Goal: Task Accomplishment & Management: Manage account settings

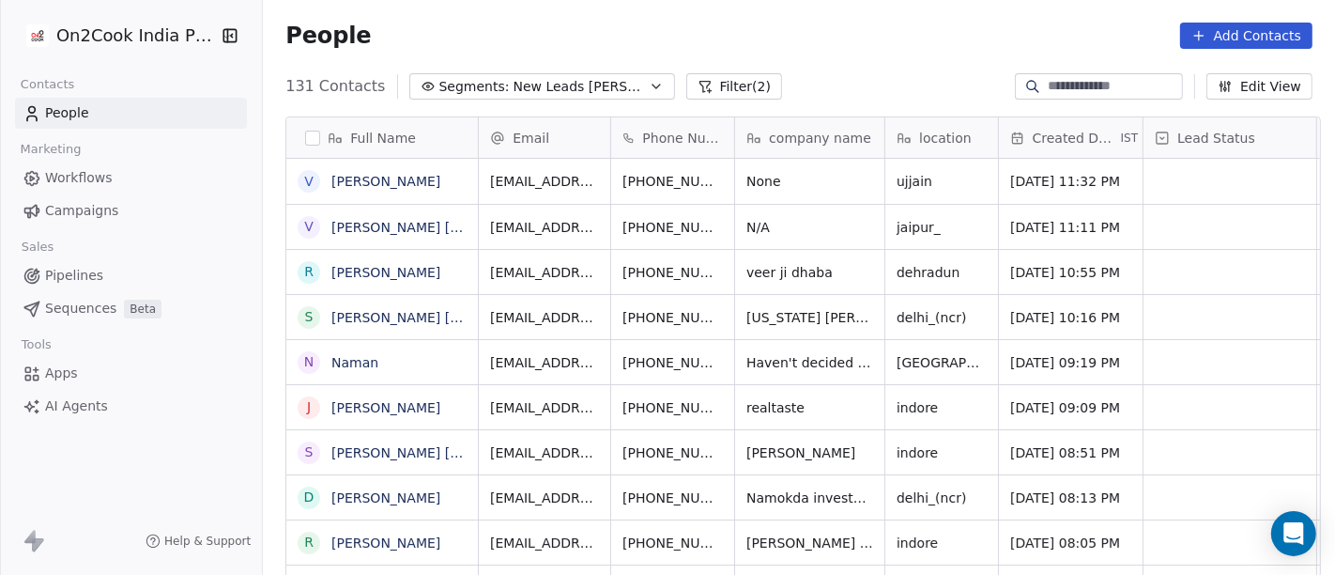
click at [1067, 183] on span "[DATE] 11:32 PM" at bounding box center [1066, 181] width 110 height 19
click at [832, 85] on div "131 Contacts Segments: New Leads Salim Filter (2) Edit View" at bounding box center [799, 86] width 1073 height 30
click at [684, 183] on span "[PHONE_NUMBER]" at bounding box center [673, 181] width 100 height 19
click at [655, 178] on span "[PHONE_NUMBER]" at bounding box center [673, 181] width 100 height 19
click at [641, 181] on span "[PHONE_NUMBER]" at bounding box center [673, 181] width 100 height 19
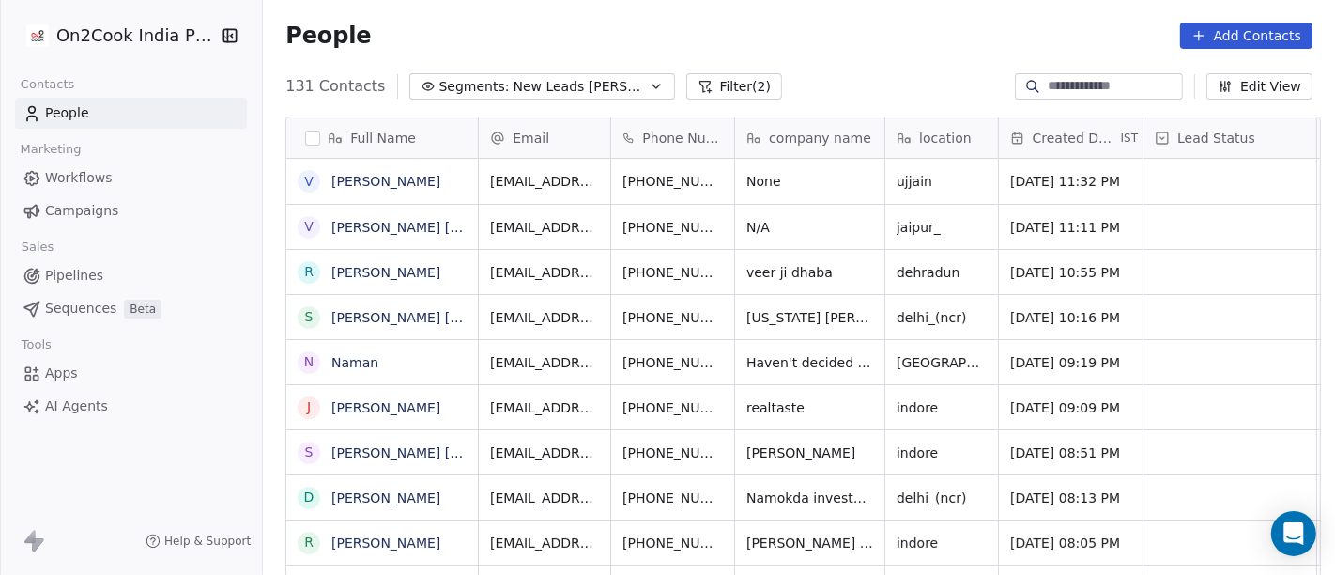
click at [642, 172] on span "[PHONE_NUMBER]" at bounding box center [673, 181] width 100 height 19
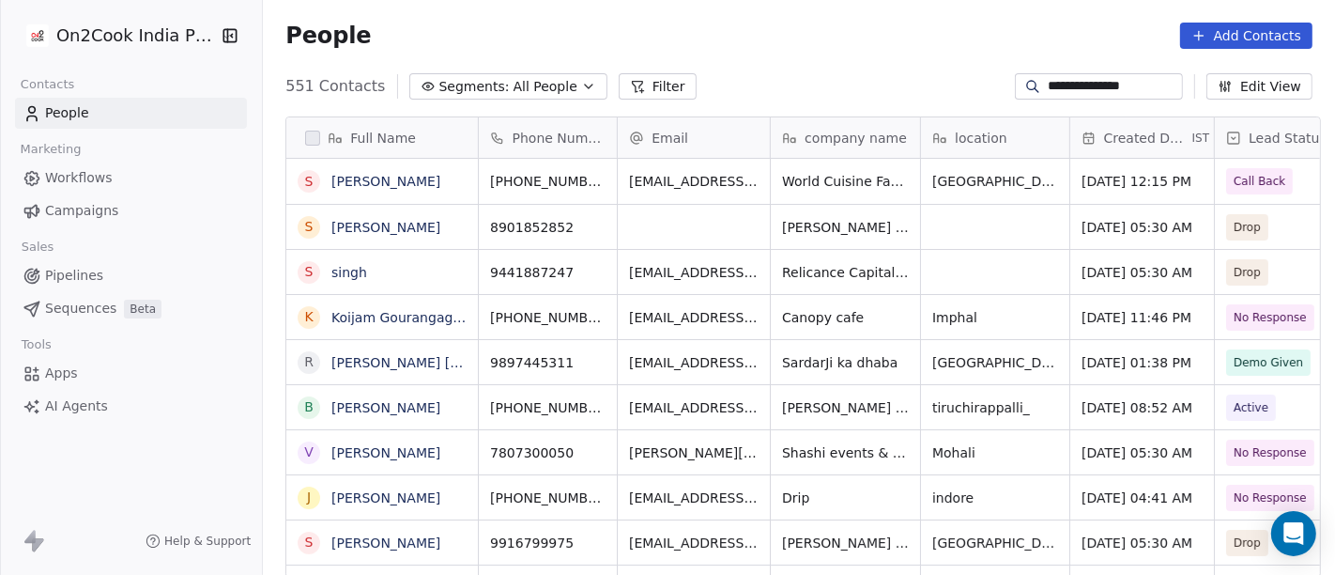
click at [1048, 80] on input "**********" at bounding box center [1113, 86] width 131 height 19
click at [1048, 80] on input "**********" at bounding box center [1113, 84] width 131 height 19
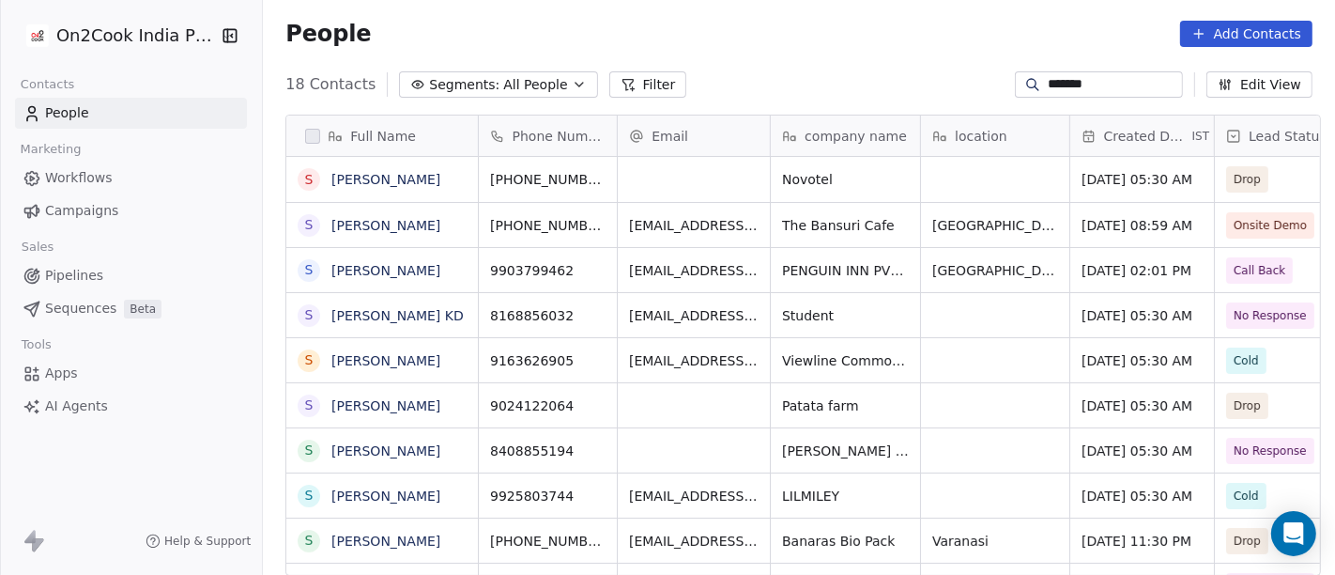
click at [1071, 80] on input "*******" at bounding box center [1113, 84] width 131 height 19
click at [1114, 84] on input "*******" at bounding box center [1113, 84] width 131 height 19
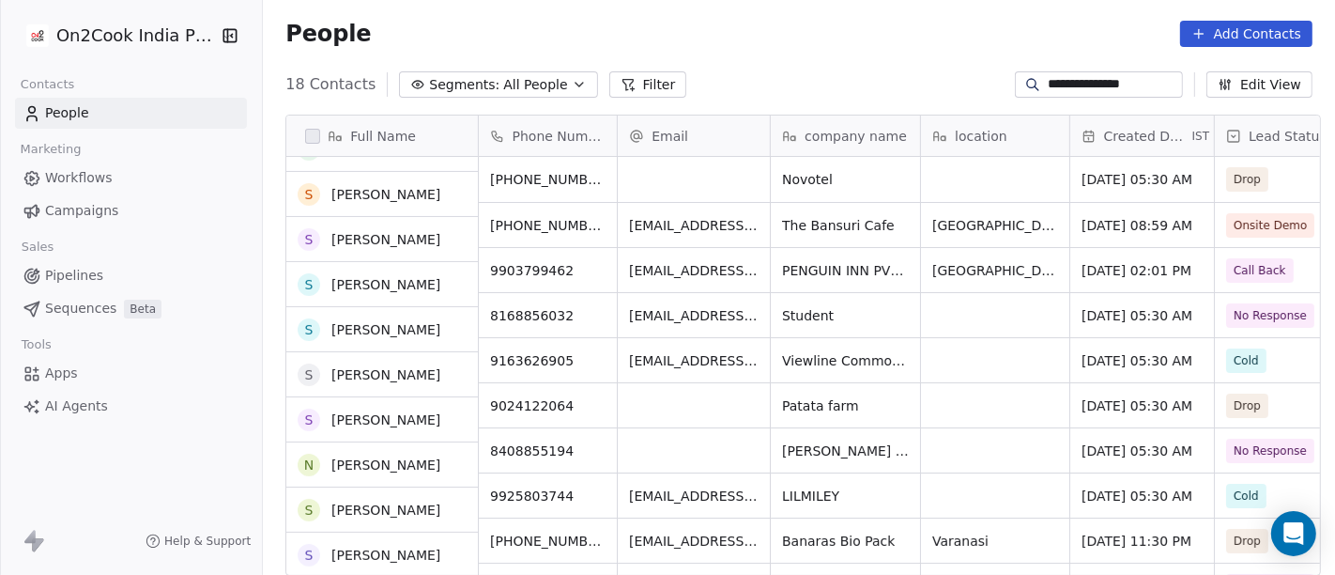
scroll to position [0, 0]
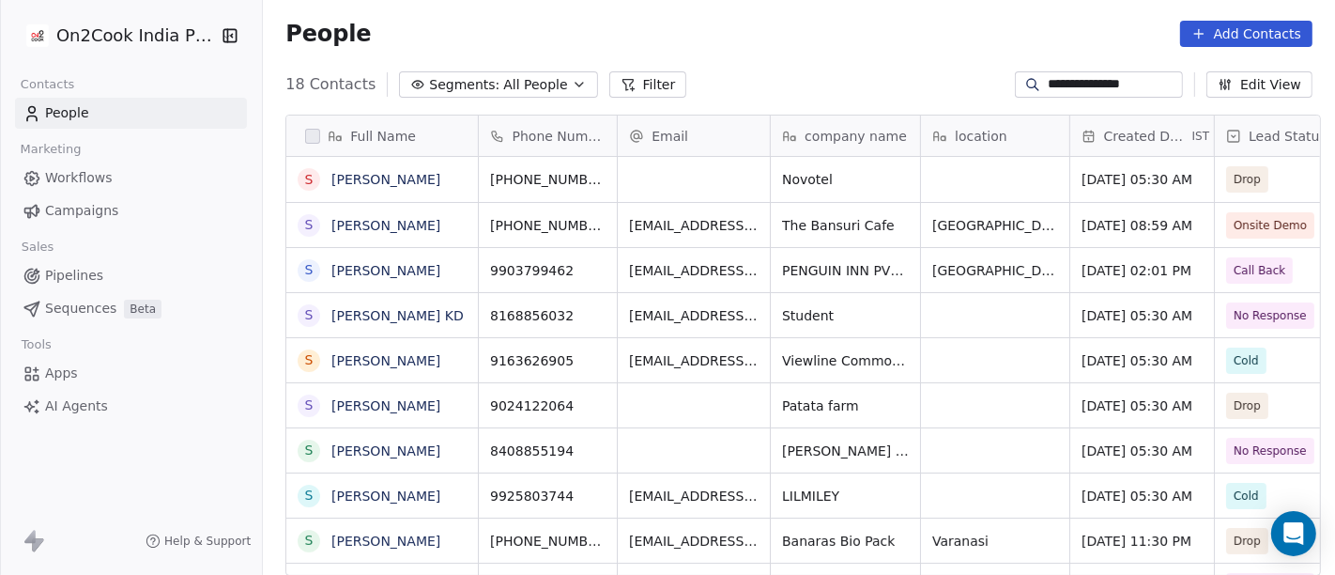
type input "**********"
drag, startPoint x: 1029, startPoint y: 74, endPoint x: 1179, endPoint y: 73, distance: 149.3
click at [1179, 73] on div "**********" at bounding box center [1099, 84] width 168 height 26
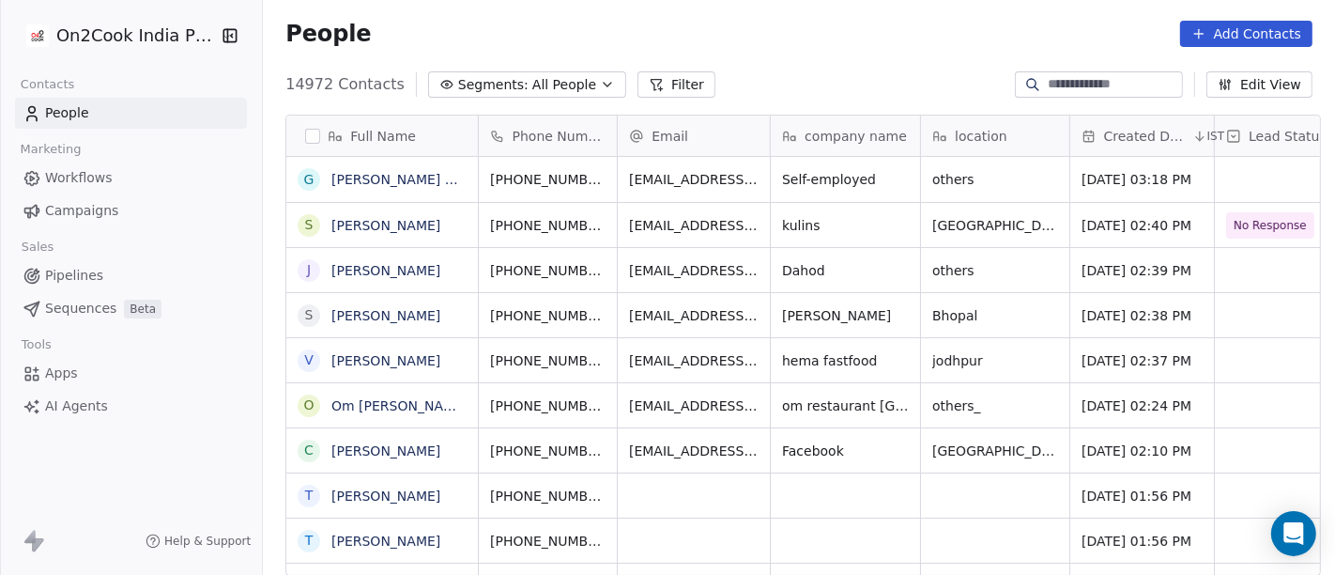
scroll to position [16, 16]
click at [1055, 83] on input at bounding box center [1113, 84] width 131 height 19
paste input "*******"
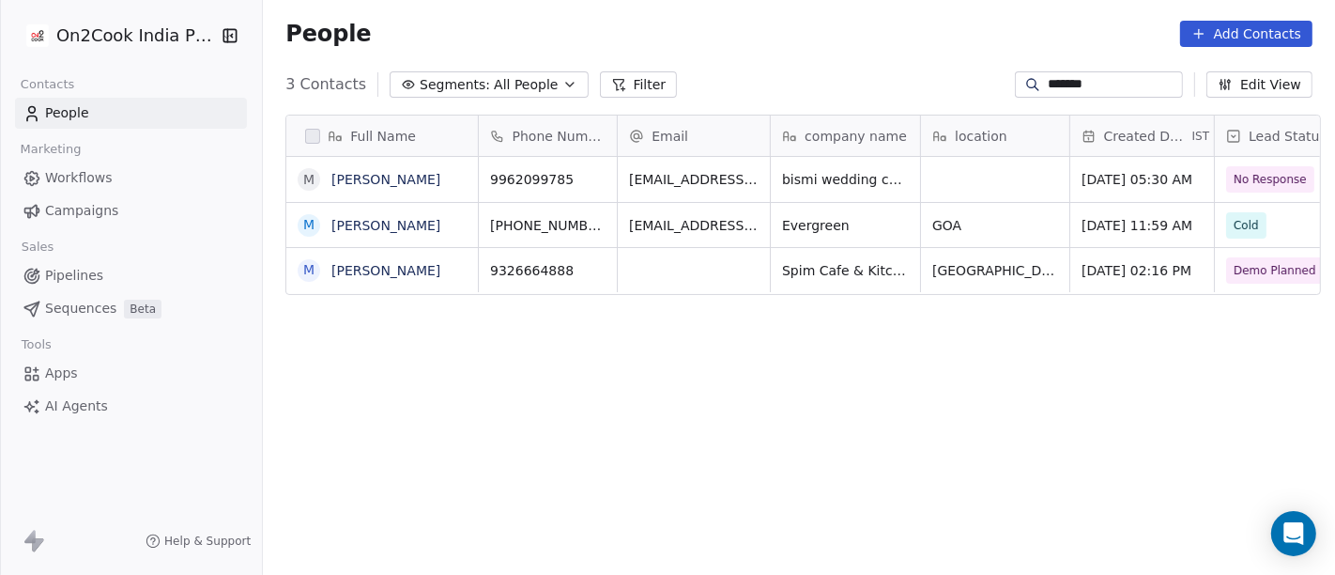
scroll to position [490, 1065]
click at [457, 267] on icon "grid" at bounding box center [464, 267] width 15 height 15
click at [590, 264] on icon "grid" at bounding box center [597, 267] width 15 height 15
click at [1087, 265] on icon "grid" at bounding box center [1094, 267] width 15 height 15
click at [1073, 85] on input "*******" at bounding box center [1113, 84] width 131 height 19
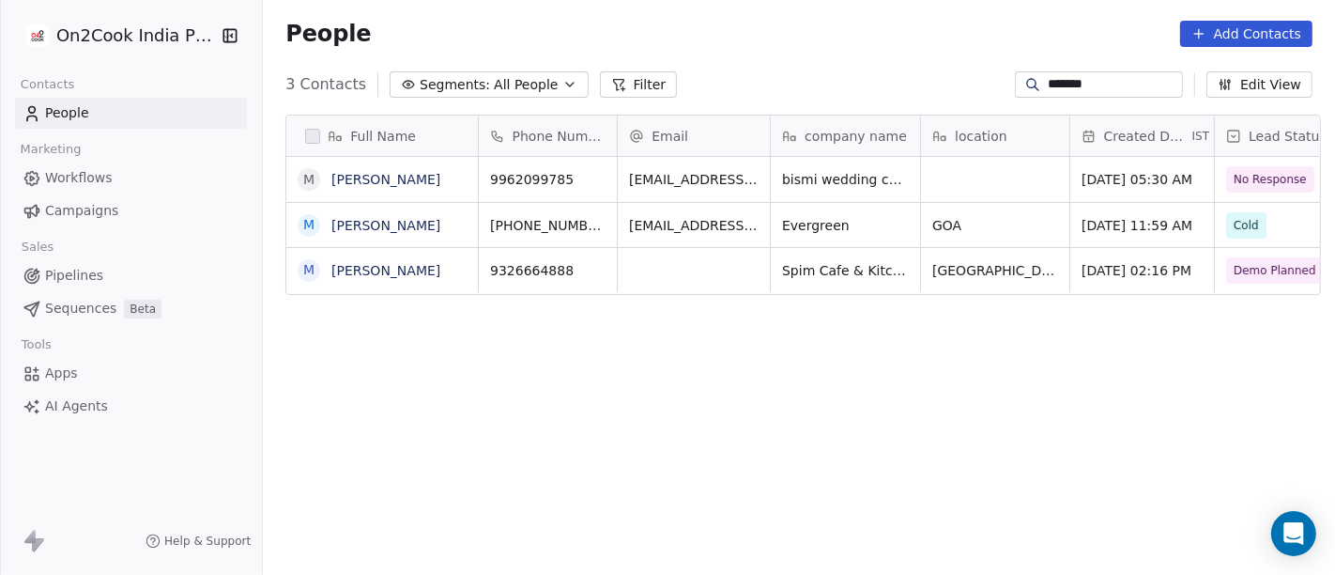
click at [1073, 85] on input "*******" at bounding box center [1113, 84] width 131 height 19
paste input "**********"
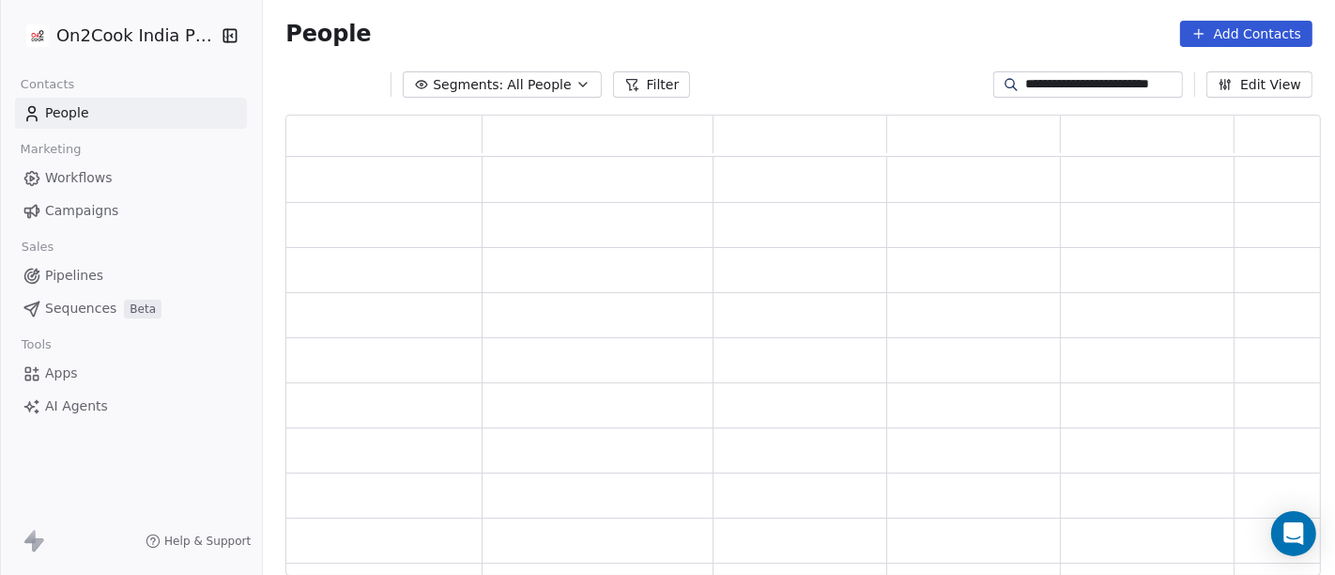
scroll to position [445, 1020]
type input "**********"
click at [823, 68] on div "People Add Contacts" at bounding box center [799, 33] width 1073 height 71
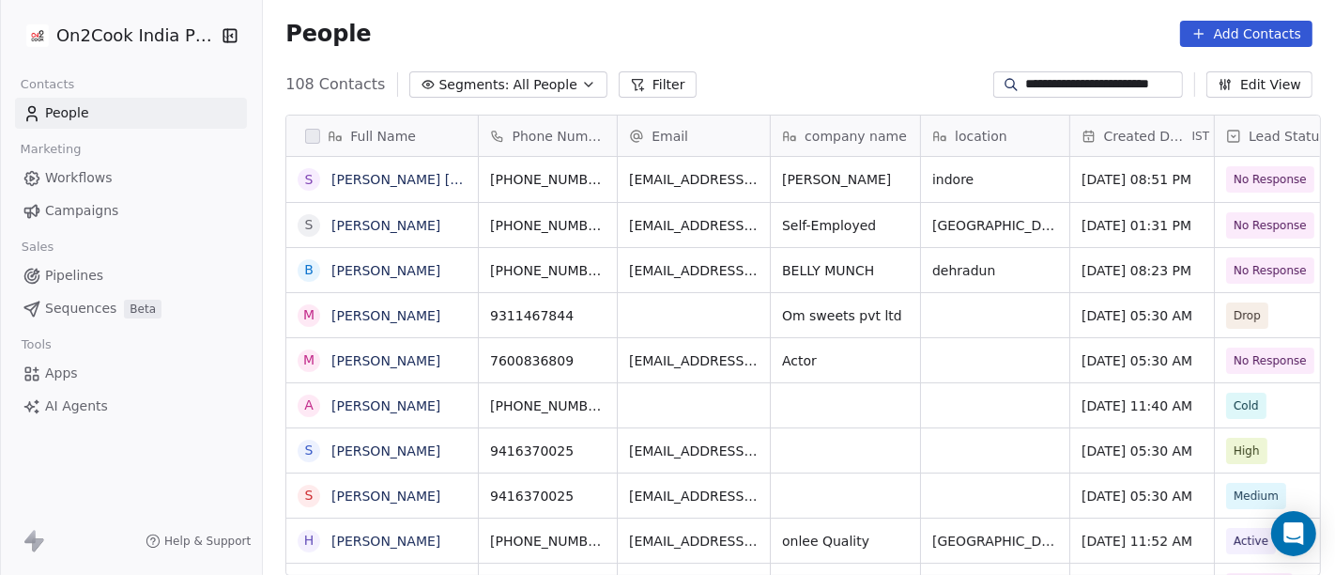
scroll to position [490, 1065]
click at [908, 179] on icon "grid" at bounding box center [915, 176] width 15 height 15
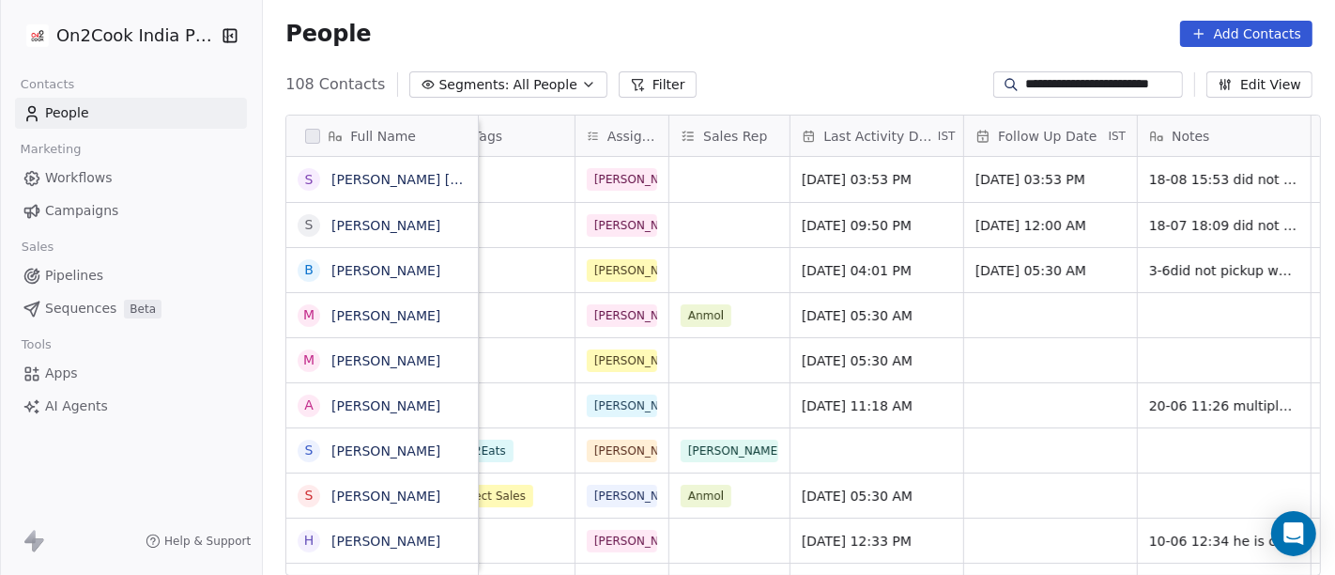
scroll to position [0, 1177]
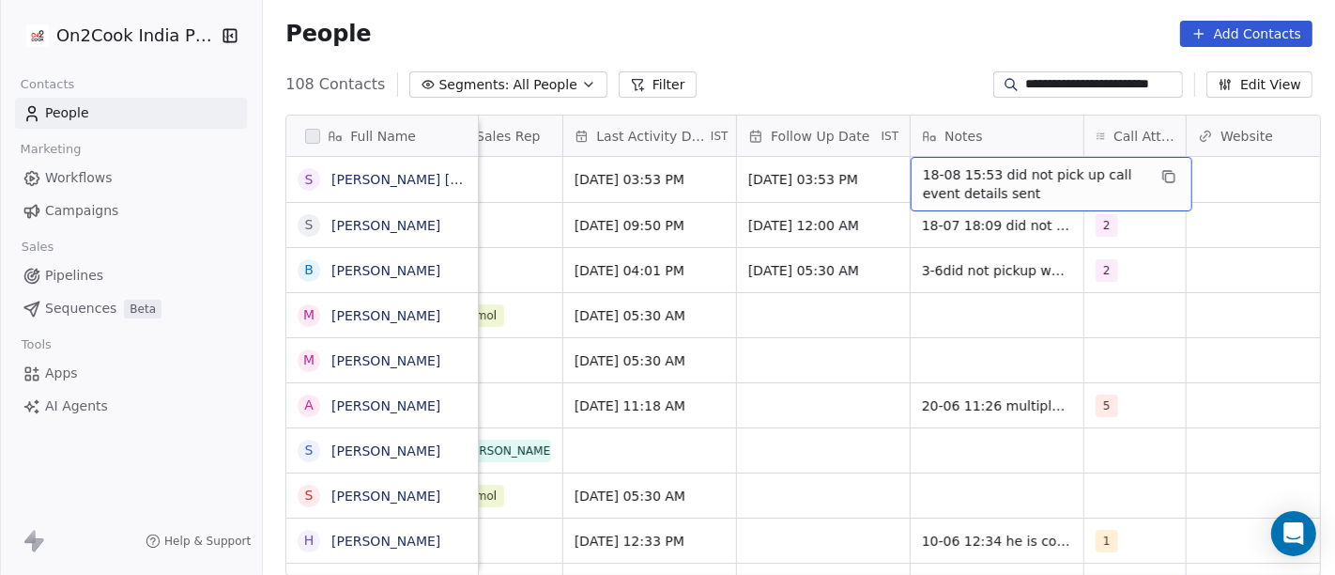
click at [980, 169] on span "18-08 15:53 did not pick up call event details sent" at bounding box center [1035, 184] width 224 height 38
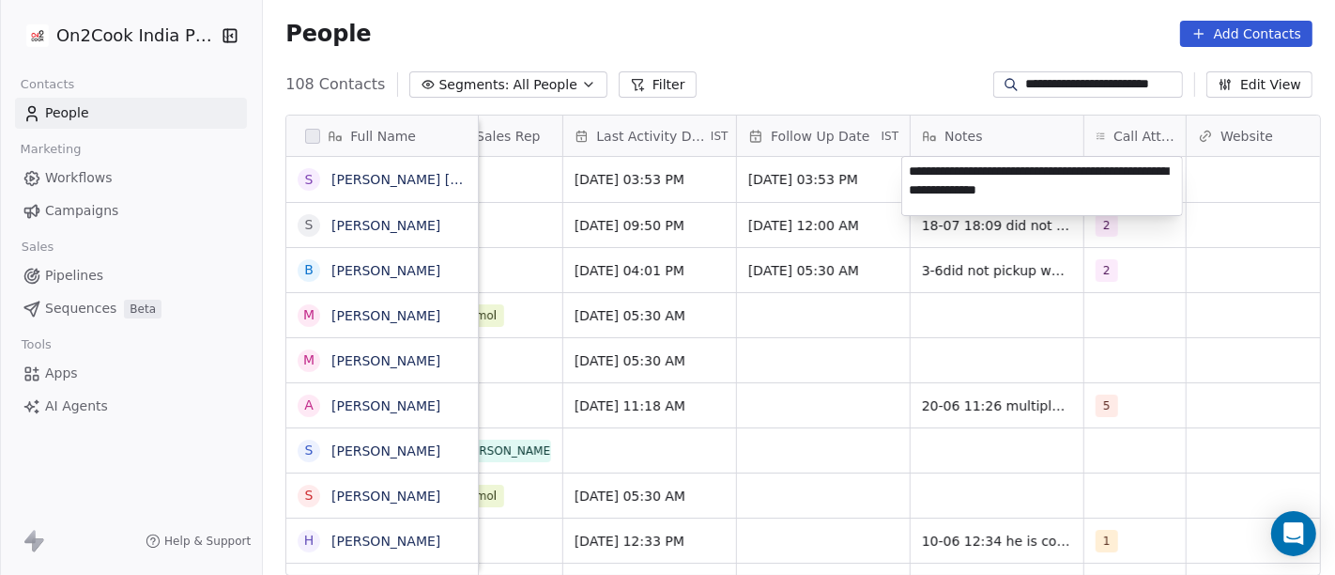
type textarea "**********"
click at [1049, 286] on html "**********" at bounding box center [667, 287] width 1335 height 575
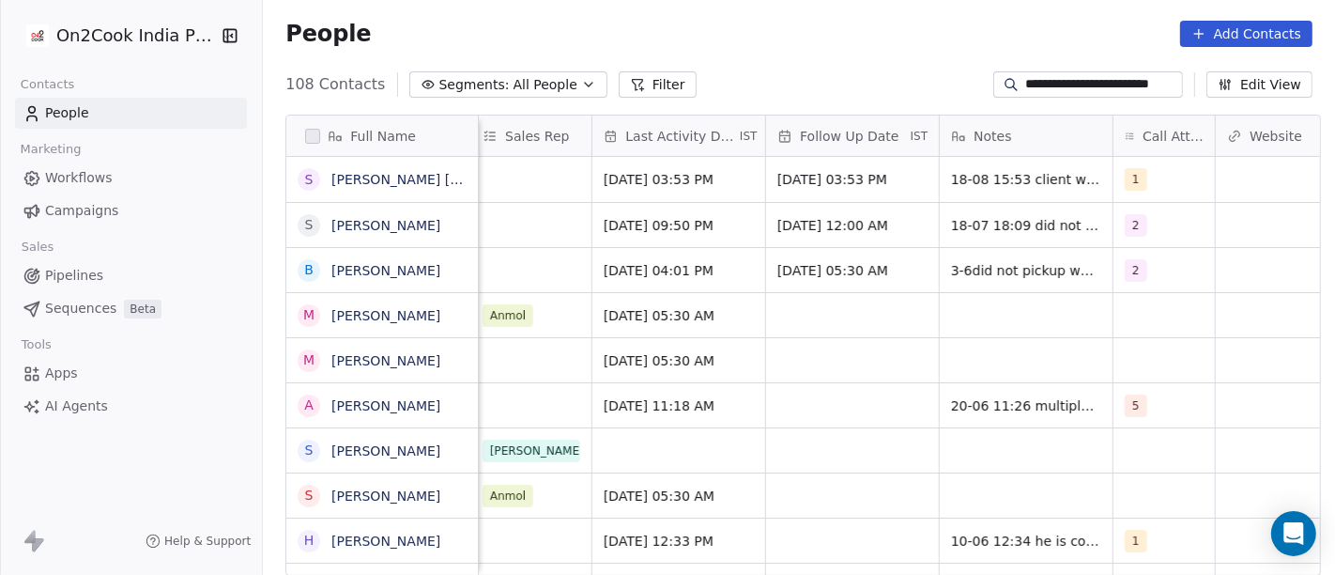
scroll to position [0, 1149]
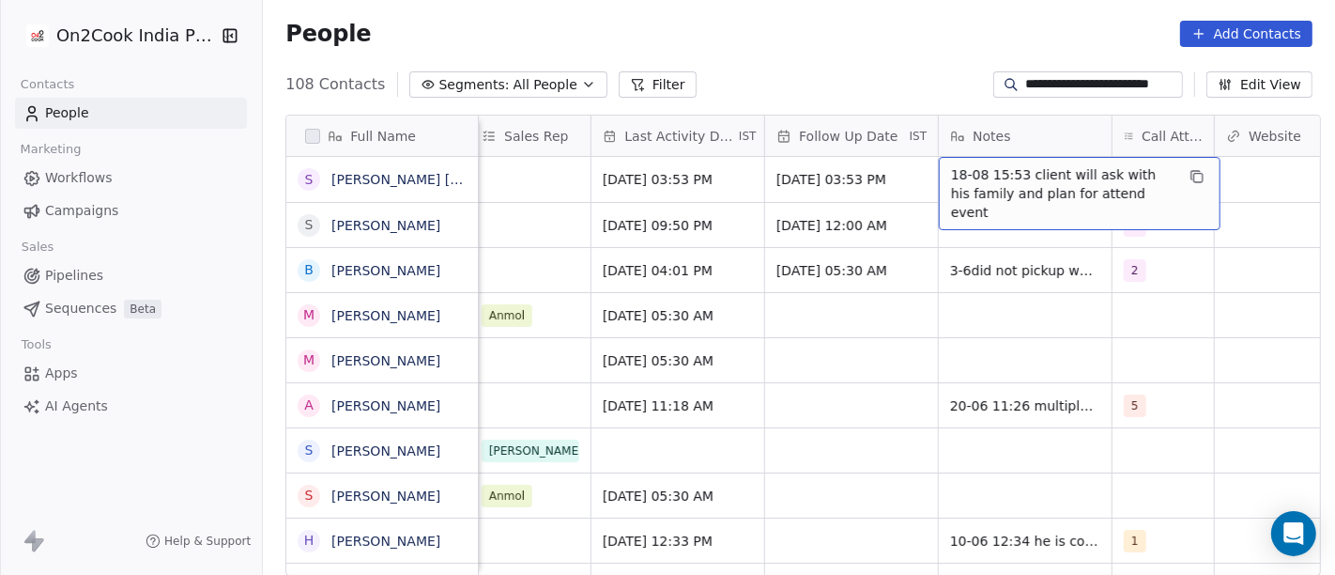
click at [971, 31] on div "People Add Contacts" at bounding box center [799, 34] width 1027 height 26
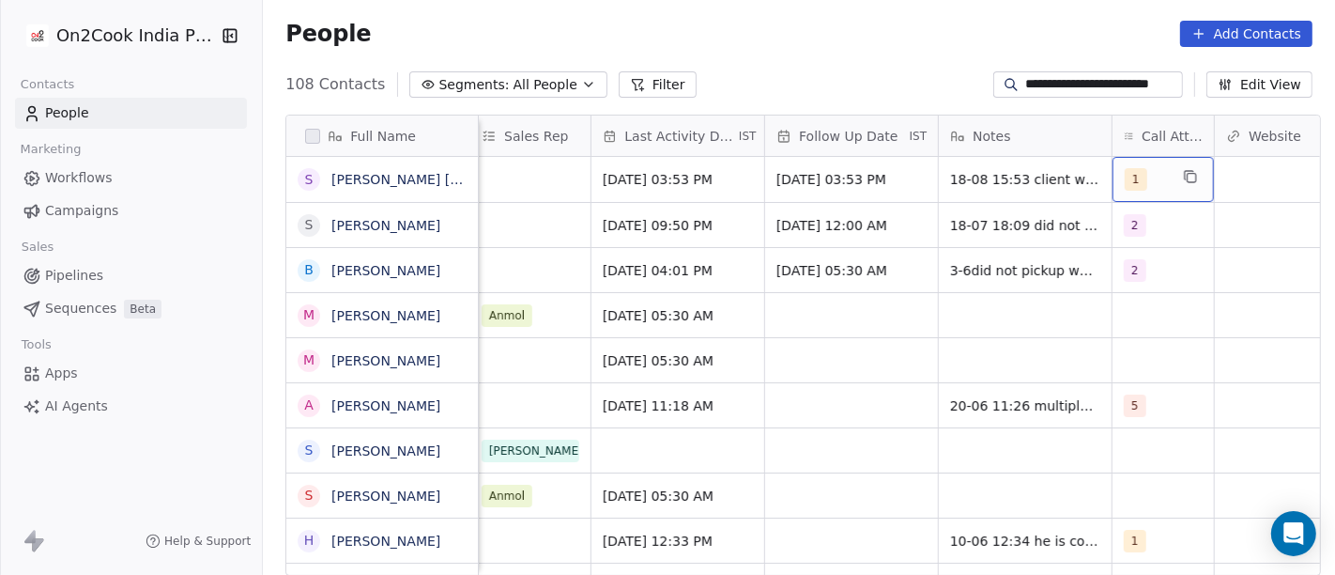
click at [1165, 166] on div "1" at bounding box center [1163, 179] width 101 height 45
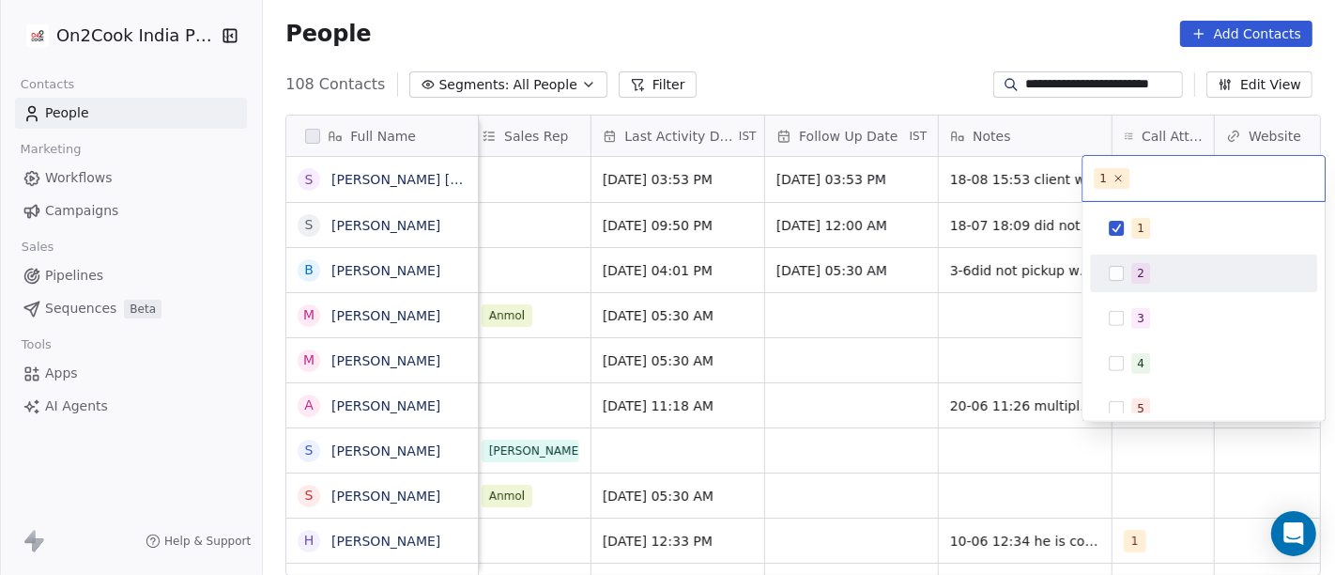
click at [1132, 283] on div "2" at bounding box center [1215, 273] width 167 height 21
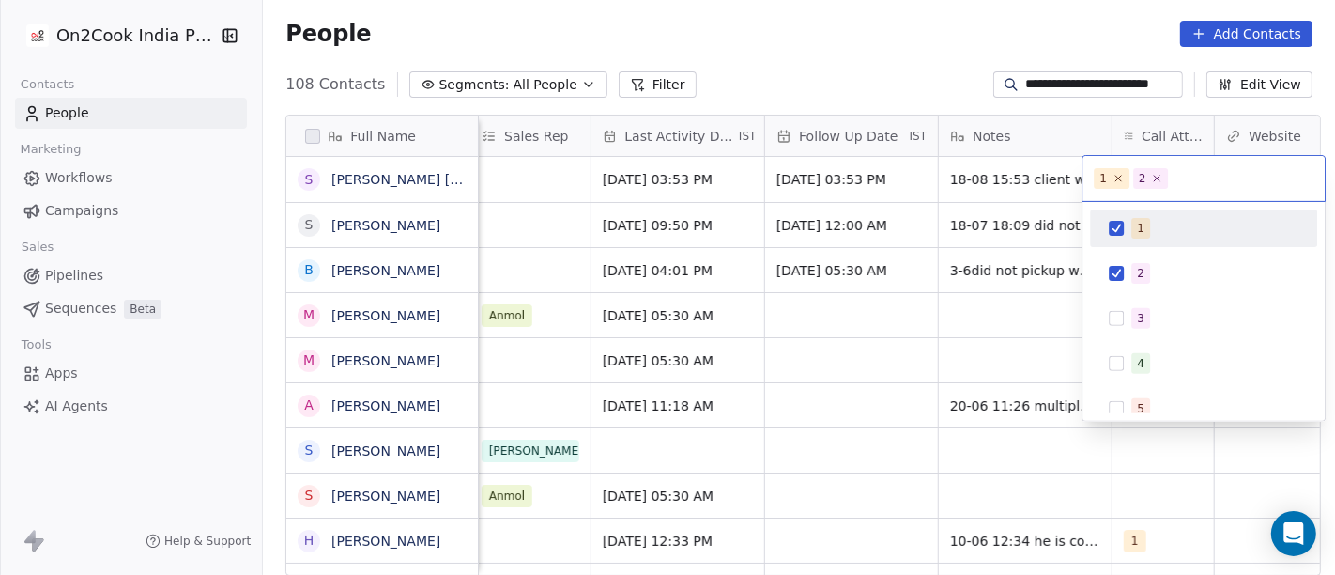
click at [1119, 242] on div "1" at bounding box center [1204, 228] width 212 height 30
click at [1137, 218] on span "1" at bounding box center [1141, 228] width 19 height 21
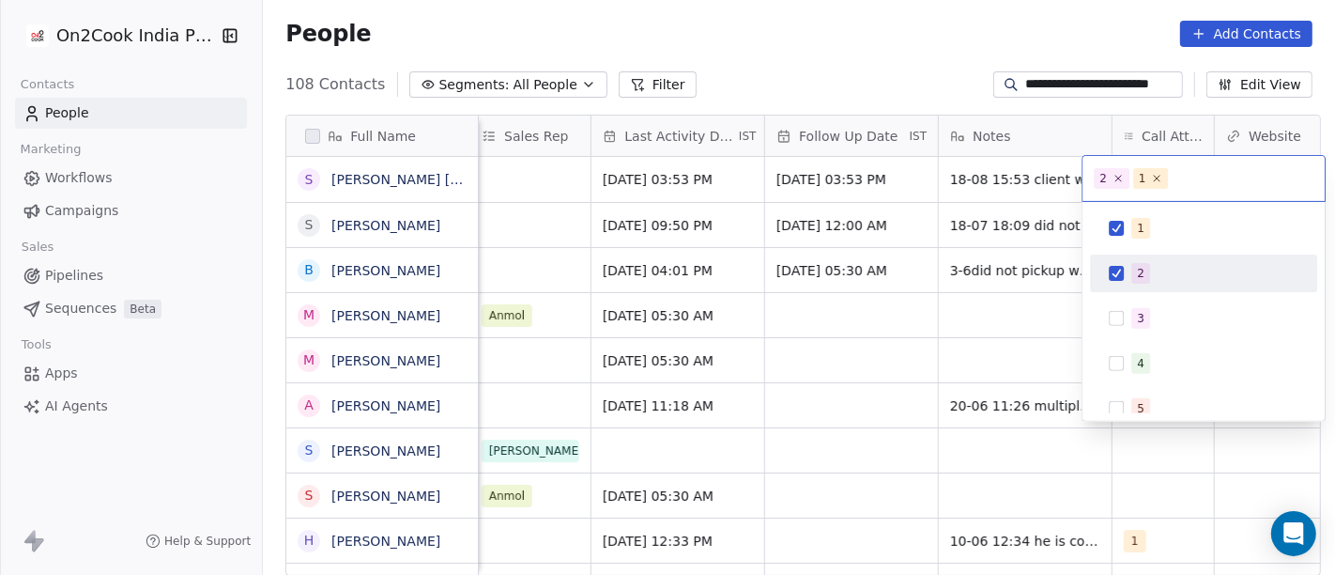
drag, startPoint x: 1132, startPoint y: 266, endPoint x: 965, endPoint y: 158, distance: 199.0
click at [1132, 267] on span "2" at bounding box center [1141, 273] width 19 height 21
click at [883, 58] on html "**********" at bounding box center [667, 287] width 1335 height 575
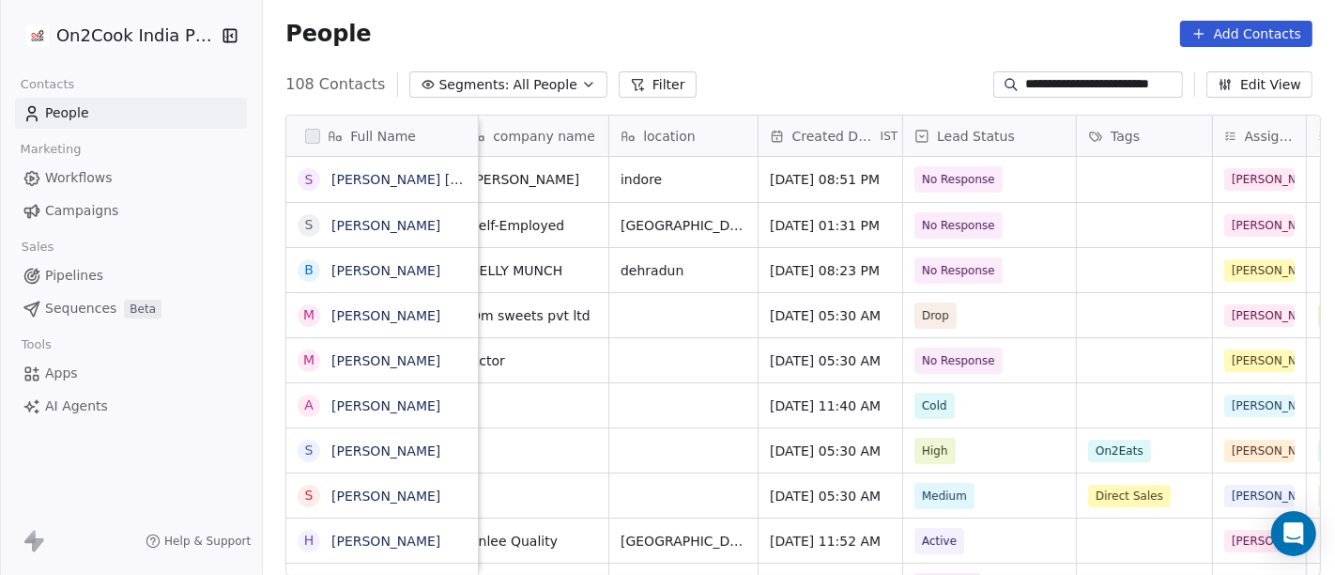
scroll to position [0, 311]
click at [960, 172] on span "No Response" at bounding box center [960, 179] width 73 height 19
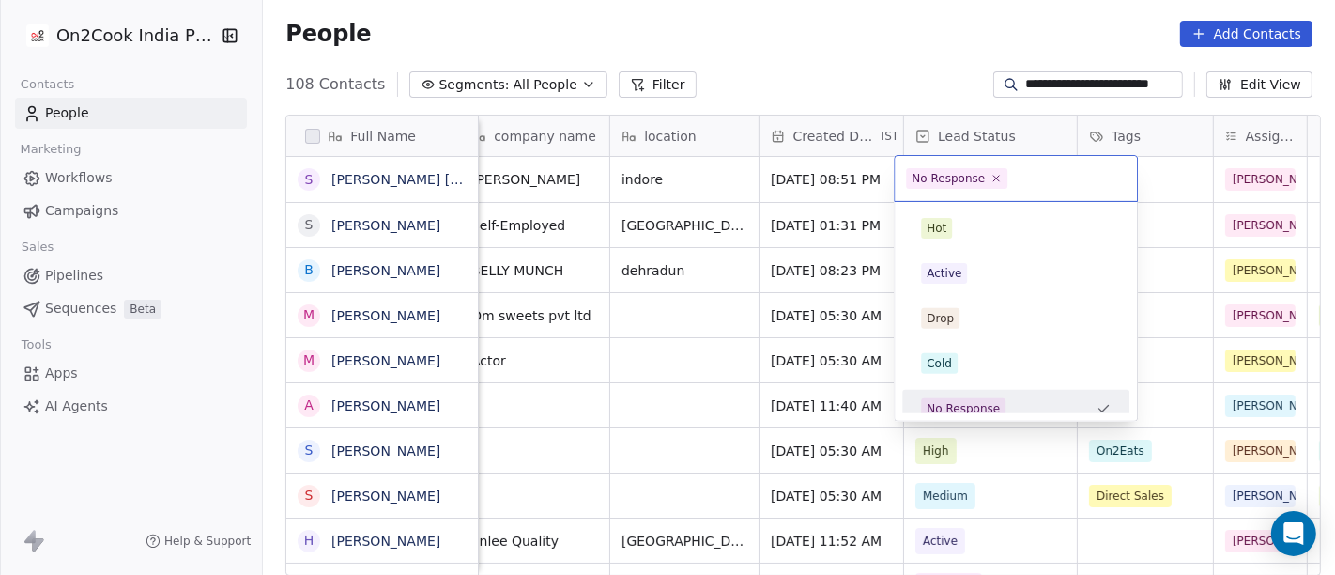
scroll to position [13, 0]
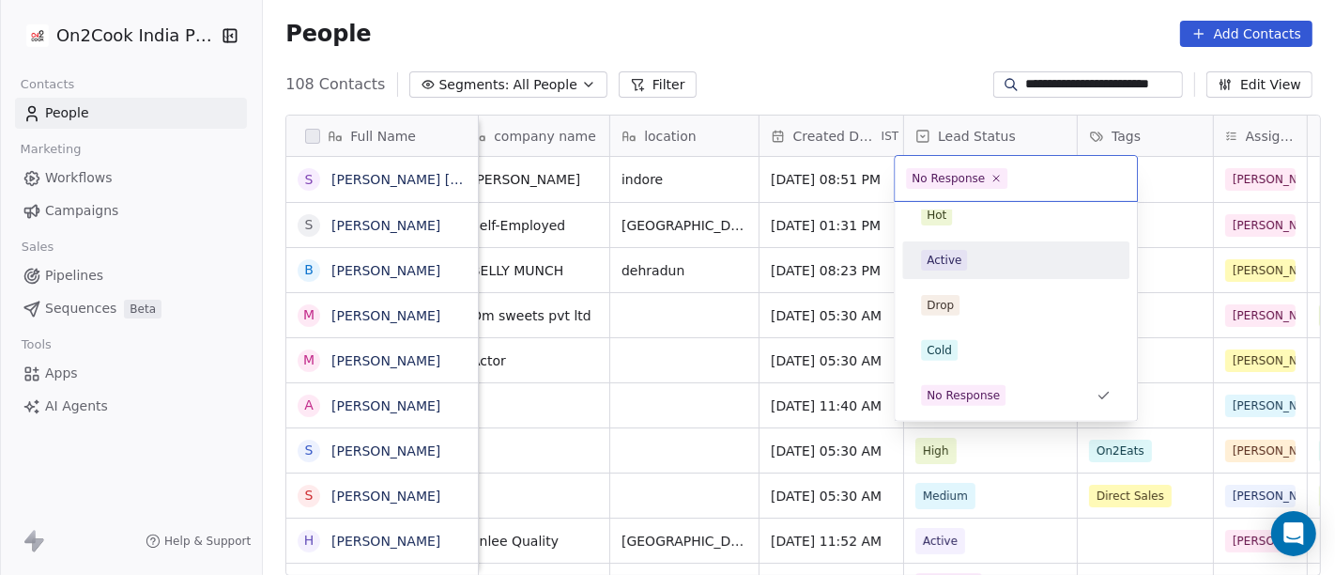
click at [940, 255] on div "Active" at bounding box center [944, 260] width 35 height 17
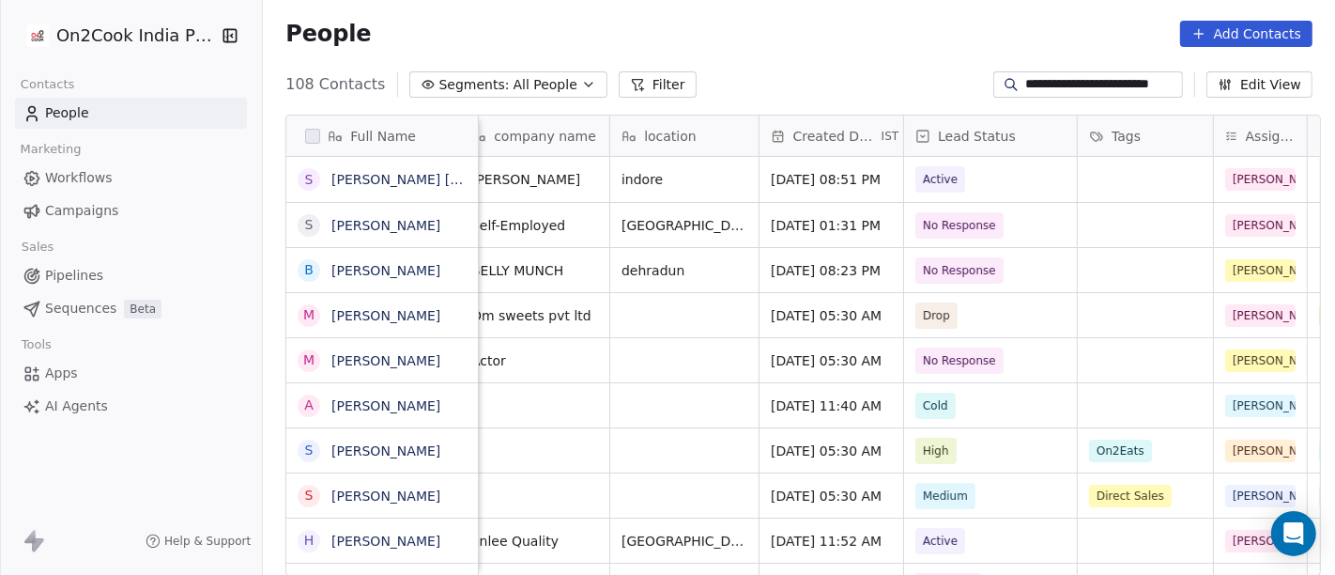
click at [860, 60] on div "People Add Contacts" at bounding box center [799, 33] width 1073 height 71
click at [1043, 86] on input "**********" at bounding box center [1104, 84] width 154 height 19
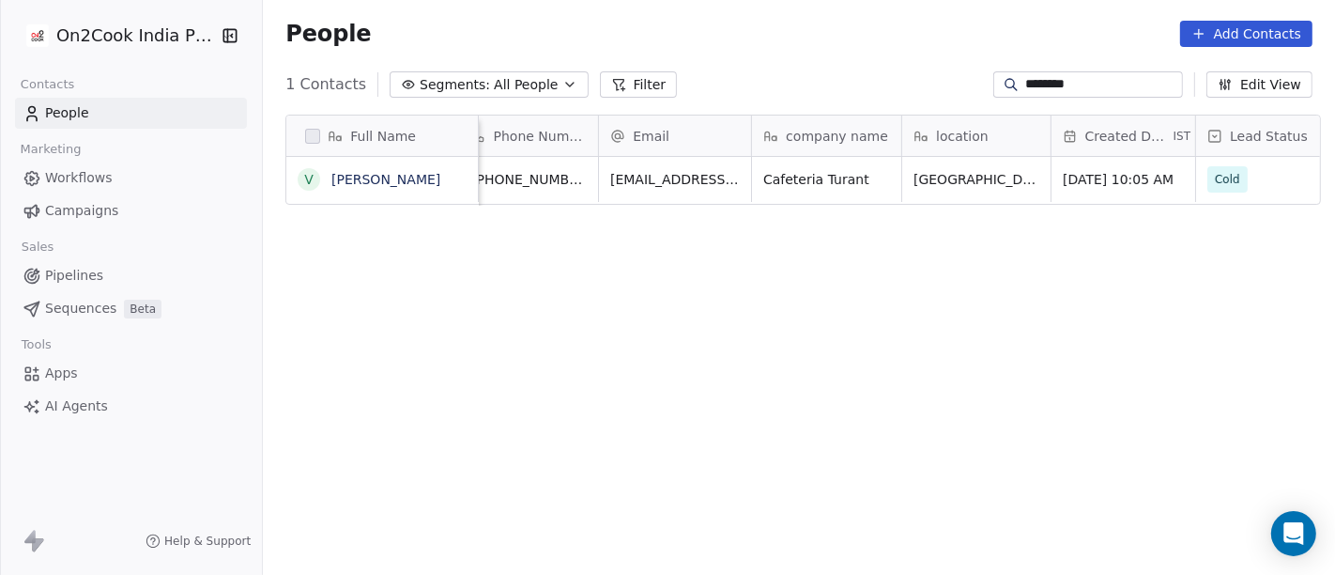
scroll to position [0, 0]
type input "********"
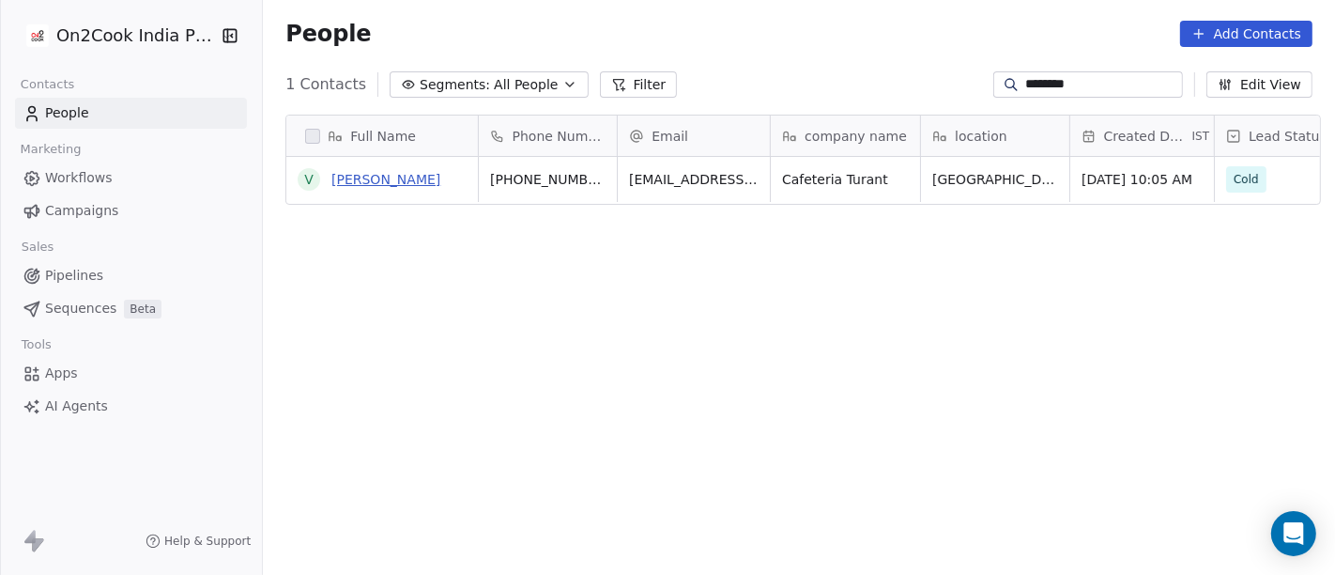
click at [373, 184] on link "[PERSON_NAME]" at bounding box center [386, 179] width 109 height 15
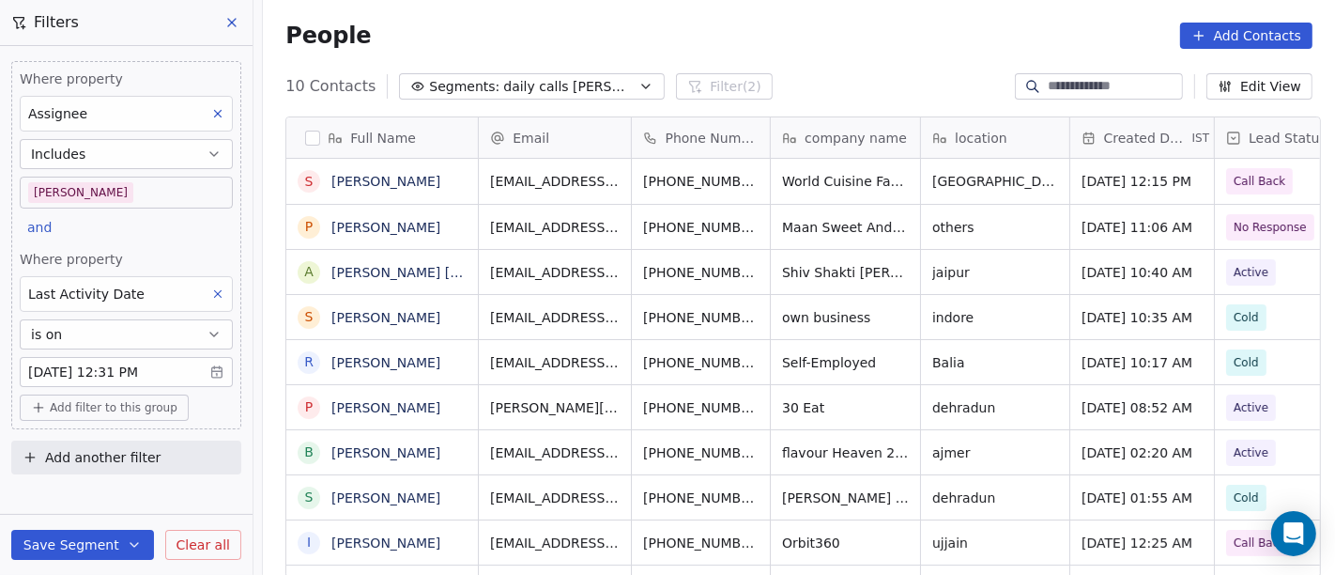
click at [148, 186] on body "On2Cook India Pvt. Ltd. Contacts People Marketing Workflows Campaigns Sales Pip…" at bounding box center [667, 287] width 1335 height 575
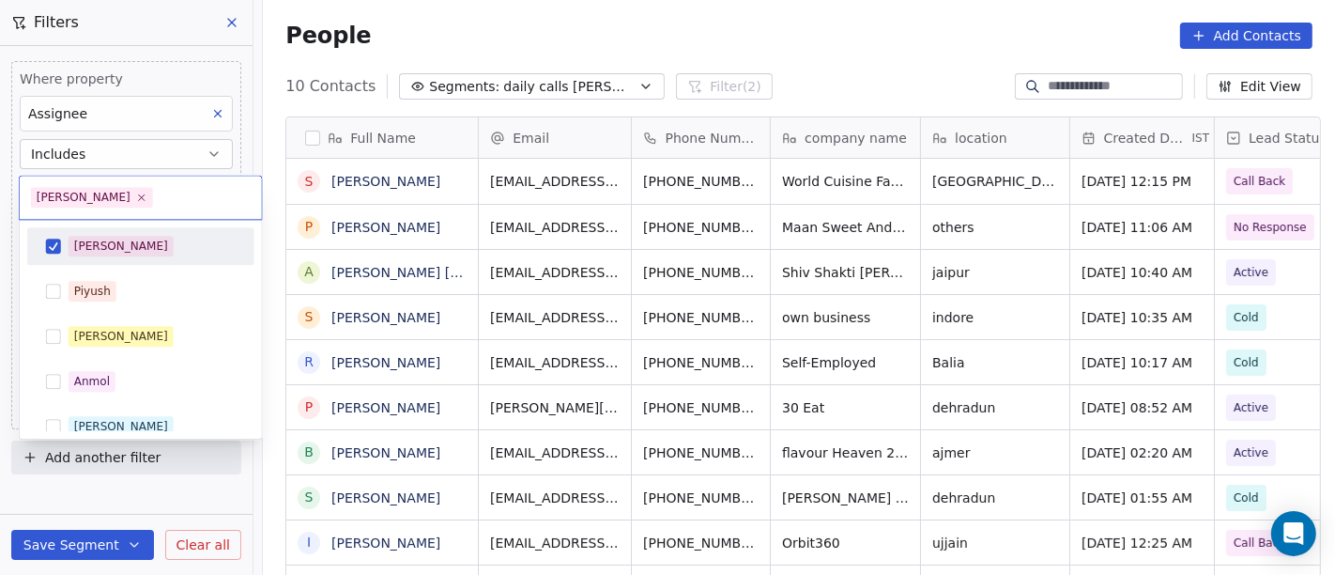
click at [147, 251] on div "[PERSON_NAME]" at bounding box center [152, 246] width 167 height 21
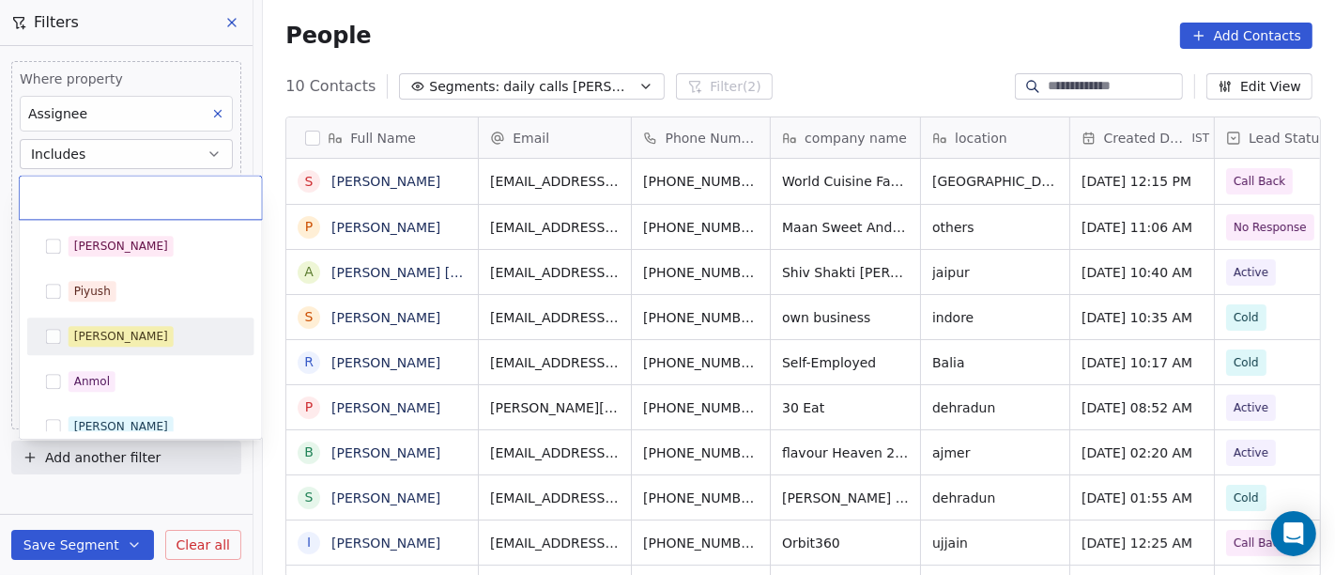
click at [142, 341] on div "[PERSON_NAME]" at bounding box center [152, 336] width 167 height 21
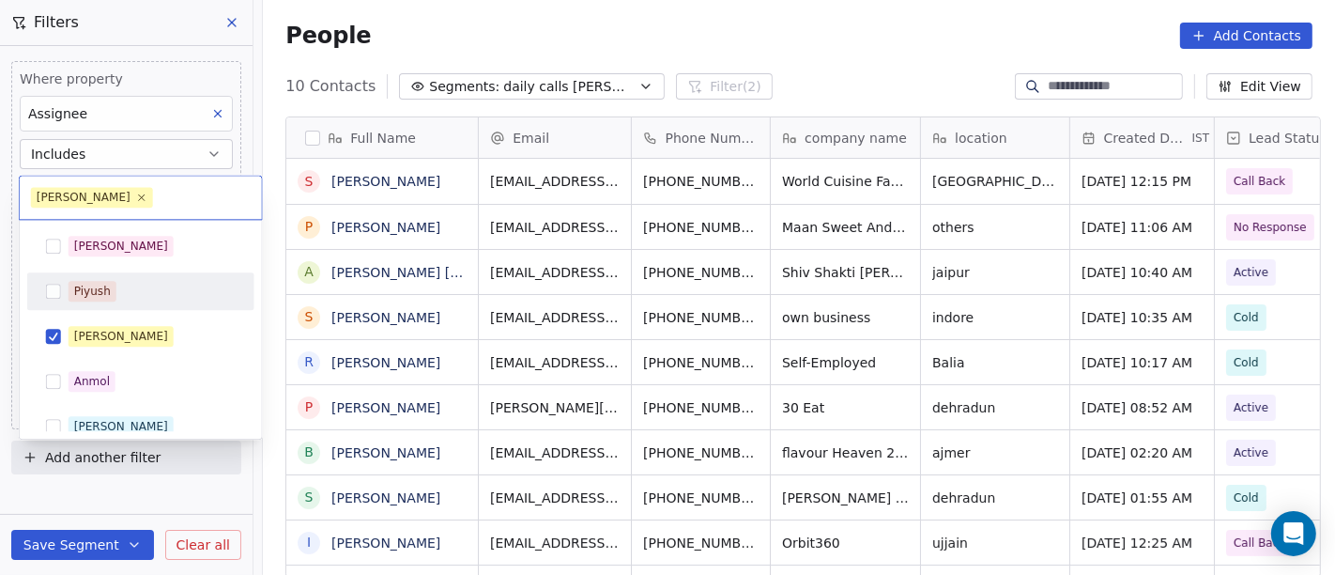
click at [687, 46] on html "On2Cook India Pvt. Ltd. Contacts People Marketing Workflows Campaigns Sales Pip…" at bounding box center [667, 287] width 1335 height 575
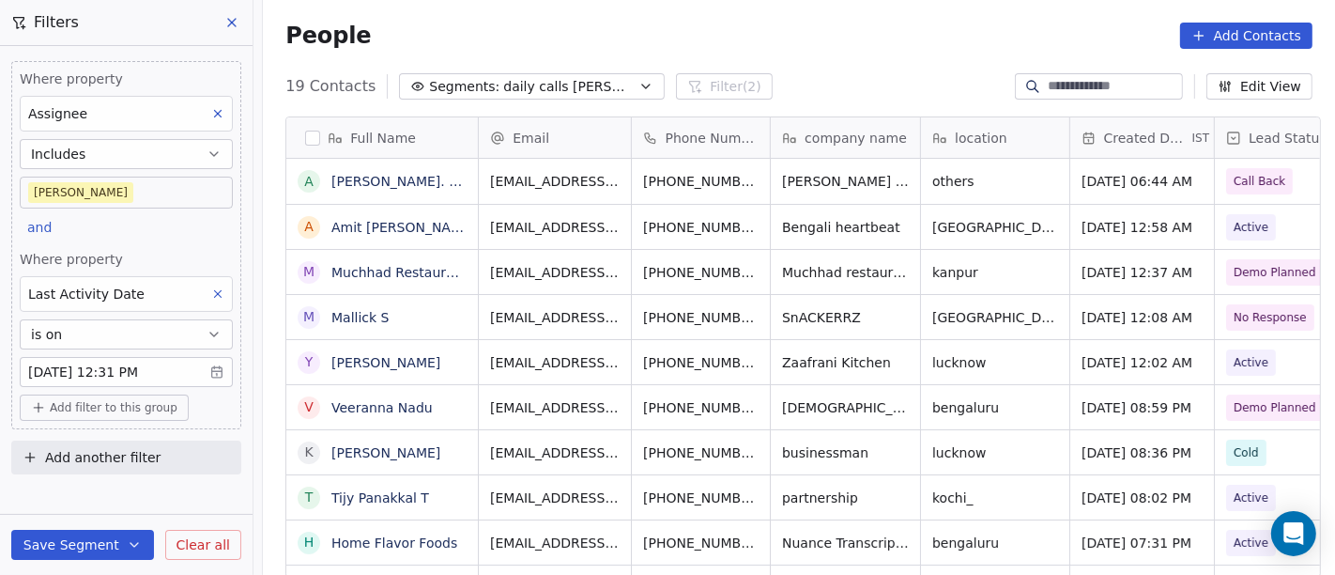
scroll to position [490, 1065]
click at [110, 191] on body "On2Cook India Pvt. Ltd. Contacts People Marketing Workflows Campaigns Sales Pip…" at bounding box center [667, 287] width 1335 height 575
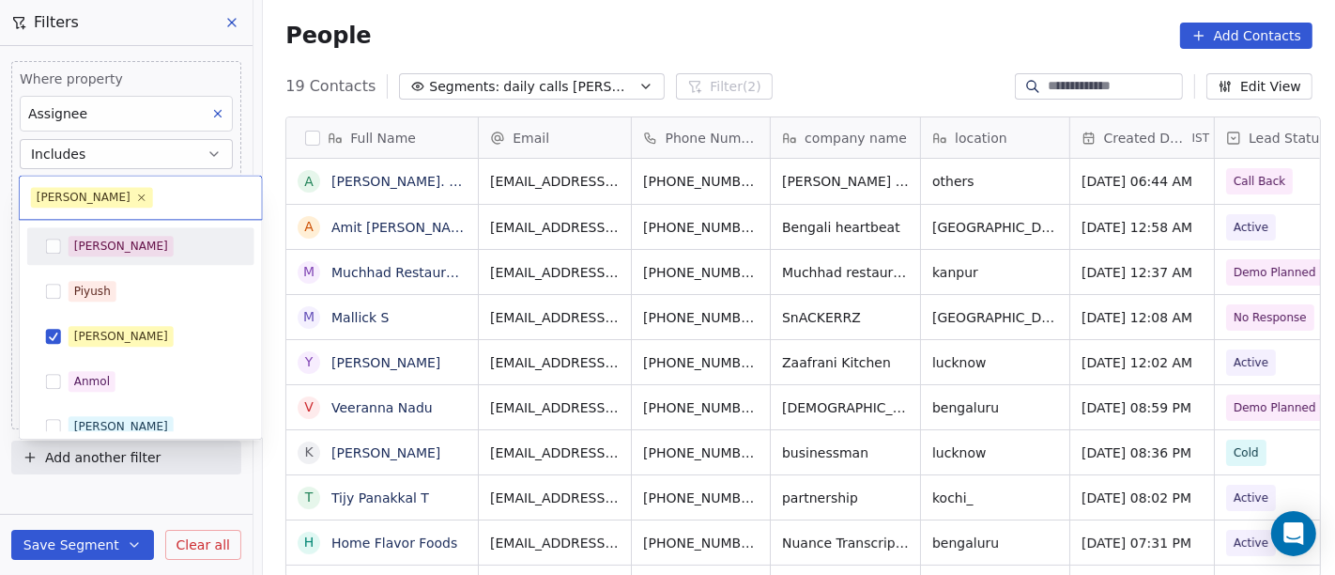
click at [125, 246] on div "[PERSON_NAME]" at bounding box center [152, 246] width 167 height 21
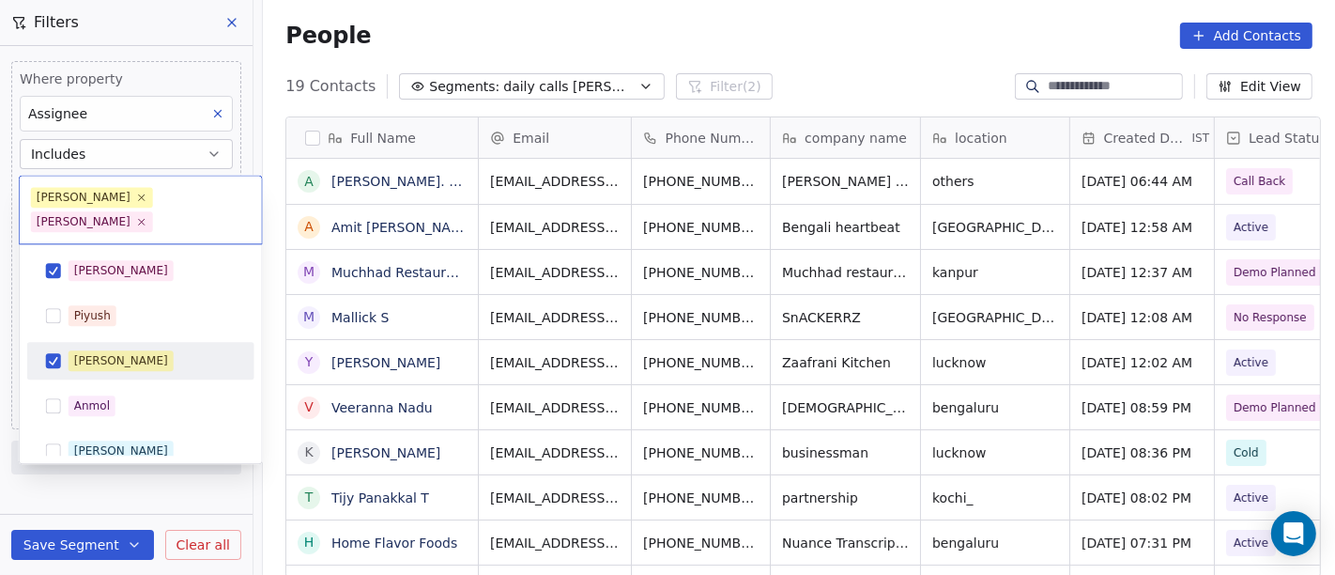
click at [133, 350] on div "Madhuri" at bounding box center [152, 360] width 167 height 21
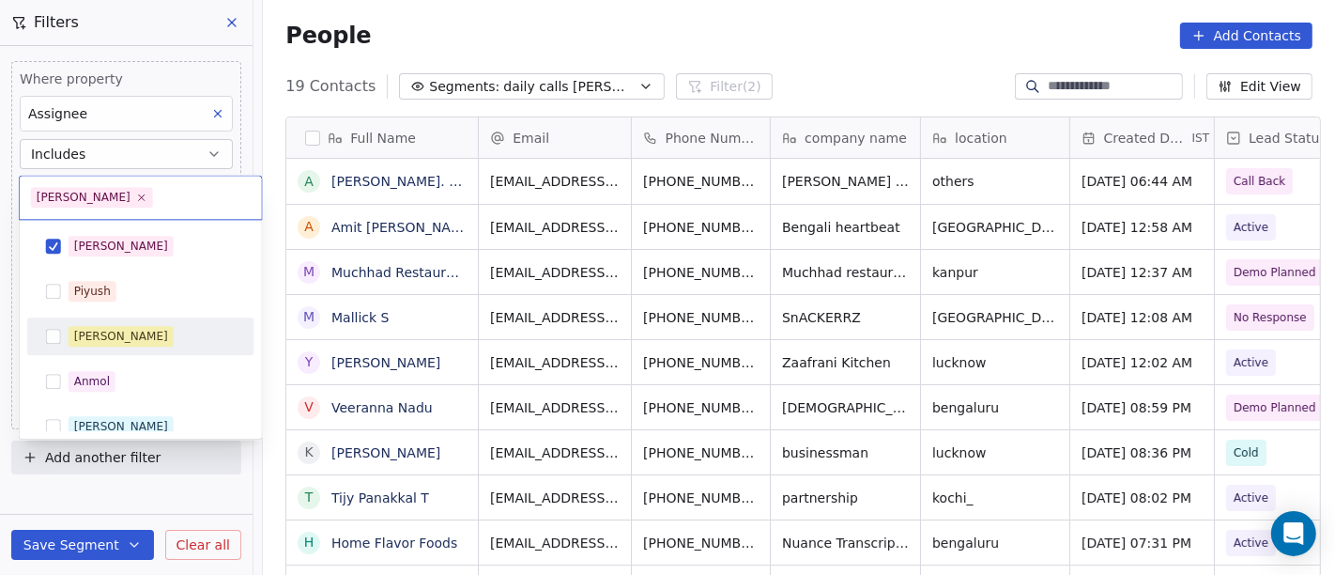
click at [734, 54] on html "On2Cook India Pvt. Ltd. Contacts People Marketing Workflows Campaigns Sales Pip…" at bounding box center [667, 287] width 1335 height 575
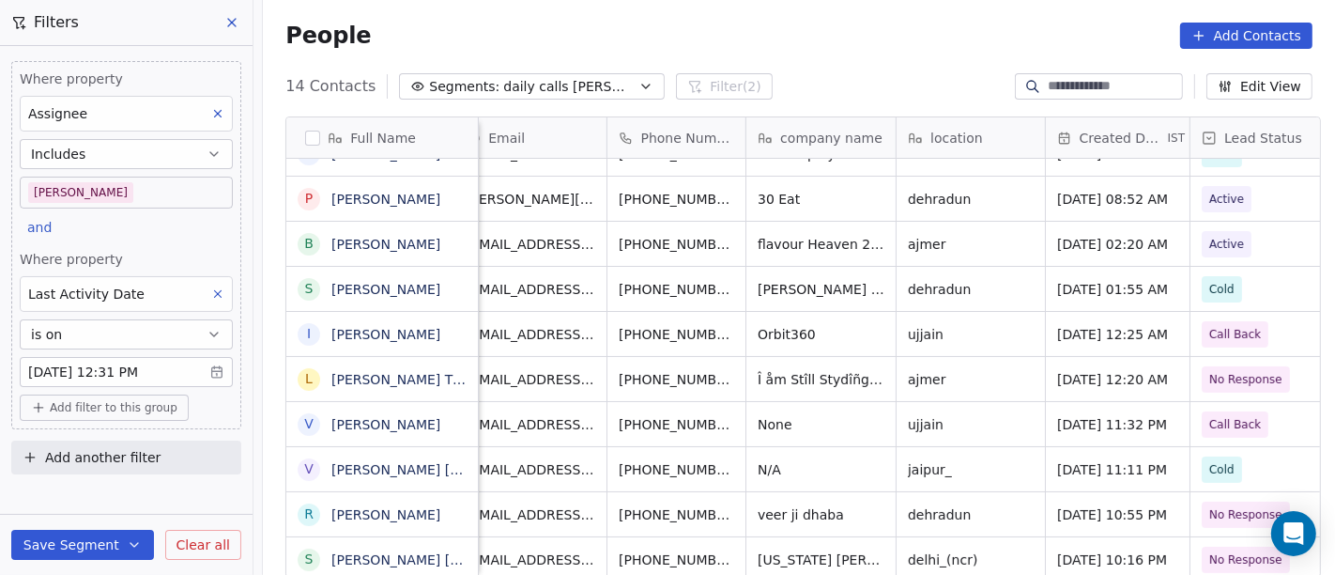
scroll to position [0, 0]
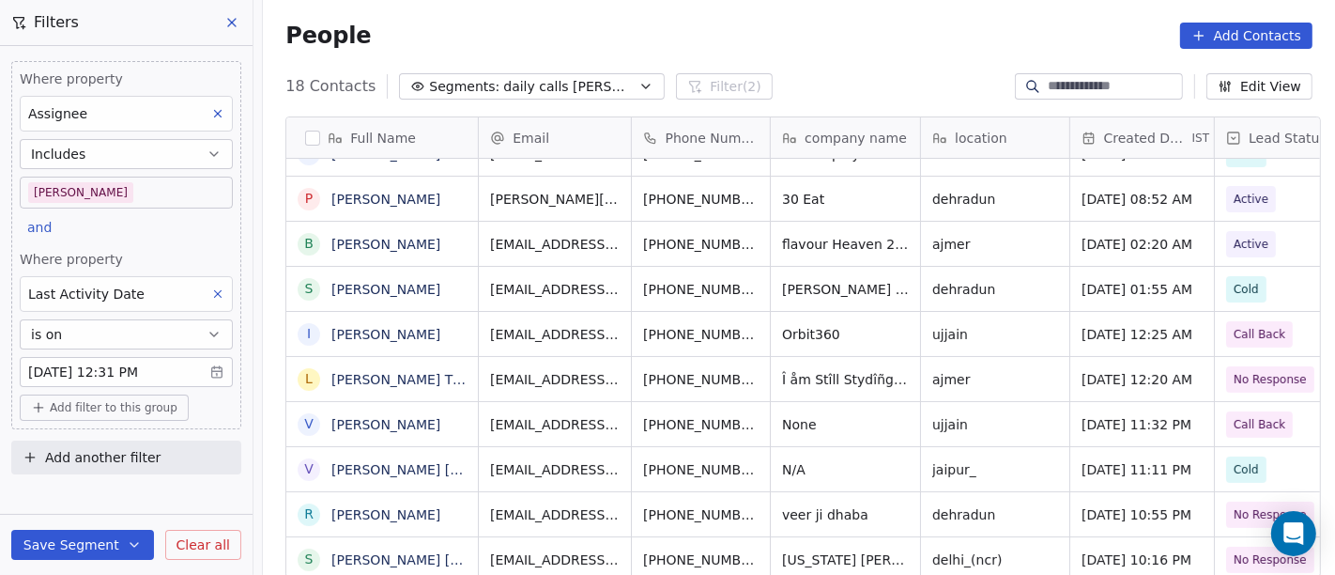
click at [743, 35] on div "People Add Contacts" at bounding box center [799, 36] width 1027 height 26
click at [815, 33] on div "People Add Contacts" at bounding box center [799, 36] width 1027 height 26
drag, startPoint x: 821, startPoint y: 73, endPoint x: 742, endPoint y: 11, distance: 100.3
click at [810, 71] on div "22 Contacts Segments: daily calls salim Filter (2) Edit View" at bounding box center [799, 86] width 1073 height 30
click at [868, 50] on div "People Add Contacts" at bounding box center [799, 35] width 1073 height 71
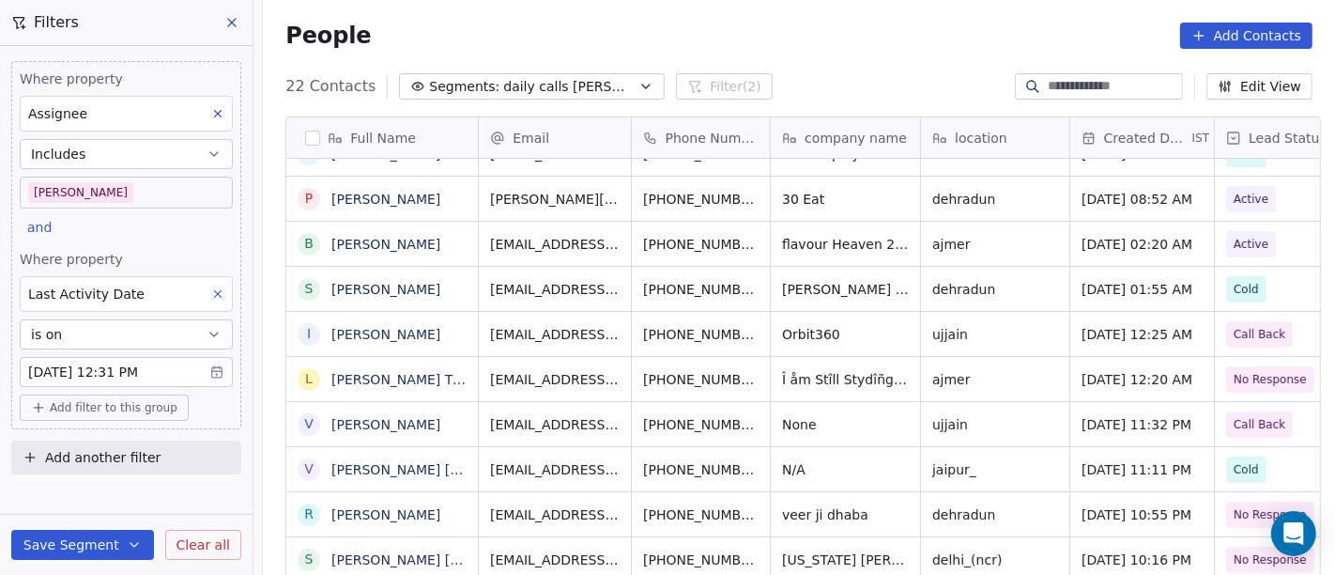
click at [857, 65] on div "People Add Contacts" at bounding box center [799, 35] width 1073 height 71
click at [737, 54] on div "People Add Contacts" at bounding box center [799, 35] width 1073 height 71
drag, startPoint x: 749, startPoint y: 33, endPoint x: 751, endPoint y: 45, distance: 12.5
click at [749, 36] on div "People Add Contacts" at bounding box center [799, 36] width 1027 height 26
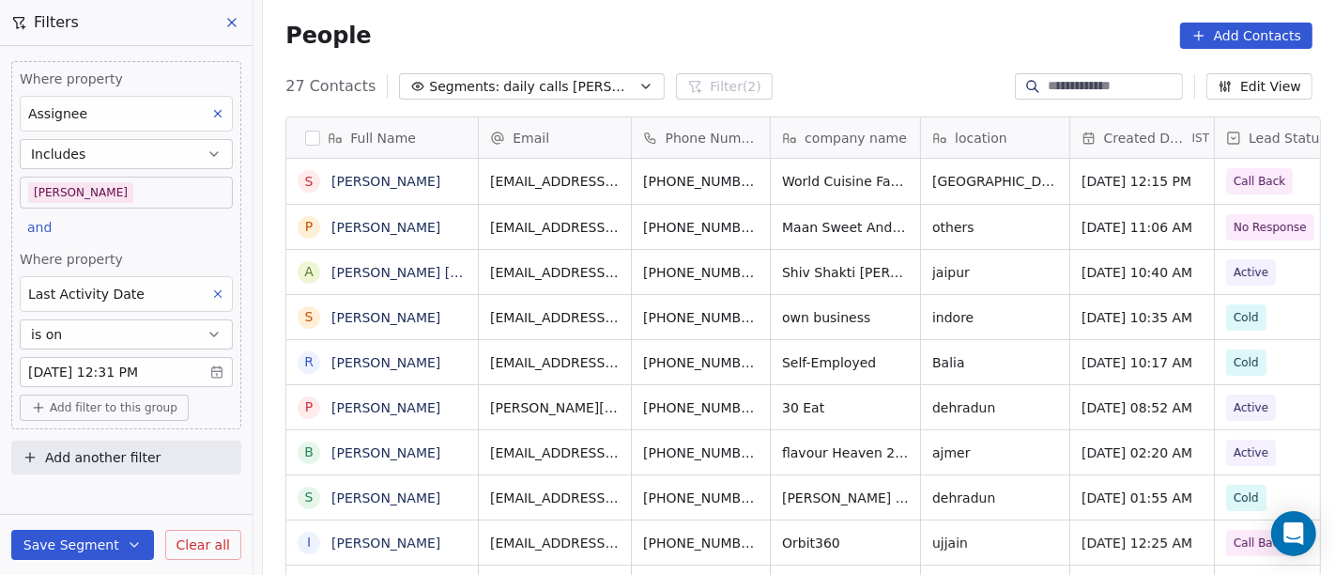
click at [858, 23] on div "People Add Contacts" at bounding box center [799, 36] width 1027 height 26
click at [150, 412] on span "Add filter to this group" at bounding box center [114, 407] width 128 height 15
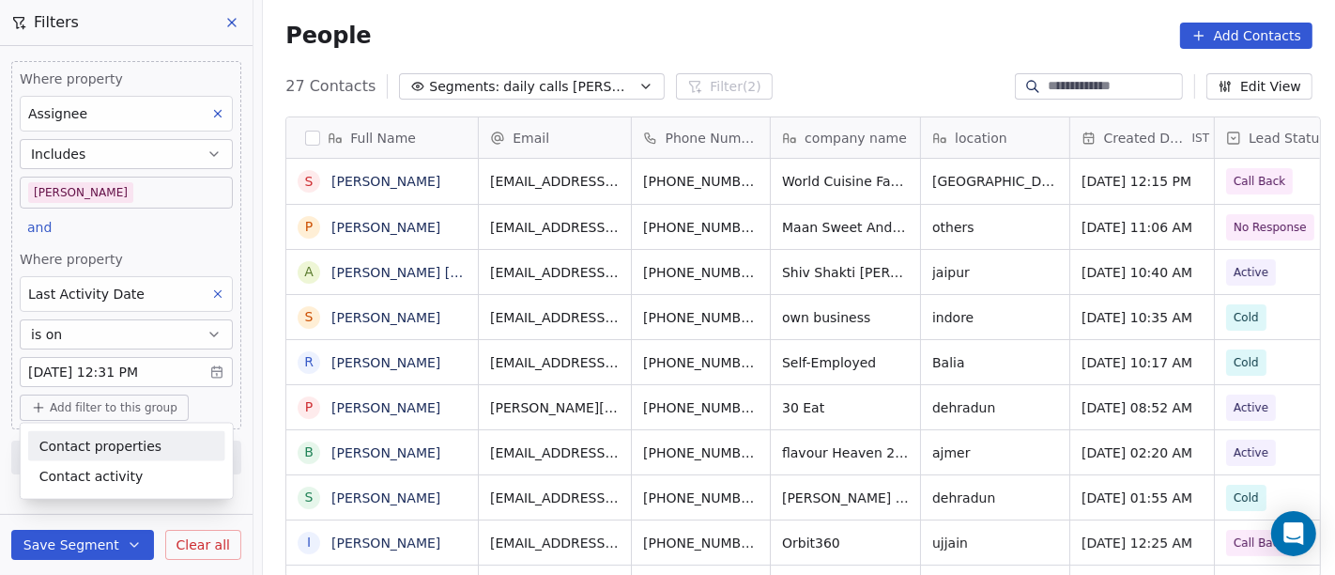
click at [102, 441] on span "Contact properties" at bounding box center [100, 446] width 122 height 20
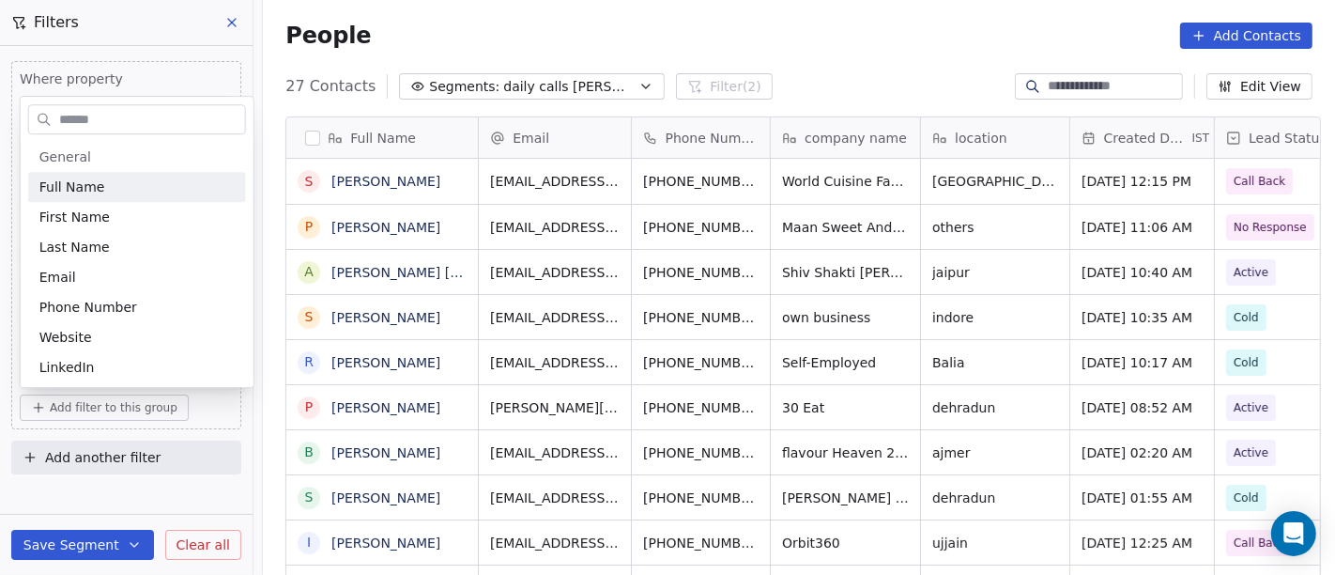
click at [114, 119] on input "text" at bounding box center [150, 119] width 190 height 27
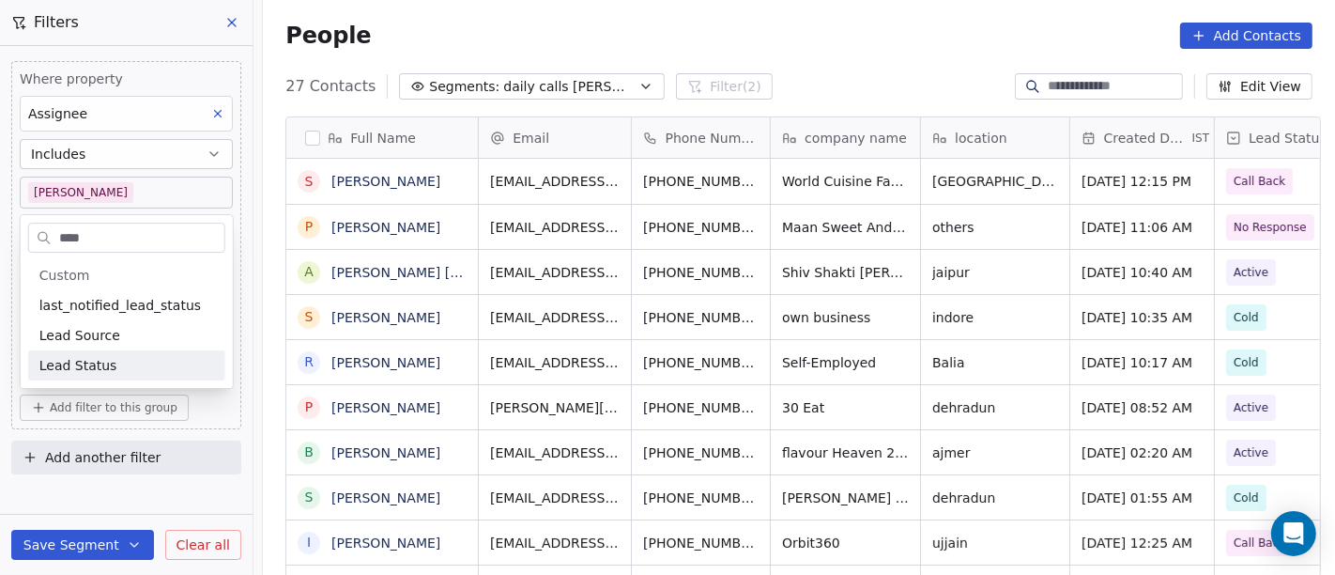
type input "****"
click at [151, 361] on div "Lead Status" at bounding box center [126, 365] width 175 height 19
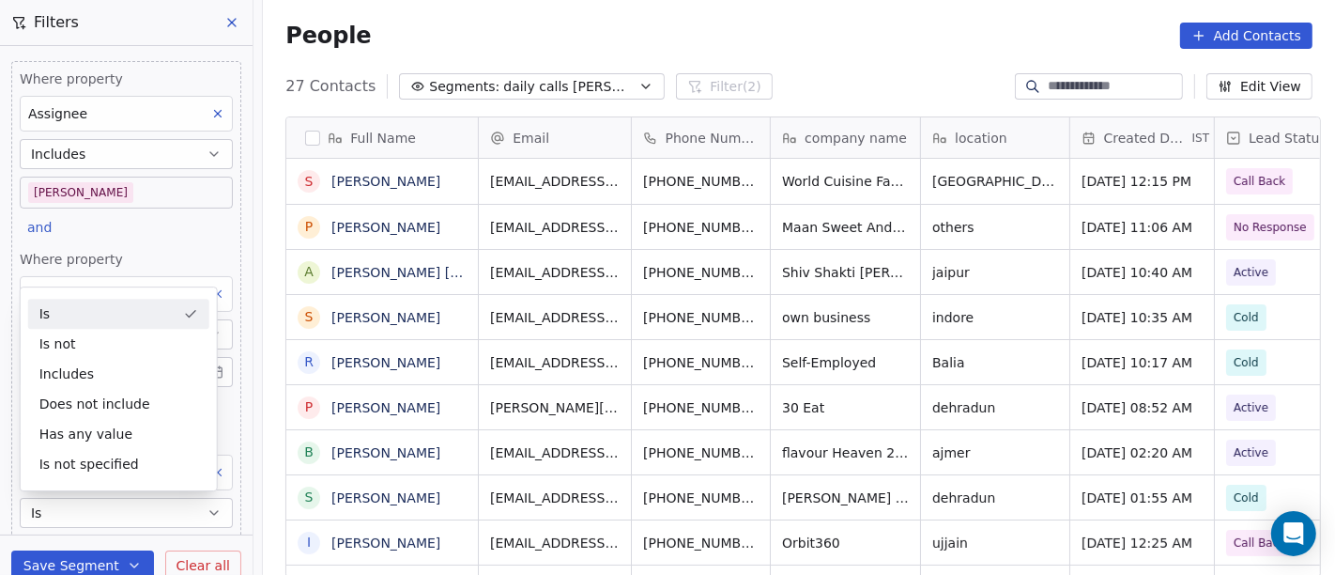
click at [119, 316] on div "Is" at bounding box center [118, 314] width 181 height 30
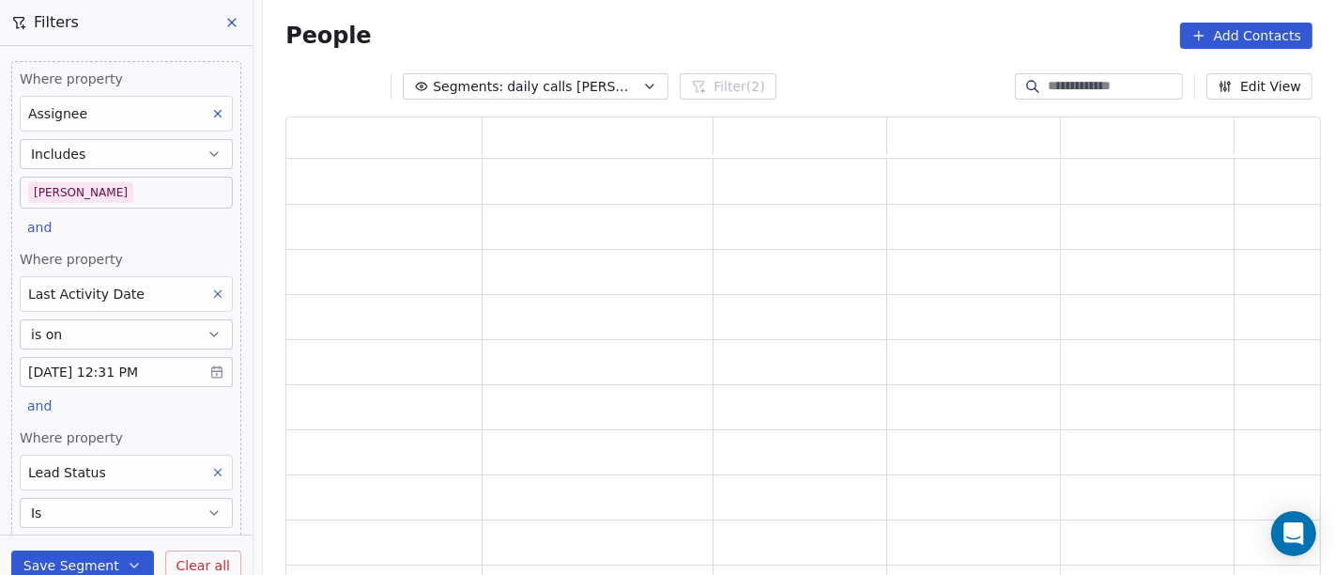
scroll to position [121, 0]
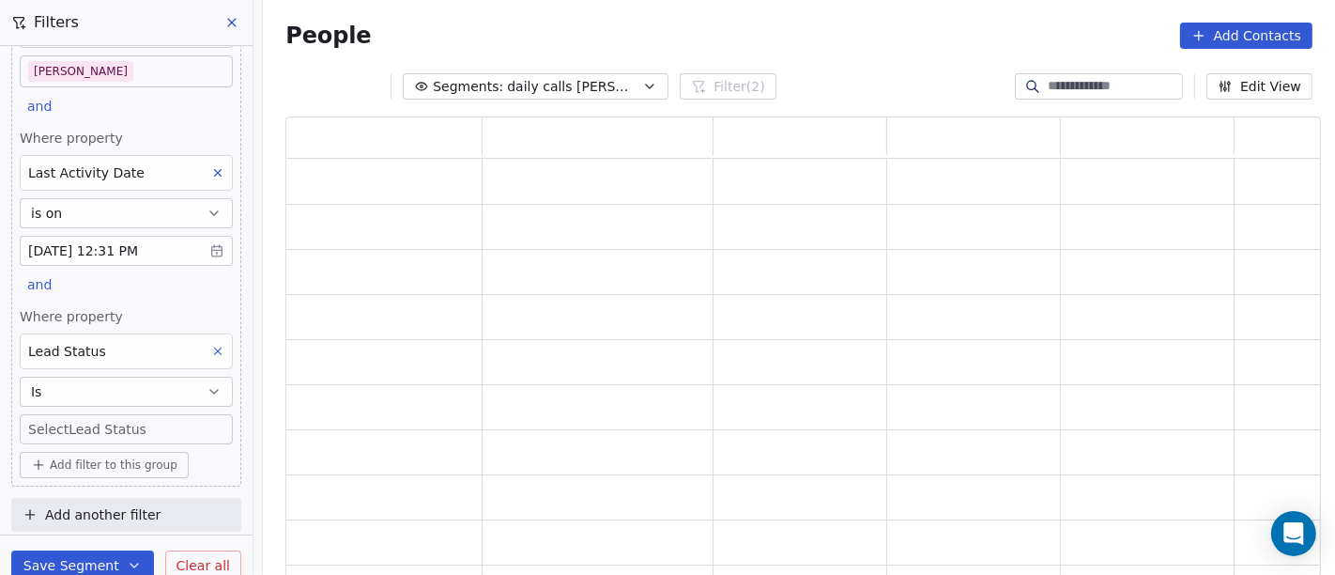
click at [117, 426] on body "On2Cook India Pvt. Ltd. Contacts People Marketing Workflows Campaigns Sales Pip…" at bounding box center [667, 287] width 1335 height 575
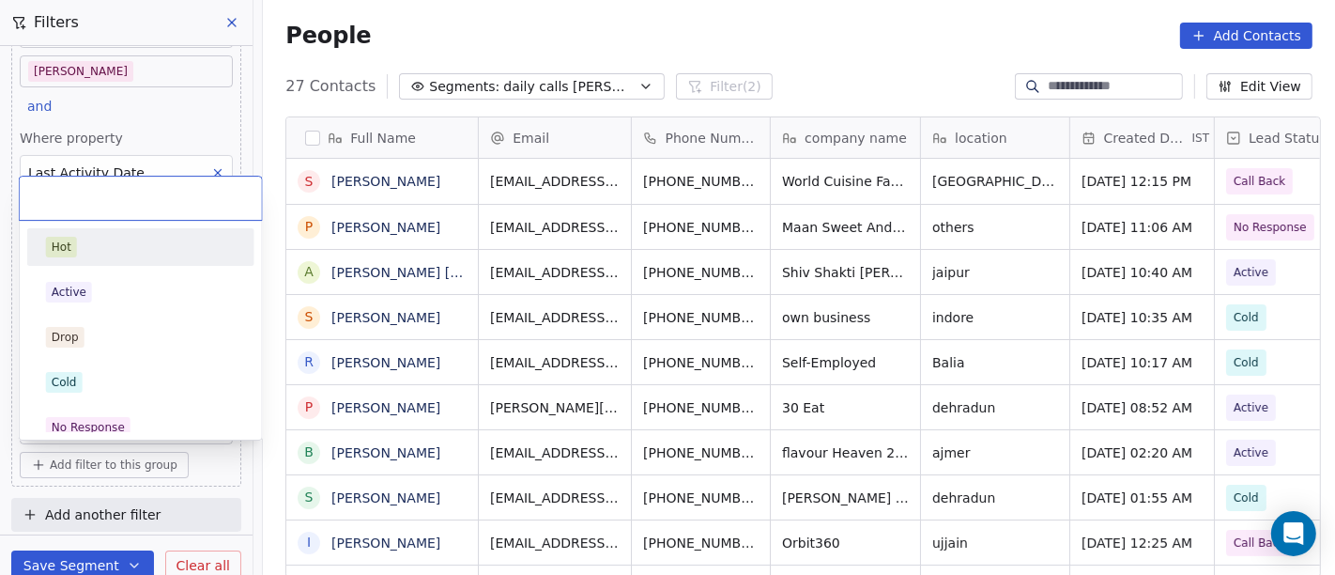
scroll to position [490, 1065]
click at [99, 252] on div "Hot" at bounding box center [141, 247] width 190 height 21
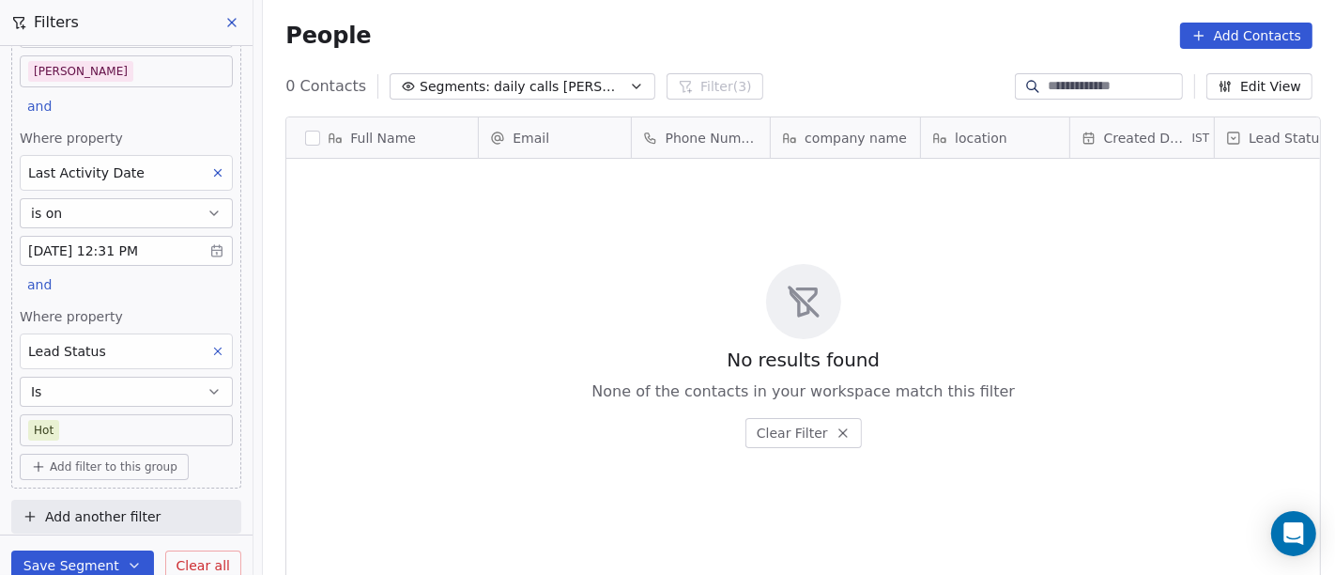
click at [162, 414] on body "On2Cook India Pvt. Ltd. Contacts People Marketing Workflows Campaigns Sales Pip…" at bounding box center [667, 287] width 1335 height 575
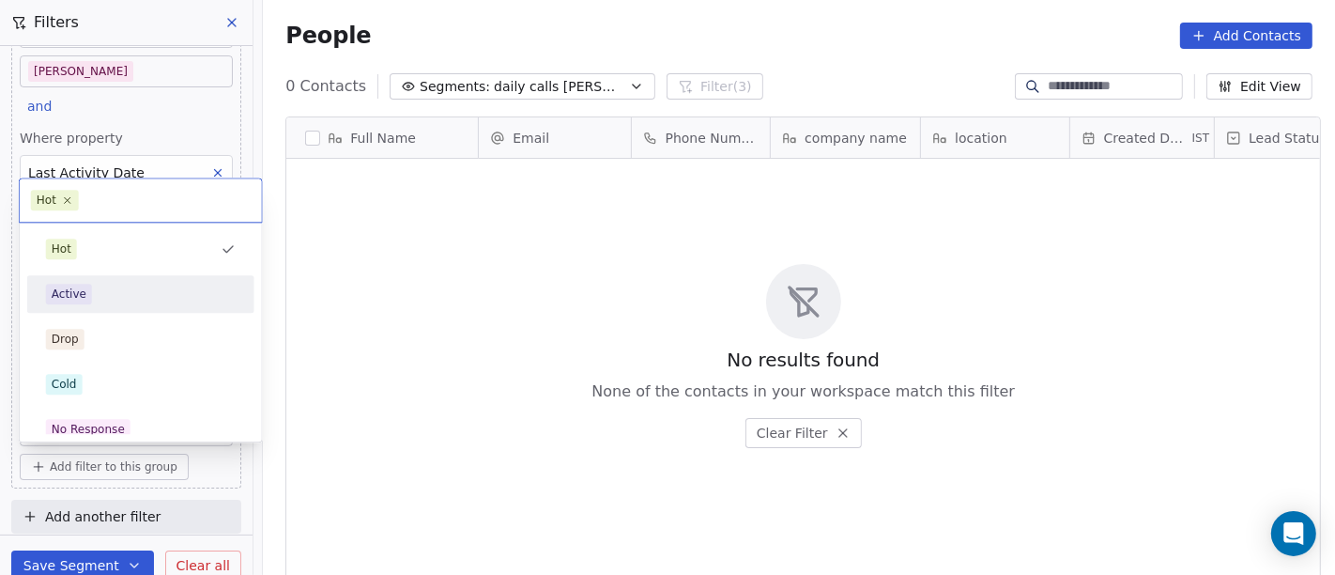
click at [136, 305] on div "Active" at bounding box center [141, 294] width 212 height 30
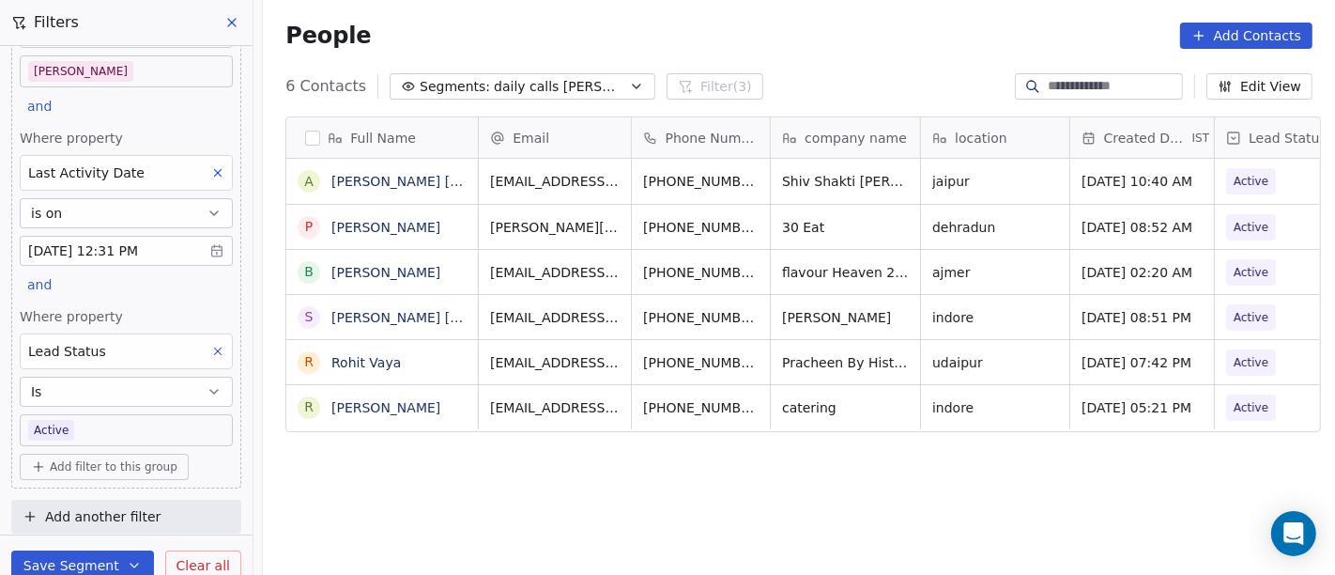
click at [166, 425] on body "On2Cook India Pvt. Ltd. Contacts People Marketing Workflows Campaigns Sales Pip…" at bounding box center [667, 287] width 1335 height 575
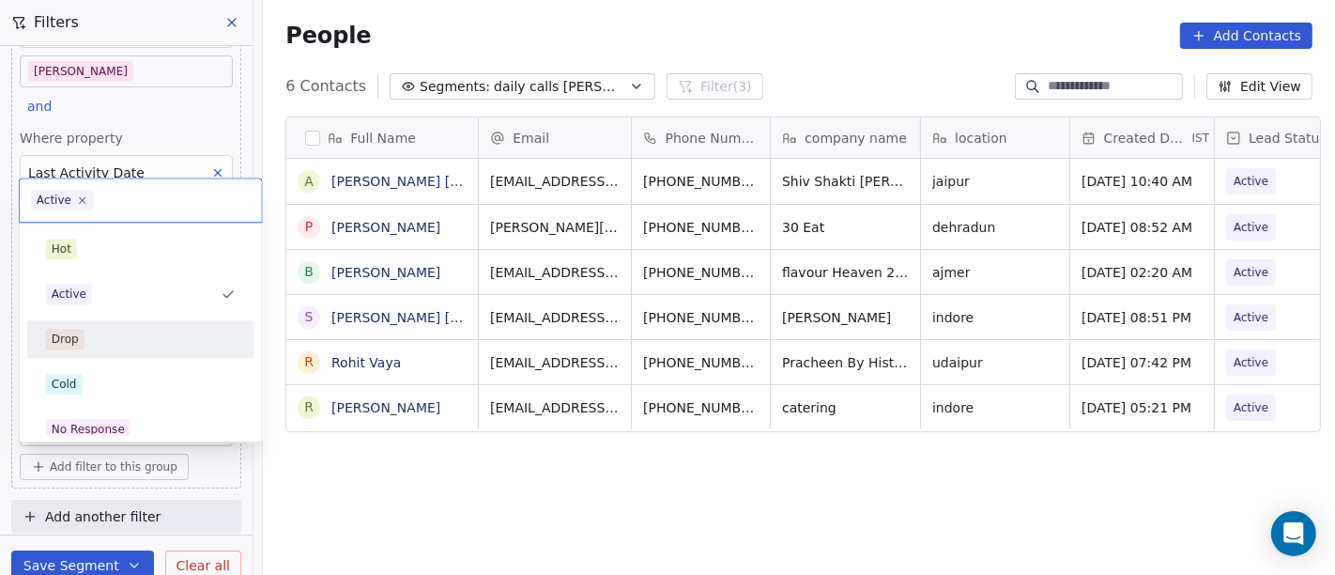
click at [136, 339] on div "Drop" at bounding box center [141, 339] width 190 height 21
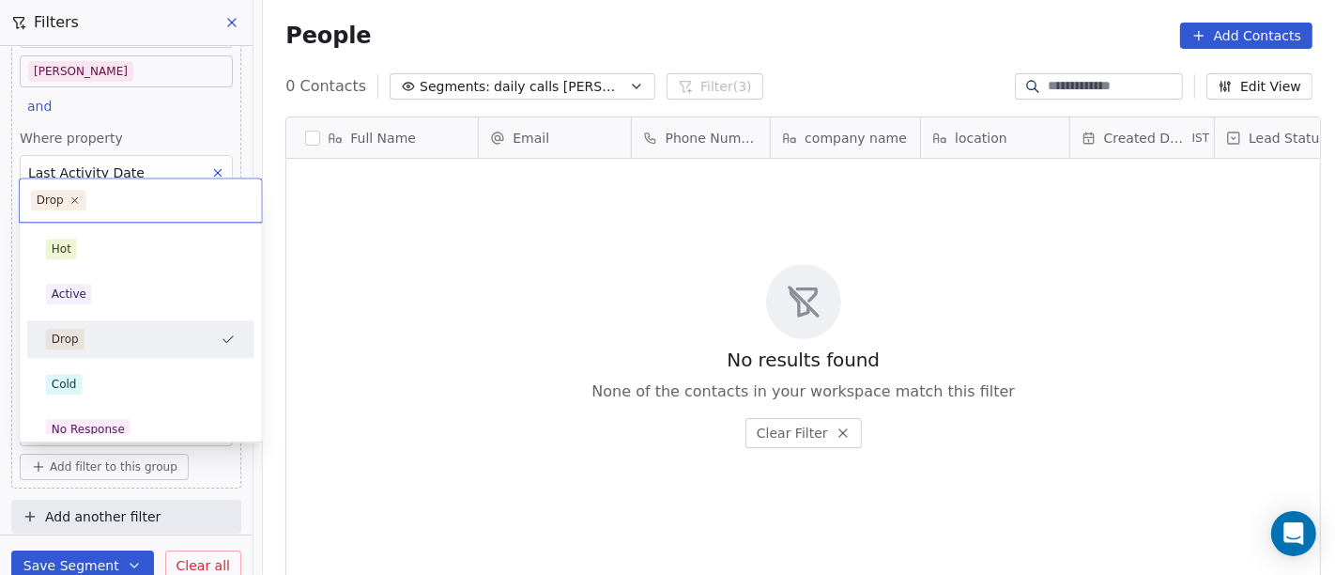
click at [113, 430] on body "On2Cook India Pvt. Ltd. Contacts People Marketing Workflows Campaigns Sales Pip…" at bounding box center [667, 287] width 1335 height 575
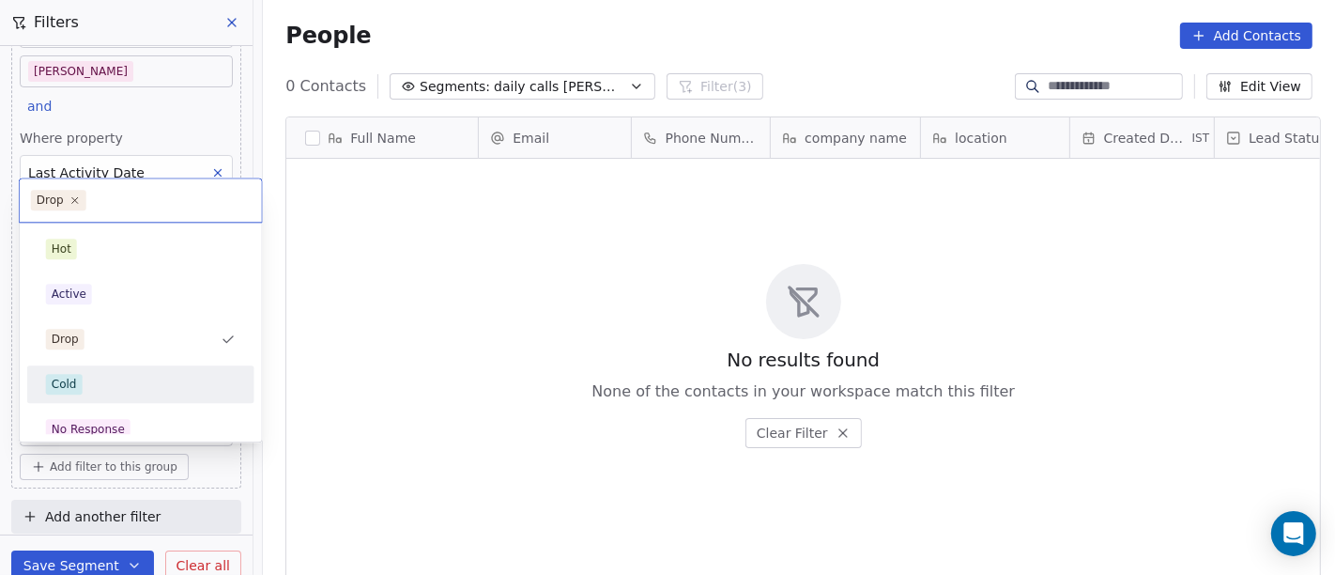
click at [105, 378] on div "Cold" at bounding box center [141, 384] width 190 height 21
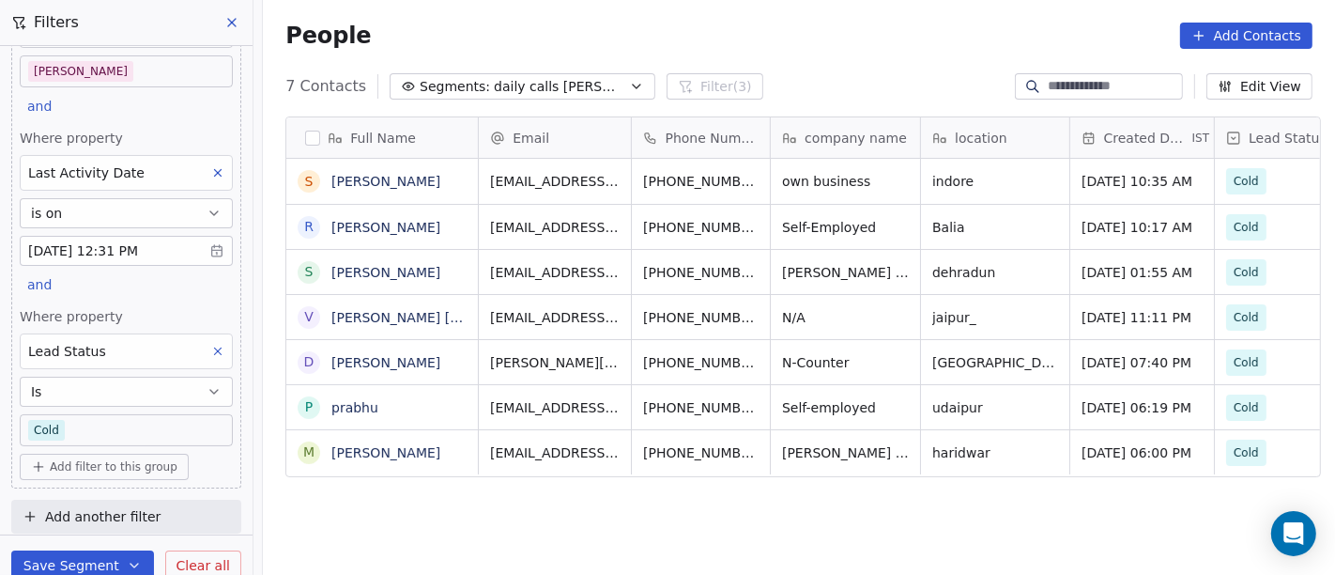
click at [137, 425] on body "On2Cook India Pvt. Ltd. Contacts People Marketing Workflows Campaigns Sales Pip…" at bounding box center [667, 287] width 1335 height 575
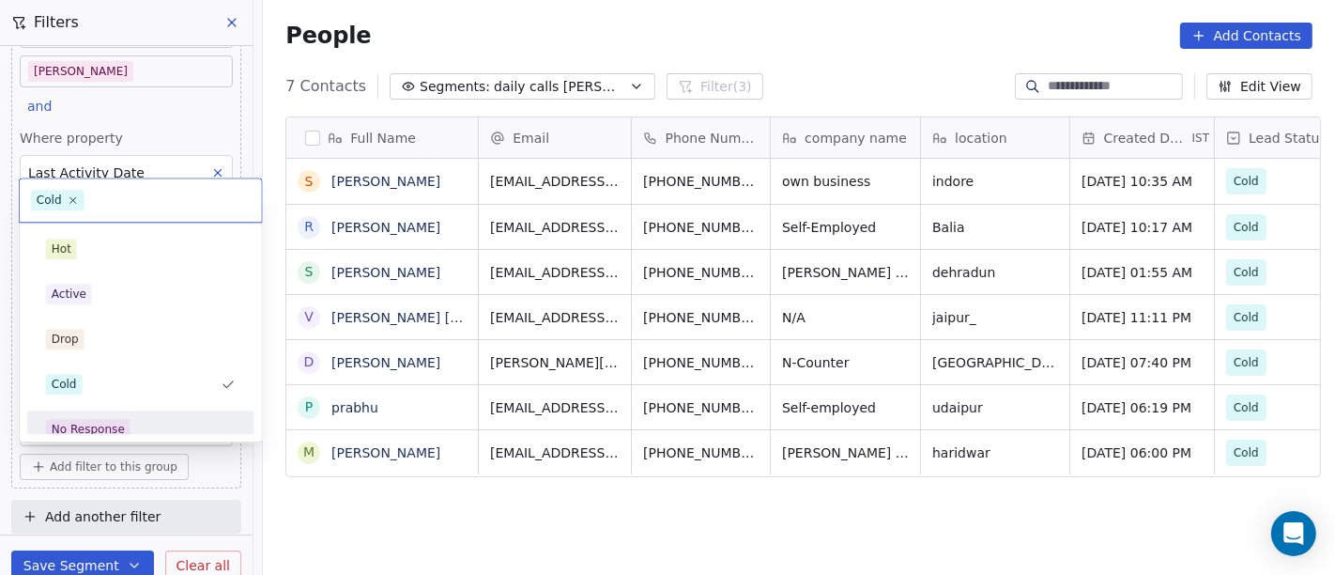
click at [174, 417] on div "No Response" at bounding box center [141, 429] width 212 height 30
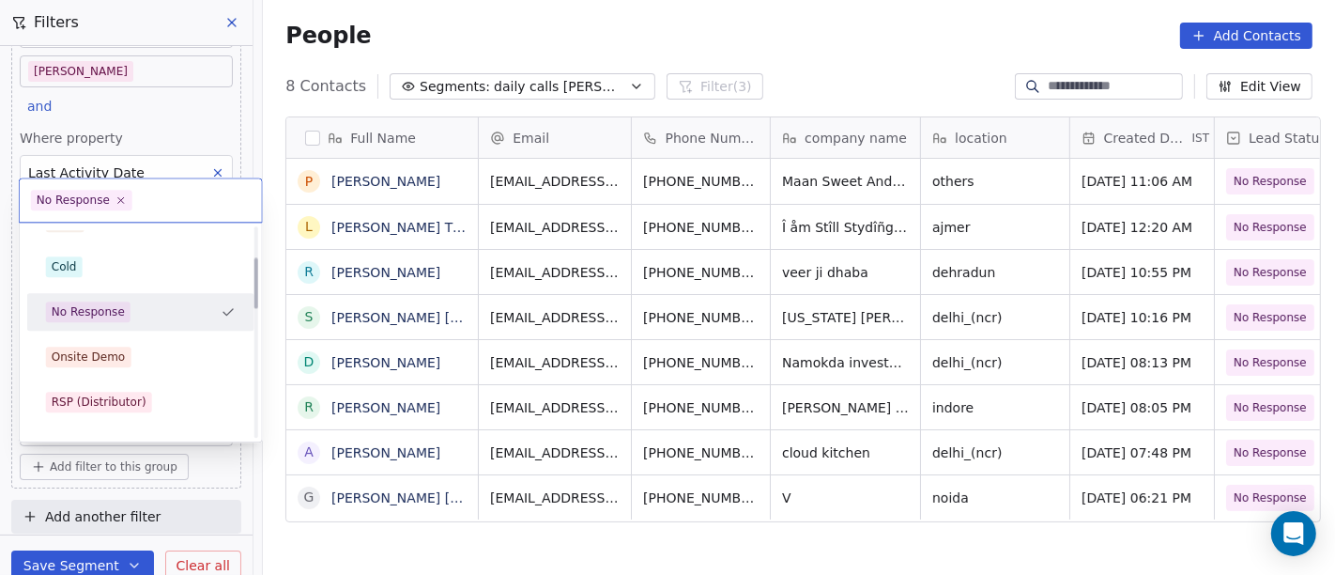
scroll to position [223, 0]
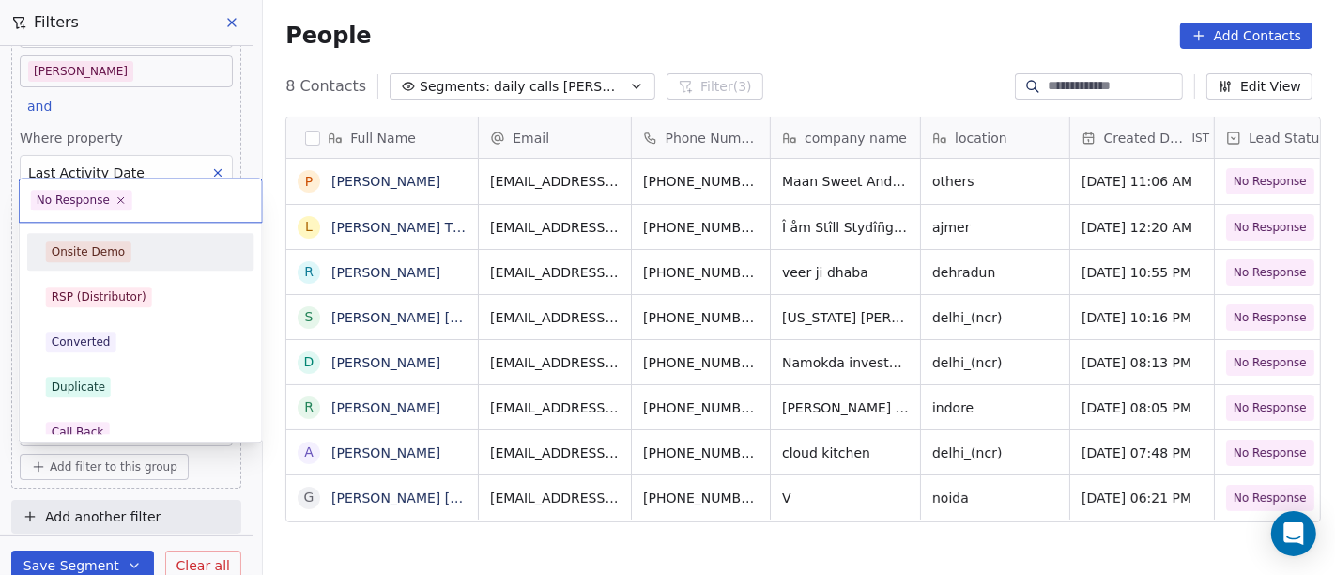
click at [139, 260] on div "Onsite Demo" at bounding box center [141, 251] width 190 height 21
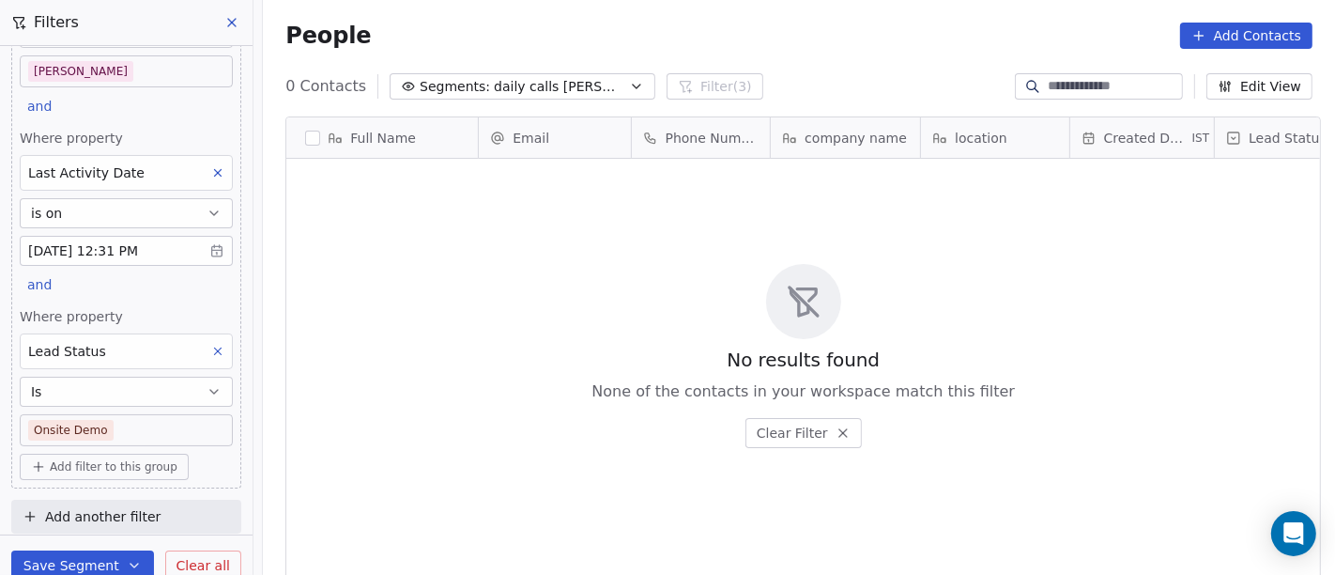
scroll to position [490, 1065]
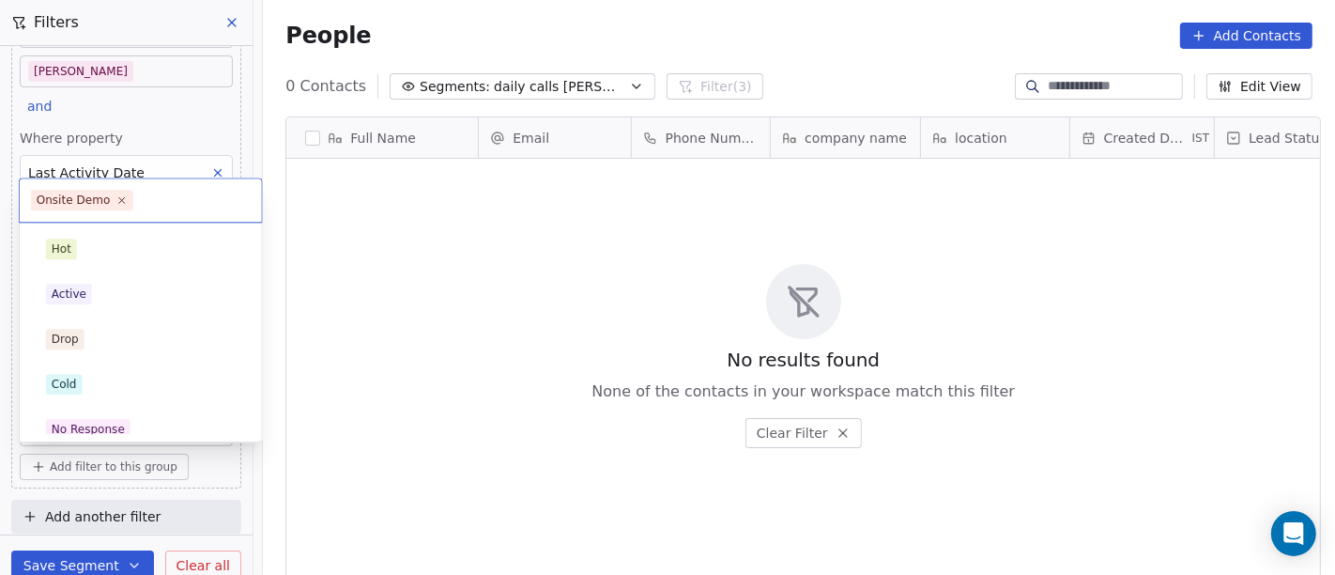
click at [148, 417] on body "On2Cook India Pvt. Ltd. Contacts People Marketing Workflows Campaigns Sales Pip…" at bounding box center [667, 287] width 1335 height 575
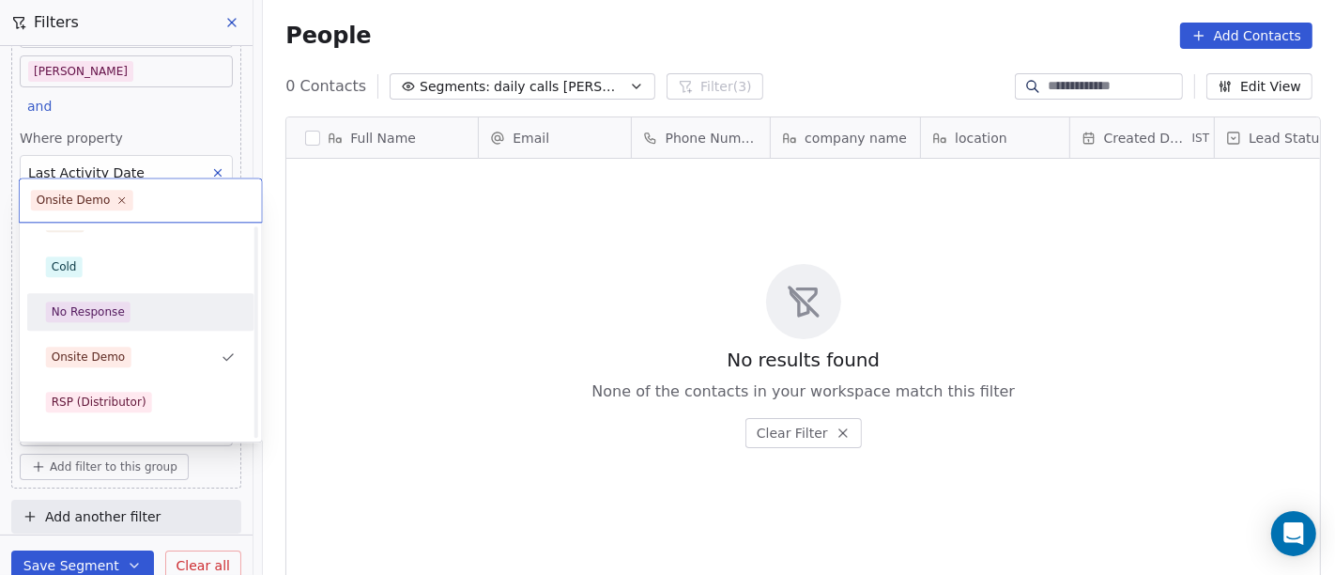
scroll to position [163, 0]
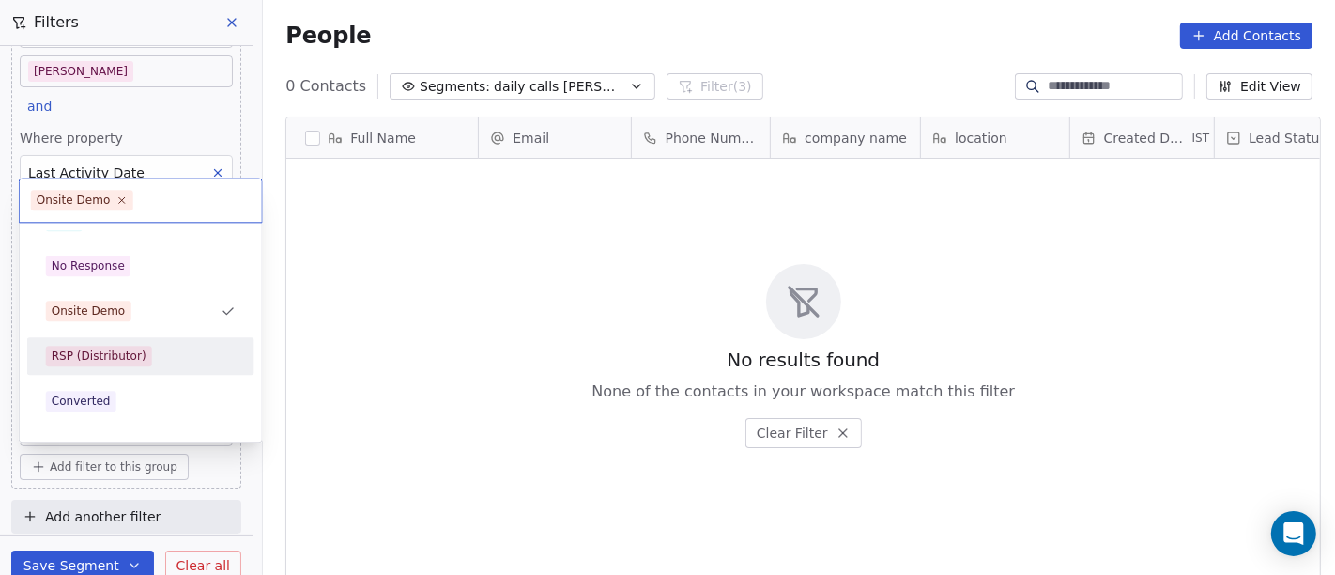
click at [139, 367] on div "RSP (Distributor)" at bounding box center [141, 356] width 212 height 30
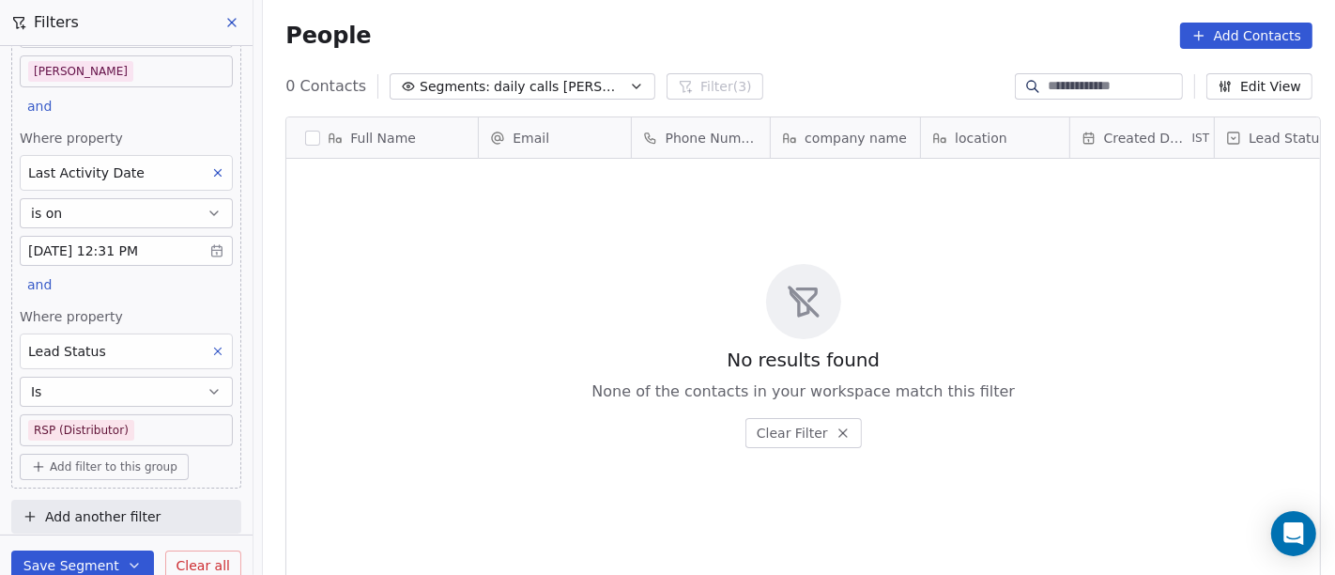
scroll to position [0, 0]
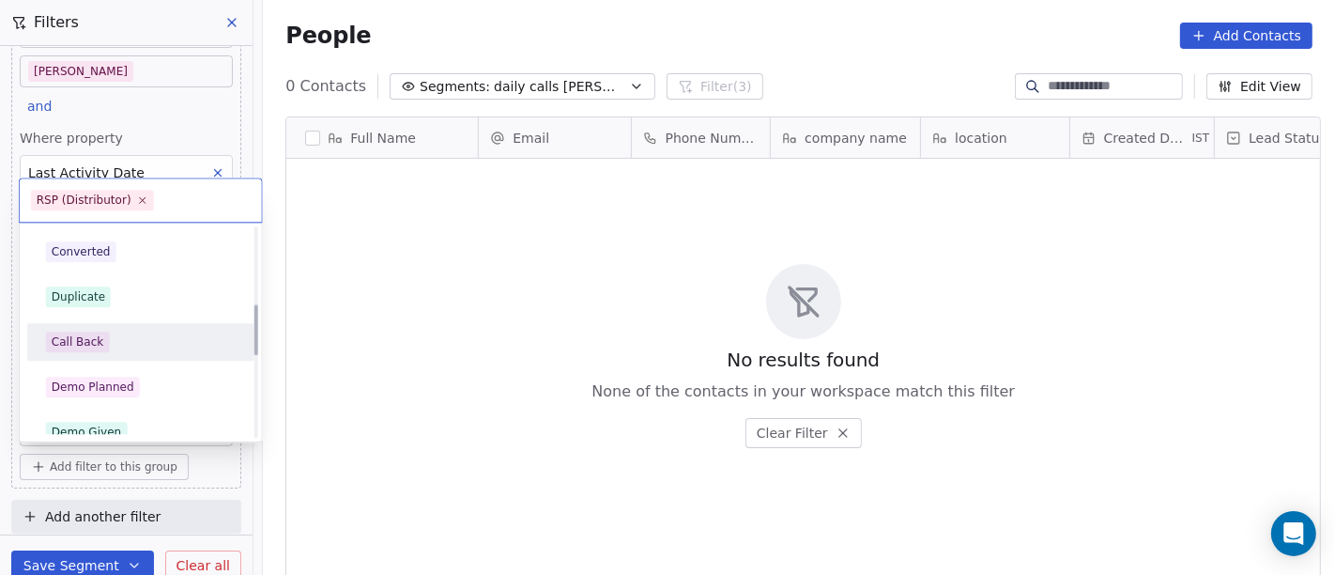
click at [146, 337] on div "Call Back" at bounding box center [141, 342] width 190 height 21
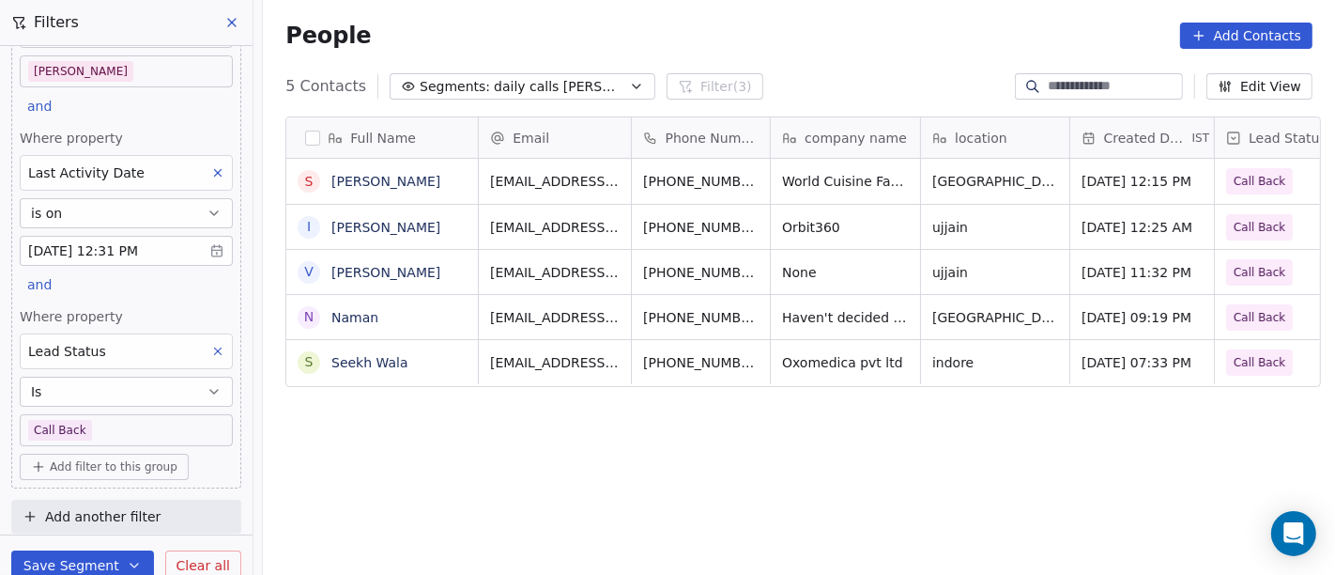
click at [155, 414] on body "On2Cook India Pvt. Ltd. Contacts People Marketing Workflows Campaigns Sales Pip…" at bounding box center [667, 287] width 1335 height 575
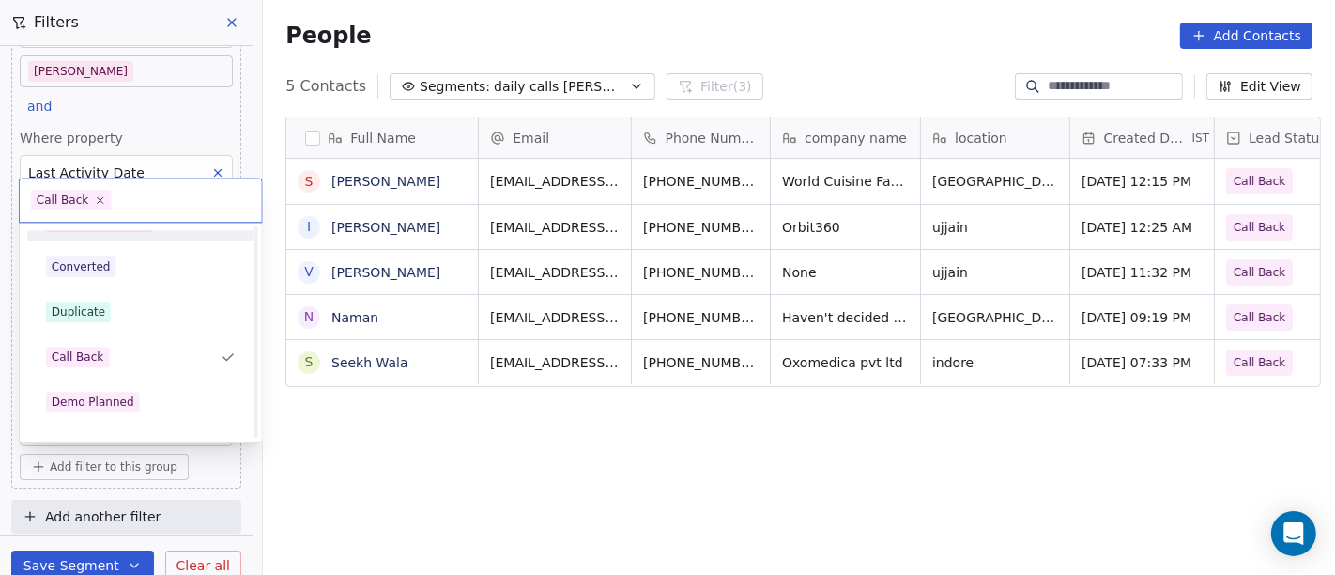
scroll to position [343, 0]
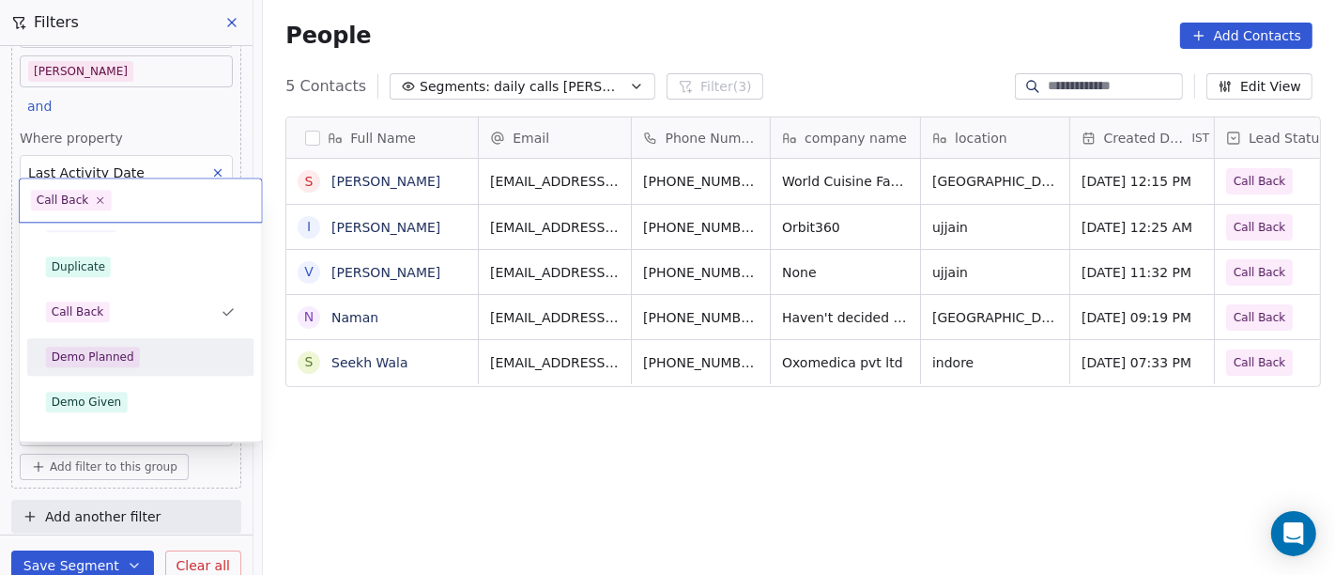
click at [184, 366] on div "Demo Planned" at bounding box center [141, 357] width 212 height 30
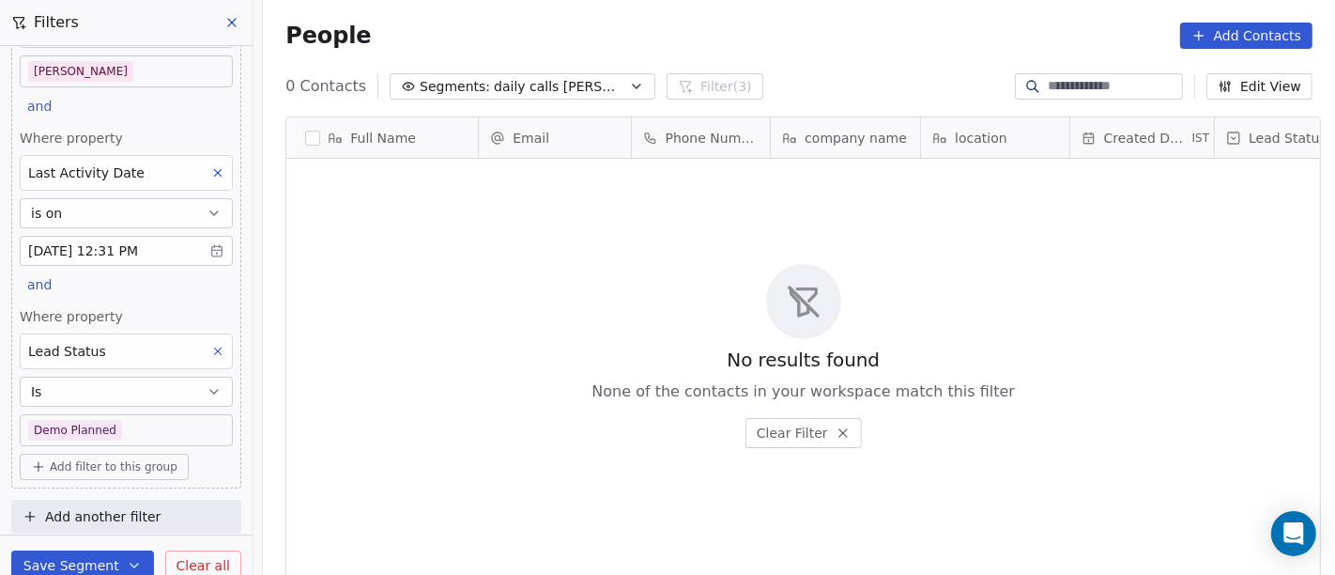
scroll to position [490, 1065]
click at [150, 427] on body "On2Cook India Pvt. Ltd. Contacts People Marketing Workflows Campaigns Sales Pip…" at bounding box center [667, 287] width 1335 height 575
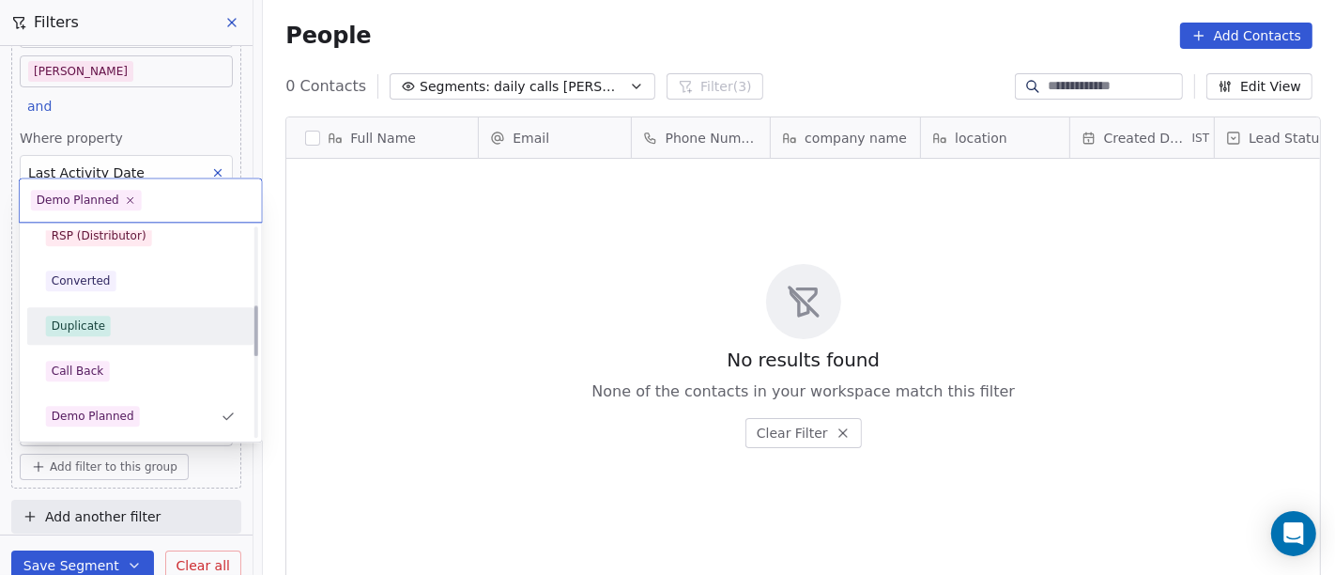
scroll to position [389, 0]
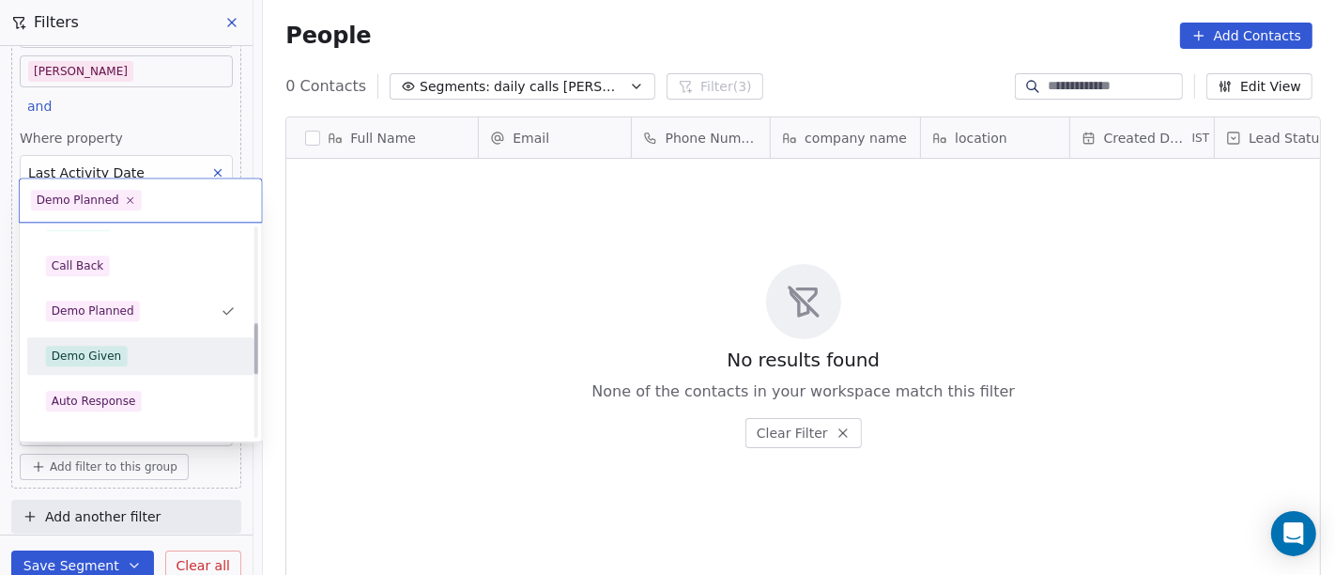
click at [166, 364] on div "Demo Given" at bounding box center [141, 356] width 190 height 21
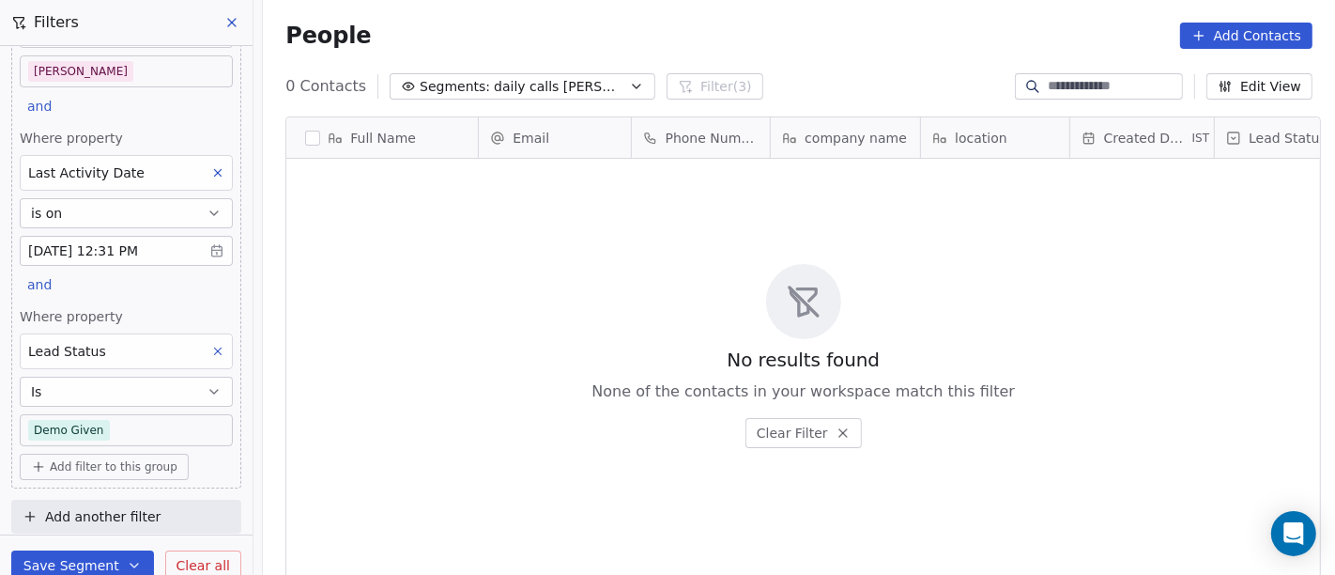
scroll to position [16, 16]
click at [104, 429] on body "On2Cook India Pvt. Ltd. Contacts People Marketing Workflows Campaigns Sales Pip…" at bounding box center [667, 287] width 1335 height 575
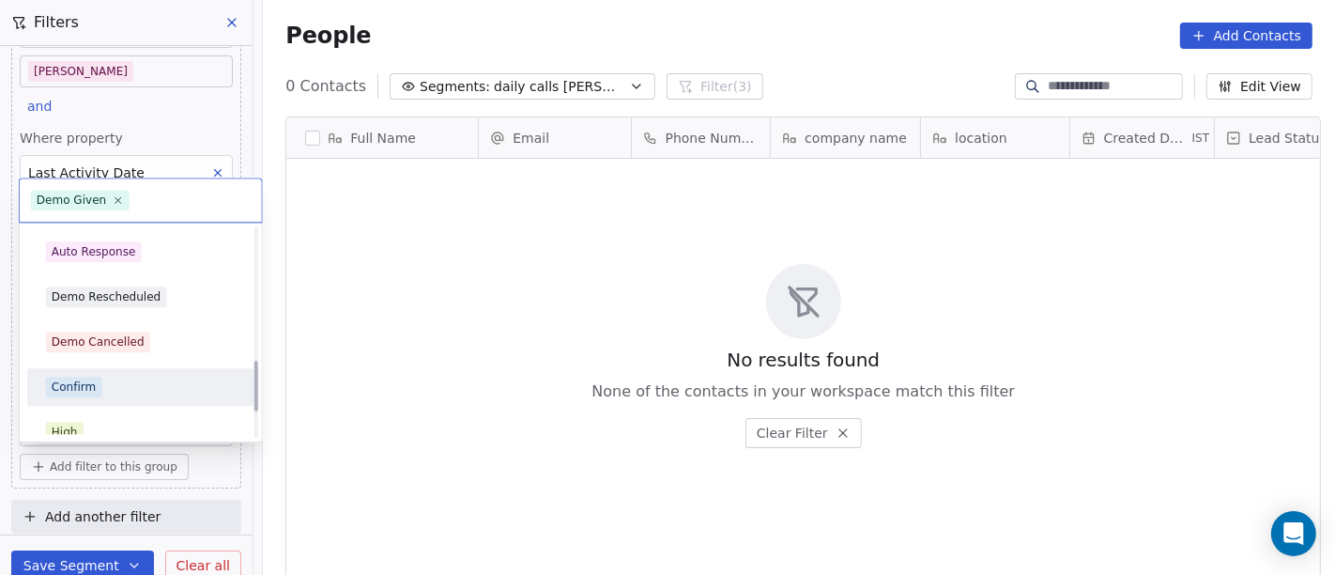
click at [116, 385] on div "Confirm" at bounding box center [141, 387] width 190 height 21
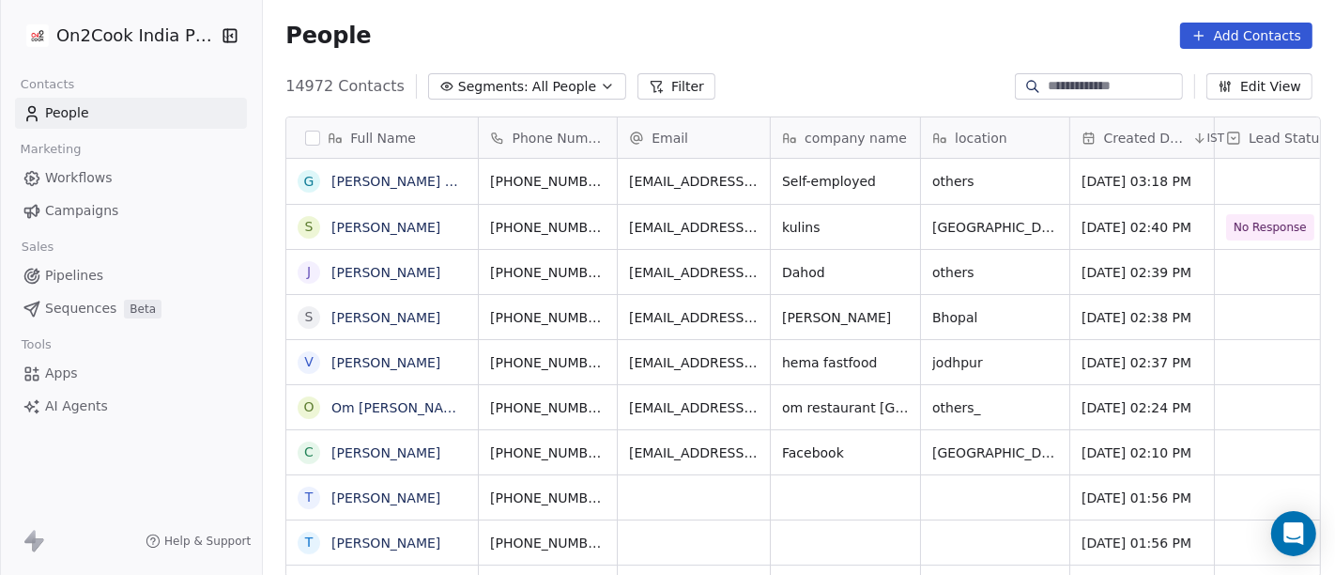
scroll to position [490, 1065]
click at [533, 89] on span "All People" at bounding box center [565, 87] width 64 height 20
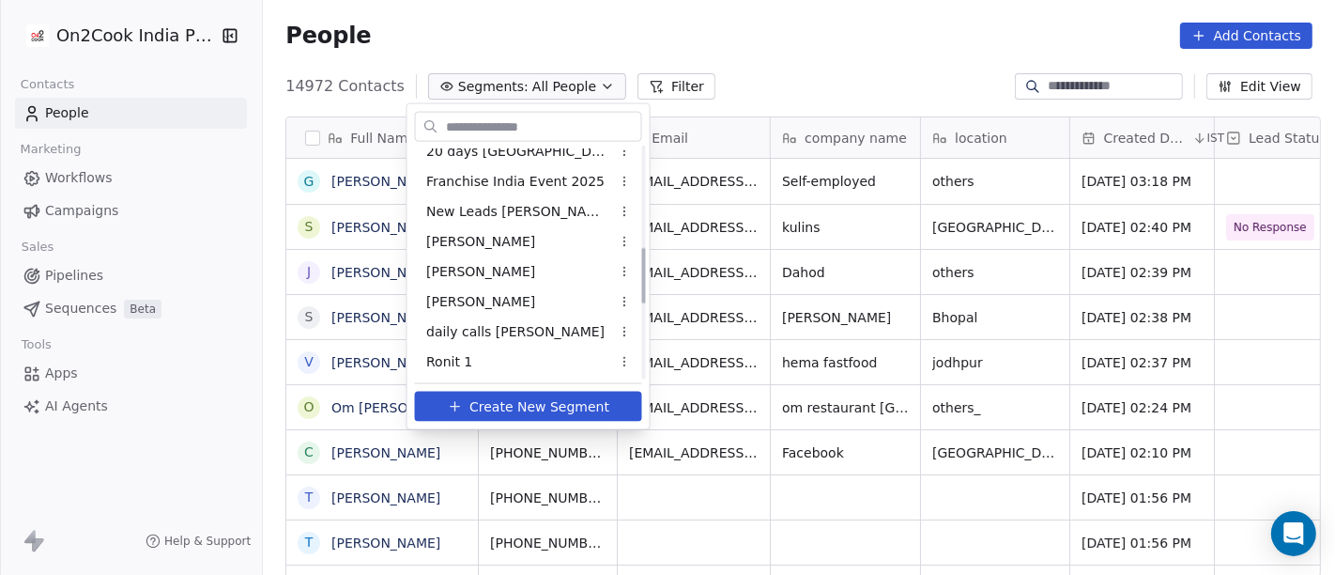
scroll to position [421, 0]
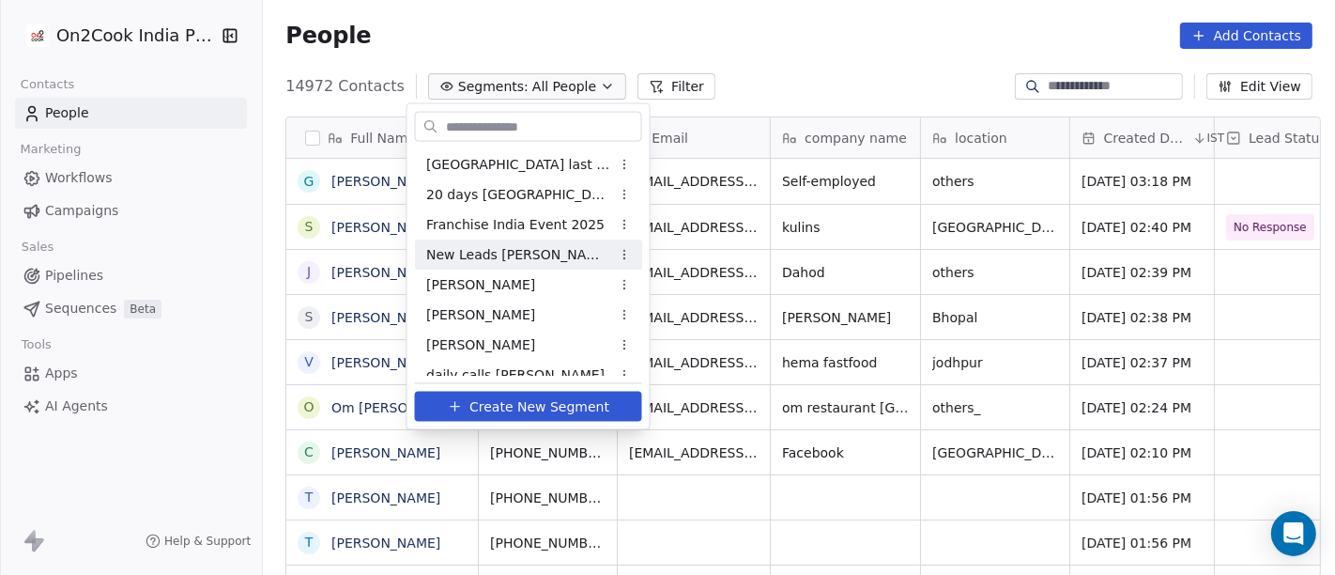
click at [498, 252] on span "New Leads [PERSON_NAME]" at bounding box center [518, 254] width 184 height 20
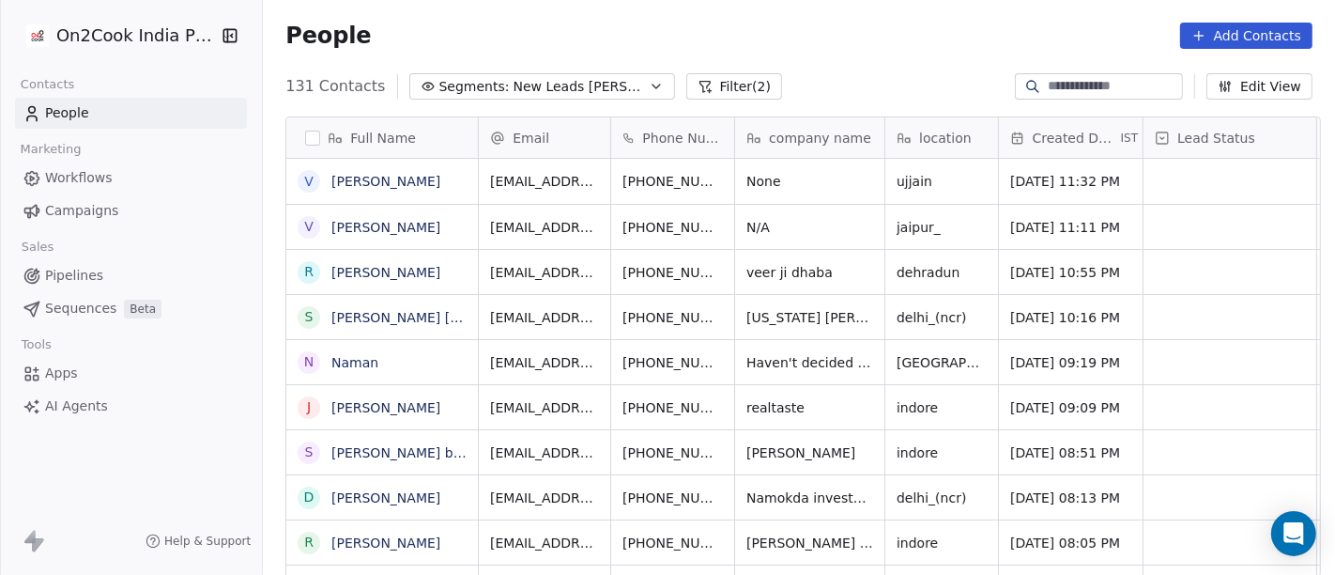
scroll to position [490, 1065]
click at [761, 178] on icon "grid" at bounding box center [765, 177] width 8 height 8
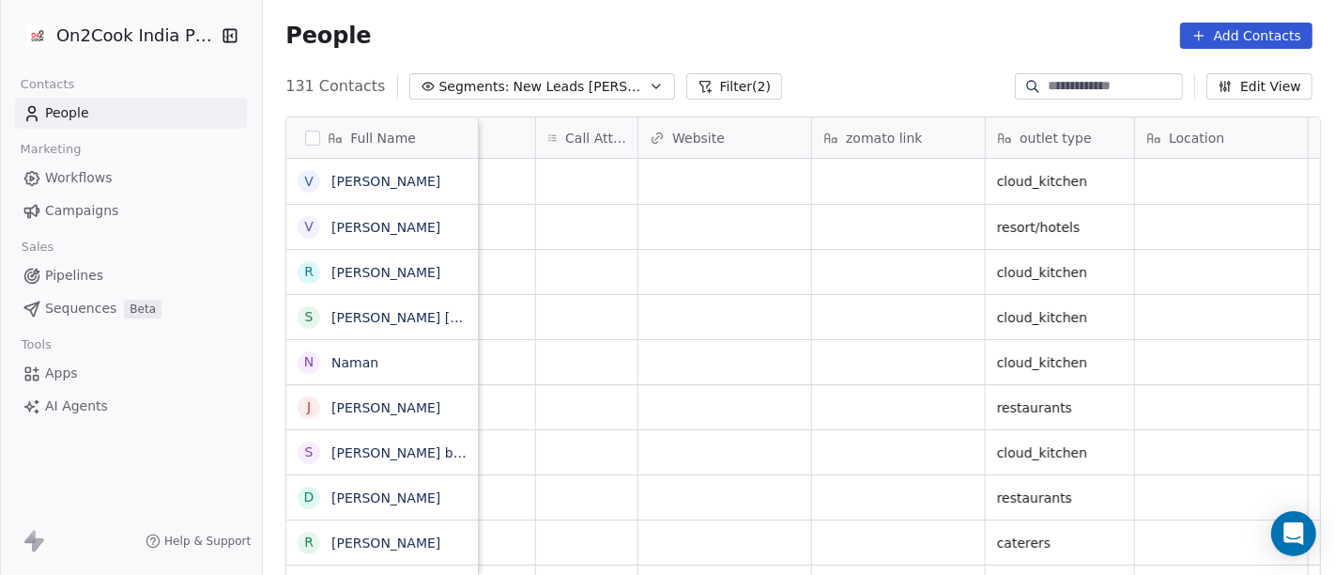
scroll to position [0, 1430]
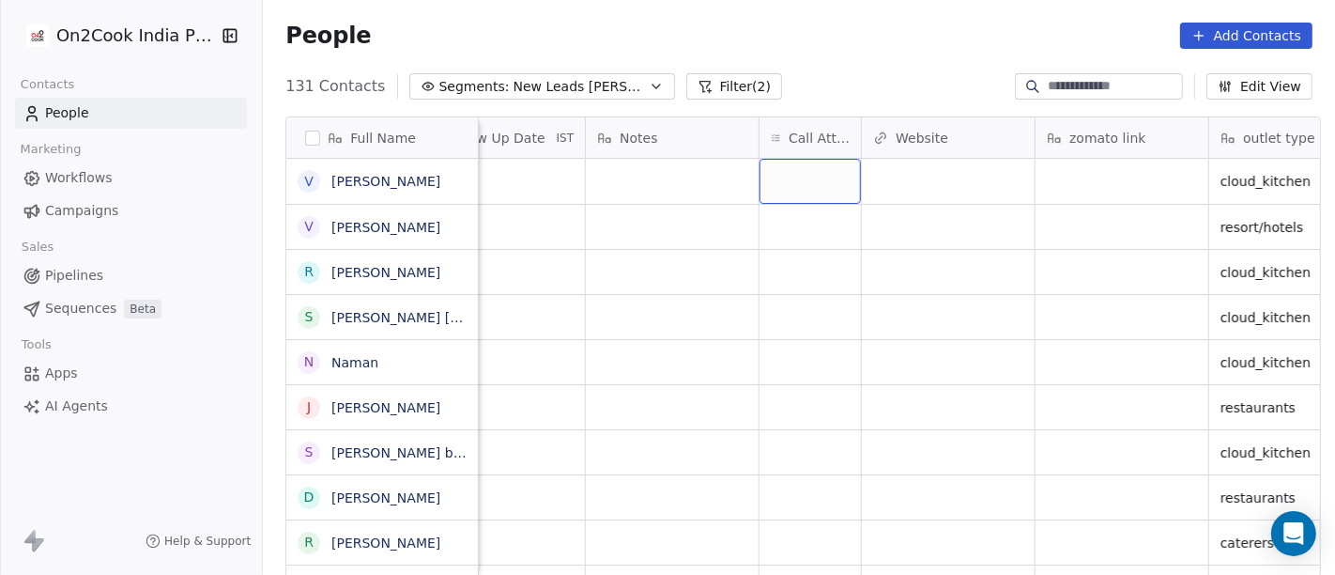
click at [807, 173] on div "grid" at bounding box center [810, 181] width 101 height 45
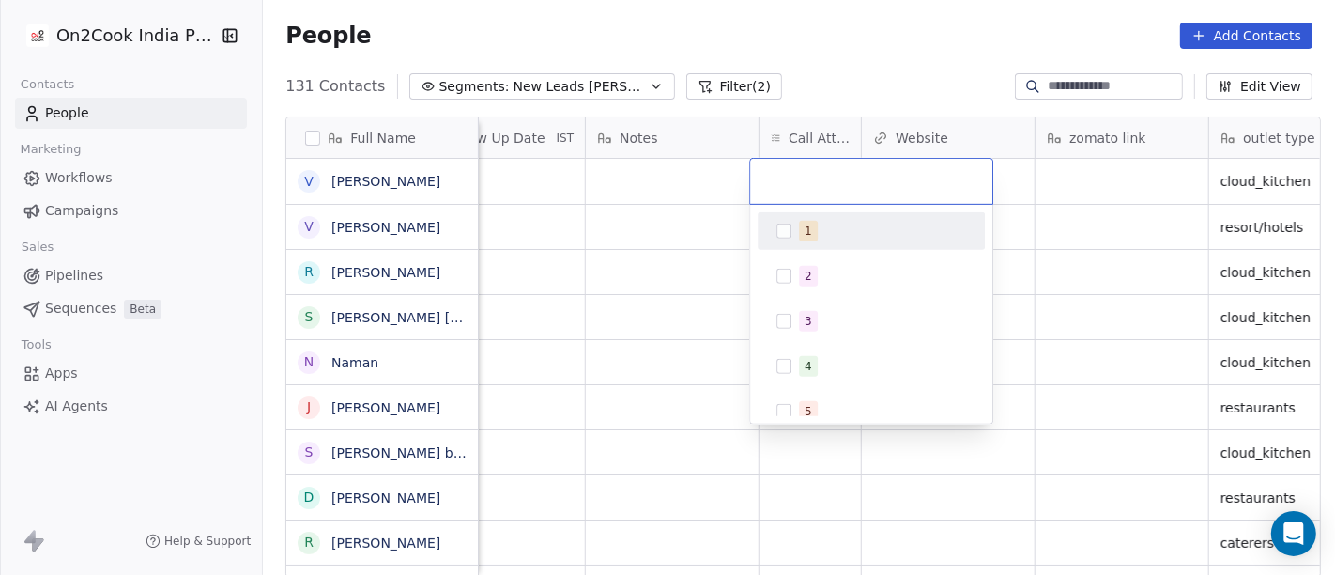
click at [802, 229] on span "1" at bounding box center [808, 231] width 19 height 21
click at [641, 183] on html "On2Cook India Pvt. Ltd. Contacts People Marketing Workflows Campaigns Sales Pip…" at bounding box center [667, 287] width 1335 height 575
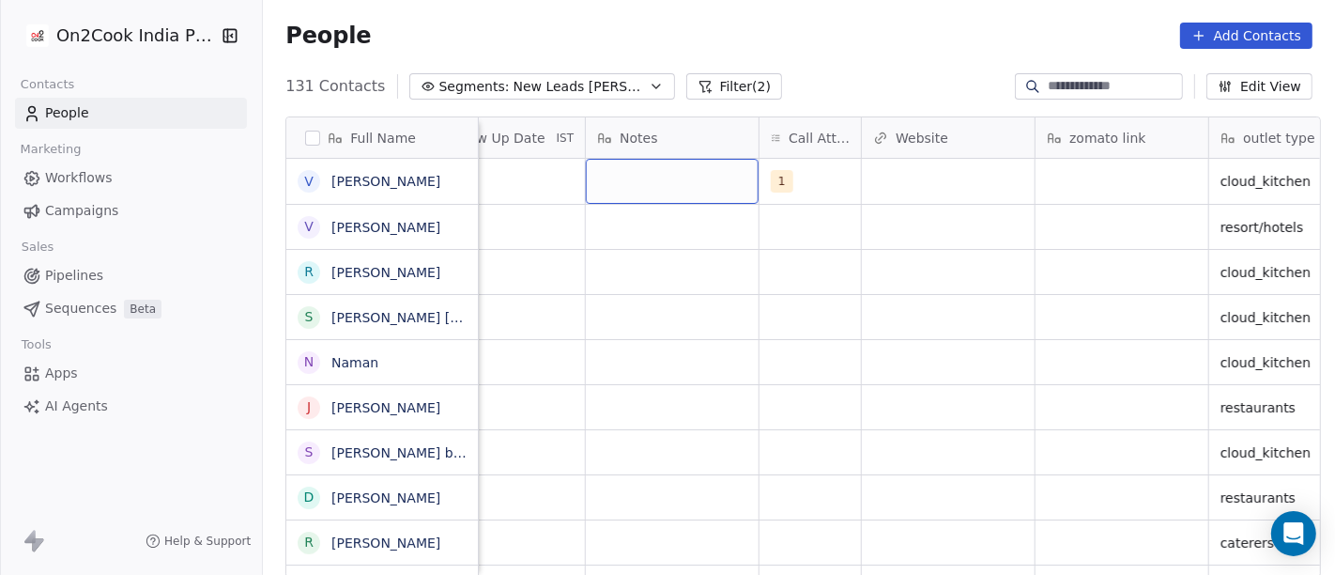
click at [641, 182] on div "grid" at bounding box center [672, 181] width 173 height 45
click at [648, 182] on div "grid" at bounding box center [672, 181] width 173 height 45
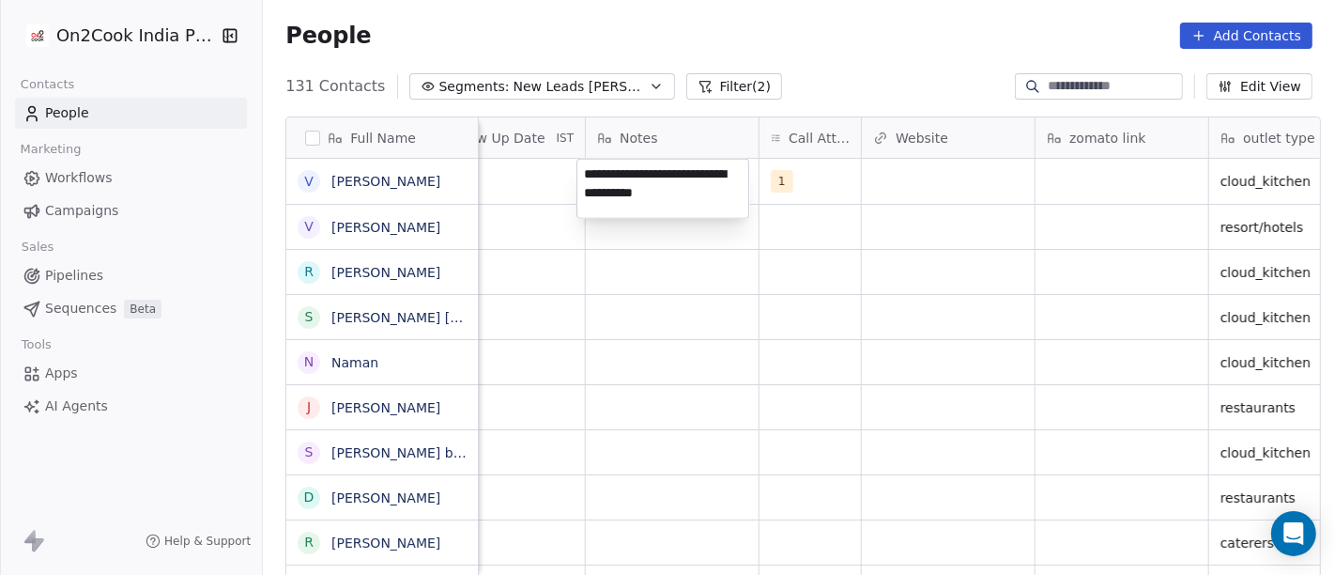
type textarea "**********"
click at [764, 323] on html "On2Cook India Pvt. Ltd. Contacts People Marketing Workflows Campaigns Sales Pip…" at bounding box center [667, 287] width 1335 height 575
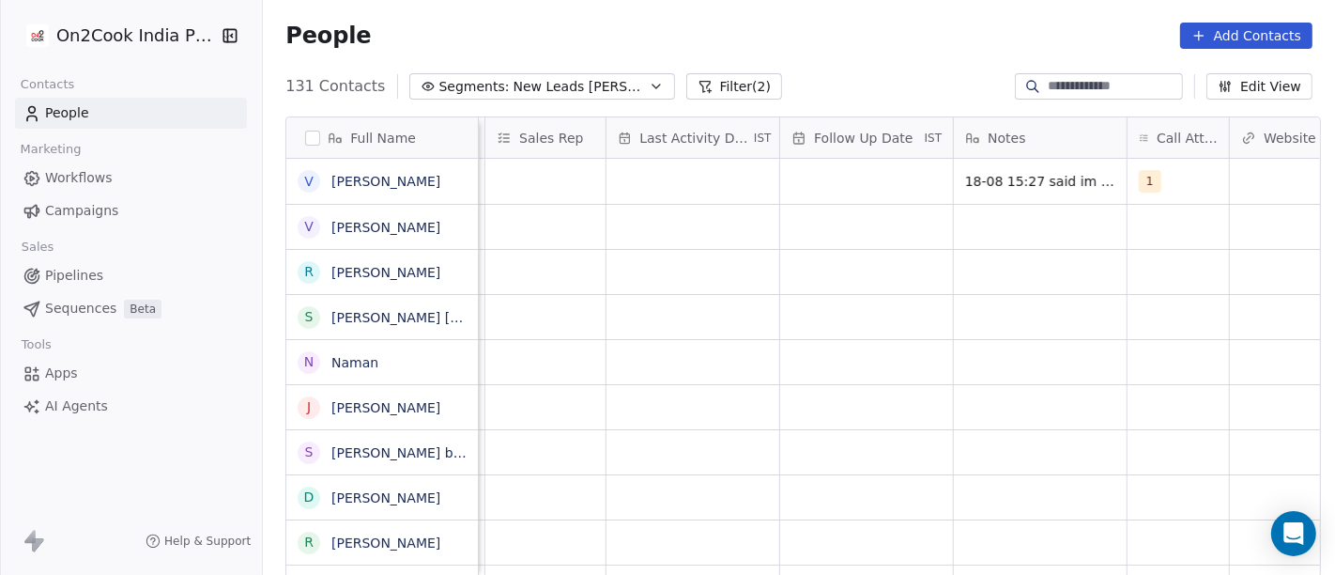
scroll to position [0, 1061]
click at [880, 176] on div "grid" at bounding box center [867, 181] width 173 height 45
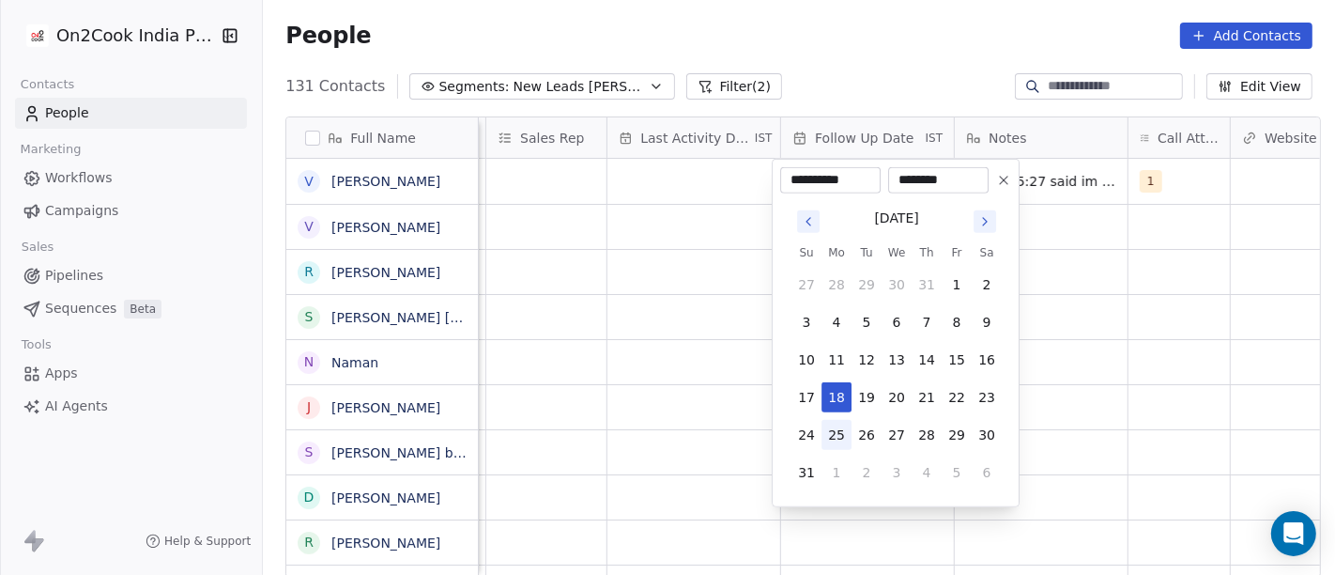
click at [841, 436] on button "25" at bounding box center [837, 435] width 30 height 30
type input "**********"
click at [1129, 364] on html "On2Cook India Pvt. Ltd. Contacts People Marketing Workflows Campaigns Sales Pip…" at bounding box center [667, 287] width 1335 height 575
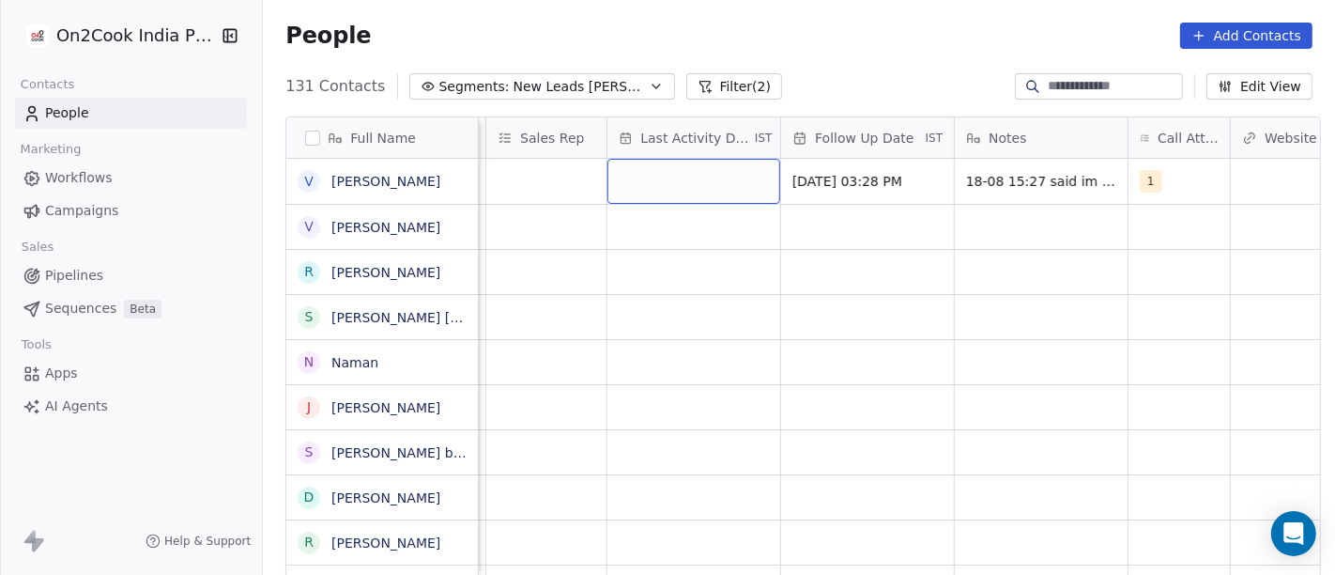
click at [663, 178] on div "grid" at bounding box center [694, 181] width 173 height 45
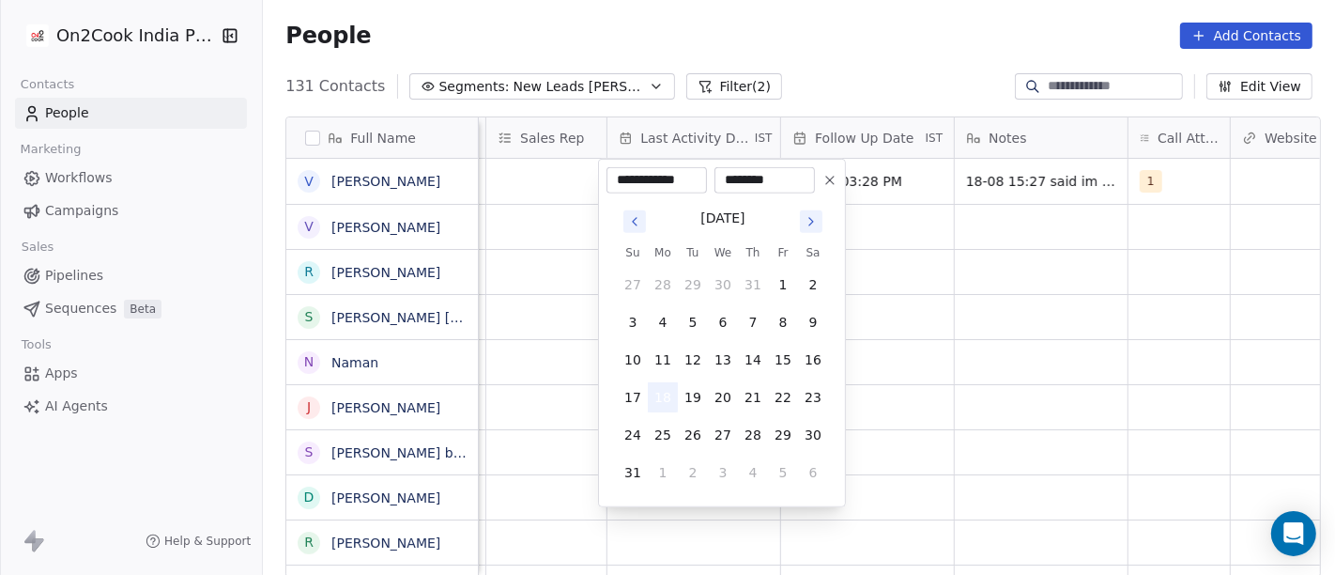
click at [665, 391] on button "18" at bounding box center [663, 397] width 30 height 30
click at [953, 355] on html "On2Cook India Pvt. Ltd. Contacts People Marketing Workflows Campaigns Sales Pip…" at bounding box center [667, 287] width 1335 height 575
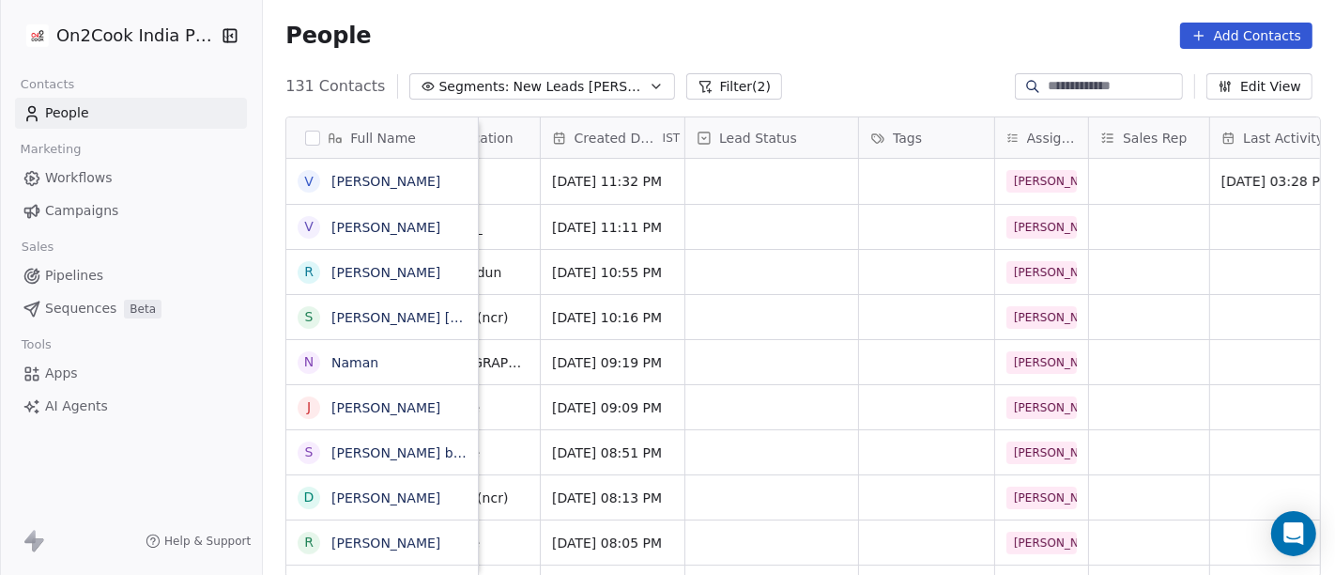
scroll to position [0, 458]
click at [695, 181] on div "grid" at bounding box center [772, 181] width 173 height 45
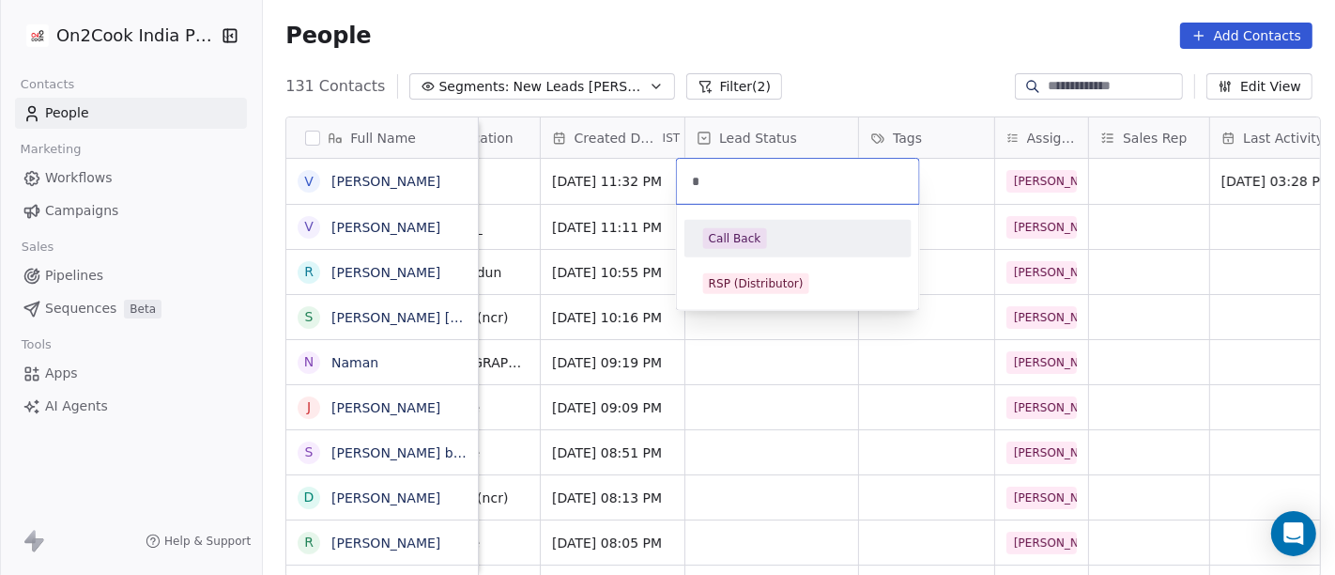
type input "*"
click at [734, 224] on div "Call Back" at bounding box center [798, 239] width 212 height 30
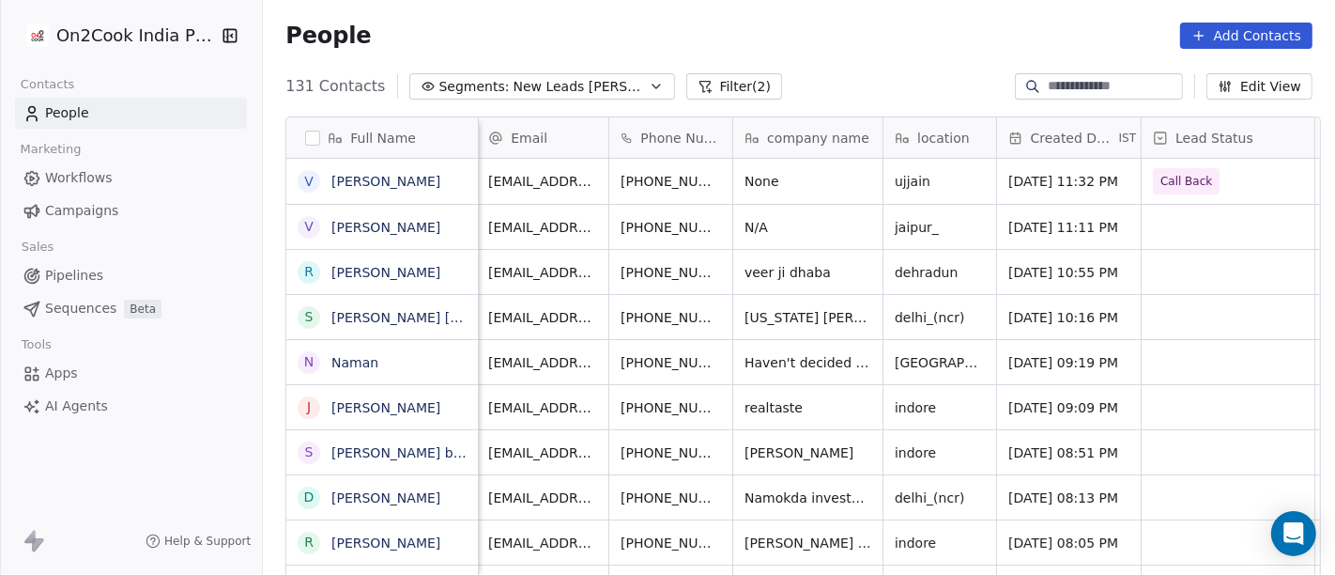
scroll to position [4, 0]
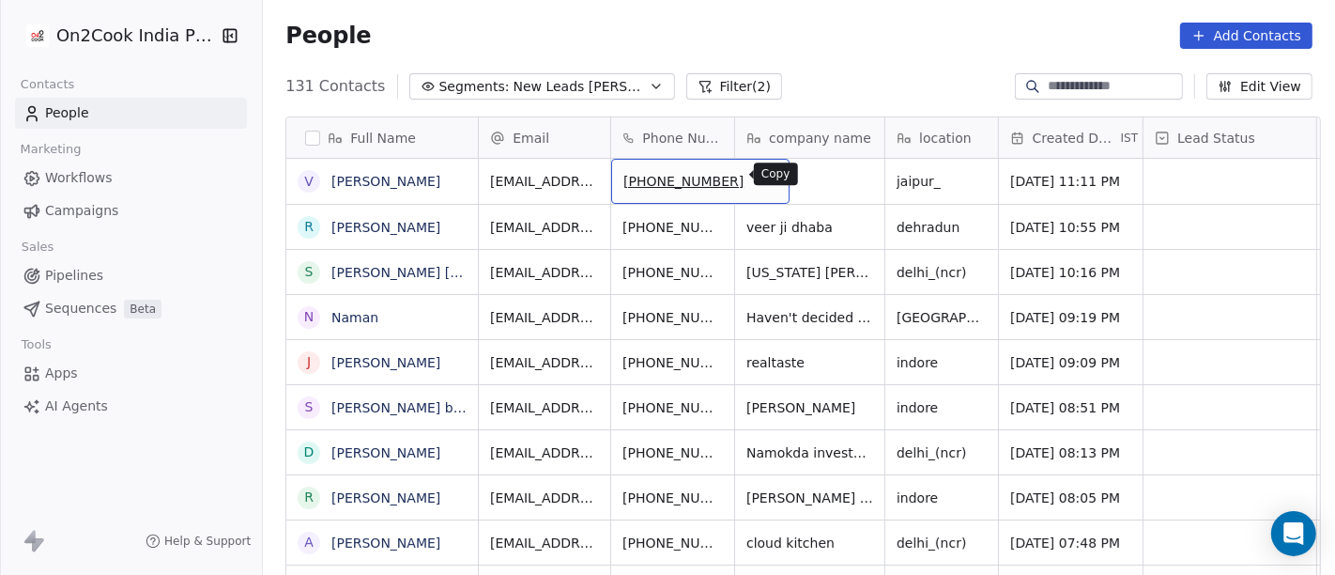
click at [759, 177] on icon "grid" at bounding box center [766, 178] width 15 height 15
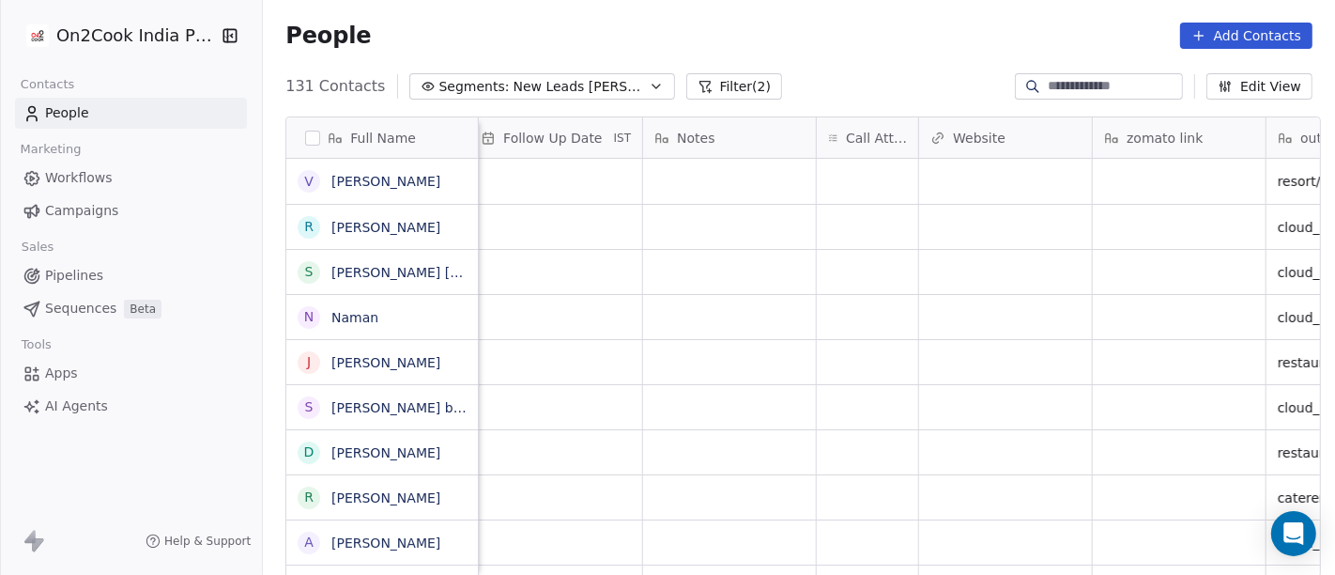
scroll to position [4, 1374]
click at [875, 170] on div "grid" at bounding box center [866, 181] width 101 height 45
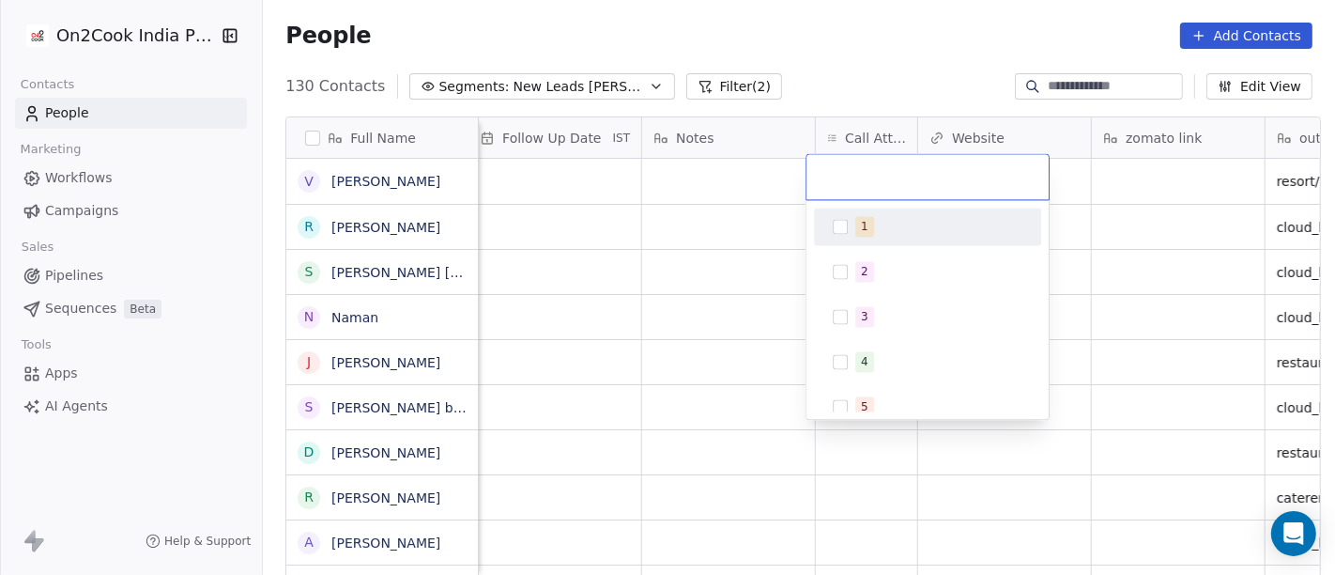
click at [850, 246] on div "1 2 3 4 5 6 7 8 9 10" at bounding box center [927, 429] width 227 height 443
click at [849, 235] on div "1" at bounding box center [928, 226] width 212 height 30
click at [749, 224] on html "On2Cook India Pvt. Ltd. Contacts People Marketing Workflows Campaigns Sales Pip…" at bounding box center [667, 287] width 1335 height 575
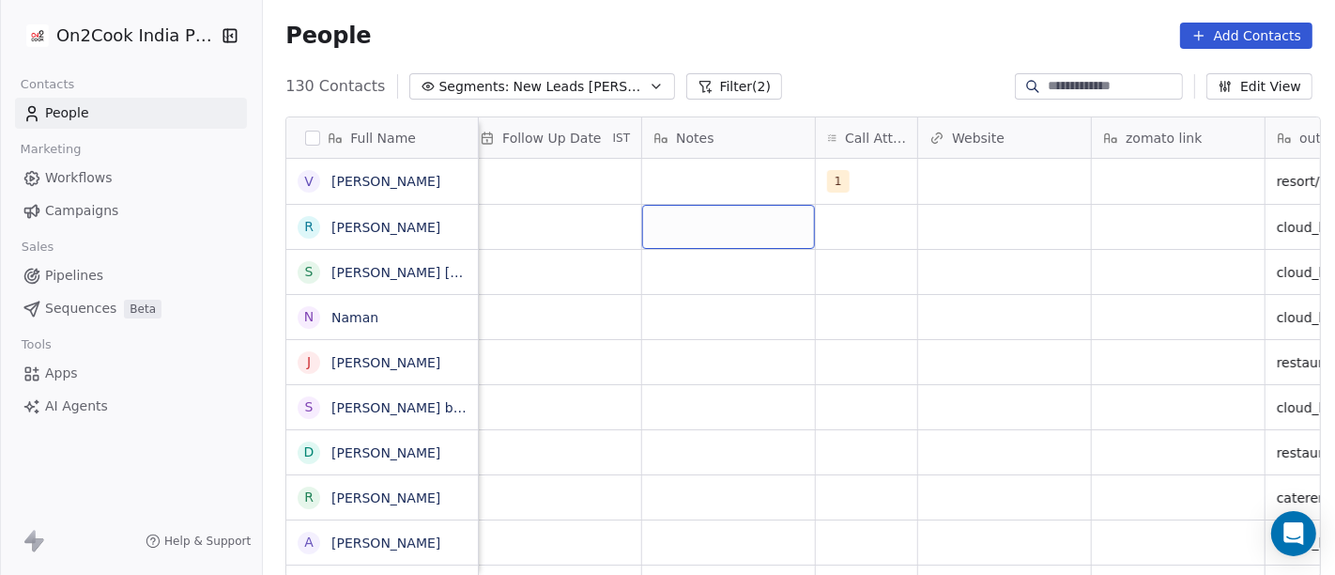
click at [741, 205] on div "grid" at bounding box center [728, 227] width 173 height 44
click at [705, 169] on html "On2Cook India Pvt. Ltd. Contacts People Marketing Workflows Campaigns Sales Pip…" at bounding box center [667, 287] width 1335 height 575
click at [705, 169] on div "grid" at bounding box center [728, 181] width 173 height 45
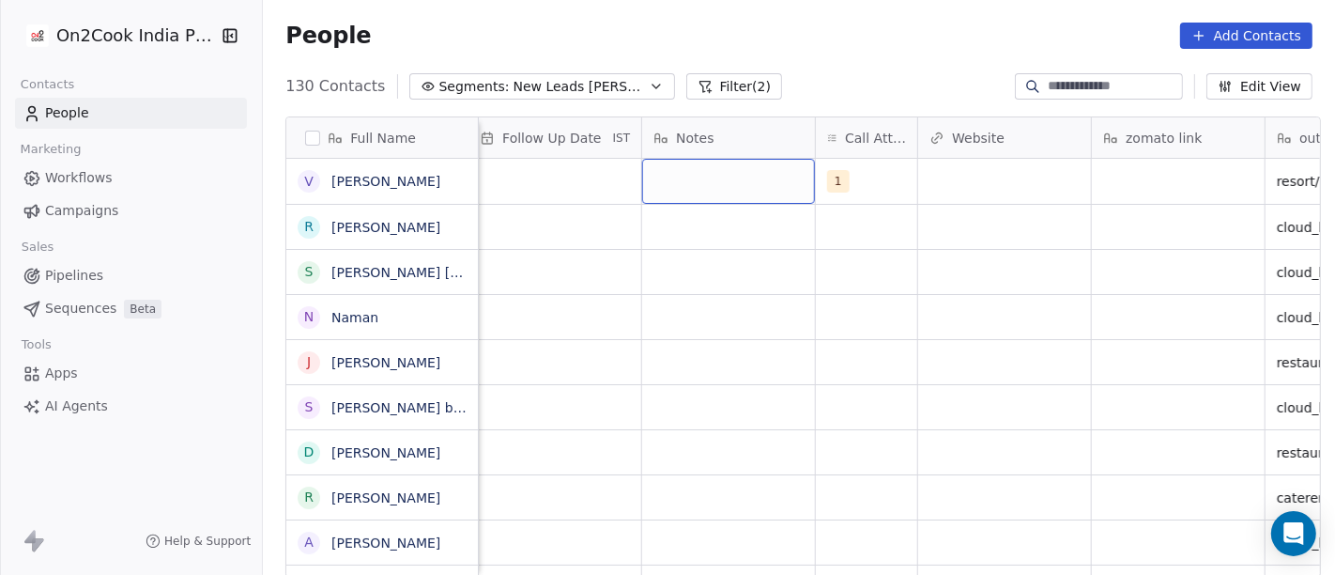
click at [705, 169] on div "grid" at bounding box center [728, 181] width 173 height 45
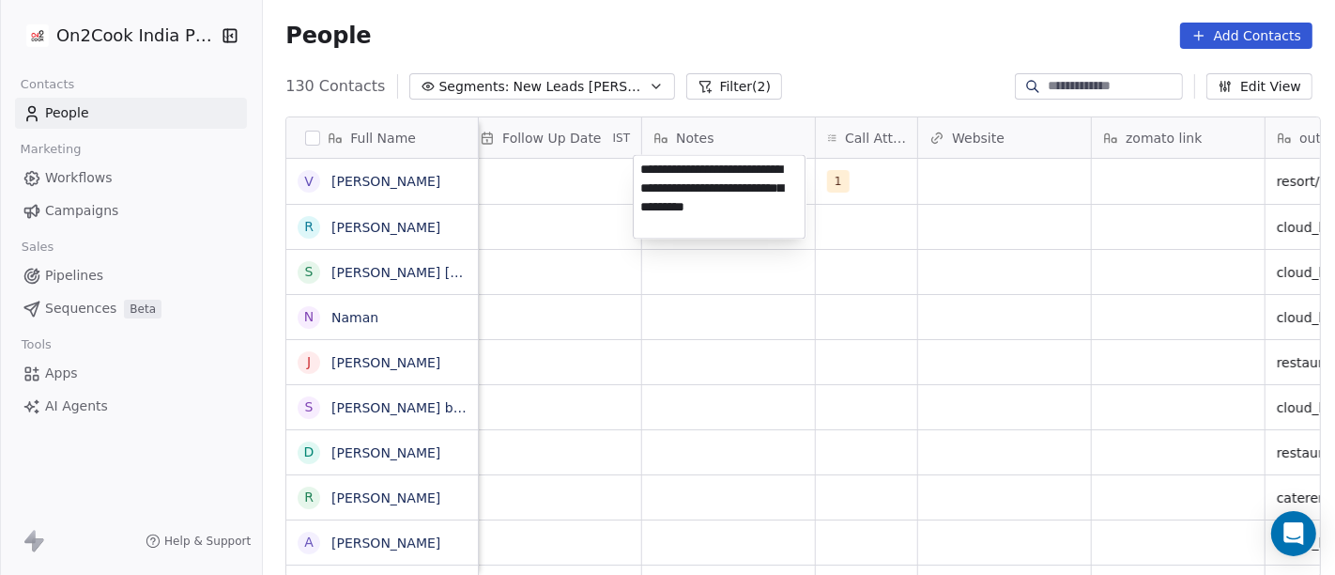
type textarea "**********"
click at [625, 349] on html "On2Cook India Pvt. Ltd. Contacts People Marketing Workflows Campaigns Sales Pip…" at bounding box center [667, 287] width 1335 height 575
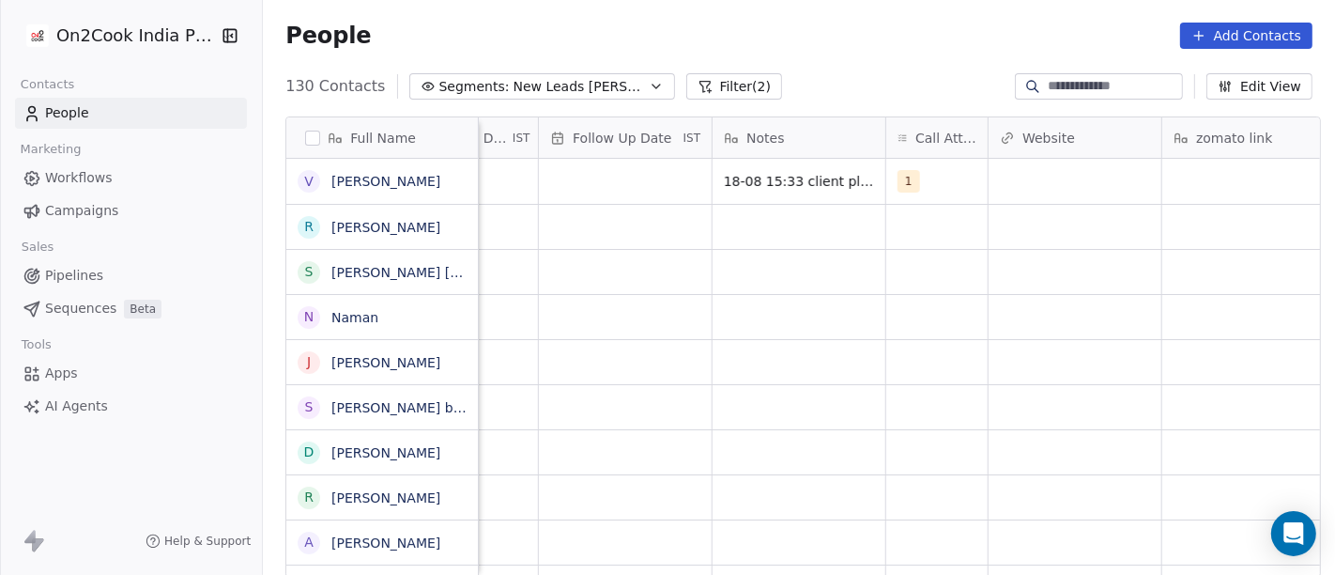
scroll to position [4, 1293]
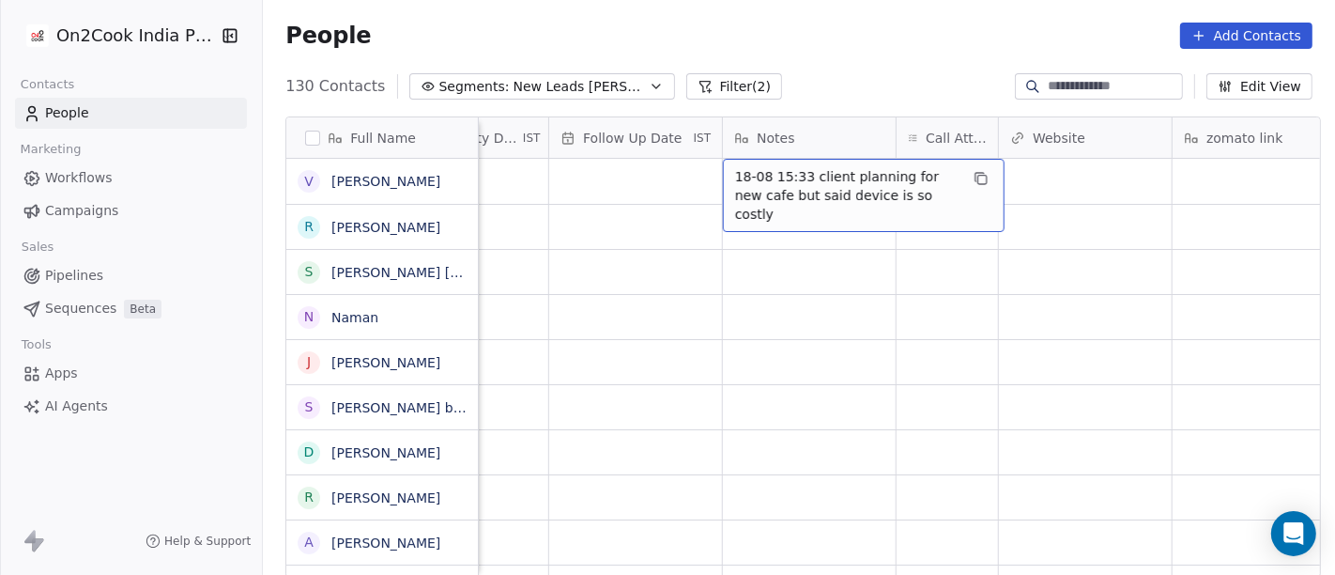
click at [823, 173] on span "18-08 15:33 client planning for new cafe but said device is so costly" at bounding box center [847, 195] width 224 height 56
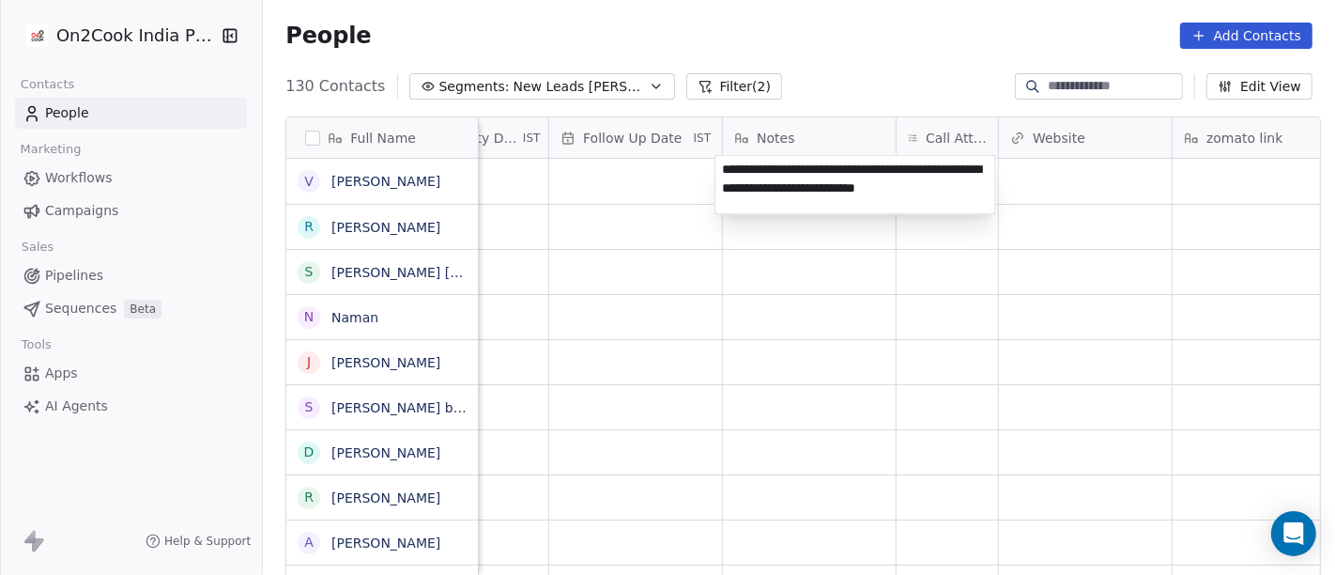
click at [857, 188] on textarea "**********" at bounding box center [856, 184] width 280 height 58
type textarea "**********"
click at [929, 288] on html "On2Cook India Pvt. Ltd. Contacts People Marketing Workflows Campaigns Sales Pip…" at bounding box center [667, 287] width 1335 height 575
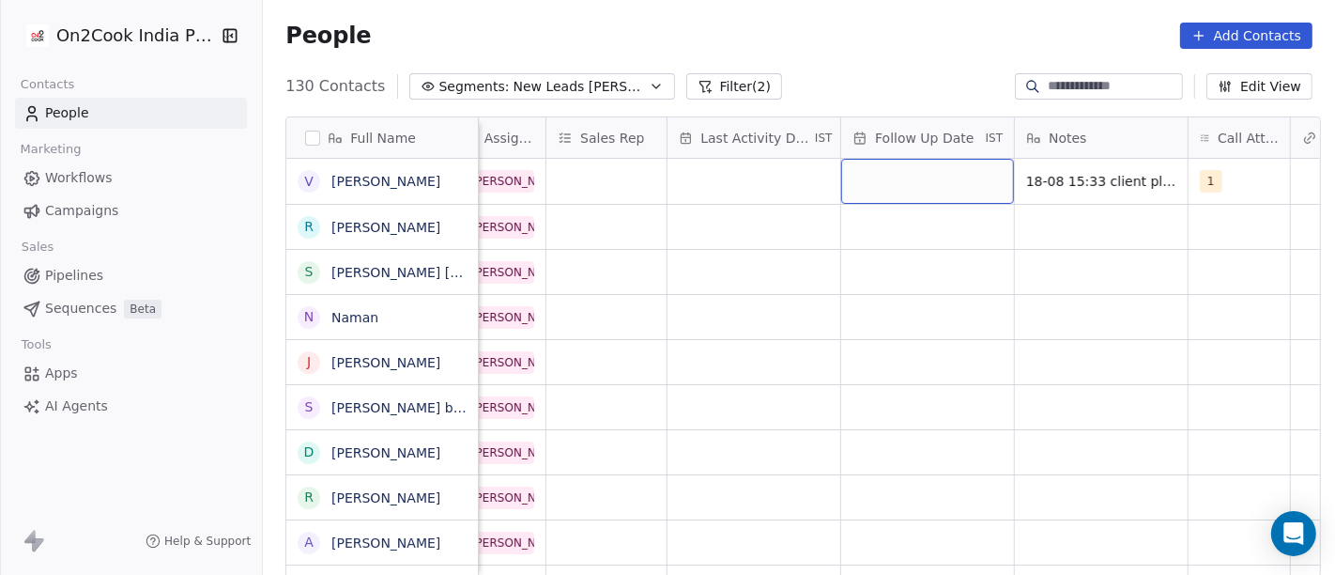
scroll to position [4, 984]
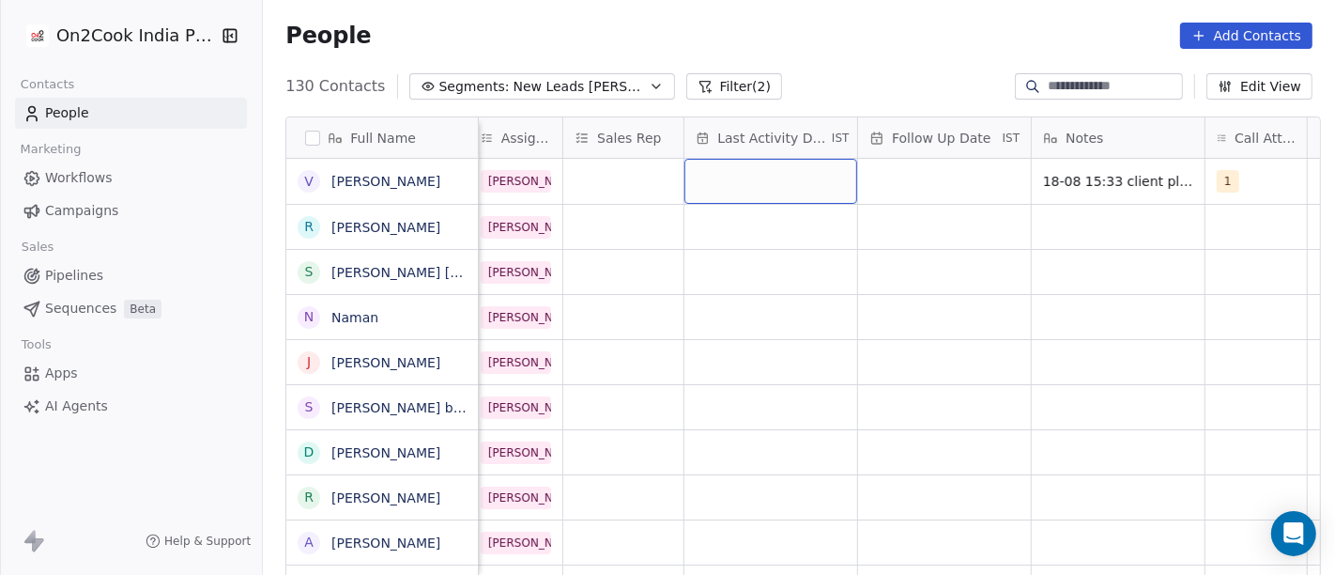
click at [743, 192] on div "grid" at bounding box center [771, 181] width 173 height 45
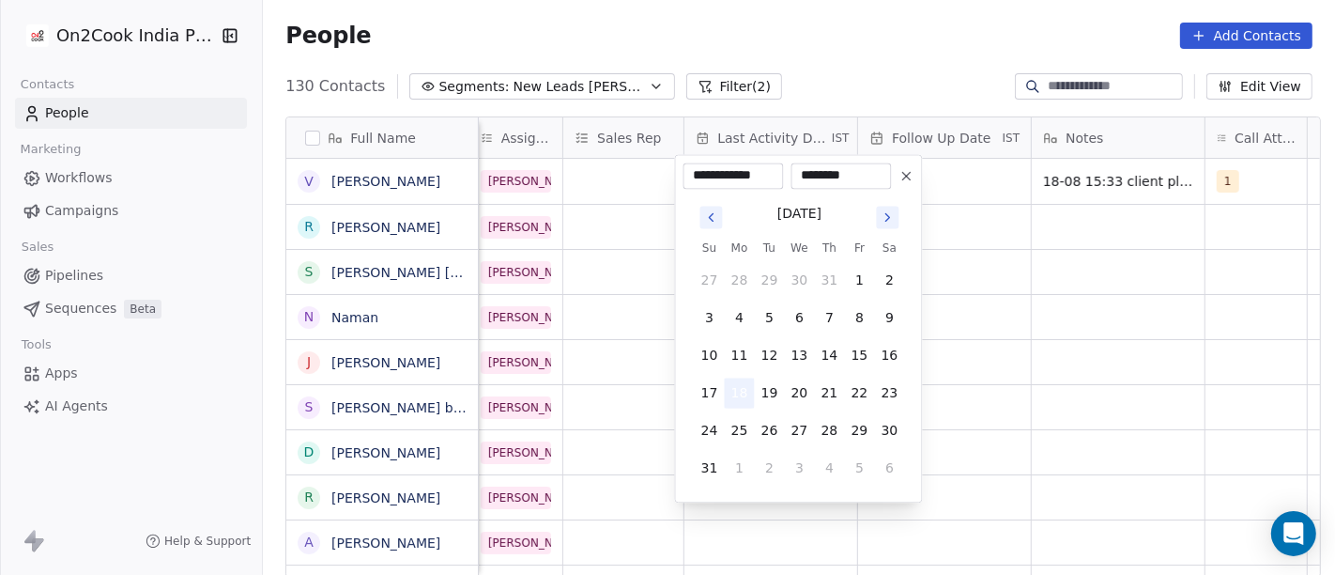
click at [740, 382] on button "18" at bounding box center [740, 393] width 30 height 30
click at [1139, 320] on html "On2Cook India Pvt. Ltd. Contacts People Marketing Workflows Campaigns Sales Pip…" at bounding box center [667, 287] width 1335 height 575
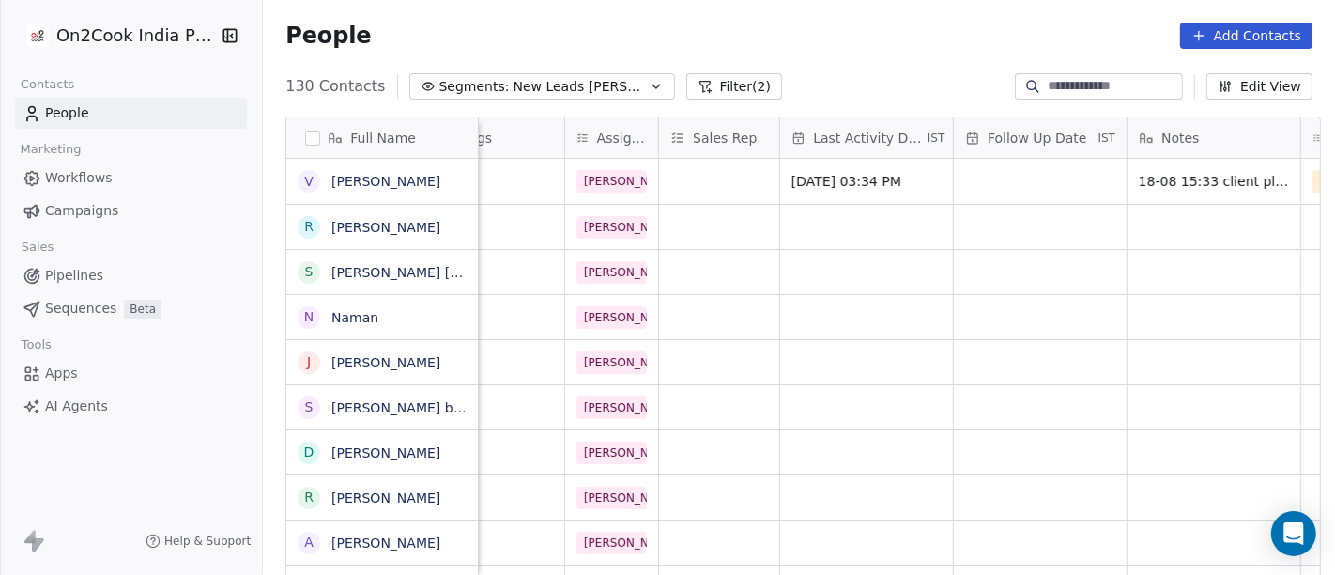
scroll to position [4, 511]
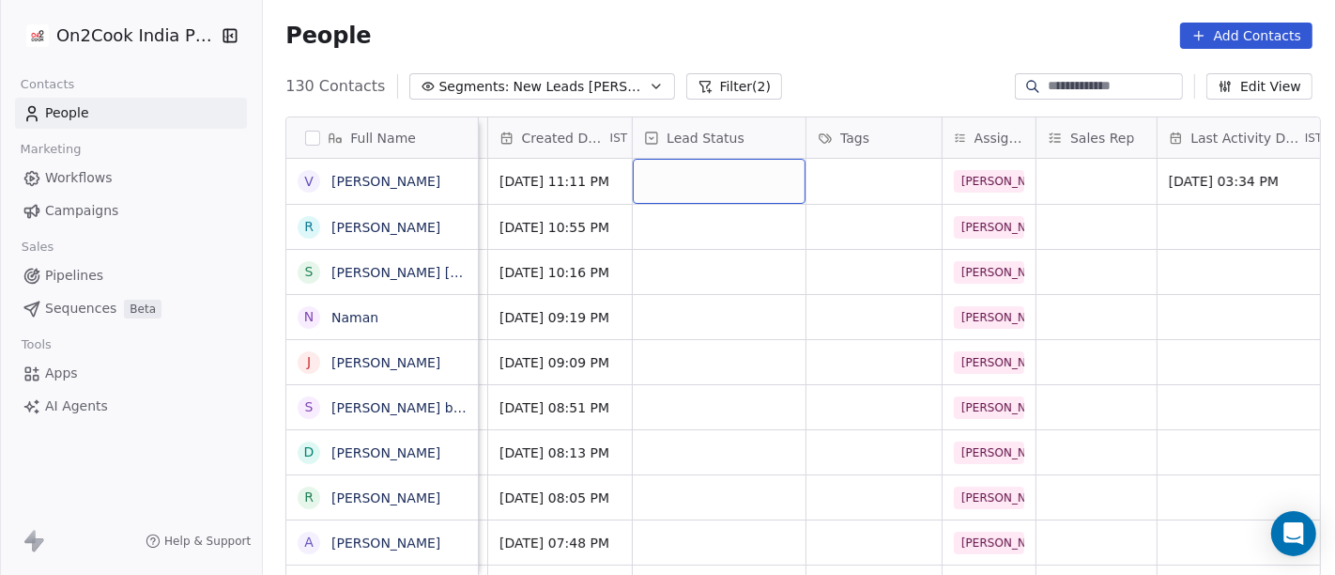
click at [712, 178] on div "grid" at bounding box center [719, 181] width 173 height 45
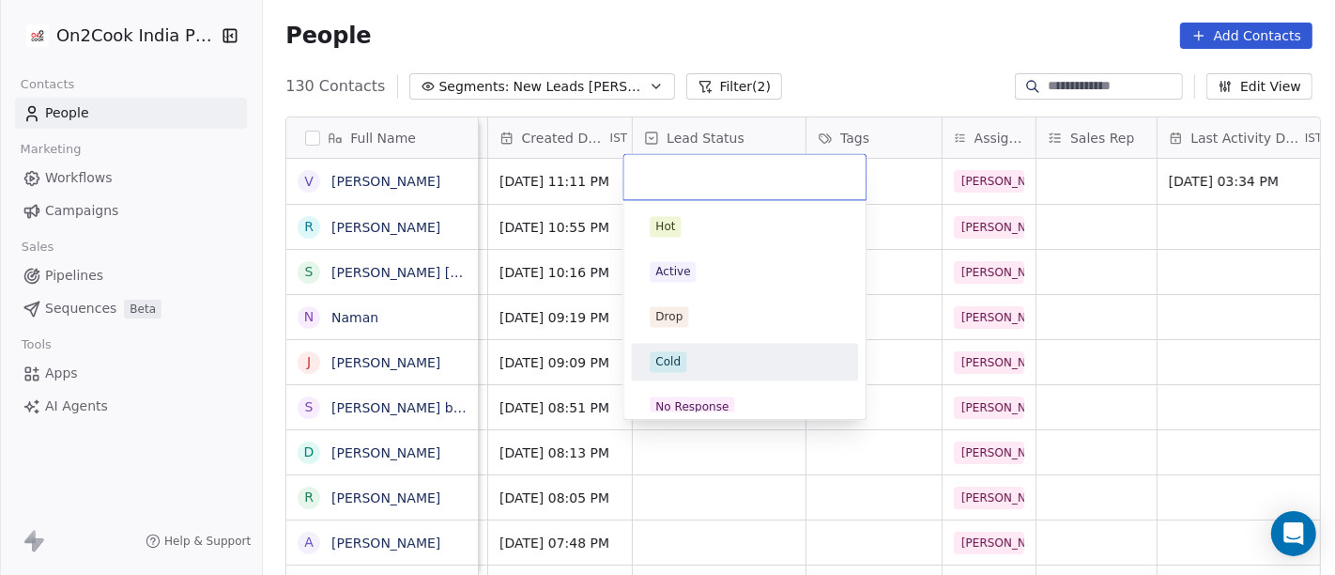
click at [743, 368] on div "Cold" at bounding box center [745, 361] width 190 height 21
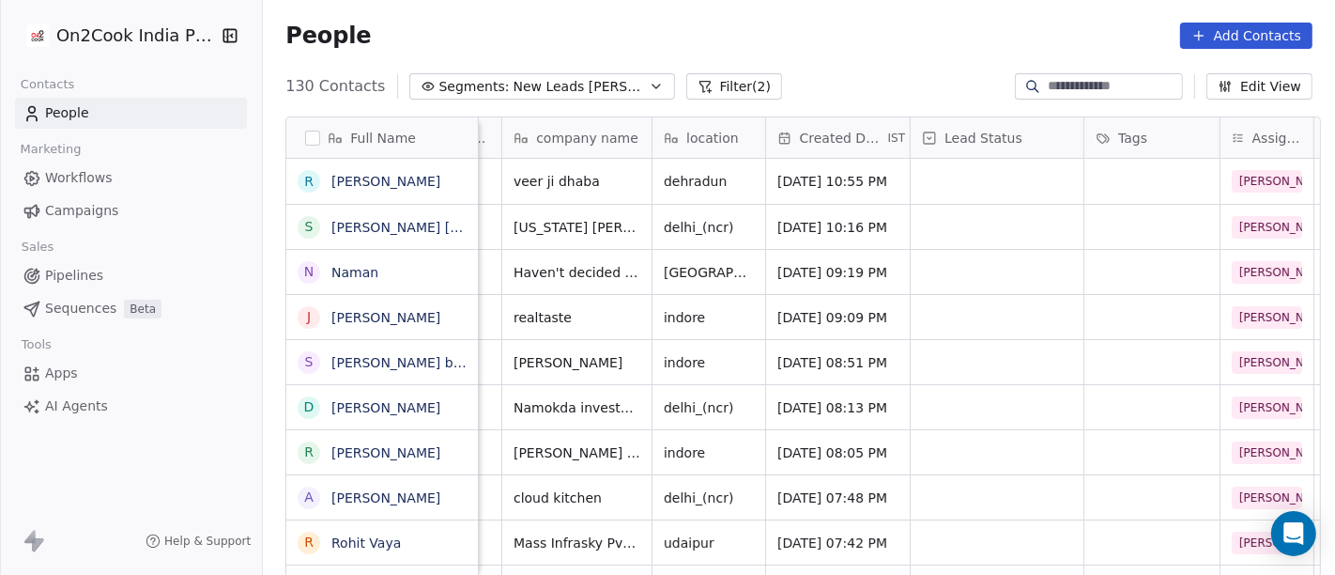
scroll to position [4, 0]
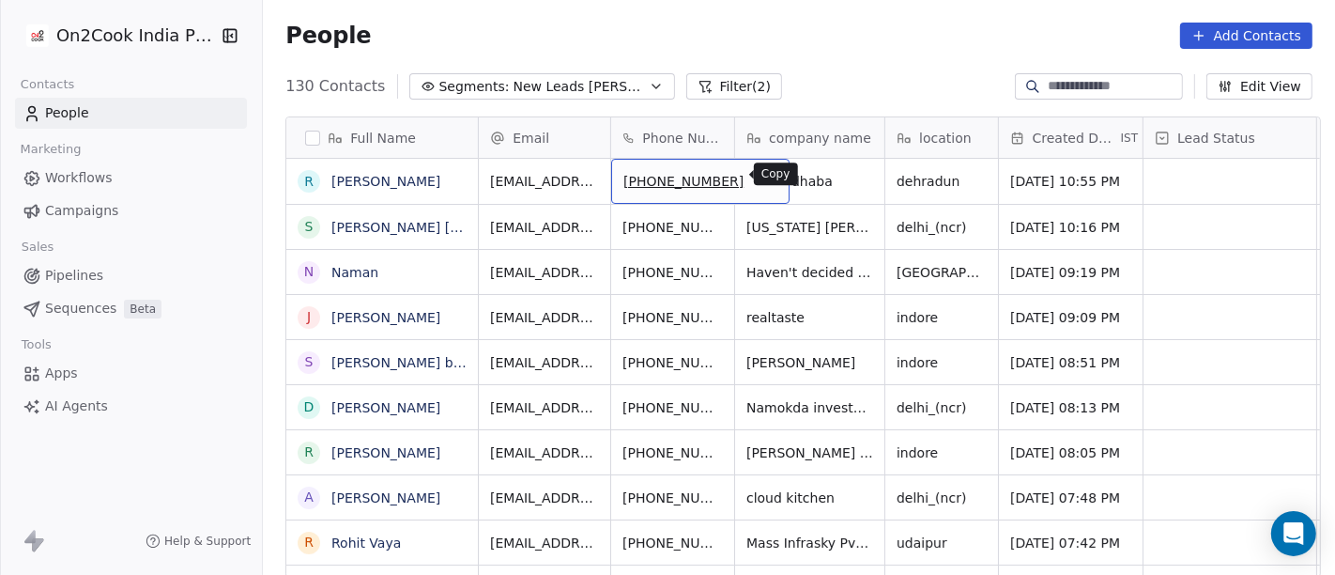
click at [759, 178] on icon "grid" at bounding box center [766, 178] width 15 height 15
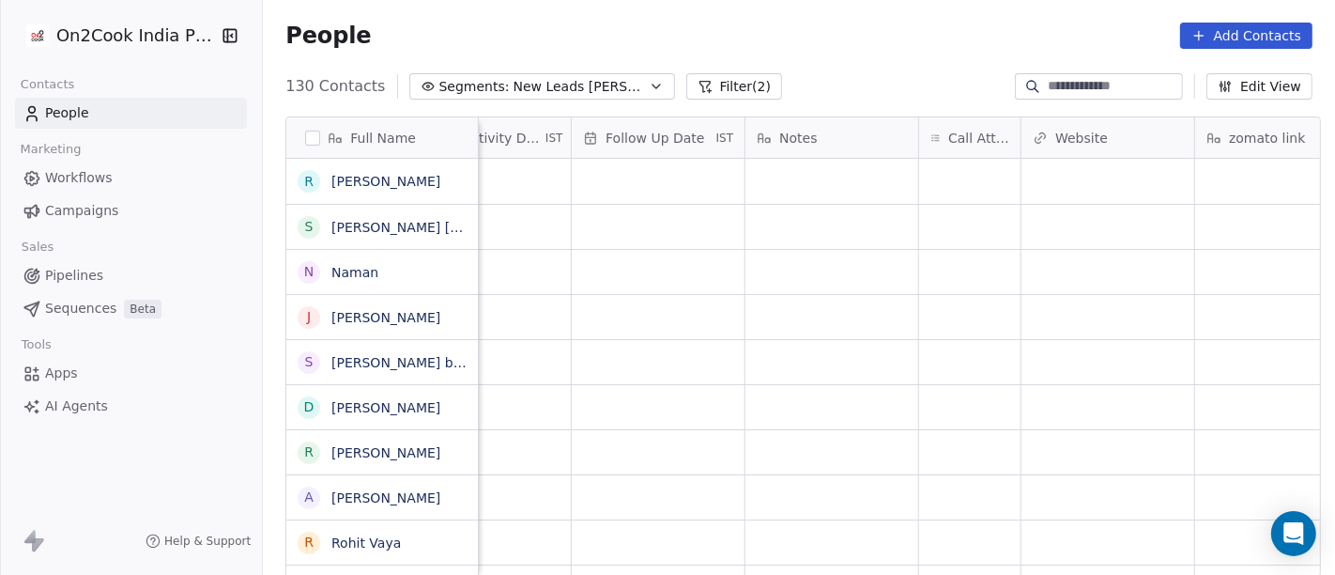
scroll to position [0, 1271]
click at [977, 173] on div "grid" at bounding box center [969, 181] width 101 height 45
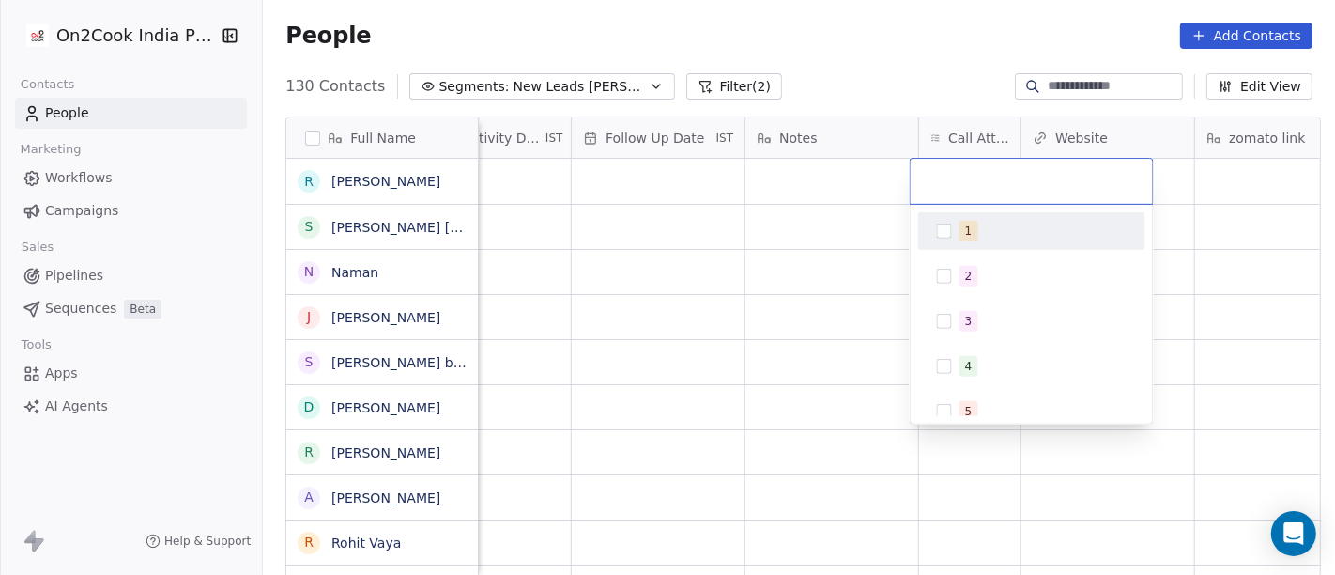
drag, startPoint x: 976, startPoint y: 224, endPoint x: 872, endPoint y: 224, distance: 104.3
click at [976, 225] on div "1" at bounding box center [1043, 231] width 167 height 21
click at [804, 193] on html "On2Cook India Pvt. Ltd. Contacts People Marketing Workflows Campaigns Sales Pip…" at bounding box center [667, 287] width 1335 height 575
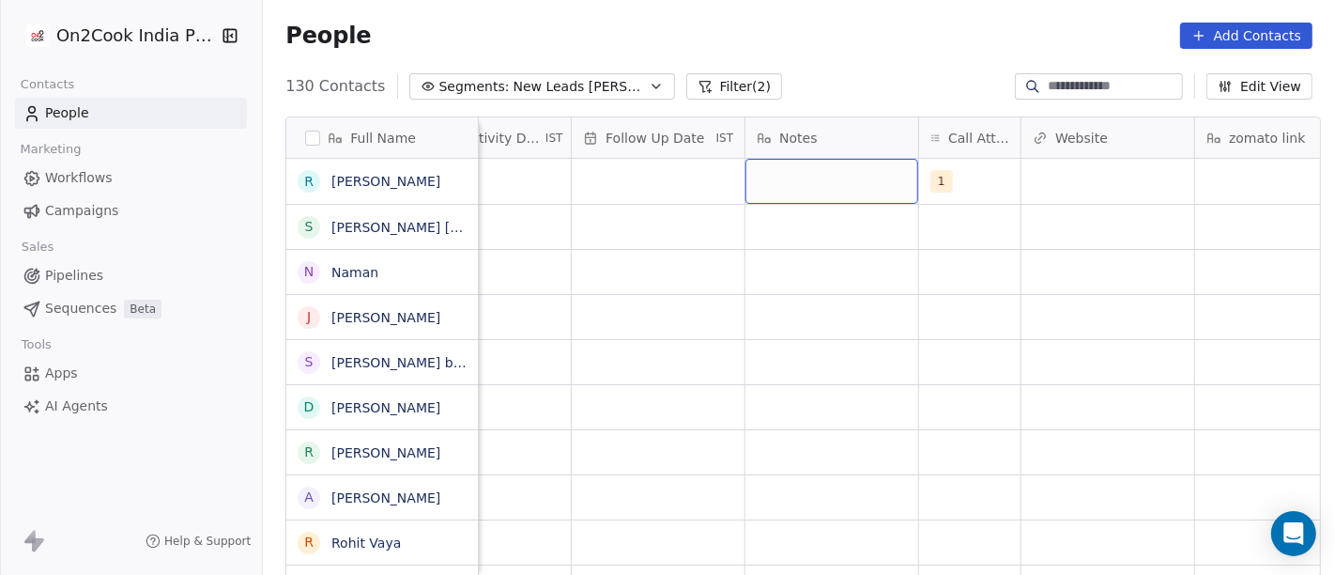
click at [804, 193] on div "grid" at bounding box center [832, 181] width 173 height 45
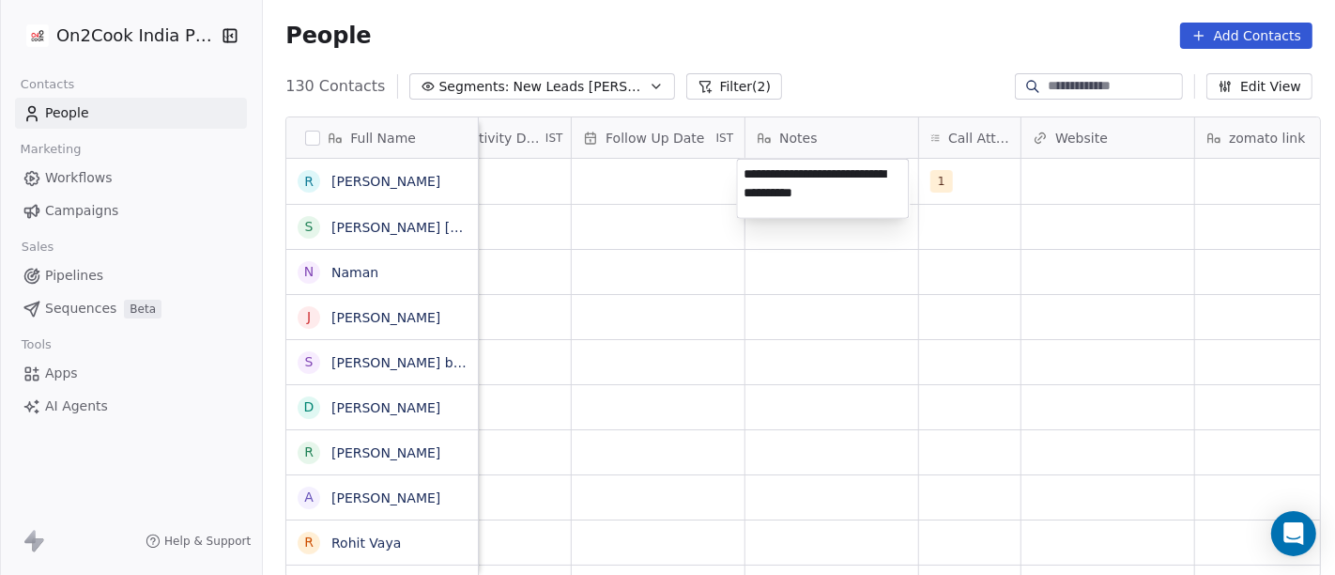
type textarea "**********"
click at [818, 322] on html "On2Cook India Pvt. Ltd. Contacts People Marketing Workflows Campaigns Sales Pip…" at bounding box center [667, 287] width 1335 height 575
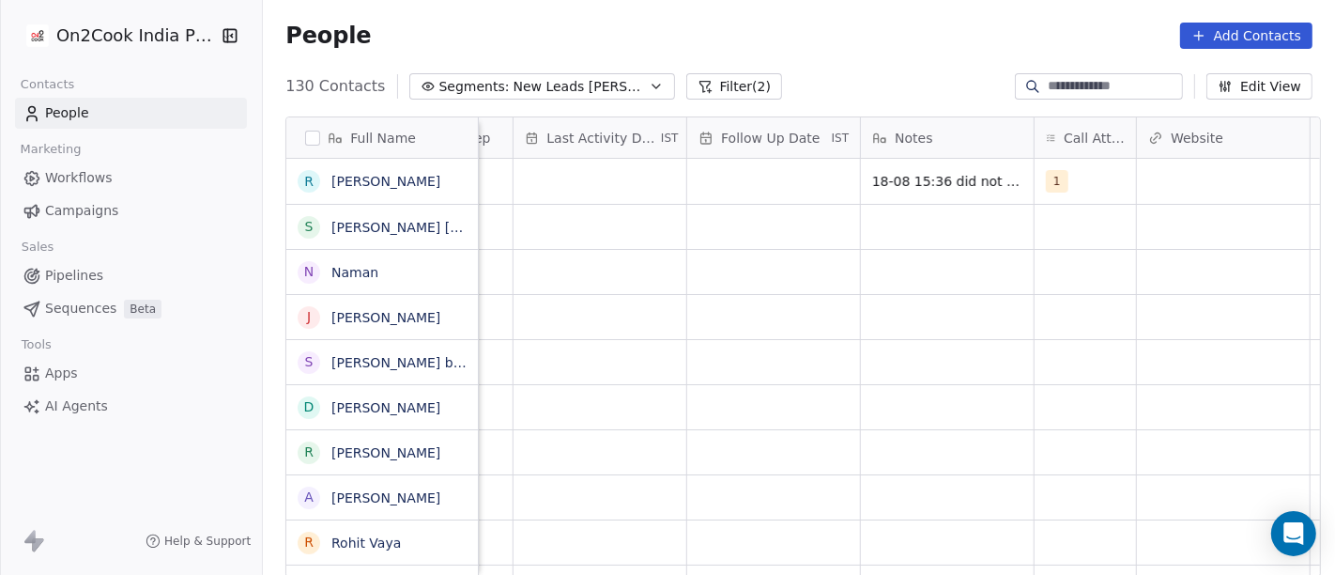
scroll to position [0, 1153]
click at [752, 178] on div "grid" at bounding box center [775, 181] width 173 height 45
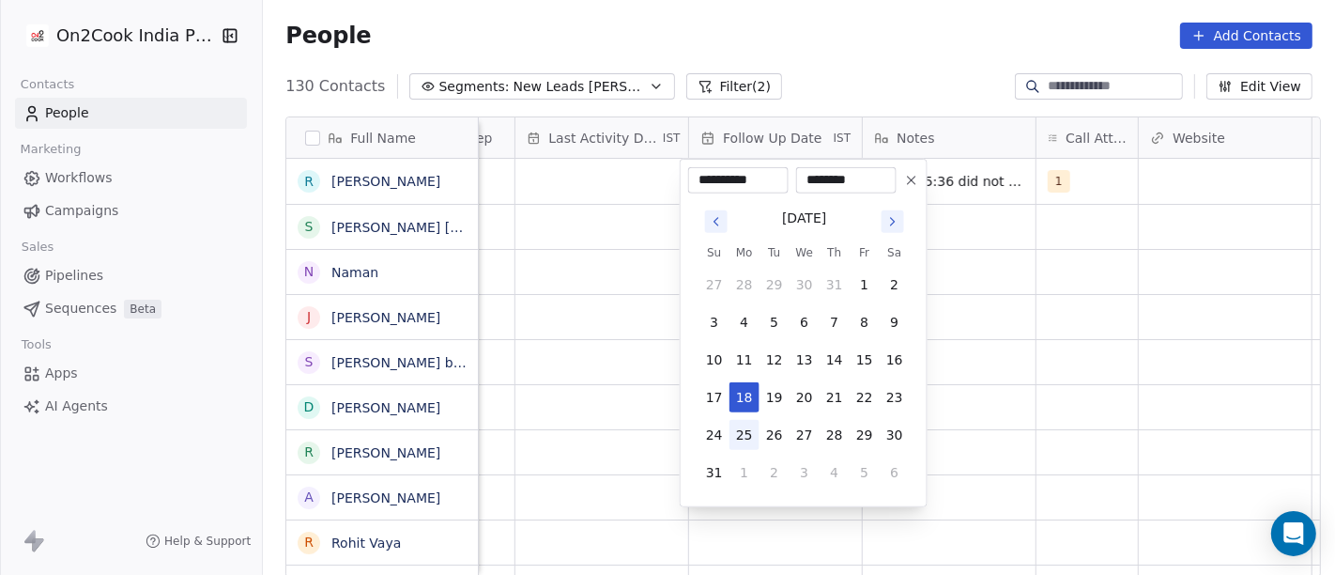
click at [740, 430] on button "25" at bounding box center [745, 435] width 30 height 30
type input "**********"
click at [1032, 328] on html "On2Cook India Pvt. Ltd. Contacts People Marketing Workflows Campaigns Sales Pip…" at bounding box center [667, 287] width 1335 height 575
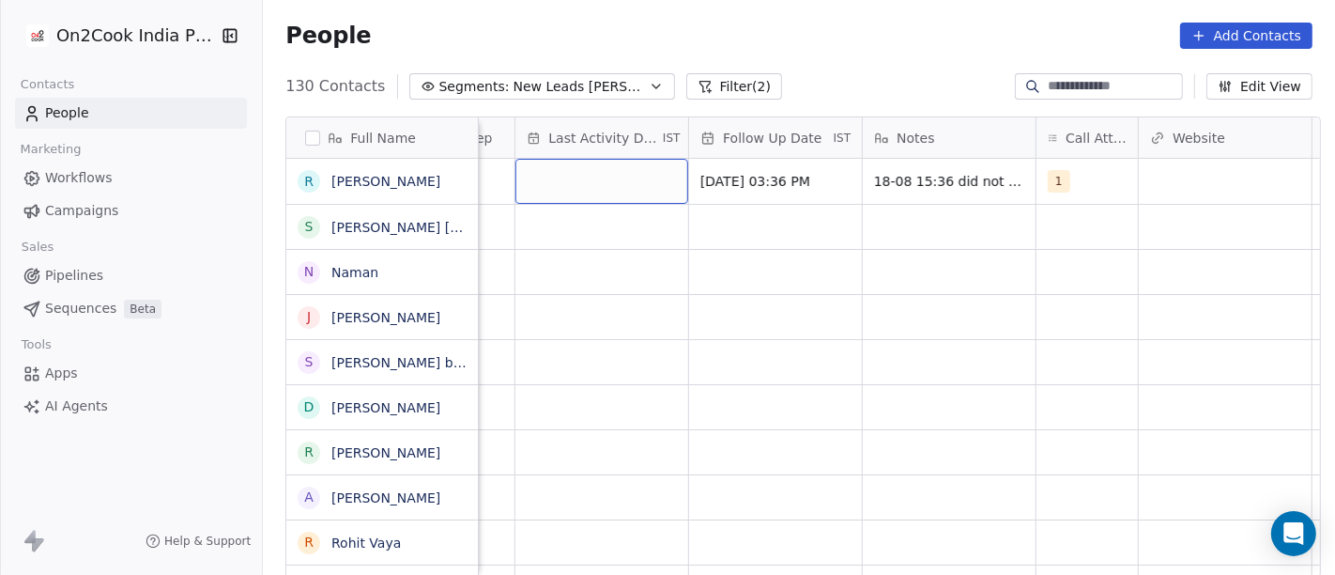
click at [606, 189] on div "grid" at bounding box center [602, 181] width 173 height 45
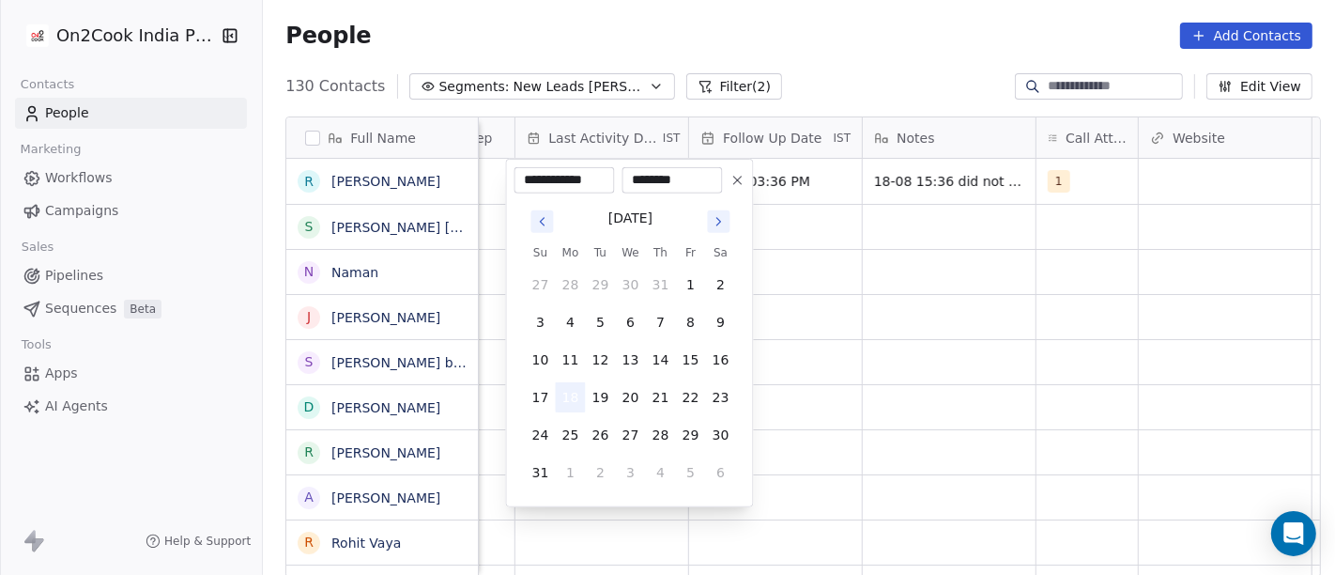
click at [577, 394] on button "18" at bounding box center [571, 397] width 30 height 30
click at [966, 316] on html "On2Cook India Pvt. Ltd. Contacts People Marketing Workflows Campaigns Sales Pip…" at bounding box center [667, 287] width 1335 height 575
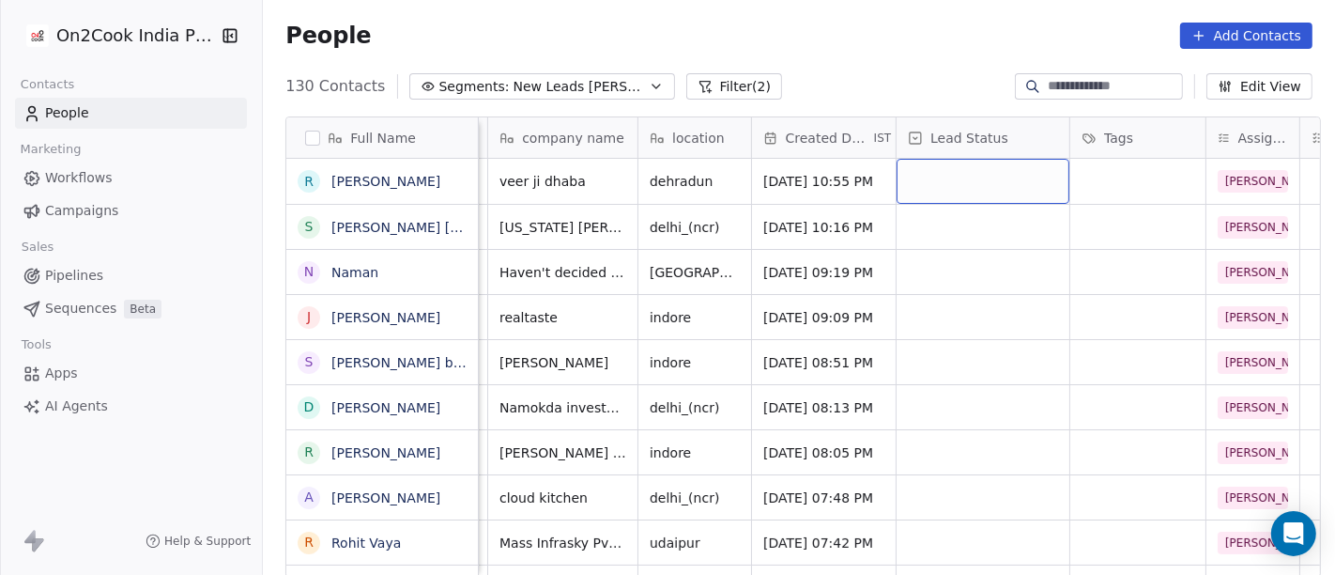
scroll to position [0, 246]
click at [917, 194] on div "grid" at bounding box center [984, 181] width 173 height 45
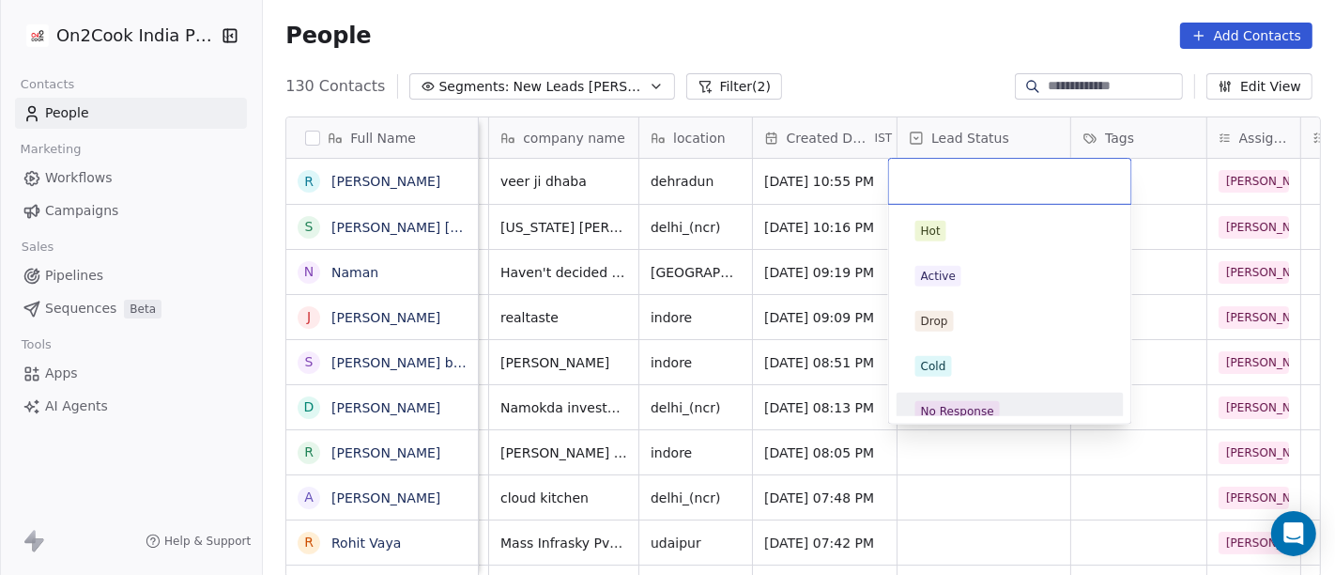
click at [941, 403] on div "No Response" at bounding box center [957, 411] width 73 height 17
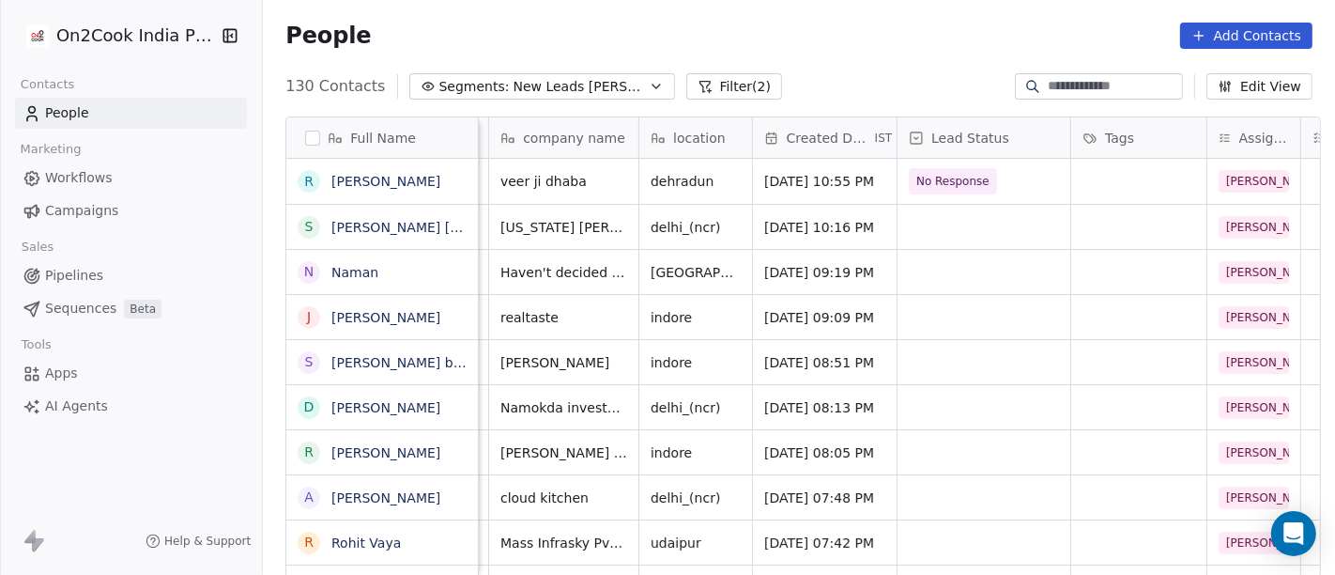
click at [858, 78] on div "130 Contacts Segments: New Leads Salim Filter (2) Edit View" at bounding box center [799, 86] width 1073 height 30
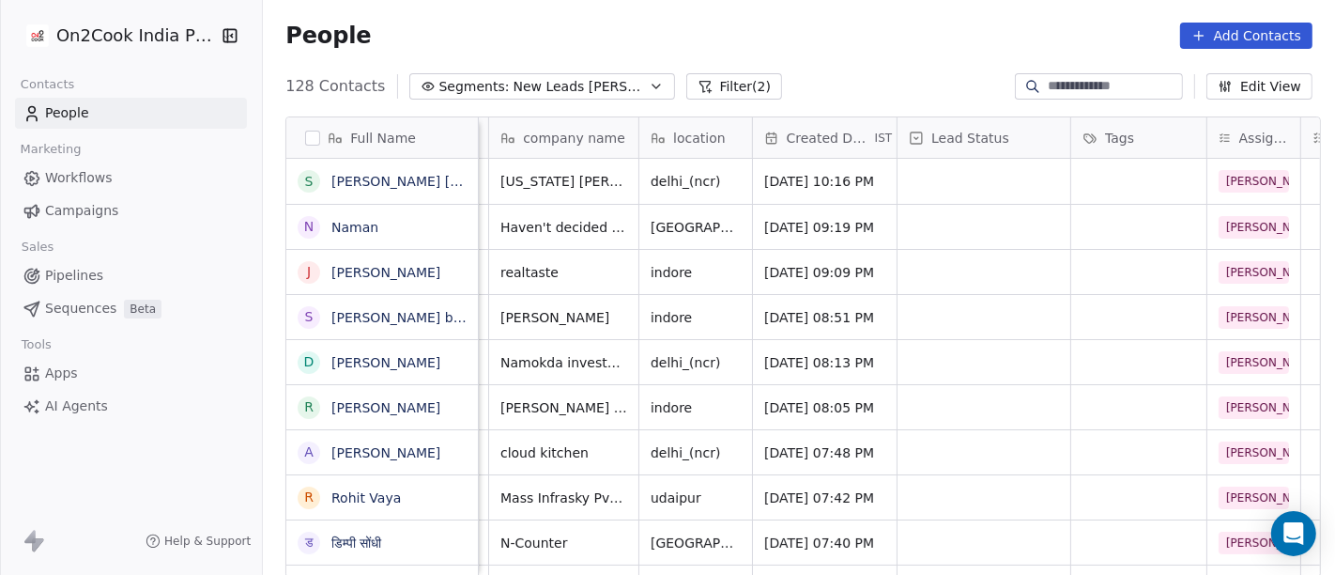
scroll to position [0, 0]
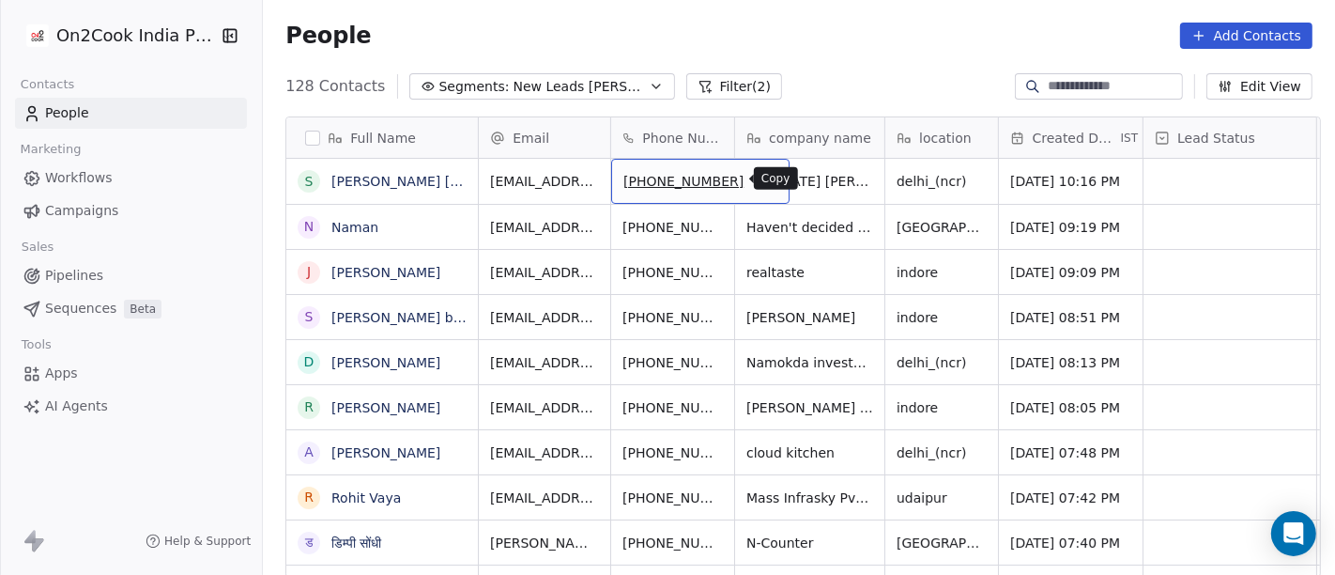
click at [759, 178] on icon "grid" at bounding box center [766, 178] width 15 height 15
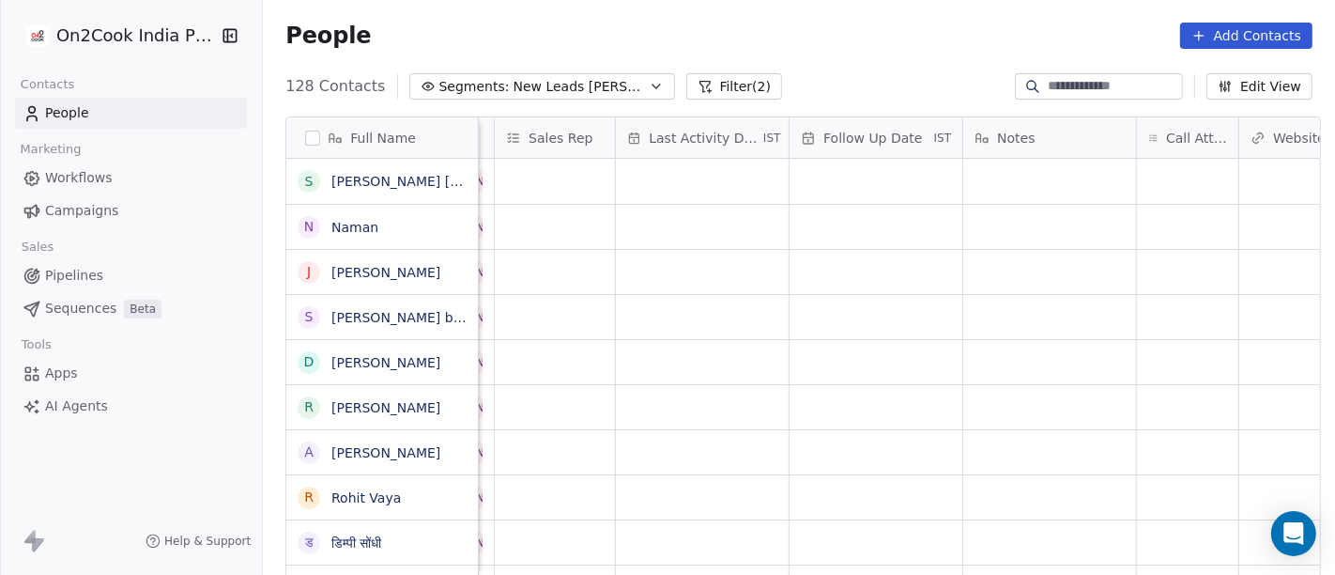
scroll to position [0, 1101]
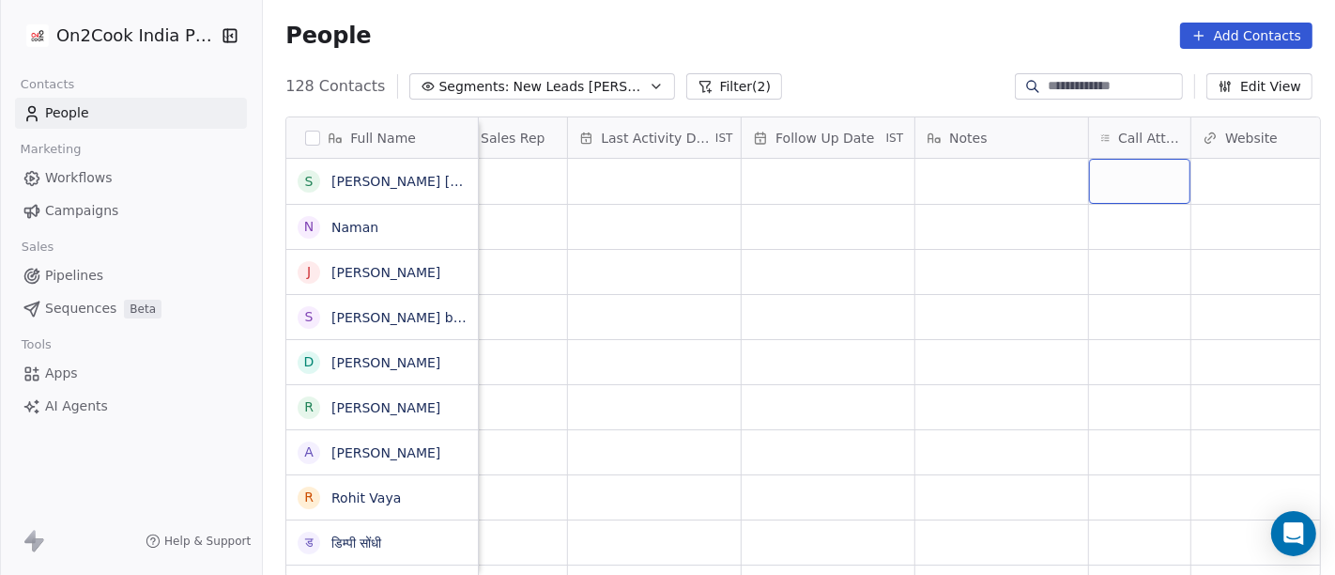
click at [1112, 175] on div "grid" at bounding box center [1139, 181] width 101 height 45
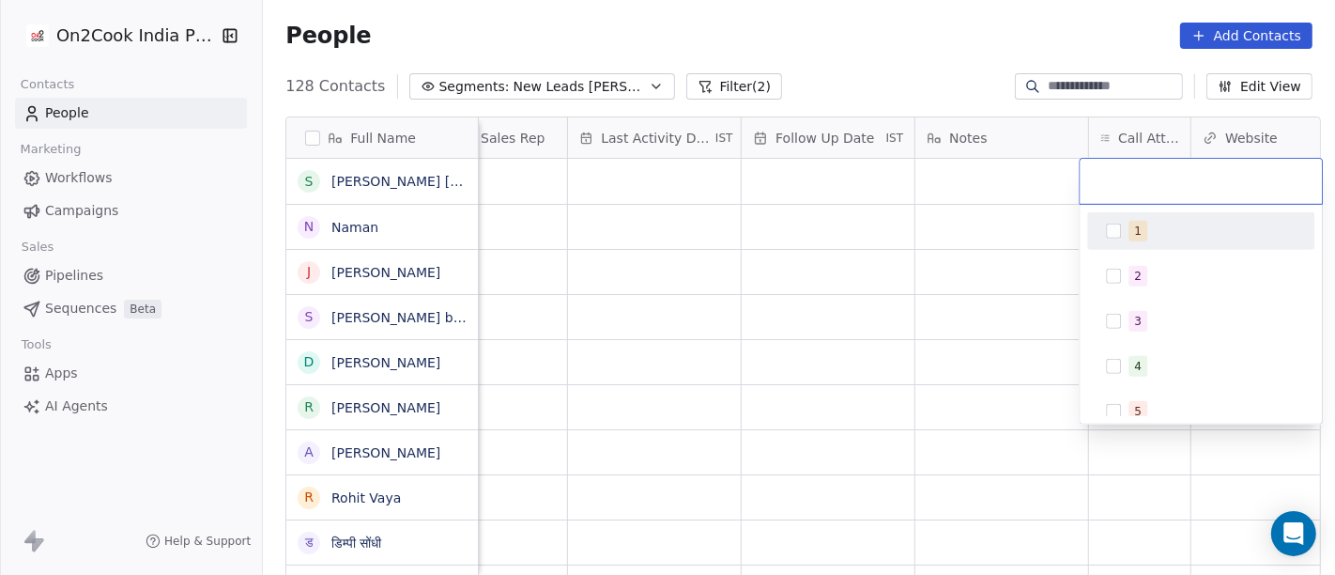
click at [1151, 244] on div "1" at bounding box center [1201, 231] width 212 height 30
click at [965, 239] on html "On2Cook India Pvt. Ltd. Contacts People Marketing Workflows Campaigns Sales Pip…" at bounding box center [667, 287] width 1335 height 575
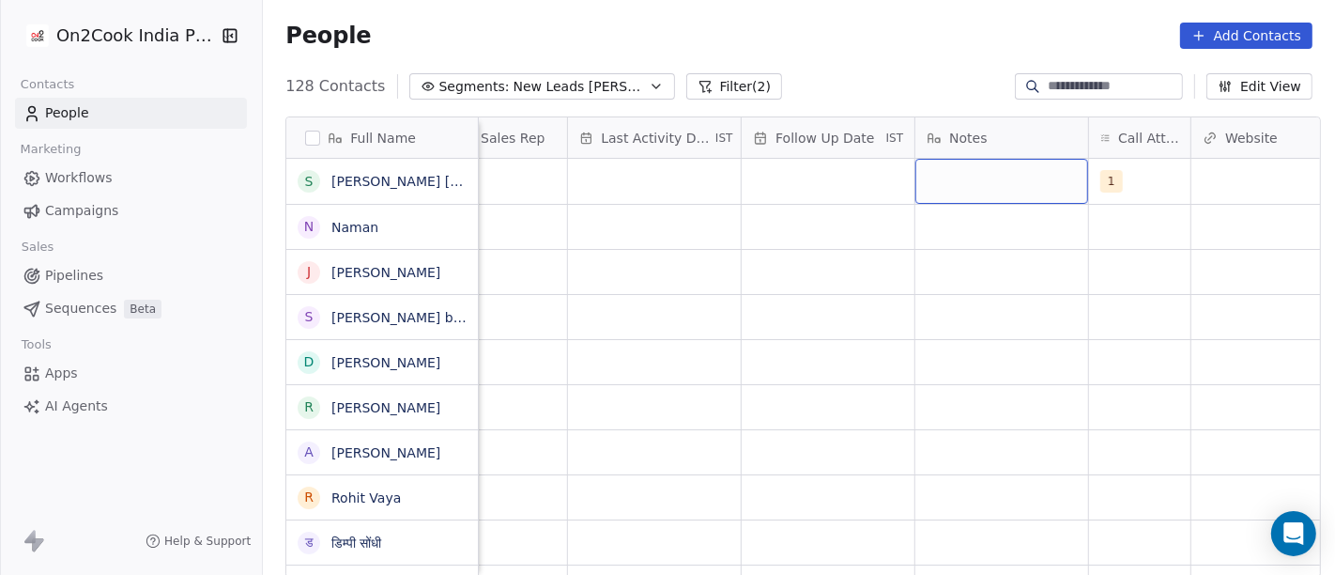
click at [931, 186] on div "grid" at bounding box center [1002, 181] width 173 height 45
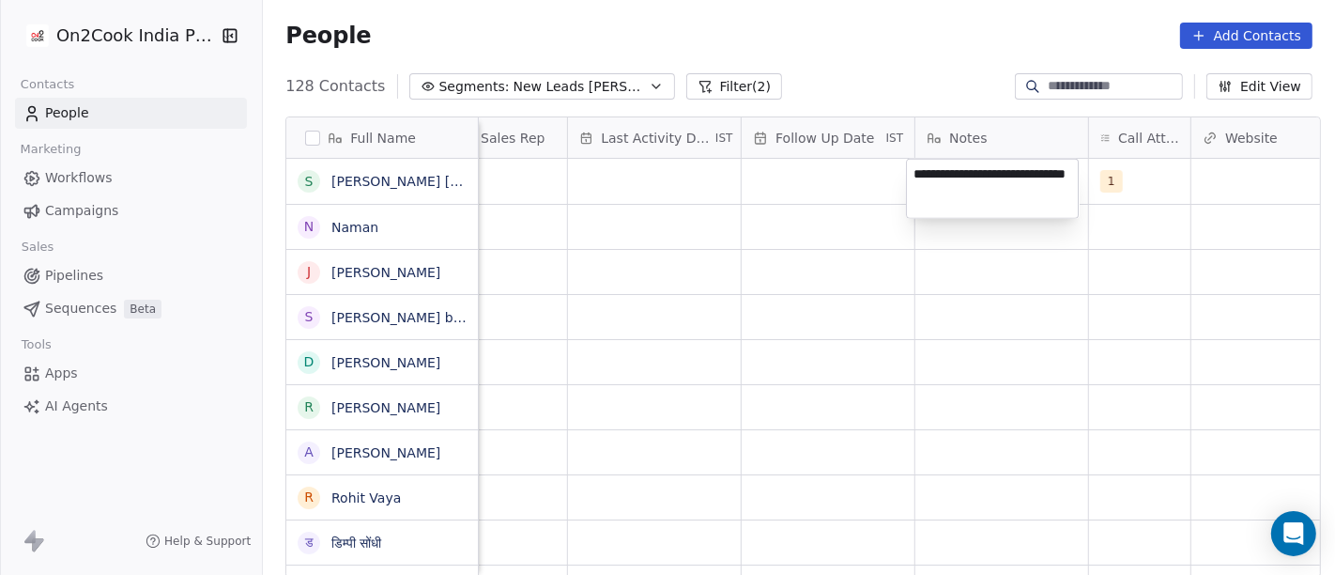
type textarea "**********"
drag, startPoint x: 968, startPoint y: 309, endPoint x: 961, endPoint y: 281, distance: 29.2
click at [969, 314] on html "On2Cook India Pvt. Ltd. Contacts People Marketing Workflows Campaigns Sales Pip…" at bounding box center [667, 287] width 1335 height 575
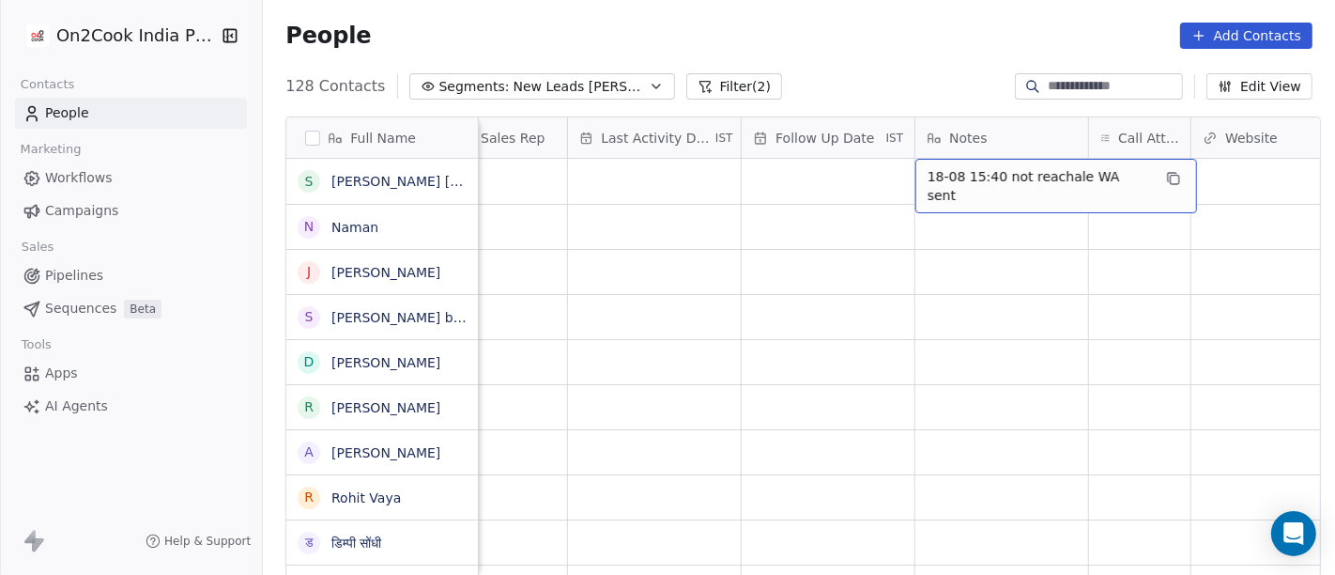
click at [1000, 186] on span "18-08 15:40 not reachale WA sent" at bounding box center [1040, 186] width 224 height 38
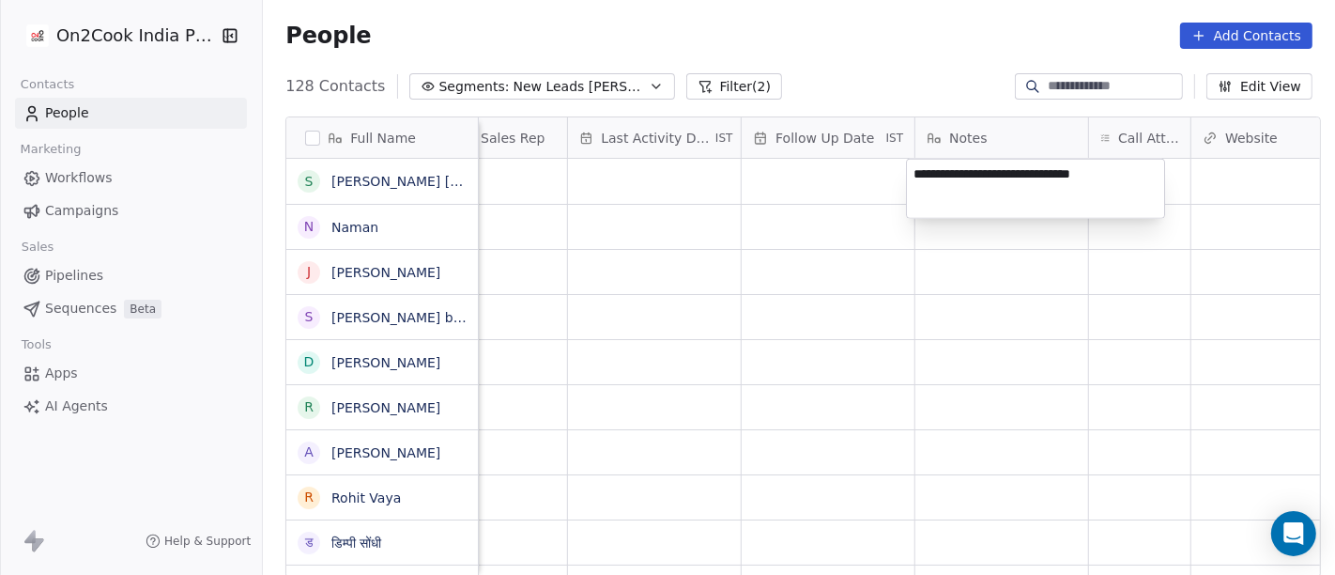
click at [1053, 166] on textarea "**********" at bounding box center [1035, 189] width 257 height 58
click at [1038, 170] on textarea "**********" at bounding box center [1035, 189] width 257 height 58
type textarea "**********"
click at [915, 270] on html "On2Cook India Pvt. Ltd. Contacts People Marketing Workflows Campaigns Sales Pip…" at bounding box center [667, 287] width 1335 height 575
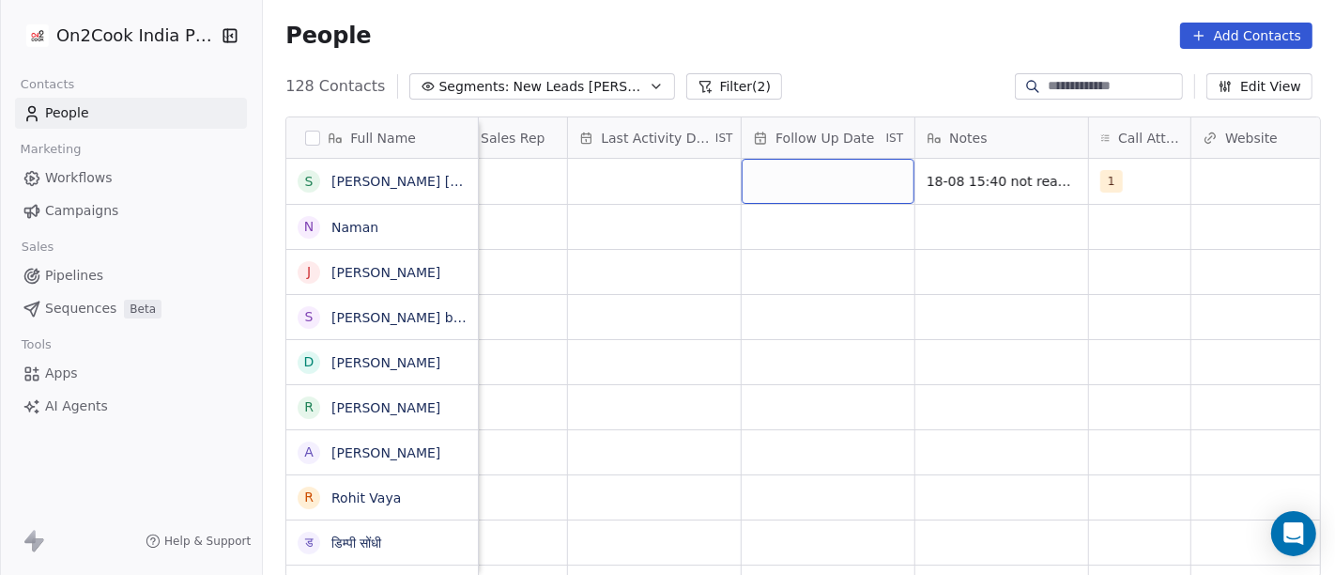
click at [785, 172] on div "grid" at bounding box center [828, 181] width 173 height 45
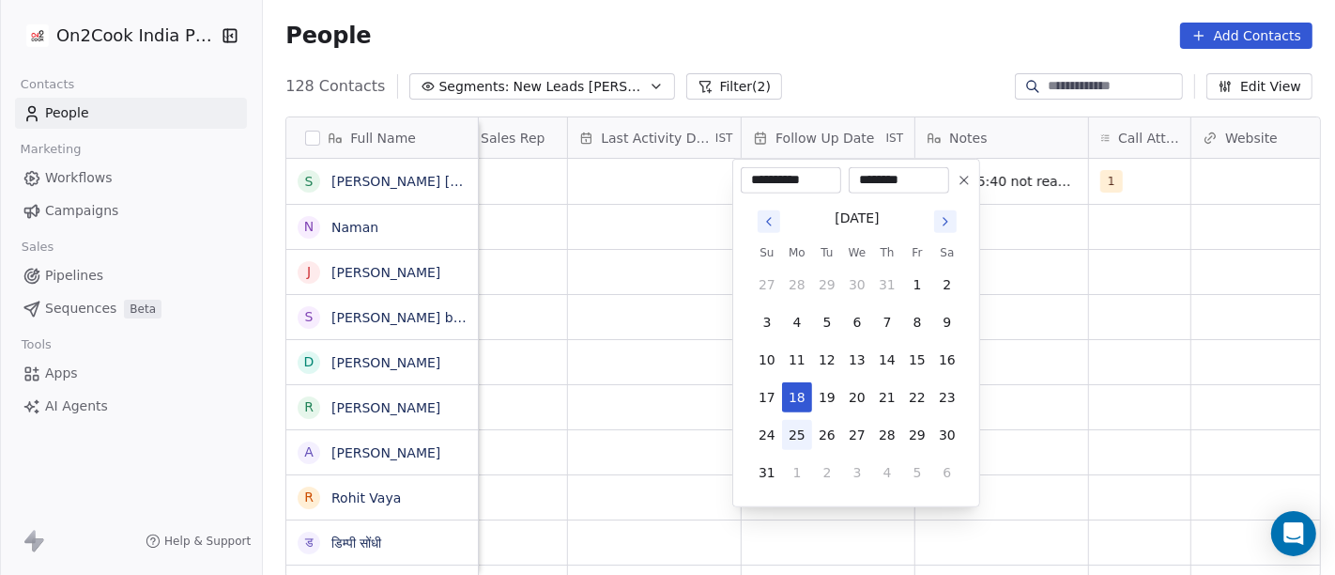
click at [804, 435] on button "25" at bounding box center [797, 435] width 30 height 30
type input "**********"
click at [1082, 372] on html "On2Cook India Pvt. Ltd. Contacts People Marketing Workflows Campaigns Sales Pip…" at bounding box center [667, 287] width 1335 height 575
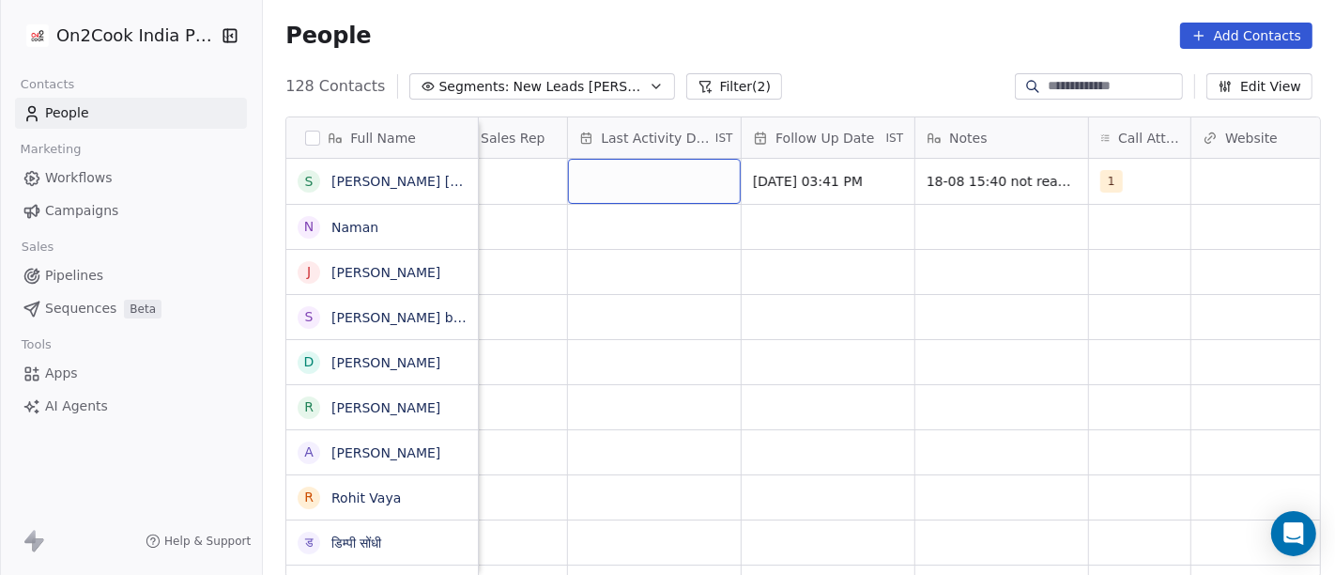
click at [607, 180] on div "grid" at bounding box center [654, 181] width 173 height 45
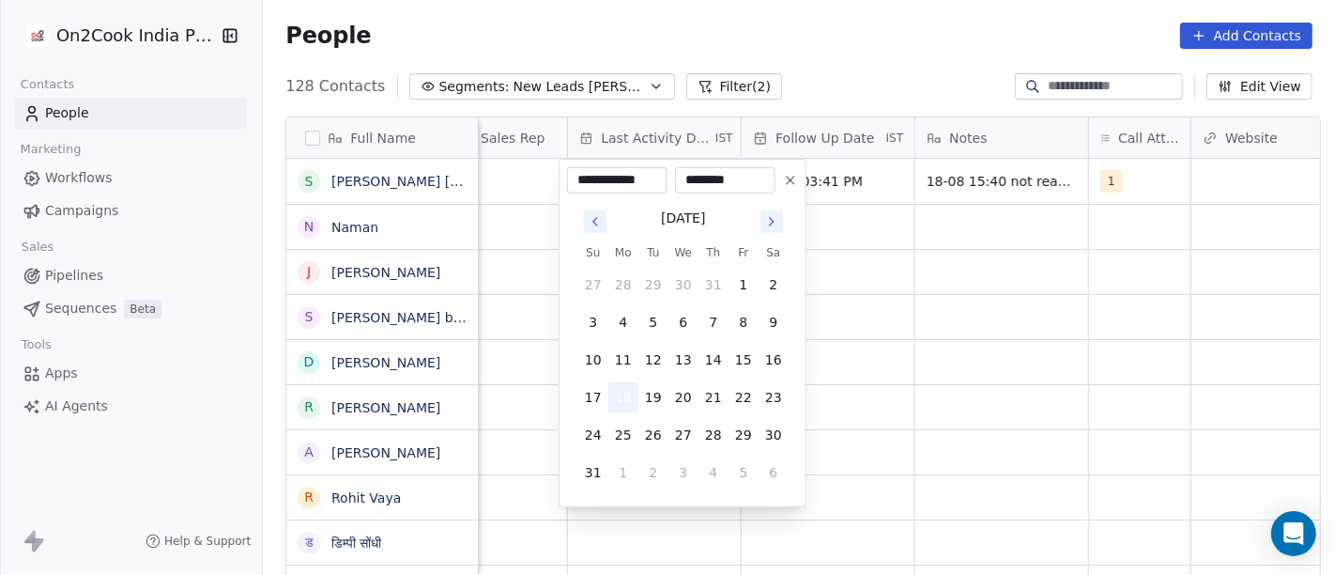
click at [625, 402] on button "18" at bounding box center [624, 397] width 30 height 30
click at [885, 354] on html "On2Cook India Pvt. Ltd. Contacts People Marketing Workflows Campaigns Sales Pip…" at bounding box center [667, 287] width 1335 height 575
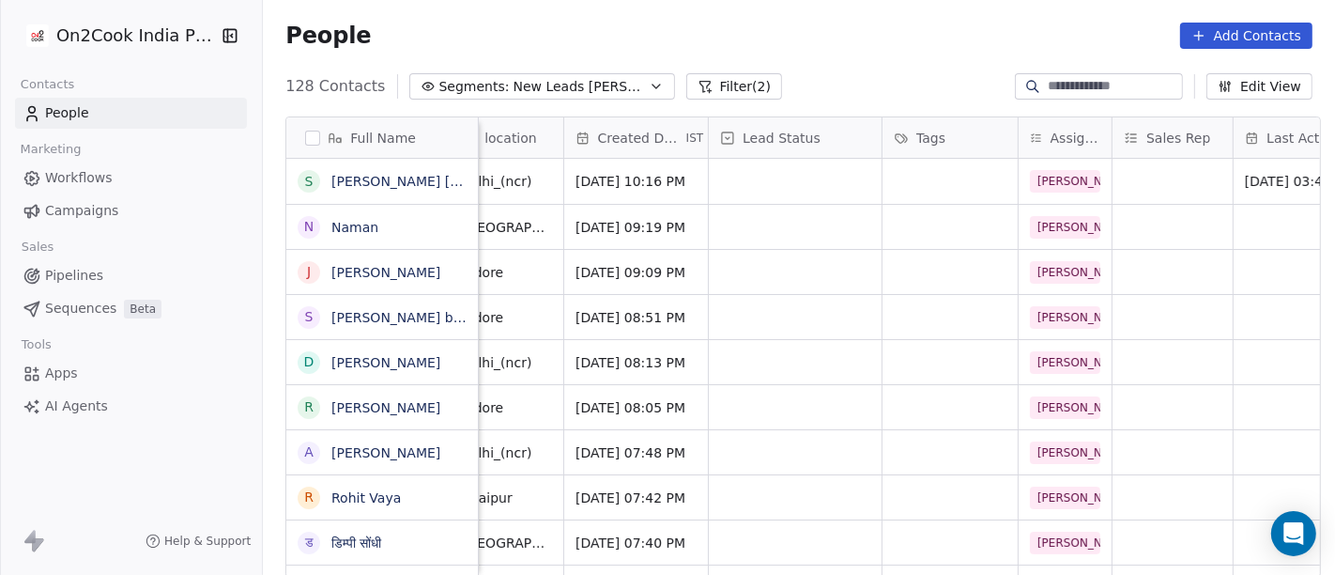
scroll to position [0, 432]
click at [813, 176] on div "grid" at bounding box center [798, 181] width 173 height 45
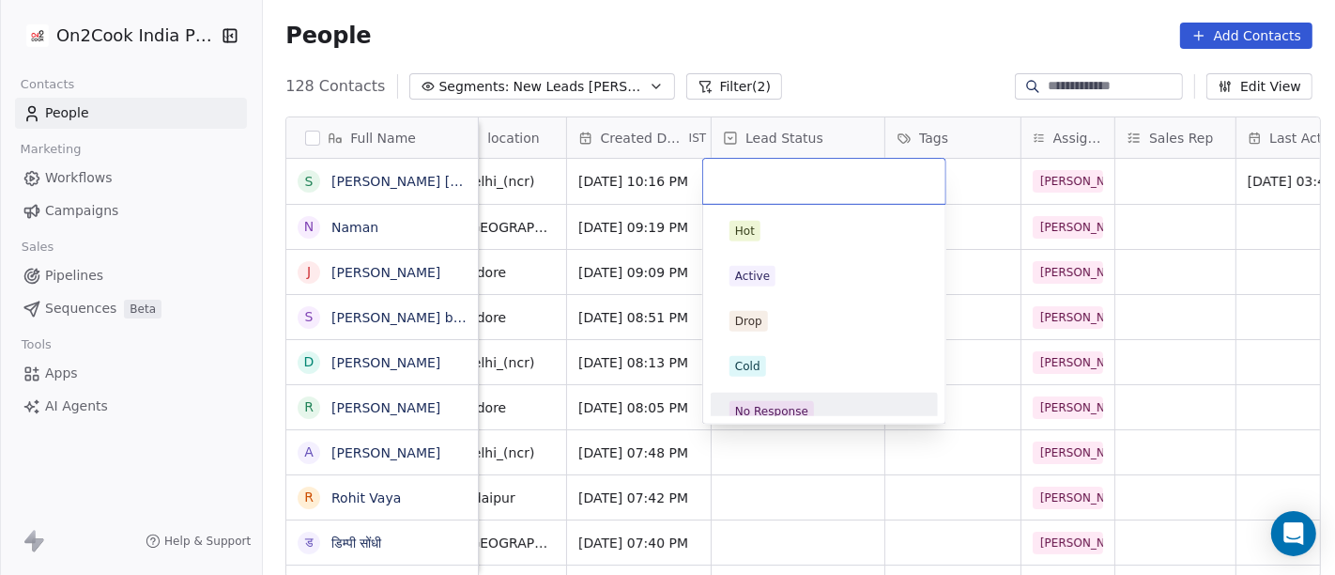
click at [789, 404] on div "No Response" at bounding box center [771, 411] width 73 height 17
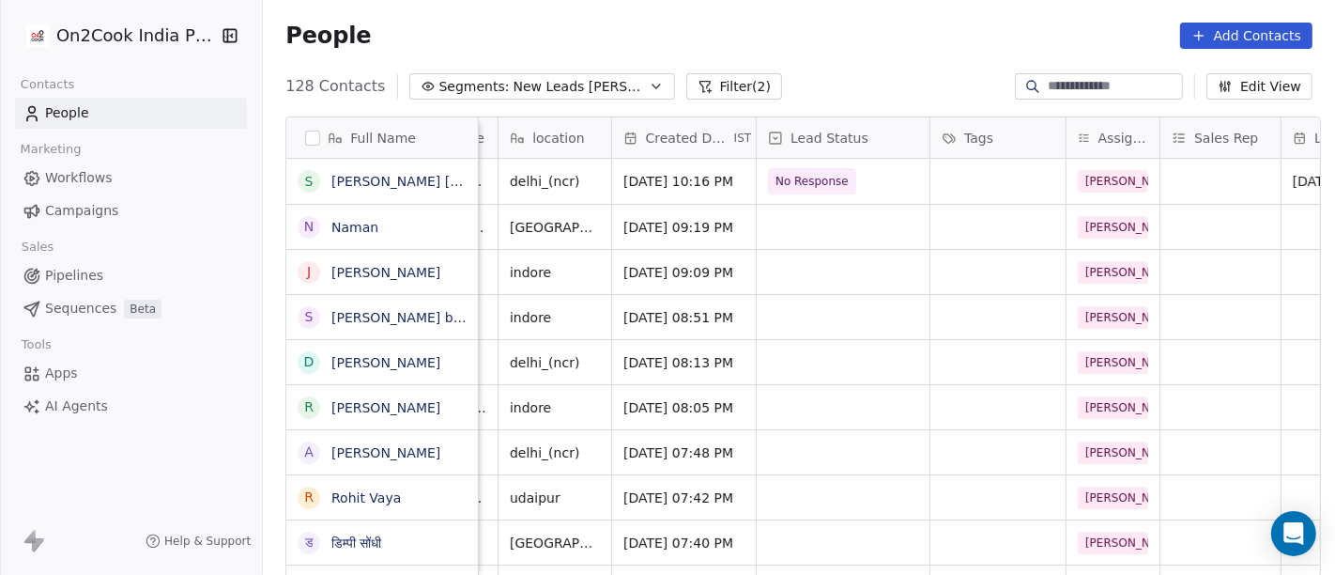
scroll to position [0, 542]
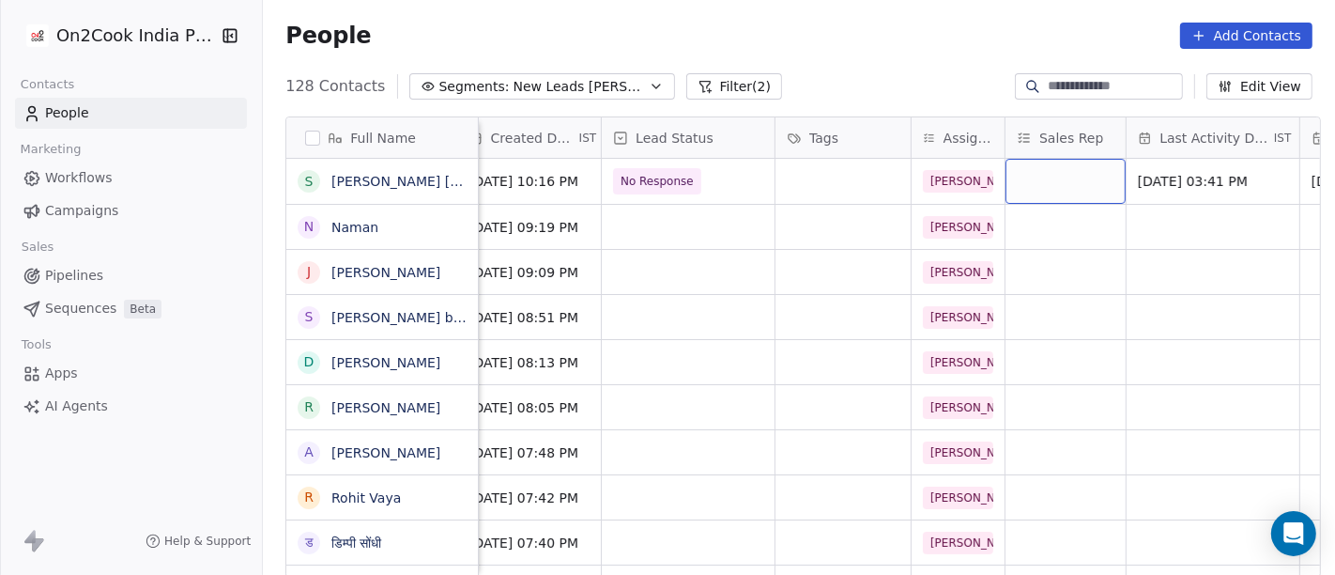
click at [1060, 170] on div "grid" at bounding box center [1066, 181] width 120 height 45
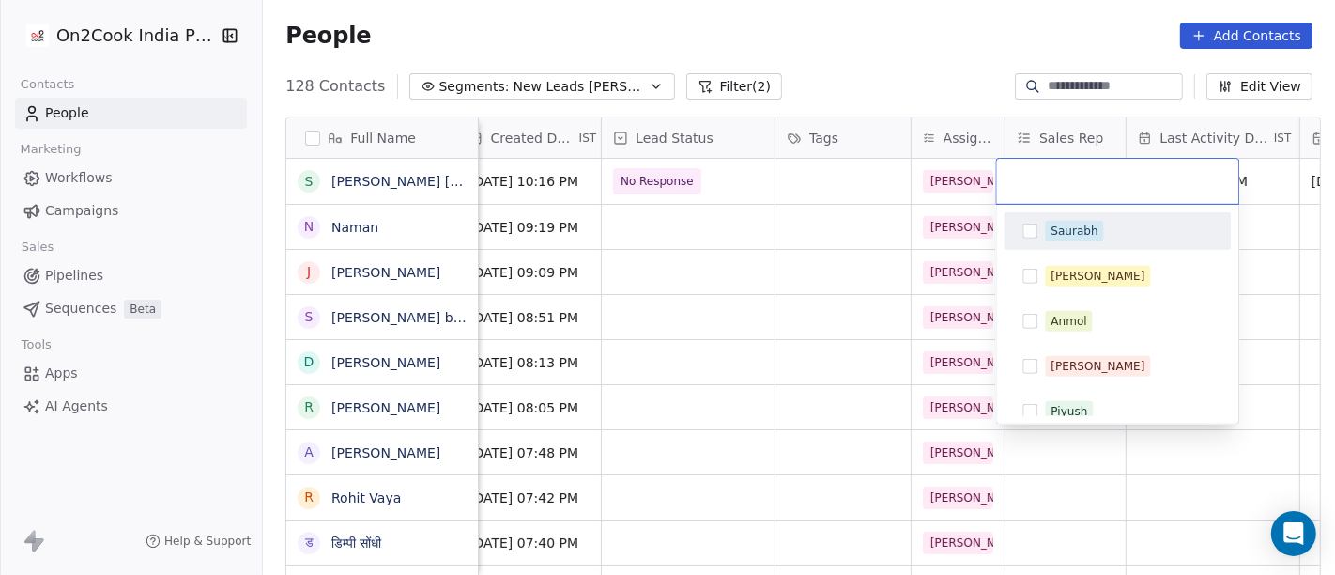
click at [887, 54] on html "On2Cook India Pvt. Ltd. Contacts People Marketing Workflows Campaigns Sales Pip…" at bounding box center [667, 287] width 1335 height 575
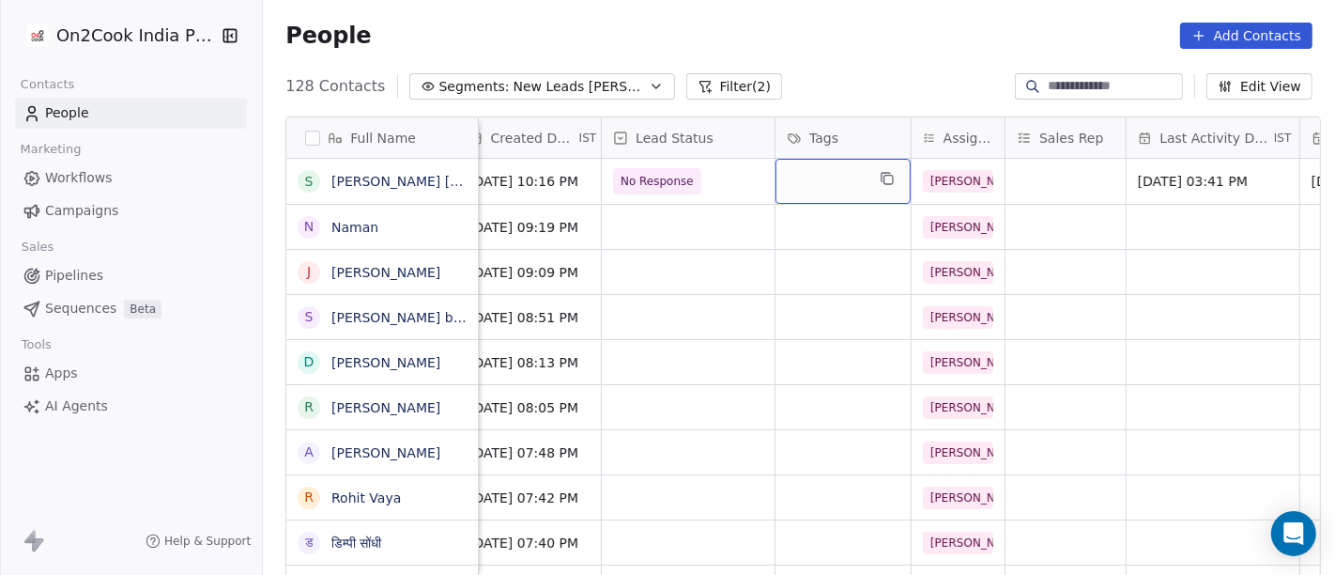
click at [802, 173] on div "grid" at bounding box center [843, 181] width 135 height 45
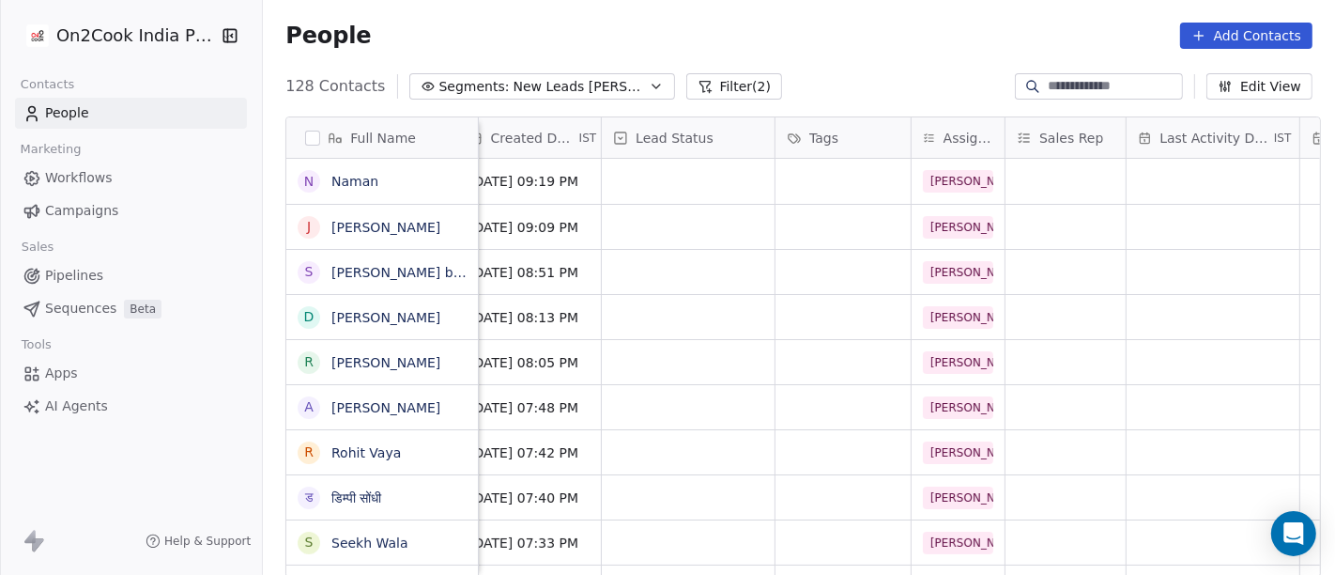
click at [877, 25] on html "On2Cook India Pvt. Ltd. Contacts People Marketing Workflows Campaigns Sales Pip…" at bounding box center [667, 287] width 1335 height 575
click at [808, 178] on div "grid" at bounding box center [843, 181] width 135 height 45
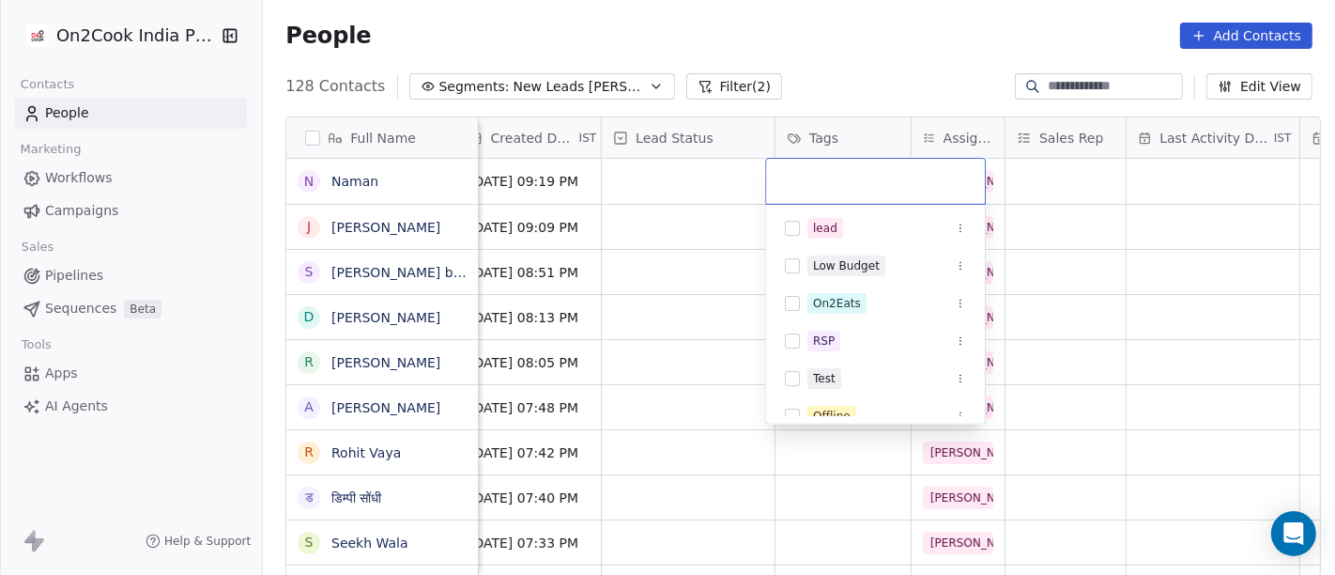
scroll to position [284, 0]
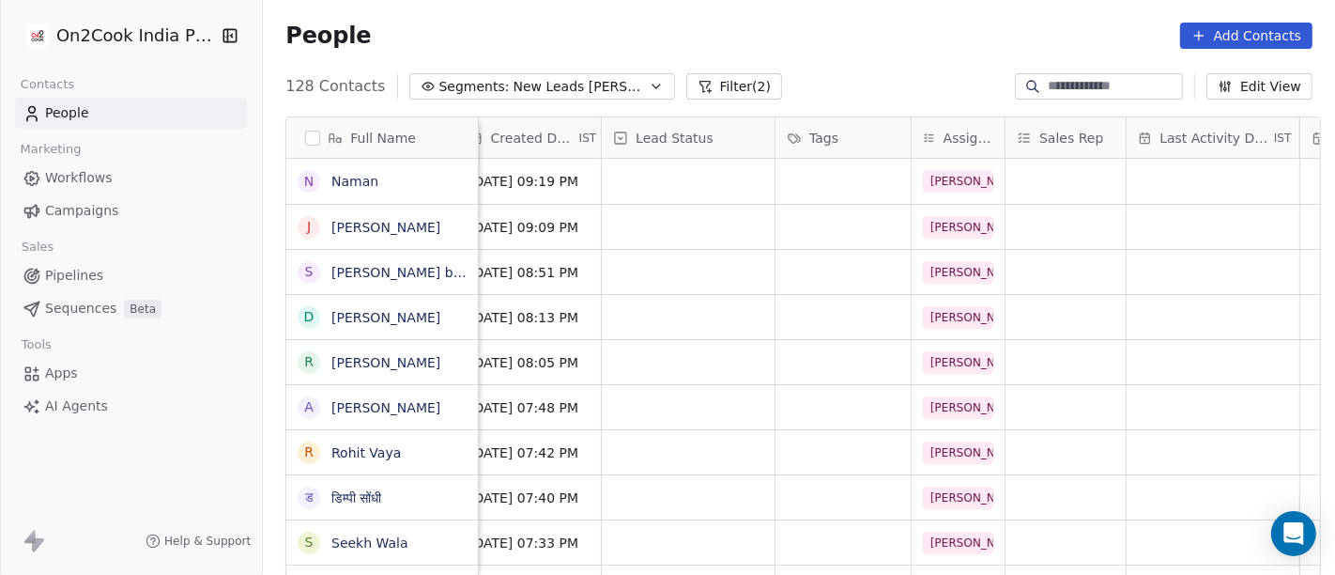
click at [796, 41] on html "On2Cook India Pvt. Ltd. Contacts People Marketing Workflows Campaigns Sales Pip…" at bounding box center [667, 287] width 1335 height 575
click at [1054, 178] on div "grid" at bounding box center [1066, 181] width 120 height 45
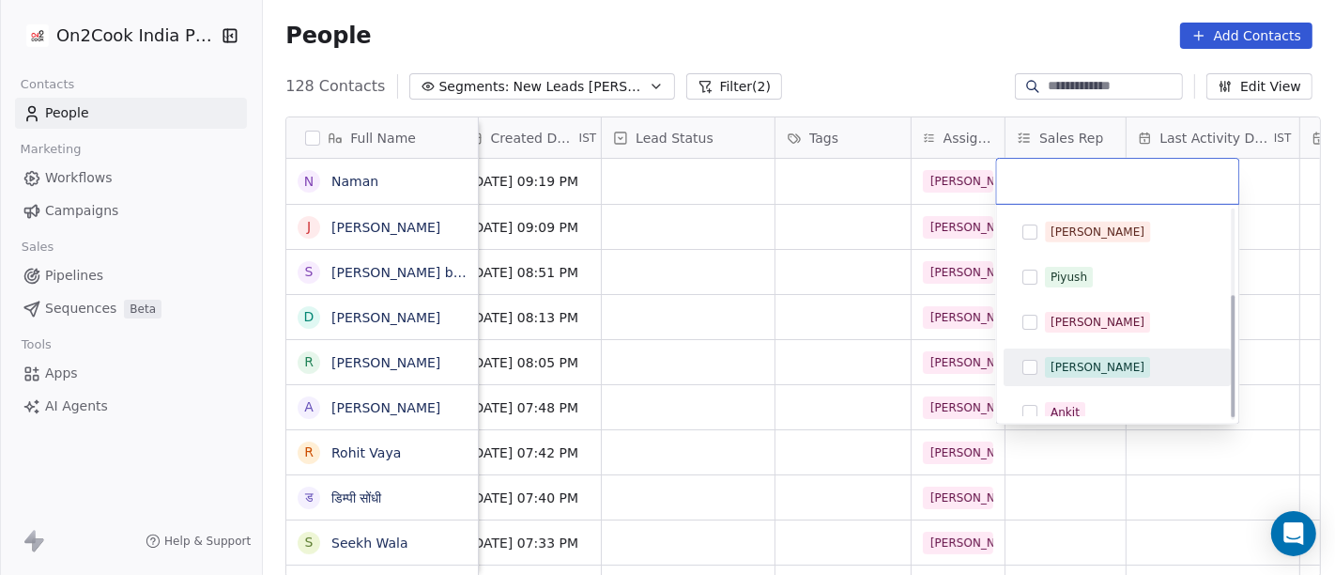
scroll to position [148, 0]
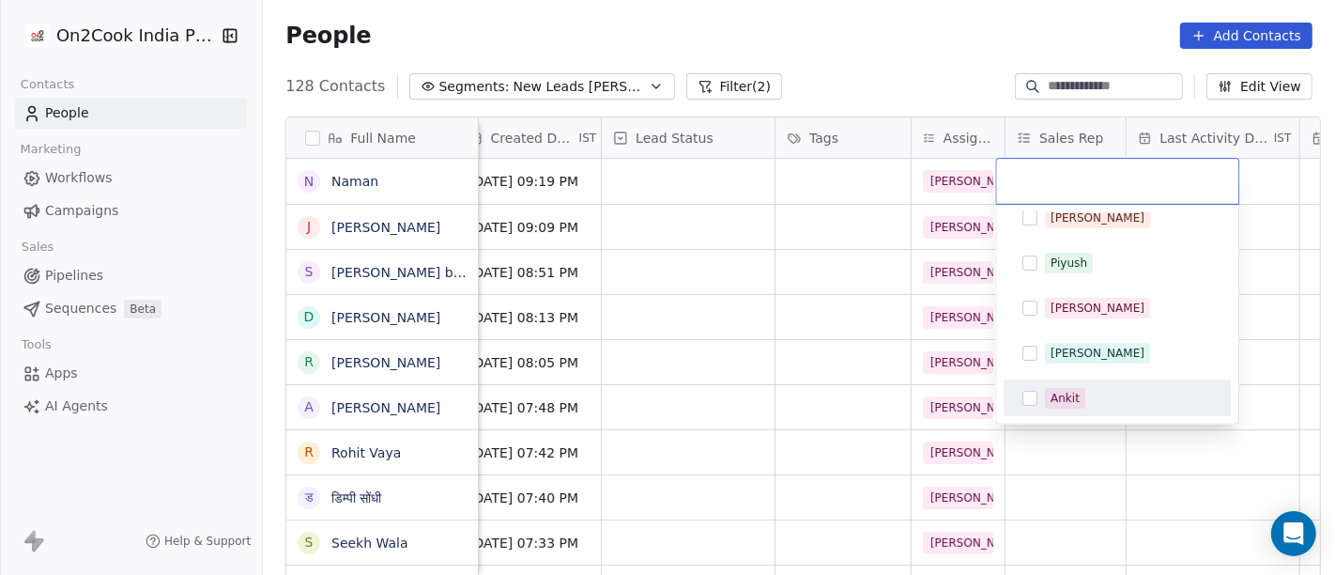
click at [775, 44] on html "On2Cook India Pvt. Ltd. Contacts People Marketing Workflows Campaigns Sales Pip…" at bounding box center [667, 287] width 1335 height 575
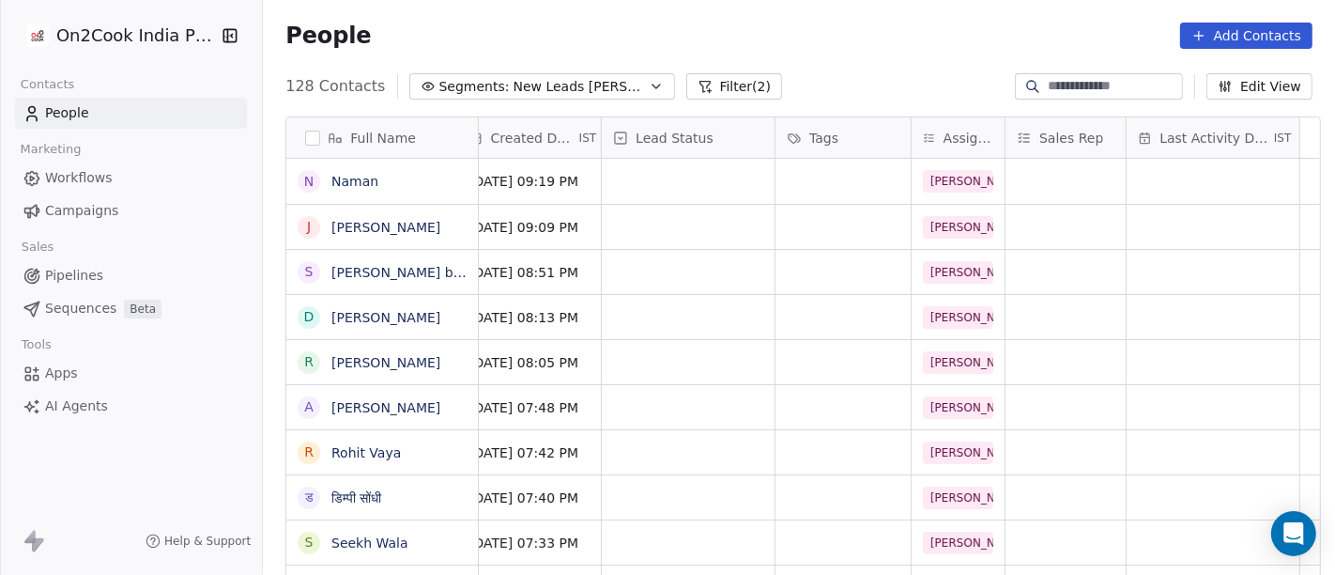
scroll to position [0, 0]
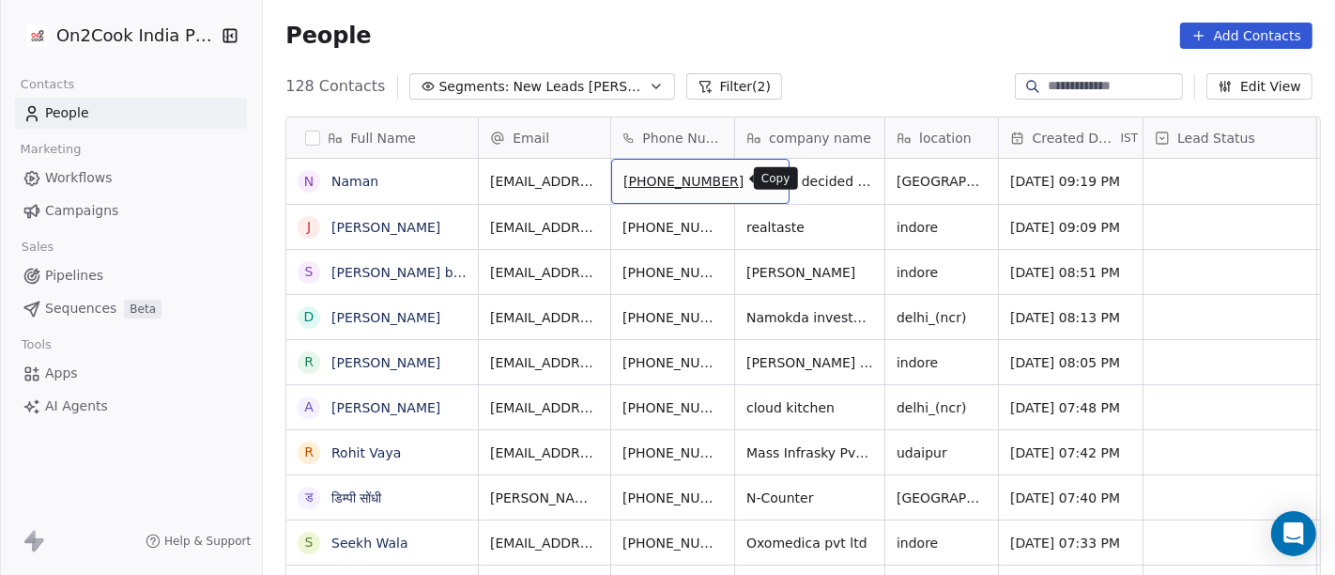
click at [764, 182] on icon "grid" at bounding box center [768, 180] width 8 height 8
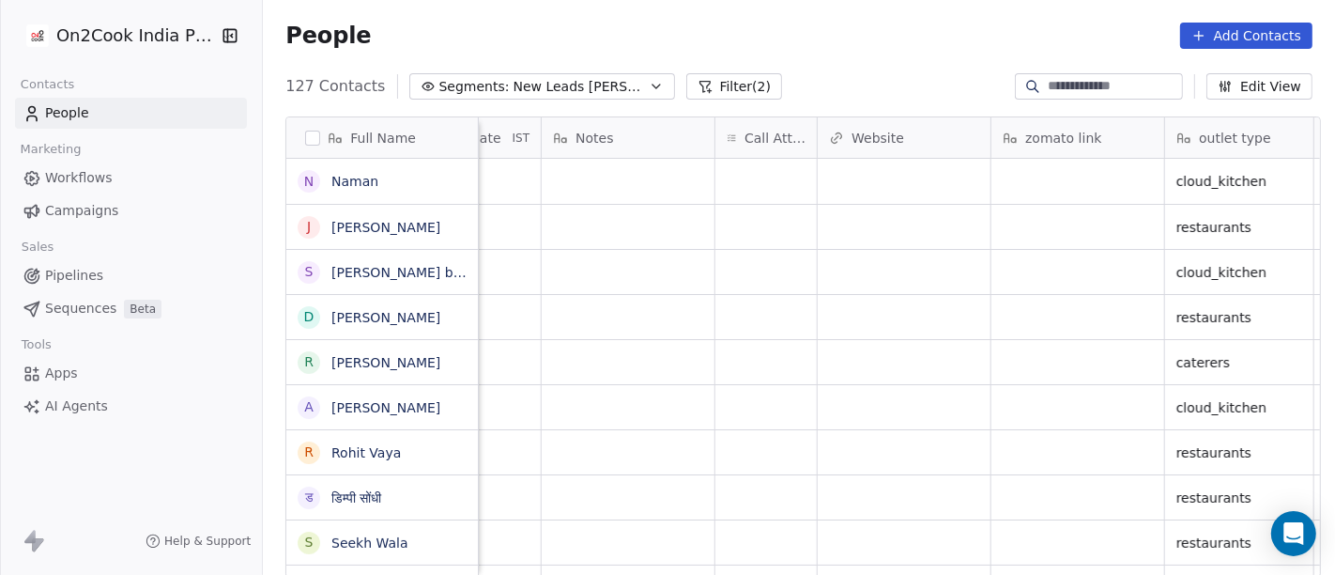
scroll to position [0, 1443]
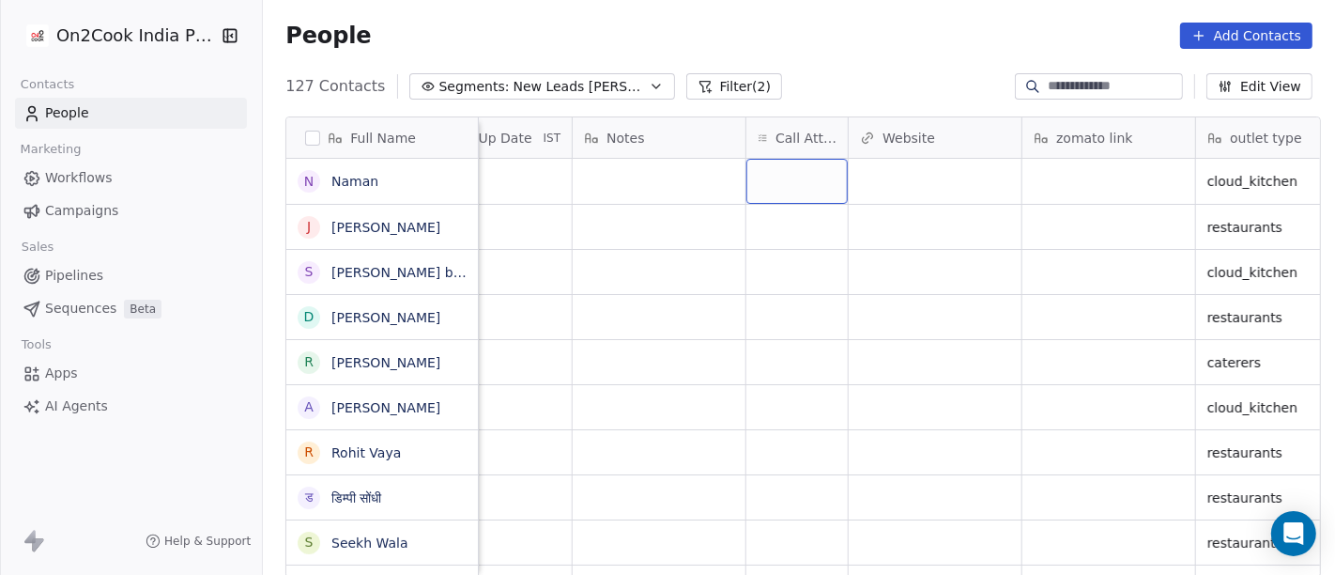
click at [783, 186] on div "grid" at bounding box center [797, 181] width 101 height 45
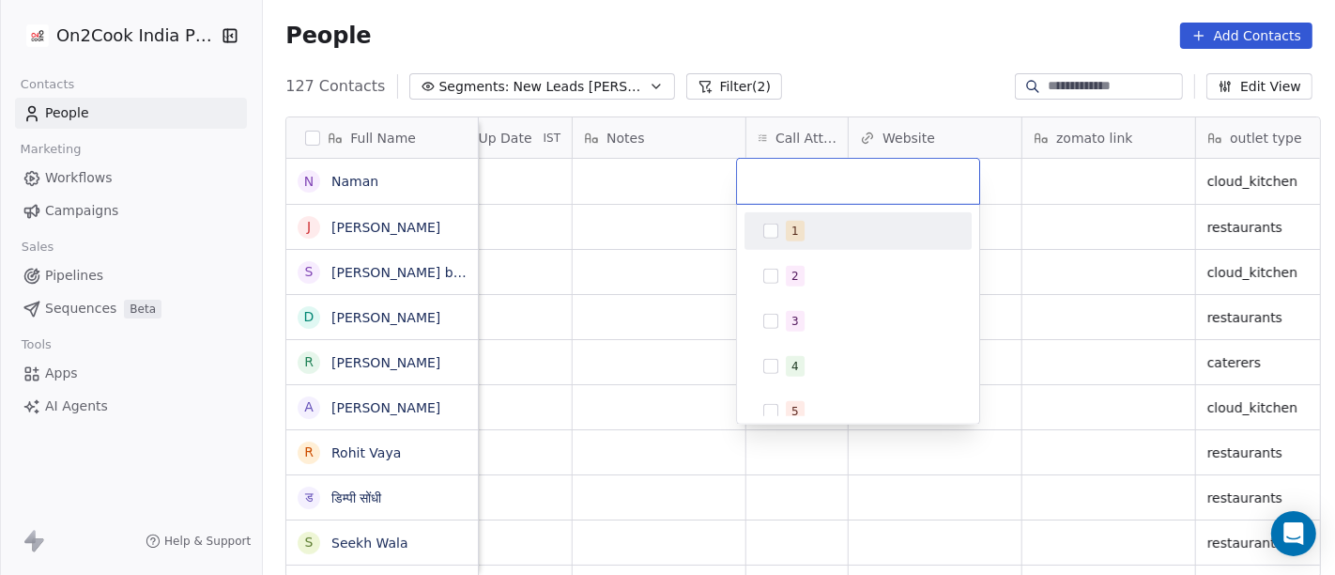
click at [800, 226] on span "1" at bounding box center [795, 231] width 19 height 21
click at [679, 221] on html "On2Cook India Pvt. Ltd. Contacts People Marketing Workflows Campaigns Sales Pip…" at bounding box center [667, 287] width 1335 height 575
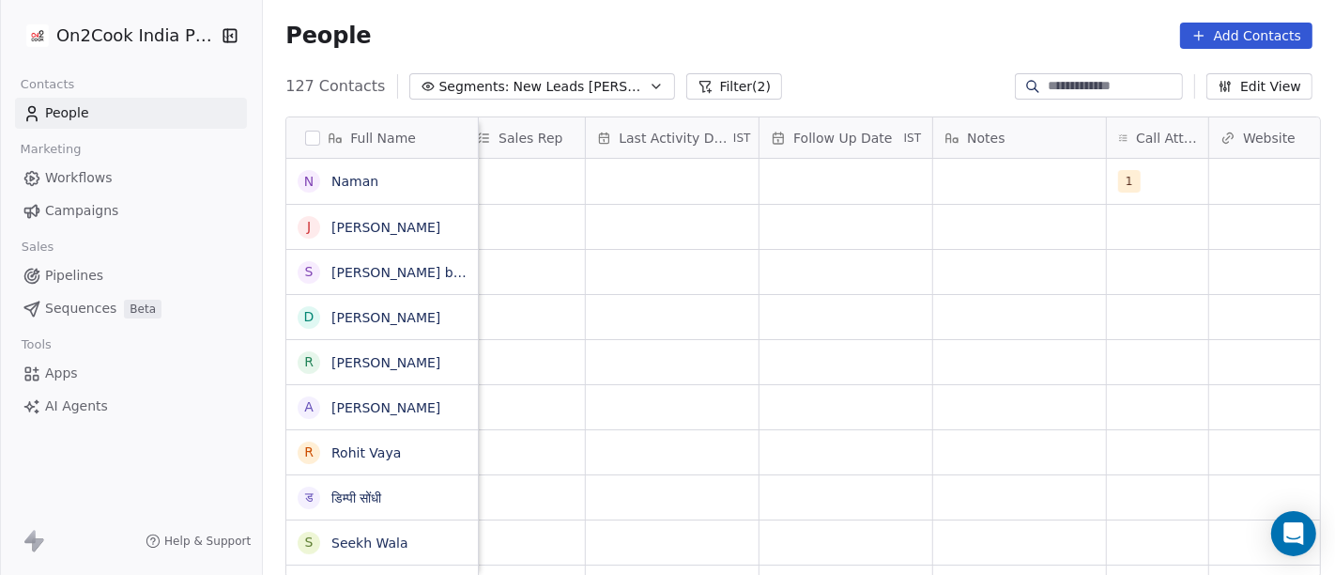
scroll to position [0, 1083]
click at [993, 162] on div "grid" at bounding box center [1020, 181] width 173 height 45
type textarea "**********"
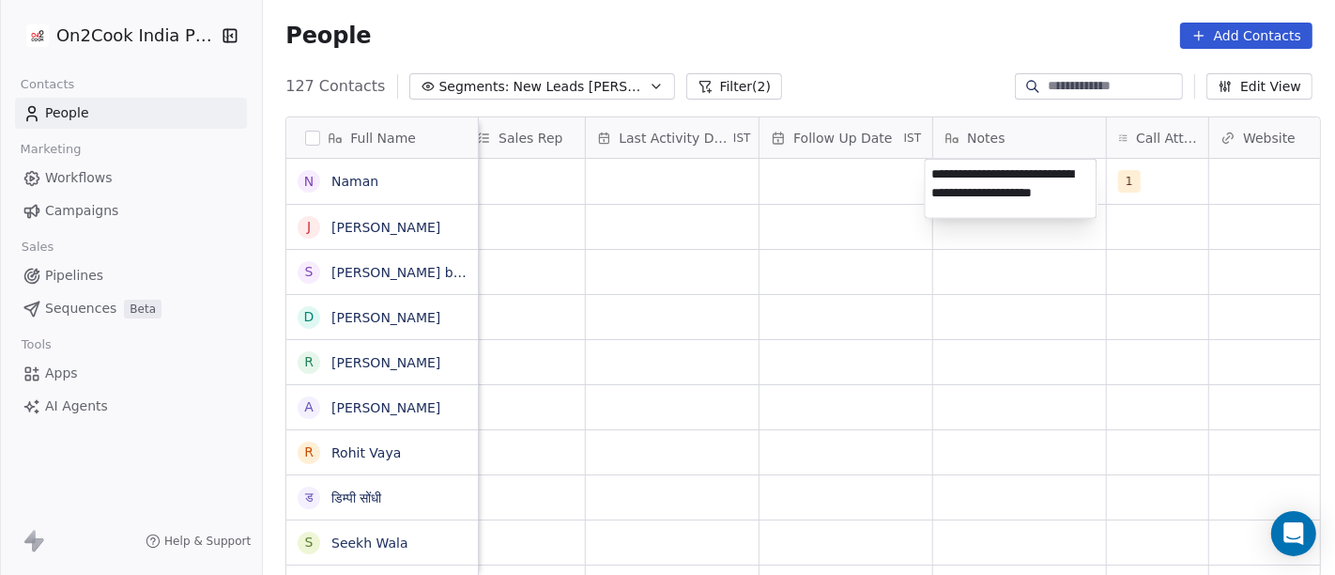
click at [849, 279] on html "On2Cook India Pvt. Ltd. Contacts People Marketing Workflows Campaigns Sales Pip…" at bounding box center [667, 287] width 1335 height 575
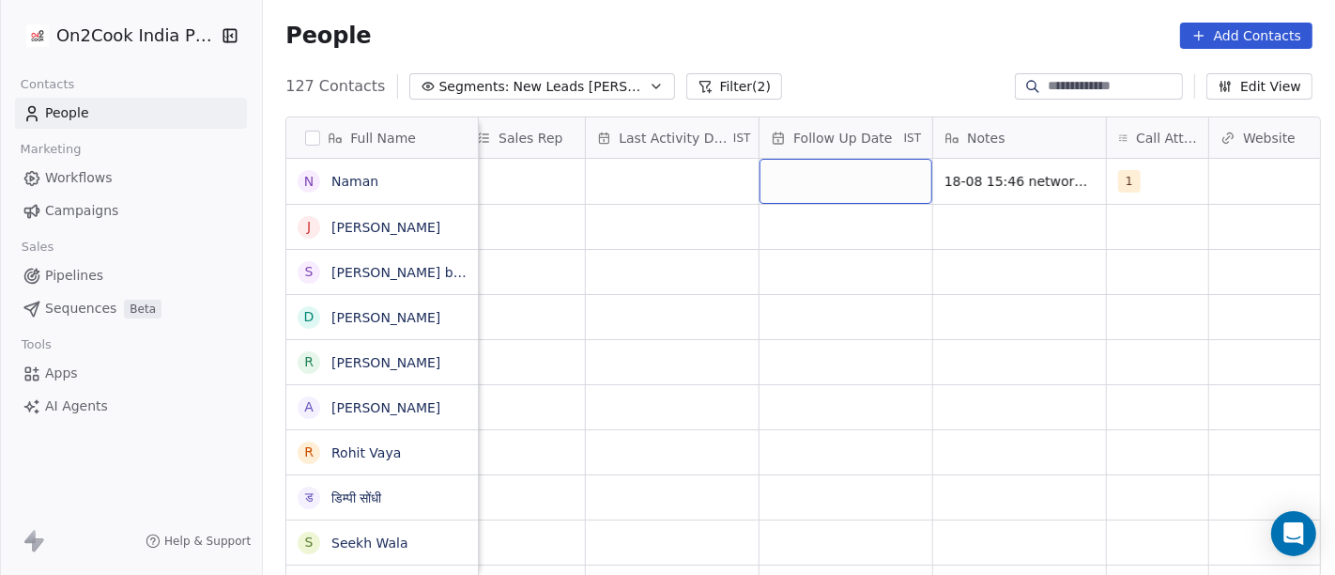
click at [831, 189] on div "grid" at bounding box center [846, 181] width 173 height 45
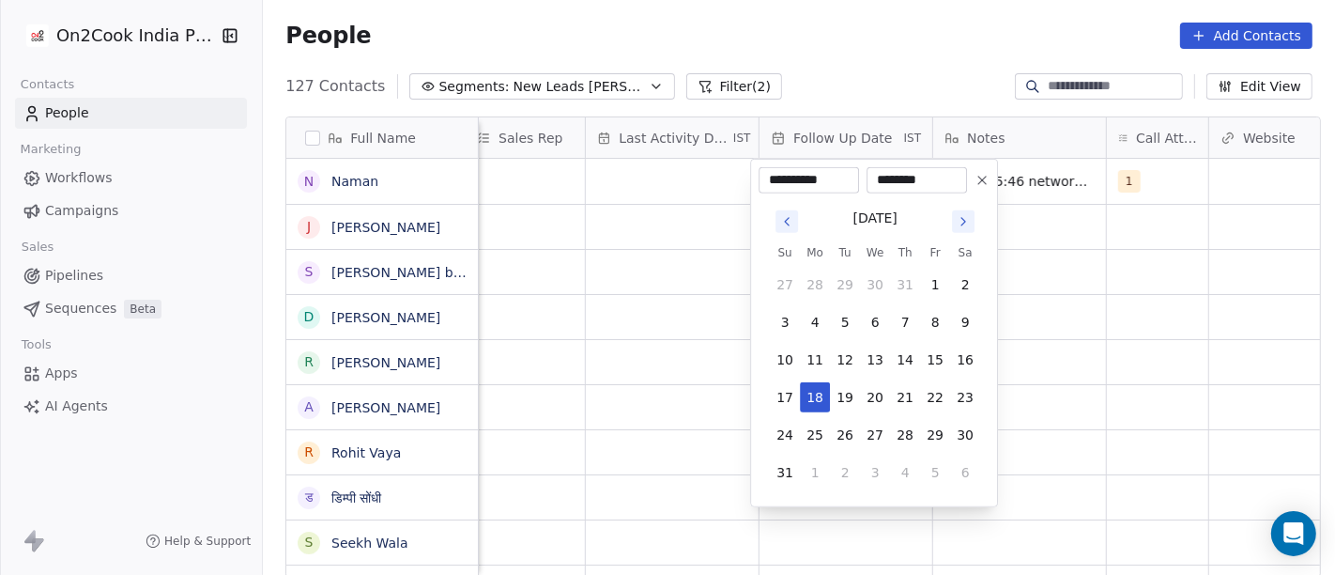
click at [819, 450] on tbody "27 28 29 30 31 1 2 3 4 5 6 7 8 9 10 11 12 13 14 15 16 17 18 19 20 21 22 23 24 2…" at bounding box center [875, 374] width 210 height 225
click at [815, 423] on button "25" at bounding box center [815, 435] width 30 height 30
type input "**********"
click at [1029, 401] on html "On2Cook India Pvt. Ltd. Contacts People Marketing Workflows Campaigns Sales Pip…" at bounding box center [667, 287] width 1335 height 575
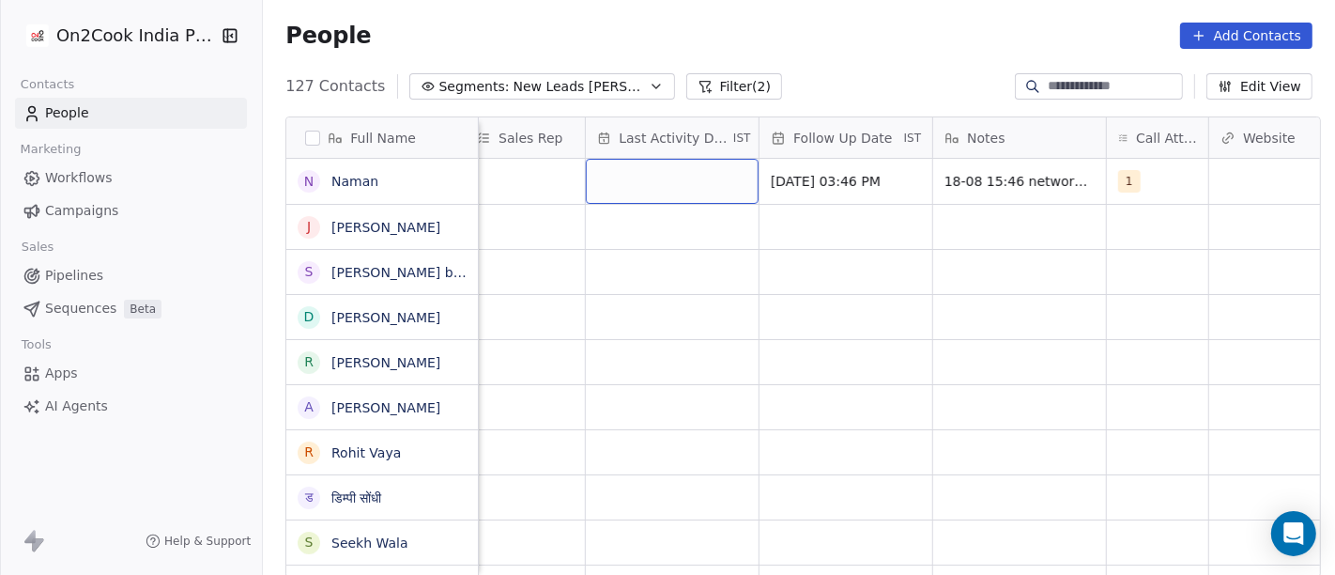
click at [611, 189] on div "grid" at bounding box center [672, 181] width 173 height 45
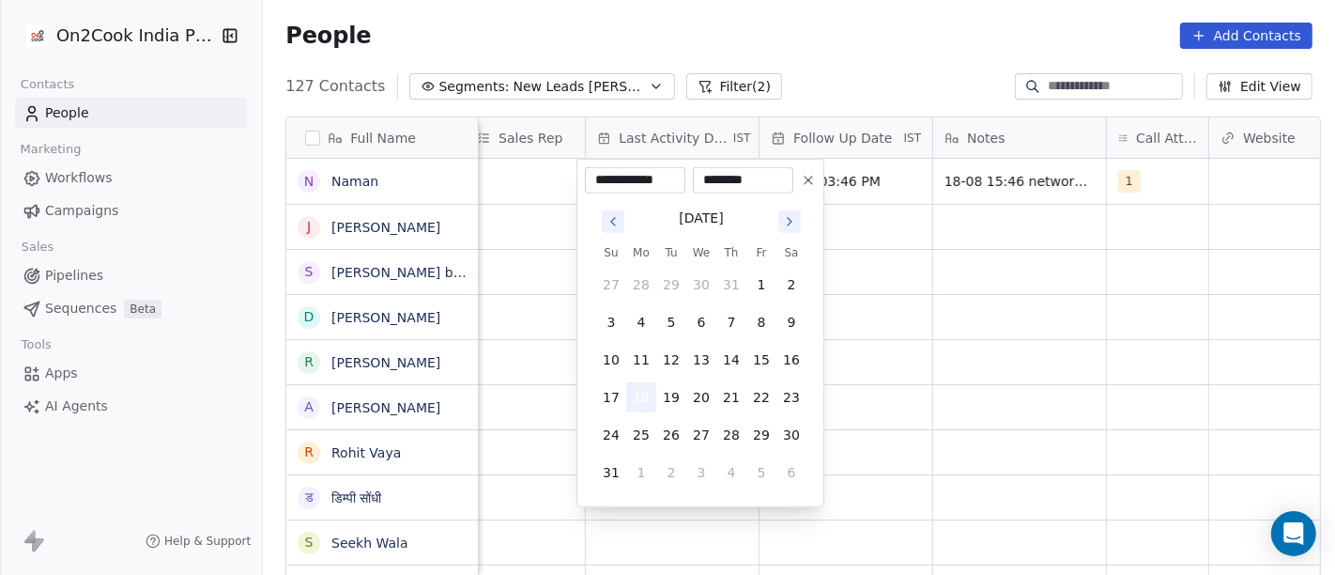
click at [643, 398] on button "18" at bounding box center [641, 397] width 30 height 30
click at [1132, 331] on html "On2Cook India Pvt. Ltd. Contacts People Marketing Workflows Campaigns Sales Pip…" at bounding box center [667, 287] width 1335 height 575
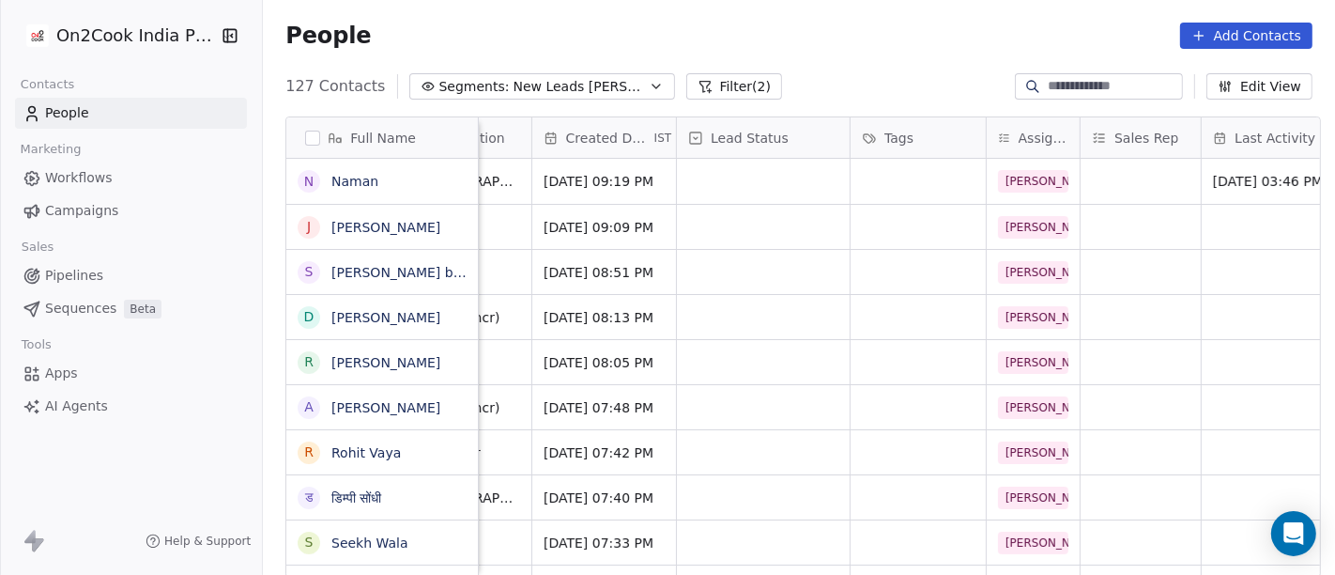
scroll to position [0, 465]
click at [714, 189] on div "grid" at bounding box center [765, 181] width 173 height 45
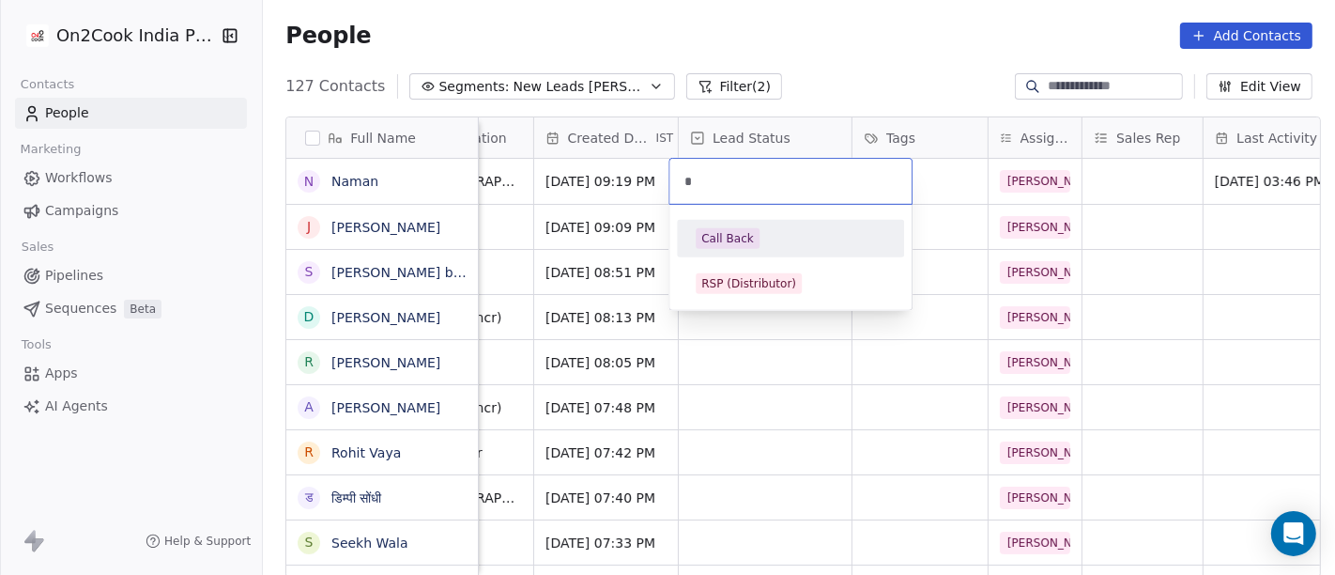
type input "*"
click at [755, 245] on div "Call Back" at bounding box center [791, 238] width 190 height 21
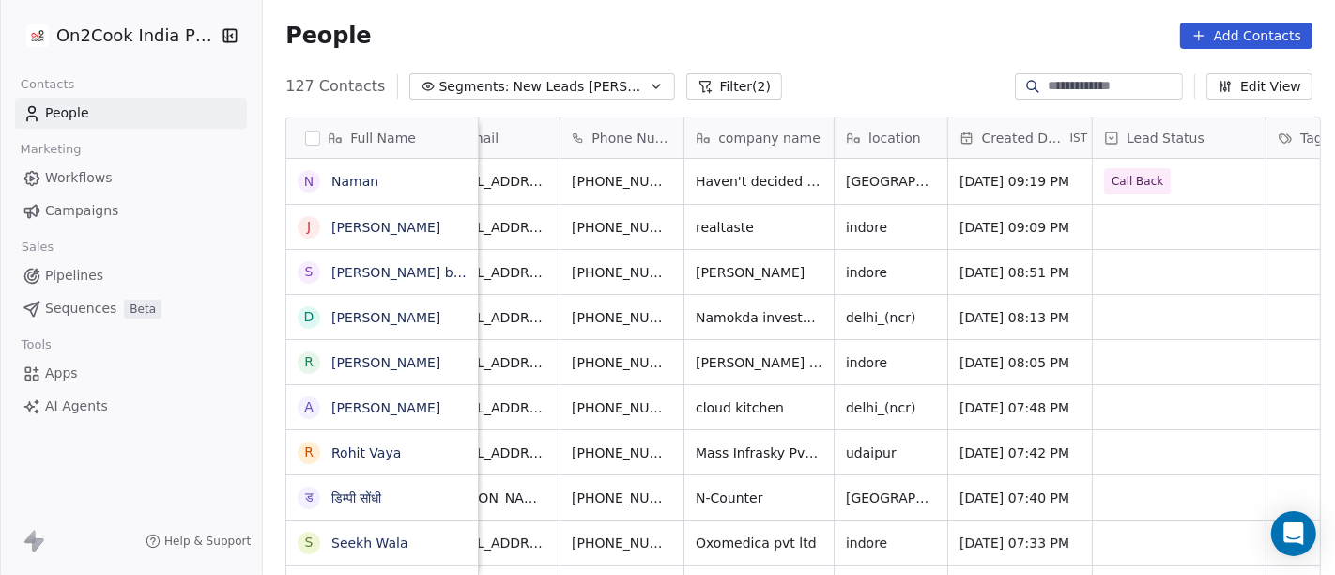
scroll to position [0, 0]
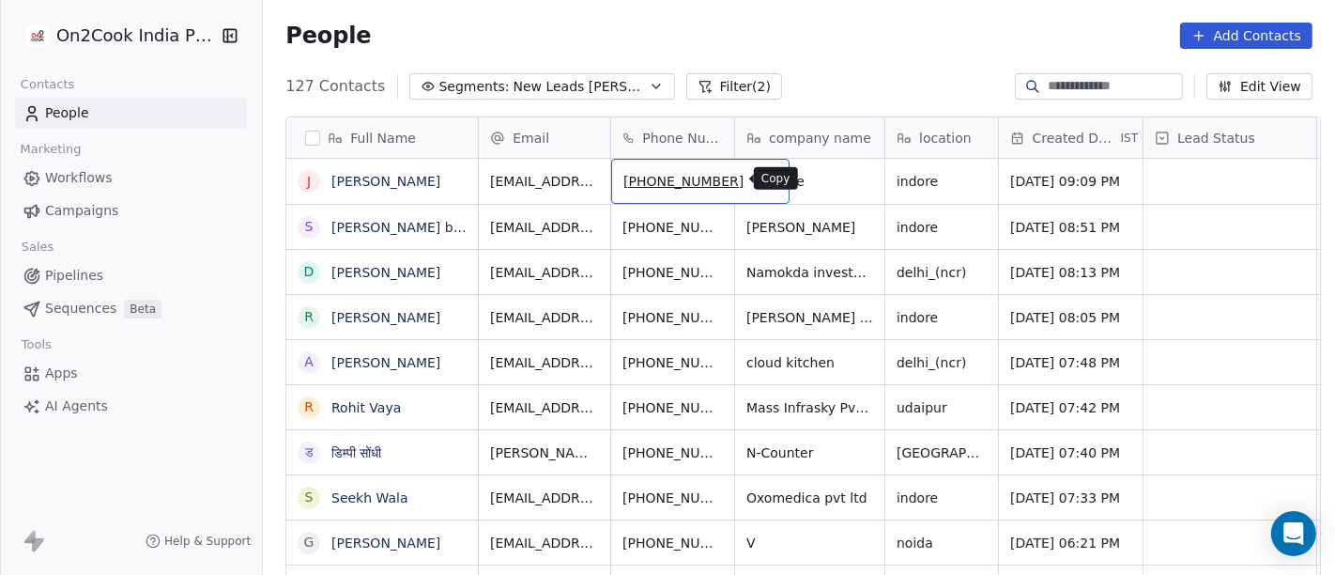
click at [759, 182] on icon "grid" at bounding box center [766, 178] width 15 height 15
click at [833, 76] on div "127 Contacts Segments: New Leads Salim Filter (2) Edit View" at bounding box center [799, 86] width 1073 height 30
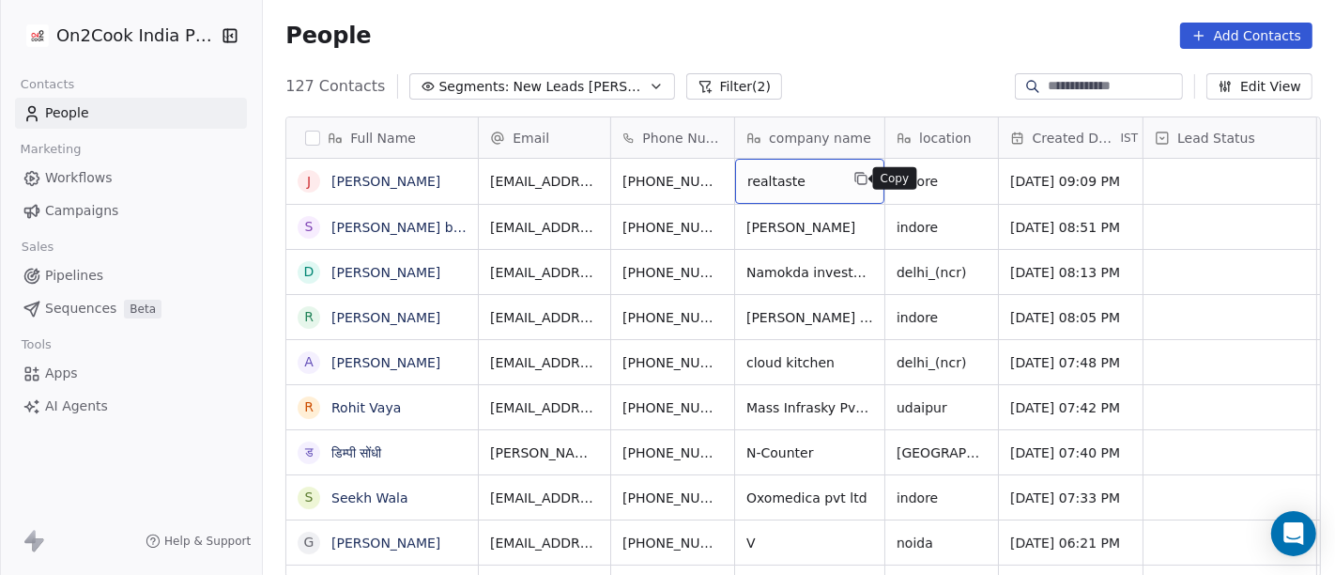
click at [857, 178] on icon "grid" at bounding box center [861, 178] width 15 height 15
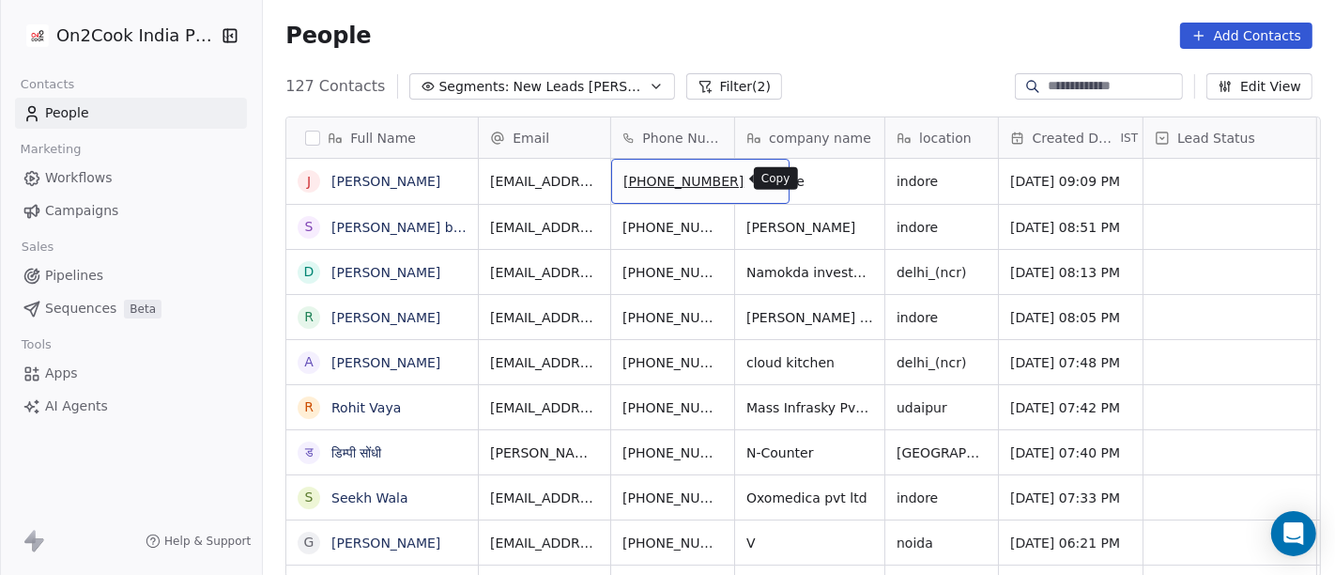
click at [759, 183] on icon "grid" at bounding box center [766, 178] width 15 height 15
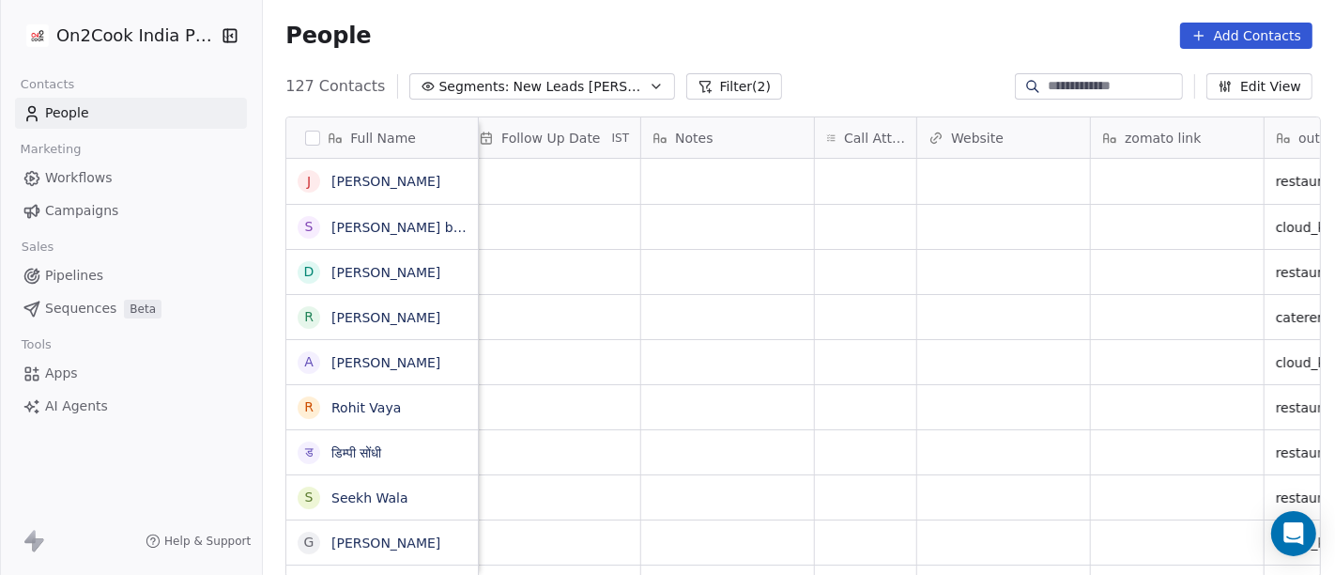
scroll to position [0, 1376]
click at [856, 184] on div "grid" at bounding box center [864, 181] width 101 height 45
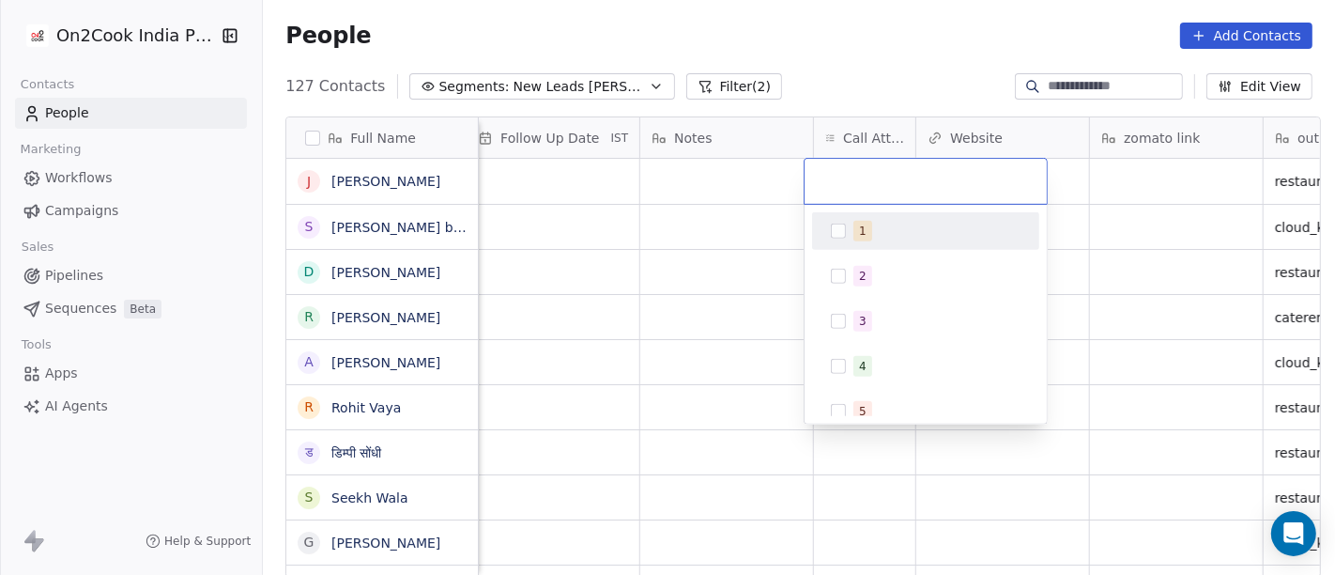
click at [847, 239] on div "1" at bounding box center [926, 231] width 212 height 30
click at [770, 237] on html "On2Cook India Pvt. Ltd. Contacts People Marketing Workflows Campaigns Sales Pip…" at bounding box center [667, 287] width 1335 height 575
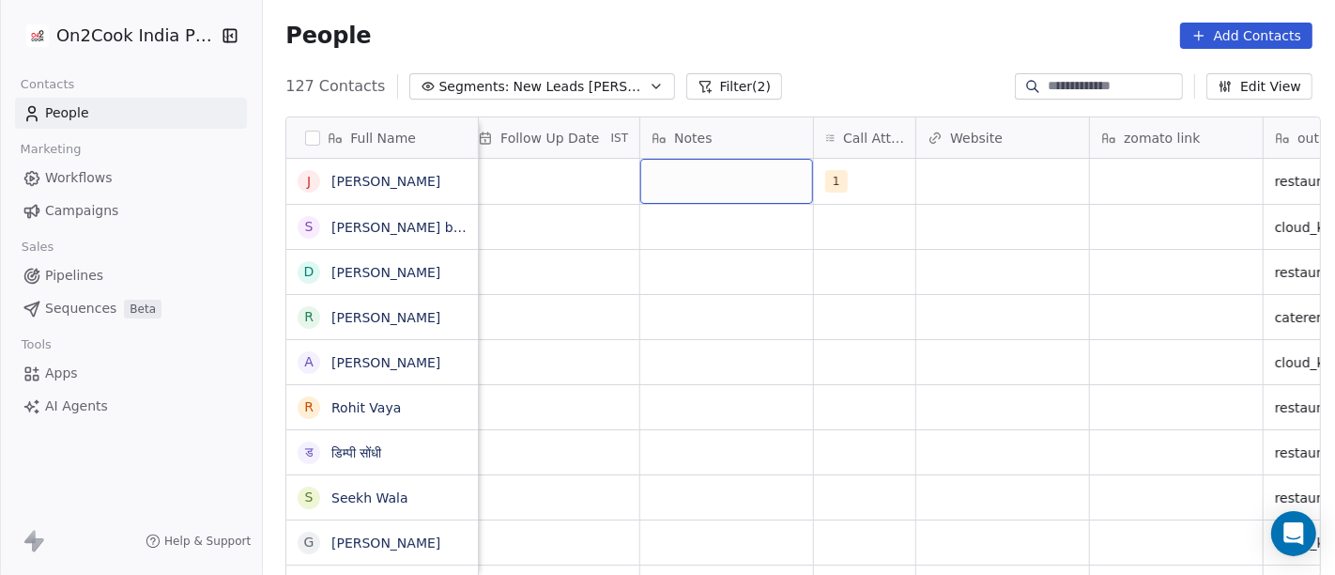
click at [656, 181] on div "grid" at bounding box center [727, 181] width 173 height 45
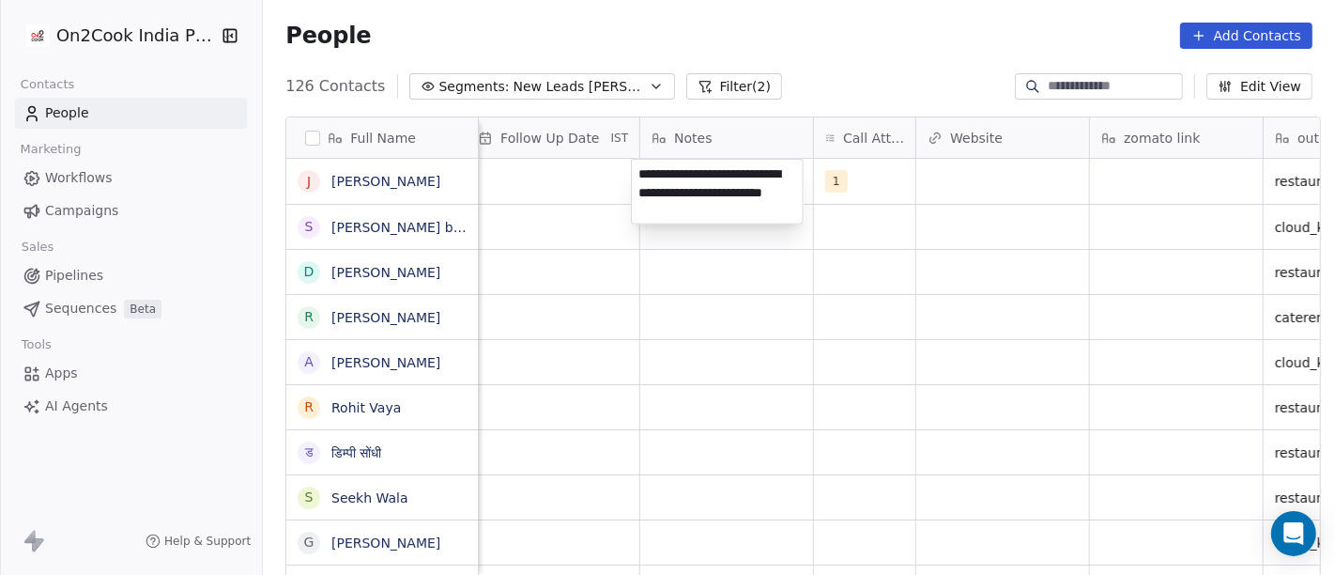
type textarea "**********"
click at [603, 356] on html "On2Cook India Pvt. Ltd. Contacts People Marketing Workflows Campaigns Sales Pip…" at bounding box center [667, 287] width 1335 height 575
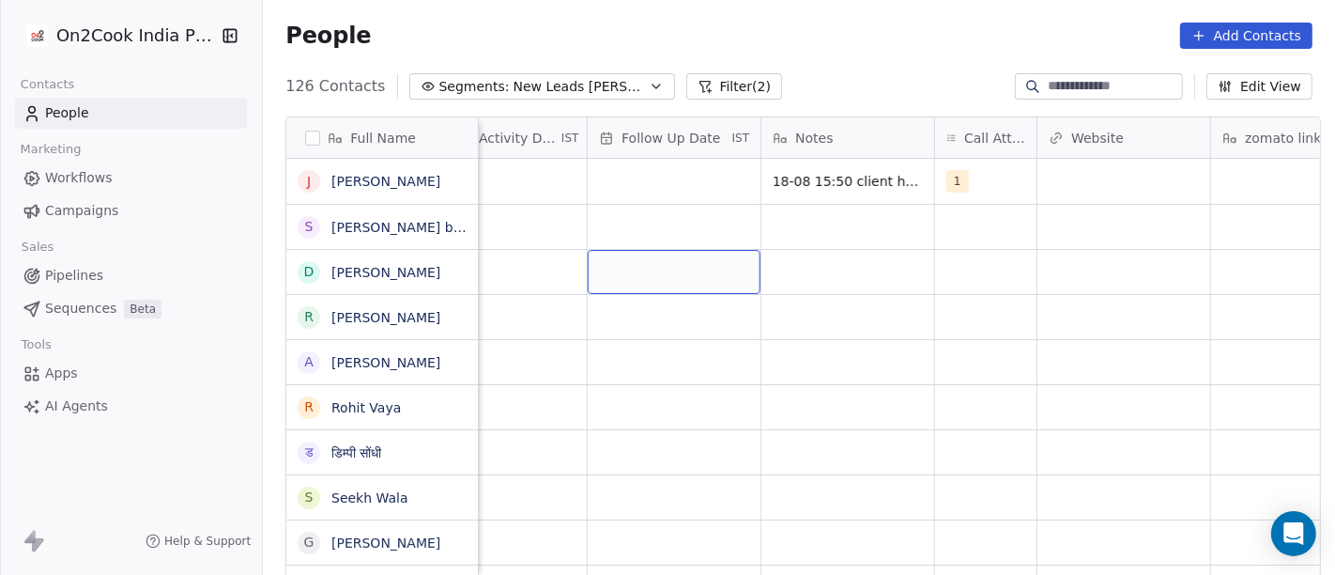
scroll to position [2, 1189]
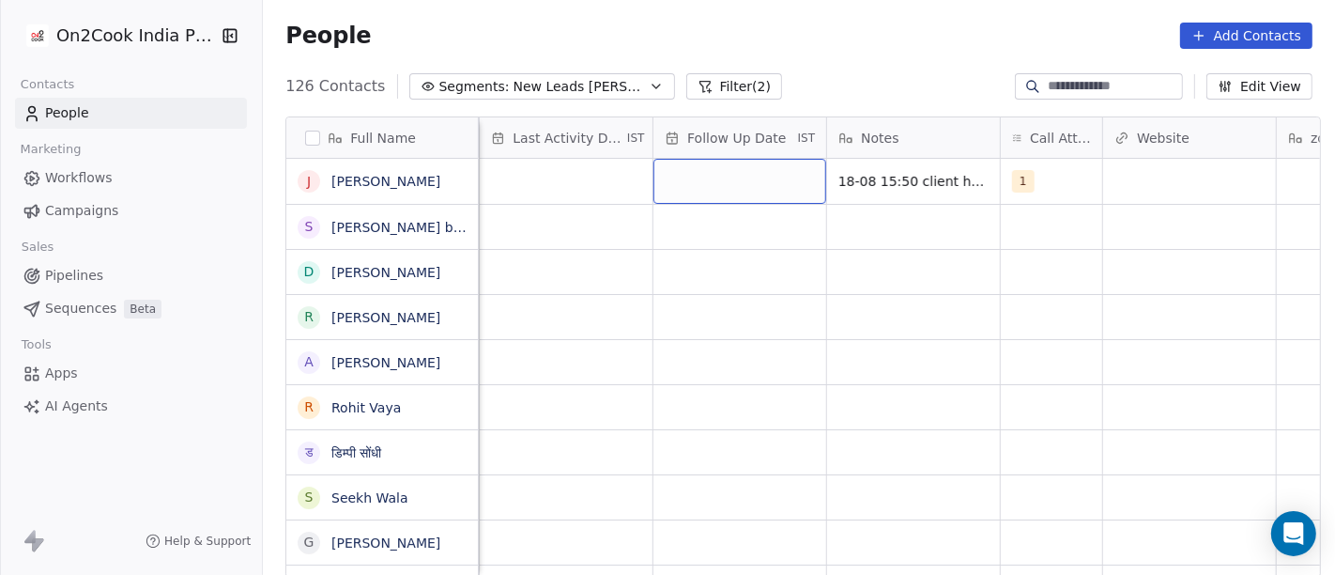
click at [686, 191] on div "grid" at bounding box center [740, 181] width 173 height 45
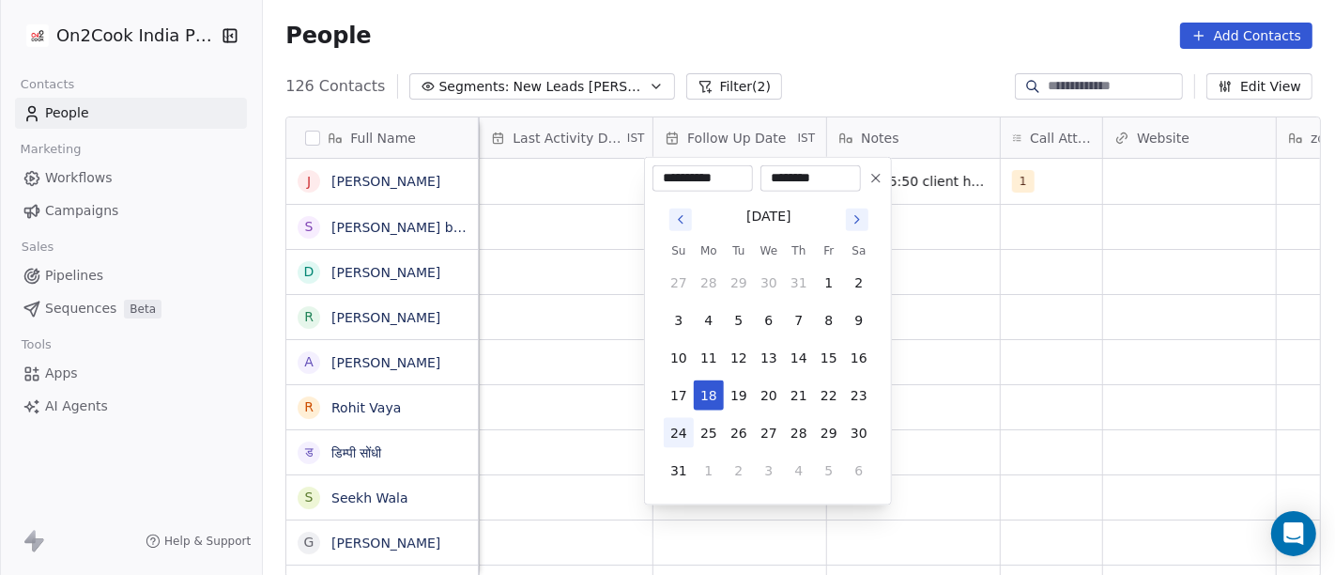
click at [666, 426] on button "24" at bounding box center [679, 433] width 30 height 30
type input "**********"
click at [917, 324] on html "On2Cook India Pvt. Ltd. Contacts People Marketing Workflows Campaigns Sales Pip…" at bounding box center [667, 287] width 1335 height 575
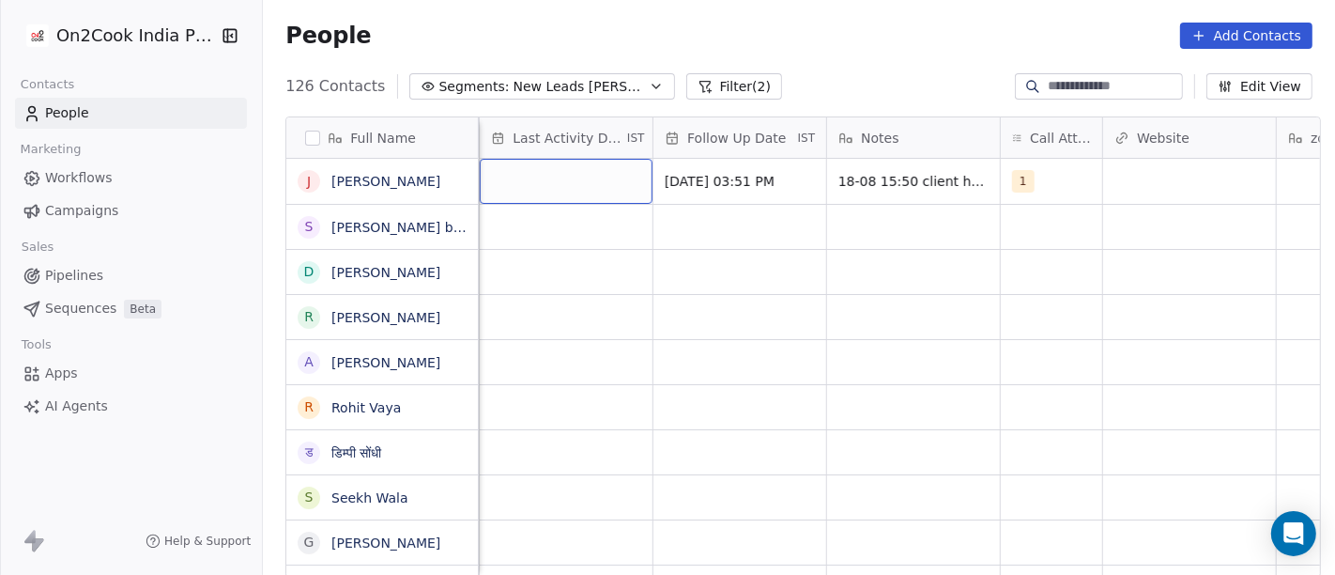
click at [620, 162] on div "grid" at bounding box center [566, 181] width 173 height 45
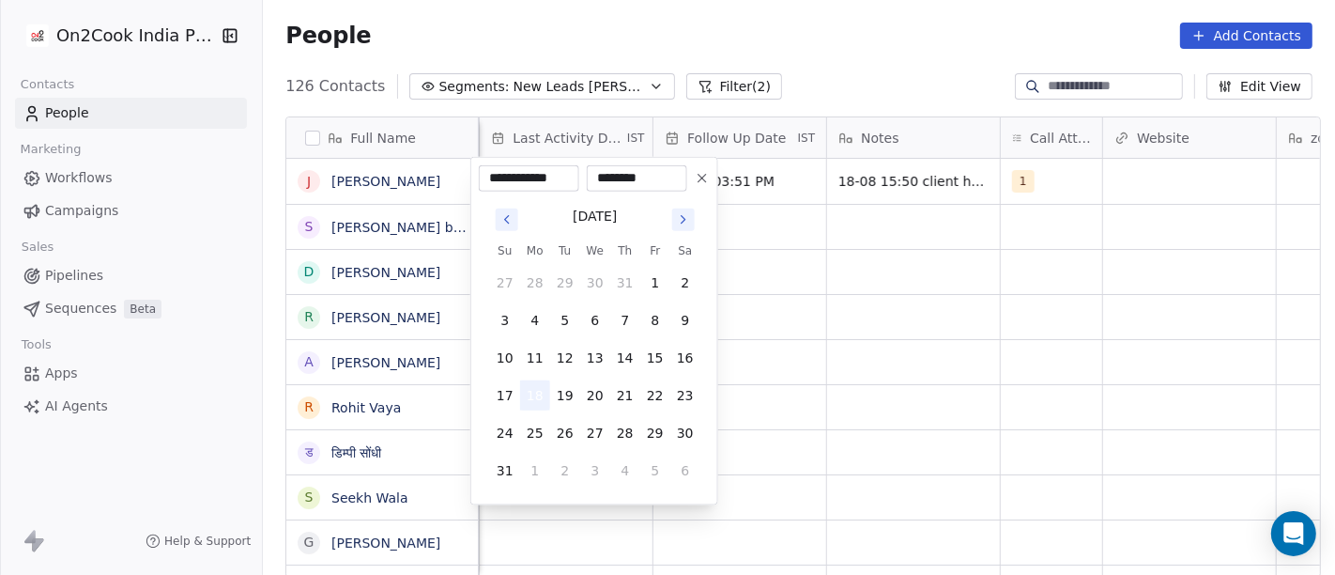
click at [536, 394] on button "18" at bounding box center [535, 395] width 30 height 30
click at [802, 259] on html "On2Cook India Pvt. Ltd. Contacts People Marketing Workflows Campaigns Sales Pip…" at bounding box center [667, 287] width 1335 height 575
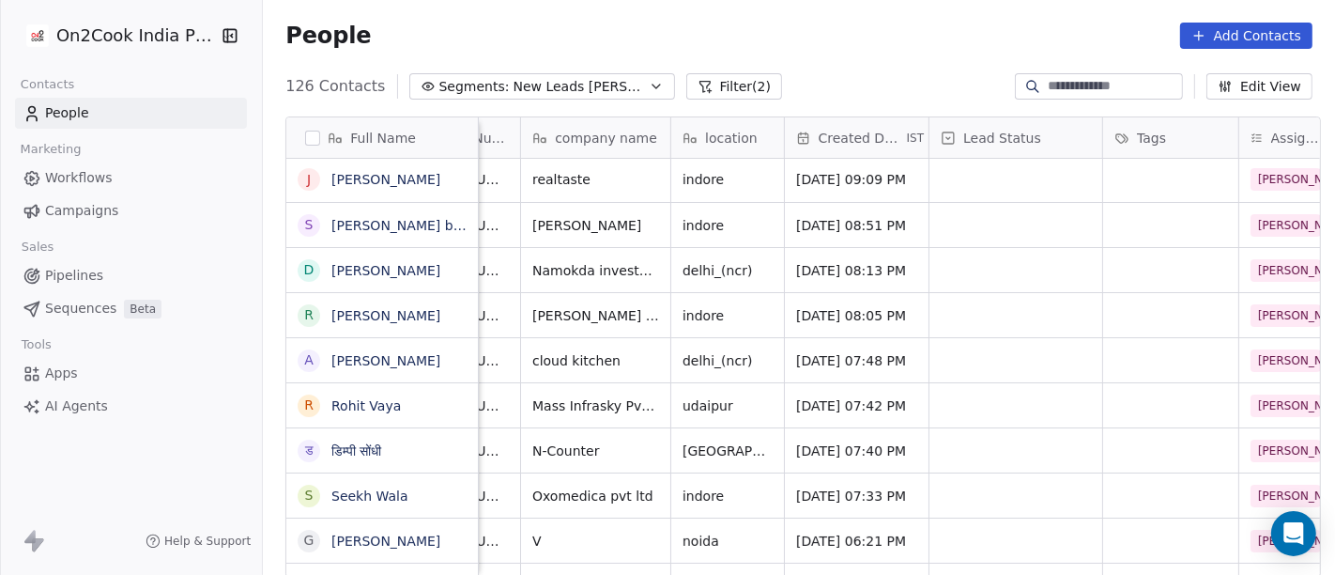
scroll to position [0, 0]
click at [987, 163] on div "grid" at bounding box center [1016, 181] width 173 height 45
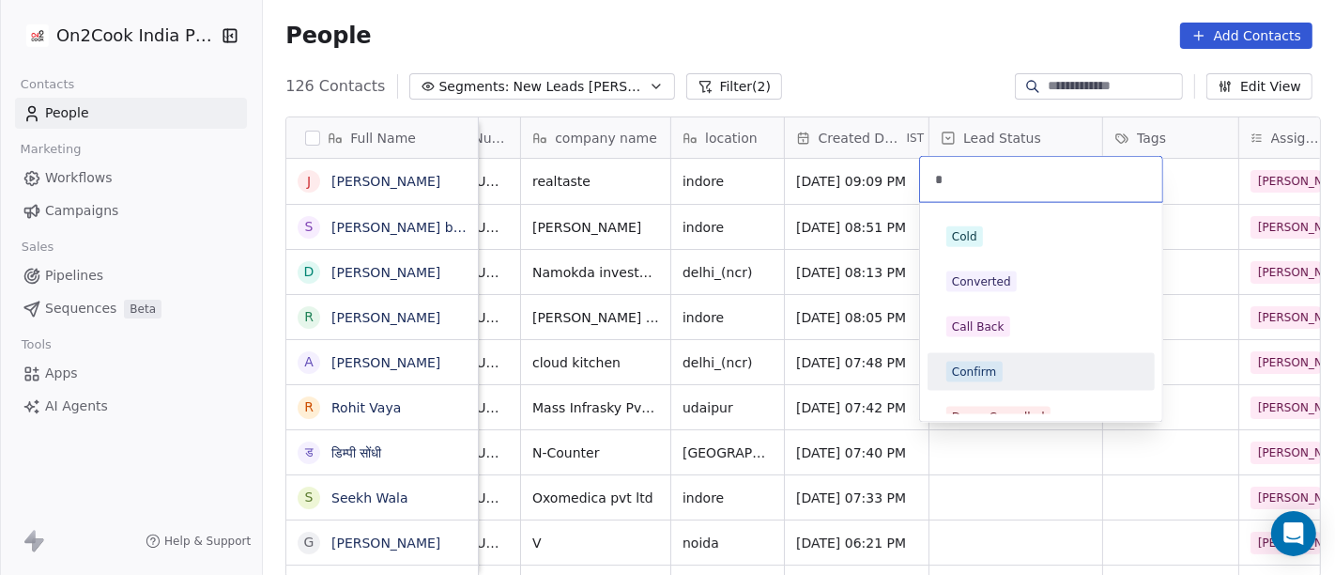
type input "*"
click at [982, 366] on div "Confirm" at bounding box center [974, 371] width 45 height 17
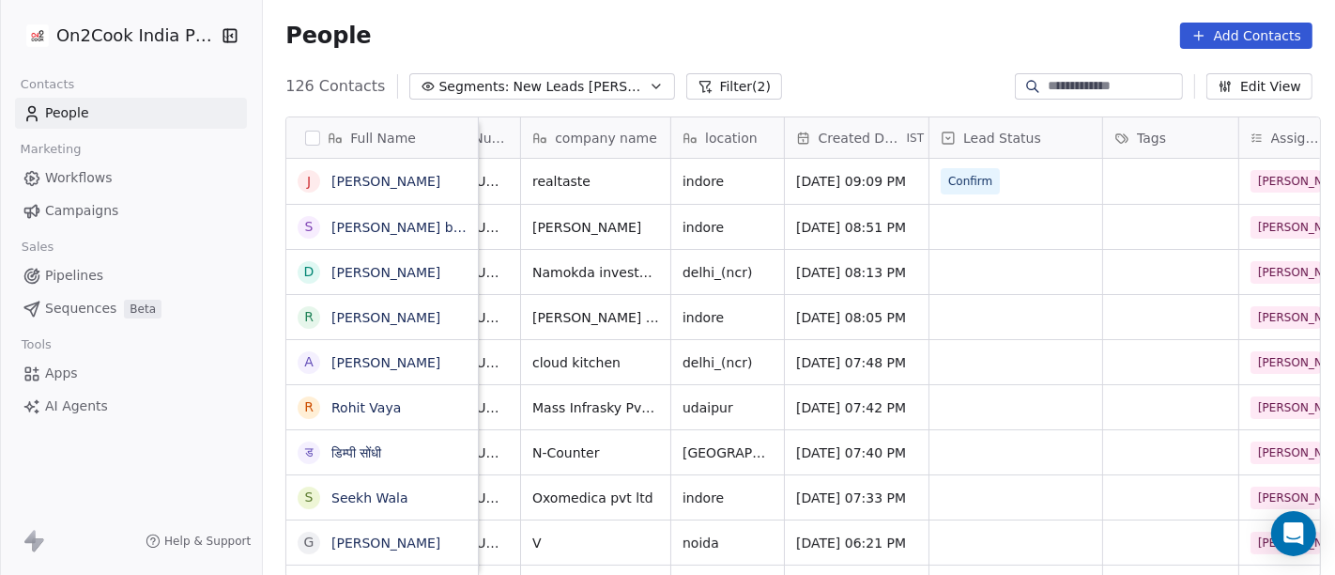
click at [788, 70] on div "People Add Contacts" at bounding box center [799, 35] width 1073 height 71
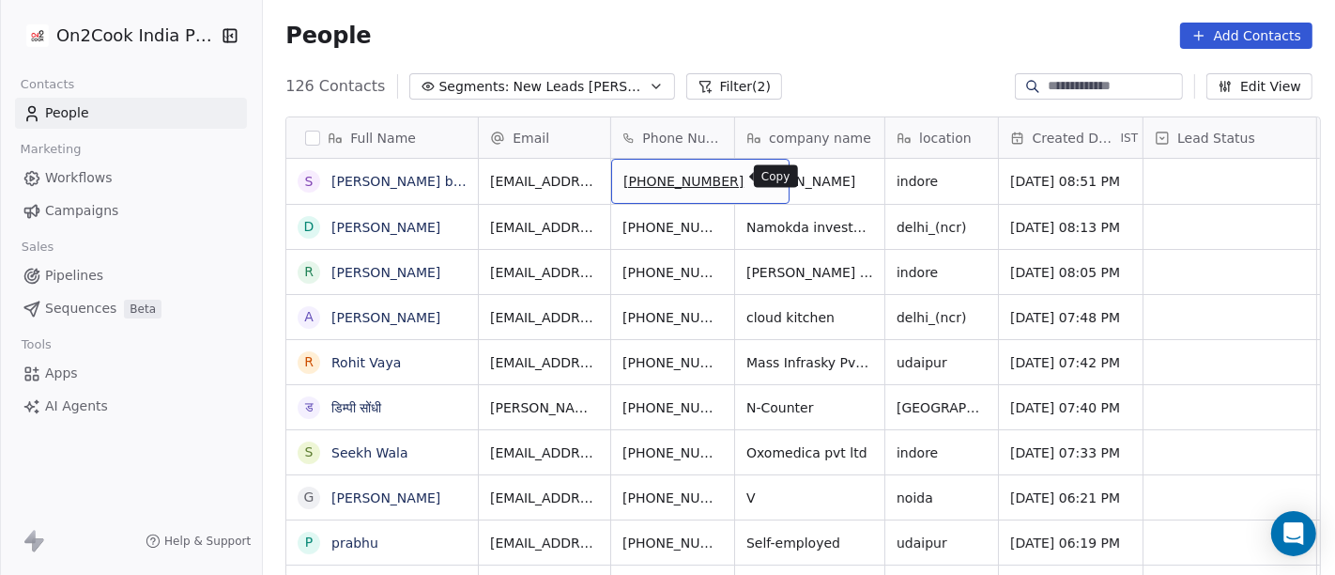
click at [761, 173] on icon "grid" at bounding box center [765, 177] width 8 height 8
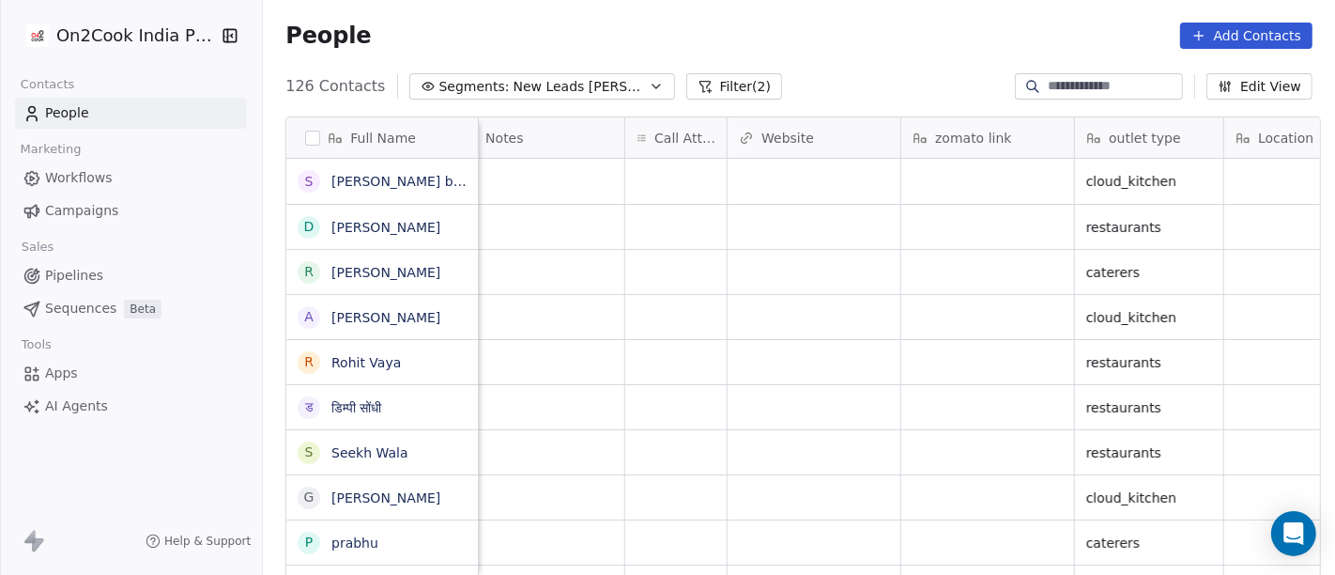
scroll to position [2, 1548]
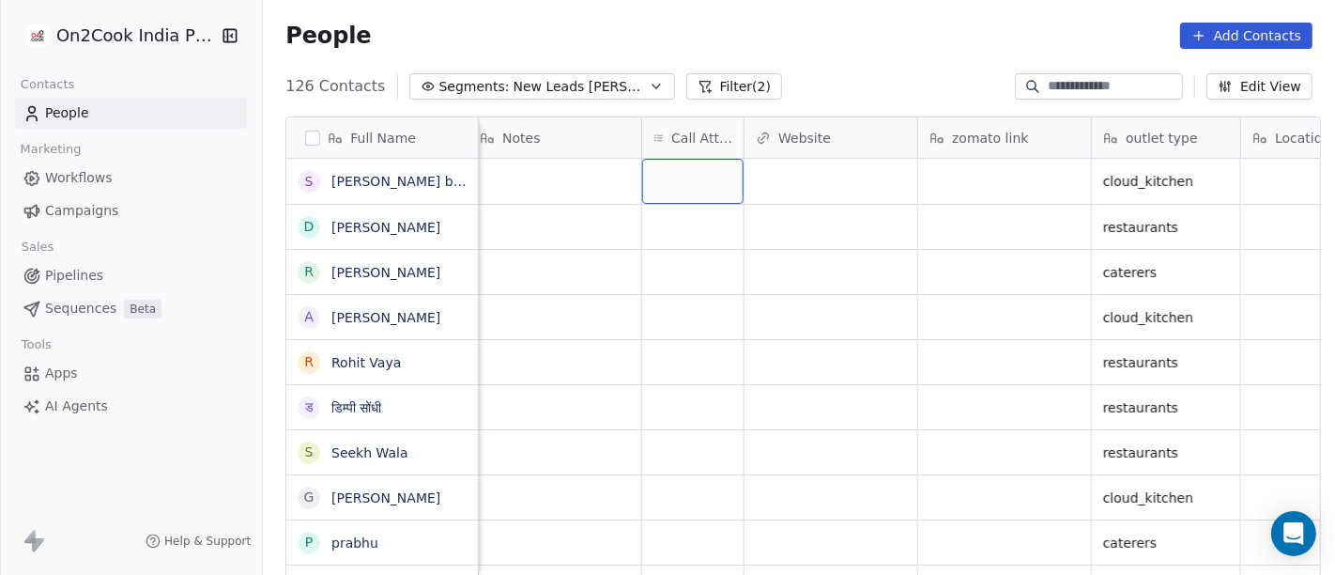
click at [696, 172] on div "grid" at bounding box center [692, 181] width 101 height 45
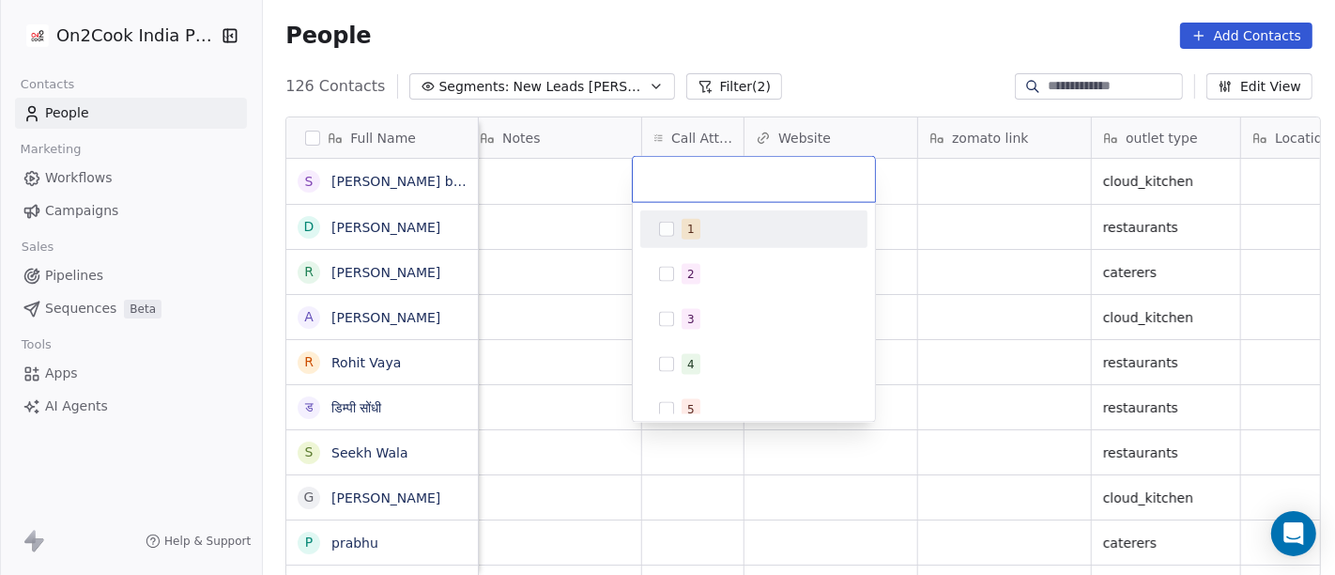
click at [668, 227] on button "Suggestions" at bounding box center [666, 229] width 15 height 15
click at [979, 194] on html "On2Cook India Pvt. Ltd. Contacts People Marketing Workflows Campaigns Sales Pip…" at bounding box center [667, 287] width 1335 height 575
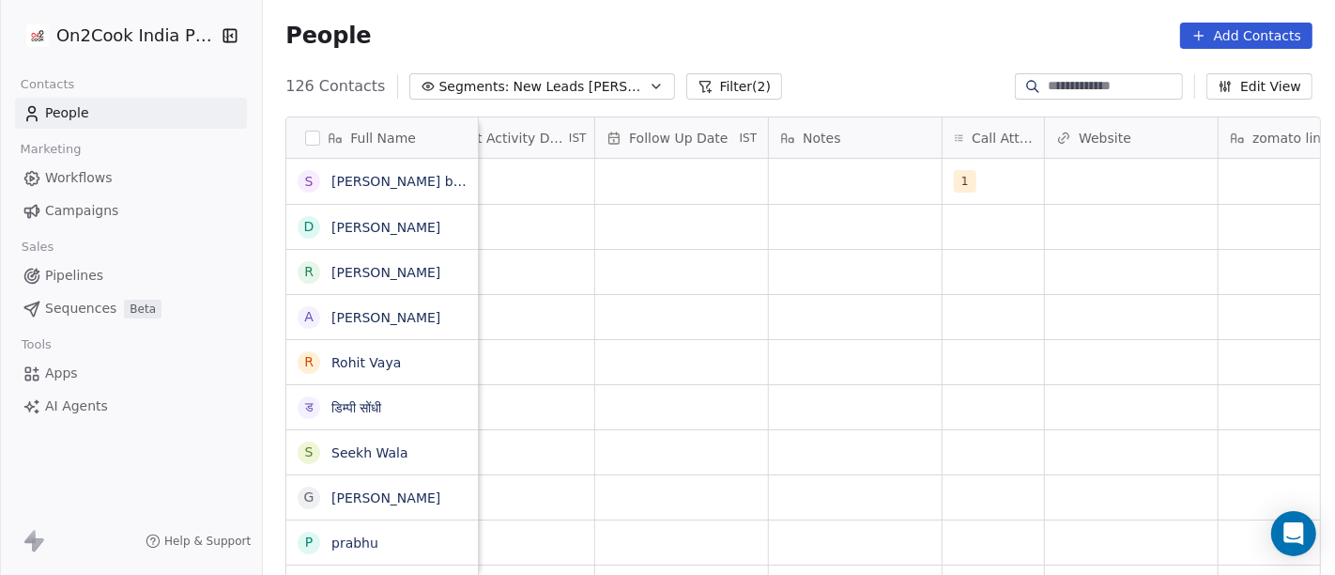
scroll to position [2, 1245]
click at [853, 183] on div "grid" at bounding box center [857, 181] width 173 height 45
type textarea "**********"
click at [821, 297] on html "On2Cook India Pvt. Ltd. Contacts People Marketing Workflows Campaigns Sales Pip…" at bounding box center [667, 287] width 1335 height 575
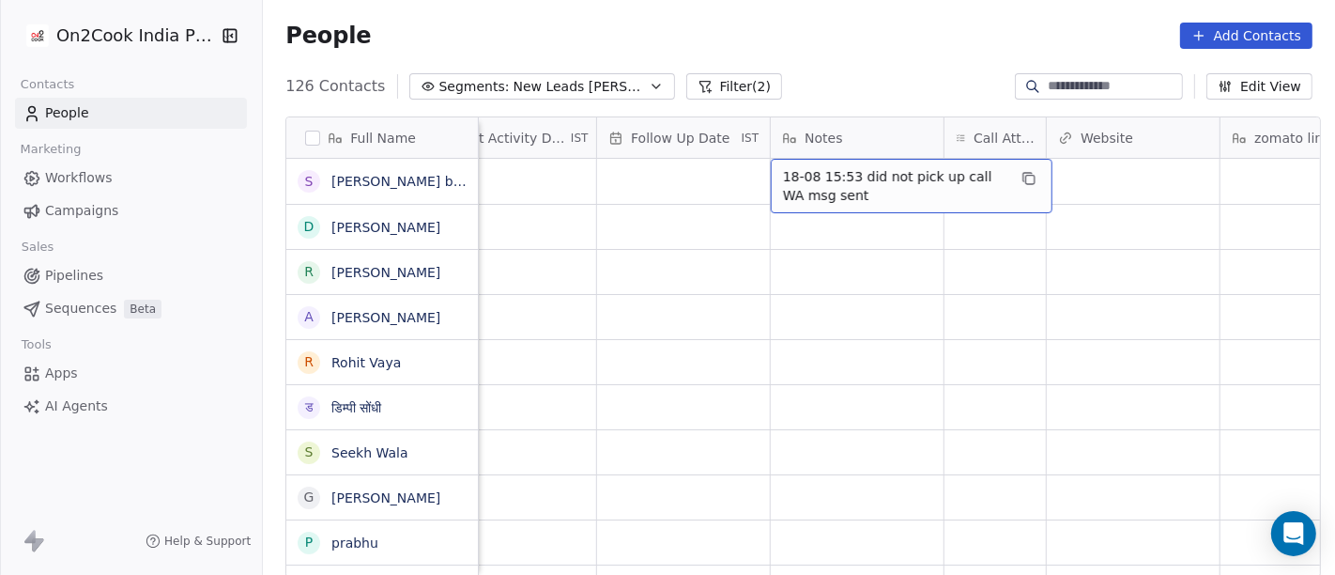
click at [877, 180] on span "18-08 15:53 did not pick up call WA msg sent" at bounding box center [895, 186] width 224 height 38
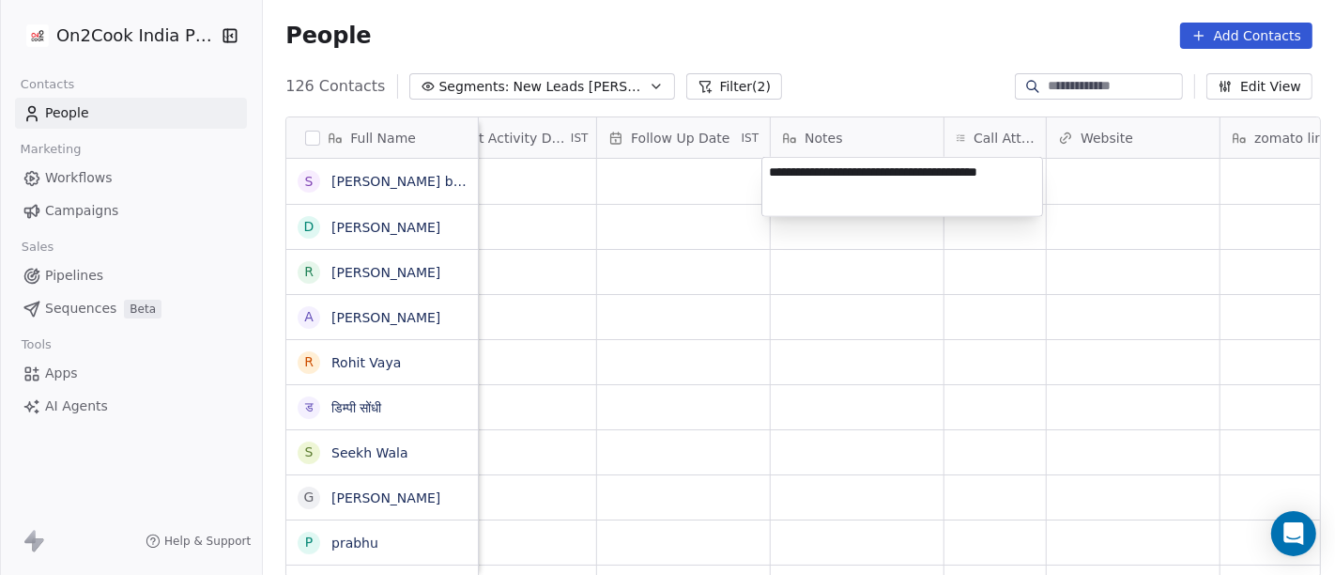
drag, startPoint x: 965, startPoint y: 167, endPoint x: 1014, endPoint y: 167, distance: 49.8
drag, startPoint x: 960, startPoint y: 173, endPoint x: 1011, endPoint y: 173, distance: 51.7
click at [1011, 173] on textarea "**********" at bounding box center [903, 187] width 280 height 58
type textarea "**********"
click at [993, 262] on html "On2Cook India Pvt. Ltd. Contacts People Marketing Workflows Campaigns Sales Pip…" at bounding box center [667, 287] width 1335 height 575
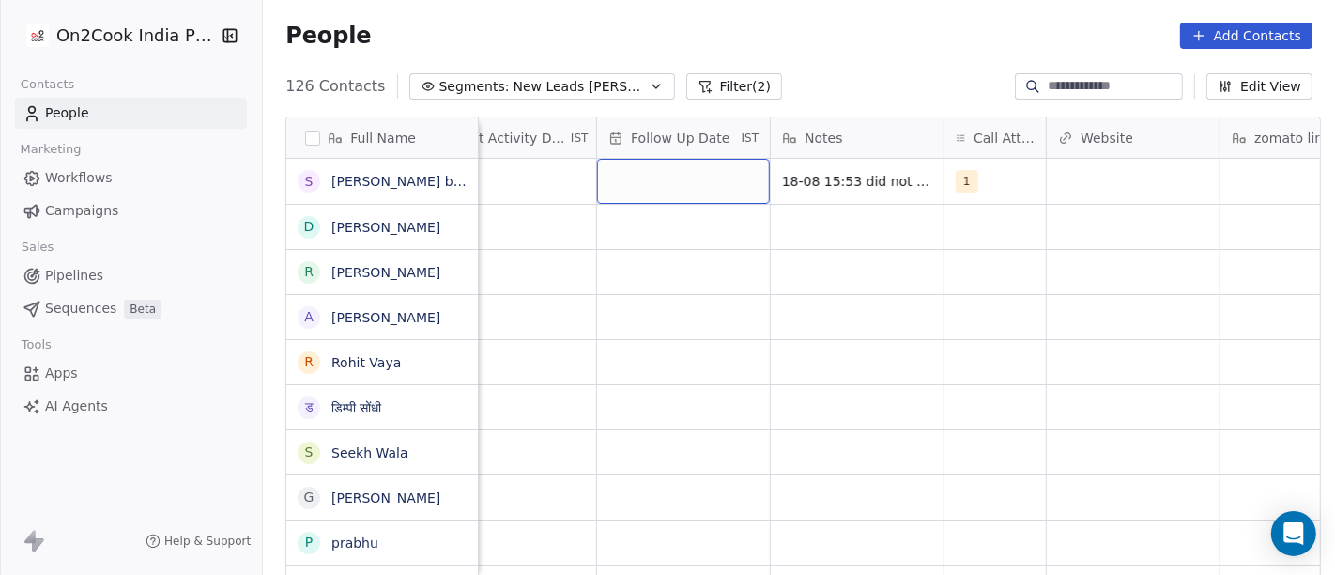
click at [619, 178] on div "grid" at bounding box center [683, 181] width 173 height 45
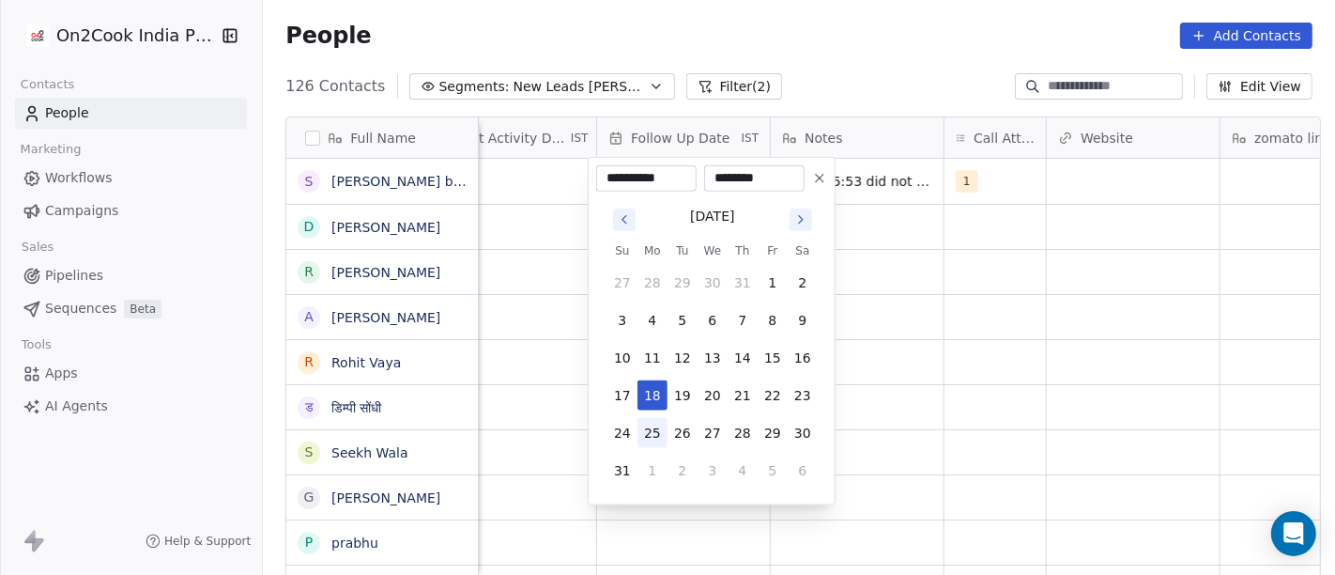
click at [657, 428] on button "25" at bounding box center [653, 433] width 30 height 30
click at [622, 430] on button "24" at bounding box center [623, 433] width 30 height 30
type input "**********"
click at [922, 357] on html "On2Cook India Pvt. Ltd. Contacts People Marketing Workflows Campaigns Sales Pip…" at bounding box center [667, 287] width 1335 height 575
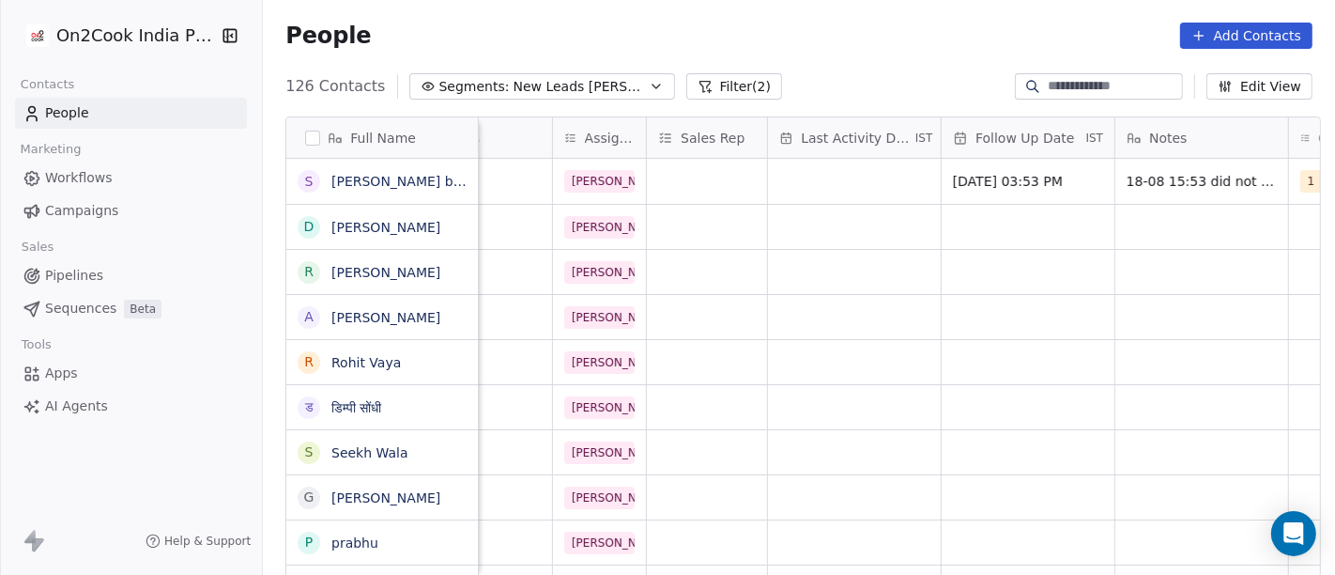
scroll to position [2, 899]
click at [805, 179] on div "grid" at bounding box center [856, 181] width 173 height 45
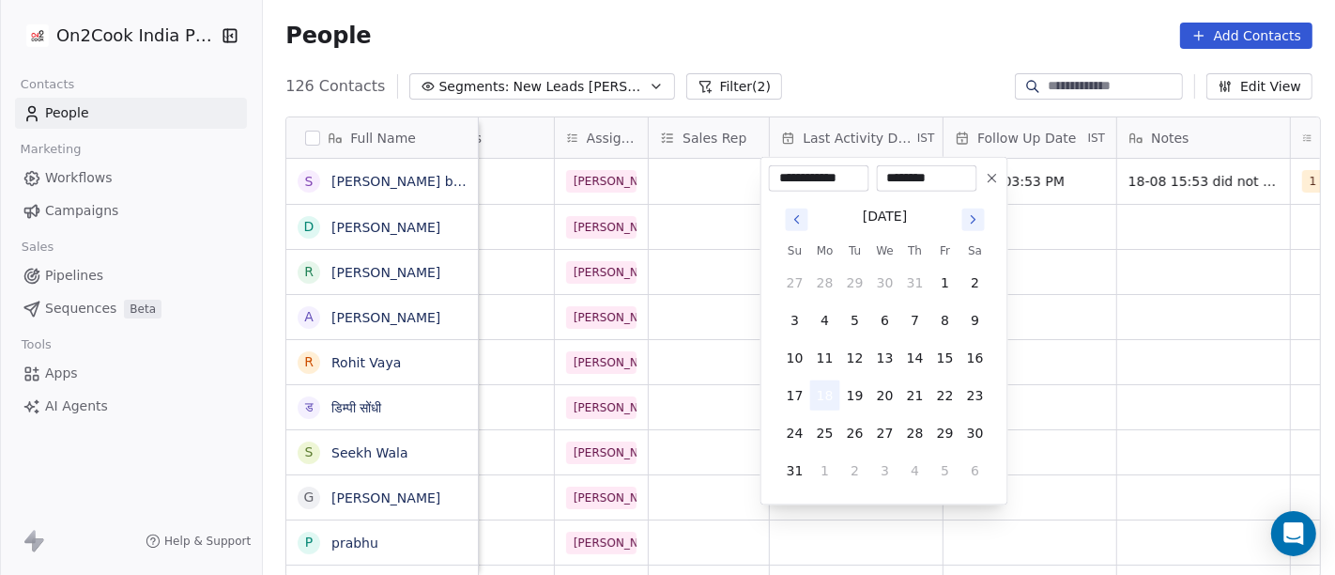
click at [828, 395] on button "18" at bounding box center [825, 395] width 30 height 30
click at [1158, 304] on html "On2Cook India Pvt. Ltd. Contacts People Marketing Workflows Campaigns Sales Pip…" at bounding box center [667, 287] width 1335 height 575
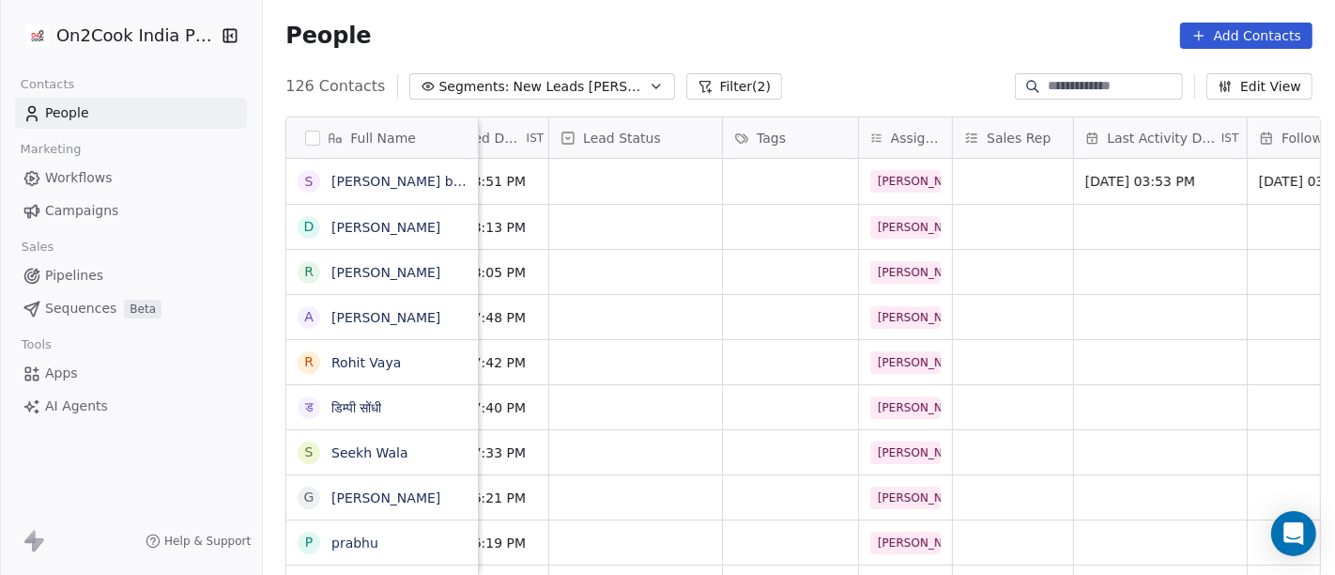
scroll to position [2, 561]
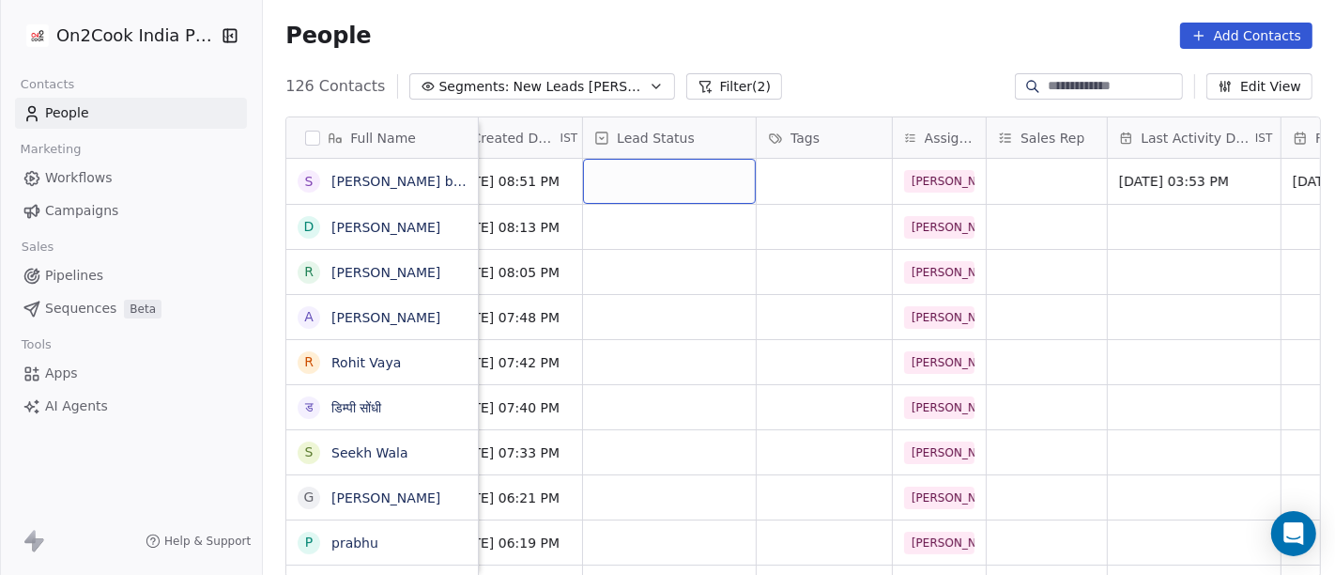
click at [700, 180] on div "grid" at bounding box center [669, 181] width 173 height 45
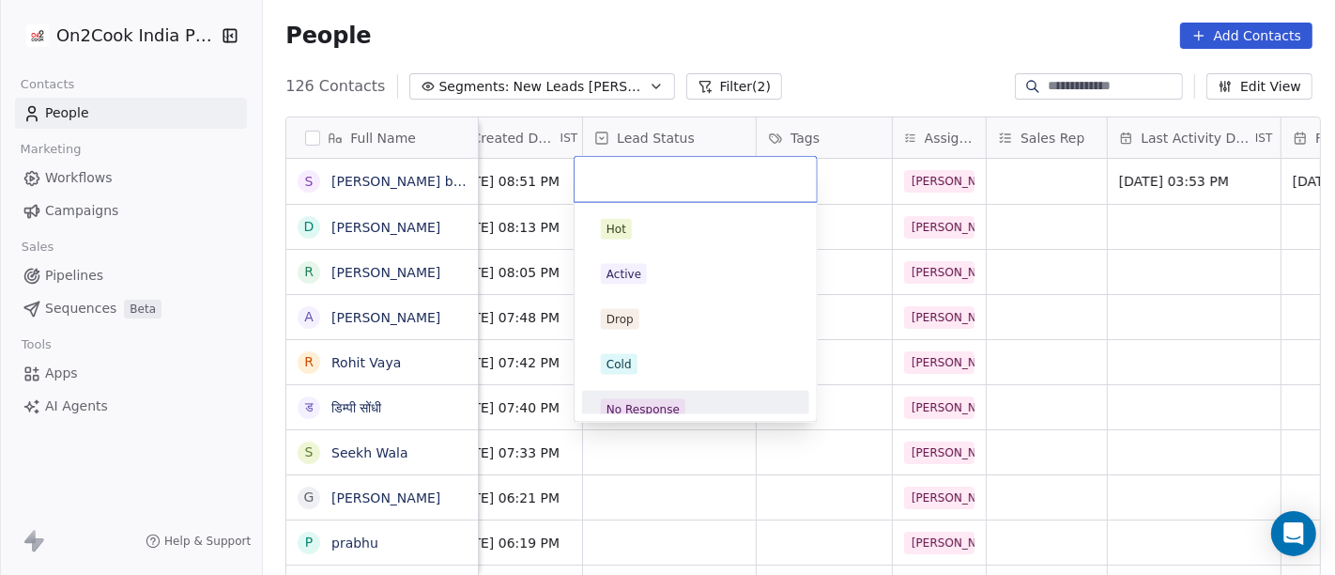
click at [699, 403] on div "No Response" at bounding box center [696, 409] width 190 height 21
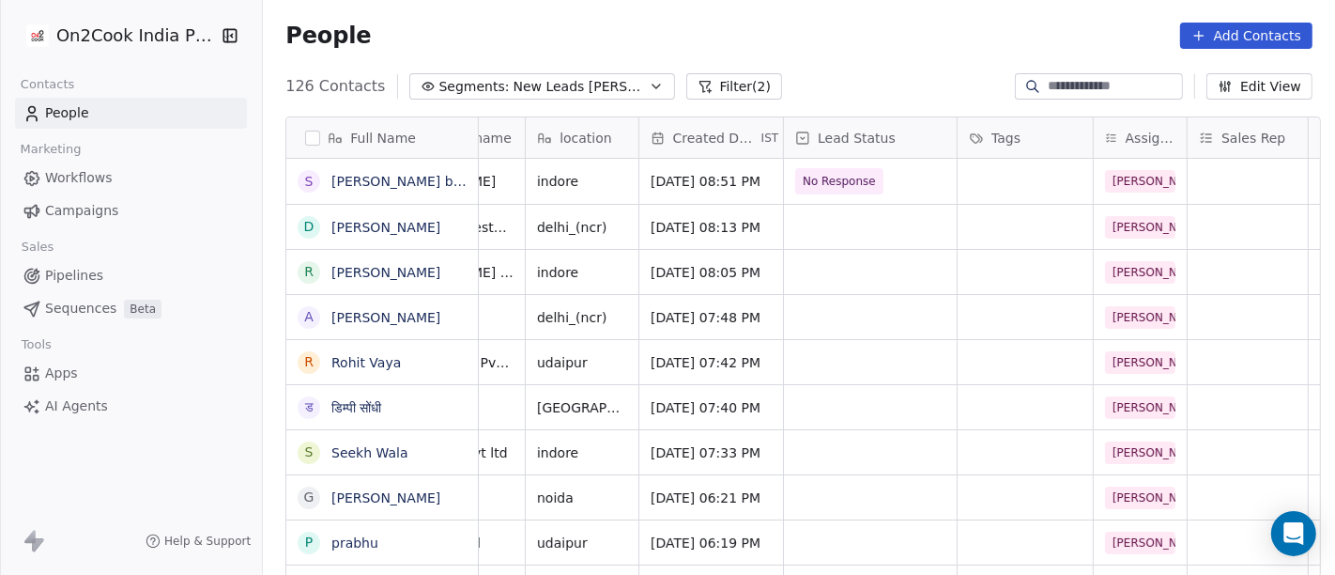
scroll to position [2, 0]
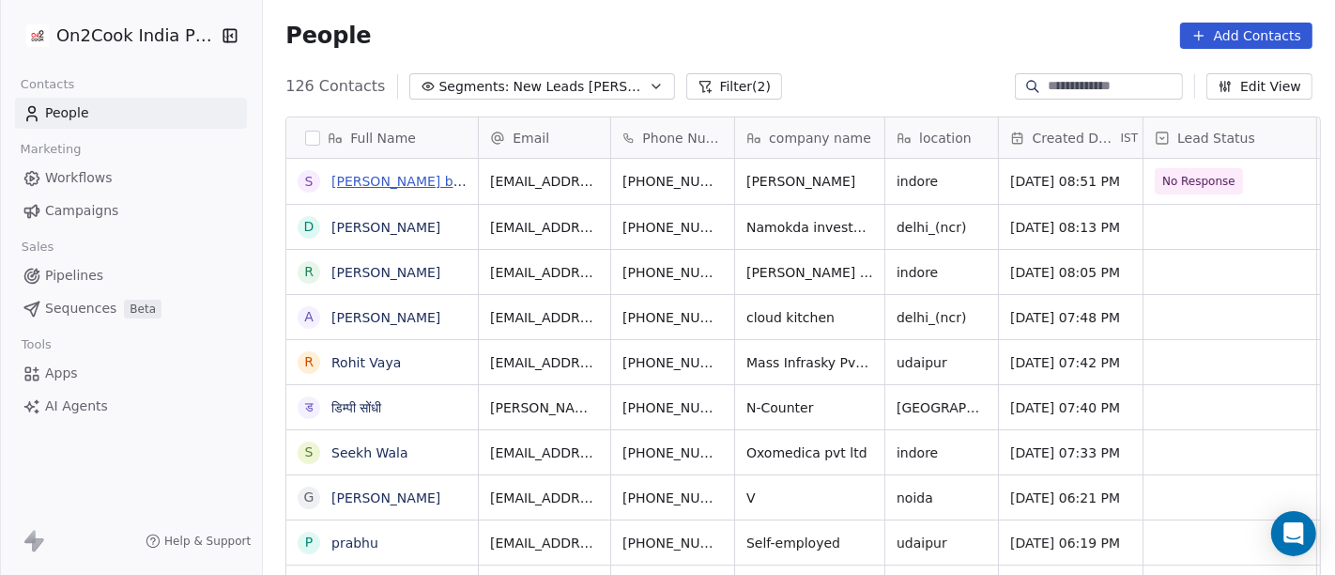
click at [432, 178] on link "Sunil Batra bhawana kichan" at bounding box center [442, 181] width 221 height 15
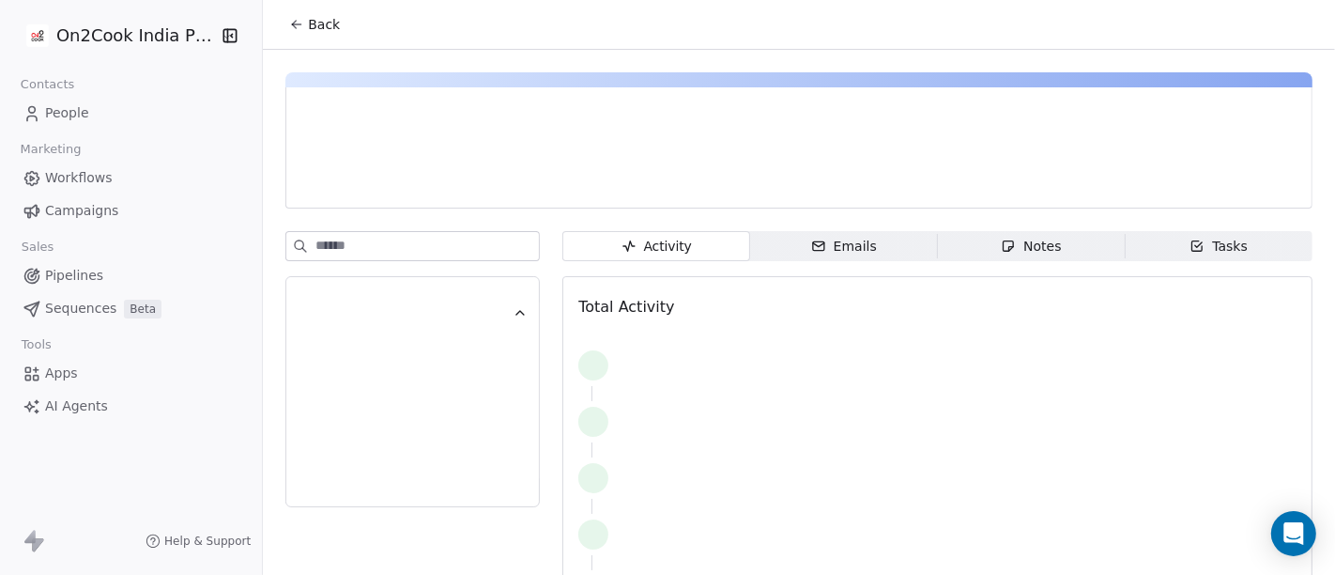
click at [411, 182] on div at bounding box center [500, 181] width 398 height 19
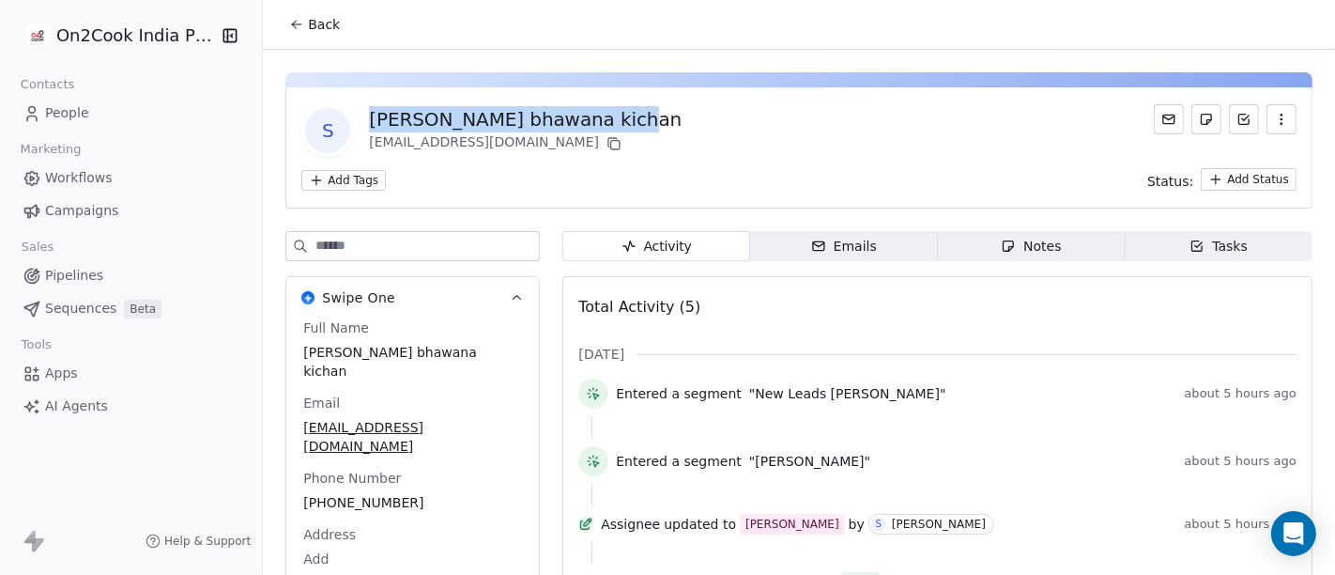
drag, startPoint x: 364, startPoint y: 111, endPoint x: 614, endPoint y: 107, distance: 249.8
click at [614, 107] on div "S Sunil Batra bhawana kichan sunilbatra251070@gmail.com" at bounding box center [799, 130] width 996 height 53
copy div "Sunil Batra bhawana kichan"
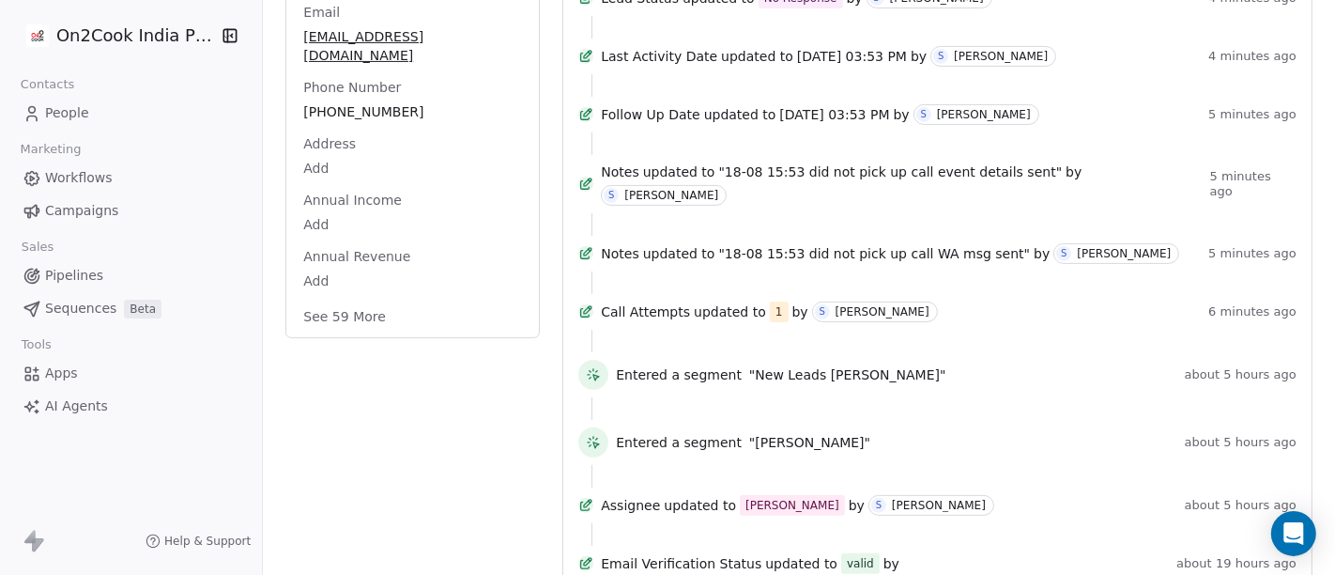
scroll to position [417, 0]
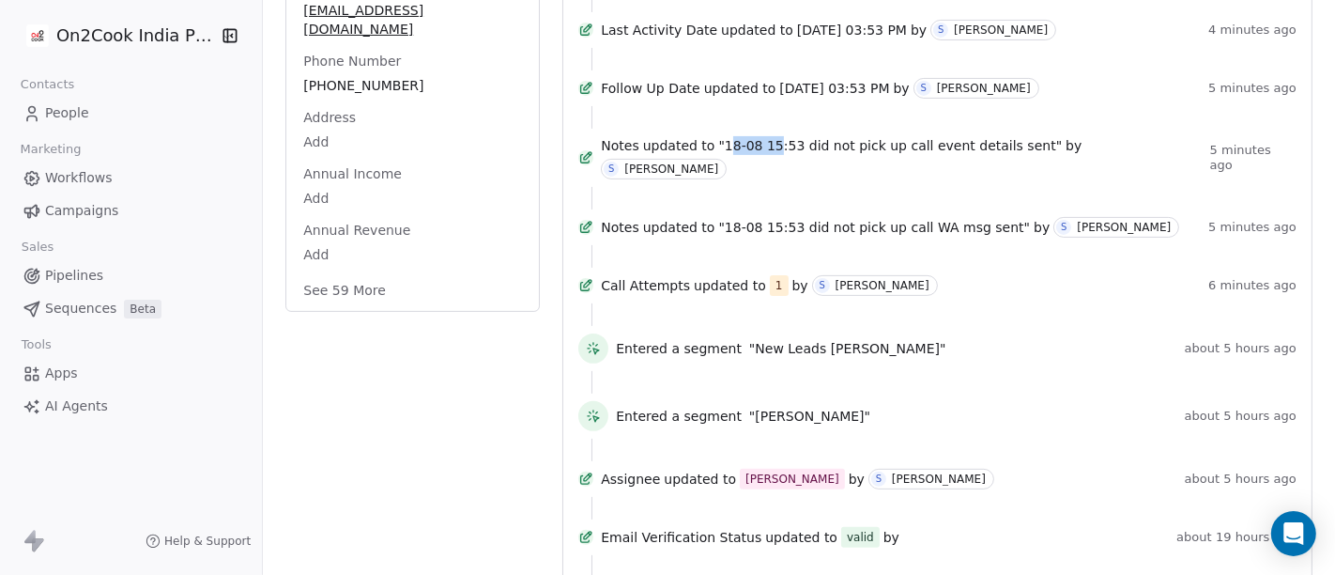
drag, startPoint x: 726, startPoint y: 172, endPoint x: 774, endPoint y: 173, distance: 47.9
click at [774, 155] on span ""18-08 15:53 did not pick up call event details sent"" at bounding box center [890, 145] width 344 height 19
click at [730, 155] on span ""18-08 15:53 did not pick up call event details sent"" at bounding box center [890, 145] width 344 height 19
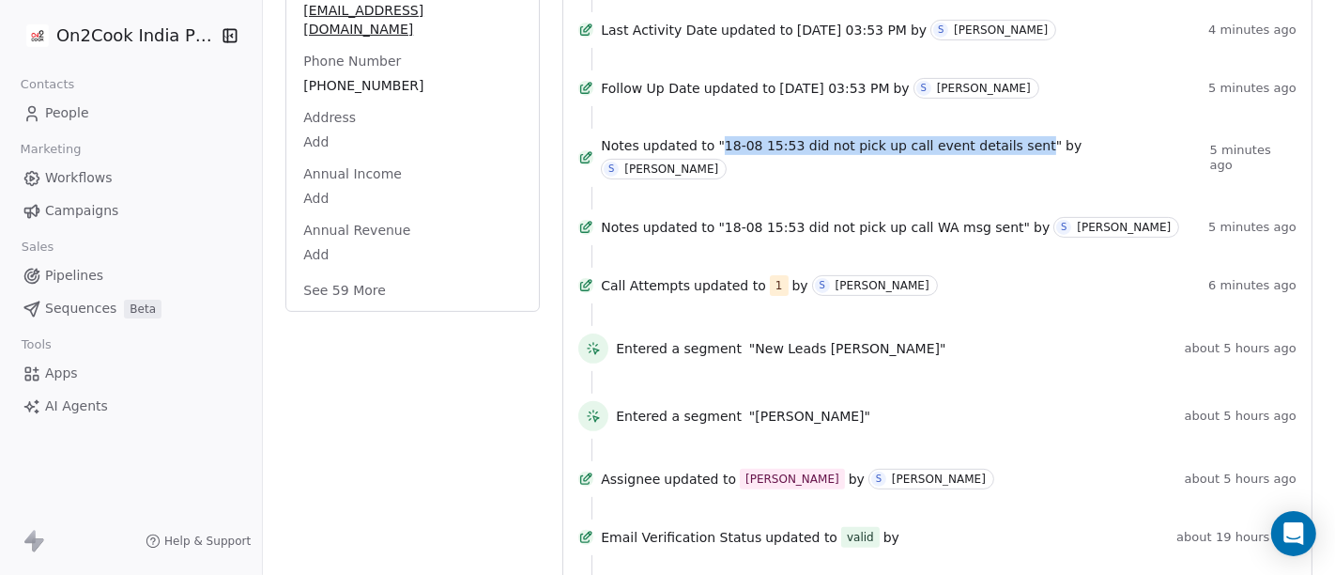
drag, startPoint x: 724, startPoint y: 175, endPoint x: 1018, endPoint y: 192, distance: 294.4
click at [1018, 187] on div "Notes updated to "18-08 15:53 did not pick up call event details sent" by S Sal…" at bounding box center [938, 161] width 718 height 51
copy span "18-08 15:53 did not pick up call event details sent"
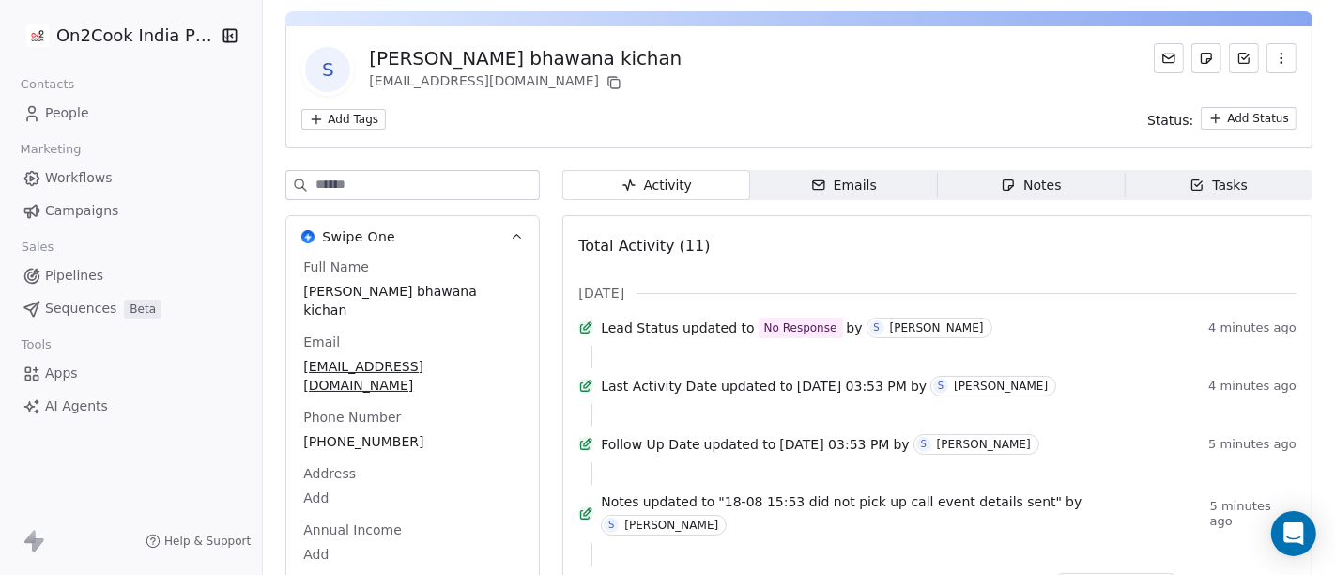
scroll to position [0, 0]
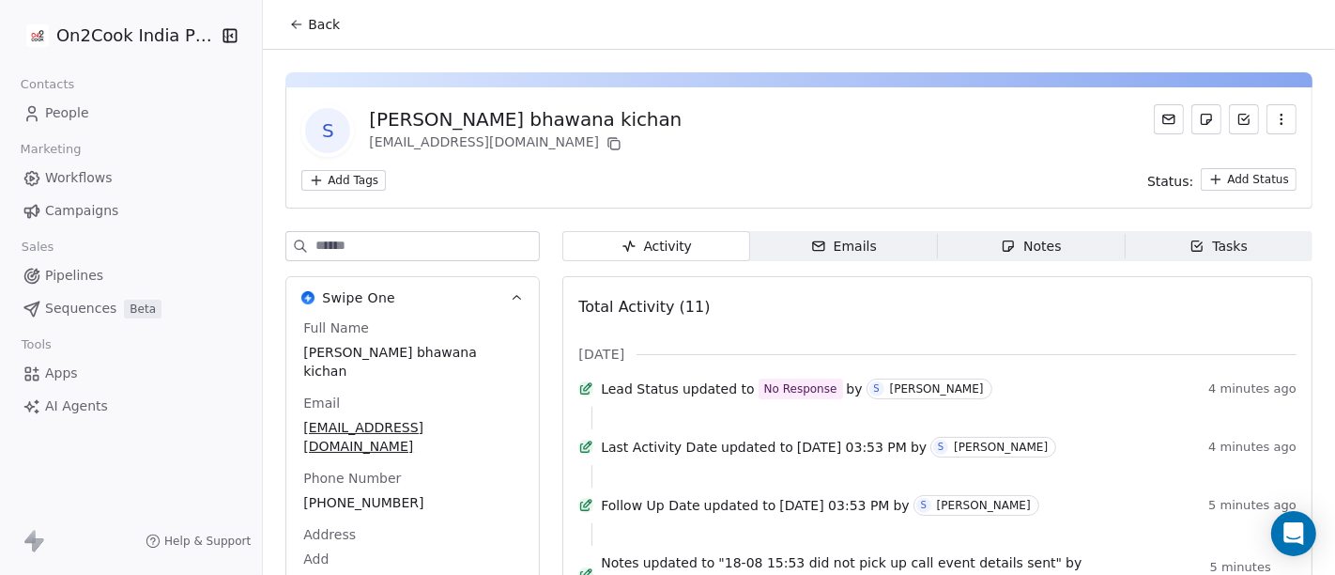
click at [312, 28] on span "Back" at bounding box center [324, 24] width 32 height 19
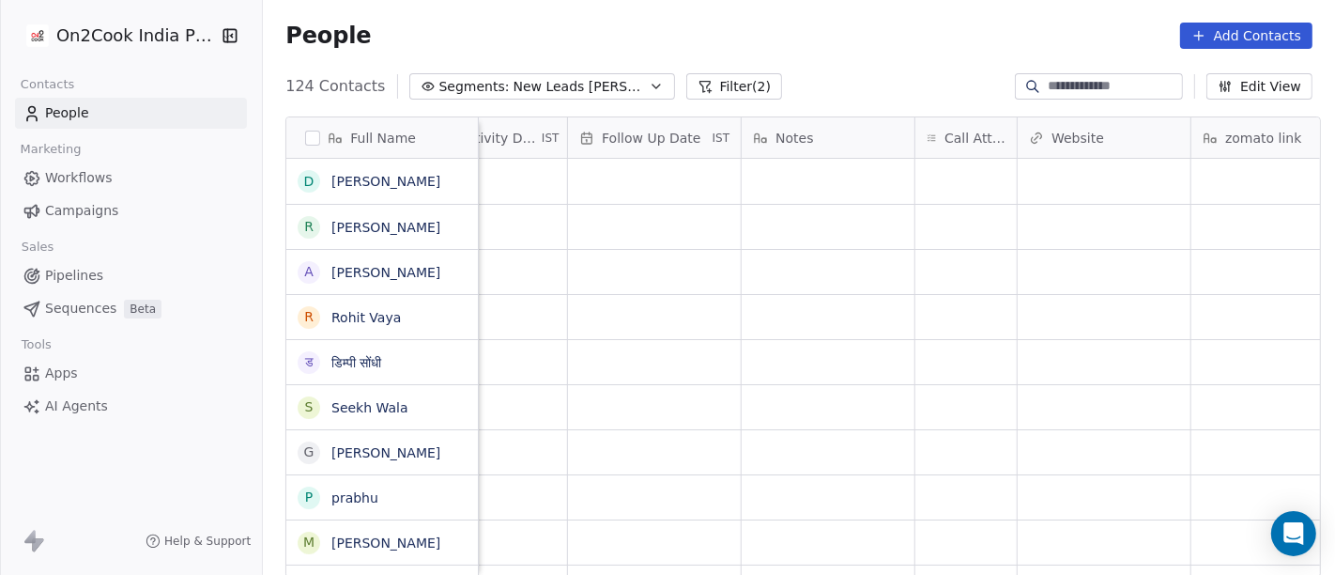
scroll to position [0, 1293]
click at [939, 184] on div "grid" at bounding box center [947, 181] width 101 height 45
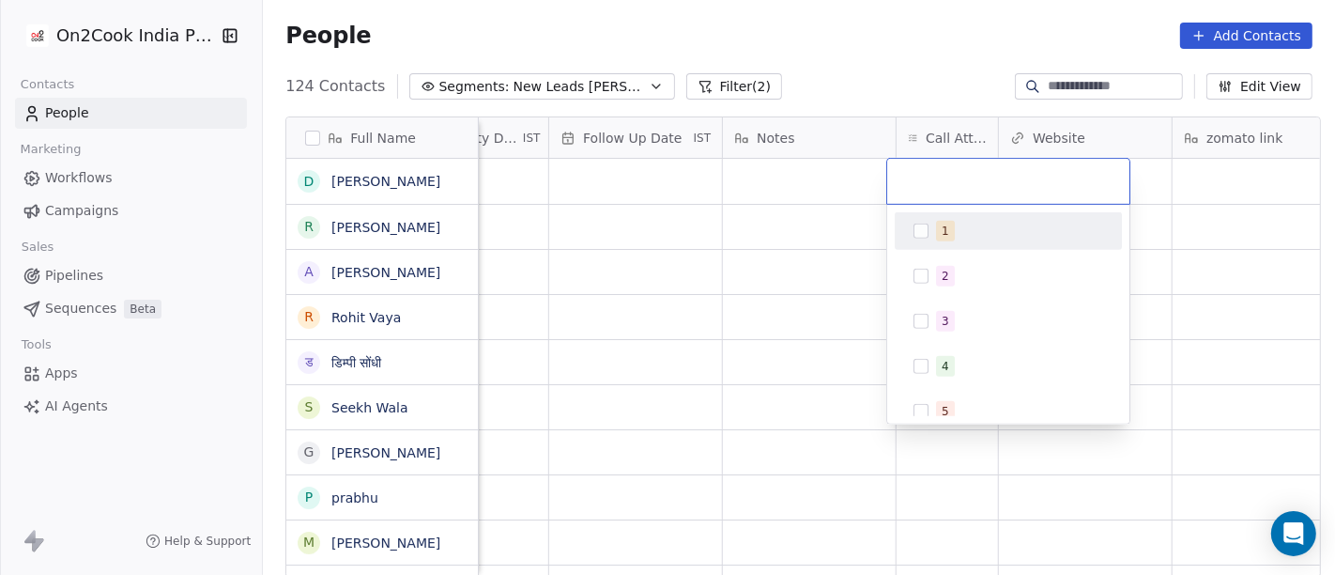
click at [1035, 231] on div "1" at bounding box center [1019, 231] width 167 height 21
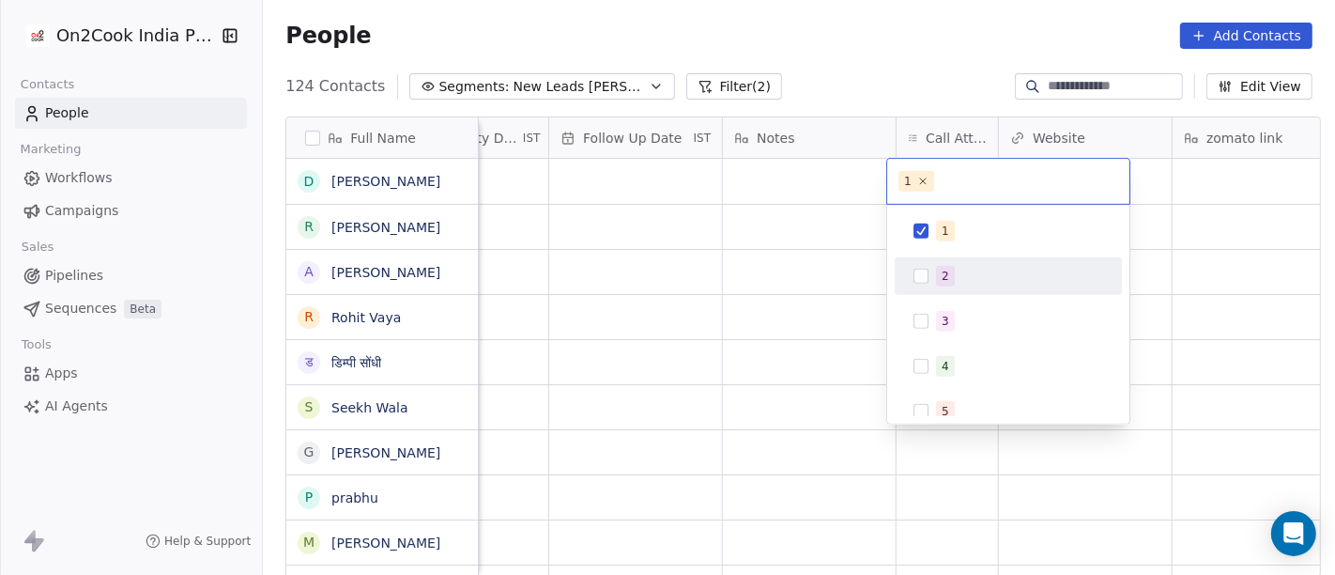
click at [802, 183] on html "On2Cook India Pvt. Ltd. Contacts People Marketing Workflows Campaigns Sales Pip…" at bounding box center [667, 287] width 1335 height 575
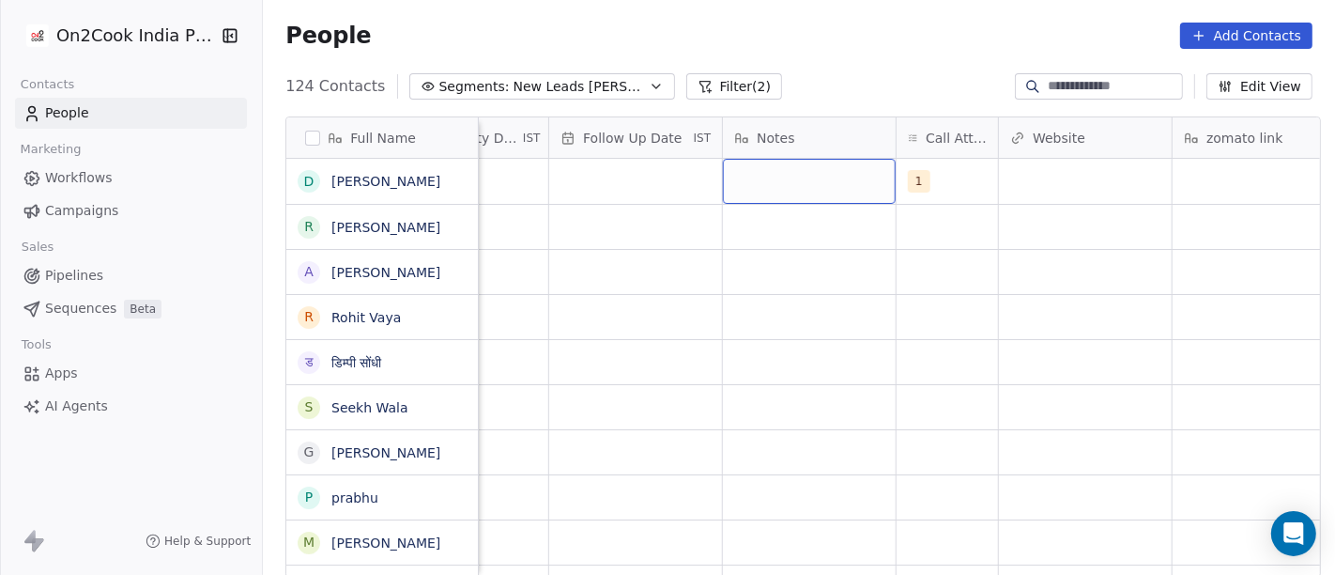
click at [801, 183] on div "grid" at bounding box center [809, 181] width 173 height 45
click at [801, 185] on div "grid" at bounding box center [809, 181] width 173 height 45
click at [752, 172] on div "grid" at bounding box center [809, 181] width 173 height 45
type textarea "**********"
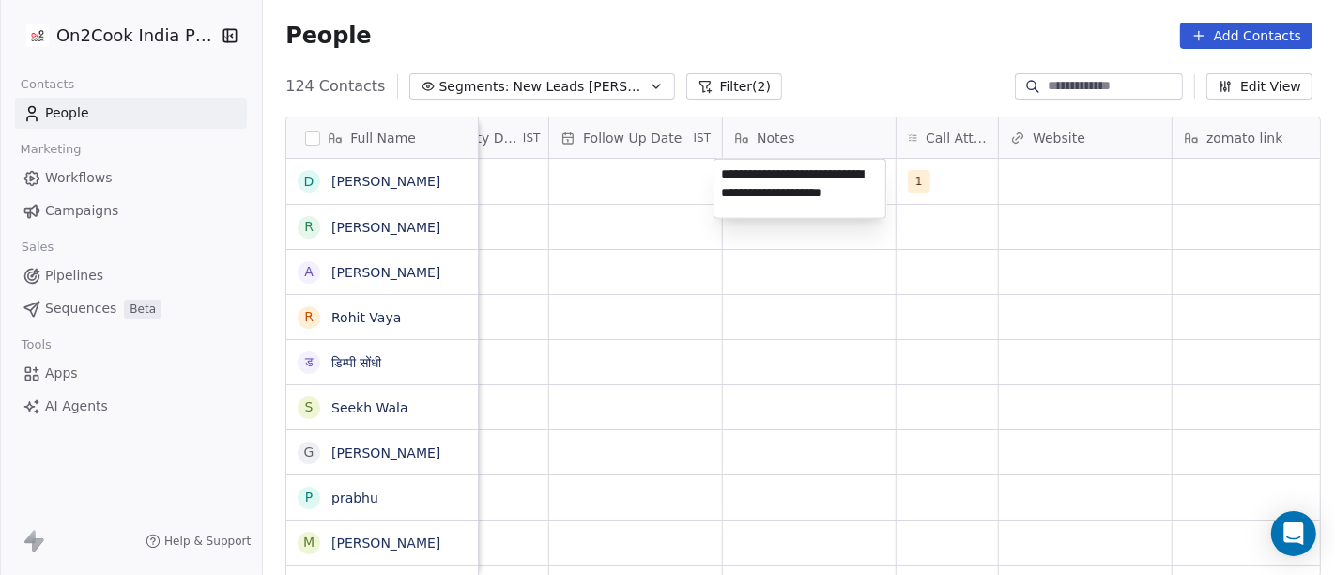
click at [885, 39] on html "On2Cook India Pvt. Ltd. Contacts People Marketing Workflows Campaigns Sales Pip…" at bounding box center [667, 287] width 1335 height 575
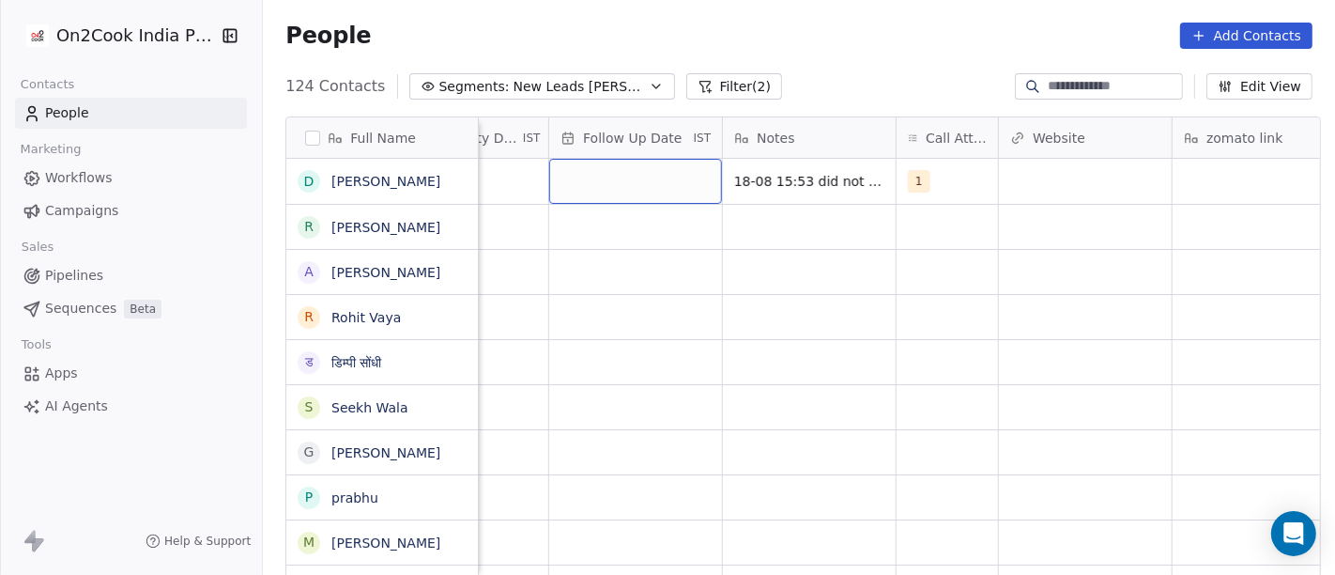
click at [588, 170] on div "grid" at bounding box center [635, 181] width 173 height 45
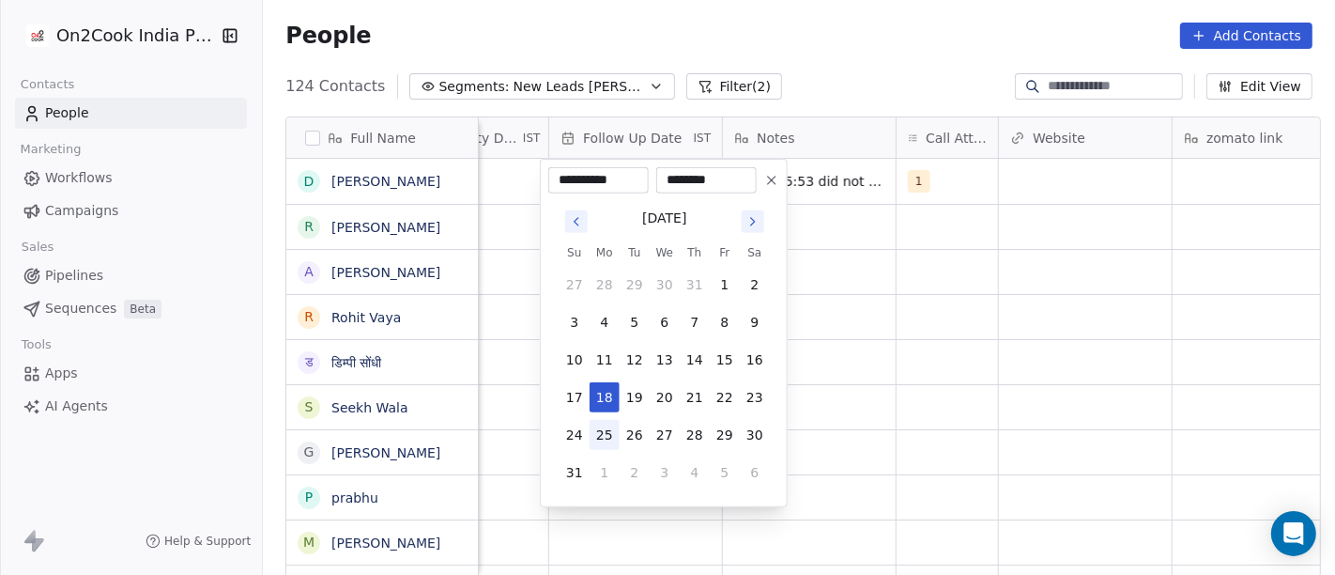
click at [605, 425] on button "25" at bounding box center [605, 435] width 30 height 30
type input "**********"
click at [876, 354] on html "On2Cook India Pvt. Ltd. Contacts People Marketing Workflows Campaigns Sales Pip…" at bounding box center [667, 287] width 1335 height 575
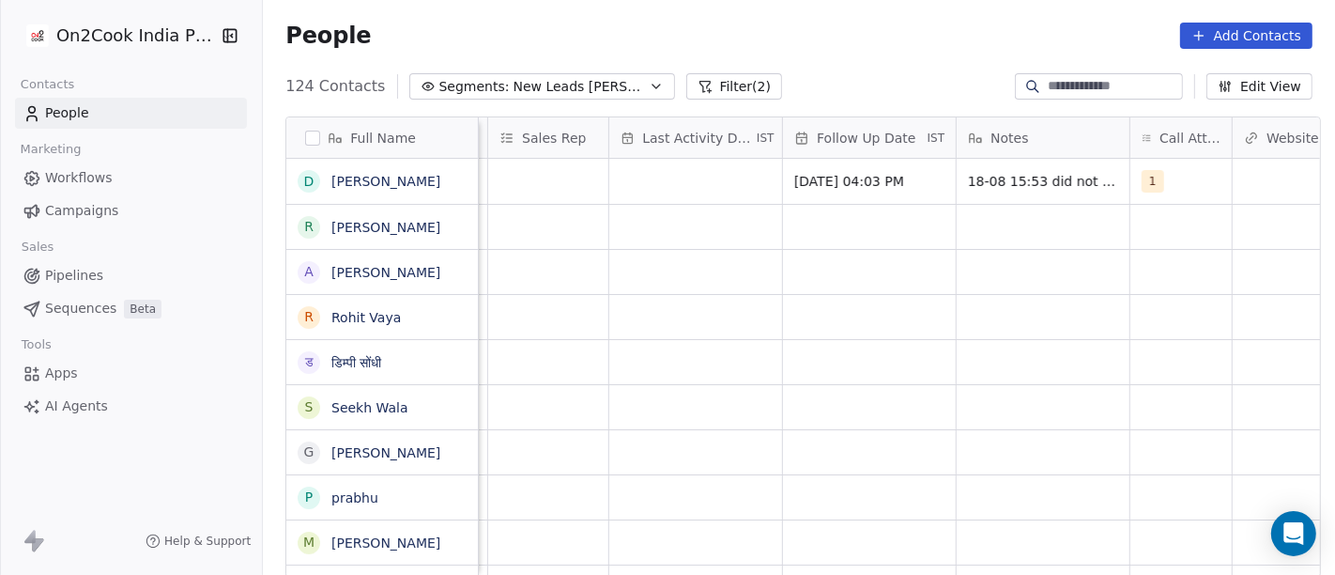
scroll to position [0, 1056]
click at [649, 183] on div "grid" at bounding box center [699, 181] width 173 height 45
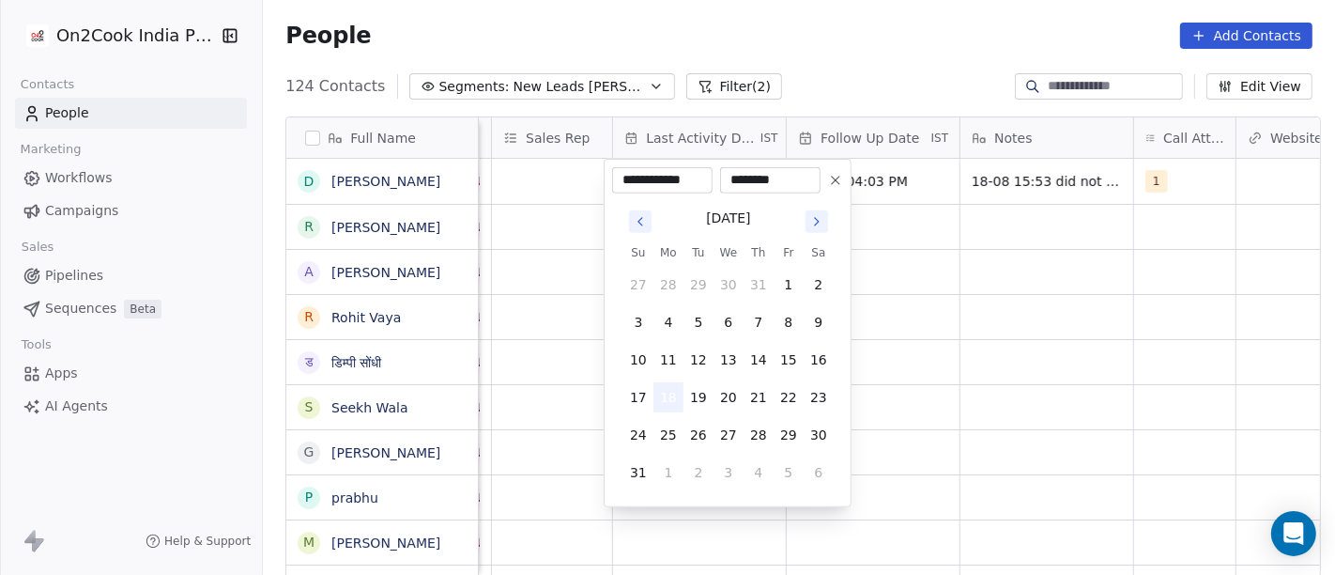
click at [671, 390] on button "18" at bounding box center [669, 397] width 30 height 30
click at [1005, 356] on html "On2Cook India Pvt. Ltd. Contacts People Marketing Workflows Campaigns Sales Pip…" at bounding box center [667, 287] width 1335 height 575
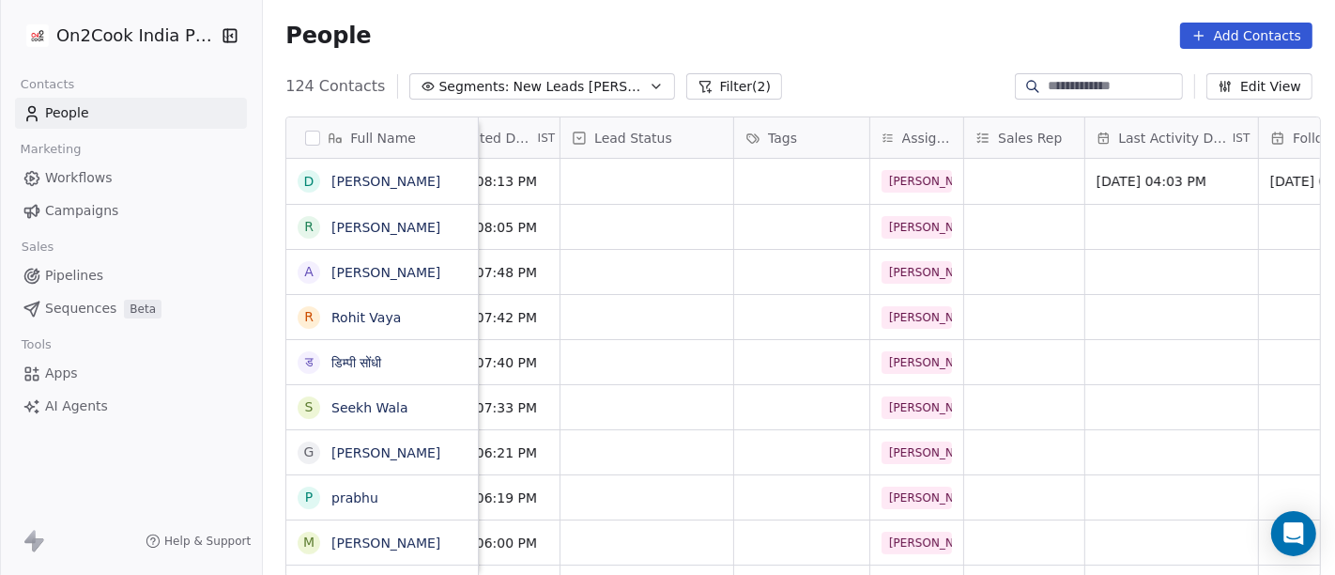
scroll to position [0, 581]
click at [621, 168] on div "grid" at bounding box center [649, 181] width 173 height 45
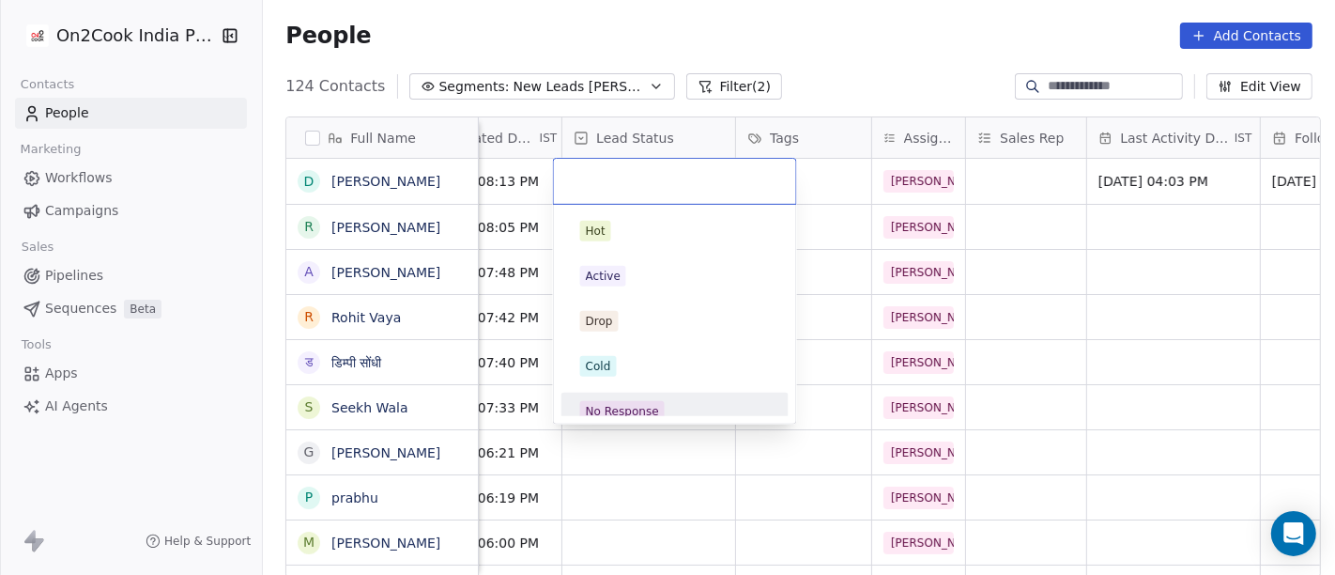
click at [668, 401] on div "No Response" at bounding box center [675, 411] width 190 height 21
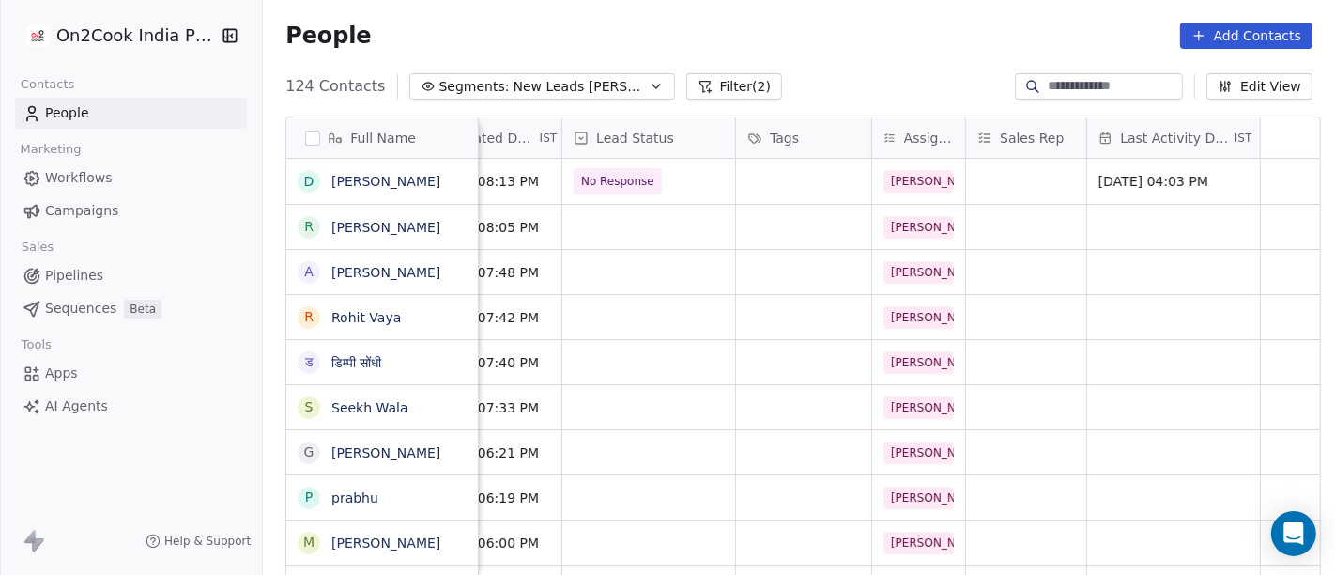
scroll to position [0, 0]
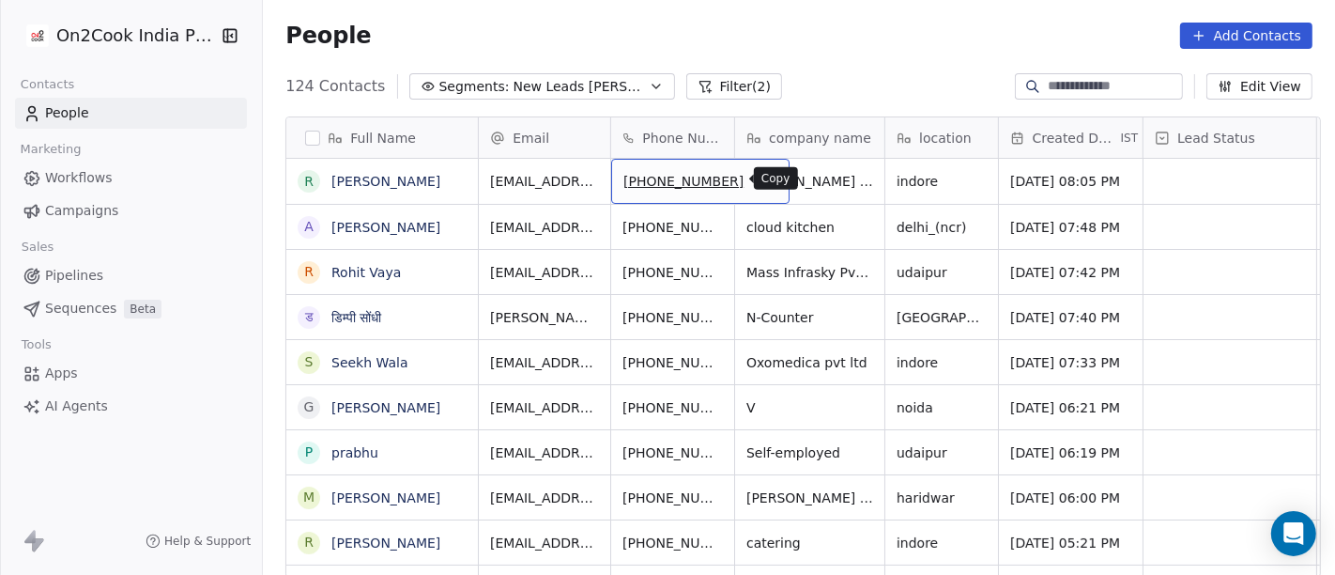
click at [755, 187] on button "grid" at bounding box center [766, 178] width 23 height 23
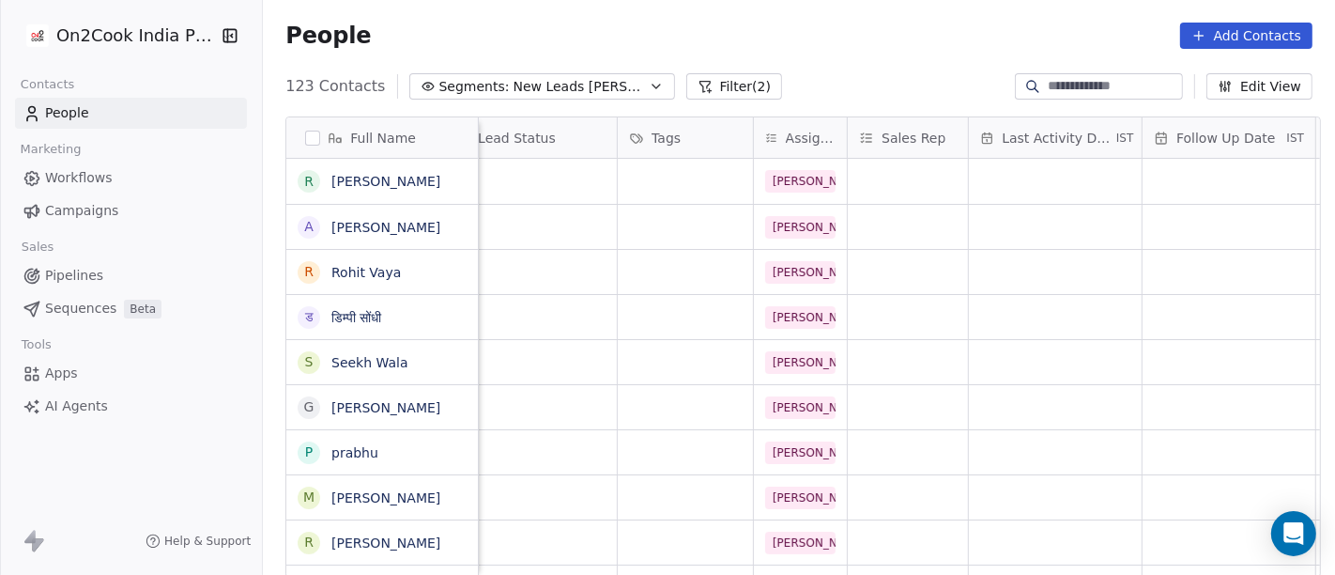
scroll to position [0, 692]
click at [826, 85] on div "123 Contacts Segments: New Leads Salim Filter (2) Edit View" at bounding box center [799, 86] width 1073 height 30
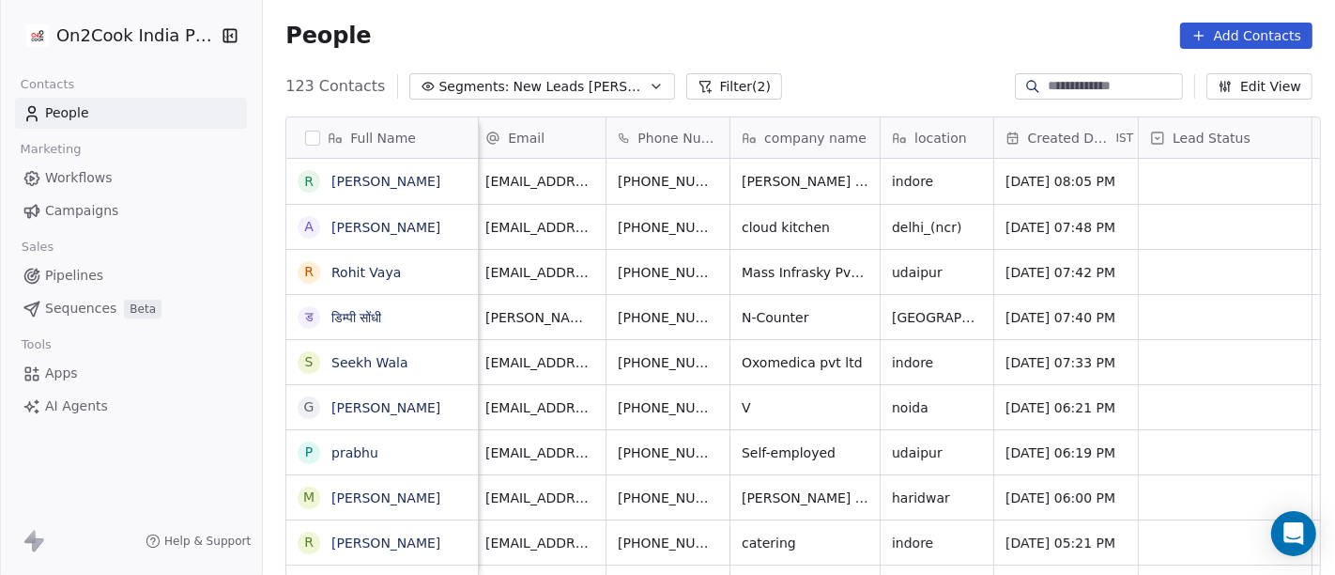
scroll to position [0, 0]
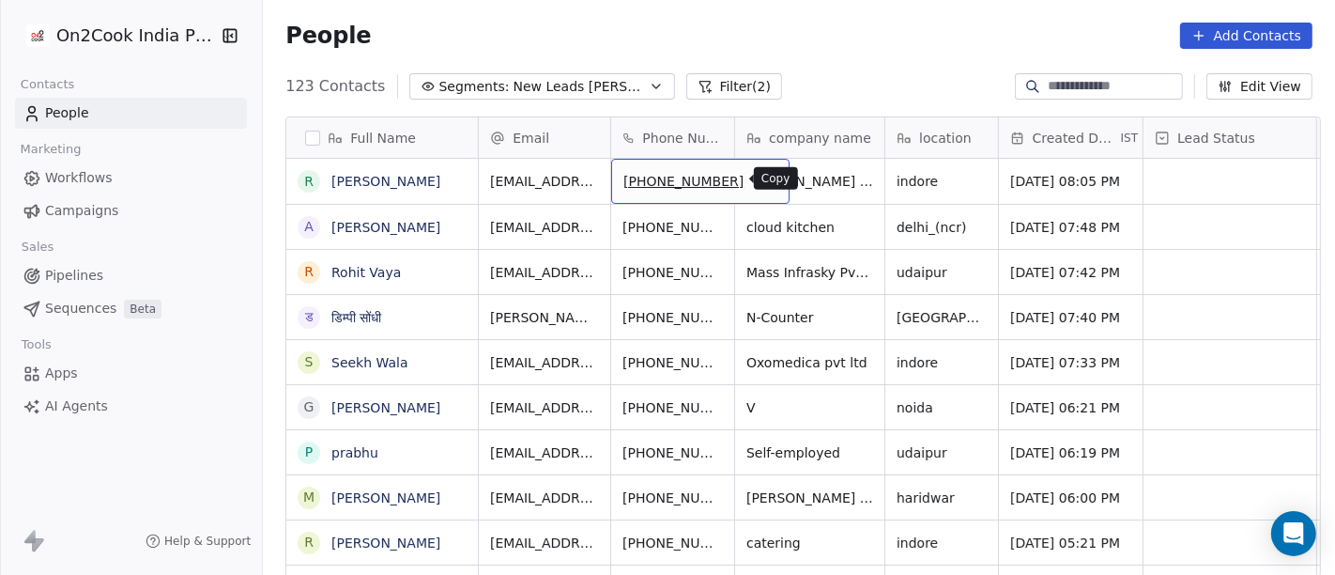
click at [761, 173] on icon "grid" at bounding box center [765, 177] width 8 height 8
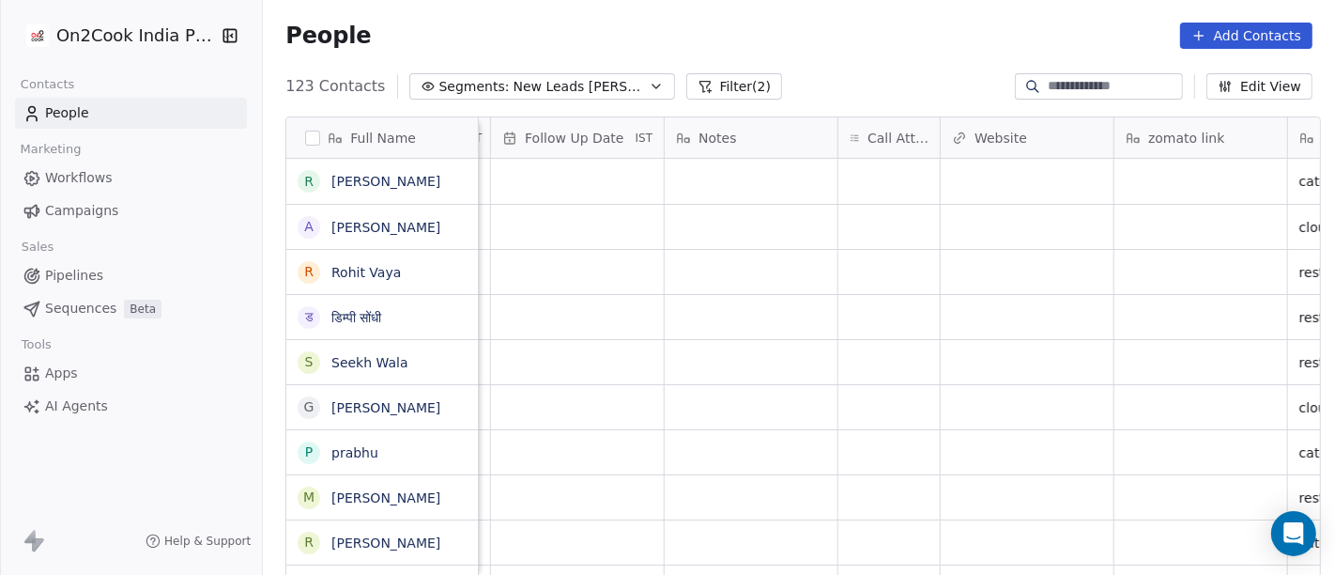
scroll to position [0, 1352]
click at [858, 171] on div "grid" at bounding box center [888, 181] width 101 height 45
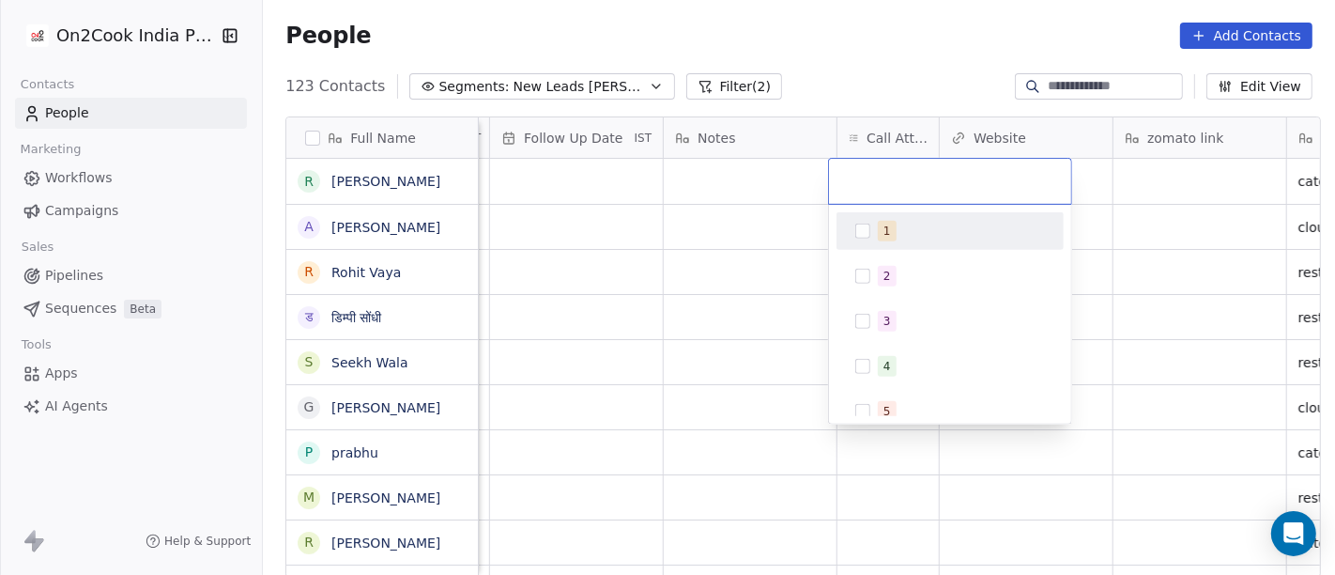
click at [885, 208] on div "1 2 3 4 5 6 7 8 9 10" at bounding box center [950, 314] width 242 height 219
click at [888, 229] on span "1" at bounding box center [887, 231] width 19 height 21
click at [875, 55] on html "On2Cook India Pvt. Ltd. Contacts People Marketing Workflows Campaigns Sales Pip…" at bounding box center [667, 287] width 1335 height 575
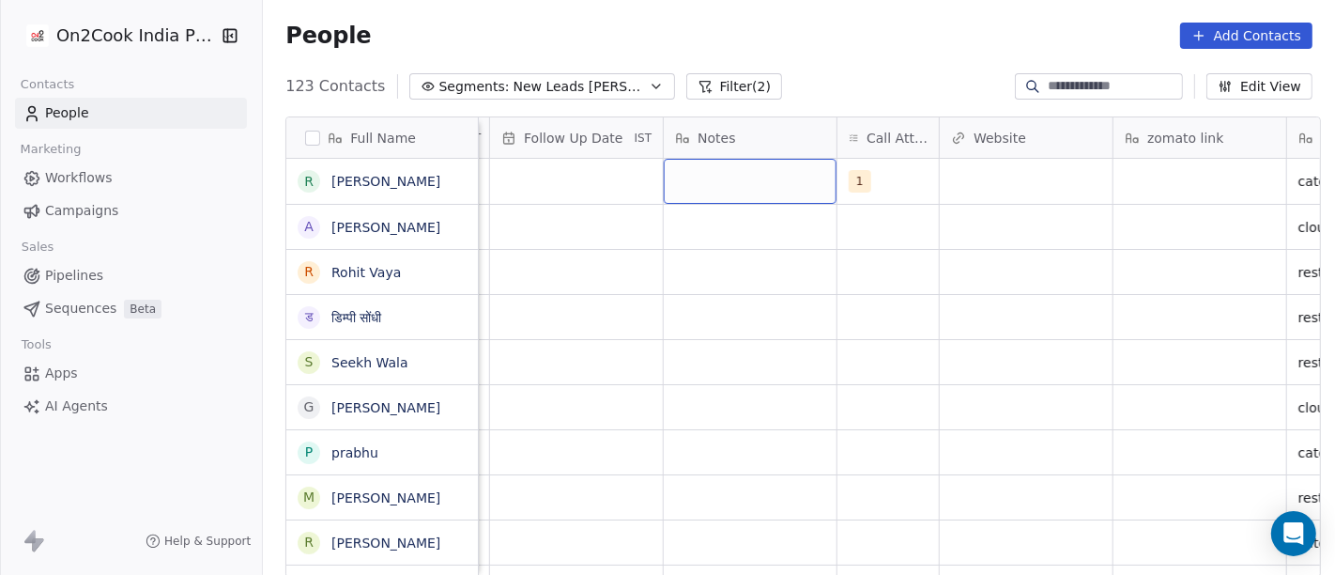
click at [768, 176] on div "grid" at bounding box center [750, 181] width 173 height 45
type textarea "**********"
click at [858, 282] on html "On2Cook India Pvt. Ltd. Contacts People Marketing Workflows Campaigns Sales Pip…" at bounding box center [667, 287] width 1335 height 575
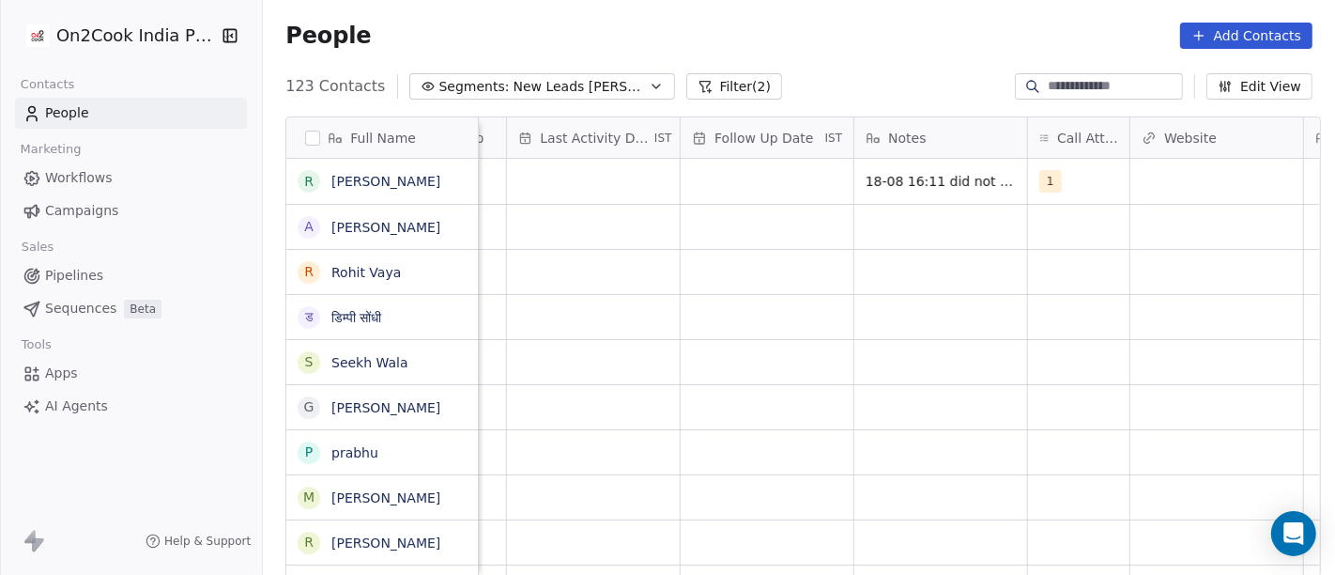
scroll to position [0, 1160]
click at [683, 181] on div "grid" at bounding box center [769, 181] width 173 height 45
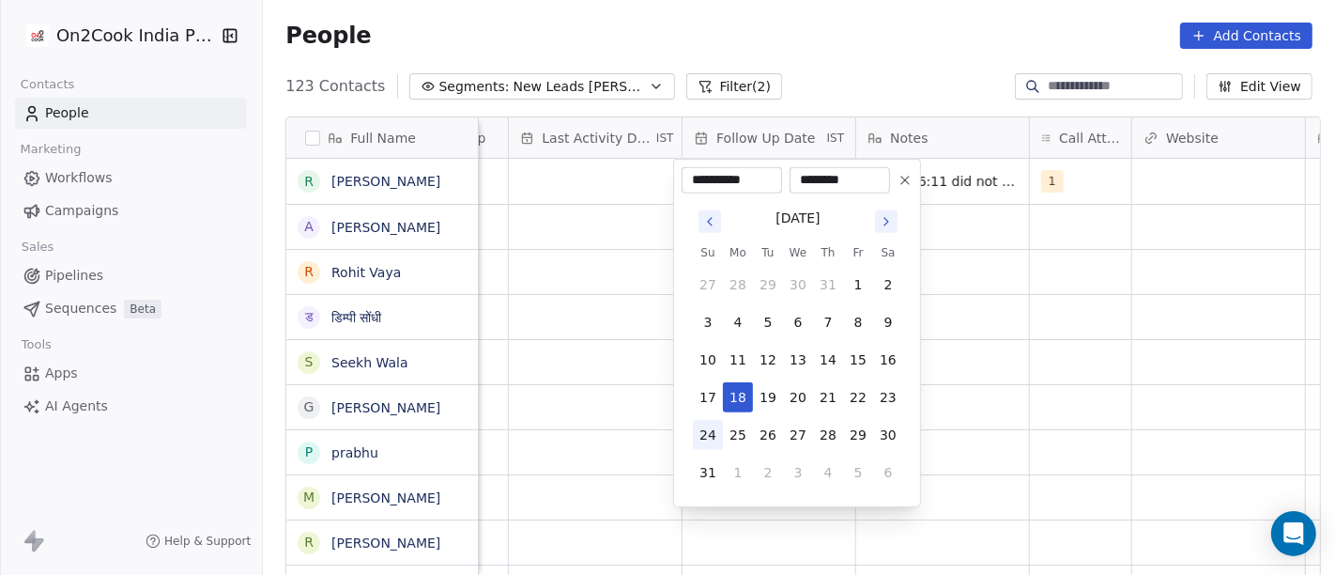
click at [715, 441] on button "24" at bounding box center [708, 435] width 30 height 30
type input "**********"
click at [1130, 427] on html "On2Cook India Pvt. Ltd. Contacts People Marketing Workflows Campaigns Sales Pip…" at bounding box center [667, 287] width 1335 height 575
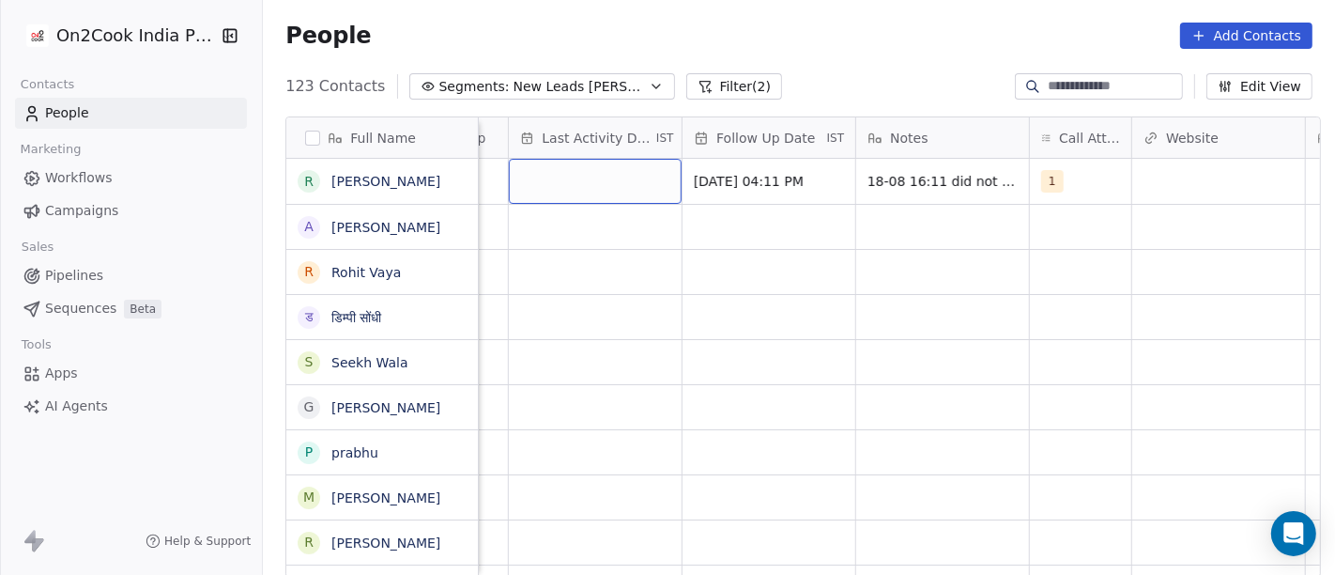
click at [574, 178] on div "grid" at bounding box center [595, 181] width 173 height 45
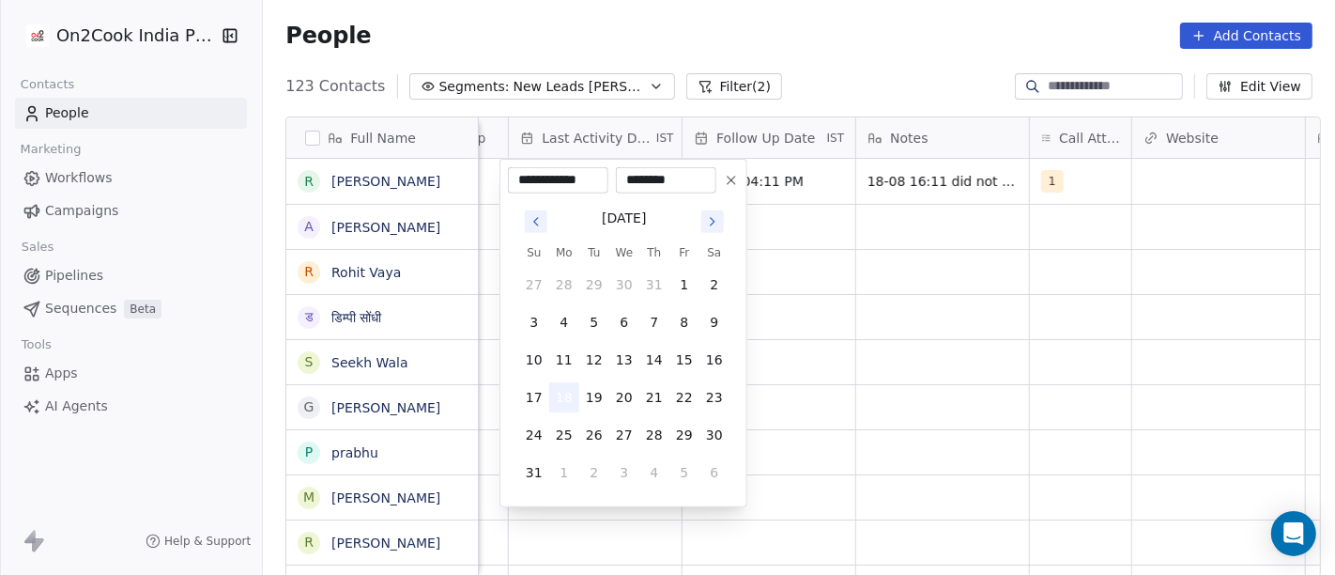
click at [568, 393] on button "18" at bounding box center [564, 397] width 30 height 30
click at [849, 330] on html "On2Cook India Pvt. Ltd. Contacts People Marketing Workflows Campaigns Sales Pip…" at bounding box center [667, 287] width 1335 height 575
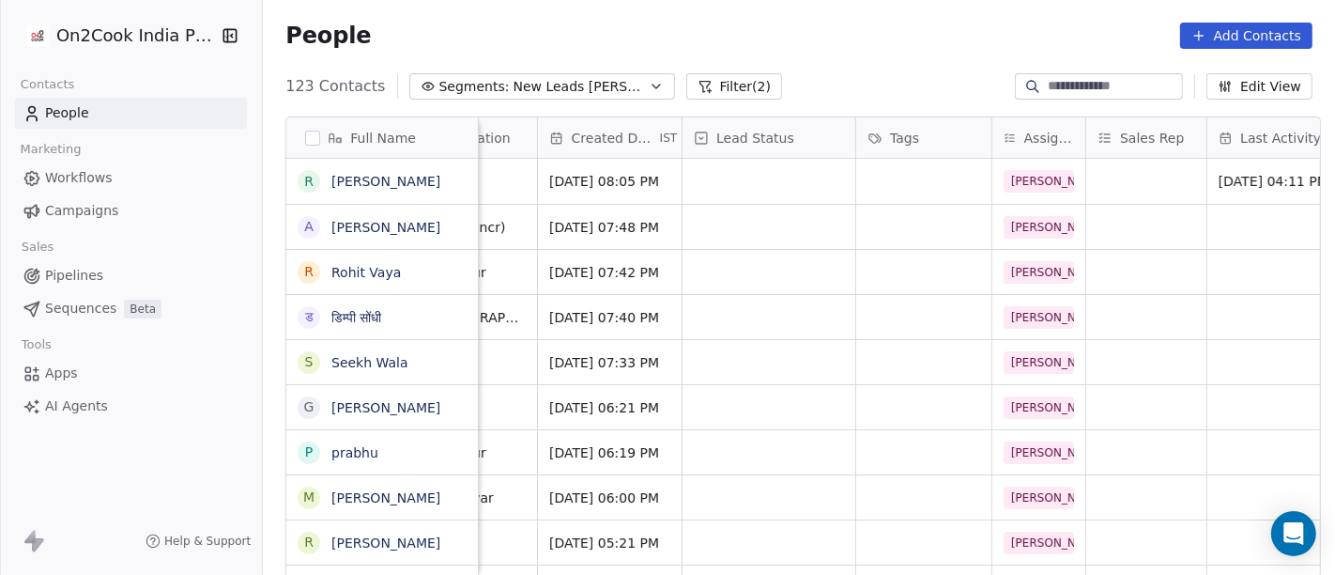
scroll to position [0, 460]
click at [796, 177] on div "grid" at bounding box center [770, 181] width 173 height 45
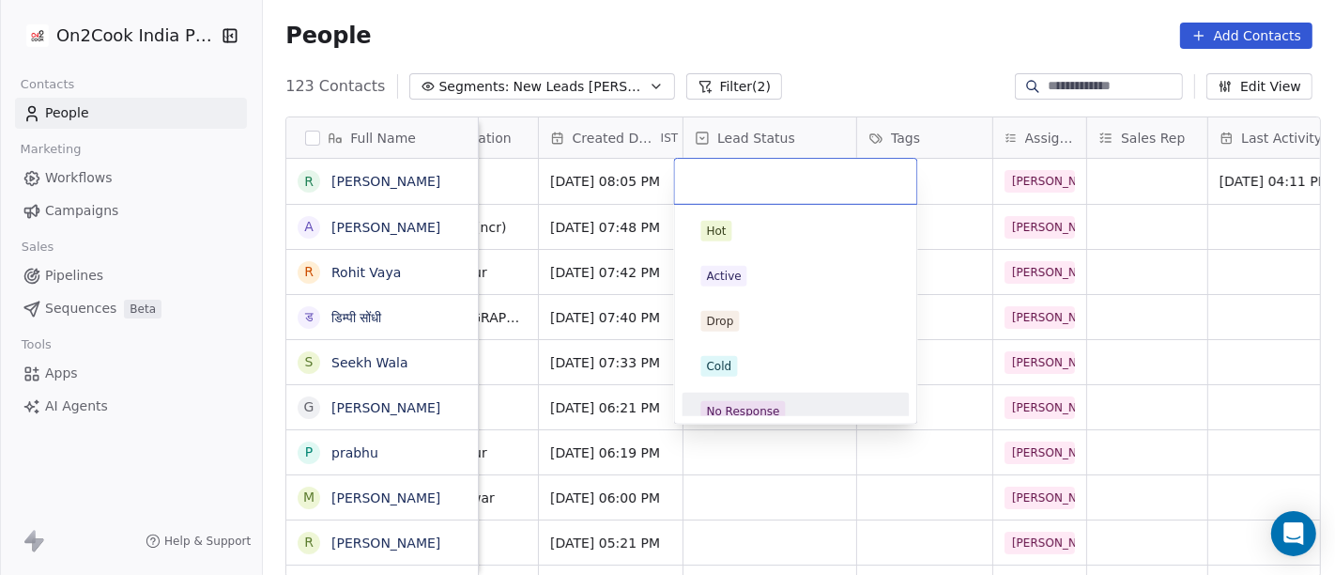
click at [797, 415] on div "Hot Active Drop Cold No Response Onsite Demo RSP (Distributor) Converted Duplic…" at bounding box center [796, 314] width 242 height 219
click at [770, 401] on span "No Response" at bounding box center [744, 411] width 85 height 21
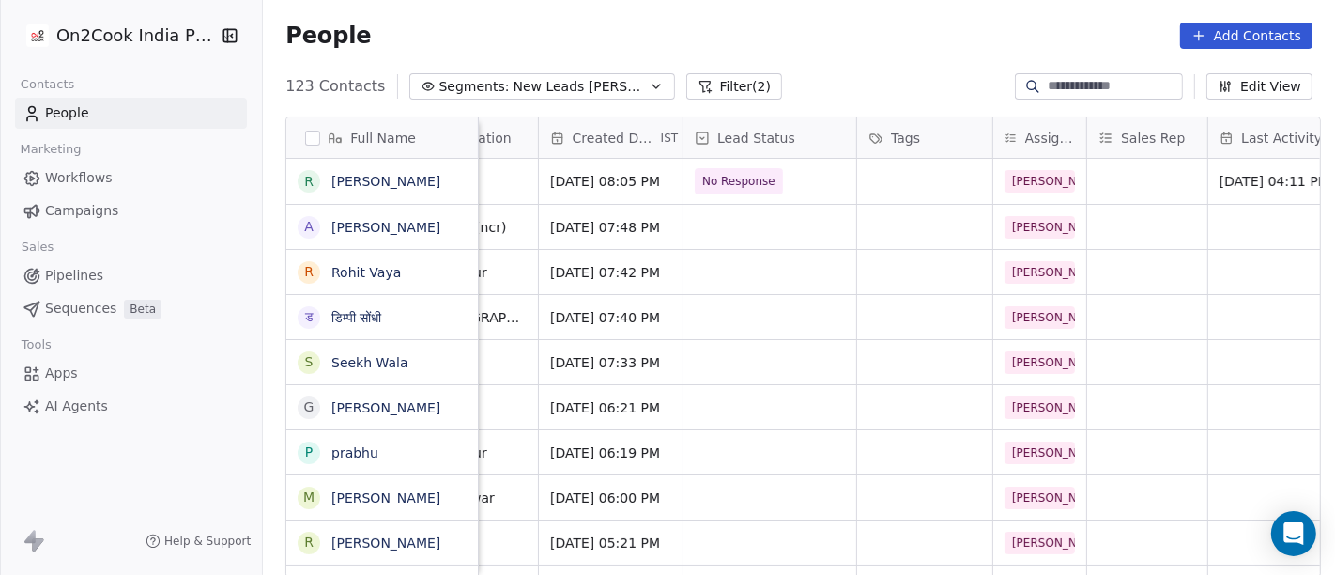
scroll to position [0, 0]
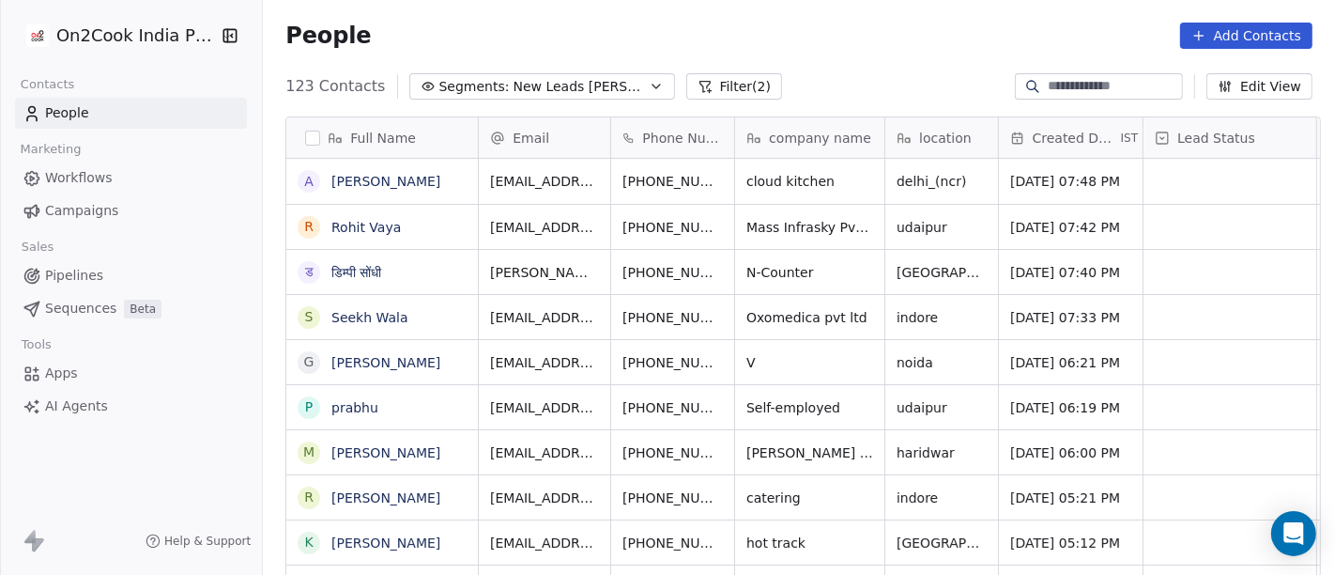
click at [698, 89] on icon at bounding box center [705, 86] width 15 height 15
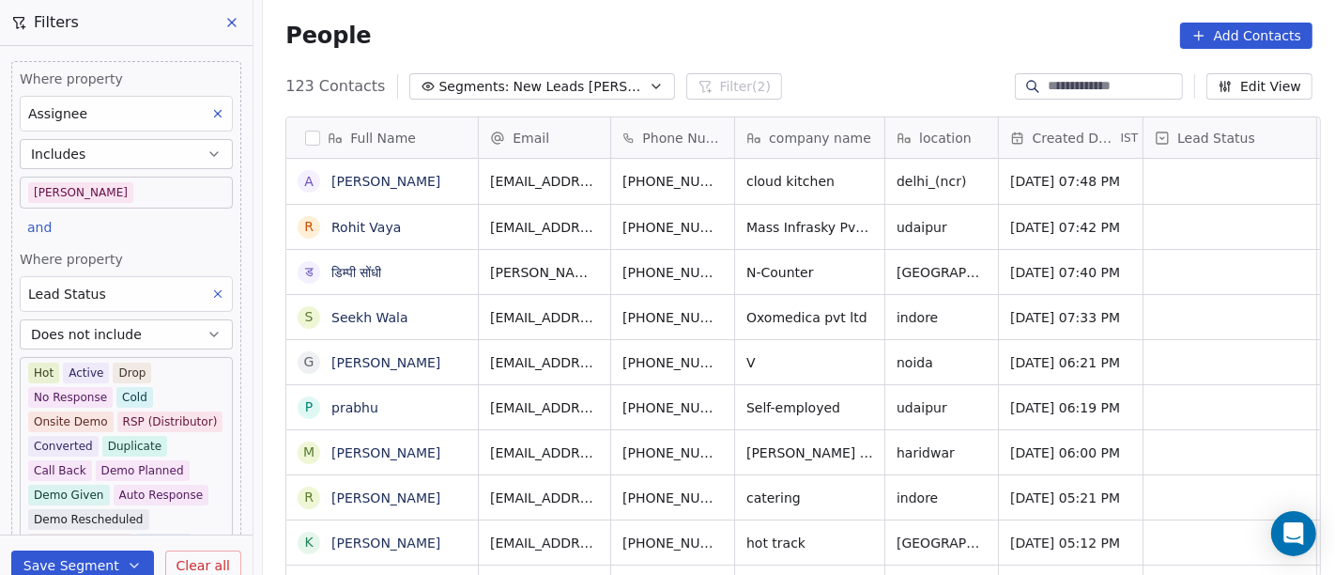
click at [866, 23] on div "People Add Contacts" at bounding box center [799, 36] width 1027 height 26
click at [886, 73] on div "123 Contacts Segments: New Leads Salim Filter (2) Edit View" at bounding box center [799, 86] width 1073 height 30
click at [219, 10] on button at bounding box center [233, 22] width 28 height 26
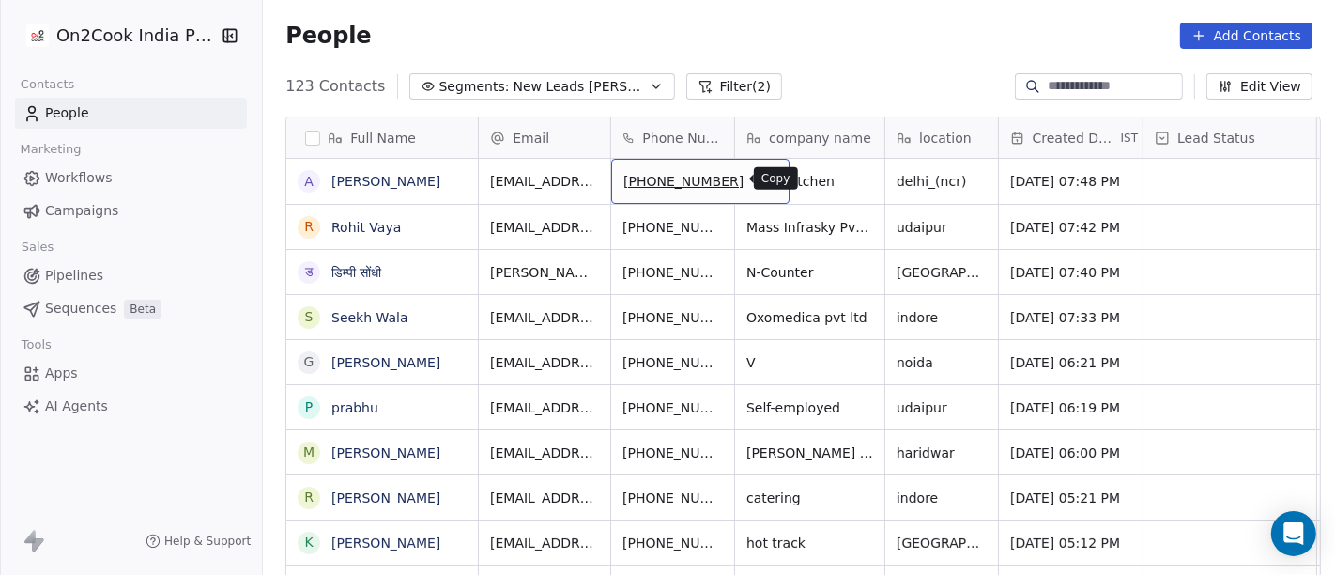
click at [764, 182] on icon "grid" at bounding box center [768, 180] width 8 height 8
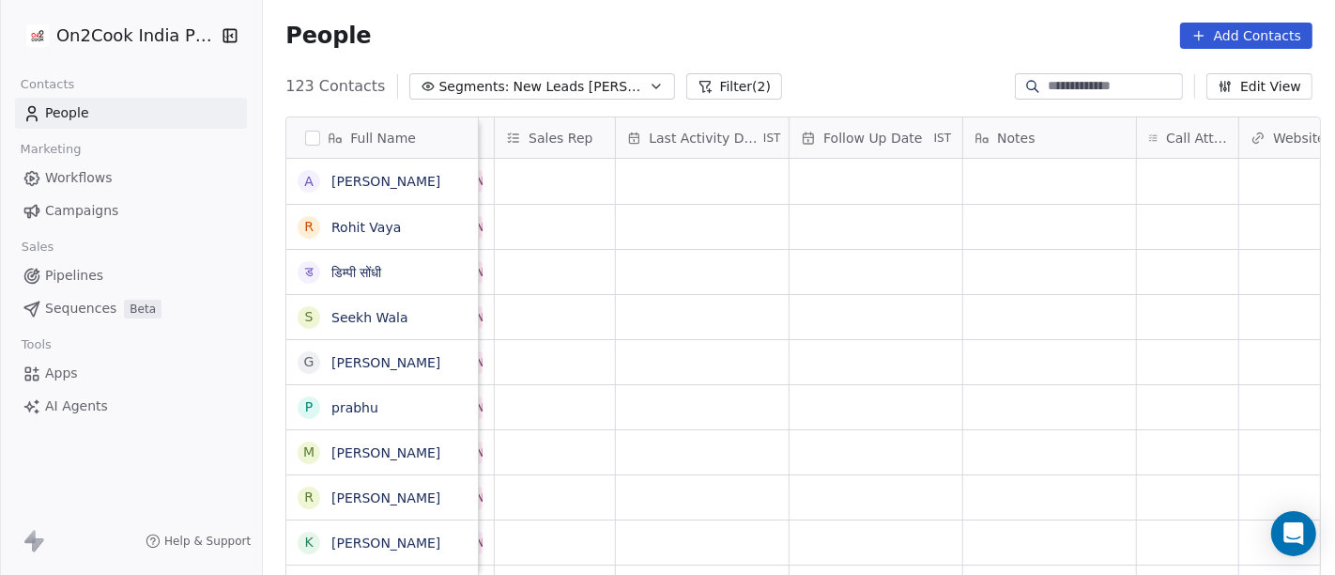
scroll to position [0, 1162]
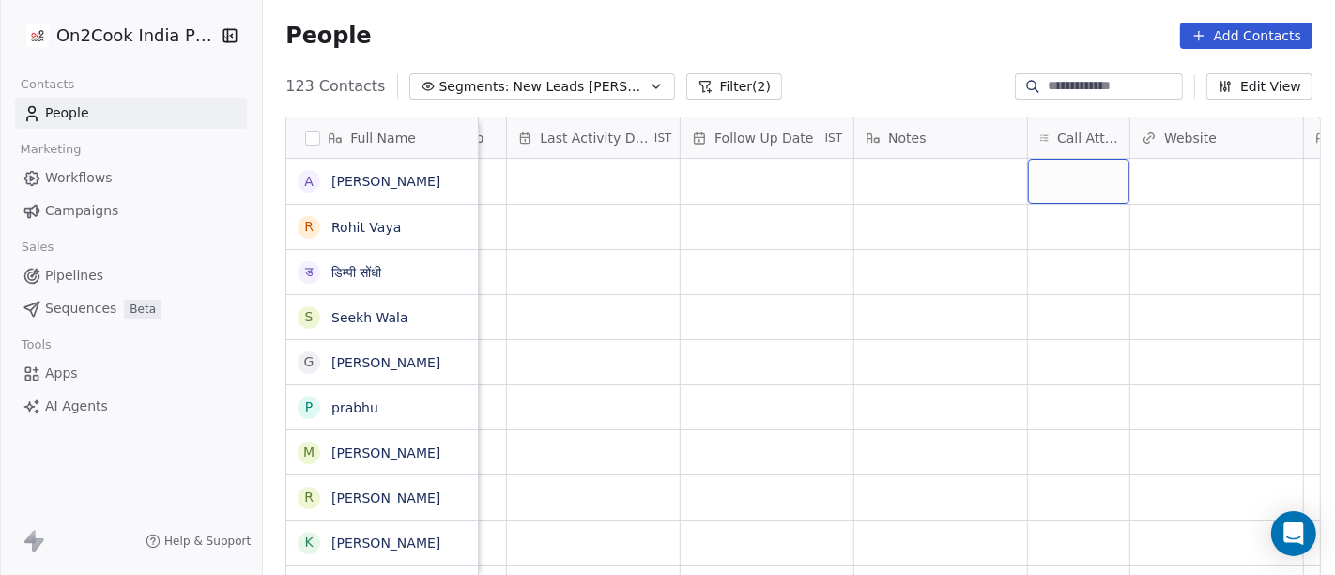
click at [1065, 178] on div "grid" at bounding box center [1078, 181] width 101 height 45
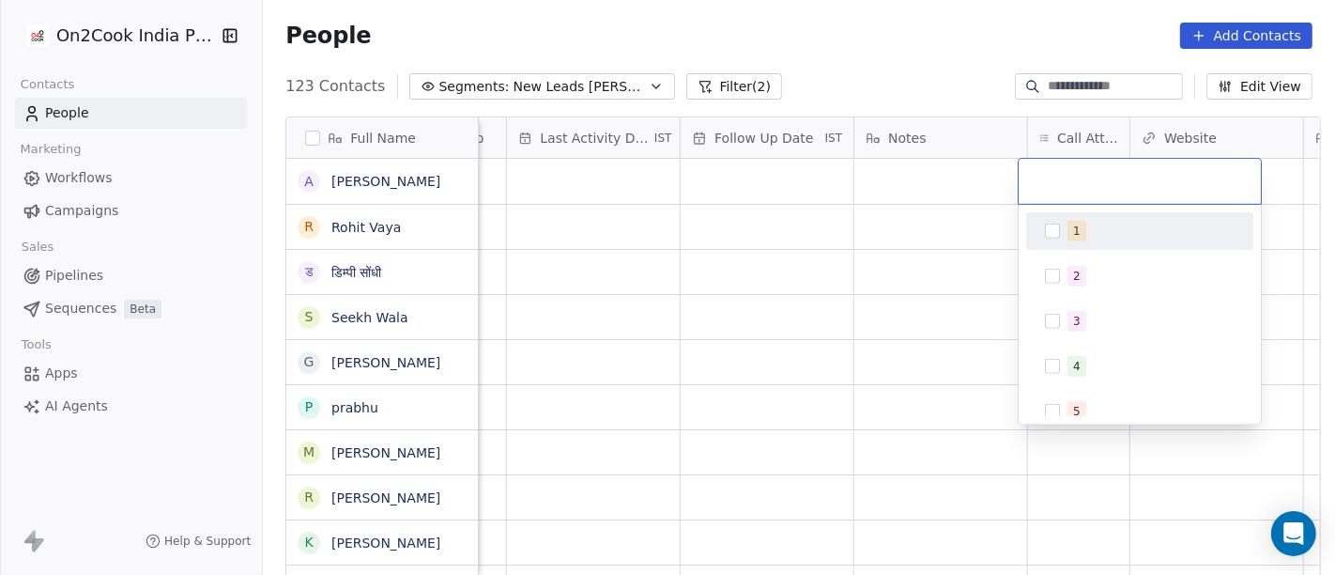
click at [1078, 223] on span "1" at bounding box center [1077, 231] width 19 height 21
click at [847, 265] on html "On2Cook India Pvt. Ltd. Contacts People Marketing Workflows Campaigns Sales Pip…" at bounding box center [667, 287] width 1335 height 575
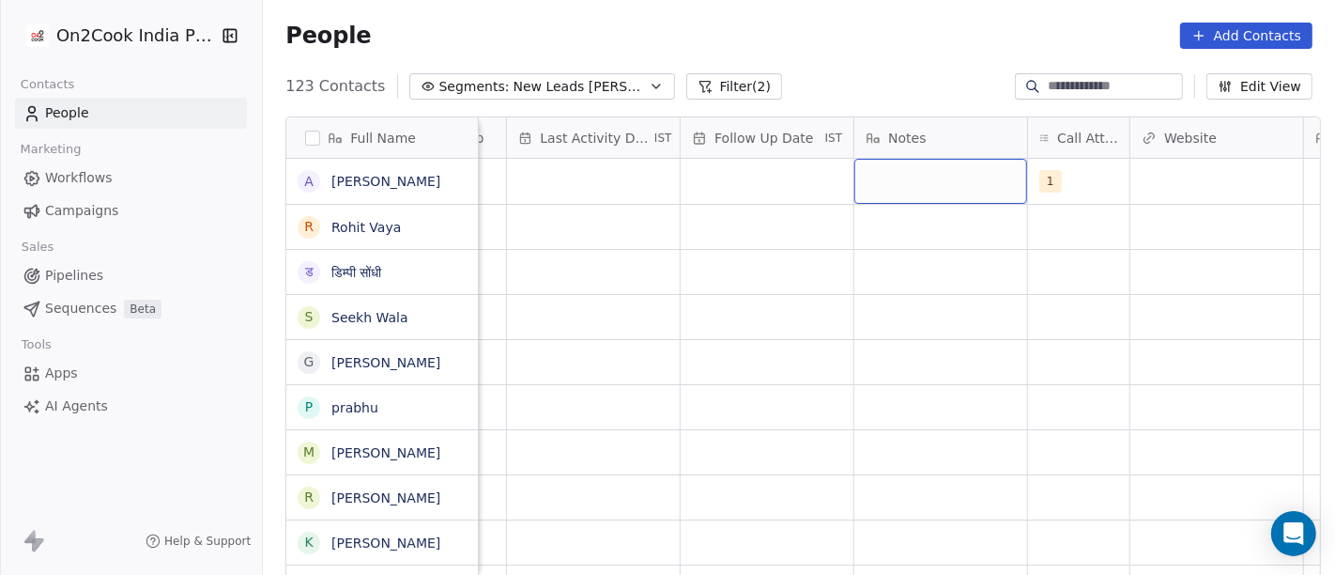
click at [880, 174] on div "grid" at bounding box center [941, 181] width 173 height 45
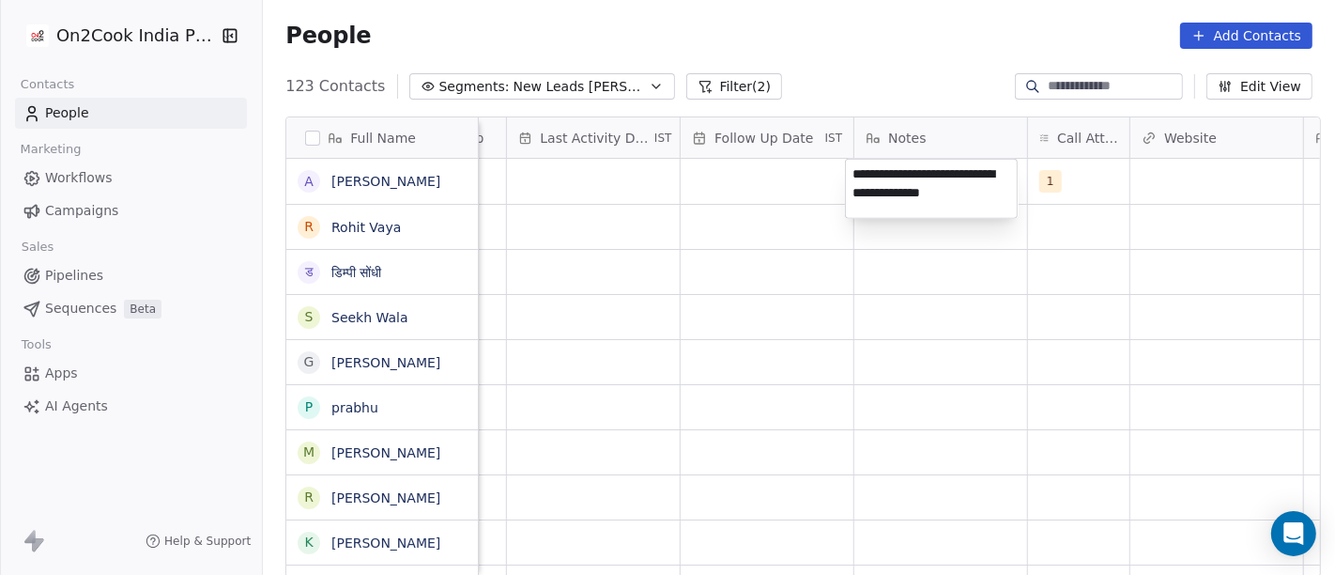
type textarea "**********"
click at [760, 355] on html "On2Cook India Pvt. Ltd. Contacts People Marketing Workflows Campaigns Sales Pip…" at bounding box center [667, 287] width 1335 height 575
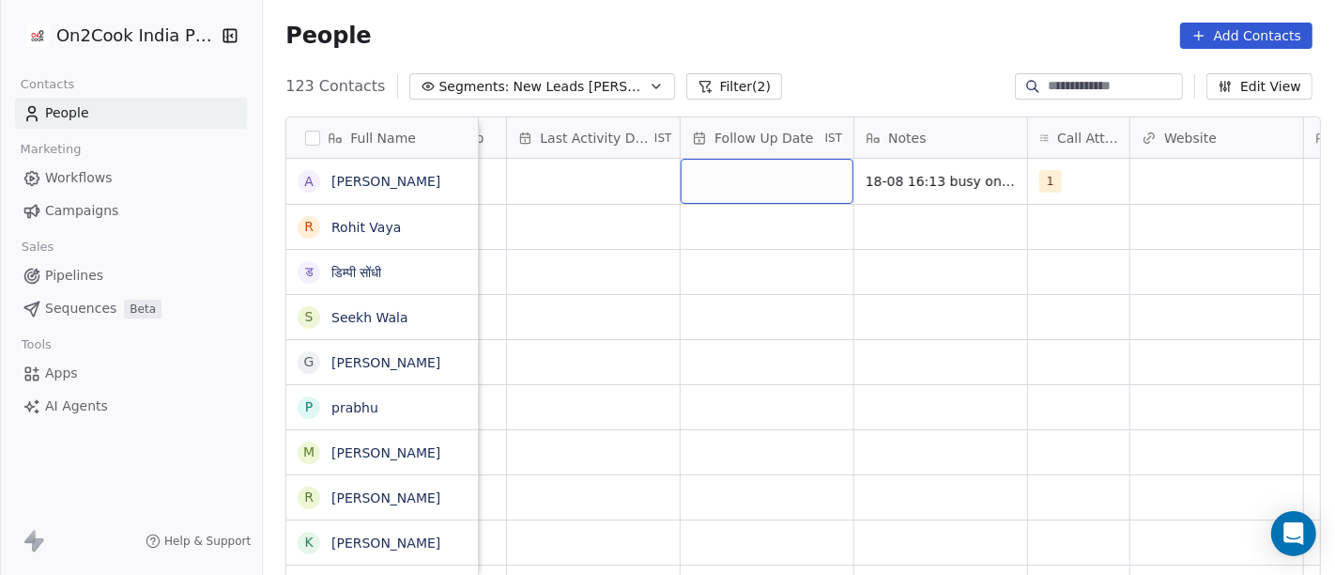
click at [748, 182] on div "grid" at bounding box center [767, 181] width 173 height 45
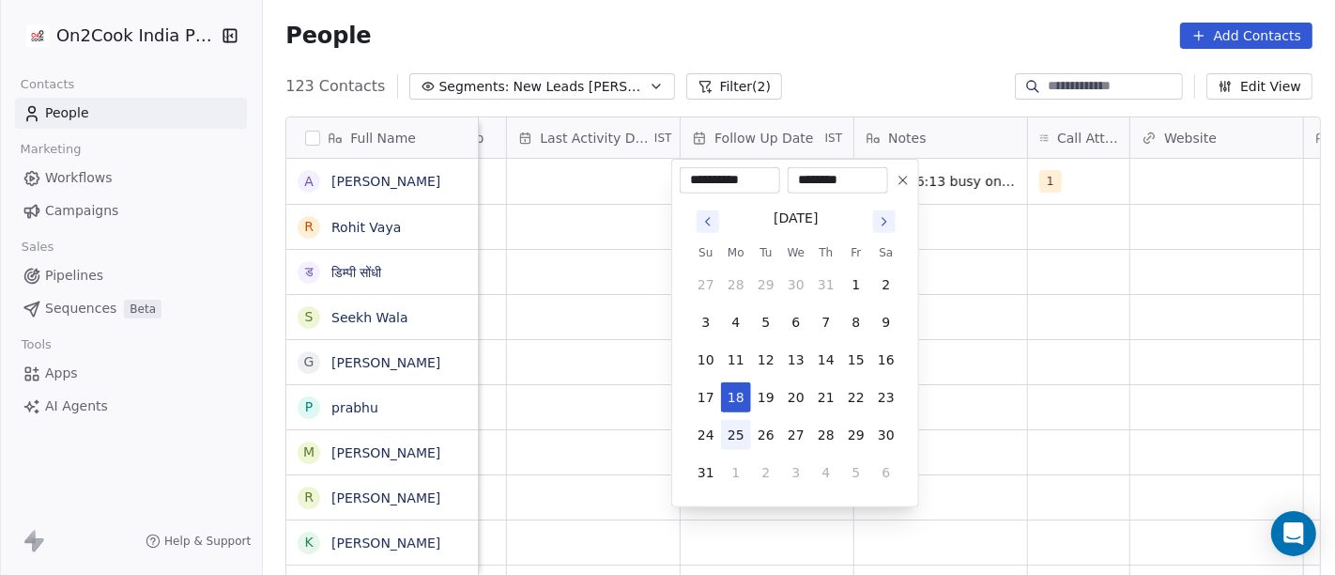
click at [736, 436] on button "25" at bounding box center [736, 435] width 30 height 30
type input "**********"
click at [999, 361] on html "On2Cook India Pvt. Ltd. Contacts People Marketing Workflows Campaigns Sales Pip…" at bounding box center [667, 287] width 1335 height 575
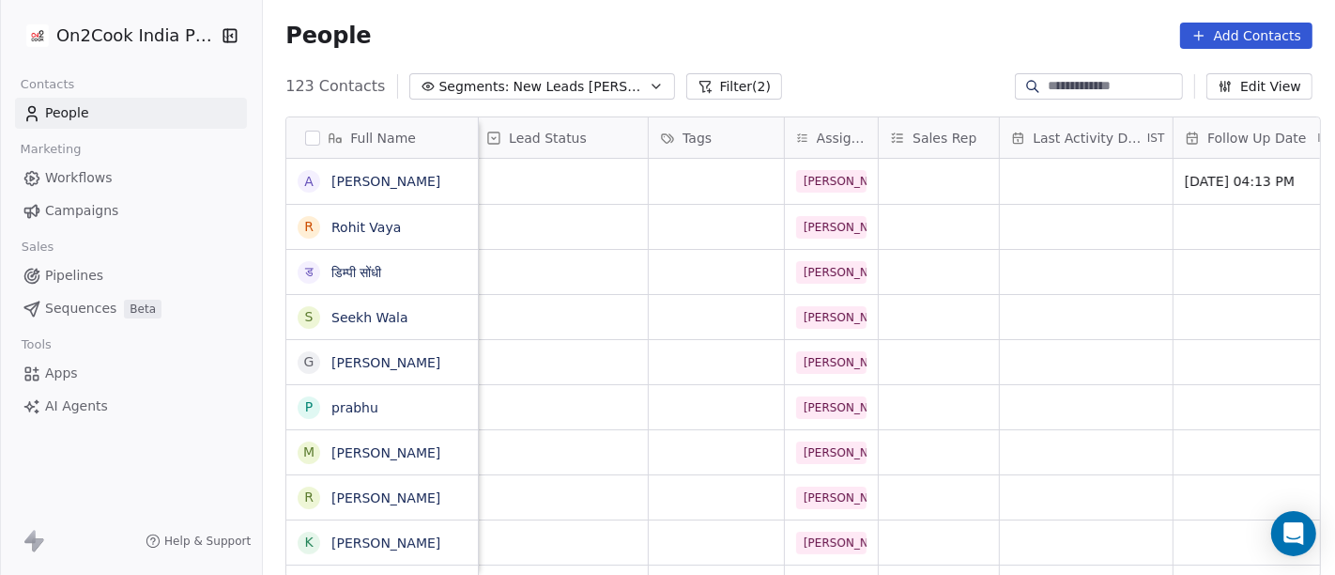
scroll to position [0, 670]
click at [1036, 190] on div "grid" at bounding box center [1085, 181] width 173 height 45
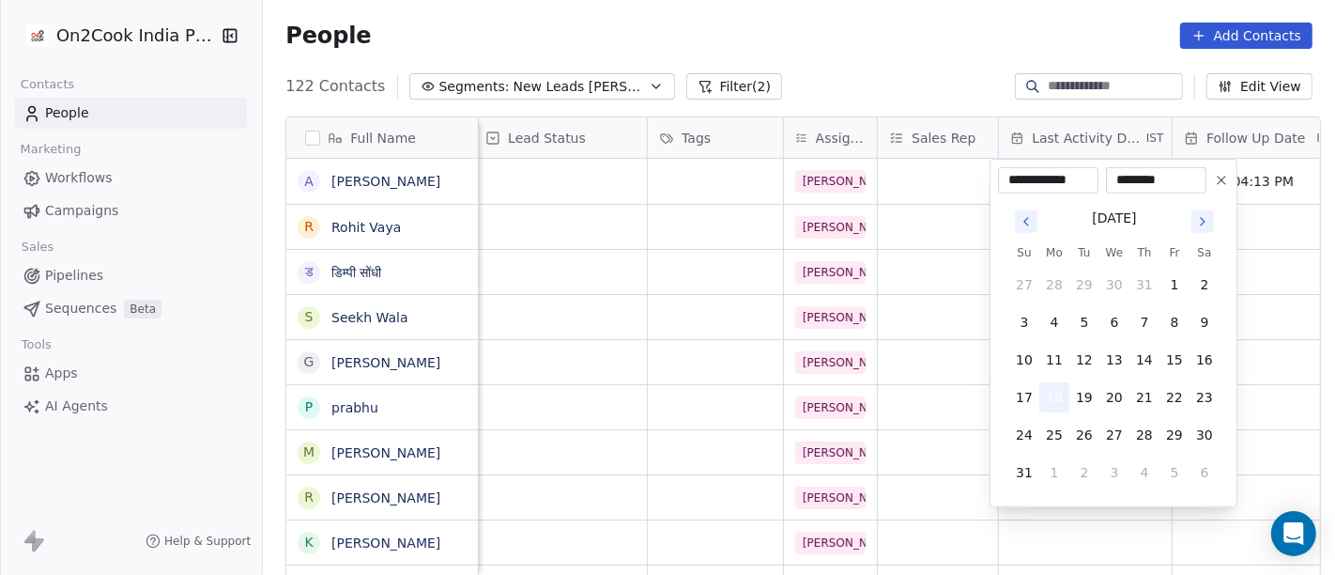
click at [1054, 404] on button "18" at bounding box center [1055, 397] width 30 height 30
click at [927, 382] on html "On2Cook India Pvt. Ltd. Contacts People Marketing Workflows Campaigns Sales Pip…" at bounding box center [667, 287] width 1335 height 575
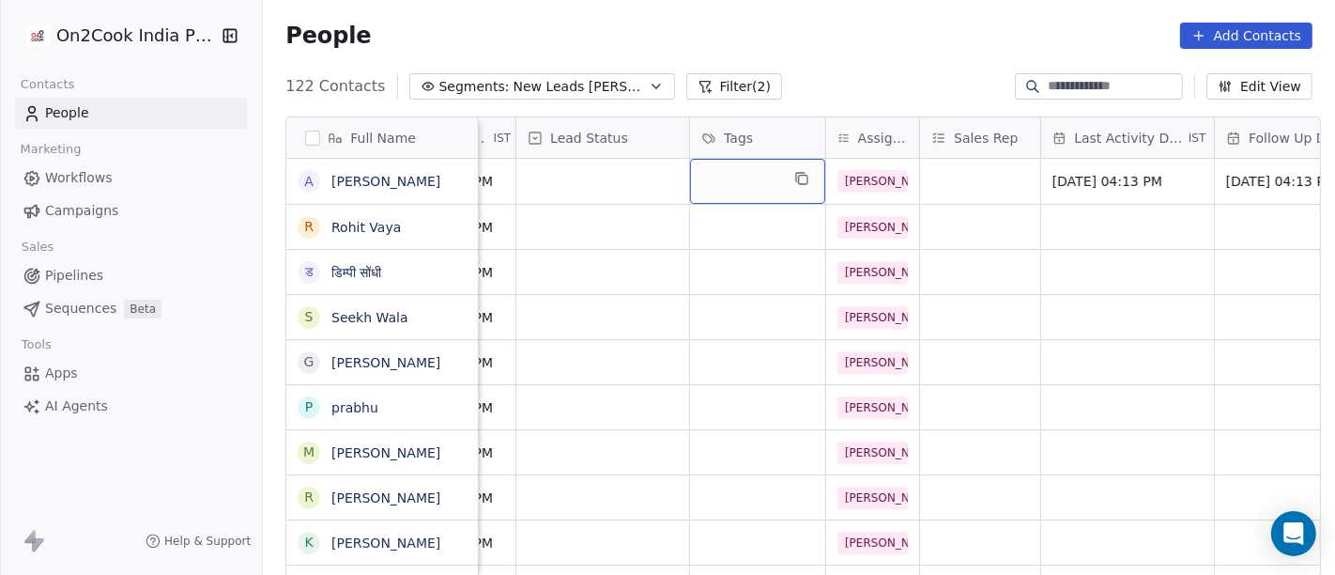
scroll to position [0, 625]
click at [708, 177] on div "grid" at bounding box center [759, 181] width 135 height 45
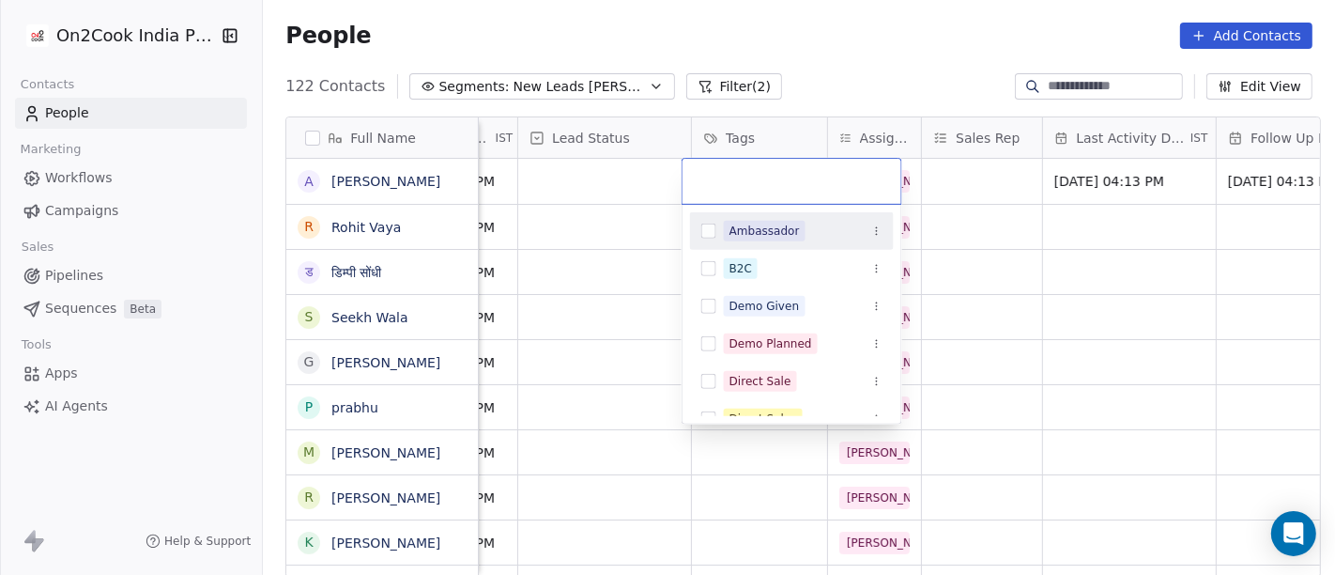
click at [611, 185] on html "On2Cook India Pvt. Ltd. Contacts People Marketing Workflows Campaigns Sales Pip…" at bounding box center [667, 287] width 1335 height 575
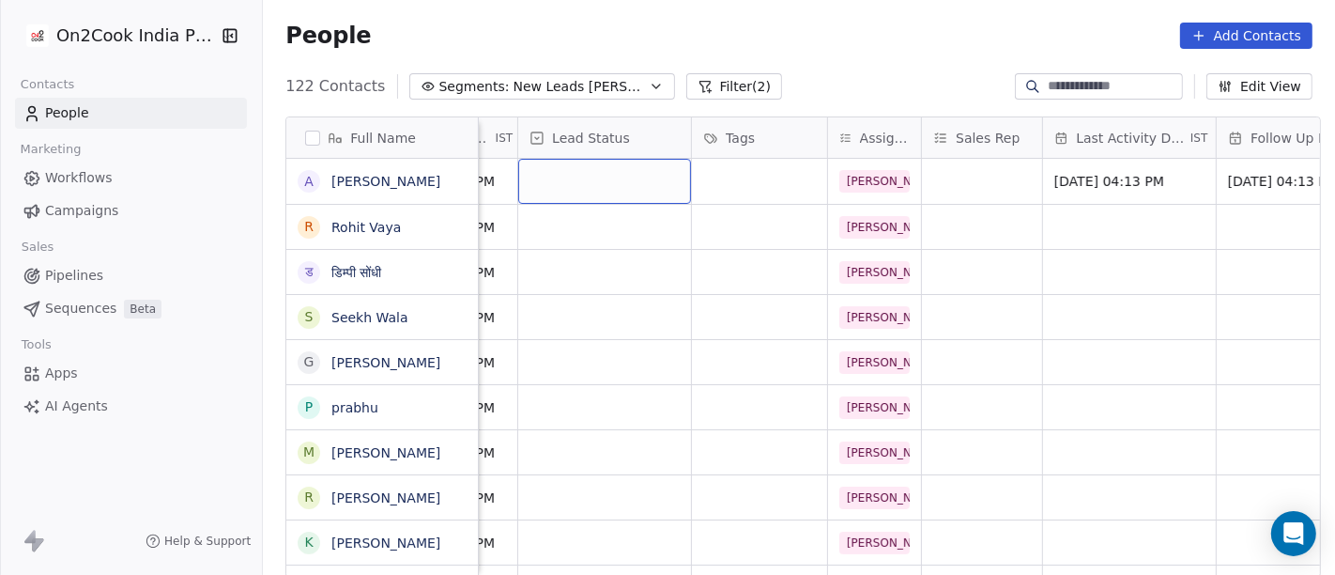
click at [597, 182] on div "grid" at bounding box center [604, 181] width 173 height 45
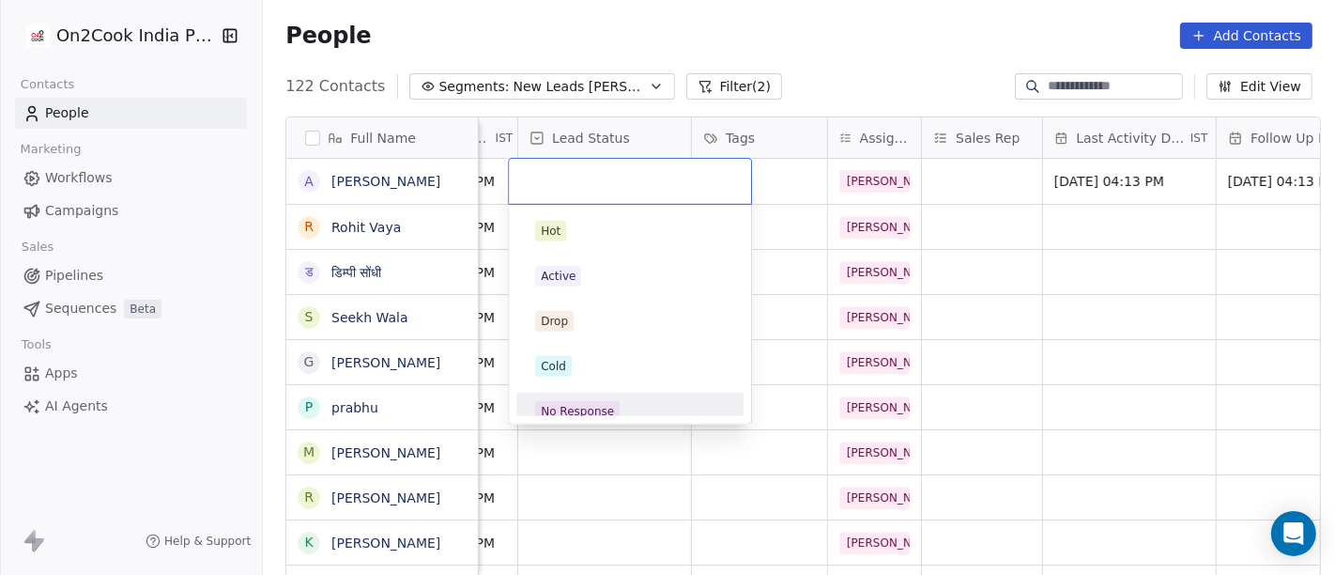
click at [594, 408] on div "No Response" at bounding box center [577, 411] width 73 height 17
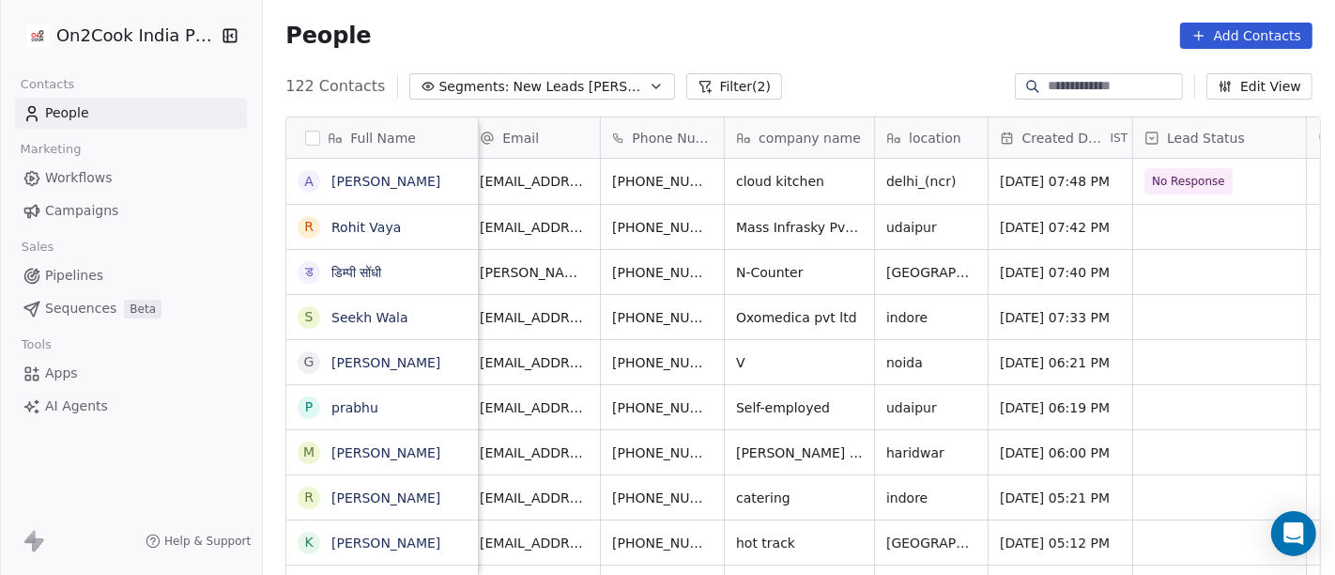
scroll to position [0, 0]
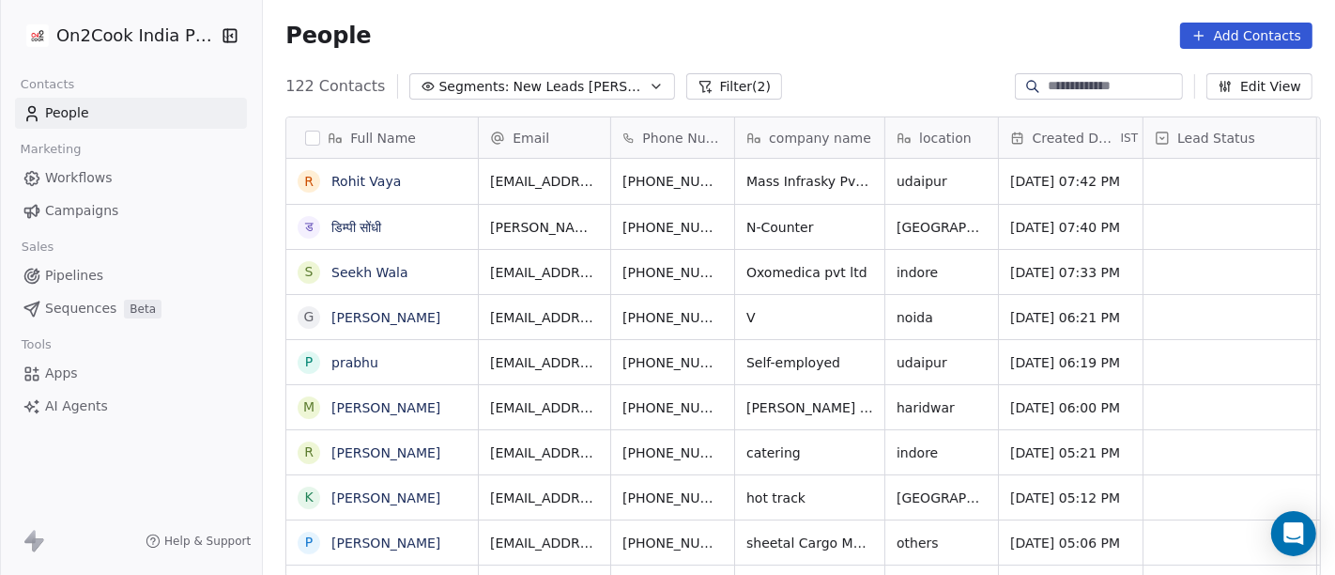
click at [783, 90] on div "122 Contacts Segments: New Leads Salim Filter (2) Edit View" at bounding box center [799, 86] width 1073 height 30
click at [826, 179] on span "Mass Infrasky Pvt. Ltd." at bounding box center [821, 181] width 147 height 19
click at [816, 53] on html "On2Cook India Pvt. Ltd. Contacts People Marketing Workflows Campaigns Sales Pip…" at bounding box center [667, 287] width 1335 height 575
click at [759, 180] on span "Mass Infrasky Pvt. Ltd." at bounding box center [821, 181] width 147 height 19
click at [759, 180] on textarea "**********" at bounding box center [821, 189] width 187 height 58
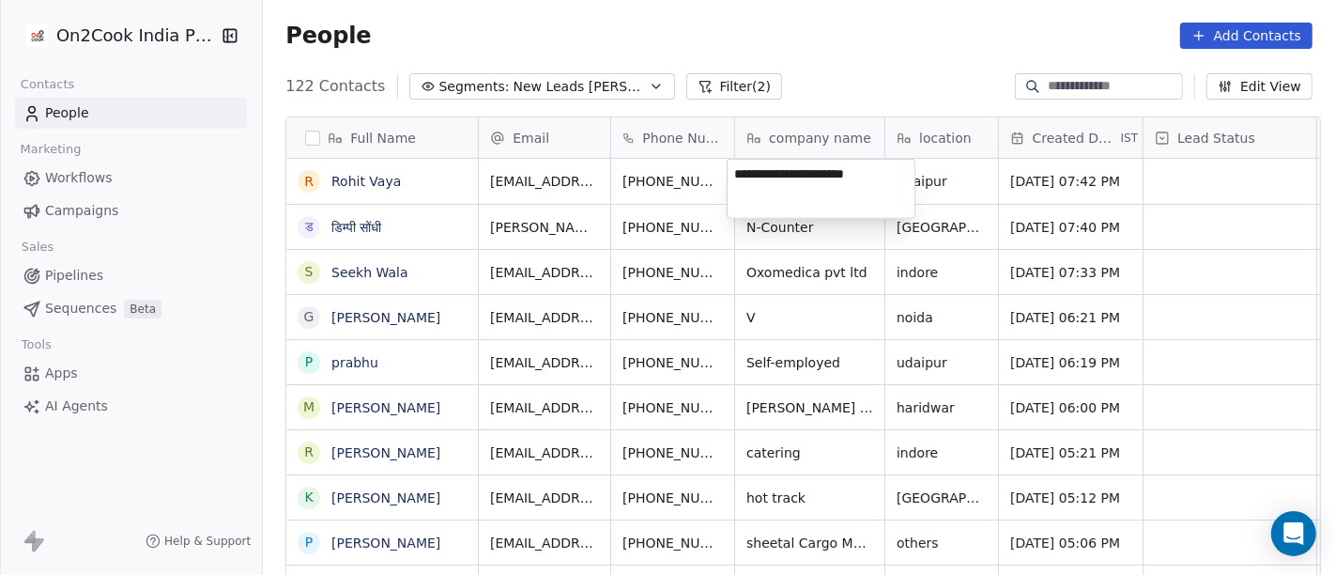
click at [759, 180] on textarea "**********" at bounding box center [821, 189] width 187 height 58
type textarea "**********"
click at [847, 65] on html "On2Cook India Pvt. Ltd. Contacts People Marketing Workflows Campaigns Sales Pip…" at bounding box center [667, 287] width 1335 height 575
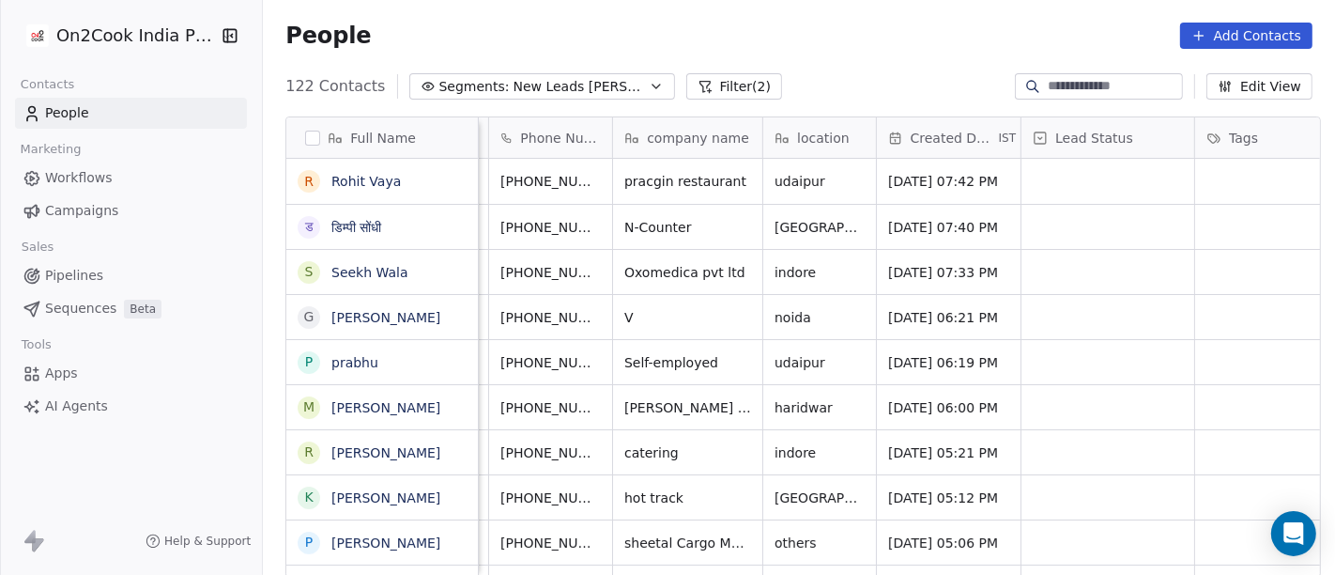
scroll to position [0, 131]
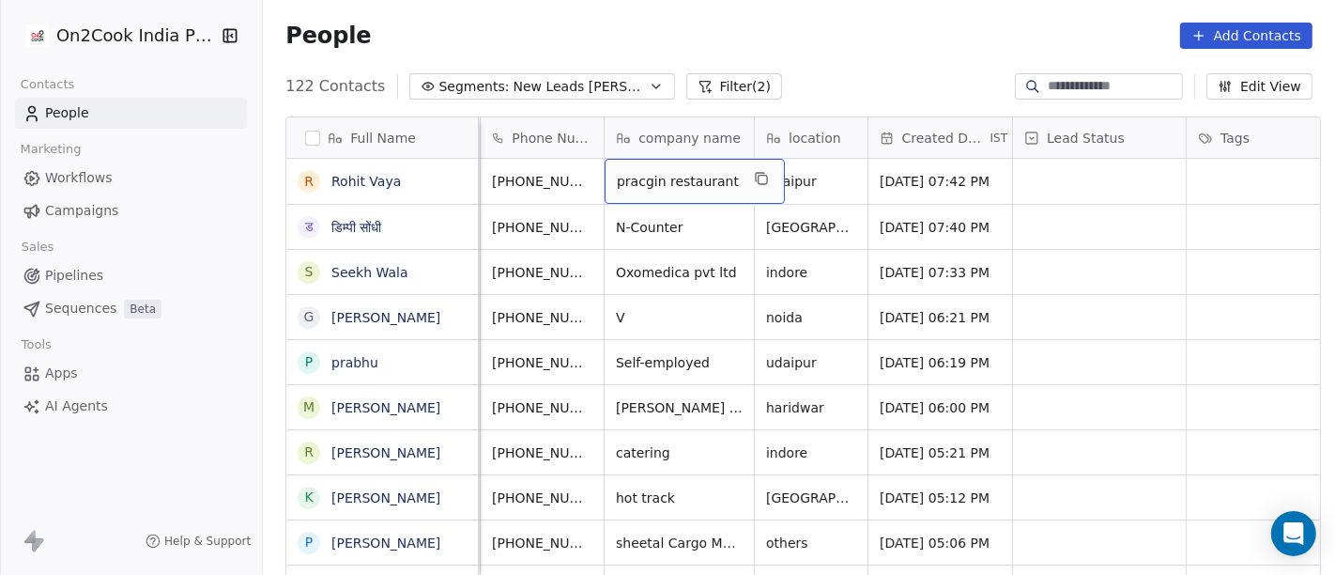
click at [639, 190] on span "pracgin restaurant" at bounding box center [678, 181] width 122 height 19
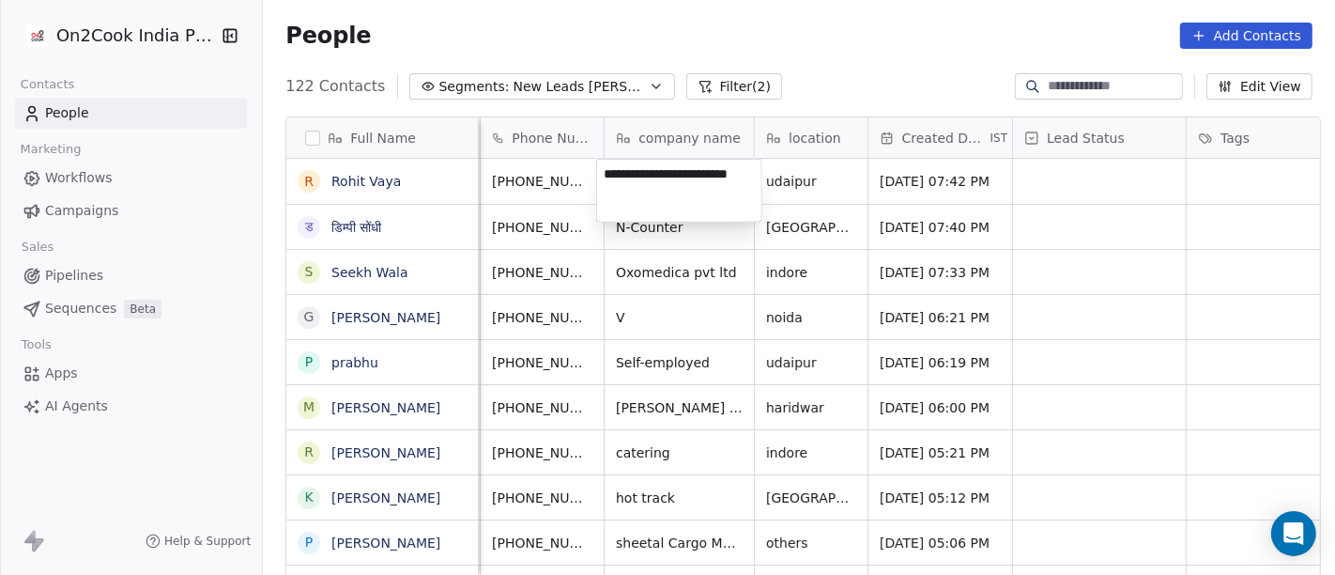
type textarea "**********"
click at [958, 42] on html "On2Cook India Pvt. Ltd. Contacts People Marketing Workflows Campaigns Sales Pip…" at bounding box center [667, 287] width 1335 height 575
click at [900, 76] on html "On2Cook India Pvt. Ltd. Contacts People Marketing Workflows Campaigns Sales Pip…" at bounding box center [667, 287] width 1335 height 575
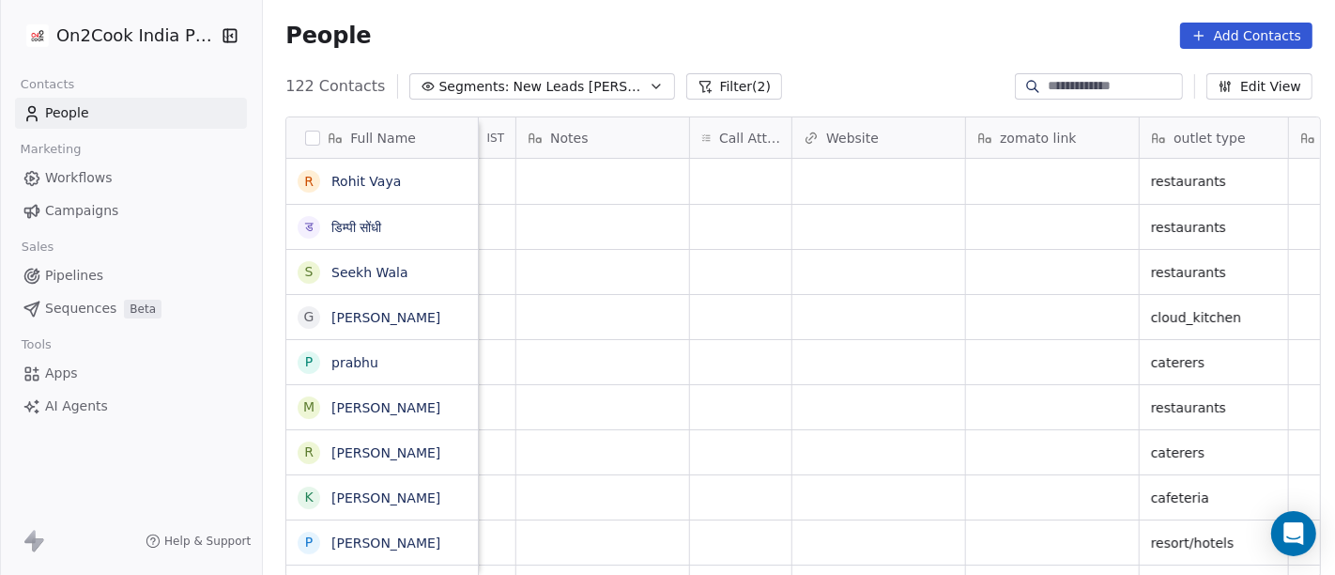
scroll to position [0, 1504]
click at [1011, 183] on div "grid" at bounding box center [1049, 181] width 173 height 45
type textarea "*"
type textarea "**********"
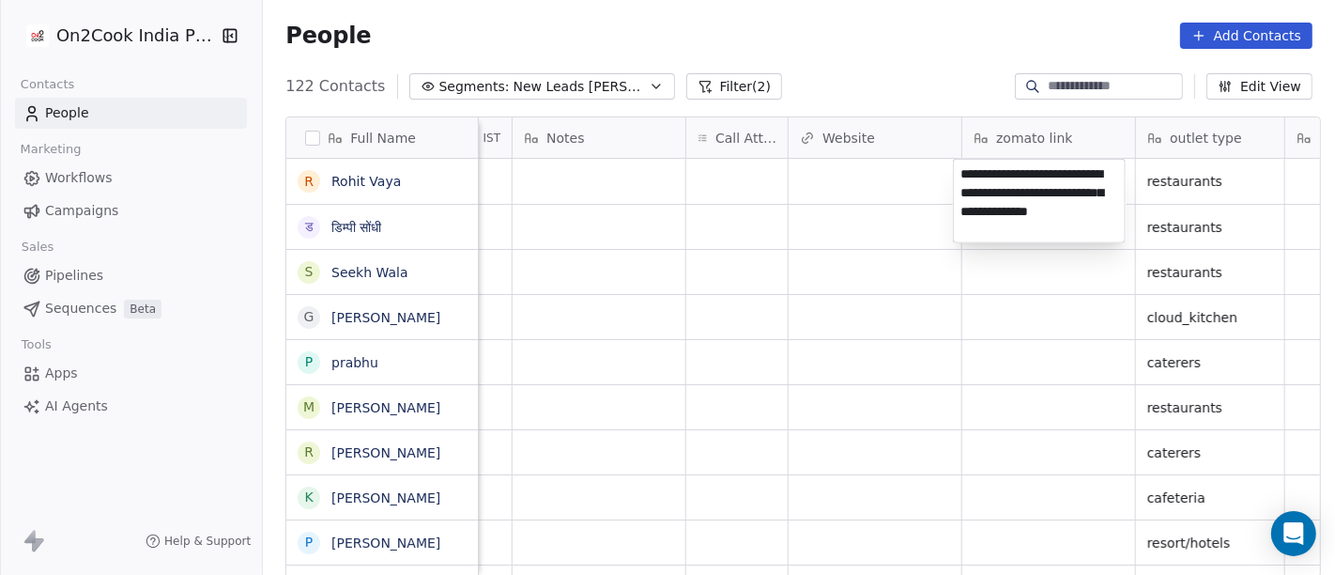
click at [826, 59] on html "On2Cook India Pvt. Ltd. Contacts People Marketing Workflows Campaigns Sales Pip…" at bounding box center [667, 287] width 1335 height 575
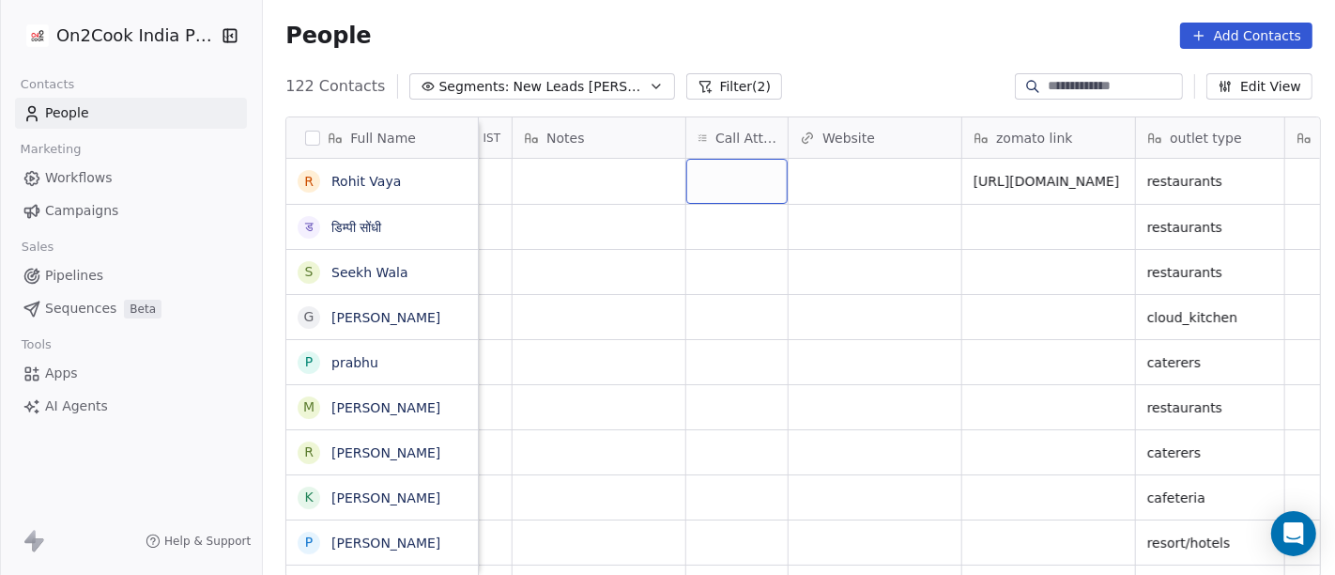
click at [702, 190] on div "grid" at bounding box center [737, 181] width 101 height 45
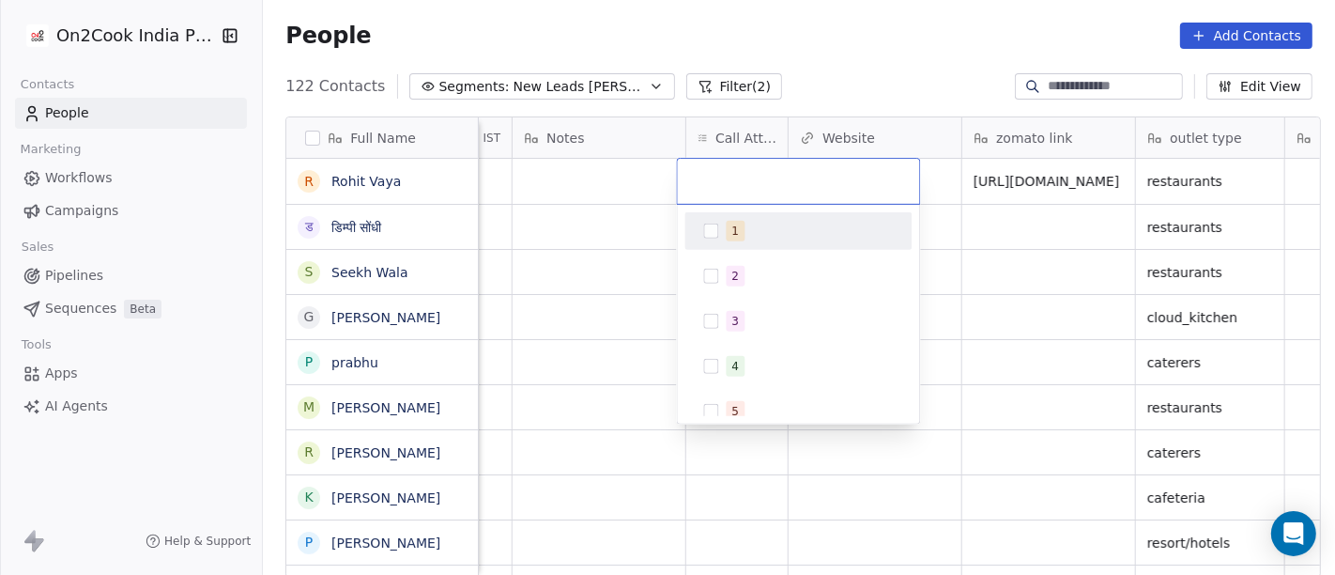
click at [734, 229] on div "1" at bounding box center [736, 231] width 8 height 17
click at [833, 77] on html "On2Cook India Pvt. Ltd. Contacts People Marketing Workflows Campaigns Sales Pip…" at bounding box center [667, 287] width 1335 height 575
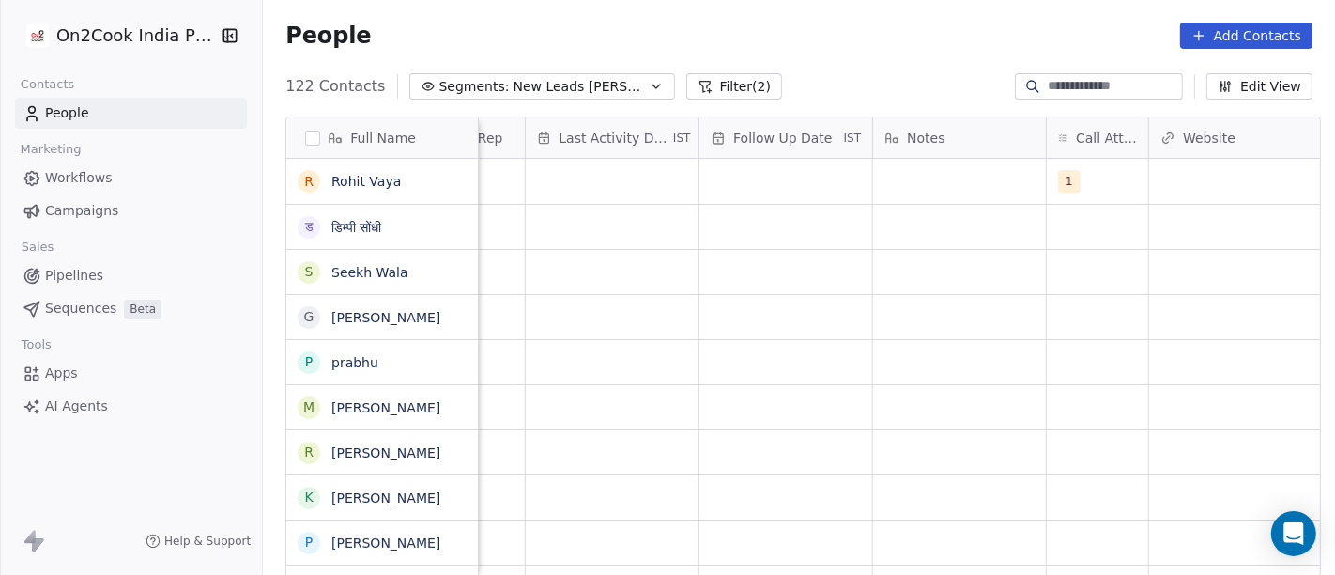
scroll to position [0, 1143]
click at [948, 183] on div "grid" at bounding box center [959, 181] width 173 height 45
type textarea "**********"
click at [759, 442] on html "On2Cook India Pvt. Ltd. Contacts People Marketing Workflows Campaigns Sales Pip…" at bounding box center [667, 287] width 1335 height 575
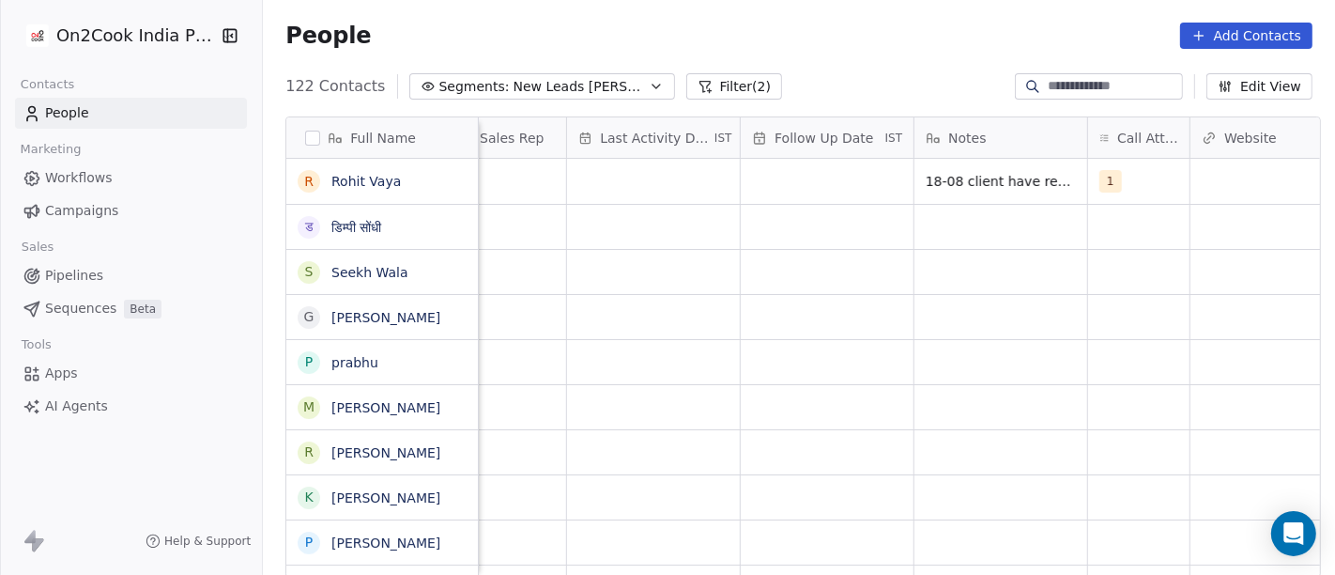
scroll to position [0, 1097]
click at [802, 181] on div "grid" at bounding box center [832, 181] width 173 height 45
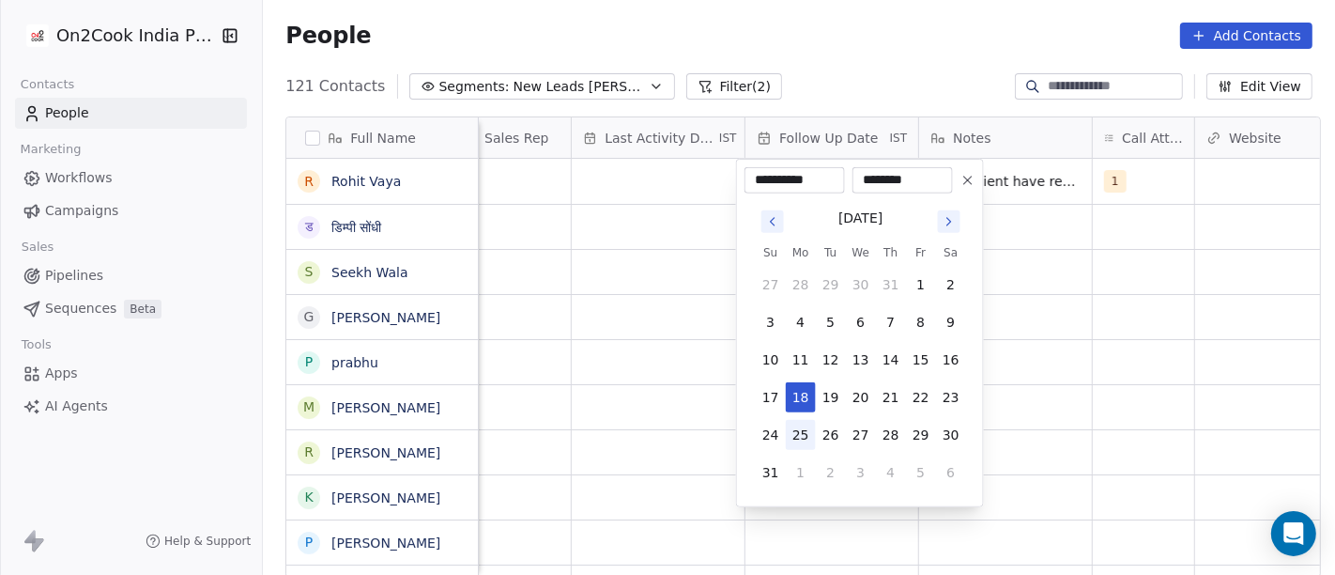
click at [794, 442] on button "25" at bounding box center [801, 435] width 30 height 30
type input "**********"
click at [1128, 387] on html "On2Cook India Pvt. Ltd. Contacts People Marketing Workflows Campaigns Sales Pip…" at bounding box center [667, 287] width 1335 height 575
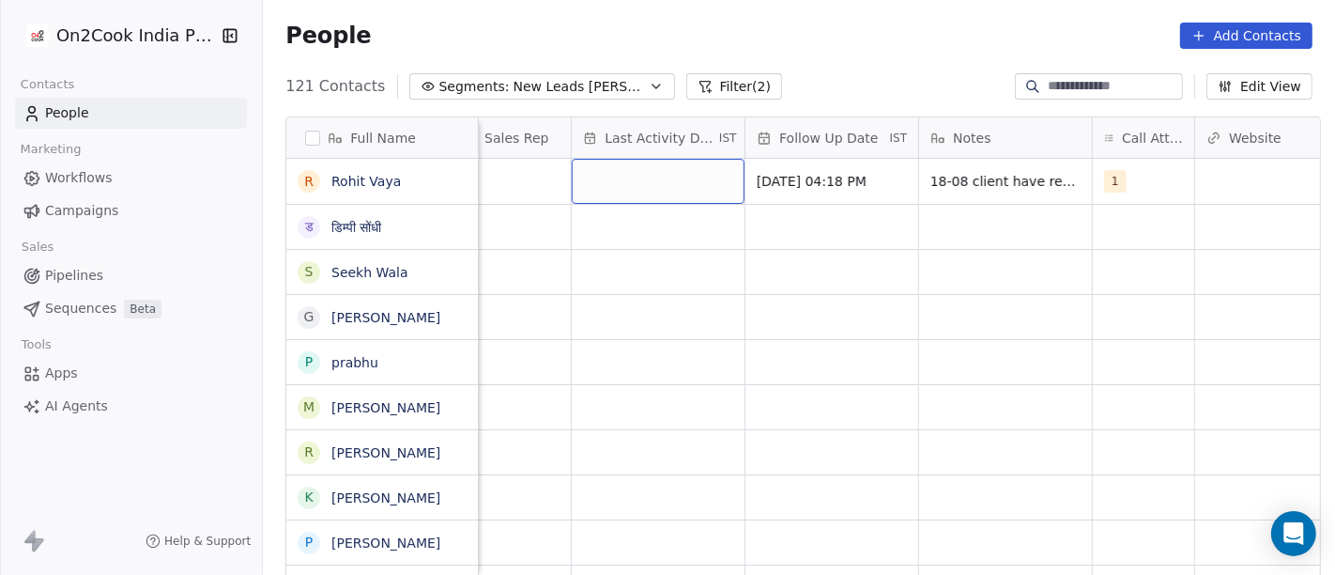
click at [607, 180] on div "grid" at bounding box center [658, 181] width 173 height 45
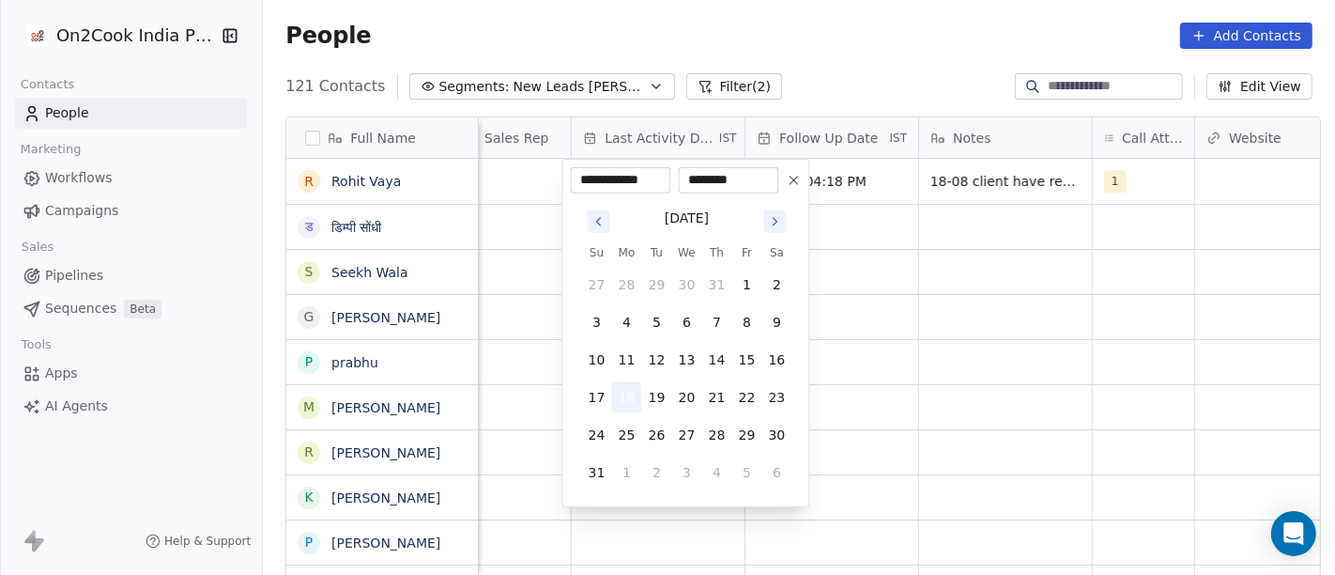
click at [628, 400] on button "18" at bounding box center [627, 397] width 30 height 30
click at [997, 337] on html "On2Cook India Pvt. Ltd. Contacts People Marketing Workflows Campaigns Sales Pip…" at bounding box center [667, 287] width 1335 height 575
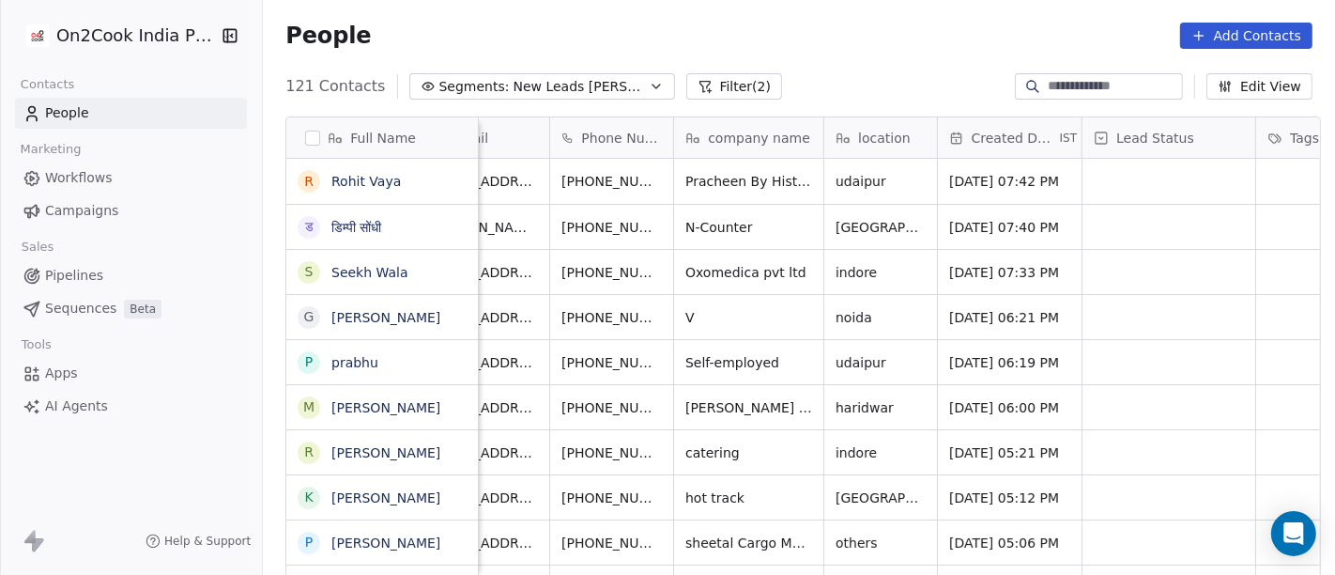
scroll to position [0, 42]
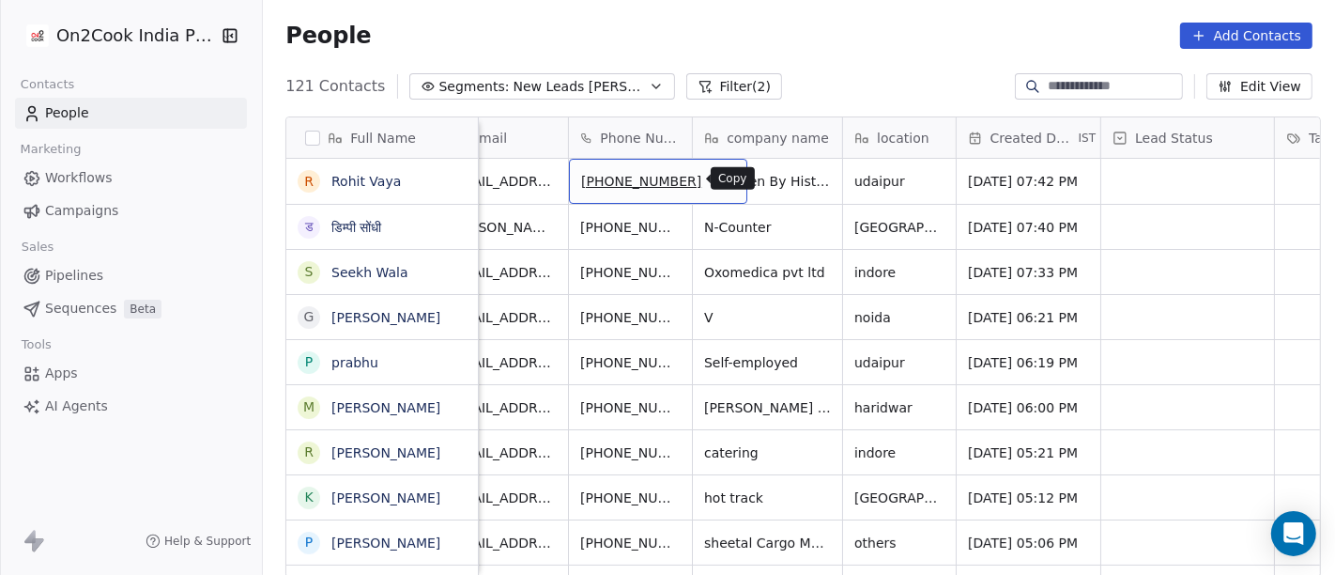
click at [717, 181] on icon "grid" at bounding box center [724, 178] width 15 height 15
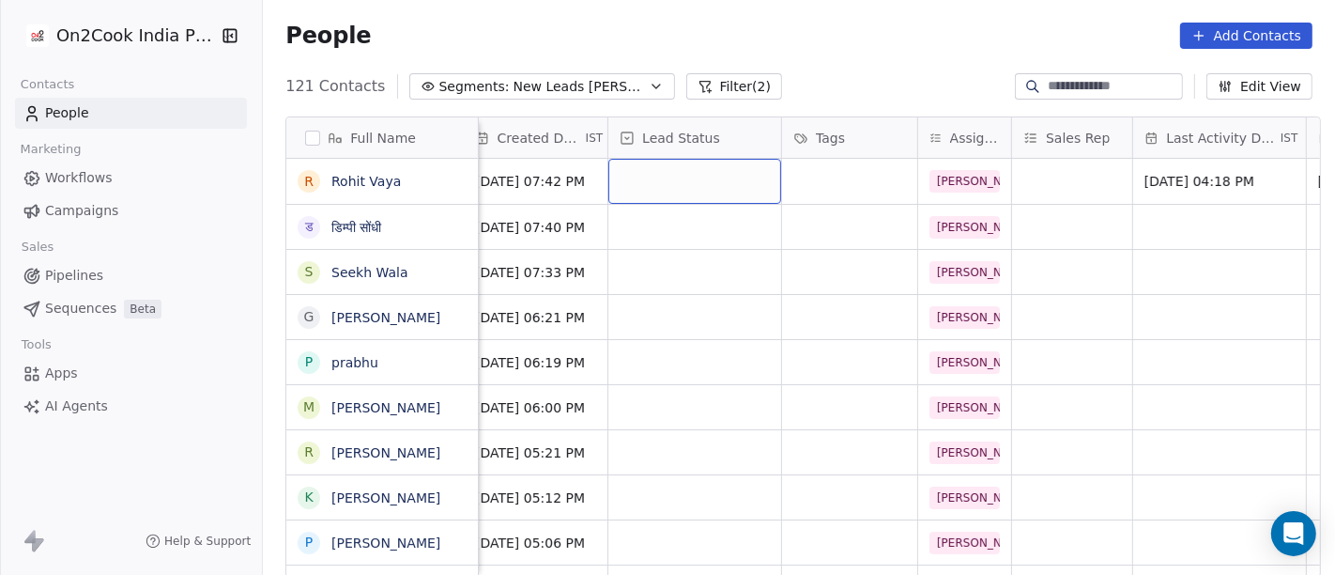
scroll to position [0, 540]
click at [684, 180] on div "grid" at bounding box center [690, 181] width 173 height 45
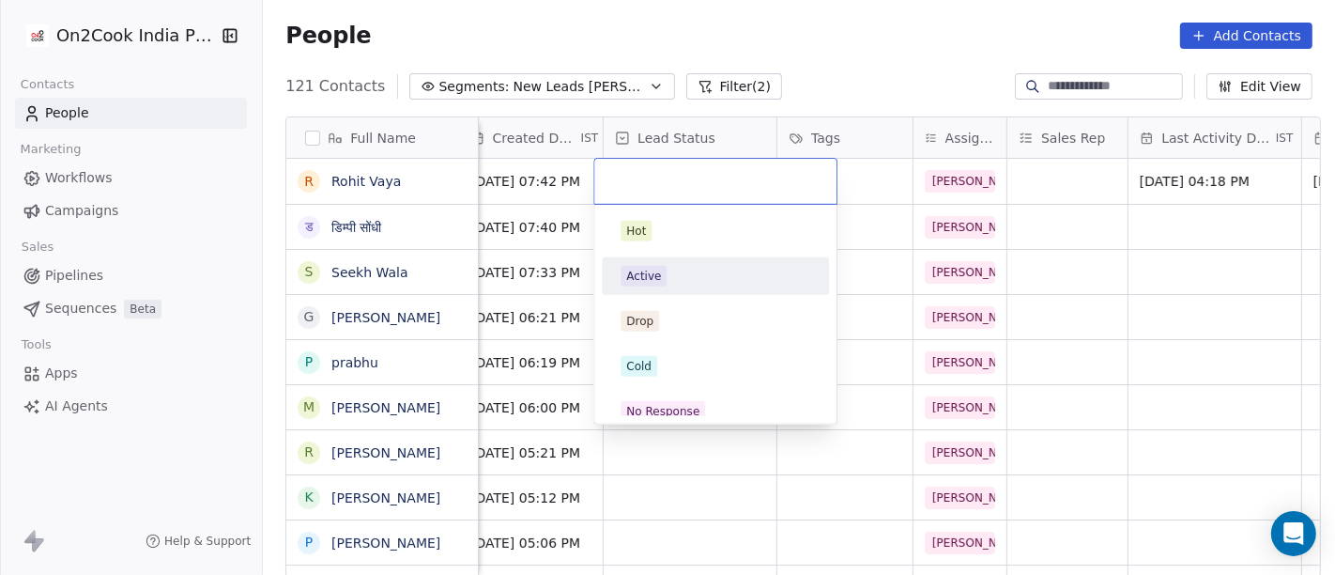
click at [672, 275] on div "Active" at bounding box center [716, 276] width 190 height 21
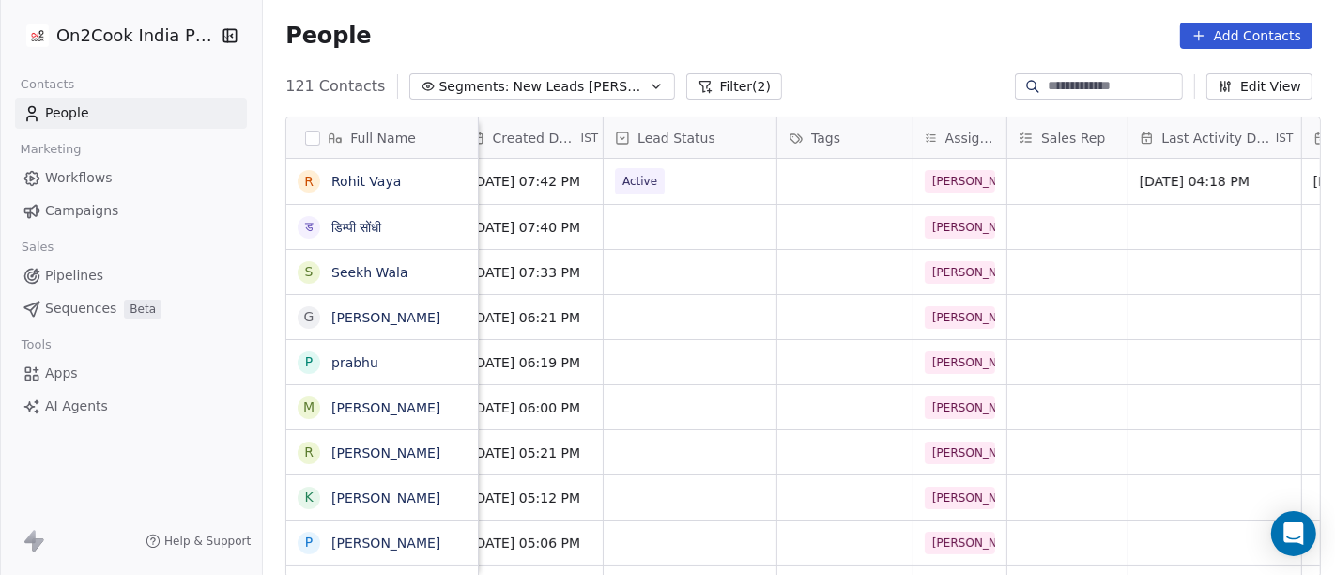
click at [904, 71] on div "121 Contacts Segments: New Leads Salim Filter (2) Edit View" at bounding box center [799, 86] width 1073 height 30
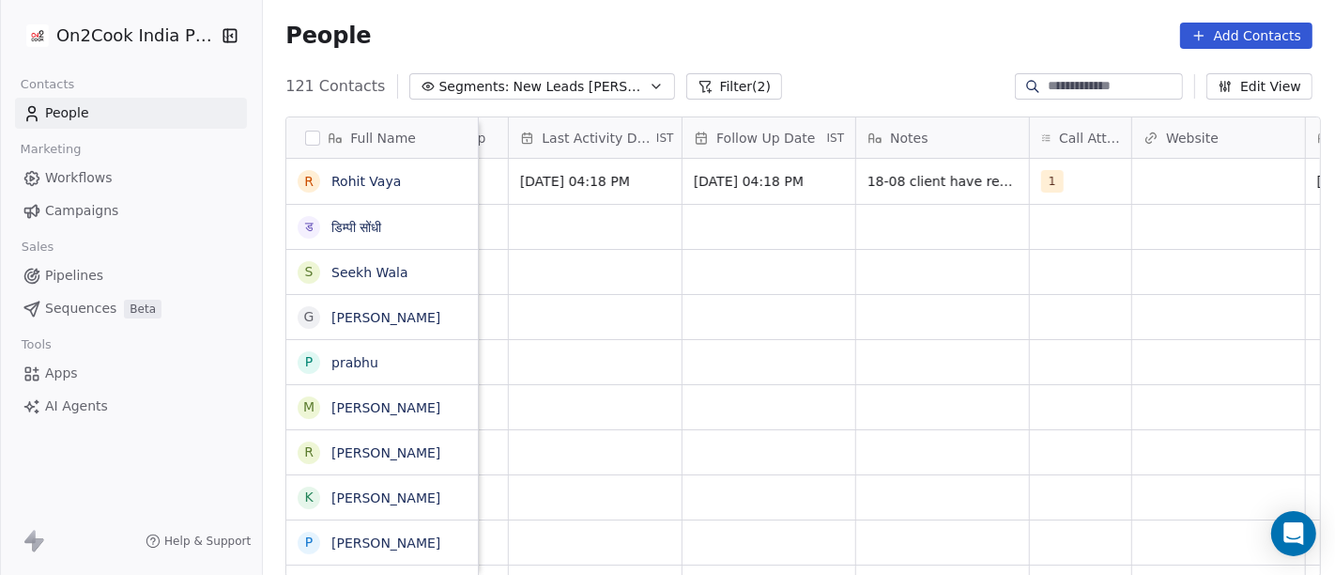
scroll to position [0, 1164]
click at [779, 73] on div "121 Contacts Segments: New Leads Salim Filter (2) Edit View" at bounding box center [799, 86] width 1073 height 30
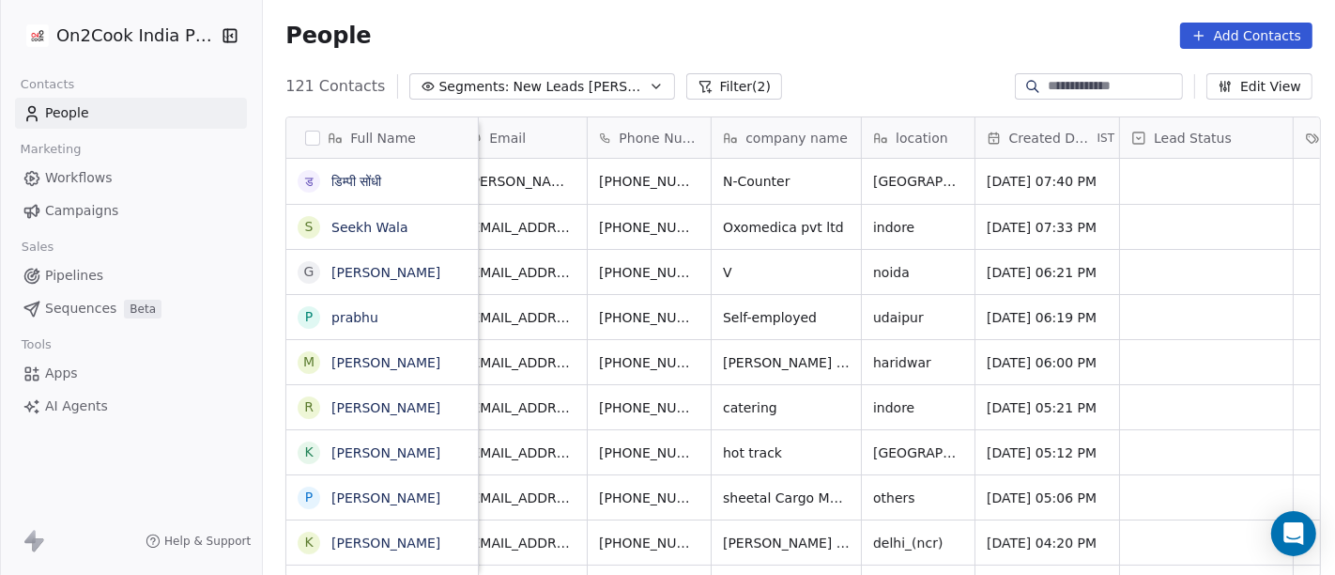
scroll to position [0, 0]
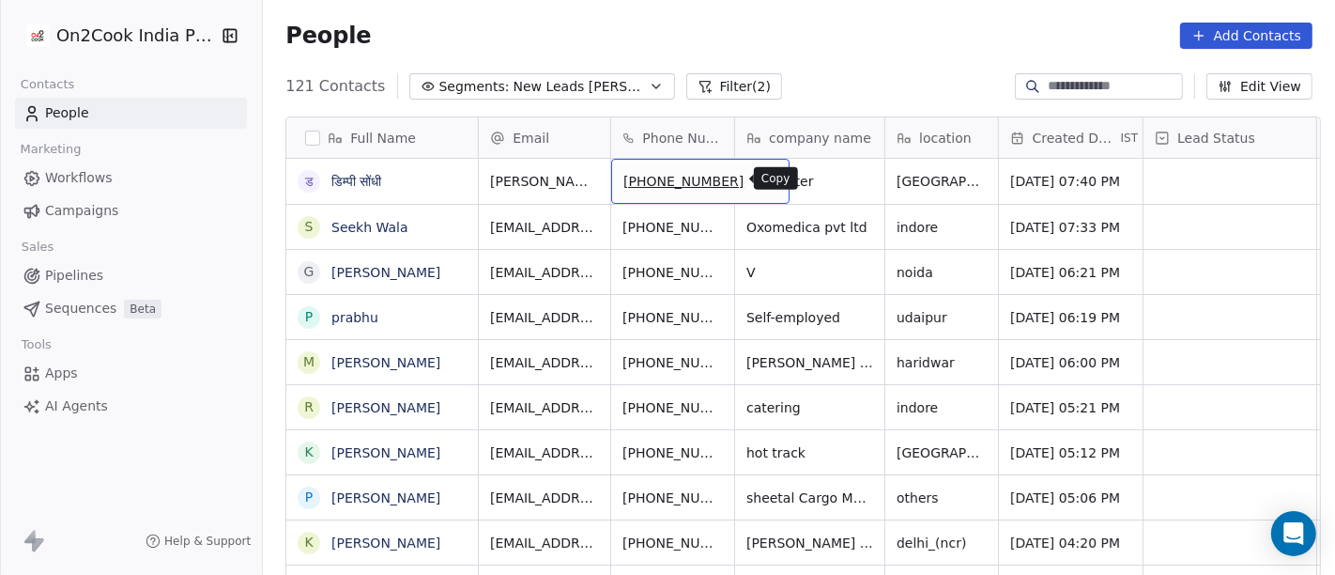
click at [759, 184] on icon "grid" at bounding box center [766, 178] width 15 height 15
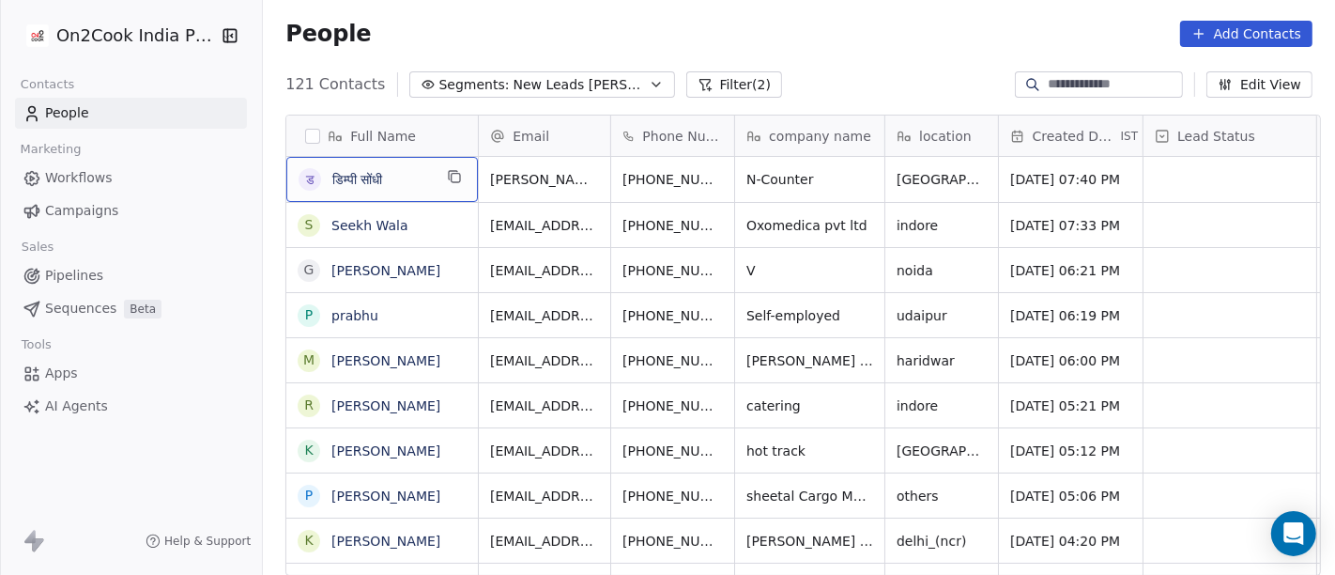
click at [410, 183] on span "डिम्पी सोंधी" at bounding box center [382, 179] width 100 height 19
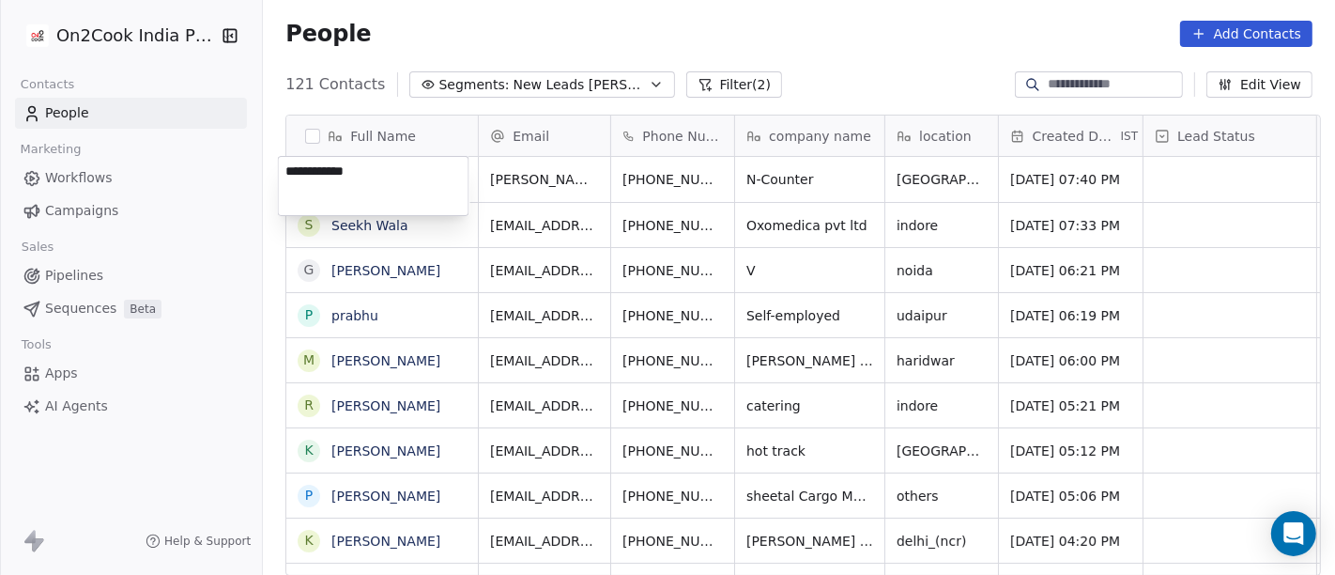
click at [410, 183] on textarea "**********" at bounding box center [374, 186] width 190 height 58
type textarea "**********"
click at [807, 52] on html "On2Cook India Pvt. Ltd. Contacts People Marketing Workflows Campaigns Sales Pip…" at bounding box center [667, 287] width 1335 height 575
click at [810, 39] on html "On2Cook India Pvt. Ltd. Contacts People Marketing Workflows Campaigns Sales Pip…" at bounding box center [667, 287] width 1335 height 575
click at [835, 33] on div "People Add Contacts" at bounding box center [799, 34] width 1027 height 26
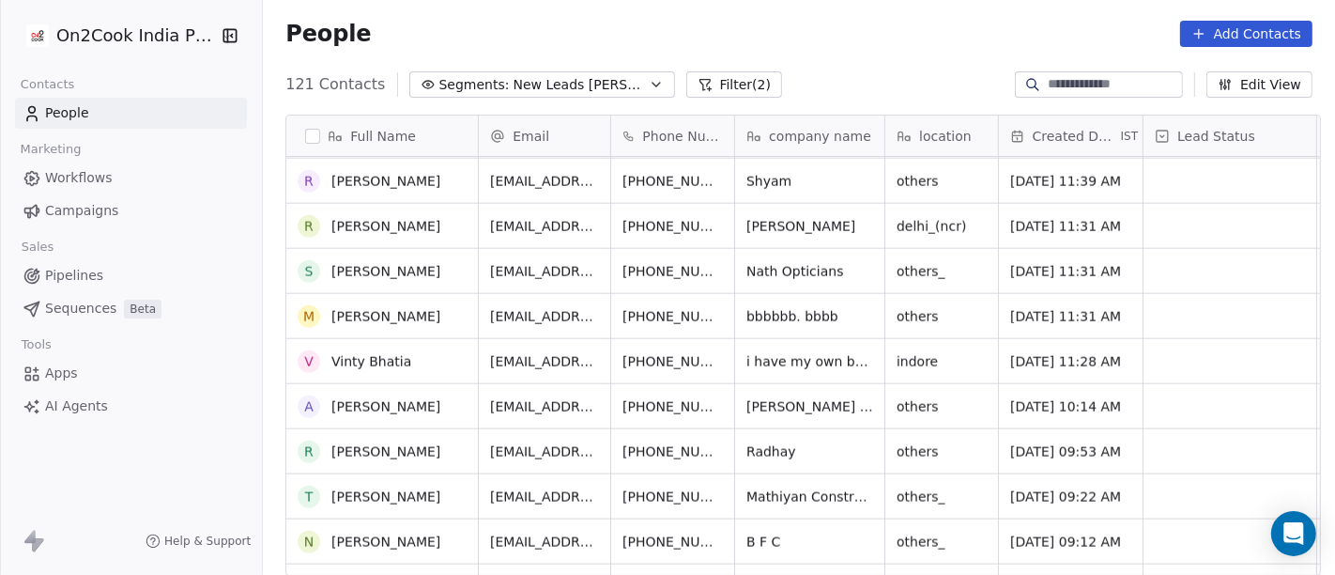
scroll to position [0, 0]
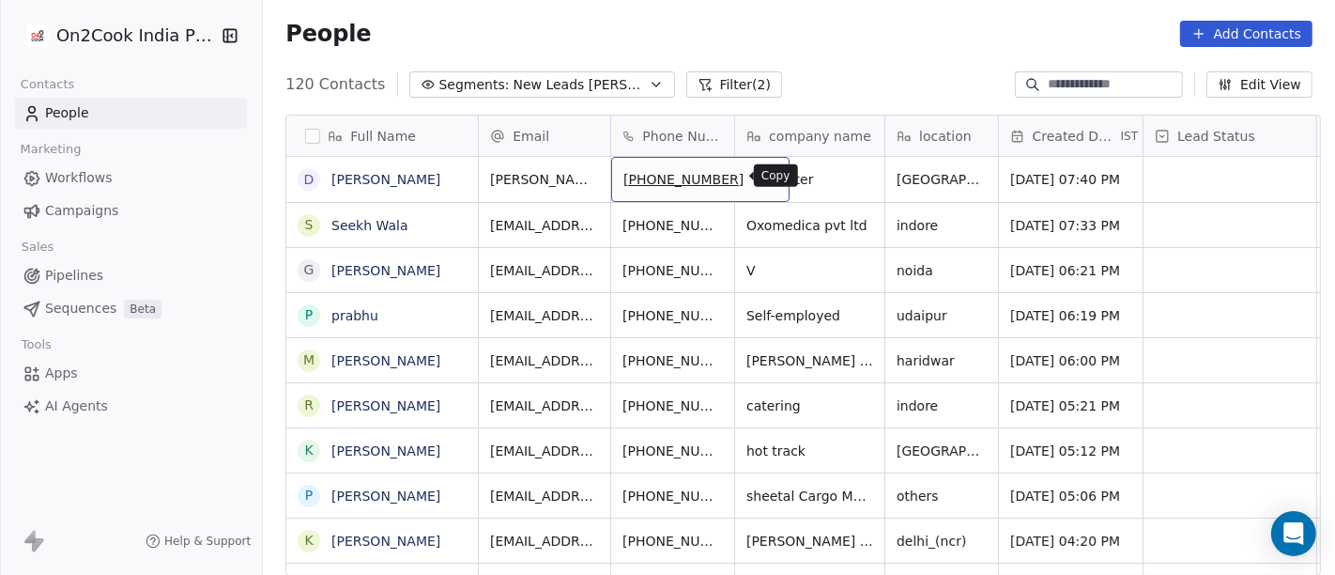
click at [759, 180] on icon "grid" at bounding box center [766, 176] width 15 height 15
click at [761, 171] on icon "grid" at bounding box center [765, 175] width 8 height 8
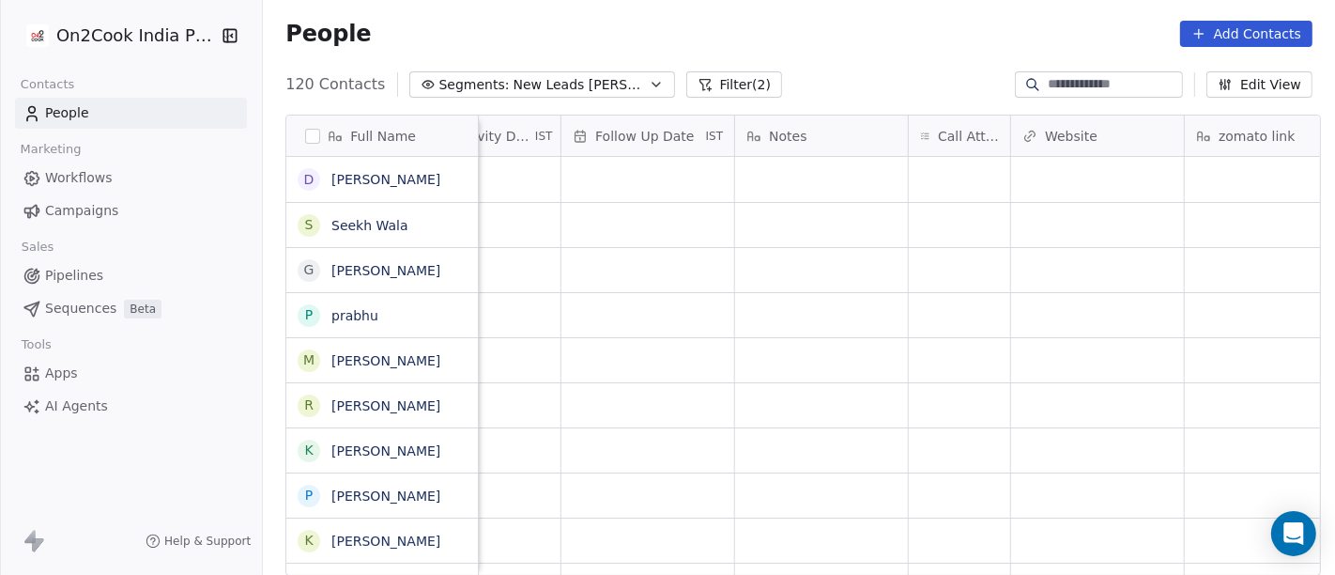
scroll to position [0, 1280]
click at [940, 170] on div "grid" at bounding box center [960, 179] width 101 height 45
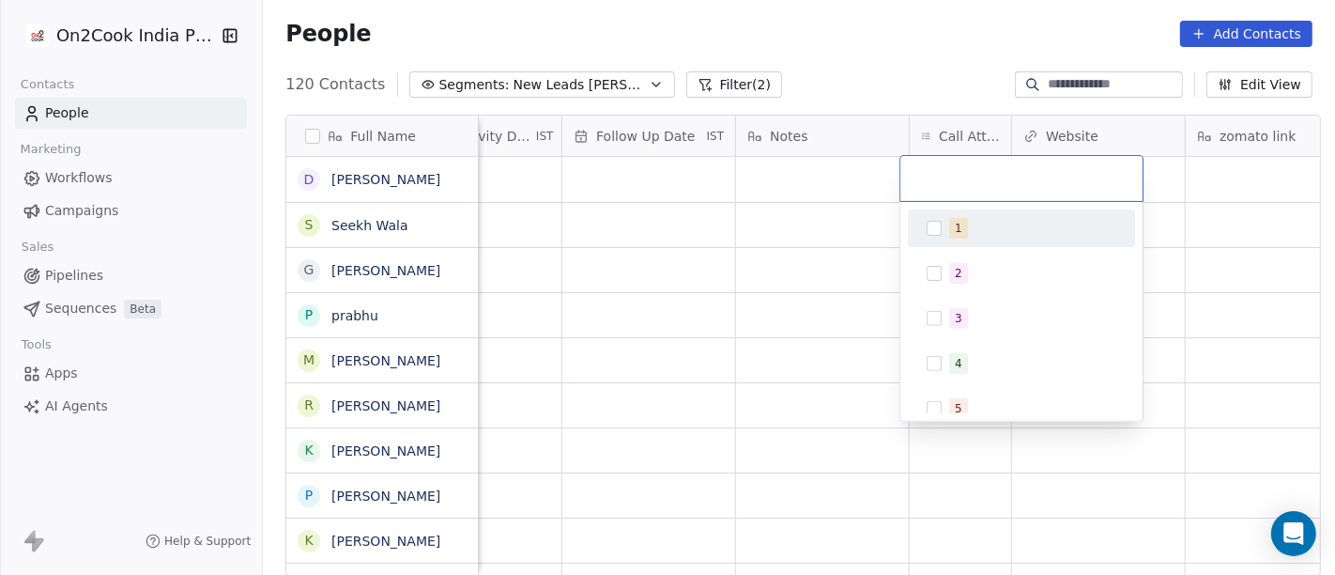
click at [942, 234] on div "1" at bounding box center [1022, 228] width 212 height 30
click at [749, 177] on html "On2Cook India Pvt. Ltd. Contacts People Marketing Workflows Campaigns Sales Pip…" at bounding box center [667, 287] width 1335 height 575
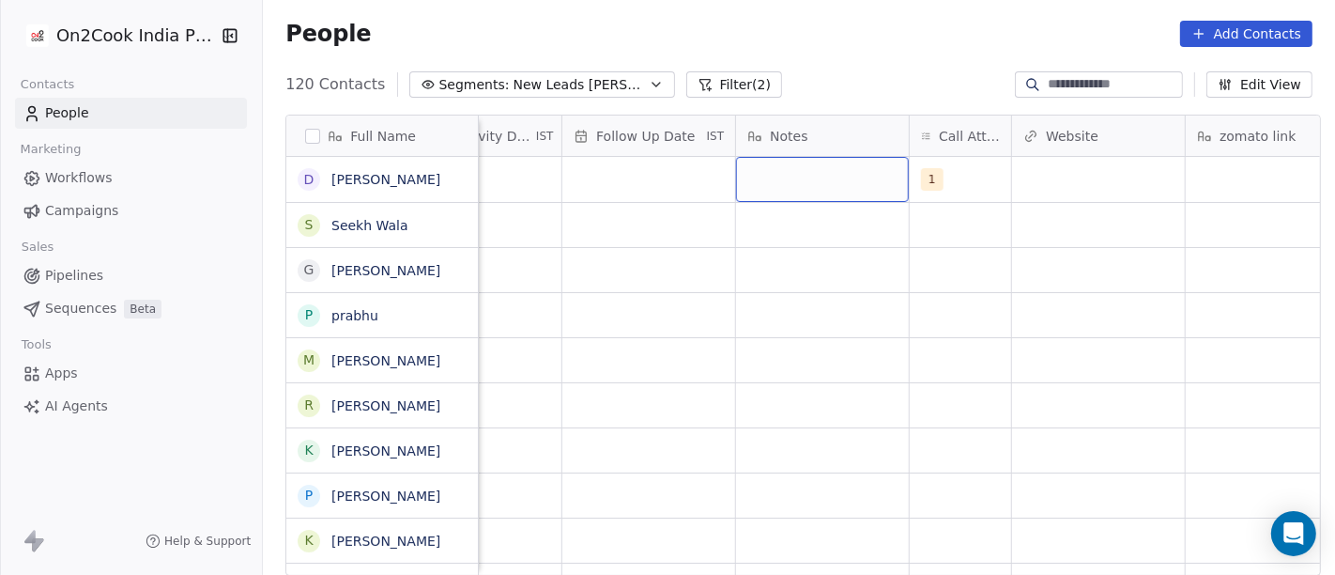
click at [749, 177] on div "grid" at bounding box center [822, 179] width 173 height 45
drag, startPoint x: 749, startPoint y: 177, endPoint x: 764, endPoint y: 158, distance: 24.7
click at [749, 173] on div "grid" at bounding box center [822, 179] width 173 height 45
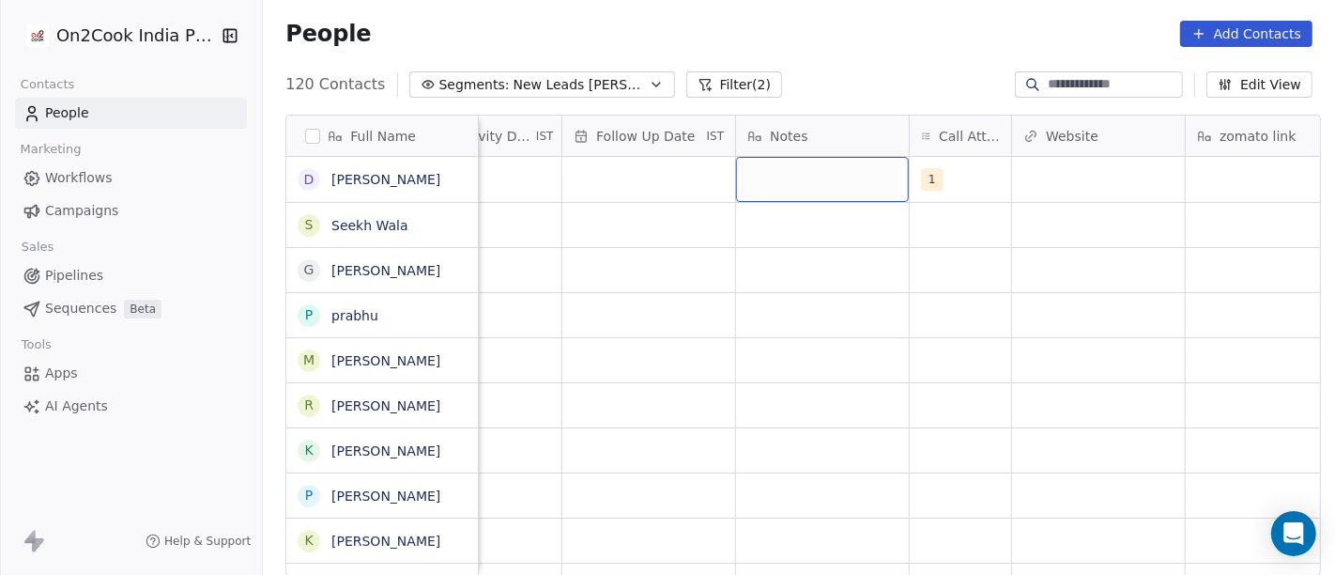
click at [783, 175] on div "grid" at bounding box center [822, 179] width 173 height 45
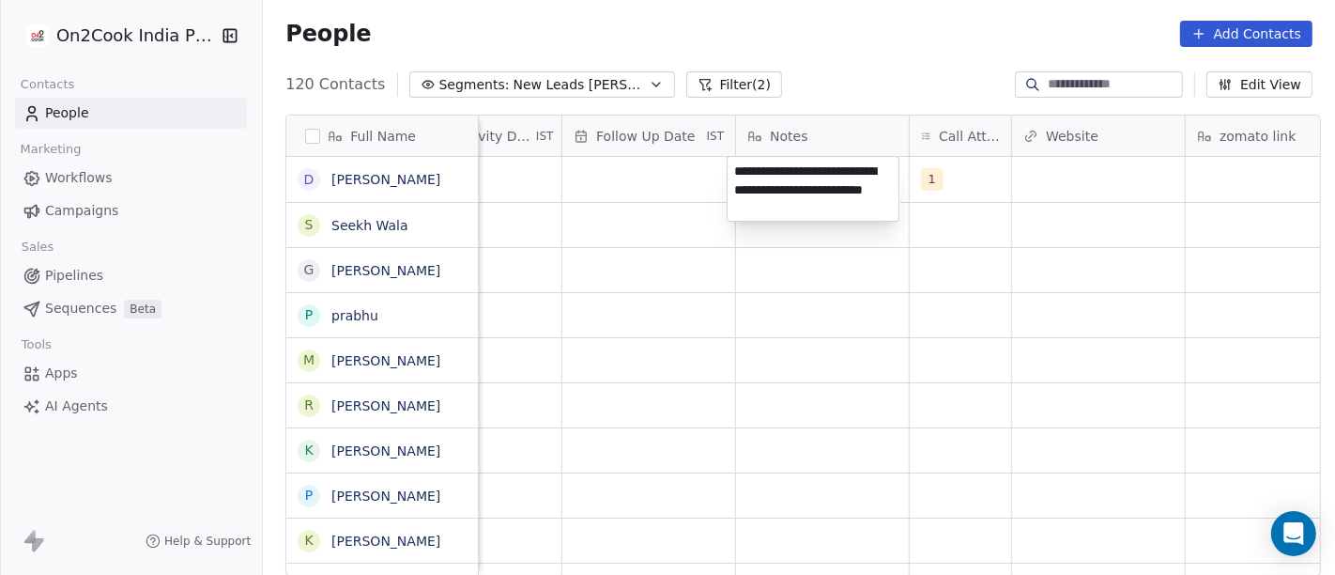
type textarea "**********"
click at [896, 271] on html "On2Cook India Pvt. Ltd. Contacts People Marketing Workflows Campaigns Sales Pip…" at bounding box center [667, 287] width 1335 height 575
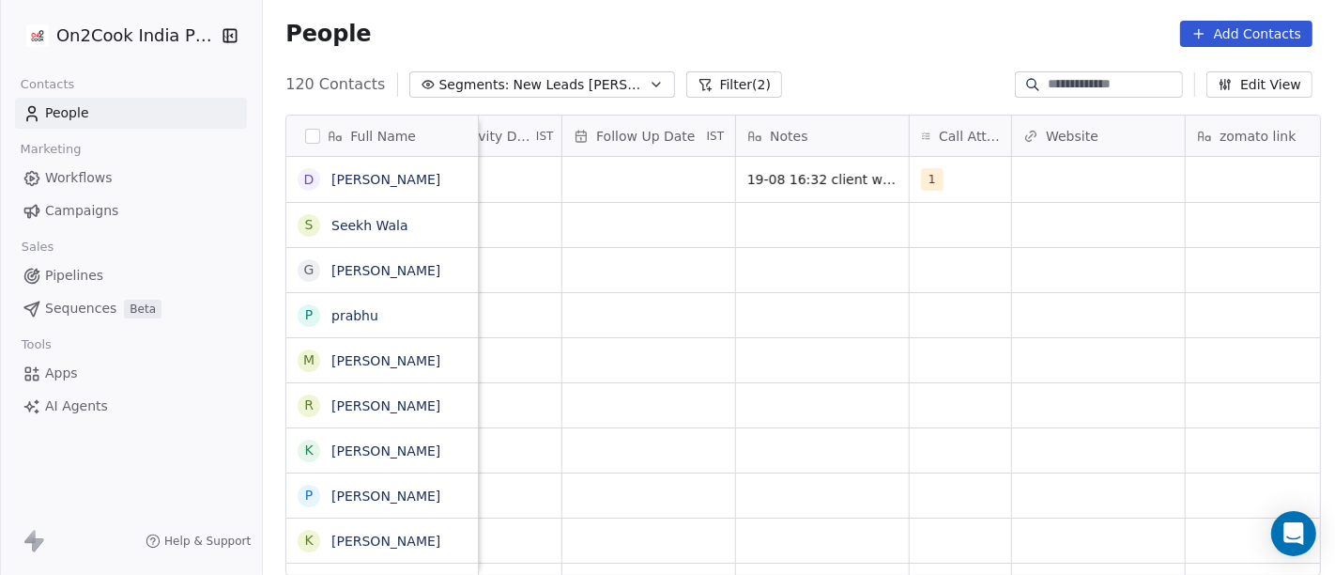
scroll to position [0, 1078]
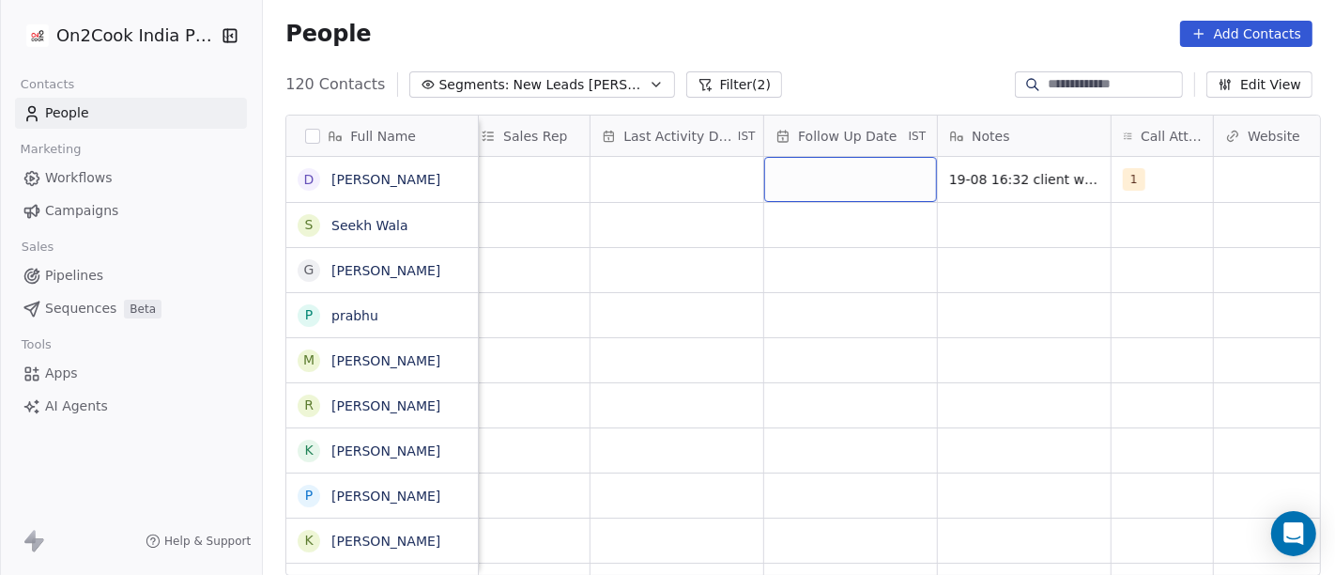
click at [815, 192] on div "grid" at bounding box center [850, 179] width 173 height 45
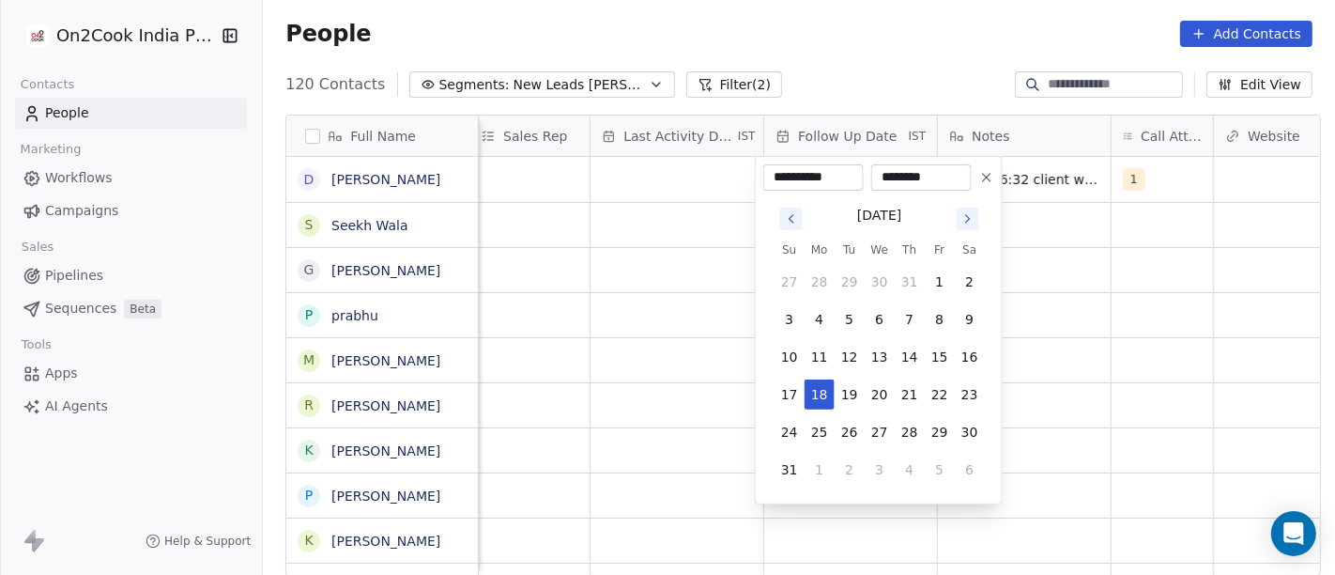
click at [817, 449] on tbody "27 28 29 30 31 1 2 3 4 5 6 7 8 9 10 11 12 13 14 15 16 17 18 19 20 21 22 23 24 2…" at bounding box center [880, 371] width 210 height 225
click at [810, 433] on button "25" at bounding box center [820, 432] width 30 height 30
click at [992, 178] on icon at bounding box center [987, 177] width 15 height 15
type input "**********"
type input "********"
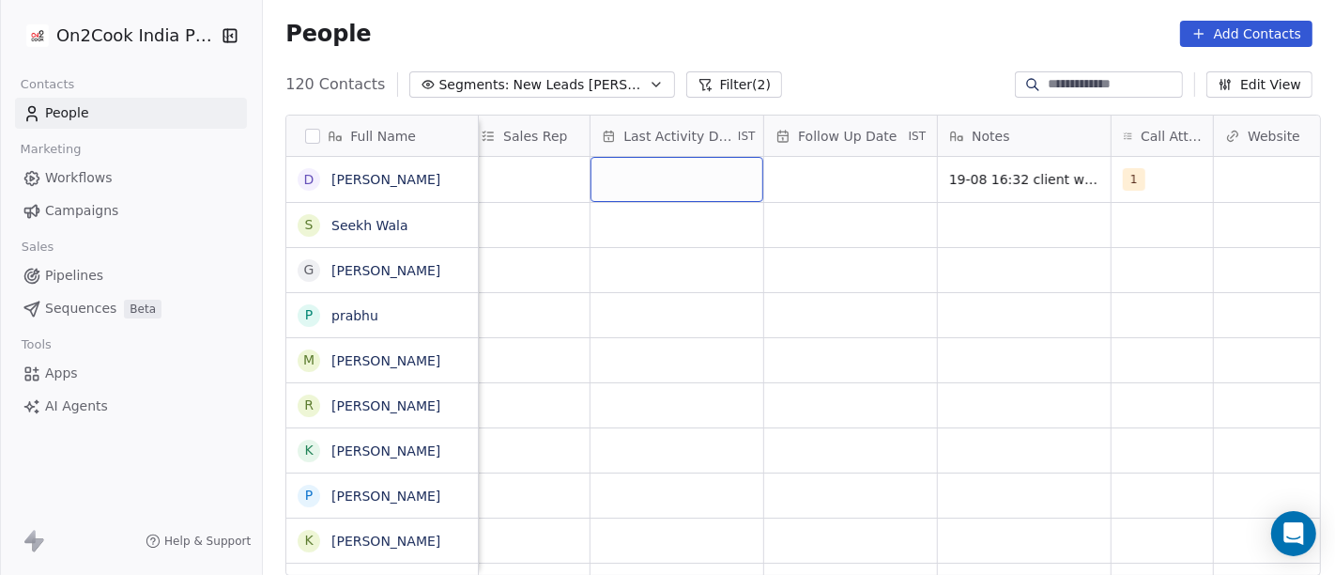
click at [679, 166] on div "grid" at bounding box center [677, 179] width 173 height 45
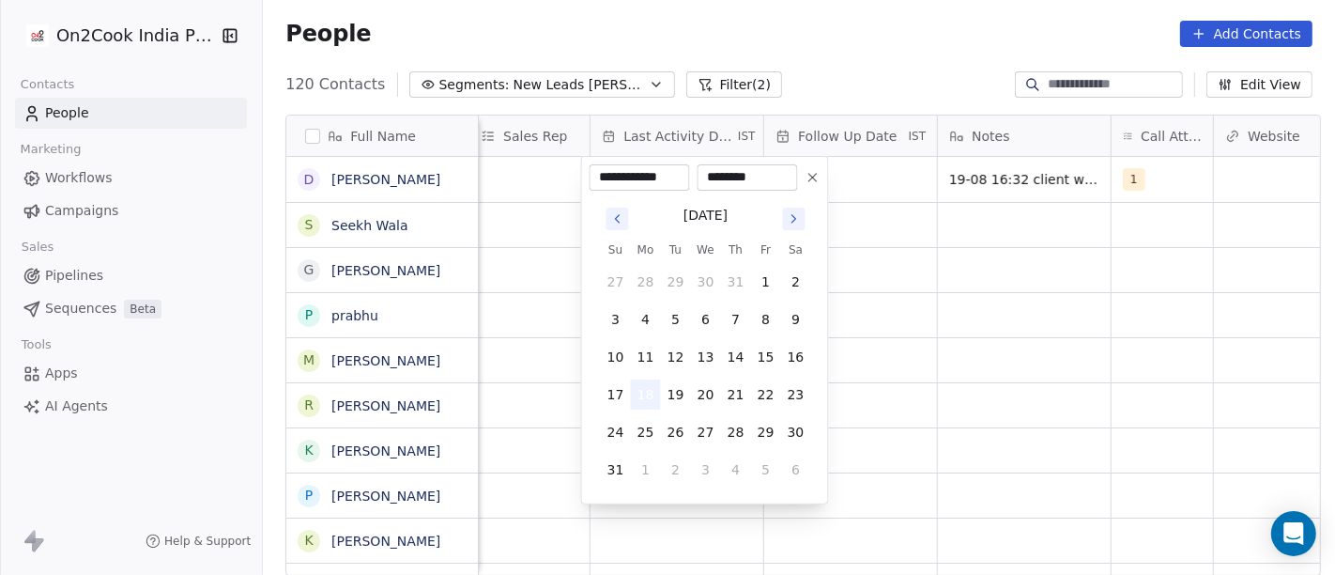
click at [648, 392] on button "18" at bounding box center [646, 394] width 30 height 30
click at [1050, 327] on html "On2Cook India Pvt. Ltd. Contacts People Marketing Workflows Campaigns Sales Pip…" at bounding box center [667, 287] width 1335 height 575
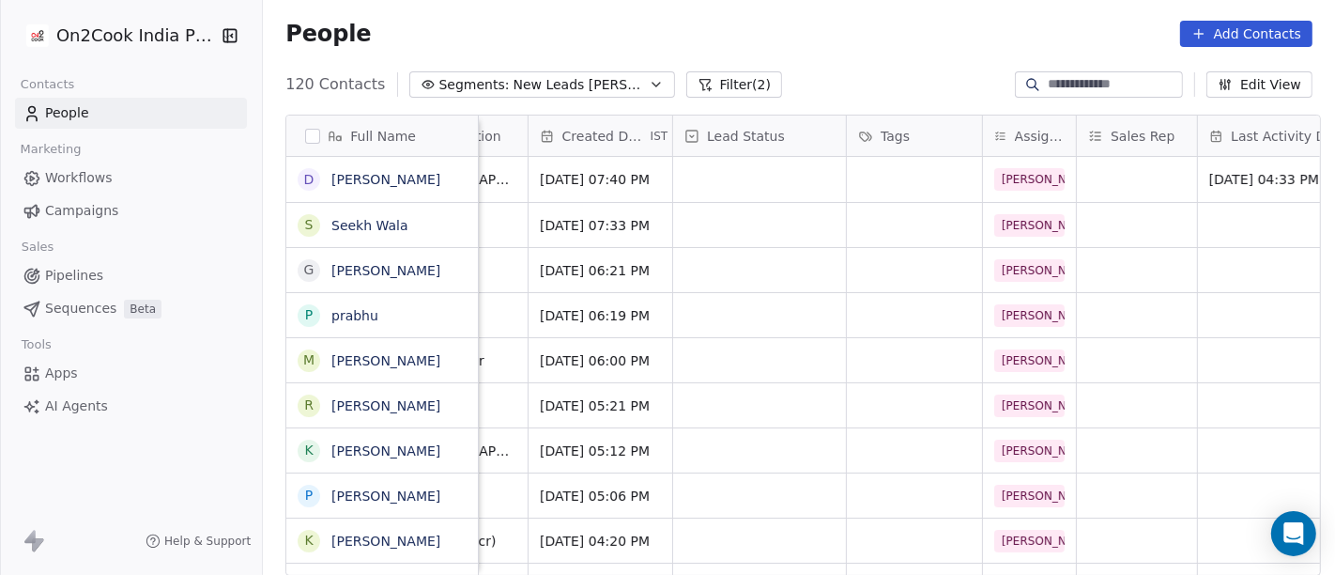
scroll to position [0, 471]
drag, startPoint x: 744, startPoint y: 159, endPoint x: 738, endPoint y: 168, distance: 11.0
click at [738, 168] on div "grid" at bounding box center [758, 179] width 173 height 45
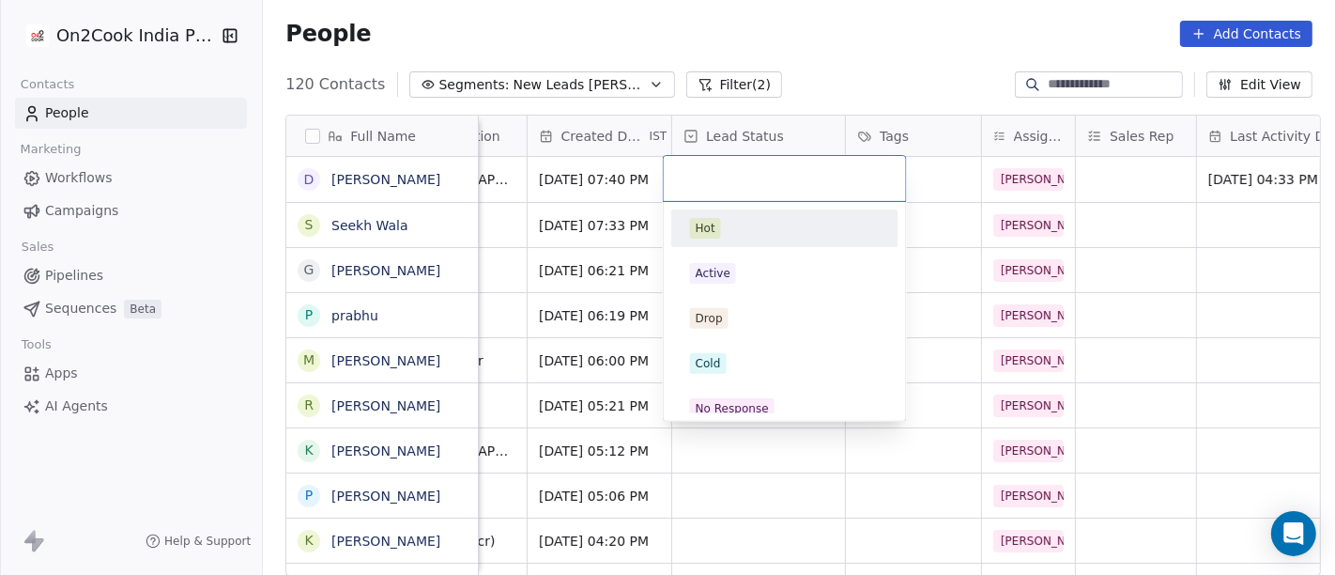
click at [738, 168] on input "text" at bounding box center [785, 178] width 220 height 21
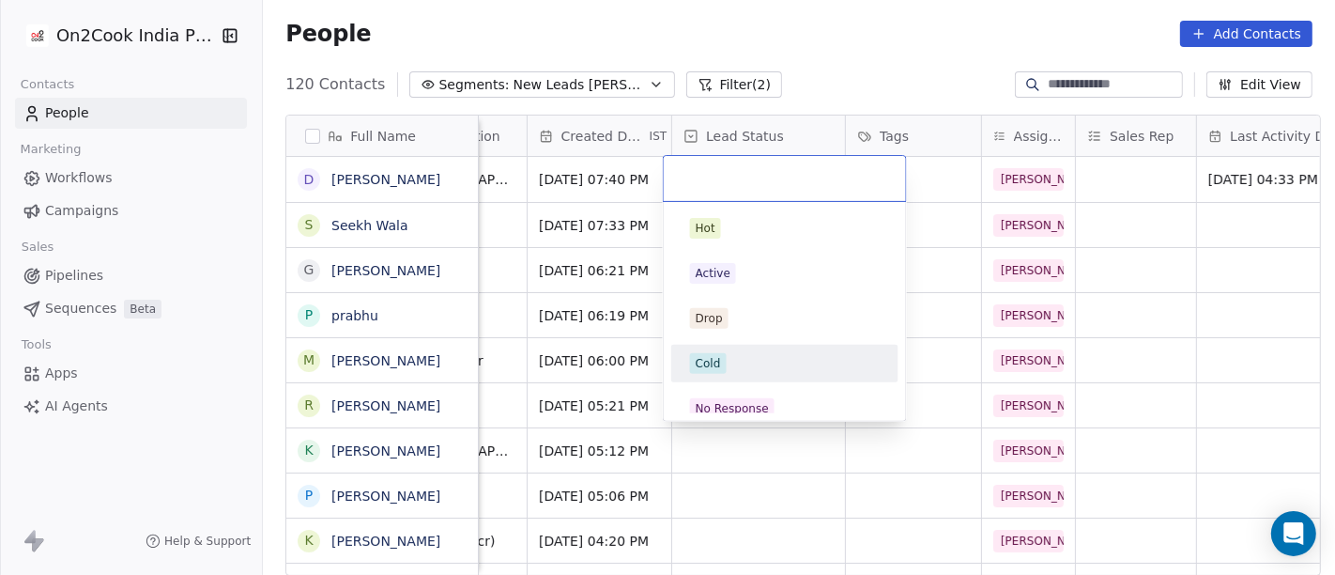
click at [753, 365] on div "Cold" at bounding box center [785, 363] width 190 height 21
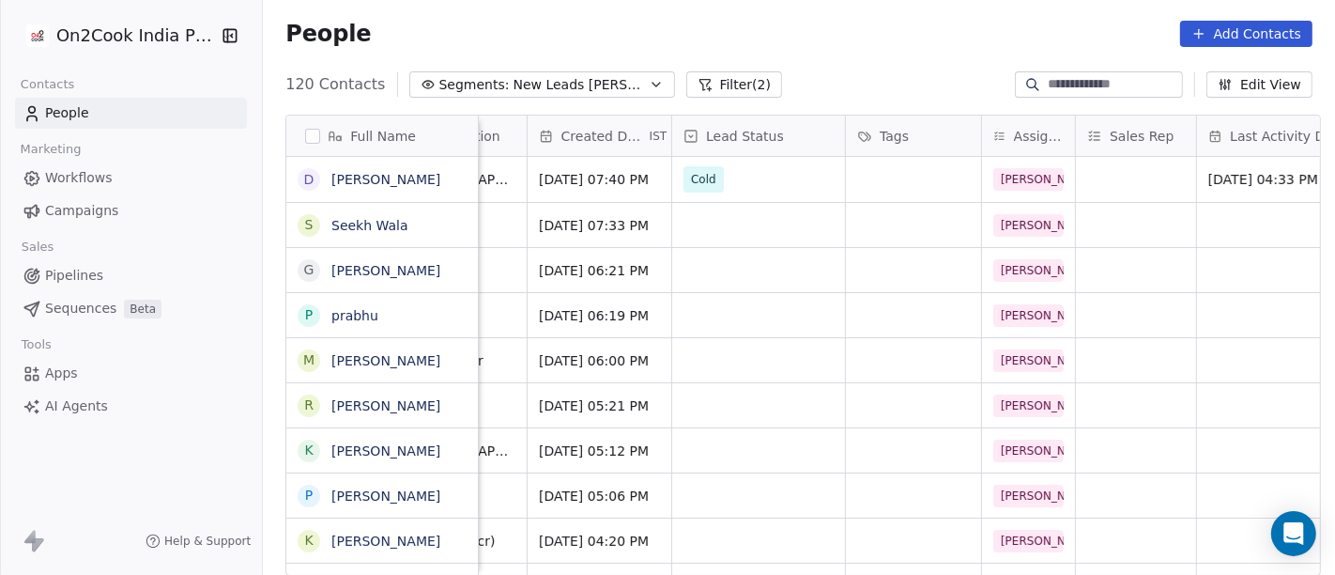
scroll to position [0, 0]
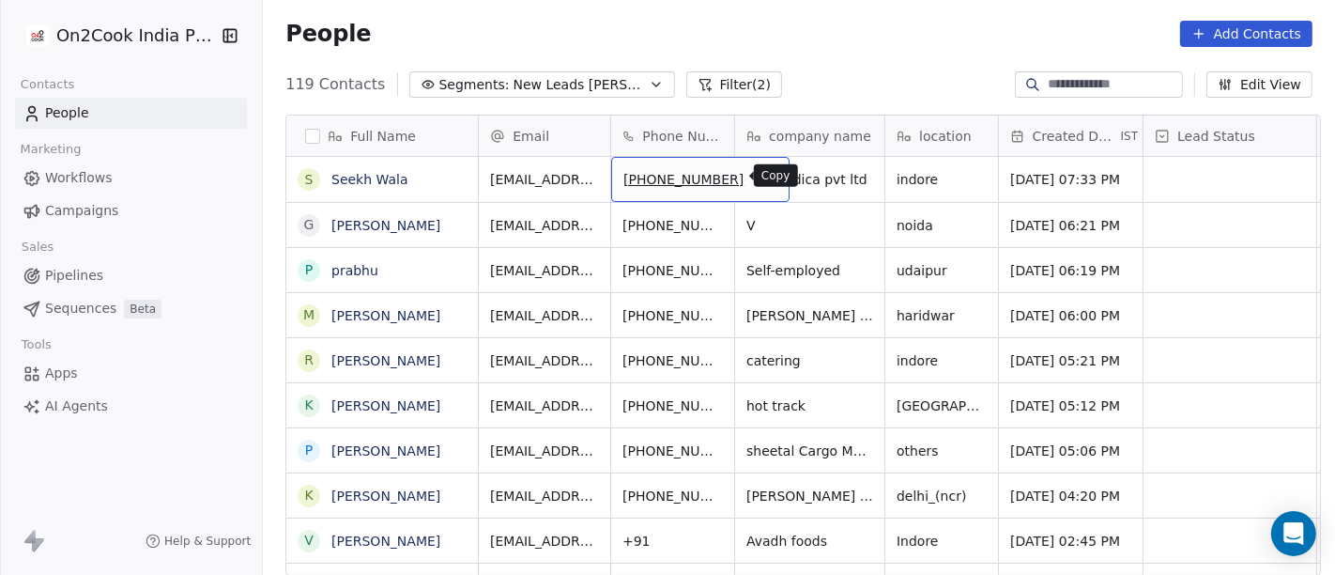
click at [759, 171] on icon "grid" at bounding box center [766, 176] width 15 height 15
click at [755, 180] on button "grid" at bounding box center [766, 176] width 23 height 23
drag, startPoint x: 727, startPoint y: 172, endPoint x: 717, endPoint y: 167, distance: 11.3
click at [759, 174] on icon "grid" at bounding box center [766, 176] width 15 height 15
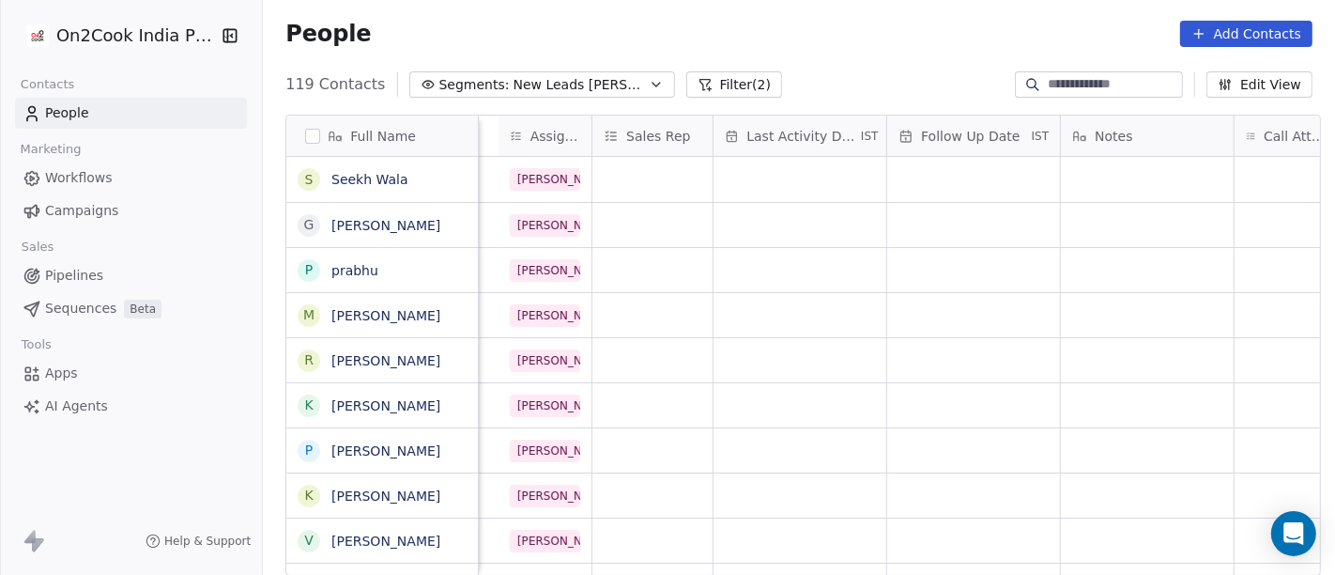
scroll to position [0, 1442]
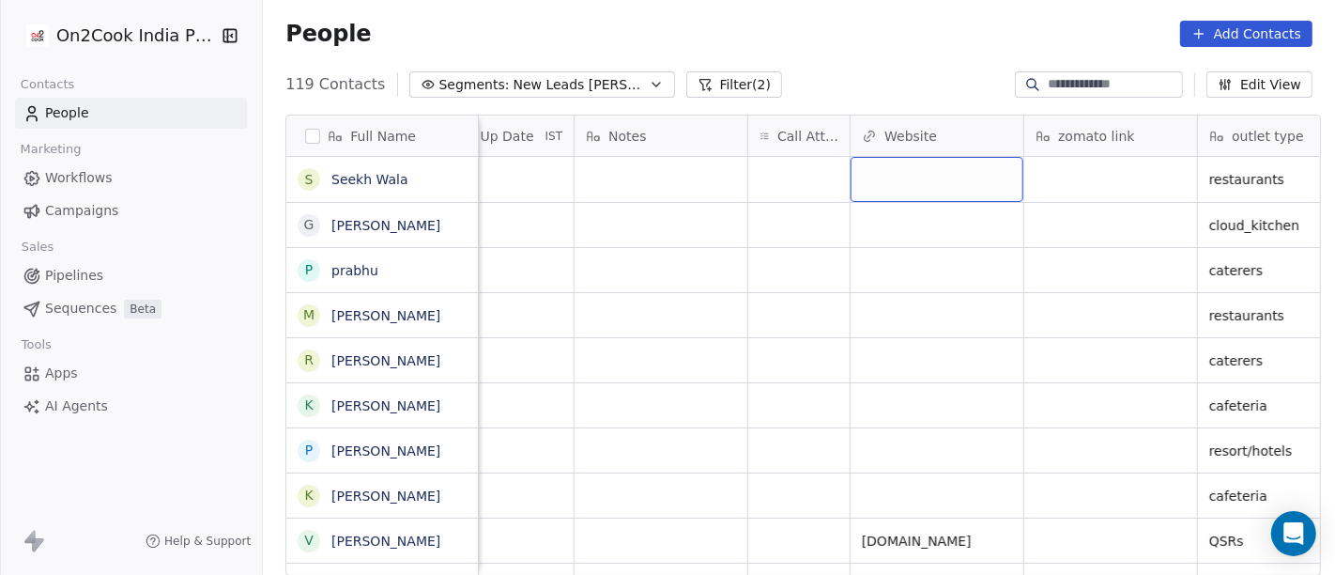
click at [941, 178] on div "grid" at bounding box center [937, 179] width 173 height 45
click at [838, 30] on html "On2Cook India Pvt. Ltd. Contacts People Marketing Workflows Campaigns Sales Pip…" at bounding box center [667, 287] width 1335 height 575
click at [760, 171] on div "grid" at bounding box center [799, 179] width 101 height 45
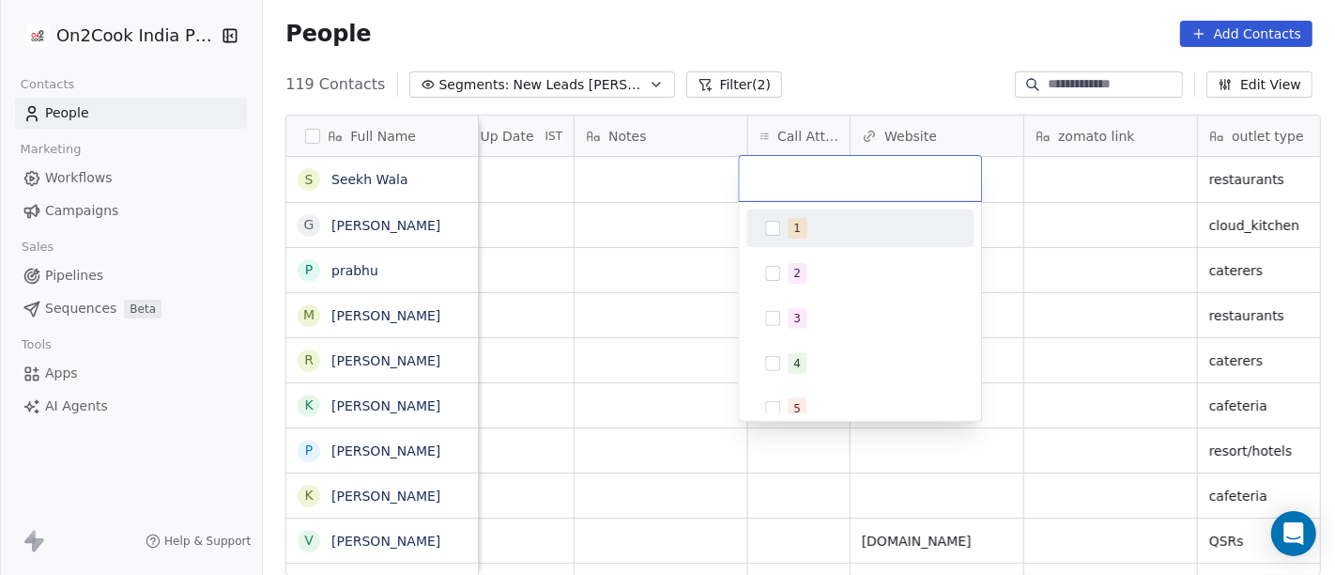
click at [806, 218] on div "1" at bounding box center [871, 228] width 167 height 21
click at [857, 64] on html "On2Cook India Pvt. Ltd. Contacts People Marketing Workflows Campaigns Sales Pip…" at bounding box center [667, 287] width 1335 height 575
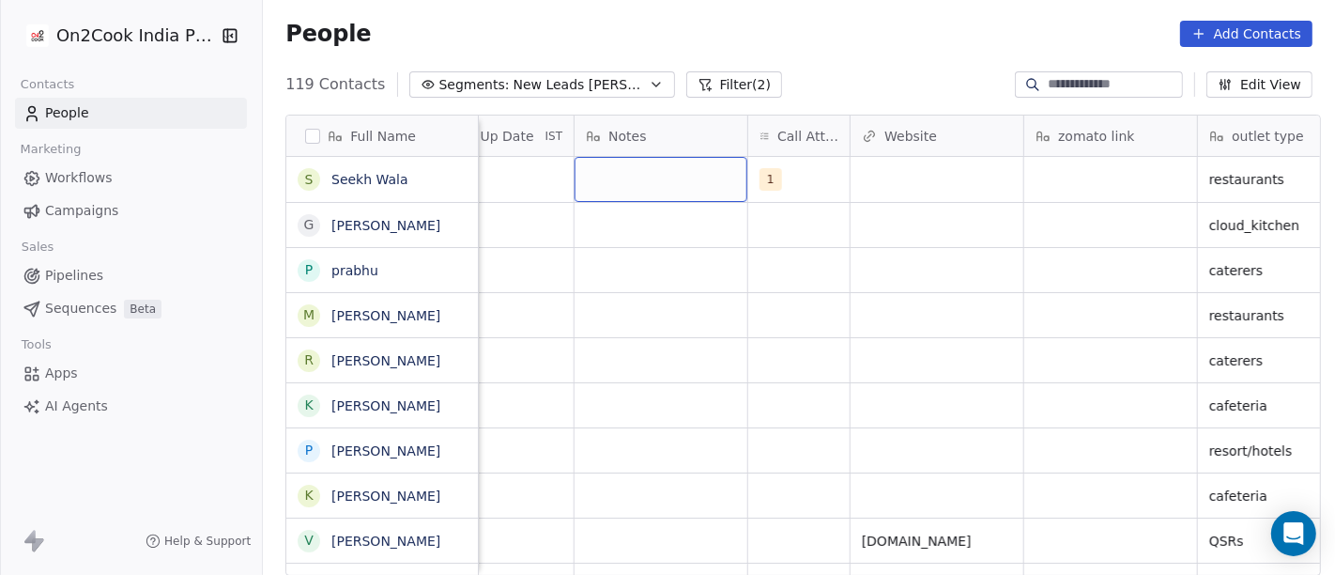
click at [641, 167] on div "grid" at bounding box center [661, 179] width 173 height 45
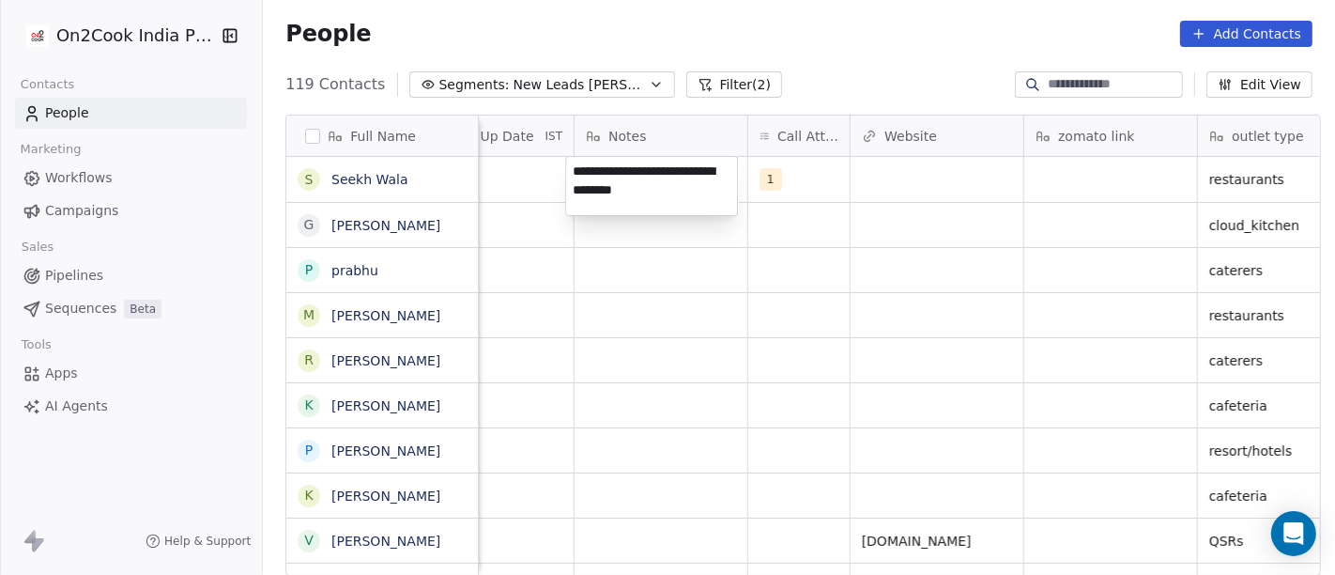
type textarea "**********"
click at [690, 287] on html "On2Cook India Pvt. Ltd. Contacts People Marketing Workflows Campaigns Sales Pip…" at bounding box center [667, 287] width 1335 height 575
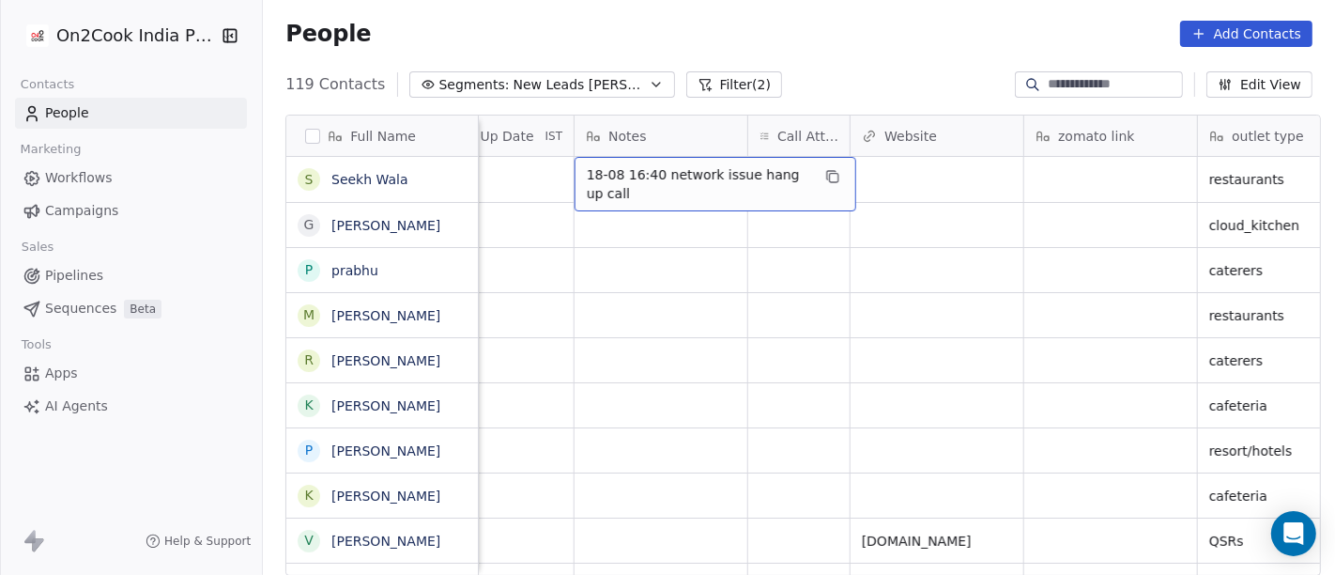
click at [668, 187] on span "18-08 16:40 network issue hang up call" at bounding box center [699, 184] width 224 height 38
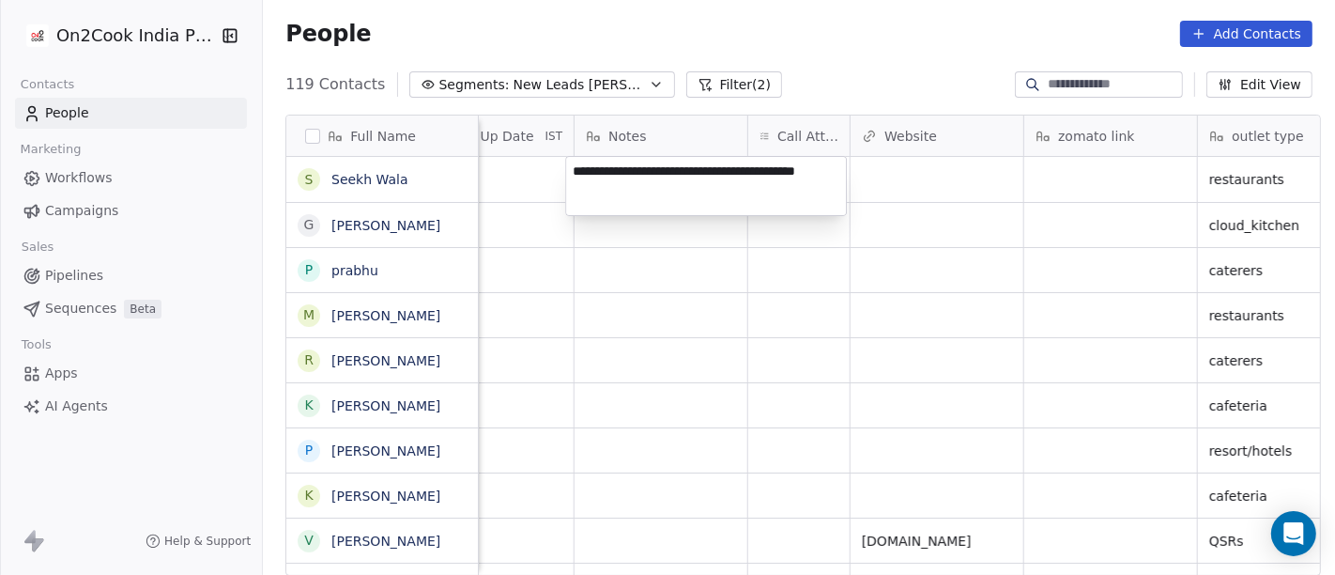
type textarea "**********"
click at [816, 363] on html "On2Cook India Pvt. Ltd. Contacts People Marketing Workflows Campaigns Sales Pip…" at bounding box center [667, 287] width 1335 height 575
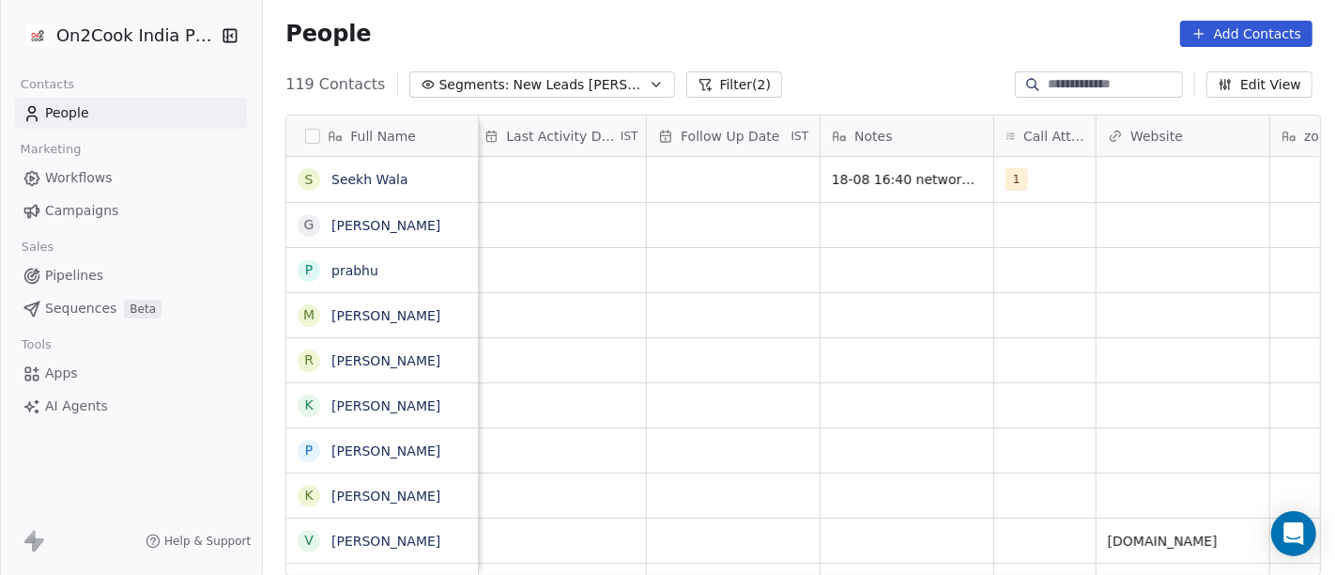
scroll to position [0, 1186]
click at [723, 170] on div "grid" at bounding box center [742, 179] width 173 height 45
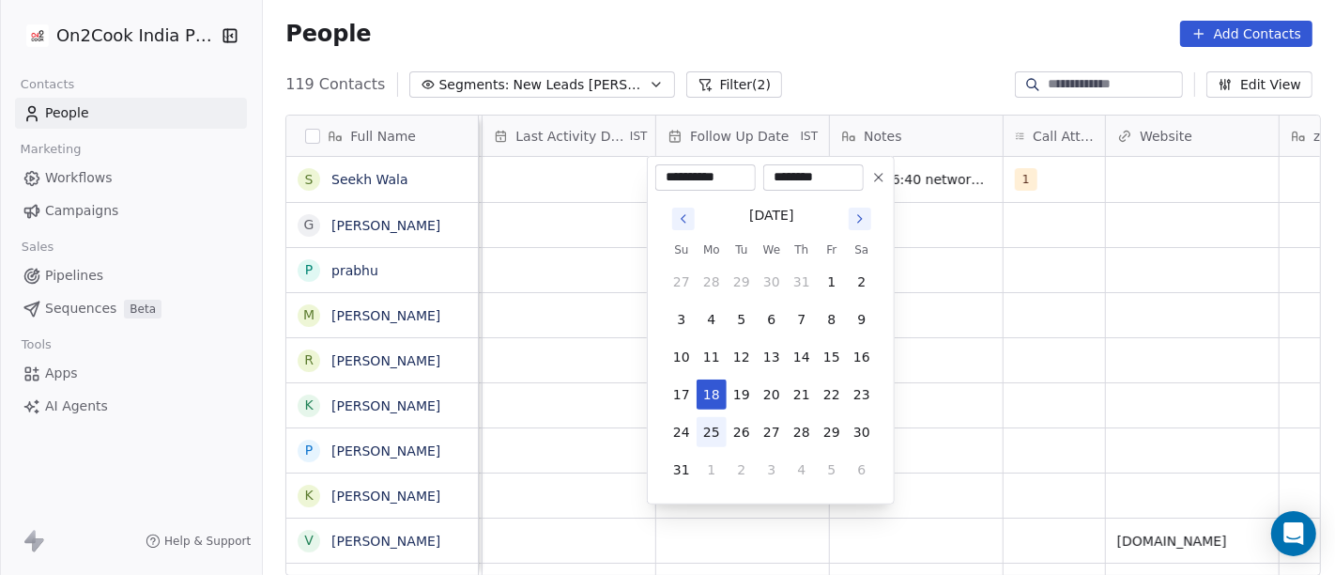
click at [715, 440] on button "25" at bounding box center [712, 432] width 30 height 30
type input "**********"
click at [976, 317] on html "On2Cook India Pvt. Ltd. Contacts People Marketing Workflows Campaigns Sales Pip…" at bounding box center [667, 287] width 1335 height 575
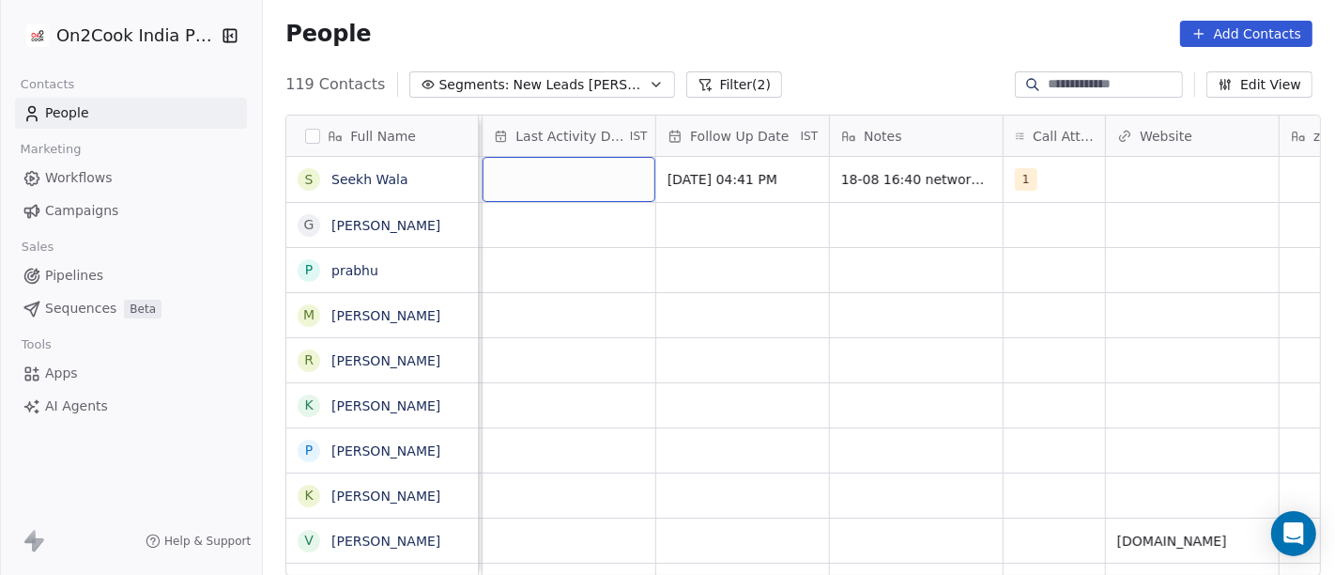
click at [550, 189] on div "grid" at bounding box center [569, 179] width 173 height 45
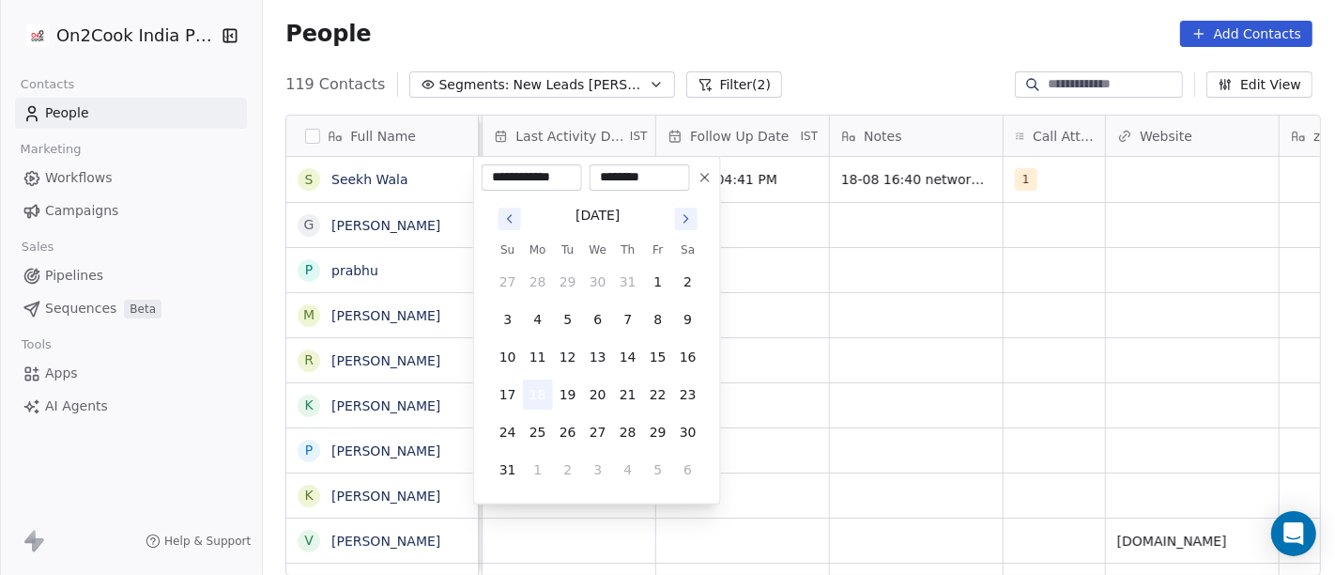
click at [532, 396] on button "18" at bounding box center [538, 394] width 30 height 30
click at [758, 275] on html "On2Cook India Pvt. Ltd. Contacts People Marketing Workflows Campaigns Sales Pip…" at bounding box center [667, 287] width 1335 height 575
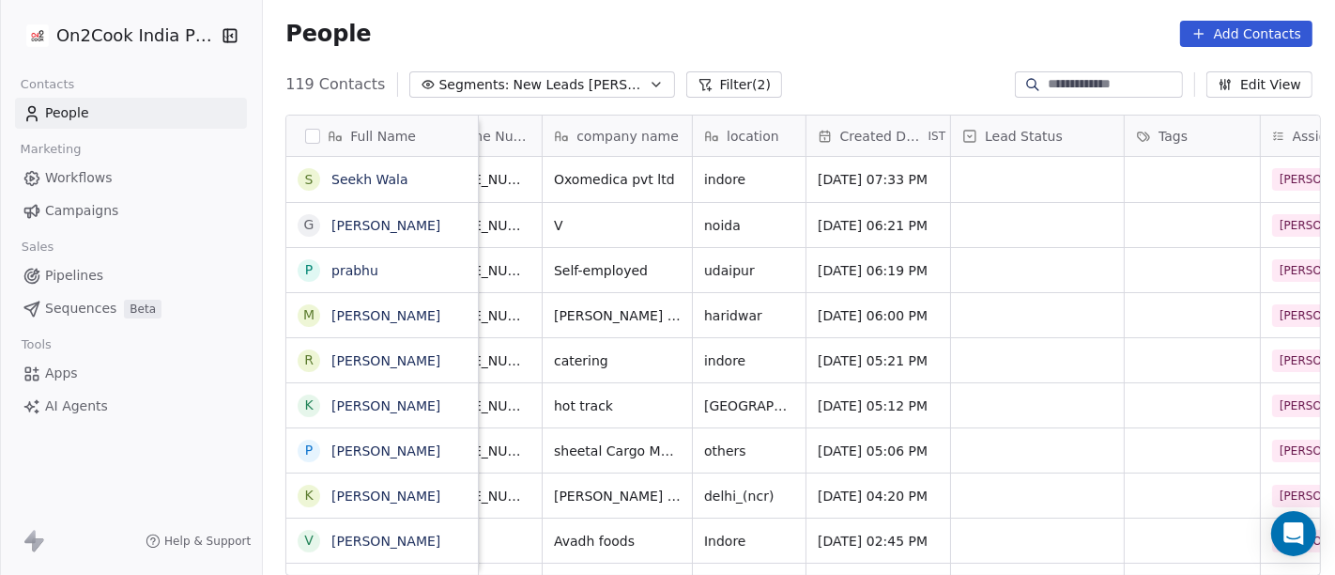
scroll to position [0, 192]
click at [1011, 176] on div "grid" at bounding box center [1038, 179] width 173 height 45
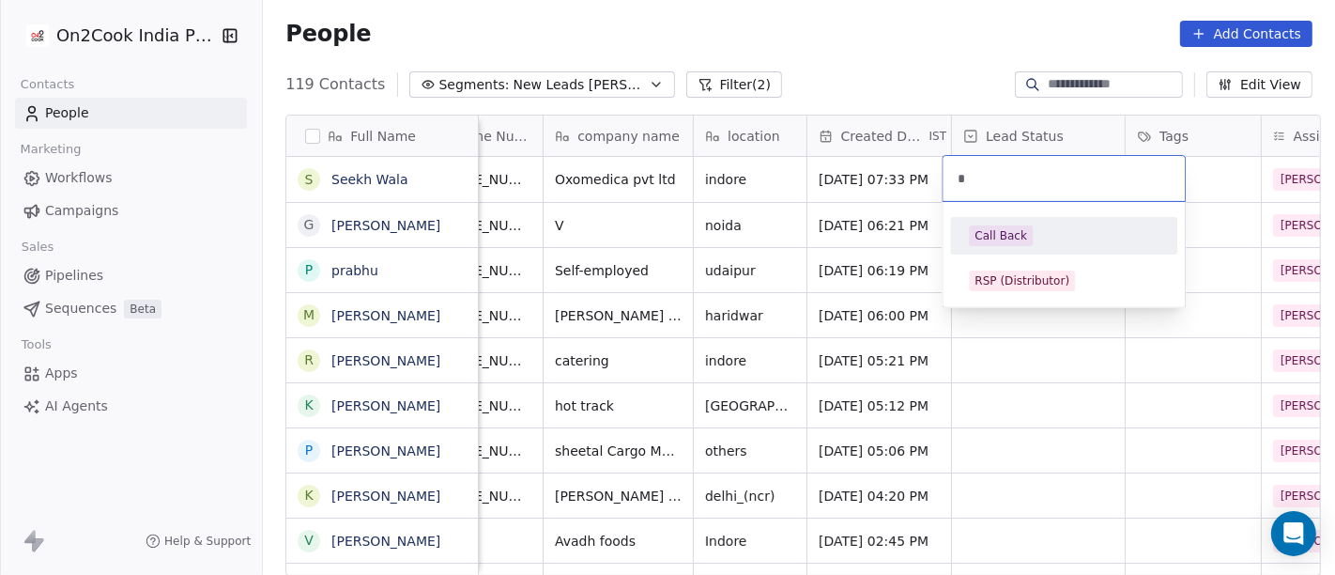
type input "*"
click at [1022, 245] on div "Call Back" at bounding box center [1064, 236] width 212 height 30
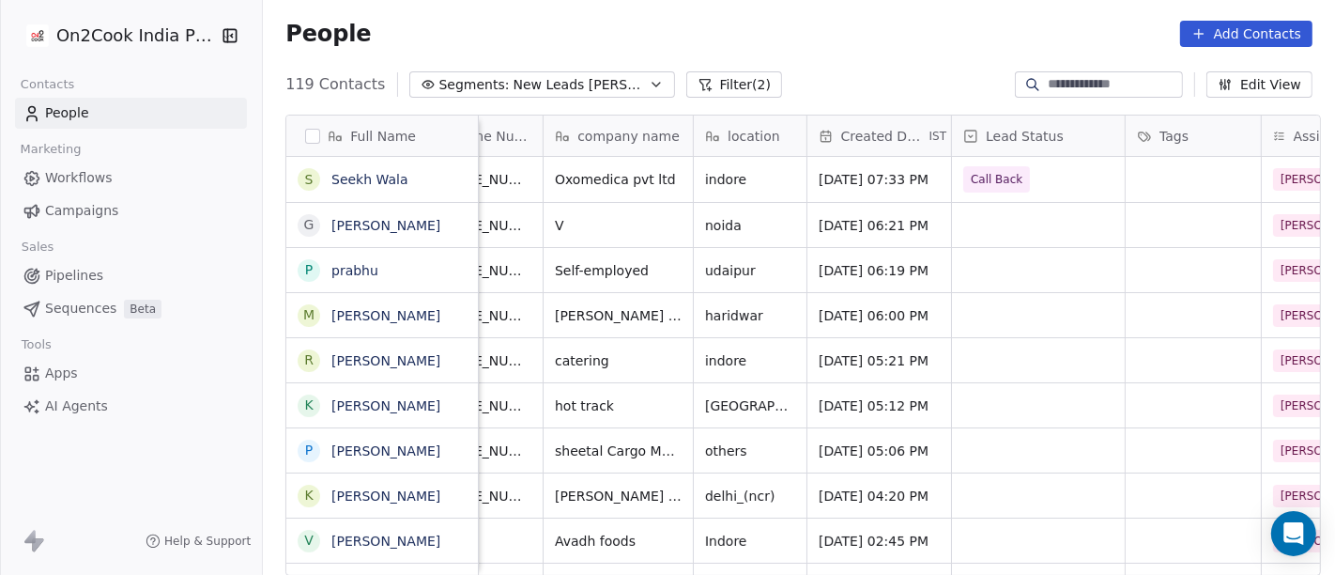
click at [800, 21] on div "People Add Contacts" at bounding box center [799, 34] width 1027 height 26
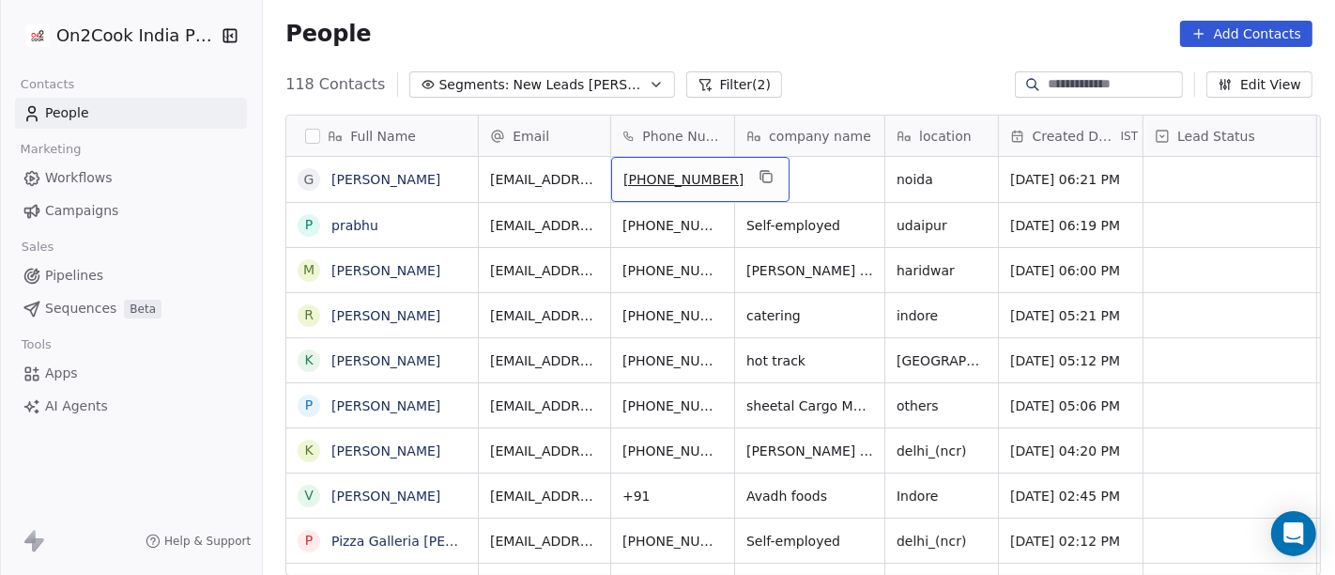
click at [719, 162] on div "+918887967588" at bounding box center [700, 179] width 178 height 45
drag, startPoint x: 733, startPoint y: 171, endPoint x: 648, endPoint y: 125, distance: 97.1
click at [759, 171] on icon "grid" at bounding box center [766, 176] width 15 height 15
click at [759, 176] on icon "grid" at bounding box center [766, 176] width 15 height 15
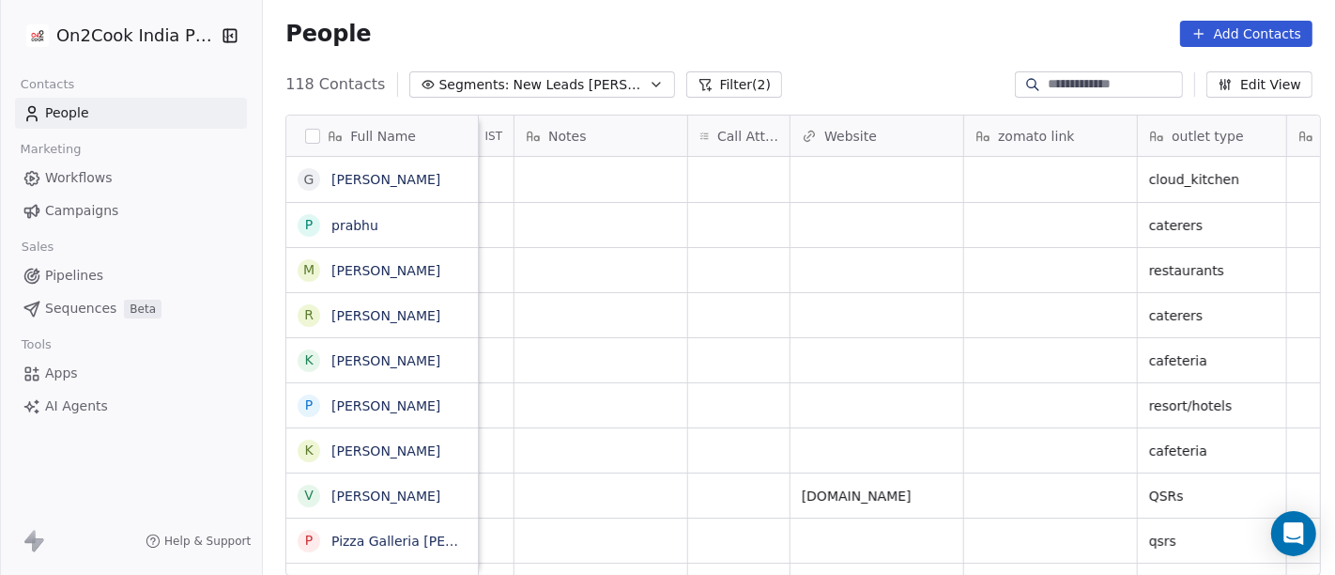
scroll to position [0, 1474]
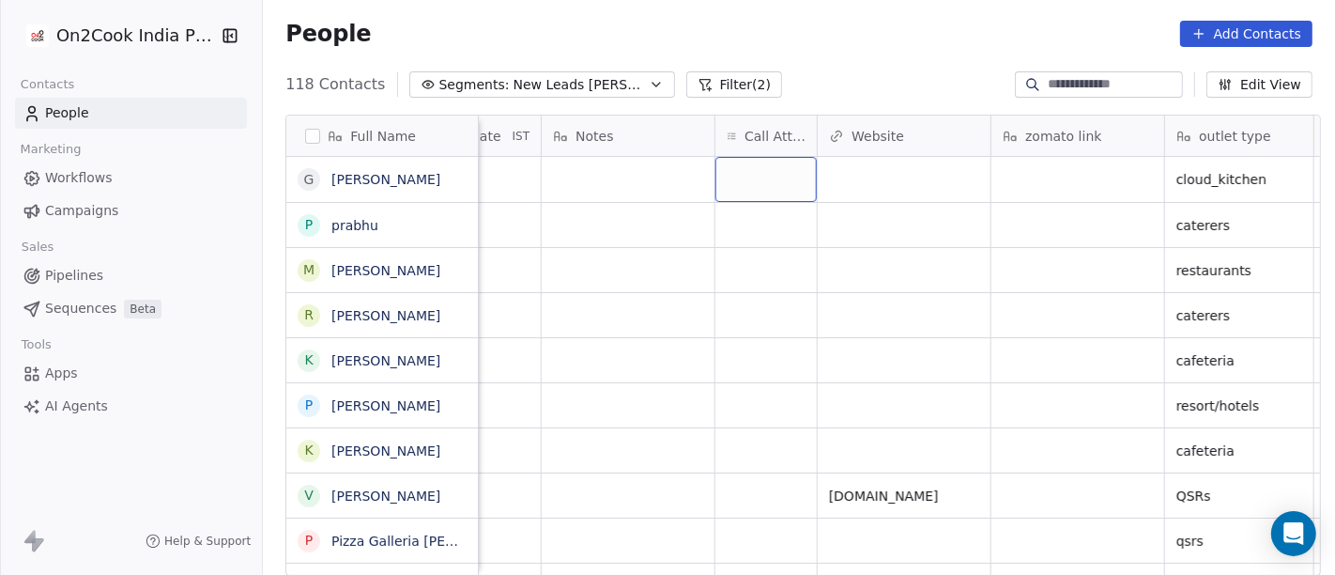
click at [777, 178] on div "grid" at bounding box center [766, 179] width 101 height 45
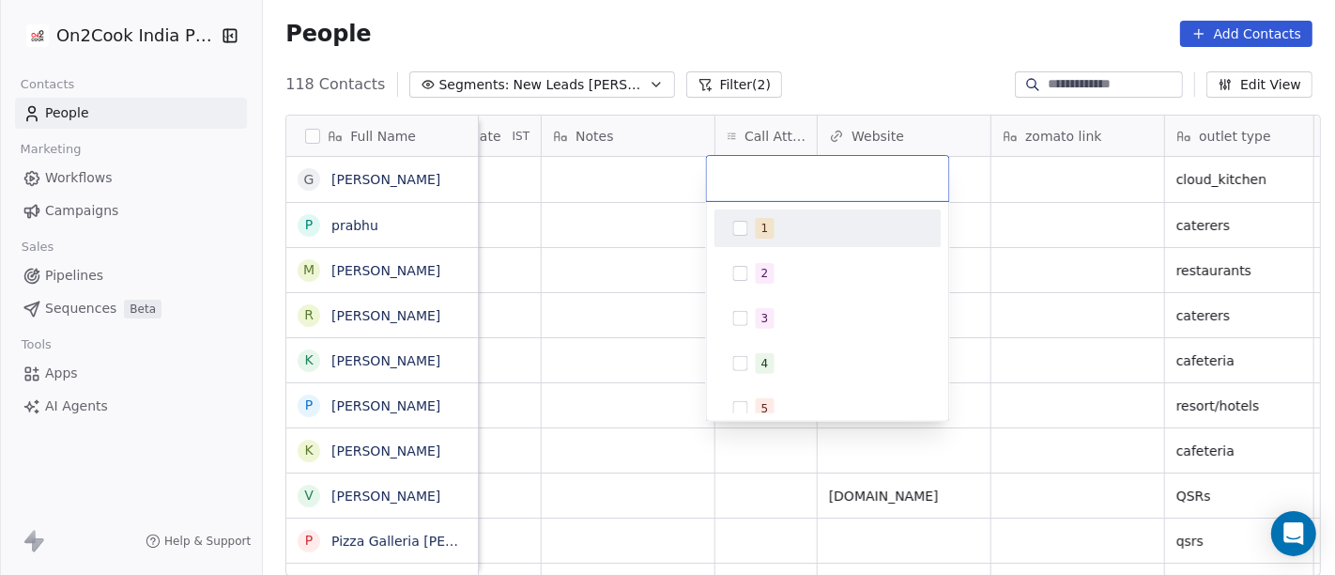
click at [756, 230] on span "1" at bounding box center [765, 228] width 19 height 21
click at [565, 272] on html "On2Cook India Pvt. Ltd. Contacts People Marketing Workflows Campaigns Sales Pip…" at bounding box center [667, 287] width 1335 height 575
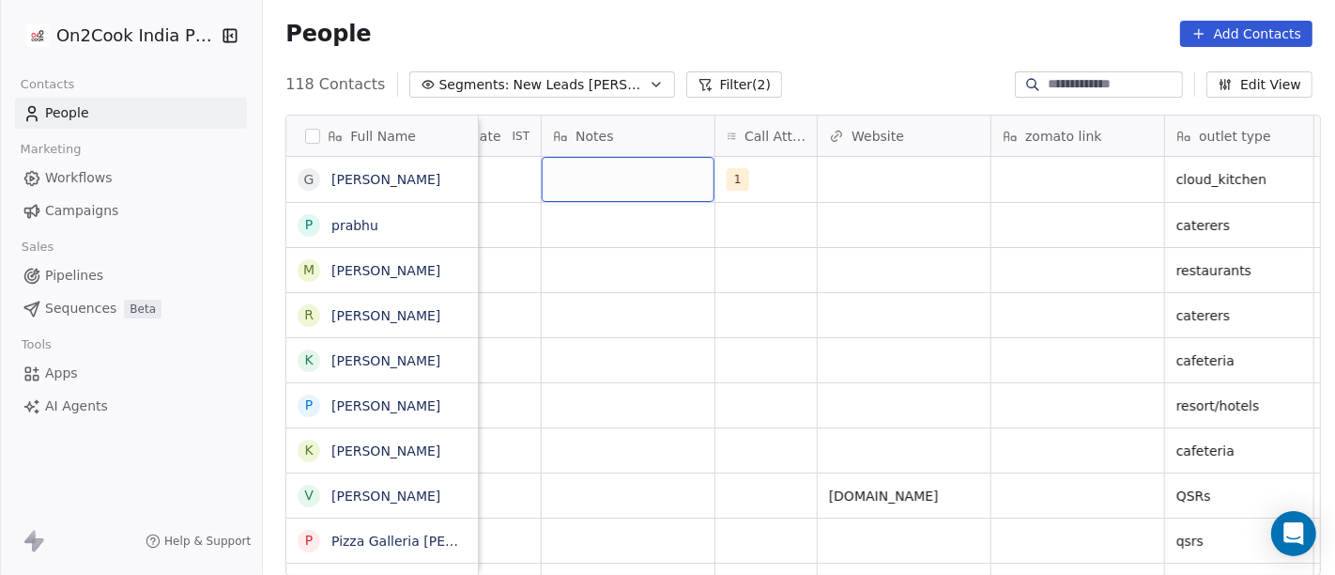
click at [567, 160] on div "grid" at bounding box center [628, 179] width 173 height 45
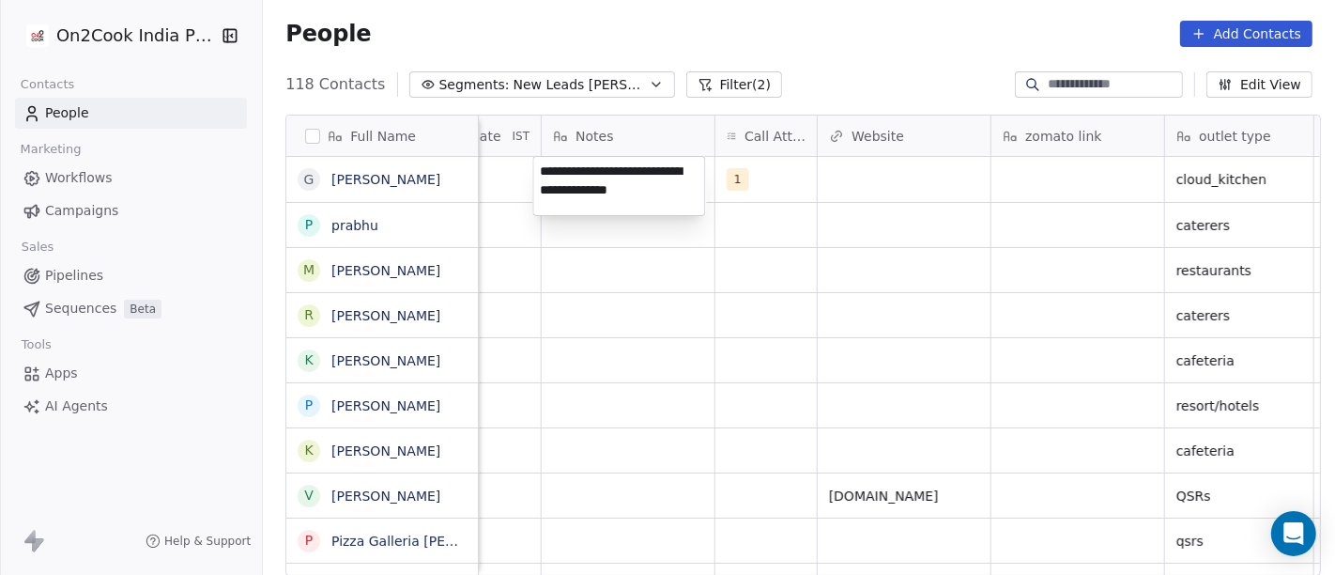
type textarea "**********"
click at [677, 301] on html "On2Cook India Pvt. Ltd. Contacts People Marketing Workflows Campaigns Sales Pip…" at bounding box center [667, 287] width 1335 height 575
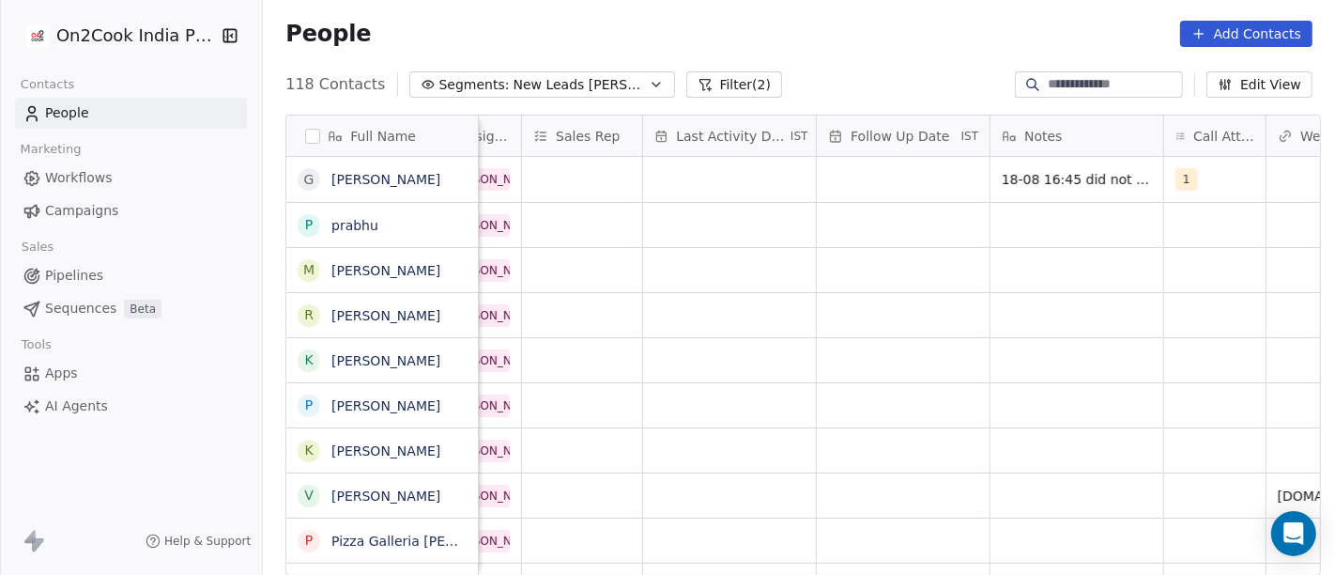
scroll to position [0, 1025]
click at [922, 178] on div "grid" at bounding box center [904, 179] width 173 height 45
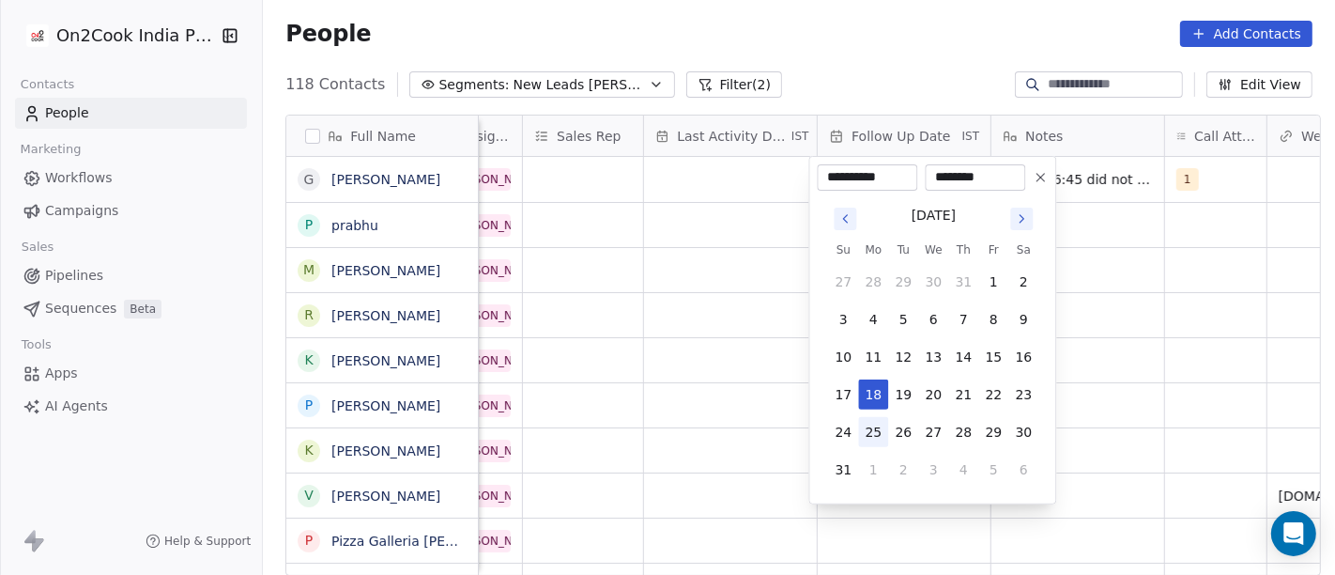
click at [878, 427] on button "25" at bounding box center [873, 432] width 30 height 30
type input "**********"
click at [1191, 320] on html "On2Cook India Pvt. Ltd. Contacts People Marketing Workflows Campaigns Sales Pip…" at bounding box center [667, 287] width 1335 height 575
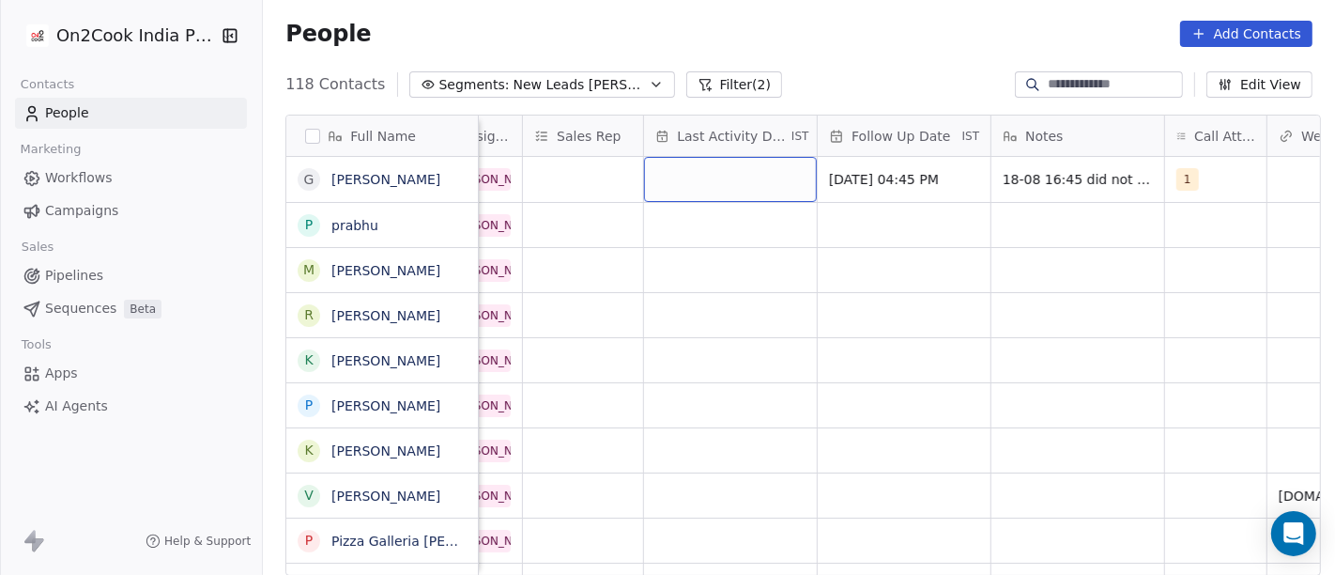
click at [748, 174] on div "grid" at bounding box center [730, 179] width 173 height 45
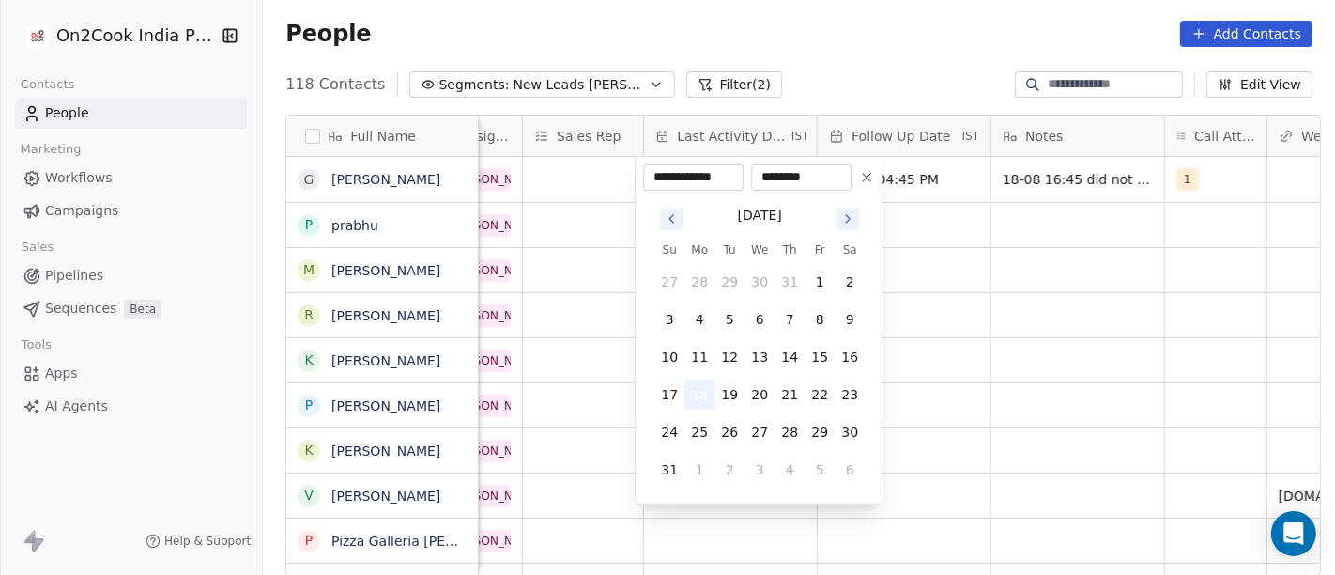
click at [691, 388] on button "18" at bounding box center [700, 394] width 30 height 30
click at [1054, 373] on html "On2Cook India Pvt. Ltd. Contacts People Marketing Workflows Campaigns Sales Pip…" at bounding box center [667, 287] width 1335 height 575
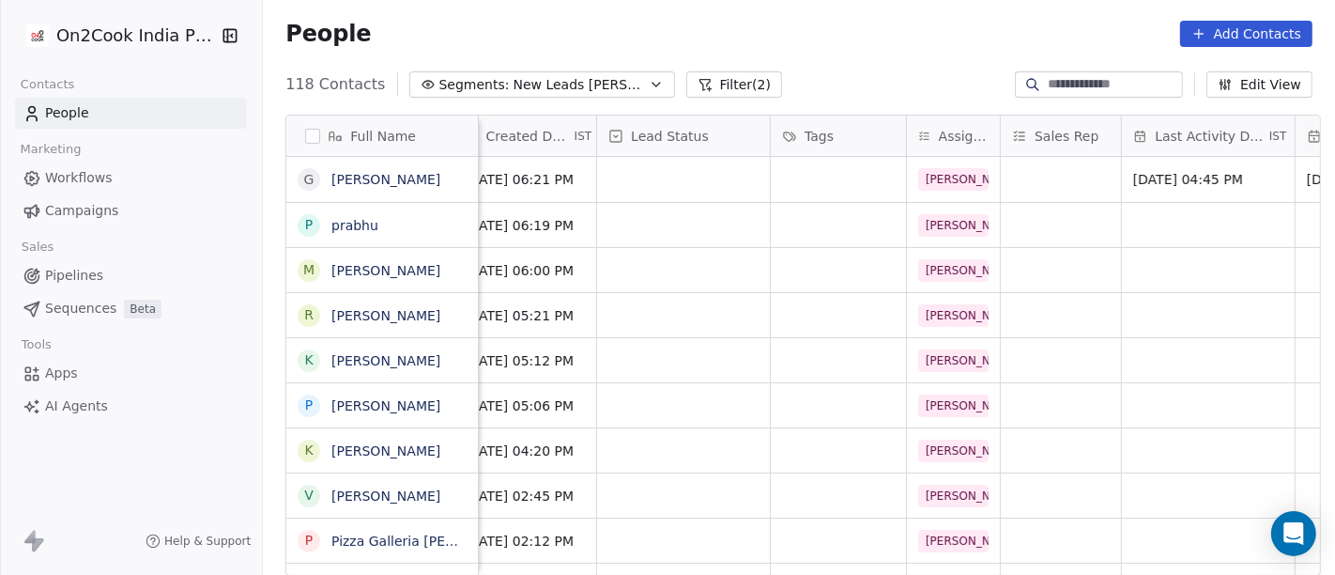
scroll to position [0, 488]
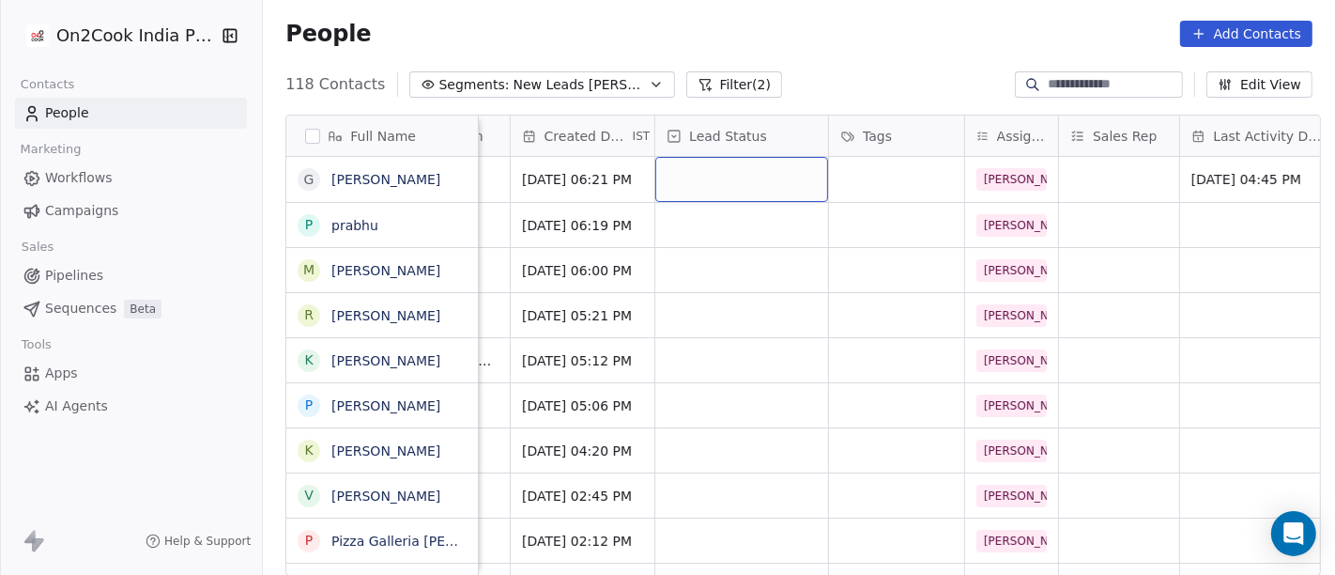
click at [743, 181] on div "grid" at bounding box center [742, 179] width 173 height 45
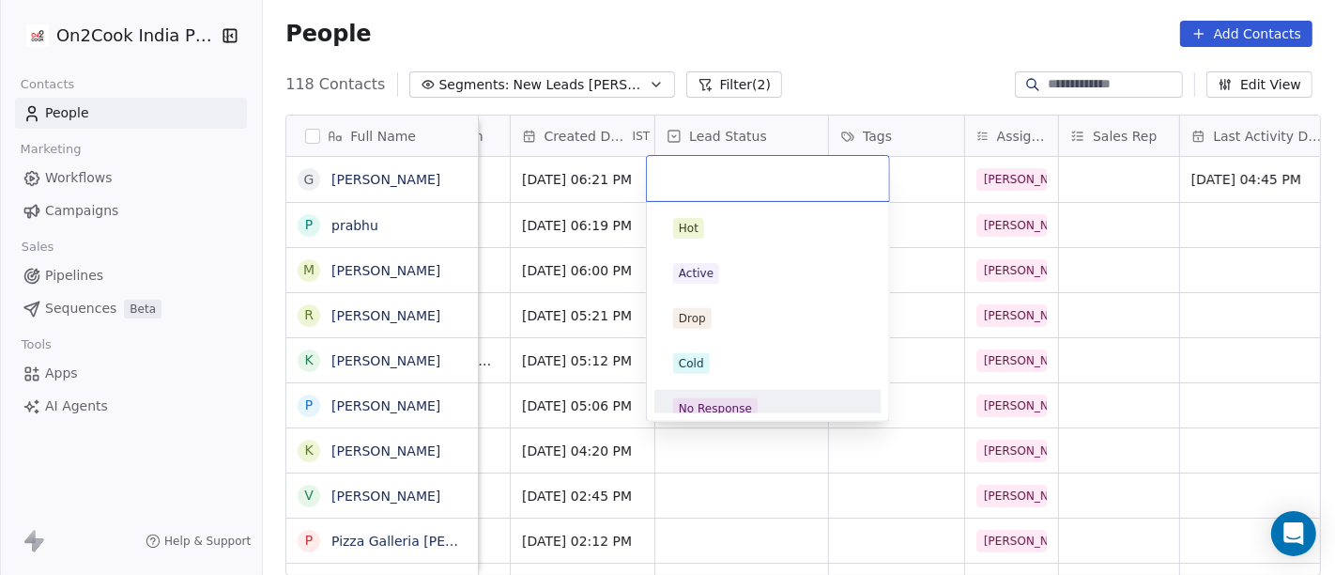
click at [754, 404] on div "No Response" at bounding box center [768, 408] width 190 height 21
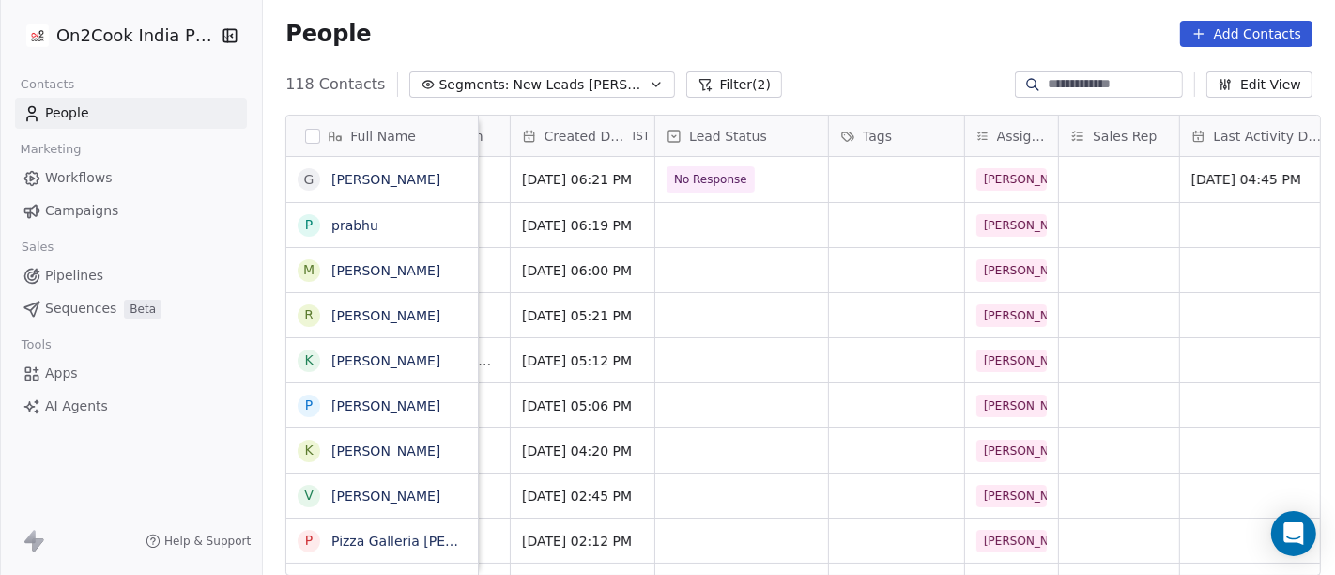
click at [869, 49] on div "People Add Contacts" at bounding box center [799, 33] width 1073 height 71
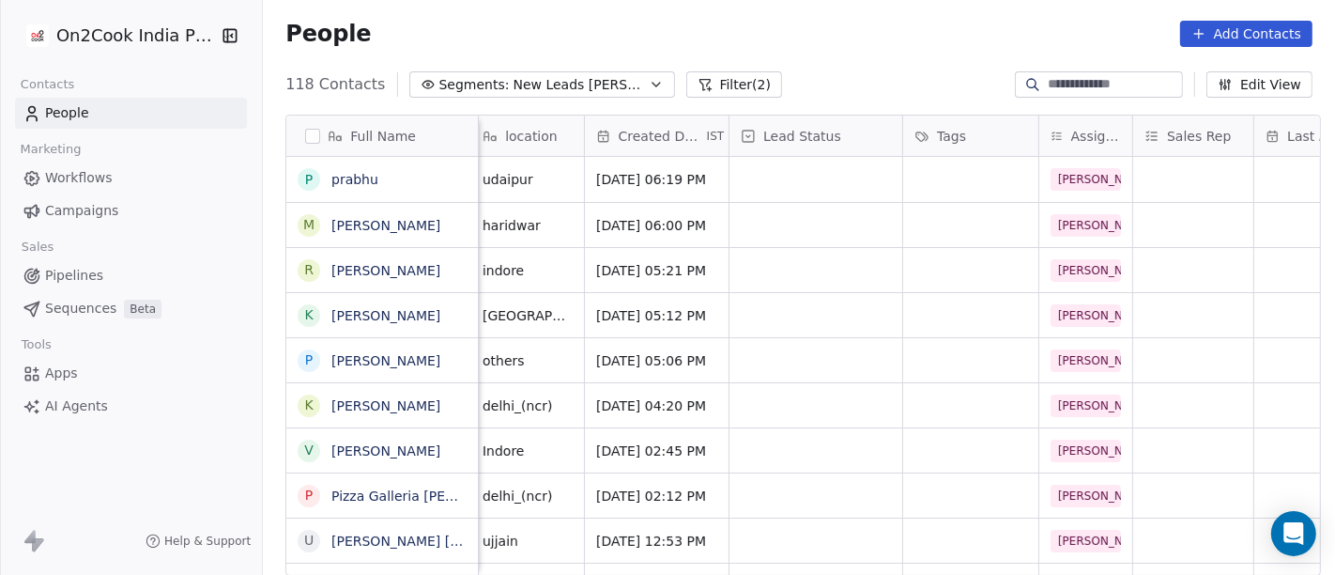
scroll to position [0, 445]
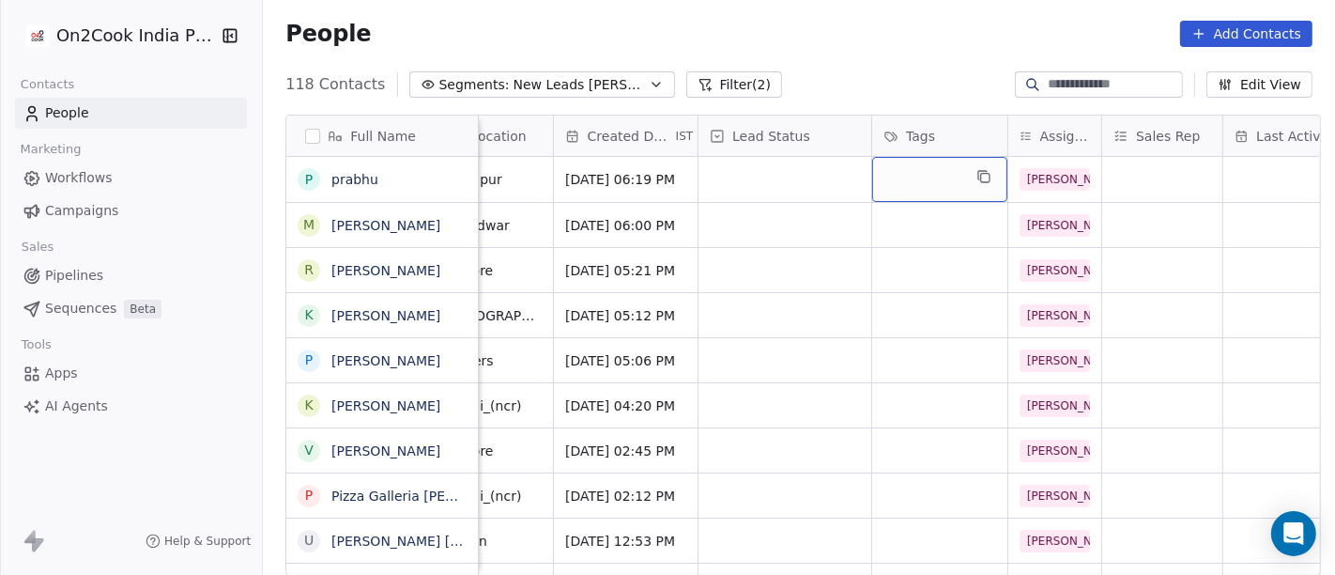
click at [917, 175] on div "grid" at bounding box center [939, 179] width 135 height 45
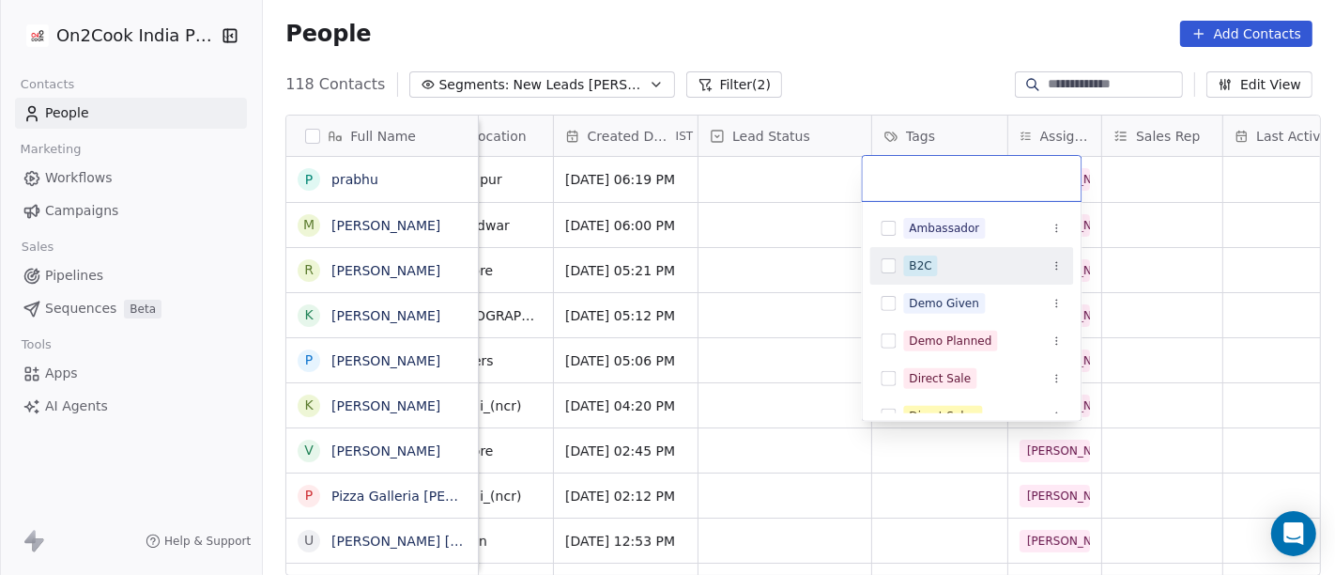
click at [932, 270] on span "B2C" at bounding box center [921, 265] width 34 height 21
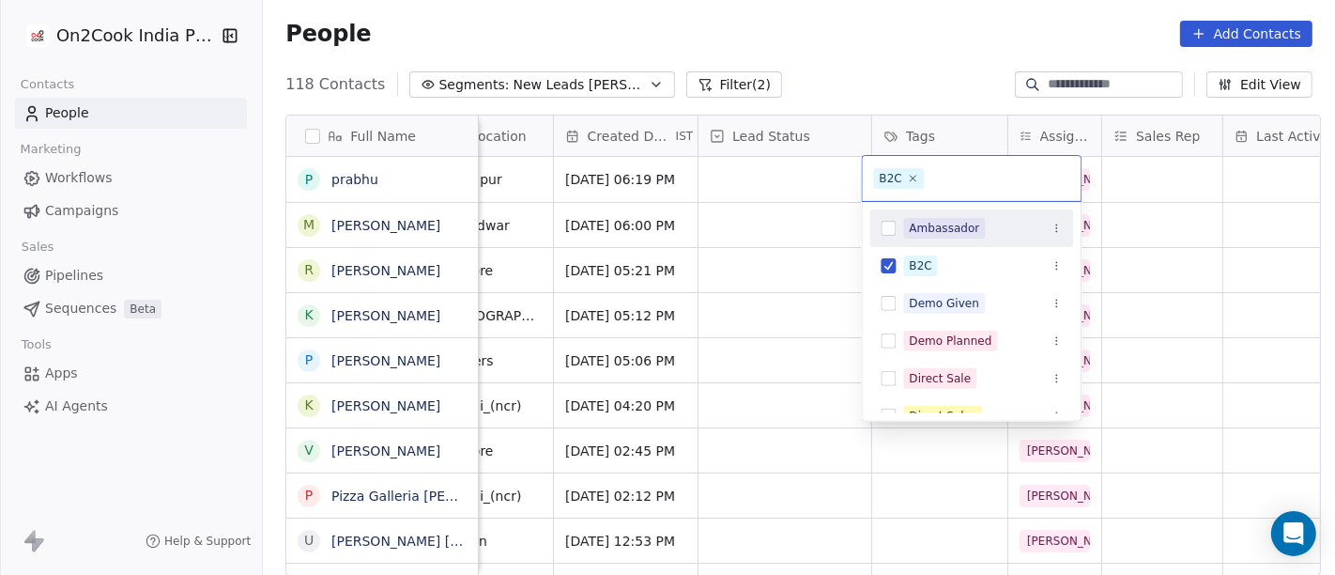
click at [892, 59] on html "On2Cook India Pvt. Ltd. Contacts People Marketing Workflows Campaigns Sales Pip…" at bounding box center [667, 287] width 1335 height 575
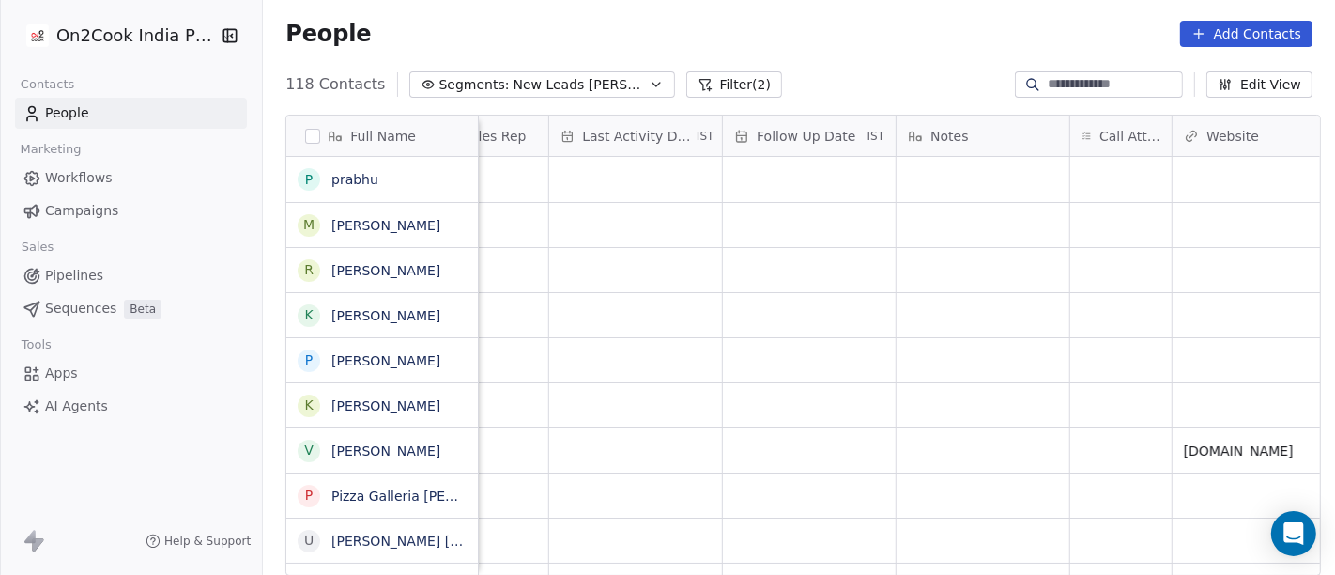
scroll to position [0, 1120]
click at [1105, 180] on div "grid" at bounding box center [1120, 179] width 101 height 45
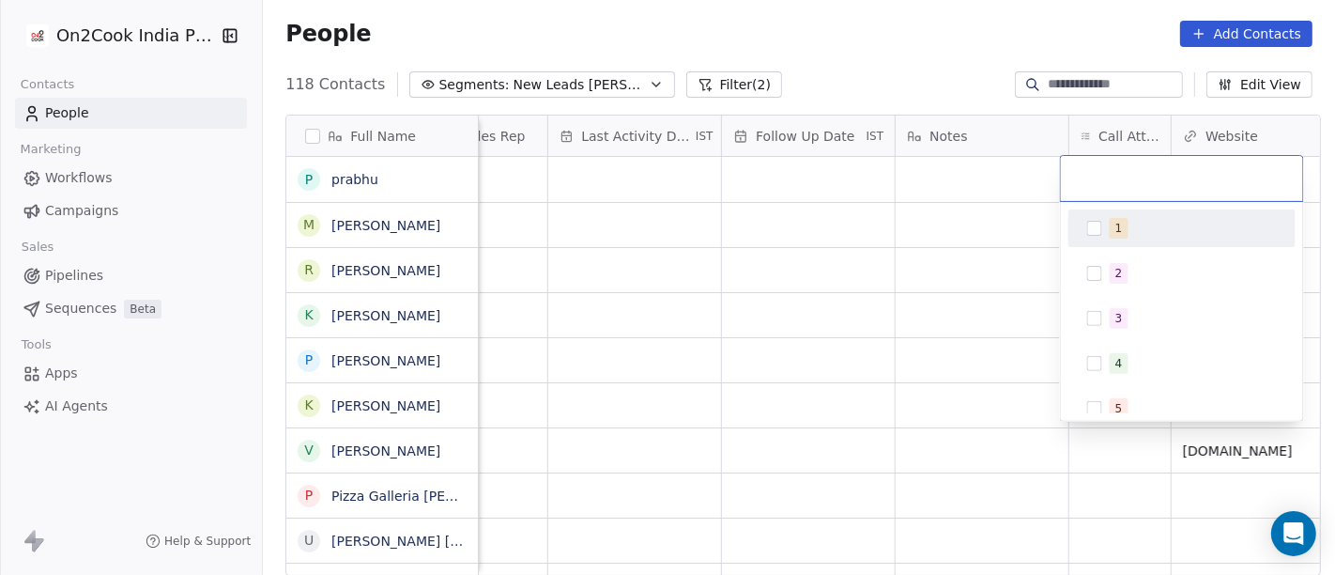
click at [1108, 210] on div "1" at bounding box center [1182, 228] width 227 height 38
click at [958, 66] on html "On2Cook India Pvt. Ltd. Contacts People Marketing Workflows Campaigns Sales Pip…" at bounding box center [667, 287] width 1335 height 575
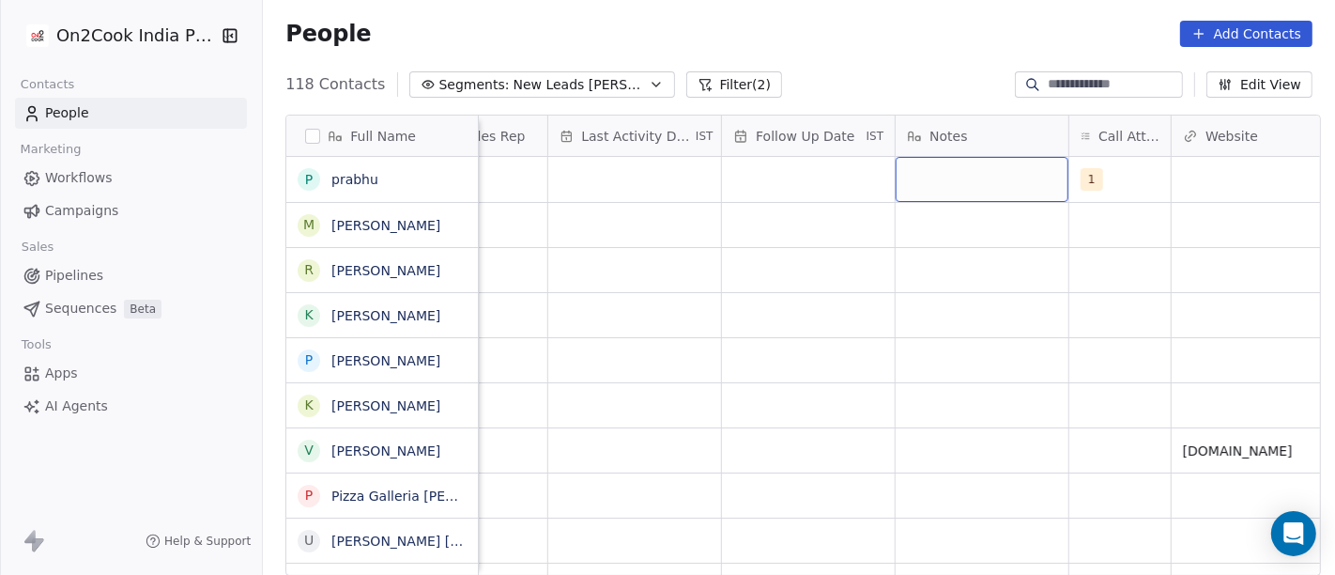
click at [959, 167] on div "grid" at bounding box center [982, 179] width 173 height 45
type textarea "*"
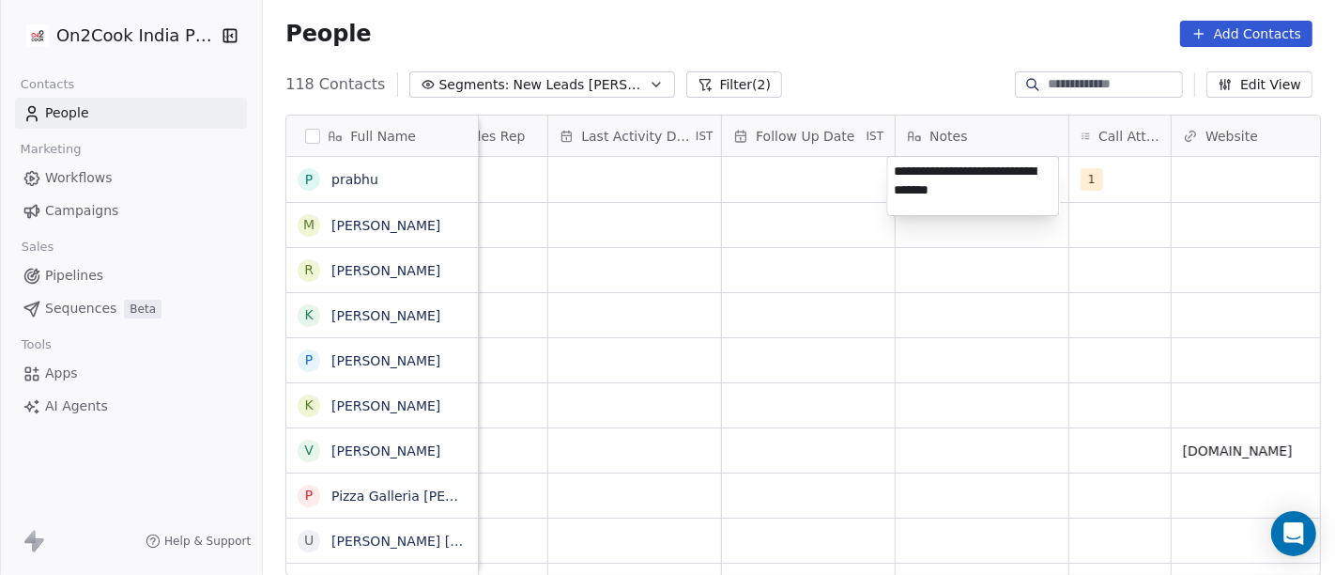
type textarea "**********"
click at [617, 457] on html "On2Cook India Pvt. Ltd. Contacts People Marketing Workflows Campaigns Sales Pip…" at bounding box center [667, 287] width 1335 height 575
click at [756, 178] on html "On2Cook India Pvt. Ltd. Contacts People Marketing Workflows Campaigns Sales Pip…" at bounding box center [667, 287] width 1335 height 575
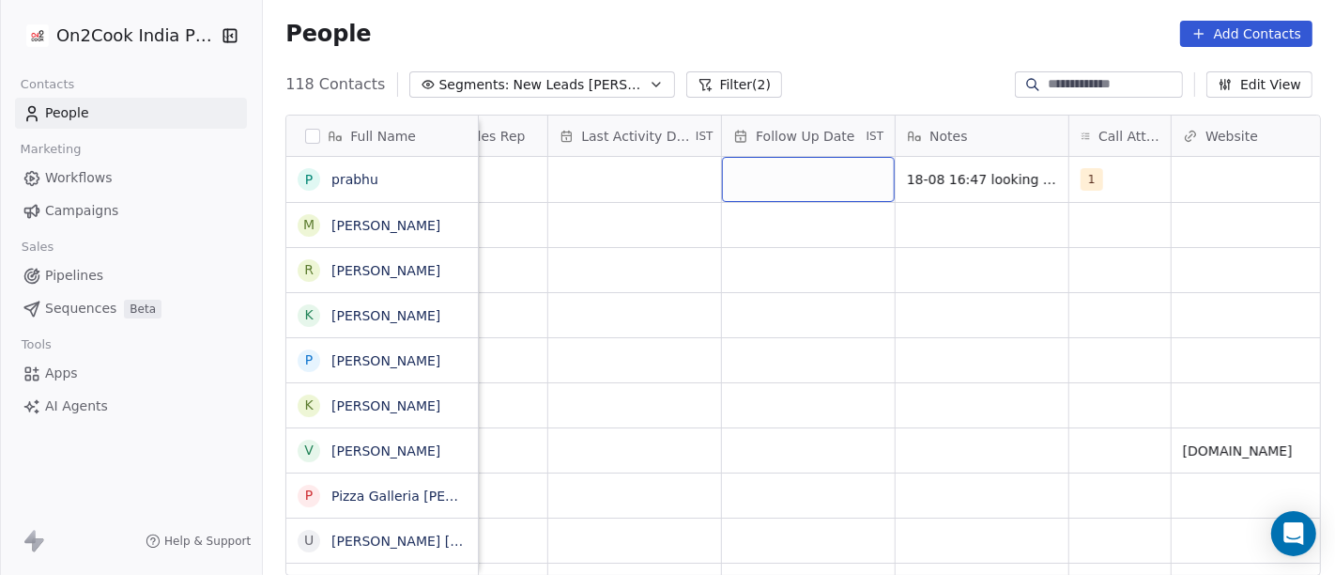
click at [756, 178] on div "grid" at bounding box center [808, 179] width 173 height 45
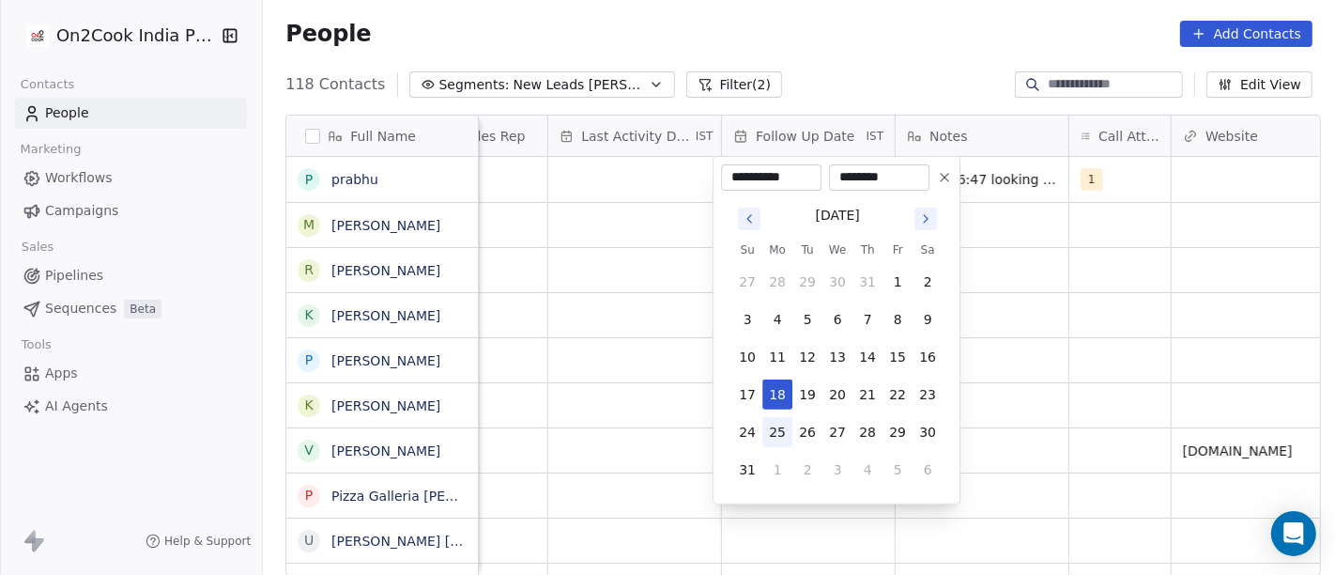
click at [780, 429] on button "25" at bounding box center [778, 432] width 30 height 30
click at [955, 176] on button at bounding box center [945, 177] width 23 height 23
type input "**********"
type input "********"
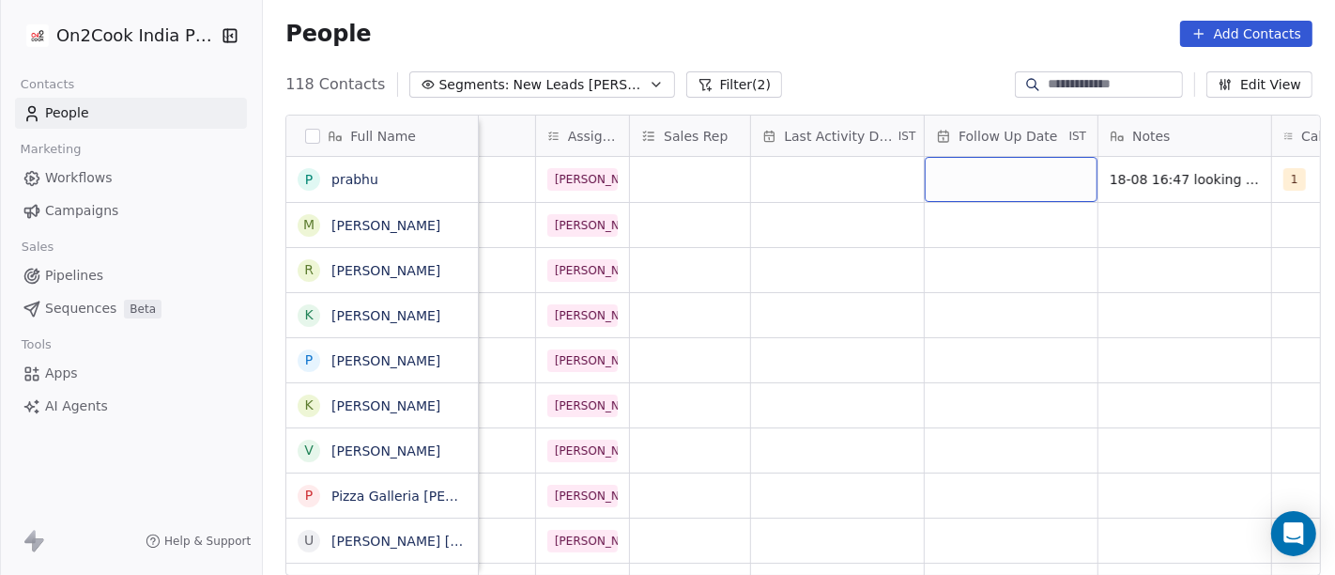
scroll to position [0, 897]
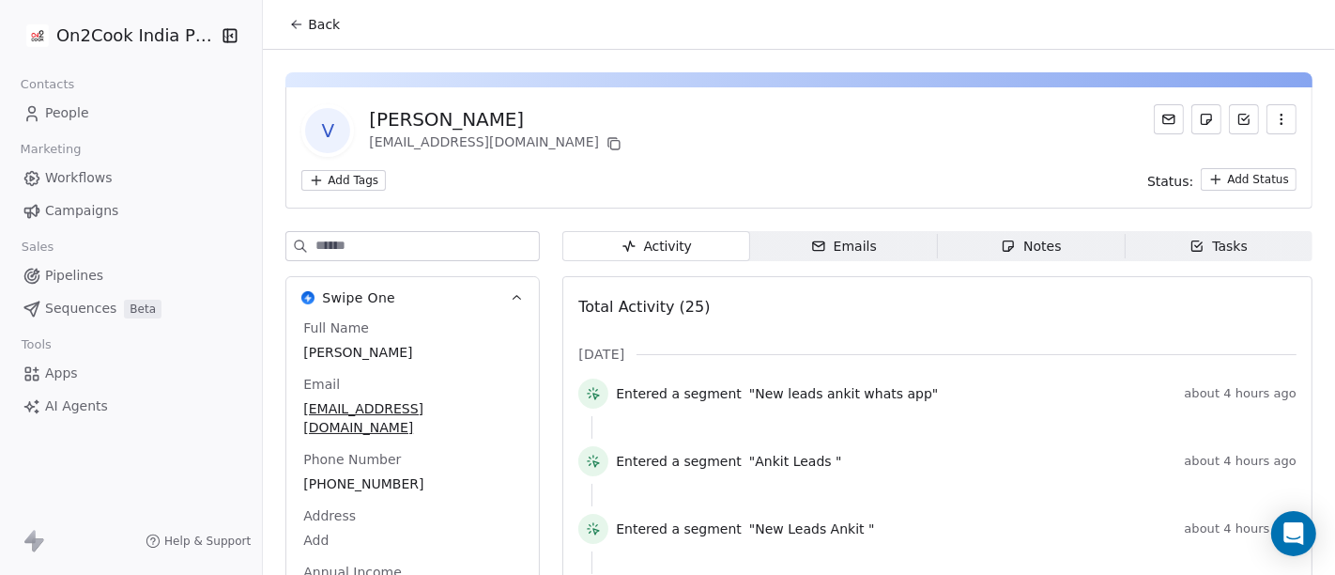
click at [296, 17] on button "Back" at bounding box center [314, 25] width 73 height 34
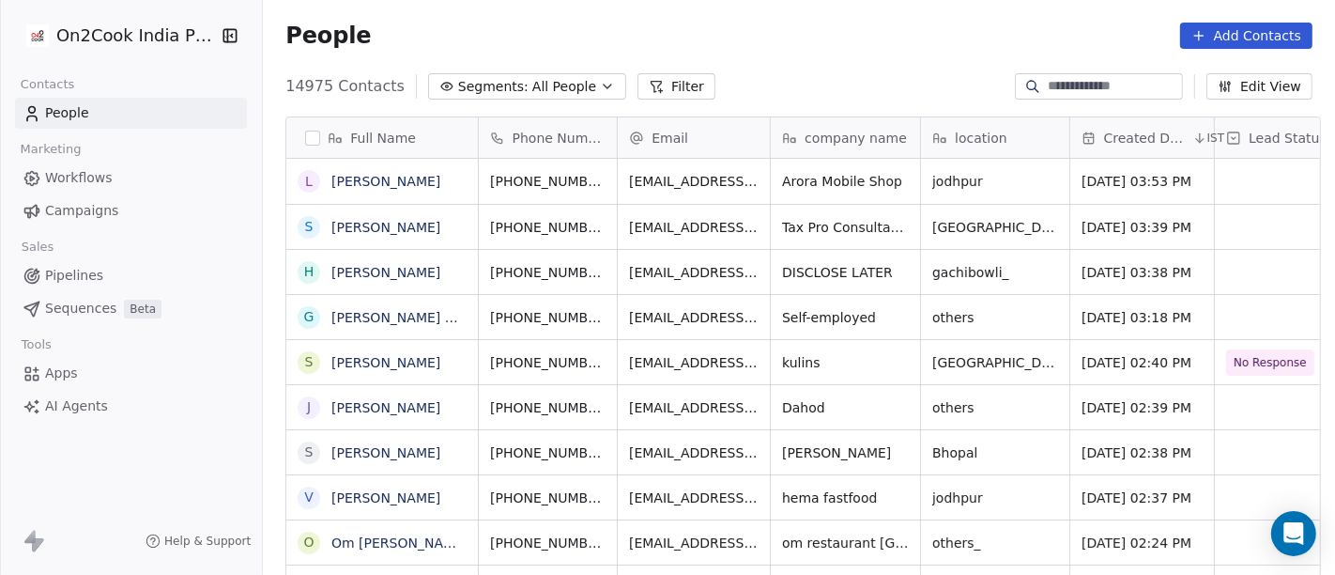
scroll to position [490, 1065]
click at [1053, 85] on input at bounding box center [1113, 86] width 131 height 19
paste input "**********"
type input "**********"
paste input "**********"
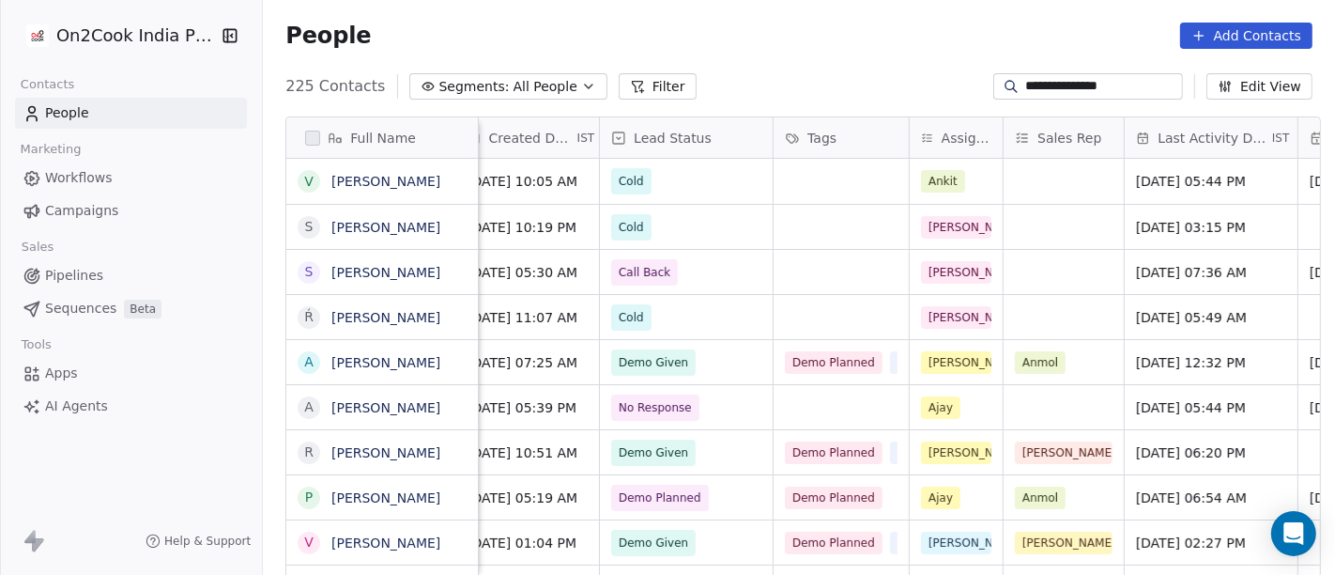
scroll to position [0, 609]
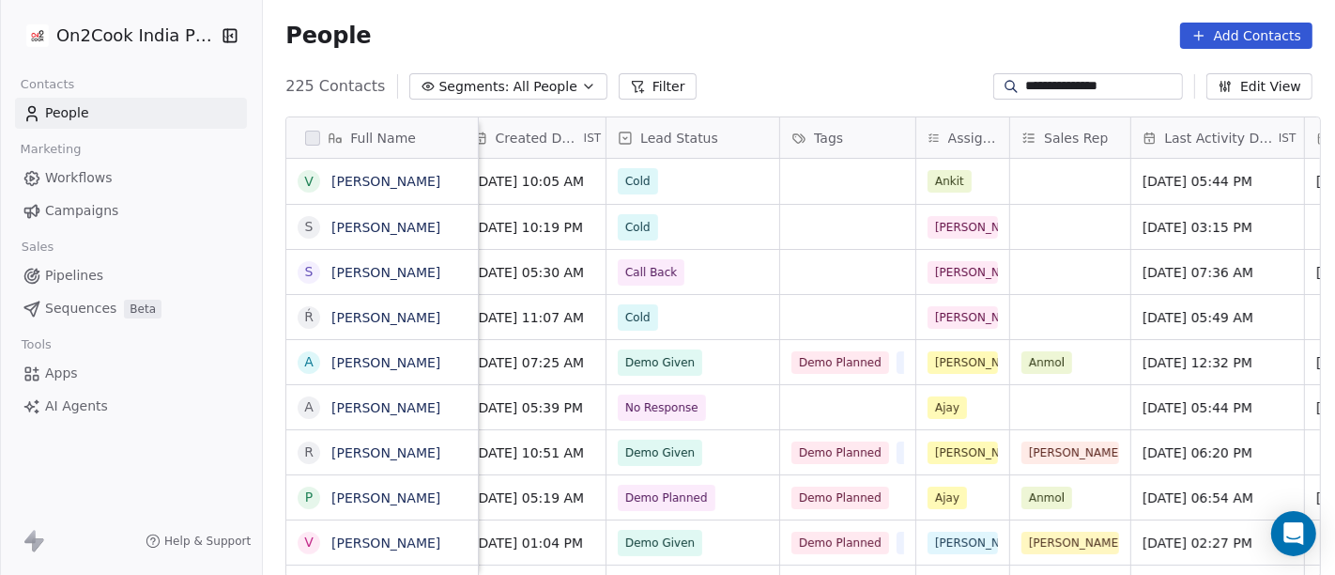
type input "**********"
click at [673, 178] on span "Cold" at bounding box center [676, 181] width 115 height 26
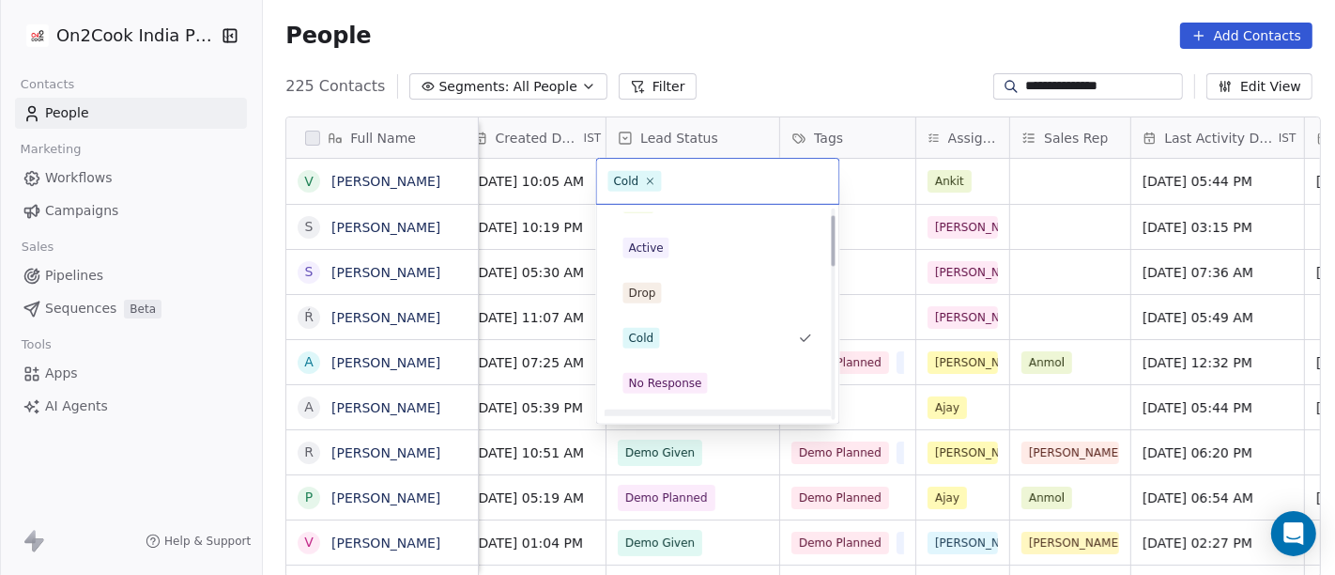
scroll to position [0, 0]
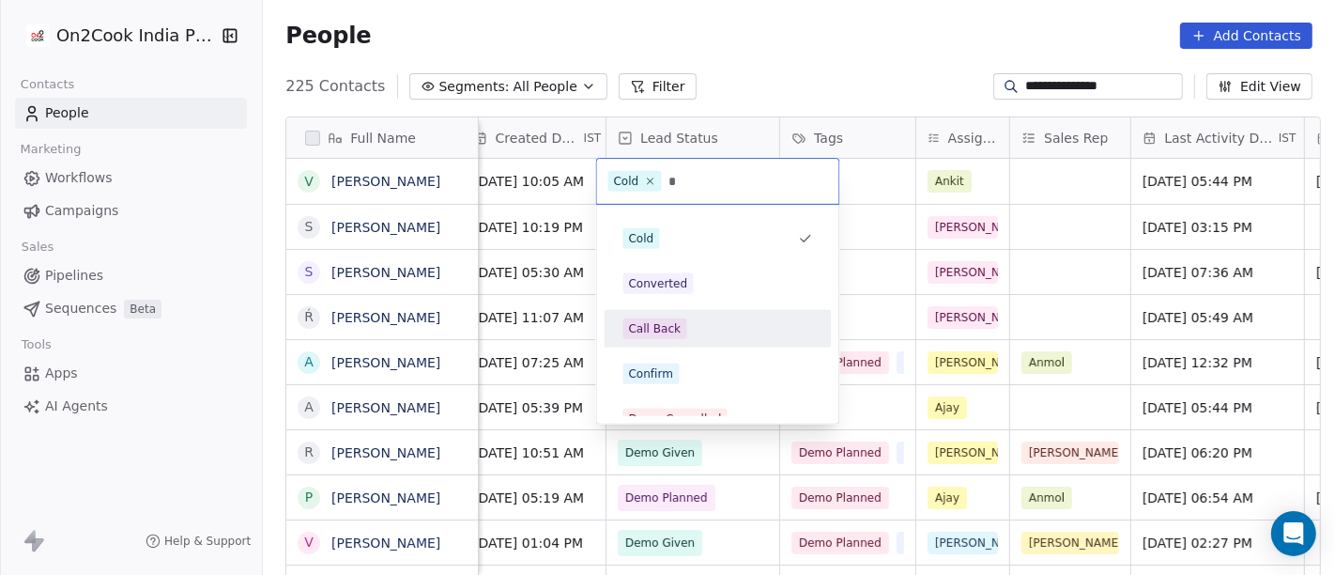
type input "*"
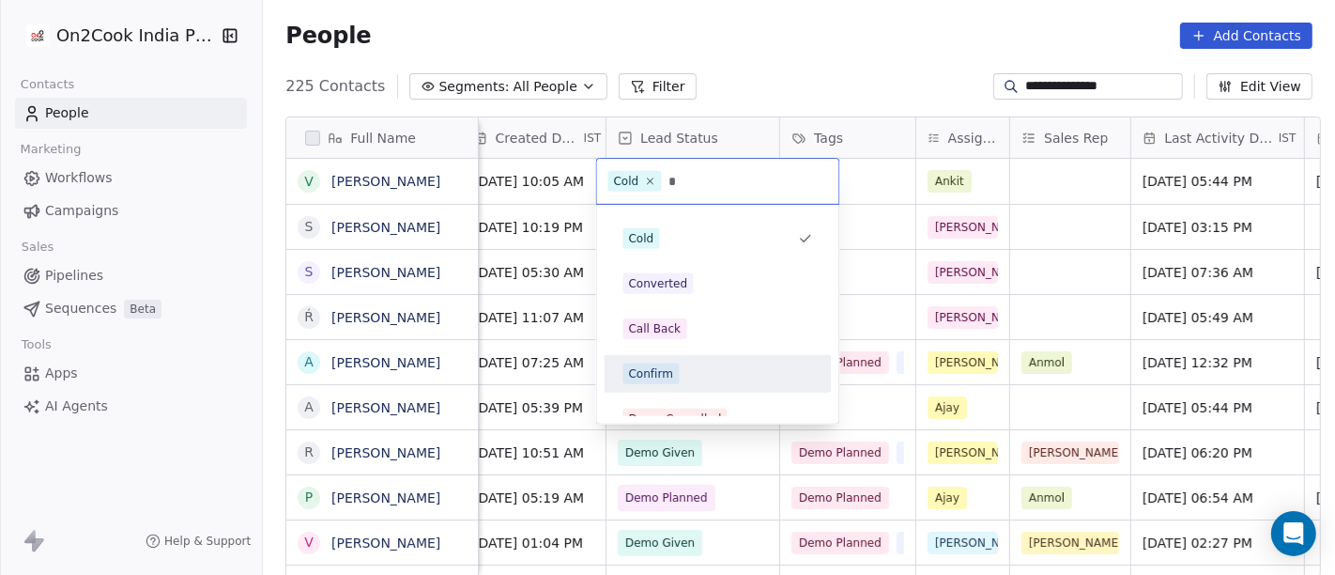
click at [706, 378] on div "Confirm" at bounding box center [719, 373] width 190 height 21
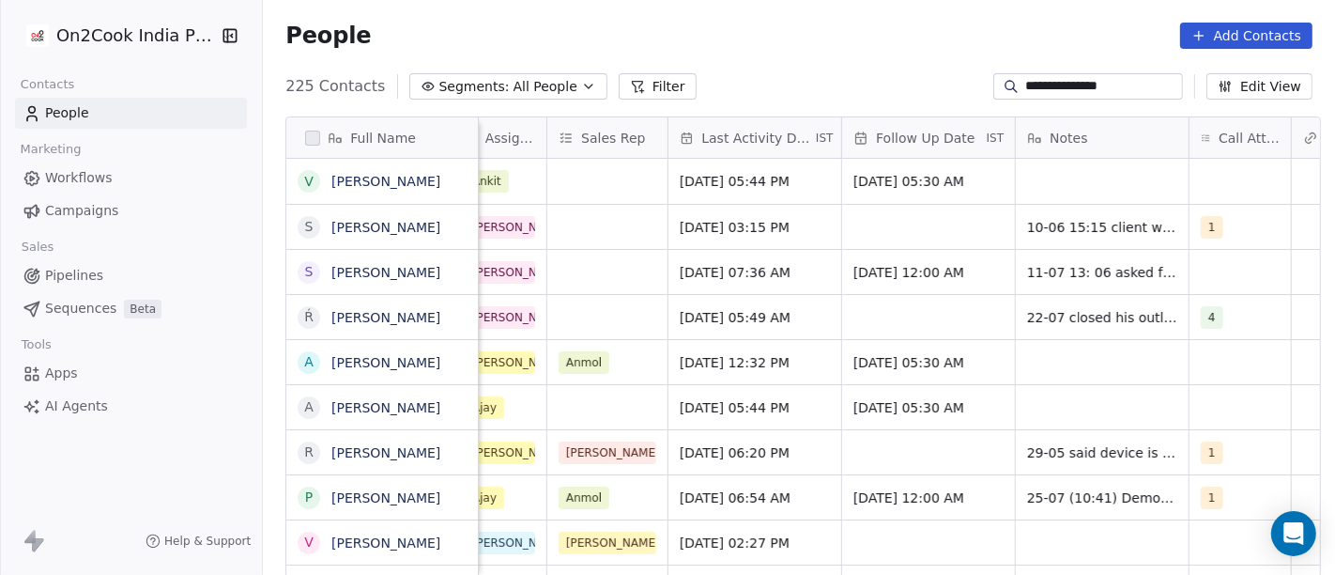
scroll to position [0, 1073]
click at [751, 180] on span "[DATE] 05:44 PM" at bounding box center [737, 181] width 115 height 19
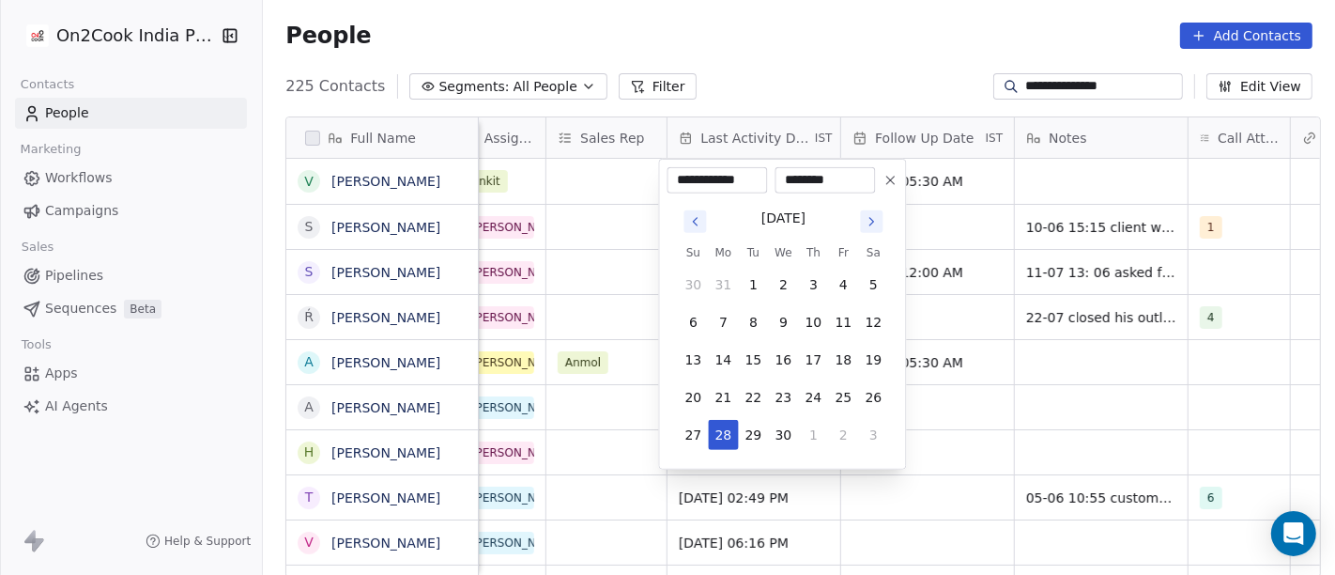
click at [877, 226] on icon "Go to next month" at bounding box center [871, 221] width 15 height 15
click at [878, 229] on button "Go to next month" at bounding box center [871, 221] width 23 height 23
click at [870, 221] on icon "Go to next month" at bounding box center [871, 221] width 15 height 15
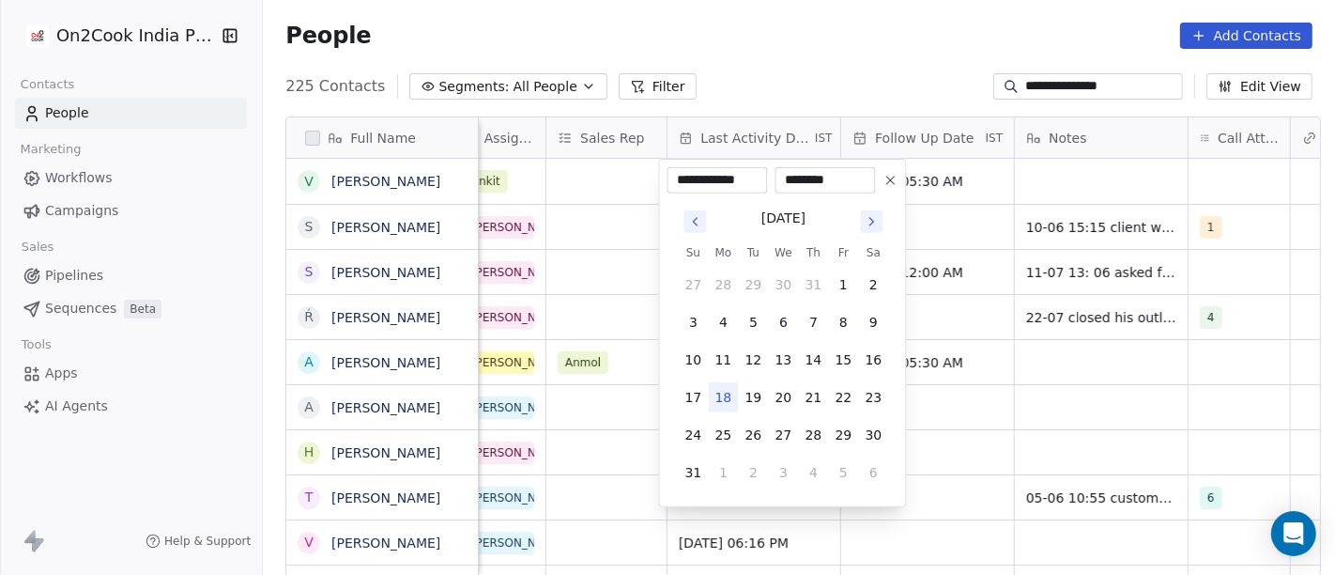
click at [717, 397] on button "18" at bounding box center [723, 397] width 30 height 30
type input "**********"
click at [828, 55] on html "**********" at bounding box center [667, 287] width 1335 height 575
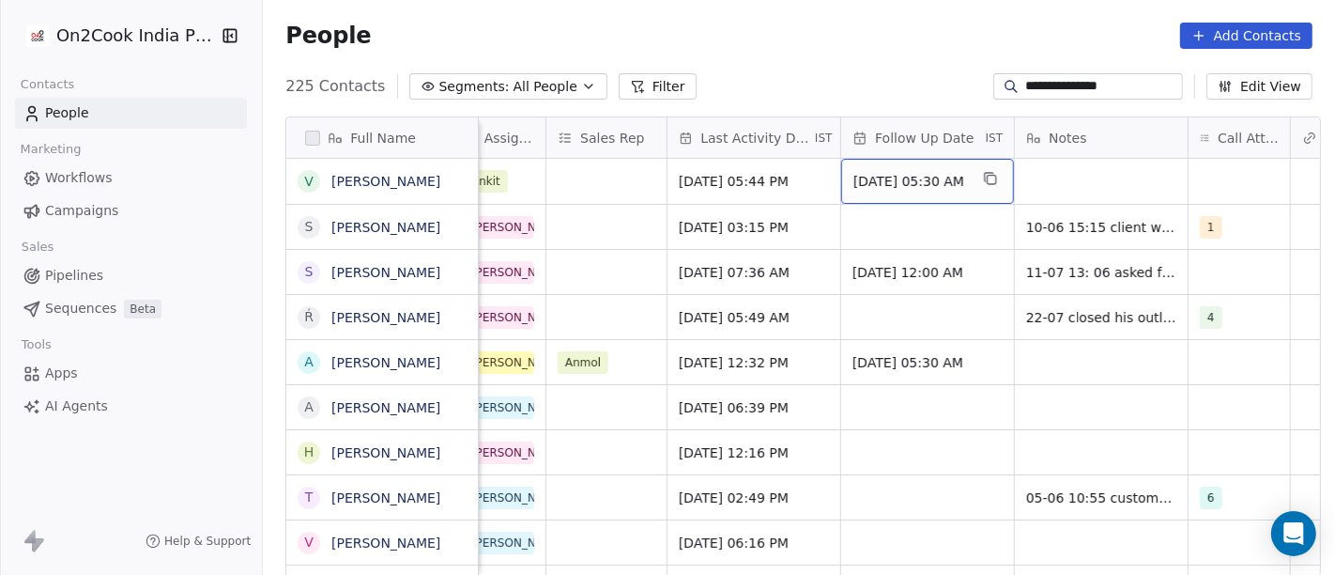
click at [940, 183] on span "12/06/2025 05:30 AM" at bounding box center [911, 181] width 115 height 19
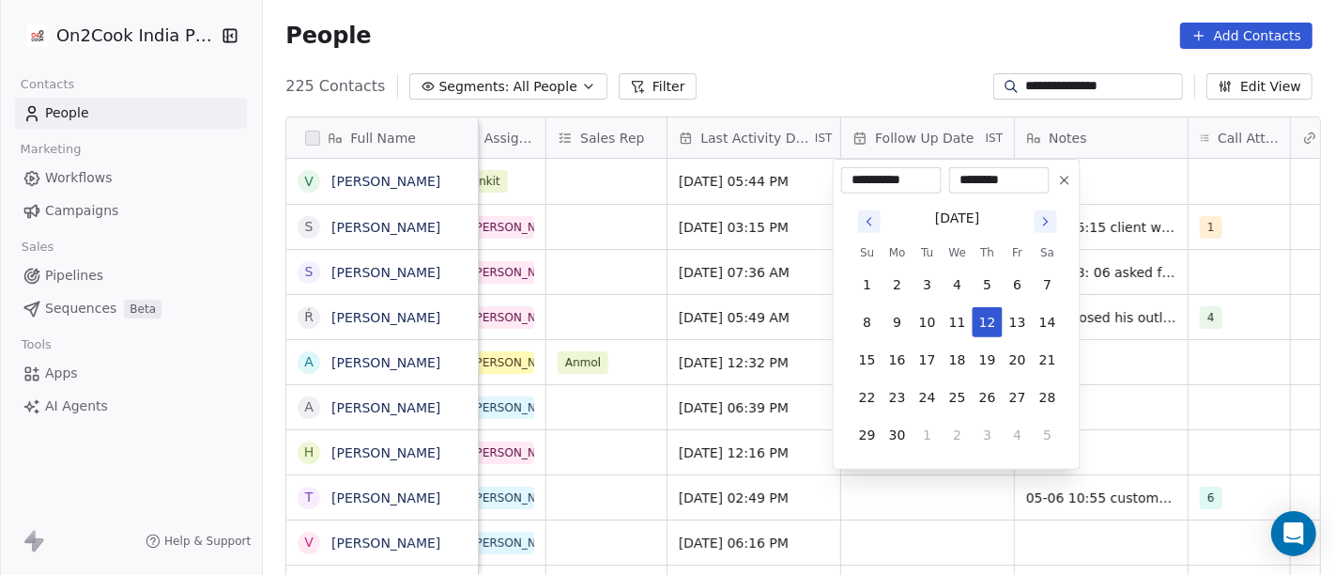
click at [1046, 228] on icon "Go to next month" at bounding box center [1046, 221] width 15 height 15
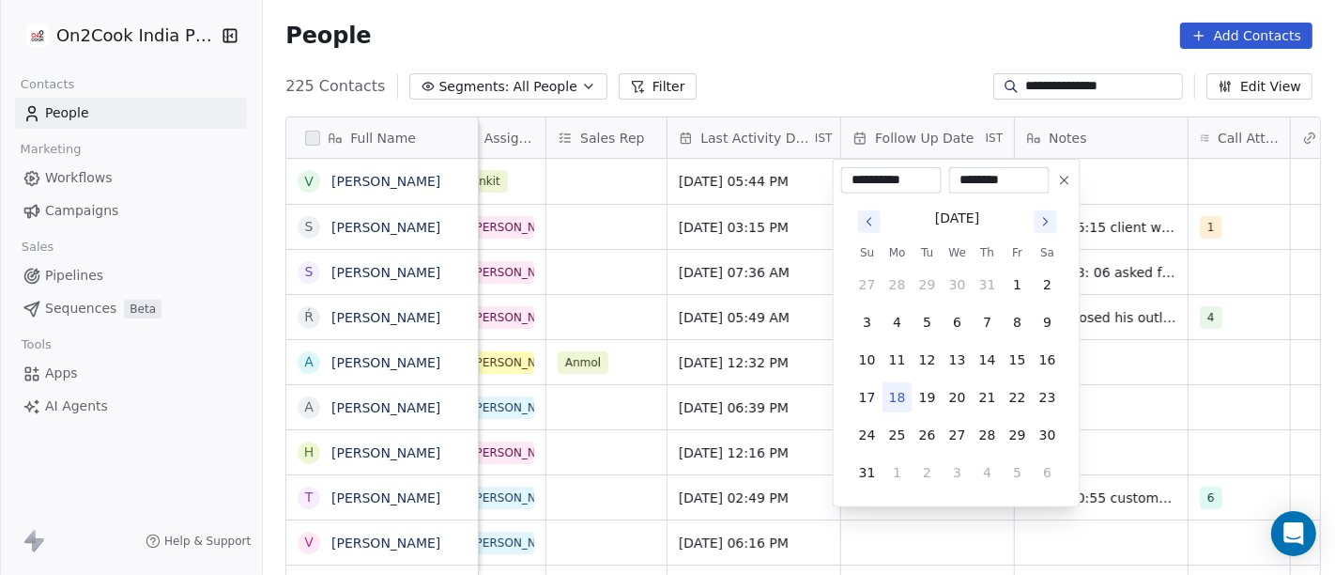
click at [1046, 228] on icon "Go to next month" at bounding box center [1046, 221] width 15 height 15
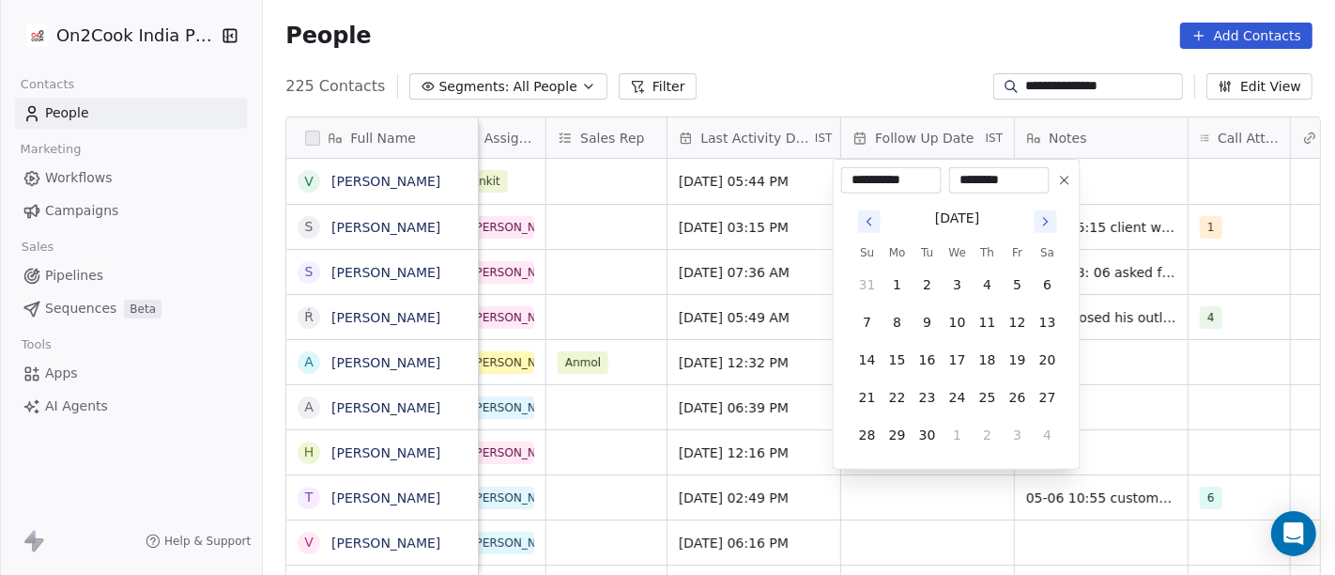
click at [863, 221] on icon "Go to previous month" at bounding box center [869, 221] width 15 height 15
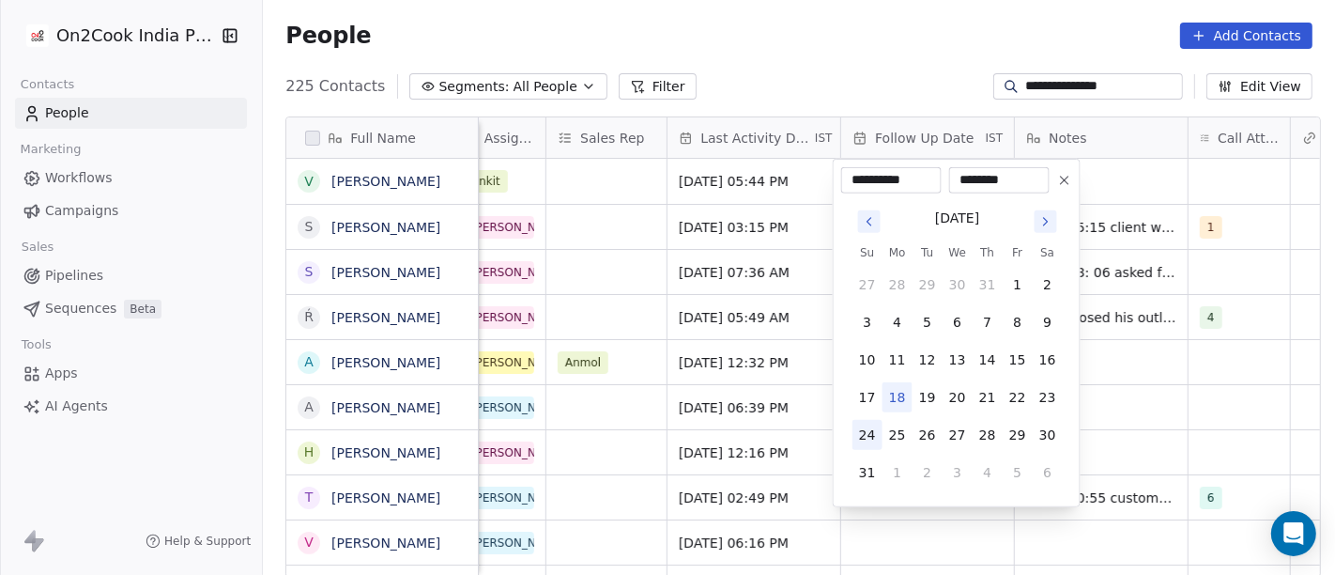
click at [869, 436] on button "24" at bounding box center [868, 435] width 30 height 30
type input "**********"
click at [1140, 395] on html "**********" at bounding box center [667, 287] width 1335 height 575
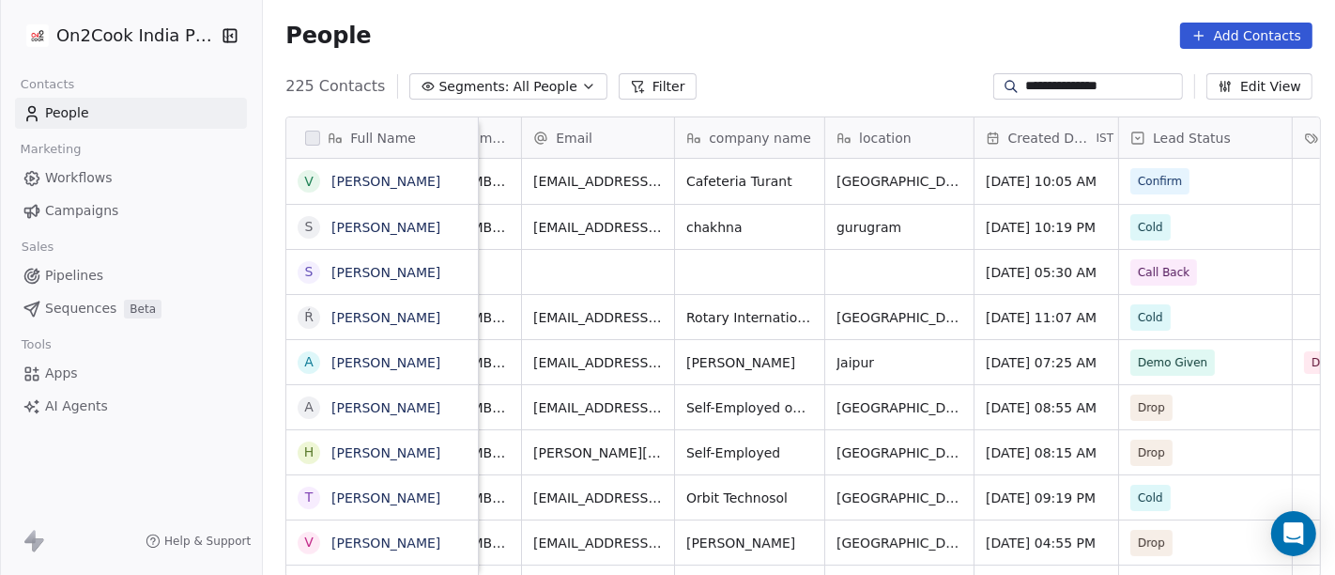
scroll to position [0, 0]
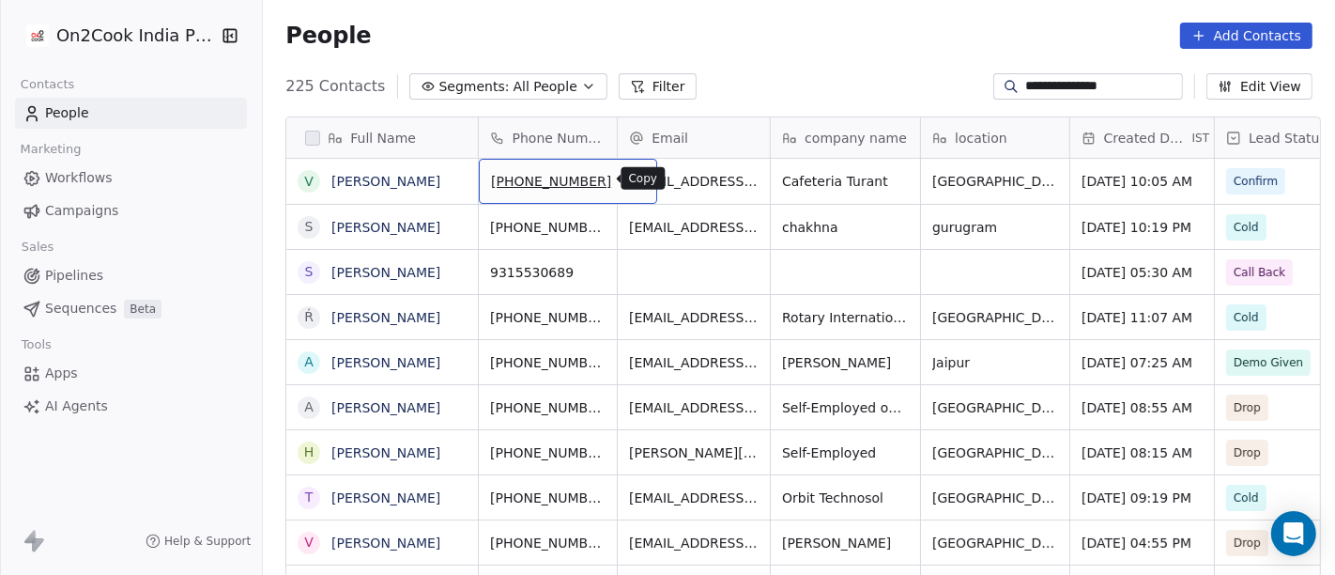
click at [624, 188] on button "grid" at bounding box center [635, 178] width 23 height 23
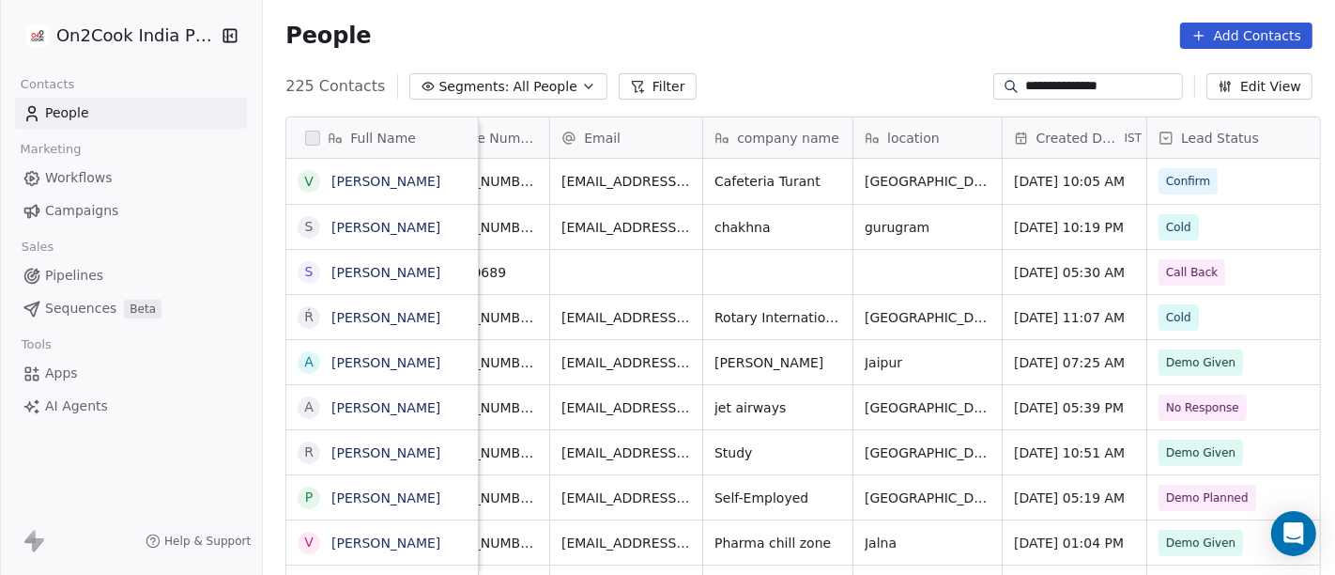
scroll to position [1, 45]
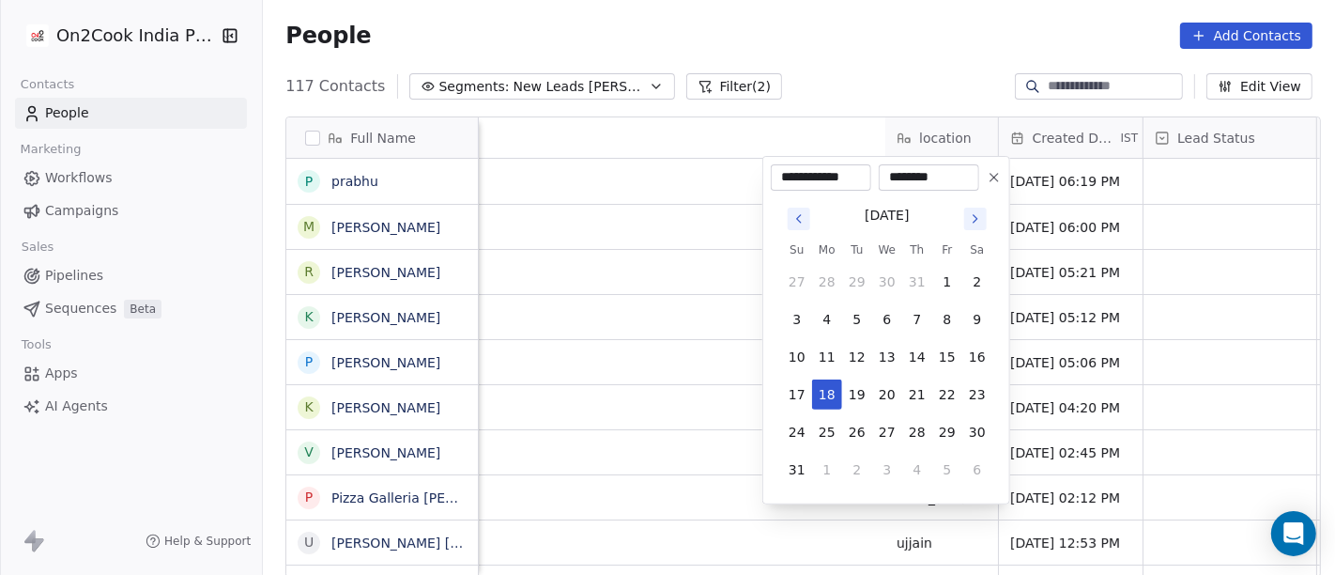
scroll to position [490, 1065]
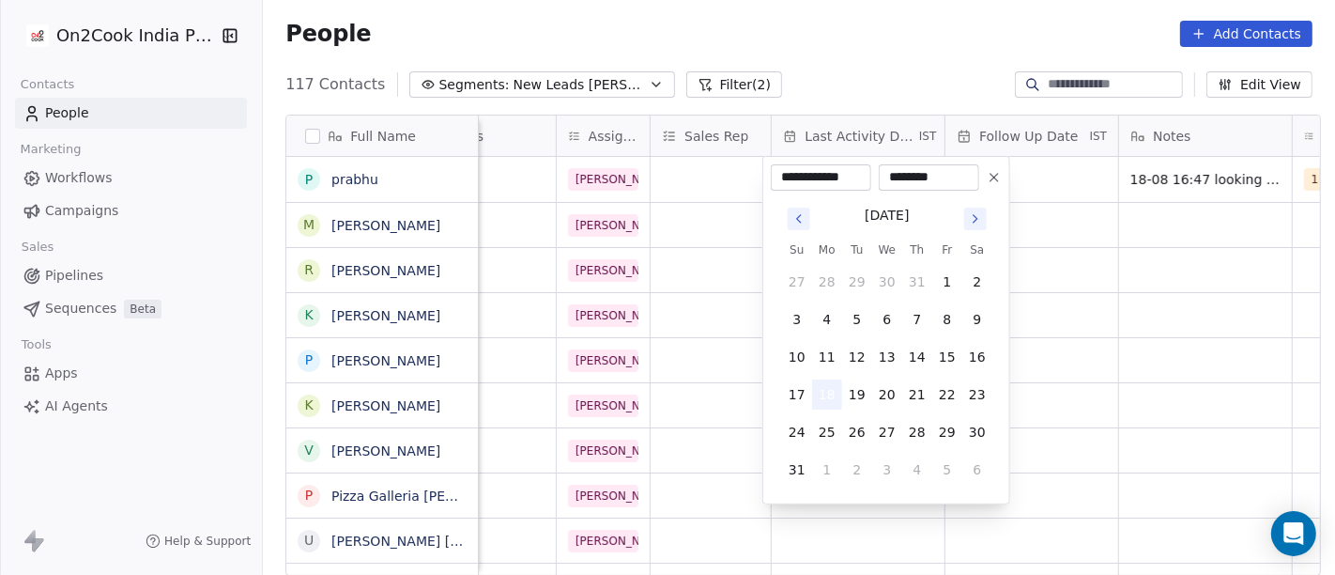
click at [831, 398] on button "18" at bounding box center [827, 394] width 30 height 30
click at [1194, 332] on html "On2Cook India Pvt. Ltd. Contacts People Marketing Workflows Campaigns Sales Pip…" at bounding box center [667, 287] width 1335 height 575
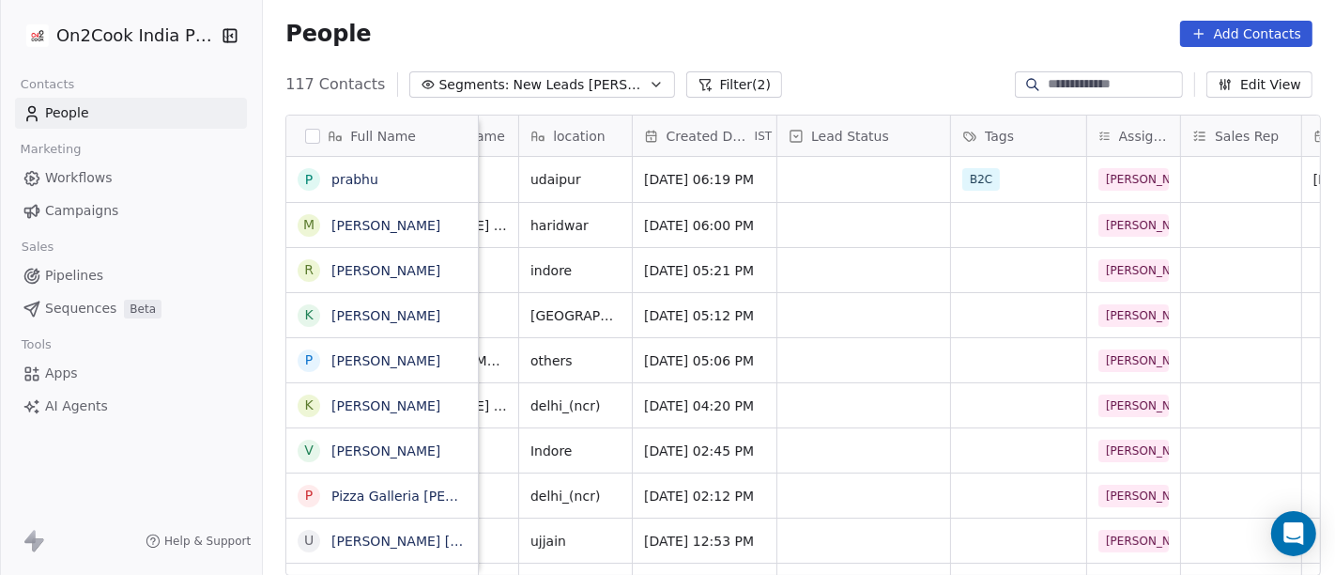
scroll to position [0, 360]
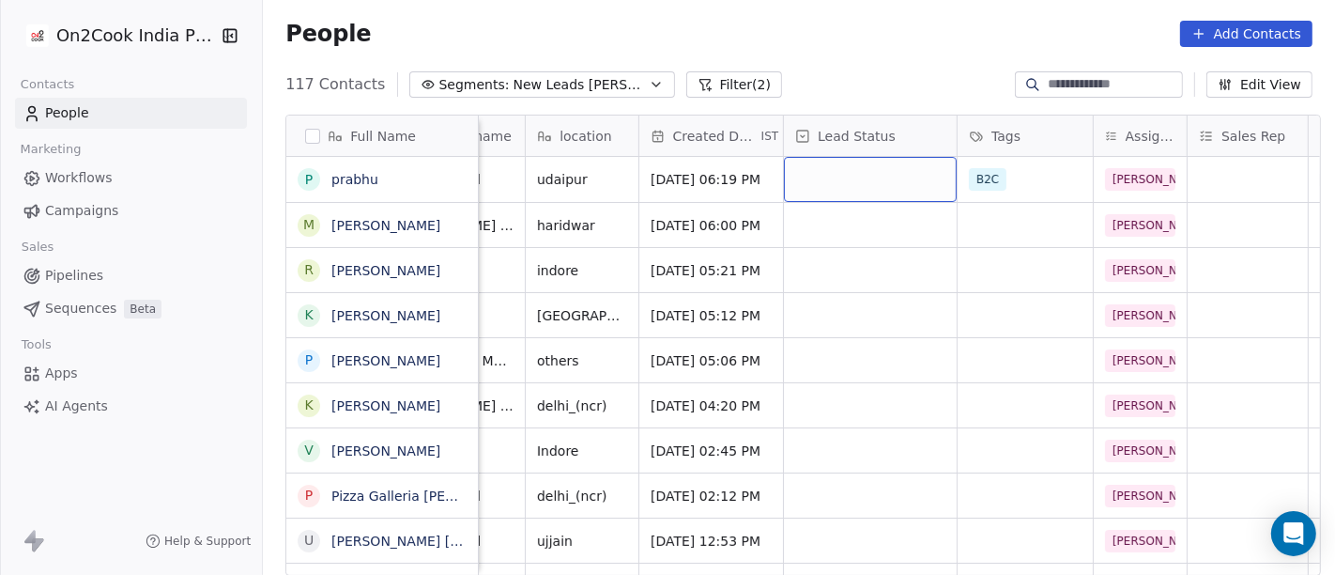
click at [847, 178] on div "grid" at bounding box center [870, 179] width 173 height 45
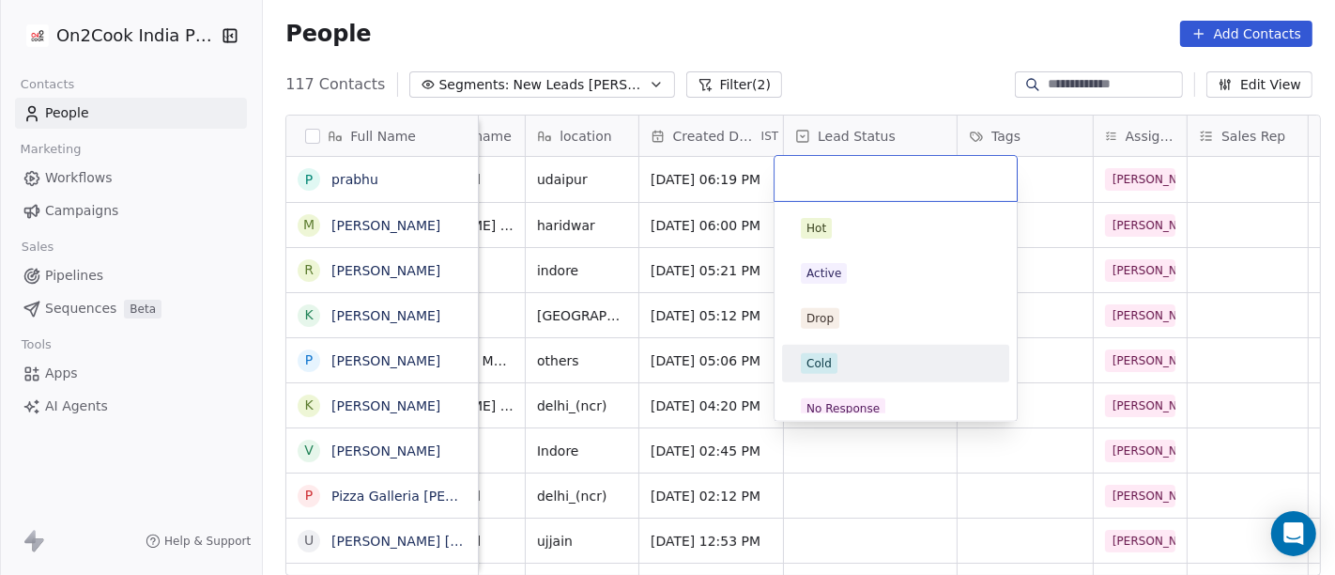
click at [873, 368] on div "Cold" at bounding box center [896, 363] width 190 height 21
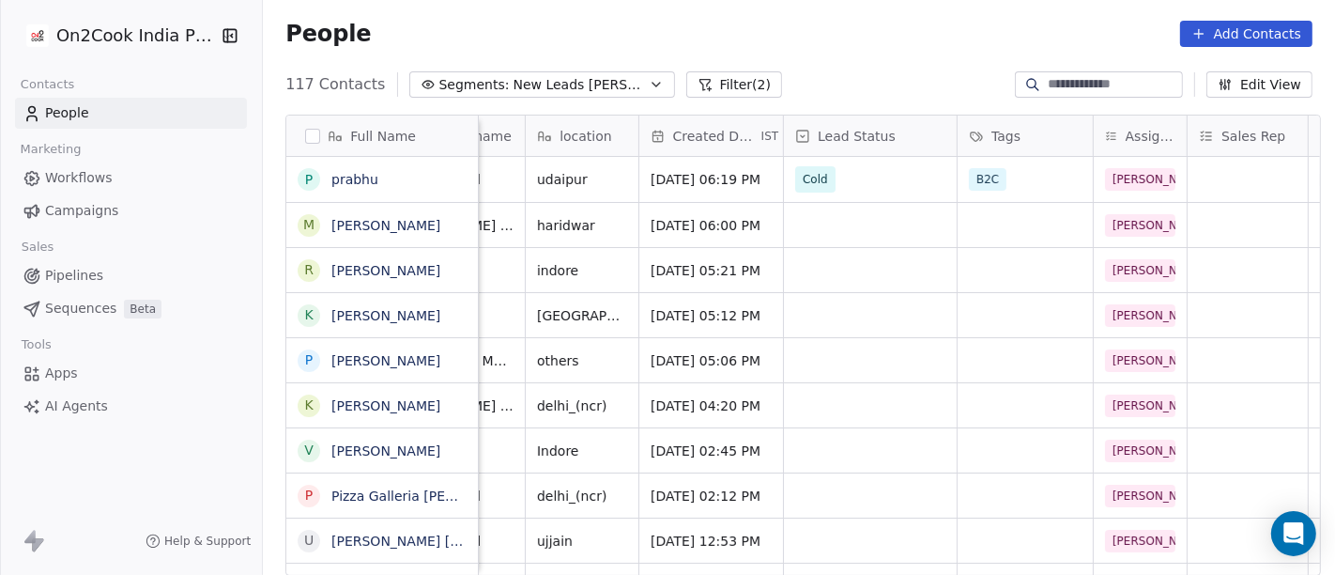
click at [810, 46] on div "People Add Contacts" at bounding box center [799, 33] width 1073 height 71
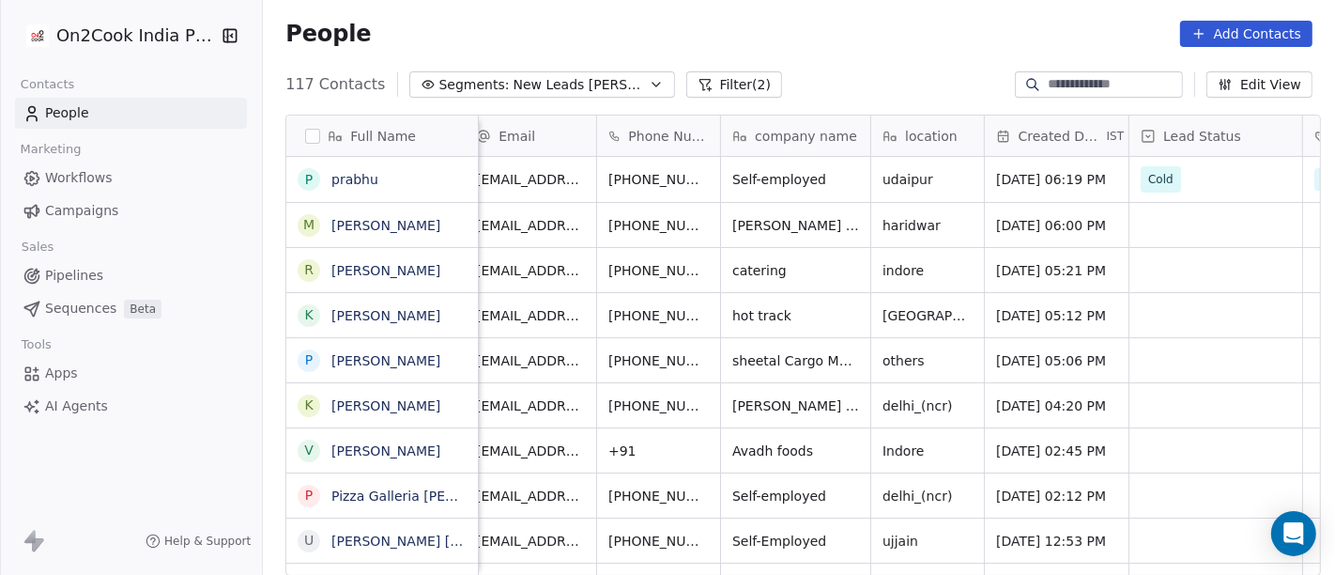
scroll to position [0, 0]
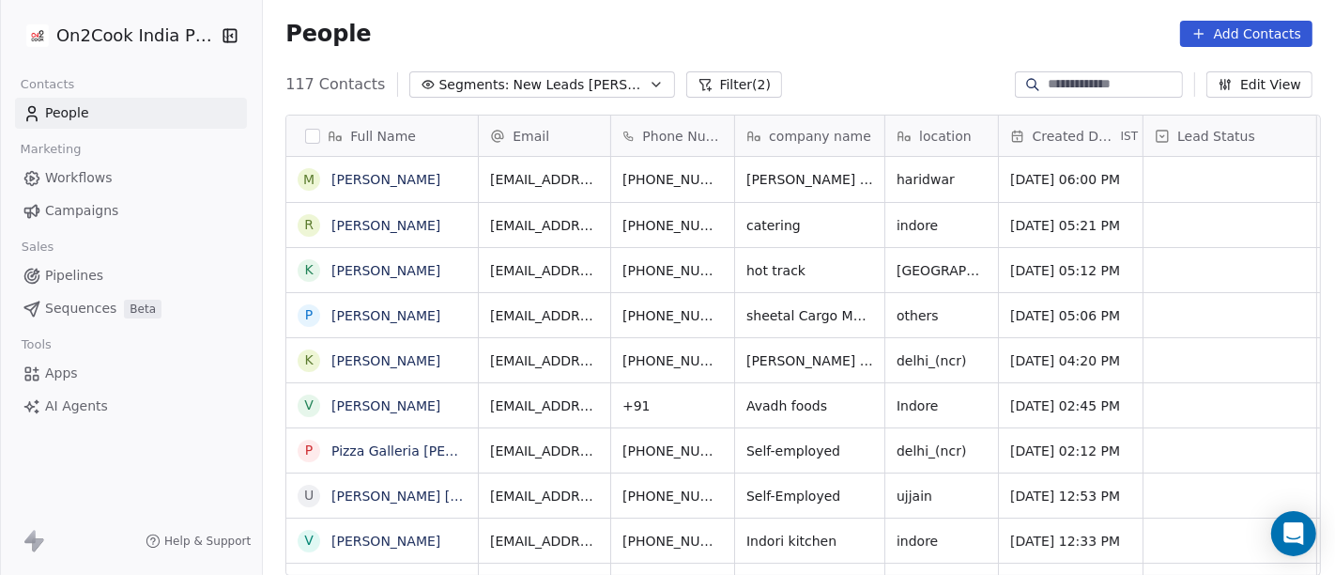
click at [815, 63] on div "People Add Contacts" at bounding box center [799, 33] width 1073 height 71
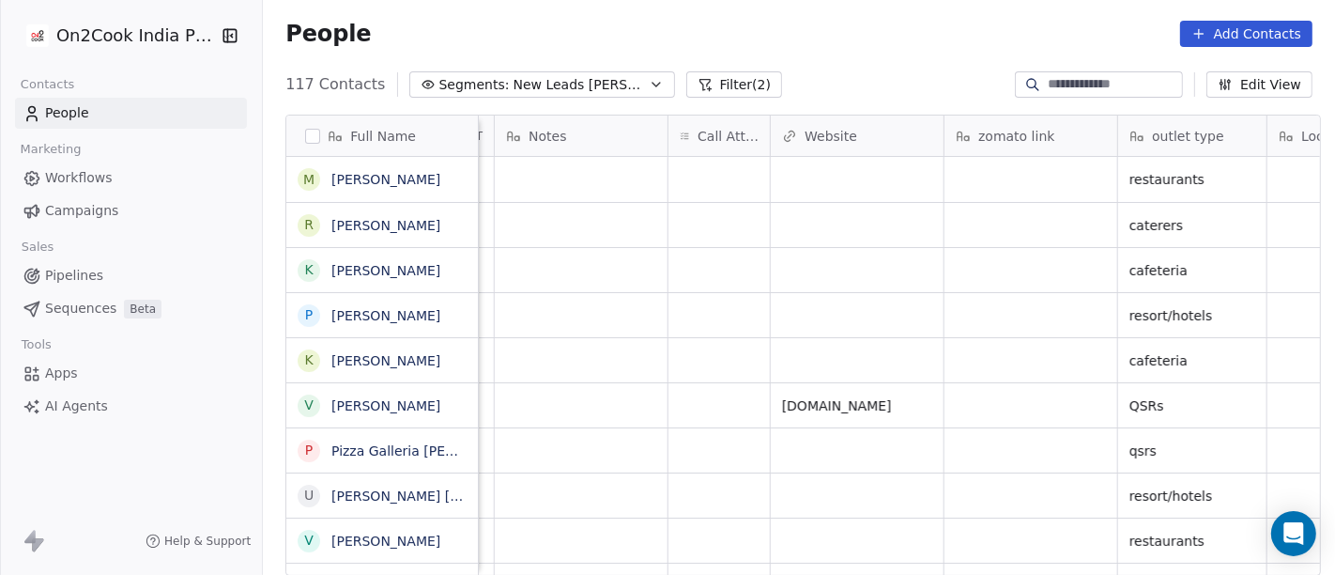
scroll to position [0, 1521]
click at [738, 176] on div "grid" at bounding box center [719, 179] width 101 height 45
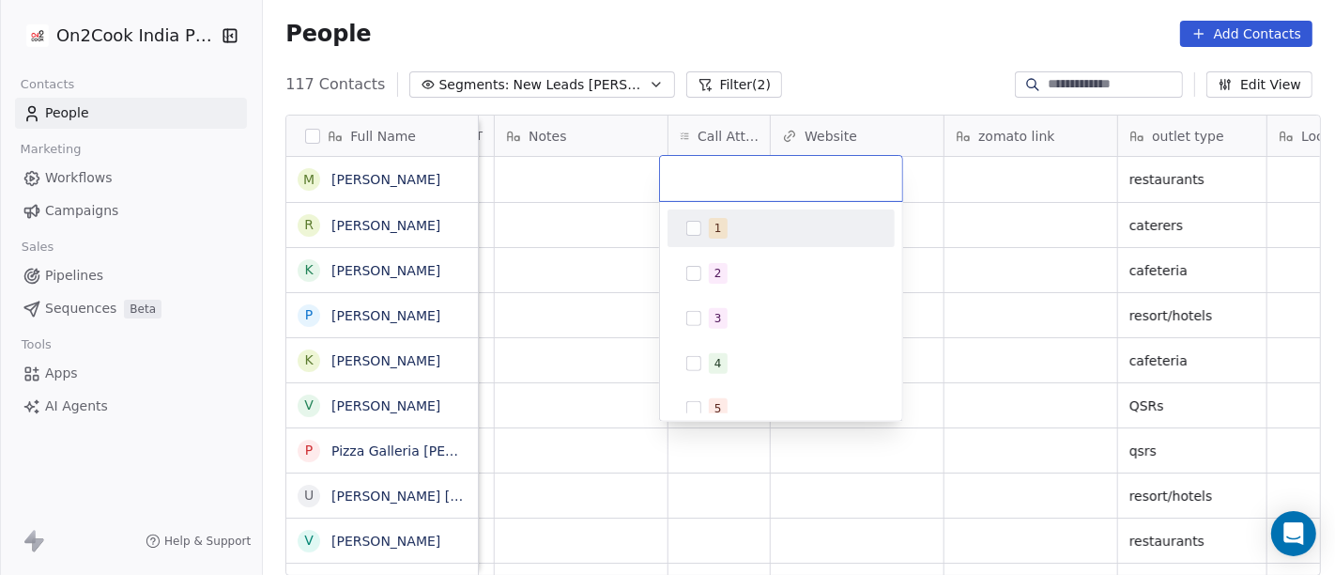
click at [742, 232] on div "1" at bounding box center [792, 228] width 167 height 21
click at [783, 68] on html "On2Cook India Pvt. Ltd. Contacts People Marketing Workflows Campaigns Sales Pip…" at bounding box center [667, 287] width 1335 height 575
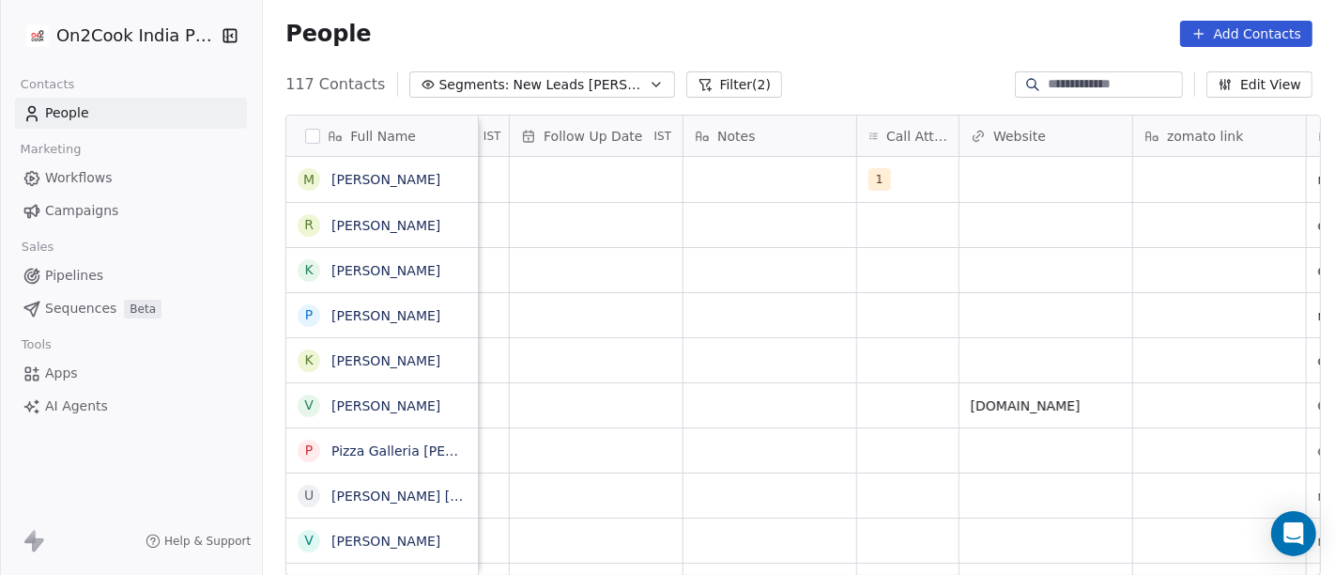
scroll to position [0, 1318]
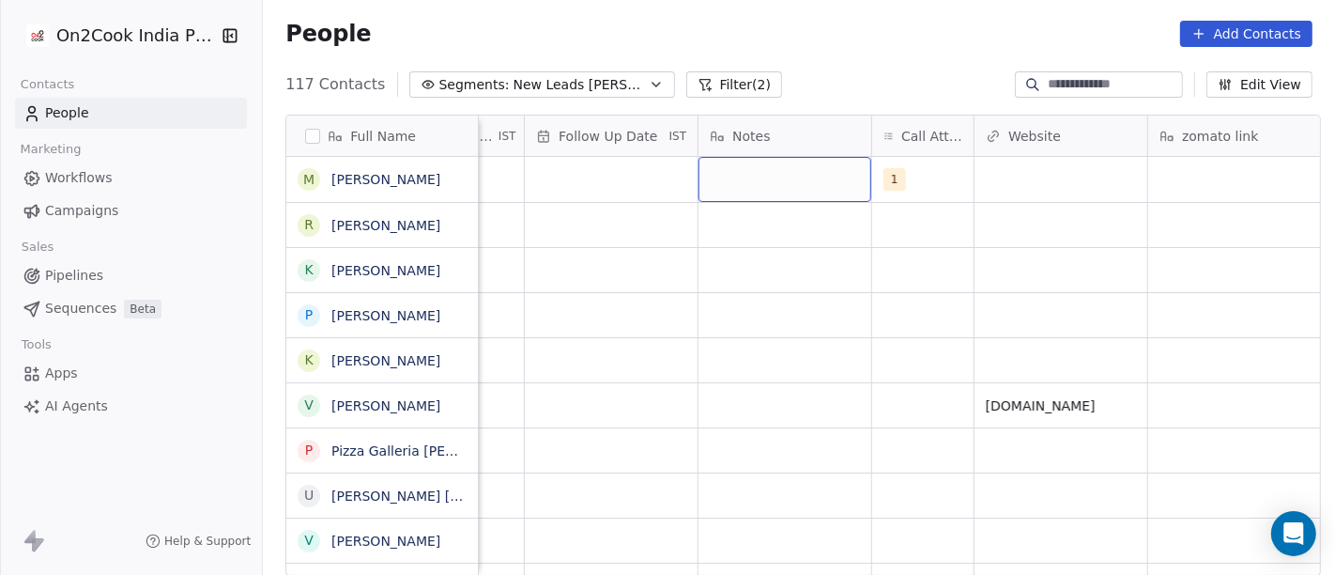
click at [825, 182] on div "grid" at bounding box center [785, 179] width 173 height 45
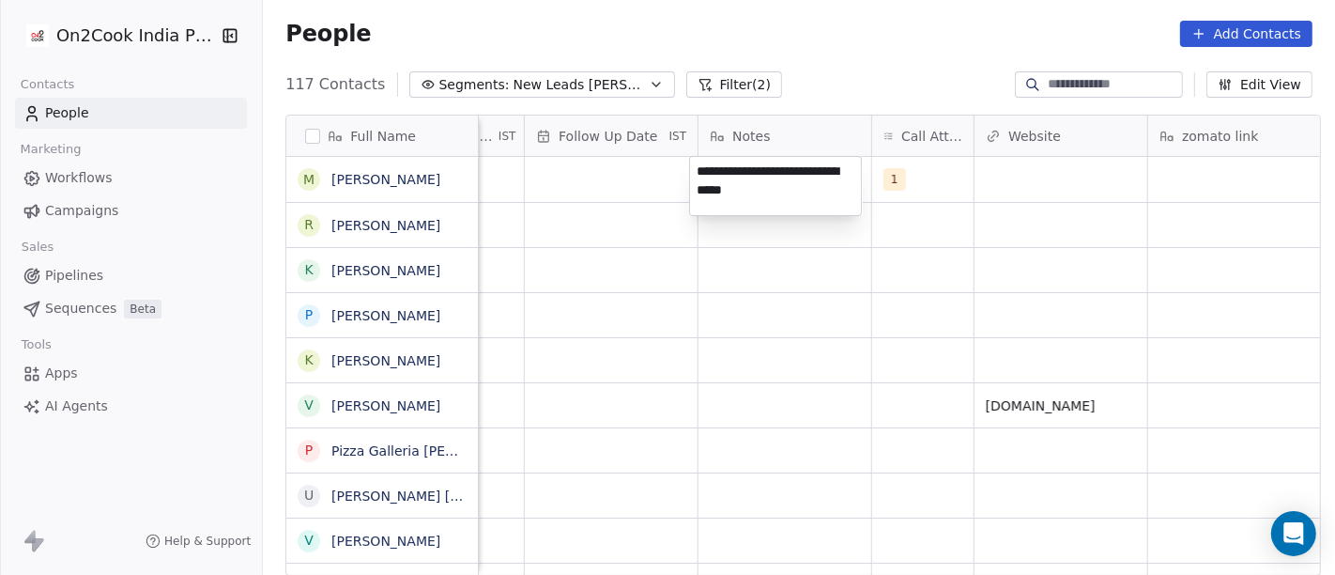
type textarea "**********"
click at [793, 278] on html "On2Cook India Pvt. Ltd. Contacts People Marketing Workflows Campaigns Sales Pip…" at bounding box center [667, 287] width 1335 height 575
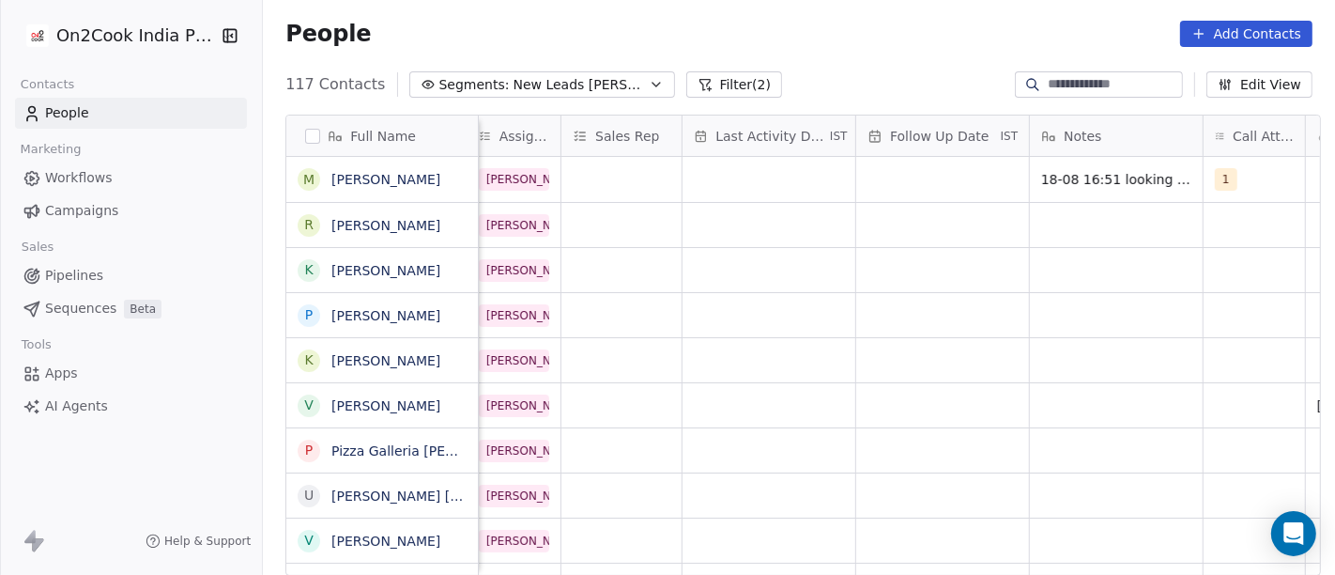
scroll to position [0, 974]
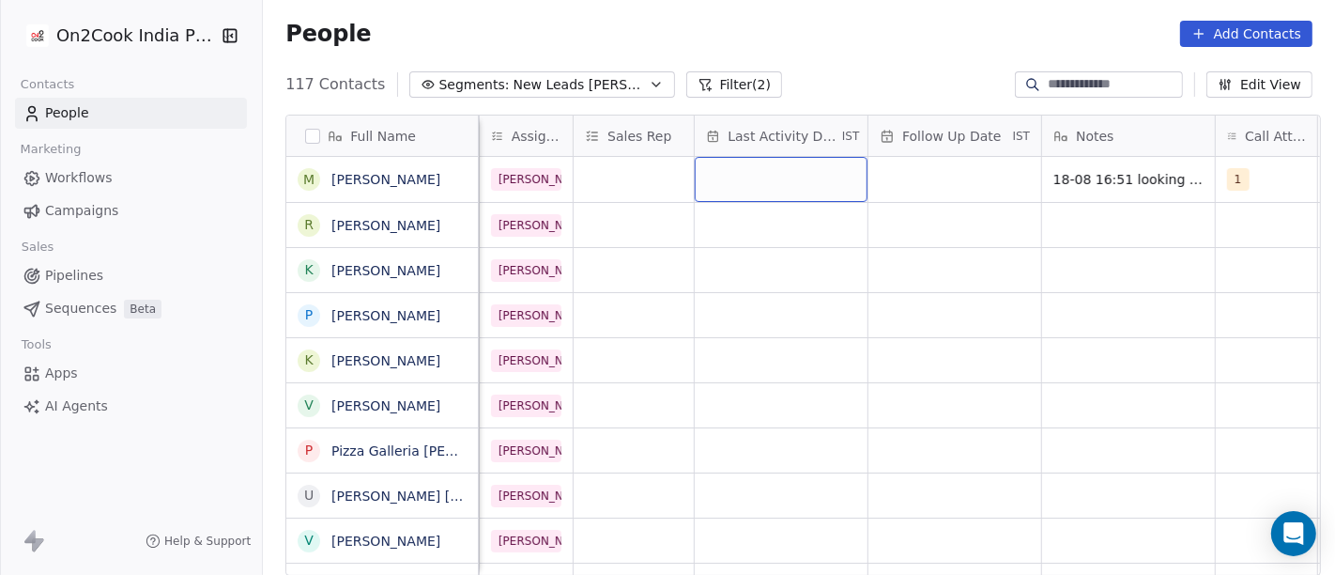
click at [775, 170] on div "grid" at bounding box center [781, 179] width 173 height 45
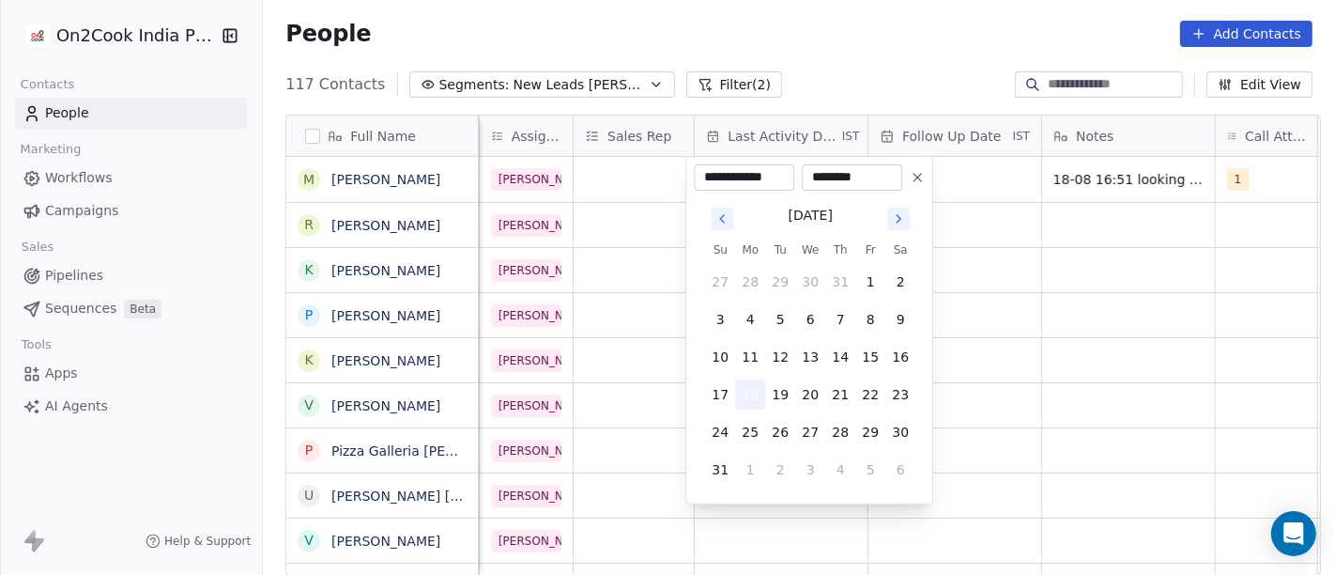
click at [743, 398] on button "18" at bounding box center [750, 394] width 30 height 30
click at [1119, 337] on html "On2Cook India Pvt. Ltd. Contacts People Marketing Workflows Campaigns Sales Pip…" at bounding box center [667, 287] width 1335 height 575
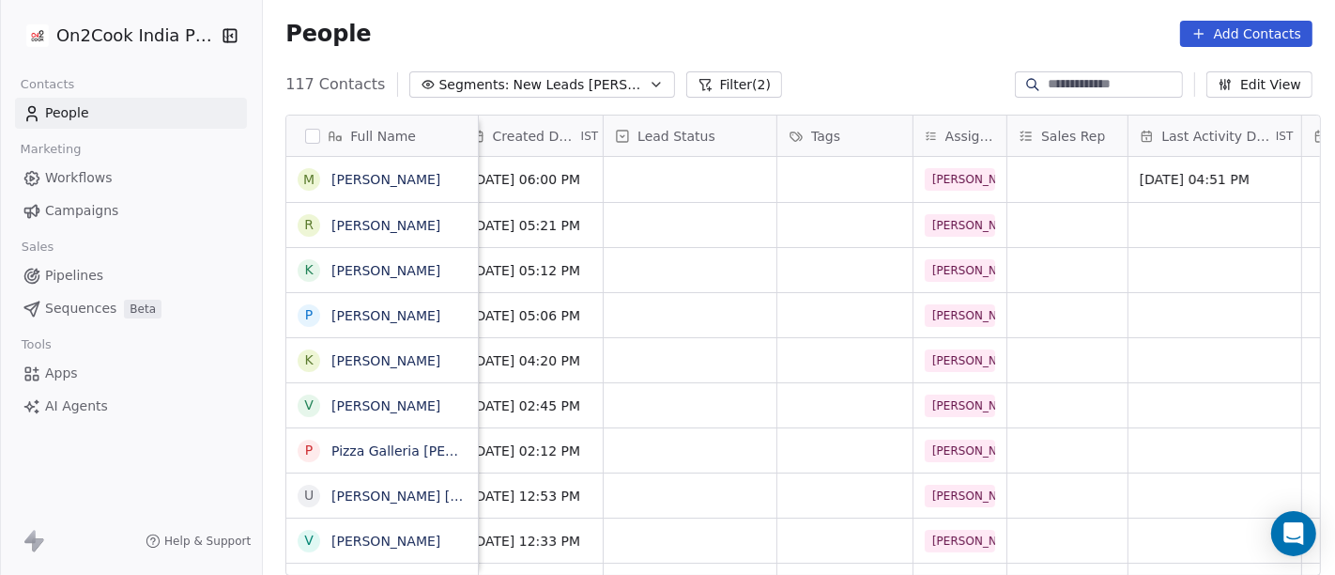
scroll to position [0, 500]
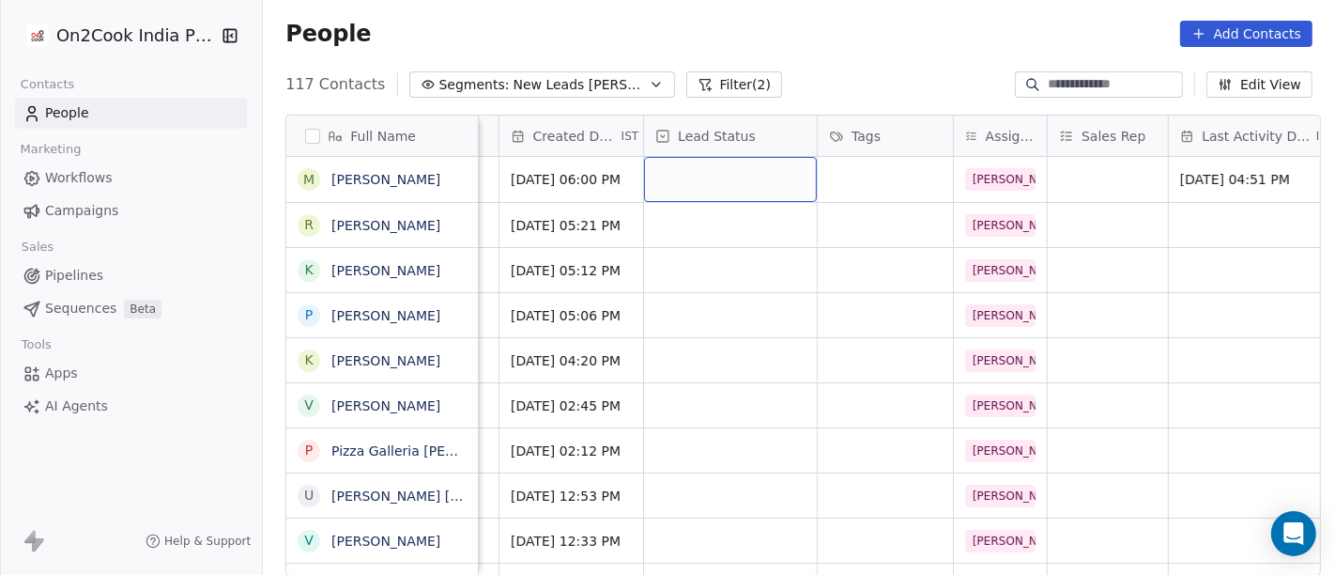
click at [713, 190] on div "grid" at bounding box center [730, 179] width 173 height 45
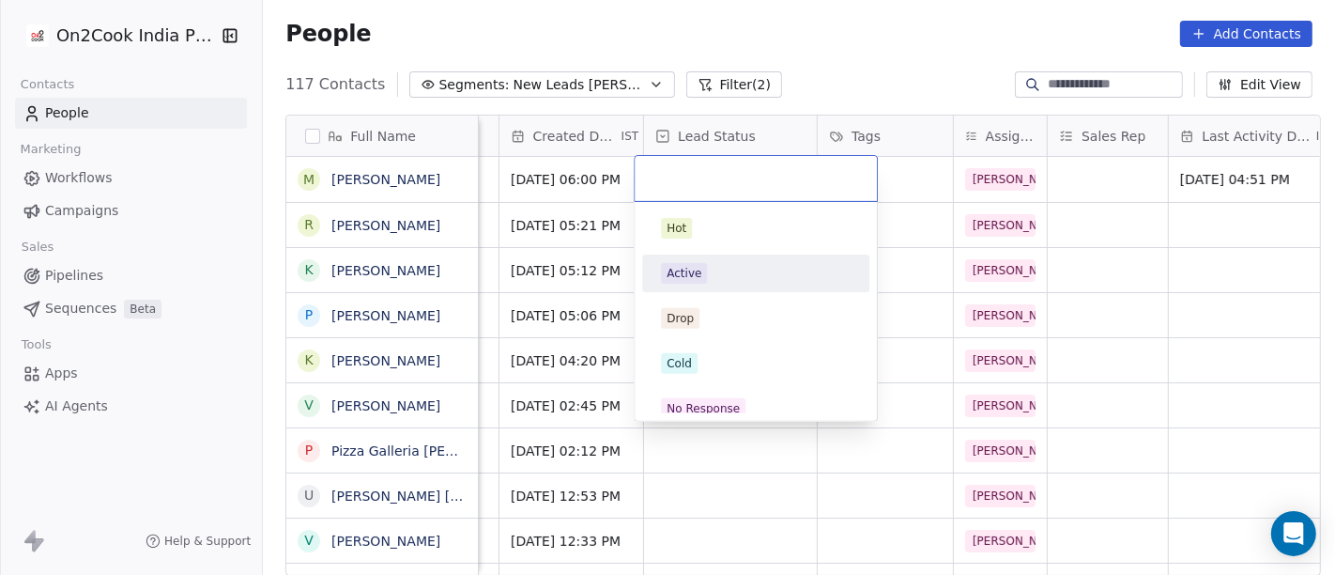
click at [914, 21] on html "On2Cook India Pvt. Ltd. Contacts People Marketing Workflows Campaigns Sales Pip…" at bounding box center [667, 287] width 1335 height 575
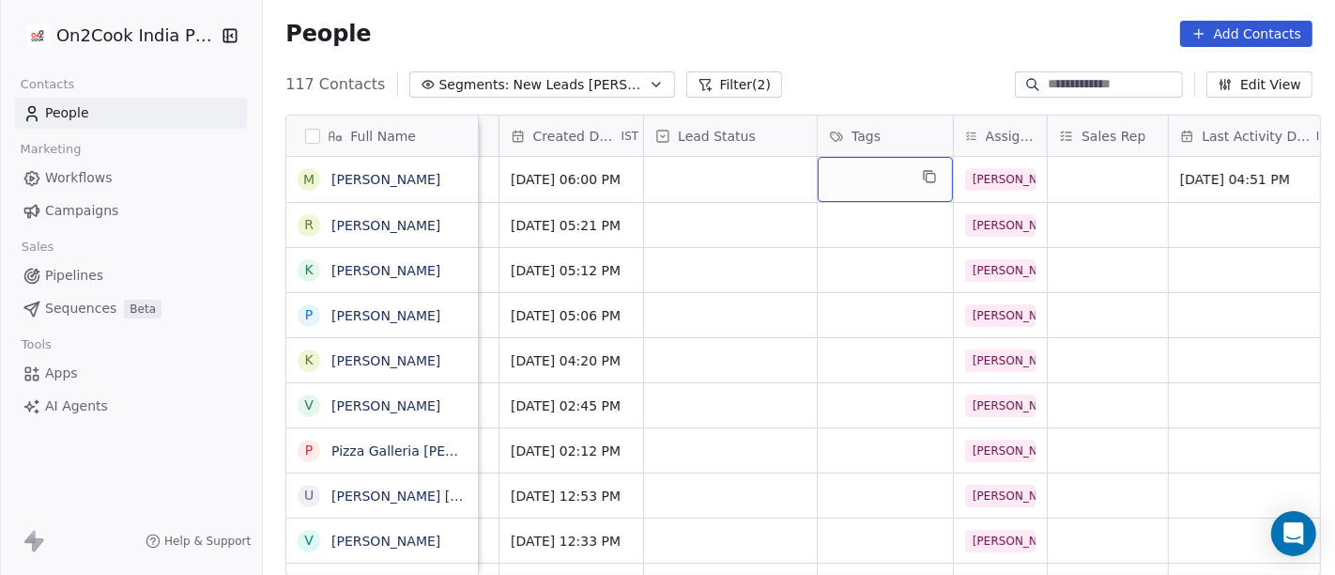
click at [850, 182] on div "grid" at bounding box center [885, 179] width 135 height 45
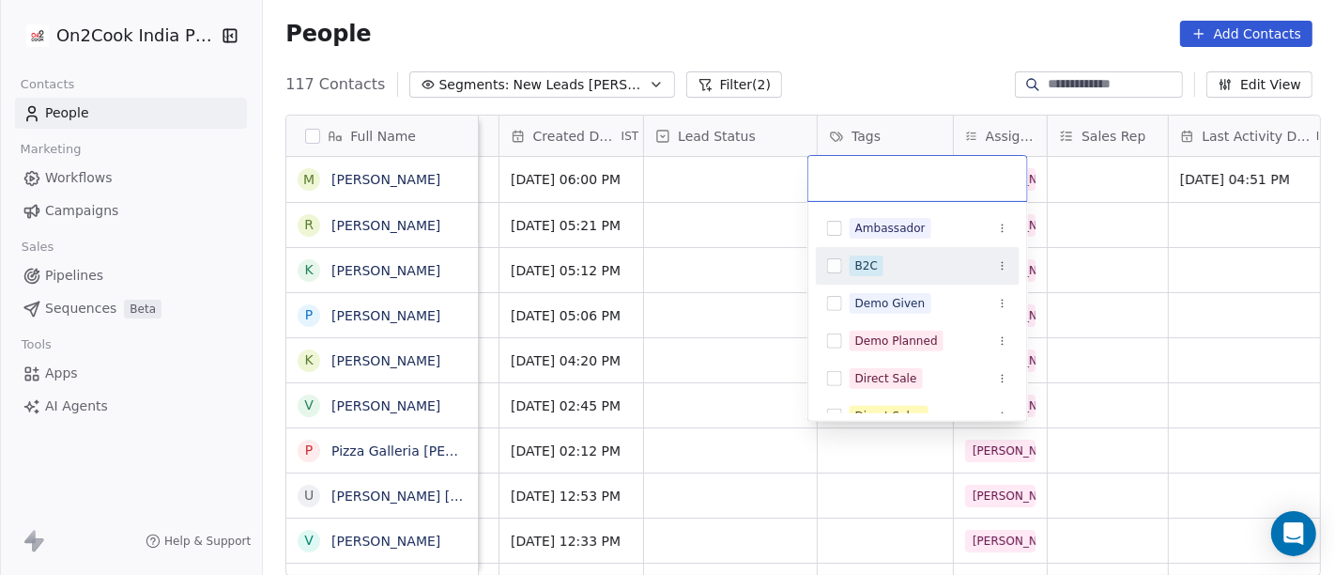
click at [885, 264] on div "B2C" at bounding box center [929, 265] width 159 height 21
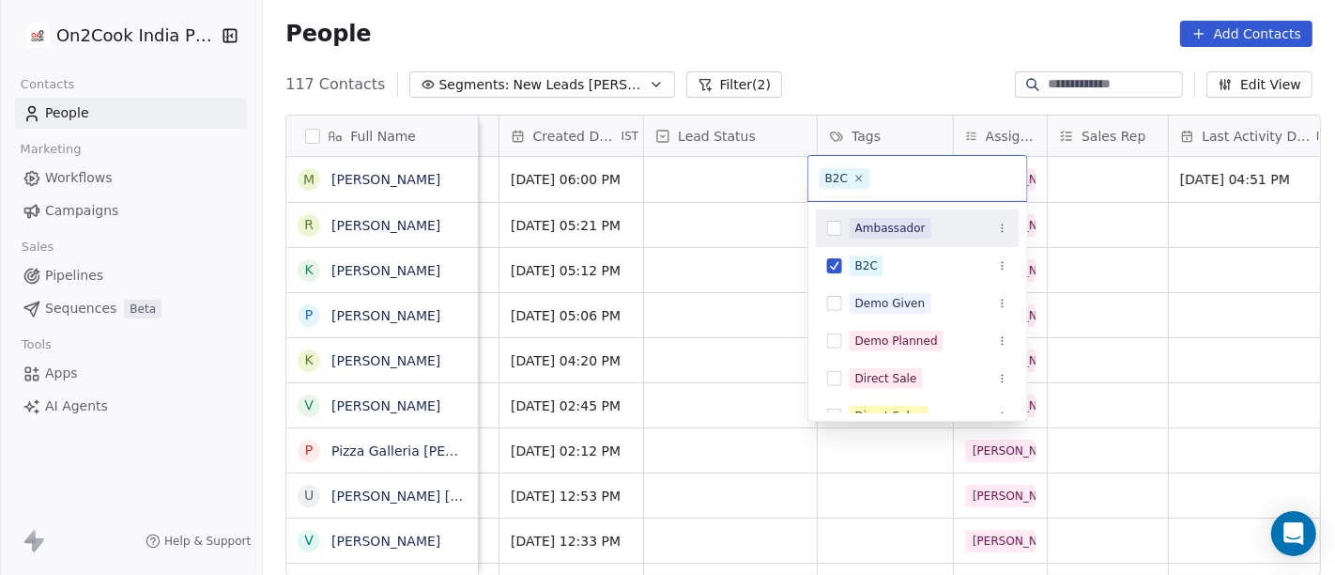
click at [886, 43] on html "On2Cook India Pvt. Ltd. Contacts People Marketing Workflows Campaigns Sales Pip…" at bounding box center [667, 287] width 1335 height 575
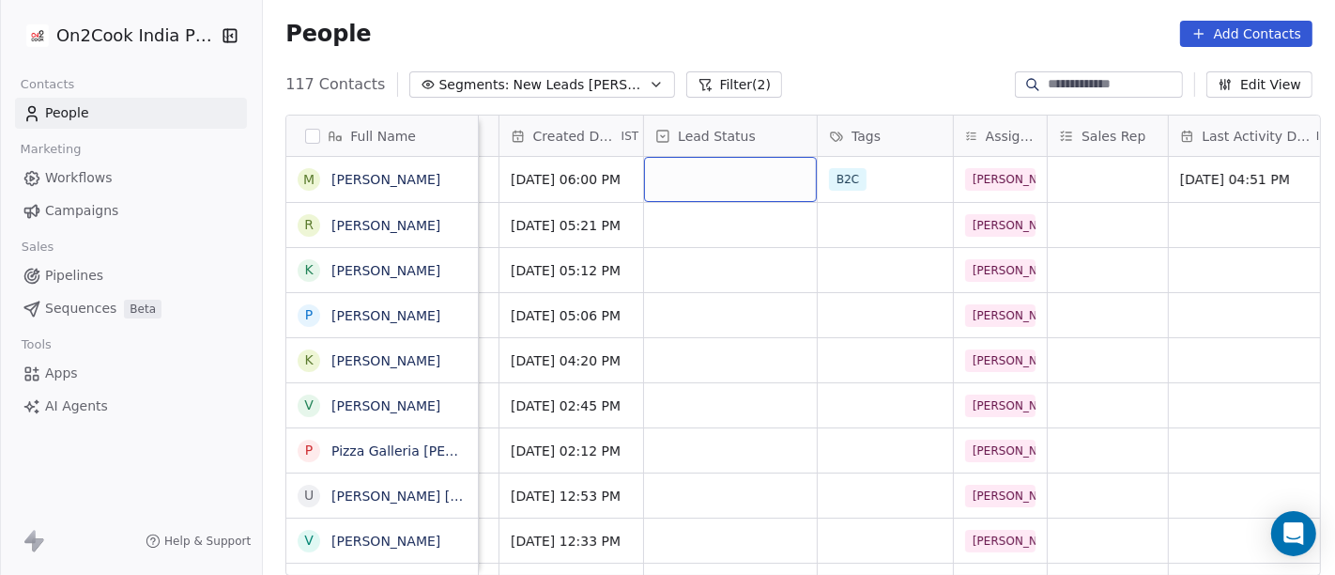
click at [695, 173] on div "grid" at bounding box center [730, 179] width 173 height 45
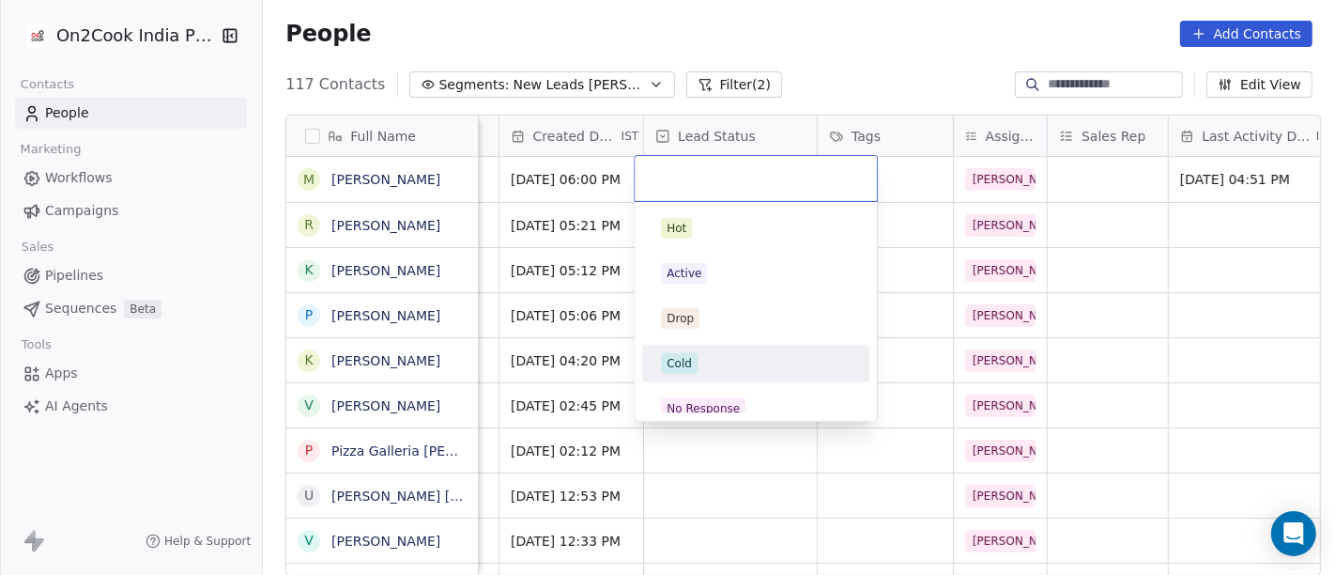
click at [708, 364] on div "Cold" at bounding box center [756, 363] width 190 height 21
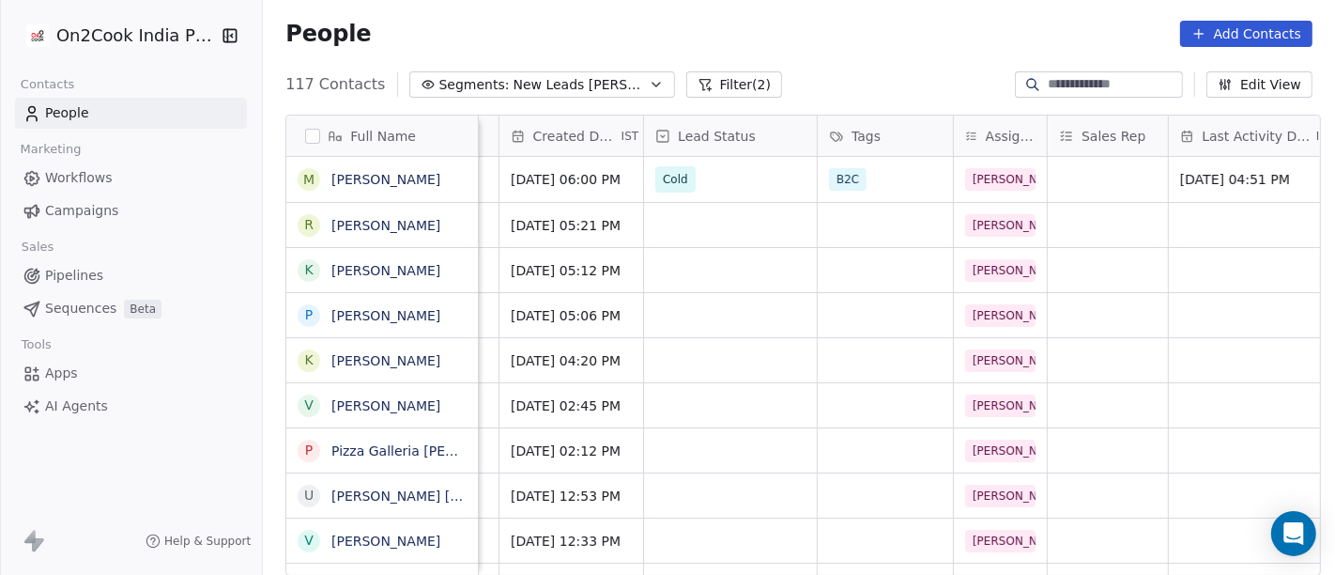
click at [871, 35] on div "People Add Contacts" at bounding box center [799, 34] width 1027 height 26
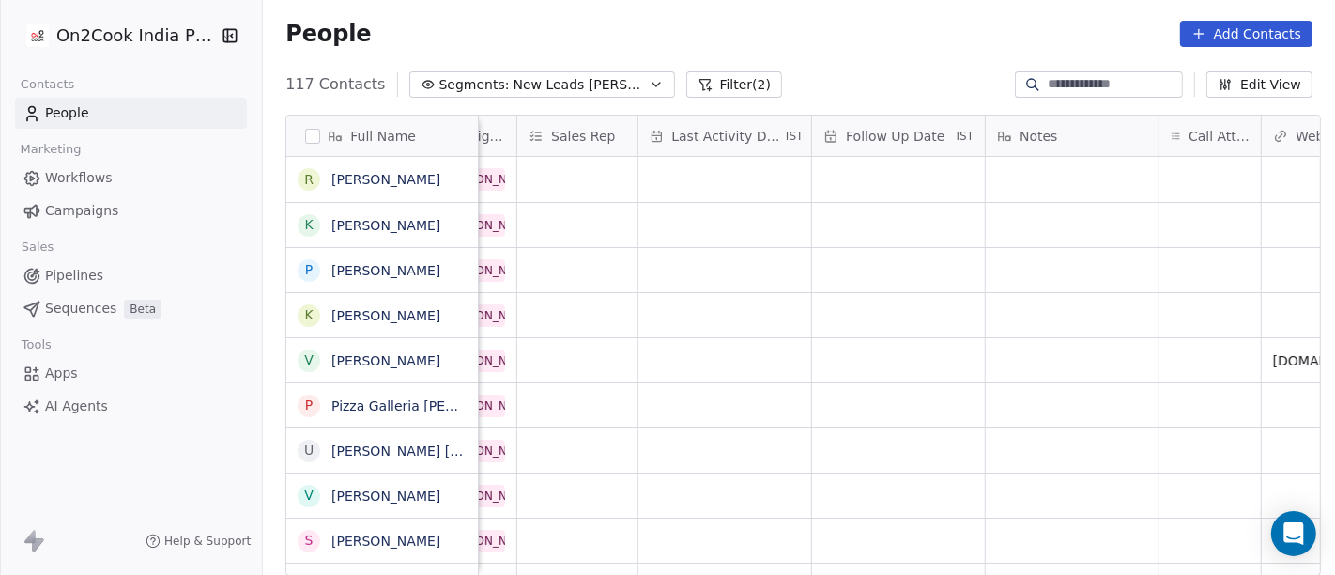
scroll to position [0, 1093]
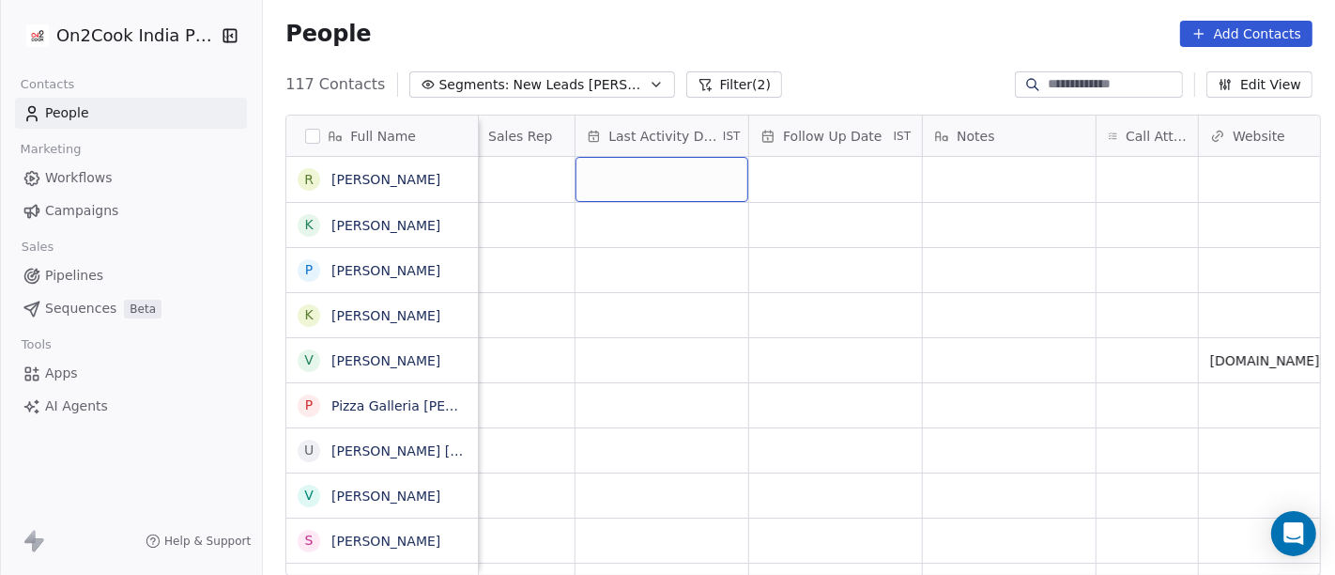
click at [654, 175] on div "grid" at bounding box center [662, 179] width 173 height 45
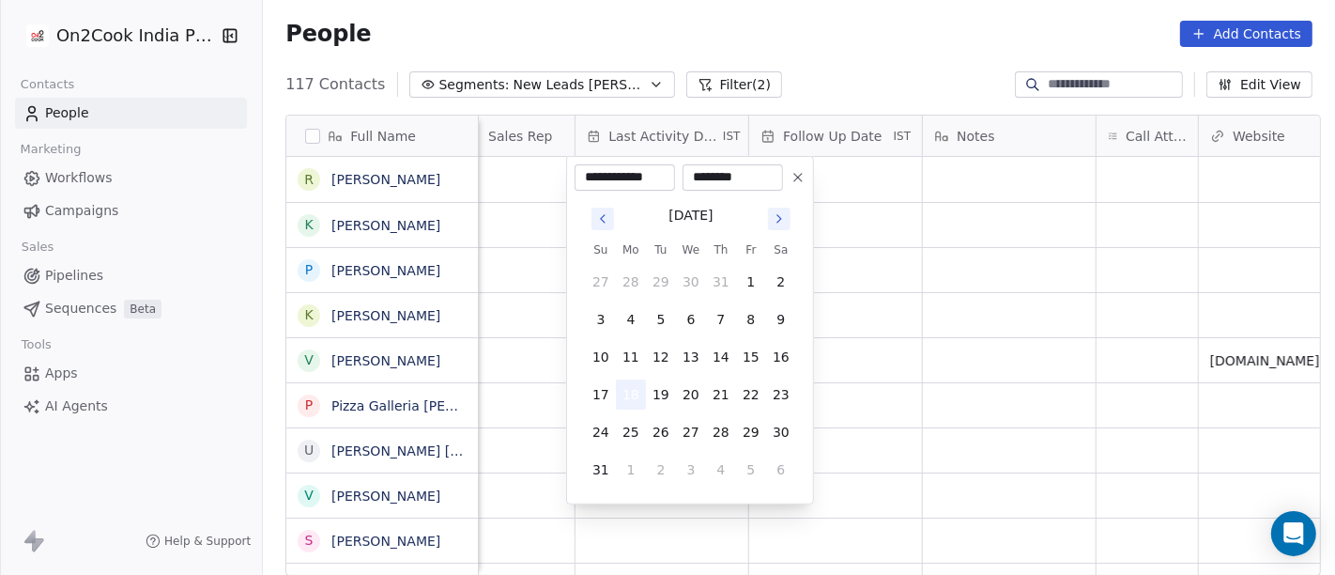
click at [634, 391] on button "18" at bounding box center [631, 394] width 30 height 30
click at [939, 320] on html "On2Cook India Pvt. Ltd. Contacts People Marketing Workflows Campaigns Sales Pip…" at bounding box center [667, 287] width 1335 height 575
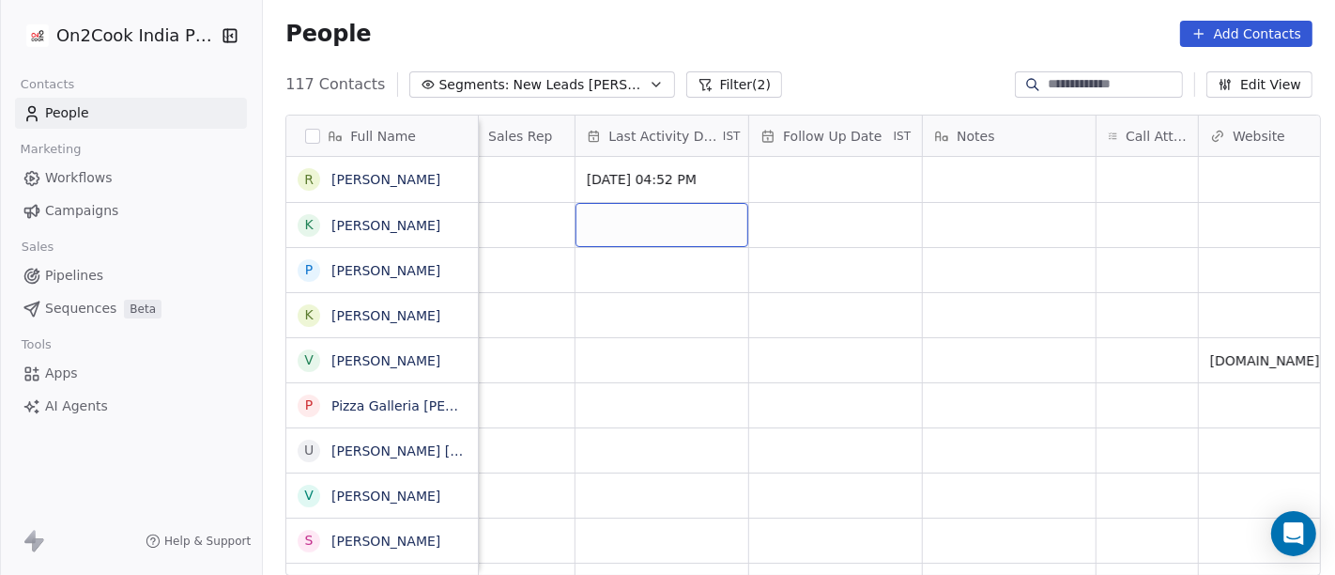
click at [631, 221] on div "grid" at bounding box center [662, 225] width 173 height 44
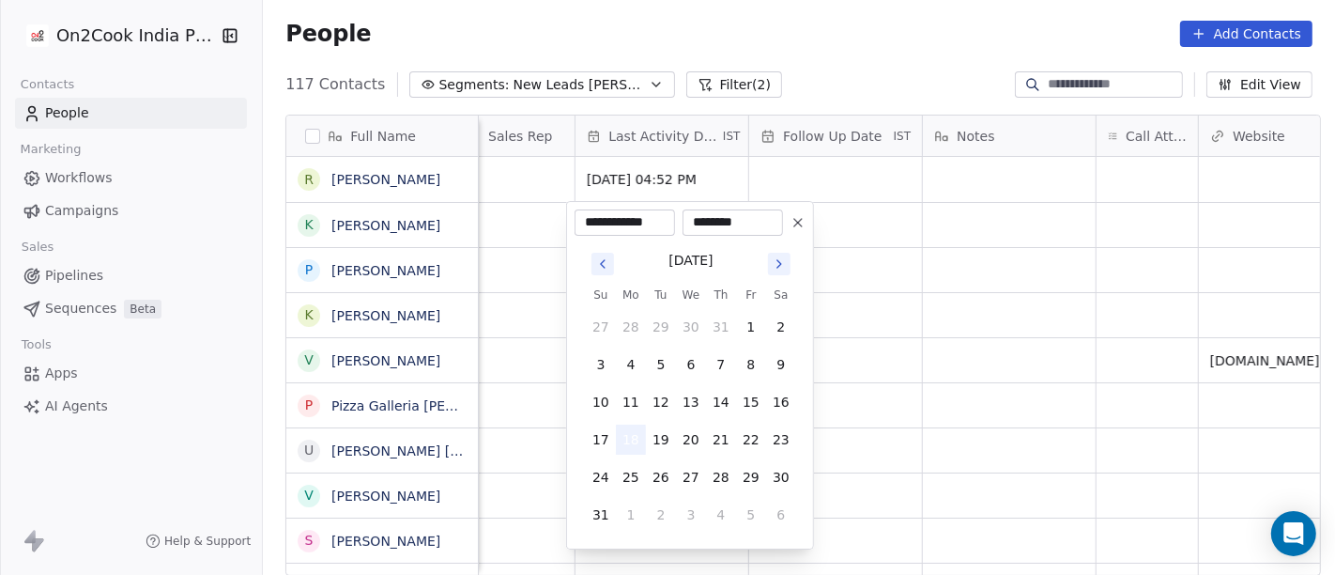
click at [625, 430] on button "18" at bounding box center [631, 440] width 30 height 30
click at [898, 301] on html "On2Cook India Pvt. Ltd. Contacts People Marketing Workflows Campaigns Sales Pip…" at bounding box center [667, 287] width 1335 height 575
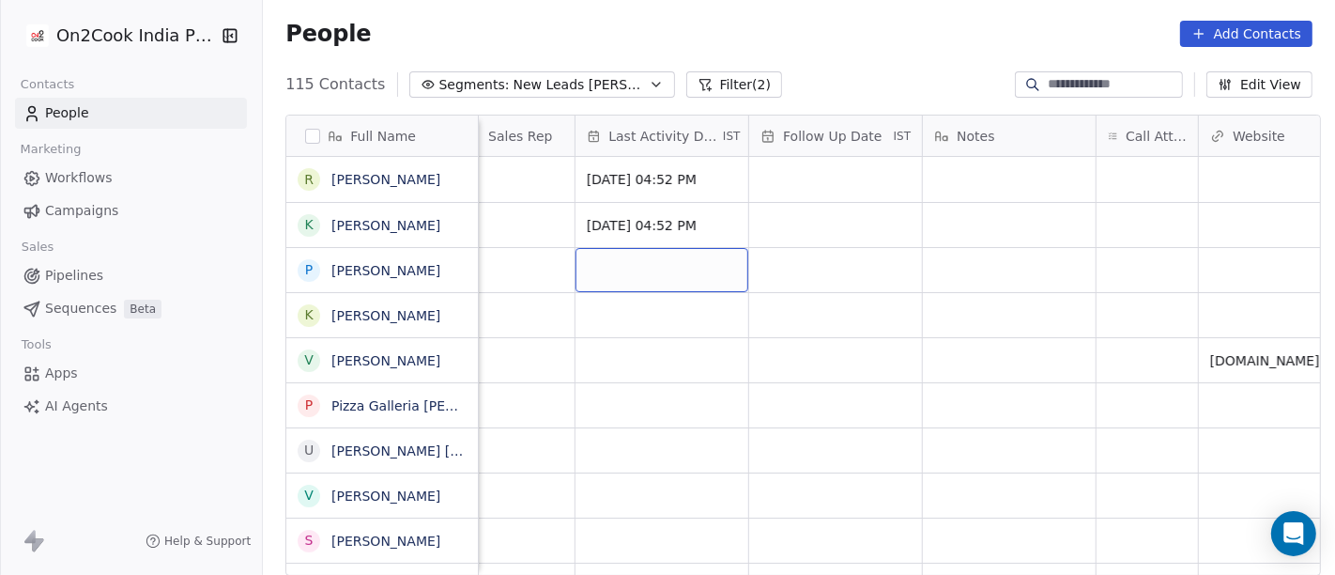
click at [684, 265] on div "grid" at bounding box center [662, 270] width 173 height 44
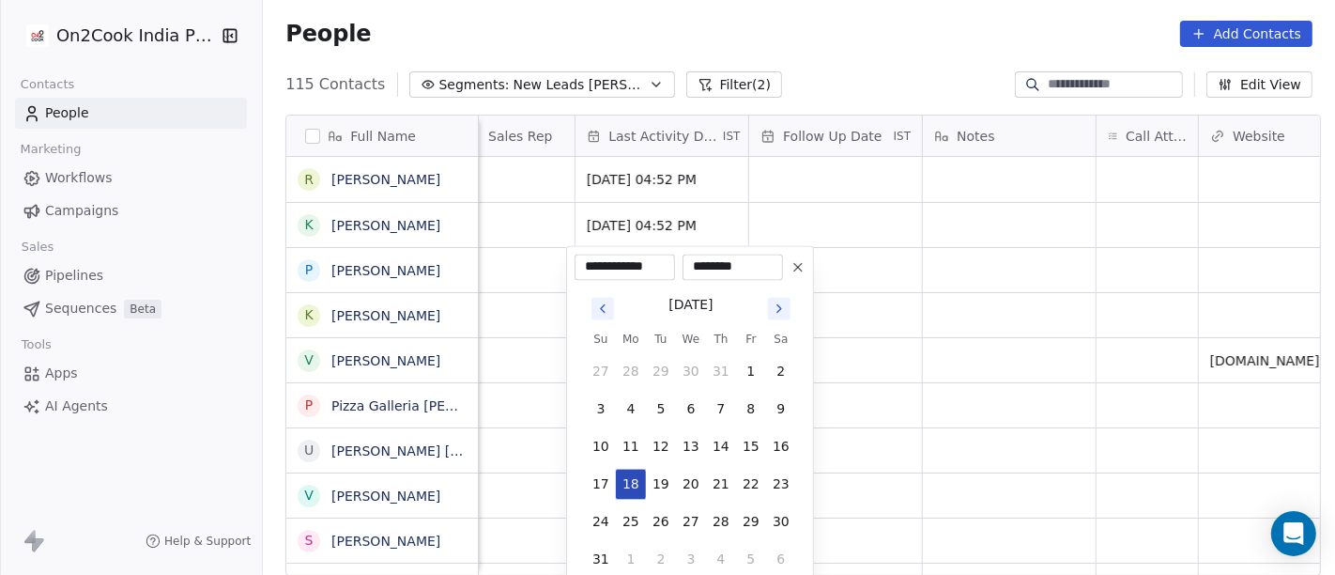
click at [625, 481] on button "18" at bounding box center [631, 484] width 30 height 30
click at [879, 409] on html "On2Cook India Pvt. Ltd. Contacts People Marketing Workflows Campaigns Sales Pip…" at bounding box center [667, 287] width 1335 height 575
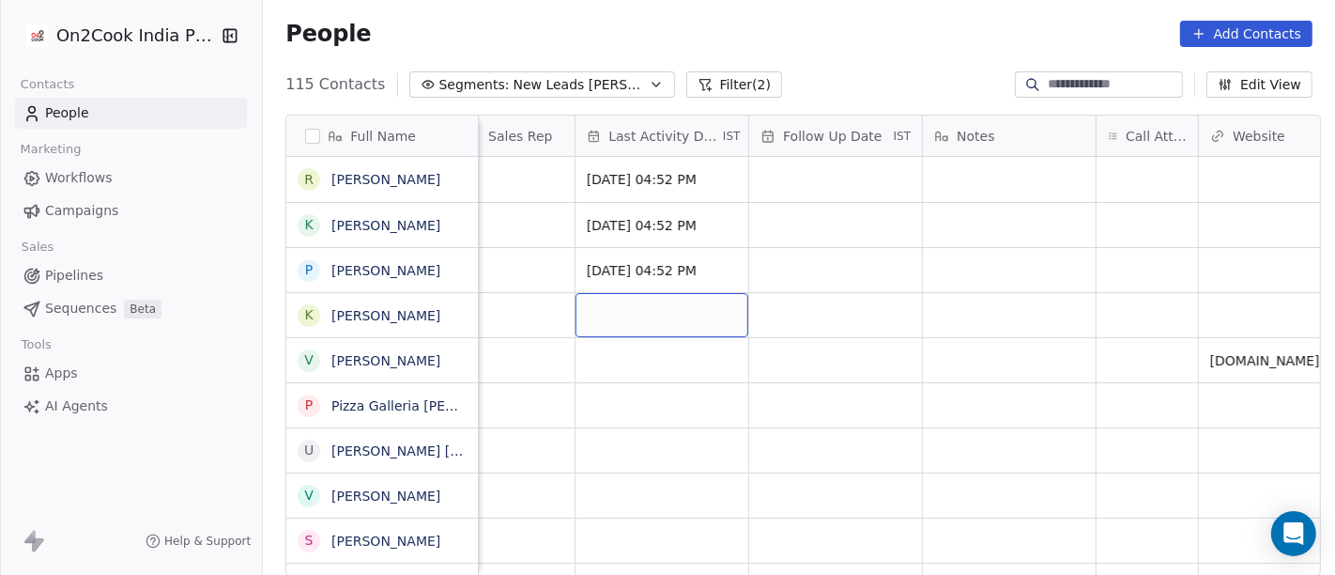
click at [662, 307] on div "grid" at bounding box center [662, 315] width 173 height 44
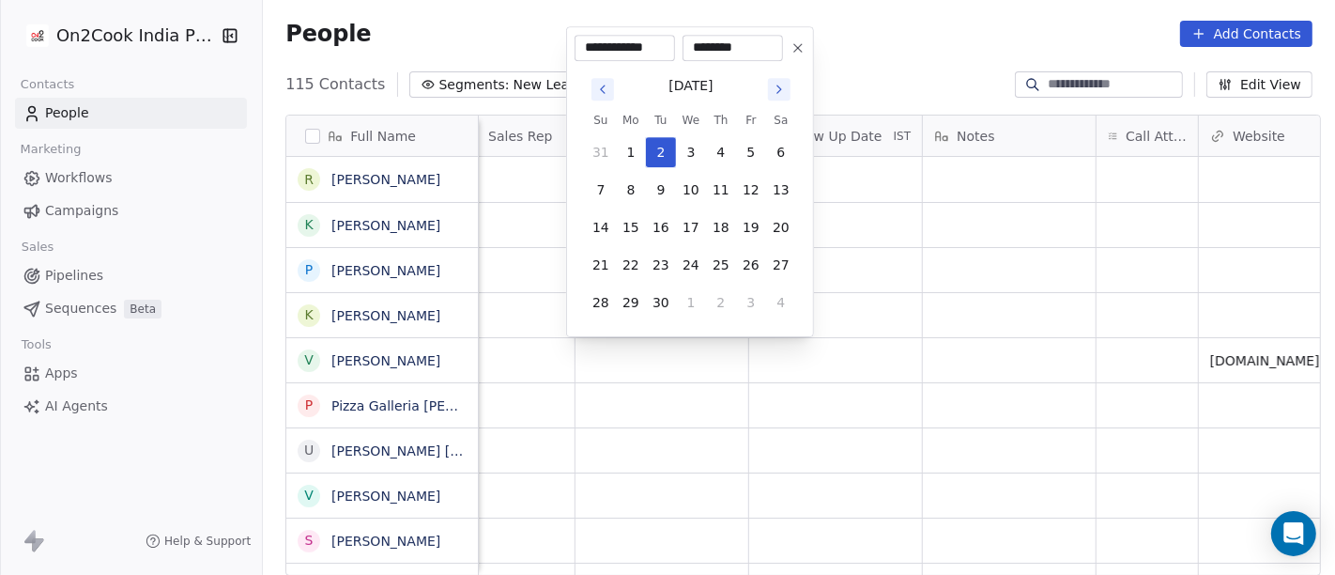
click at [604, 94] on icon "Go to previous month" at bounding box center [602, 89] width 15 height 15
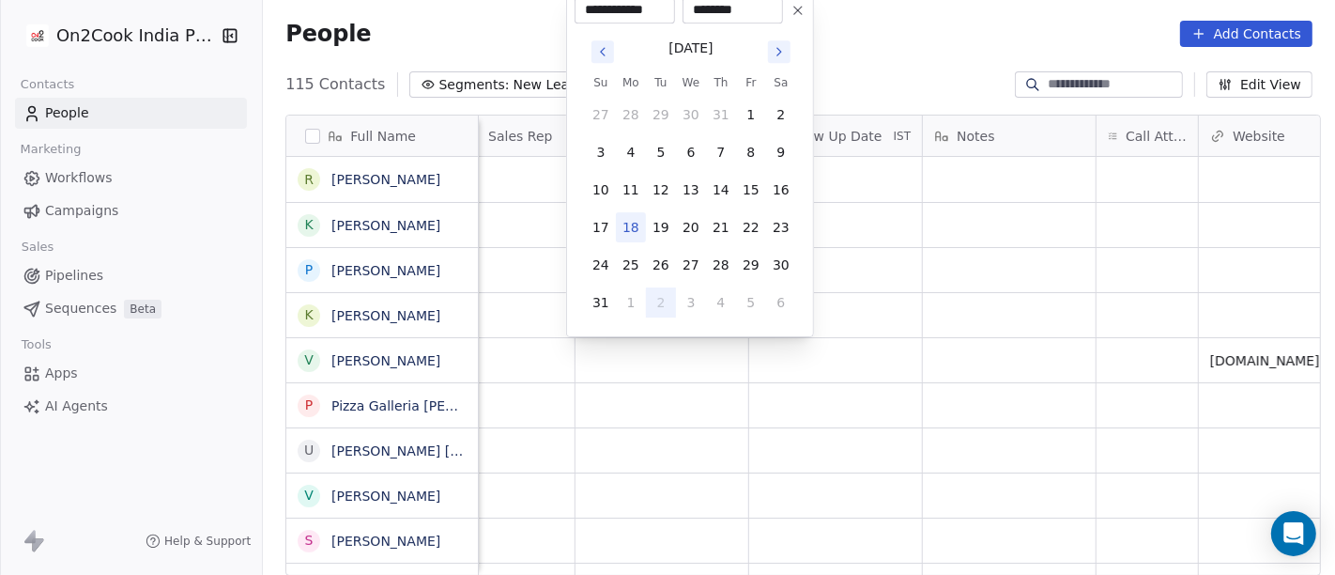
click at [638, 232] on button "18" at bounding box center [631, 227] width 30 height 30
type input "**********"
click at [897, 280] on html "On2Cook India Pvt. Ltd. Contacts People Marketing Workflows Campaigns Sales Pip…" at bounding box center [667, 287] width 1335 height 575
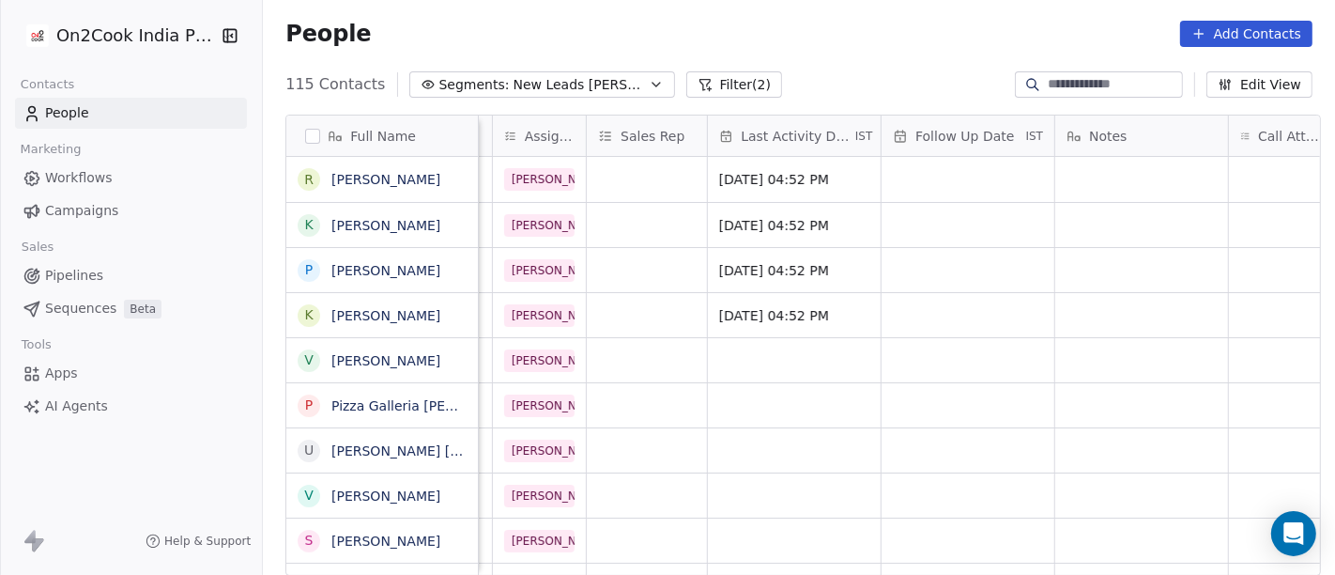
scroll to position [0, 984]
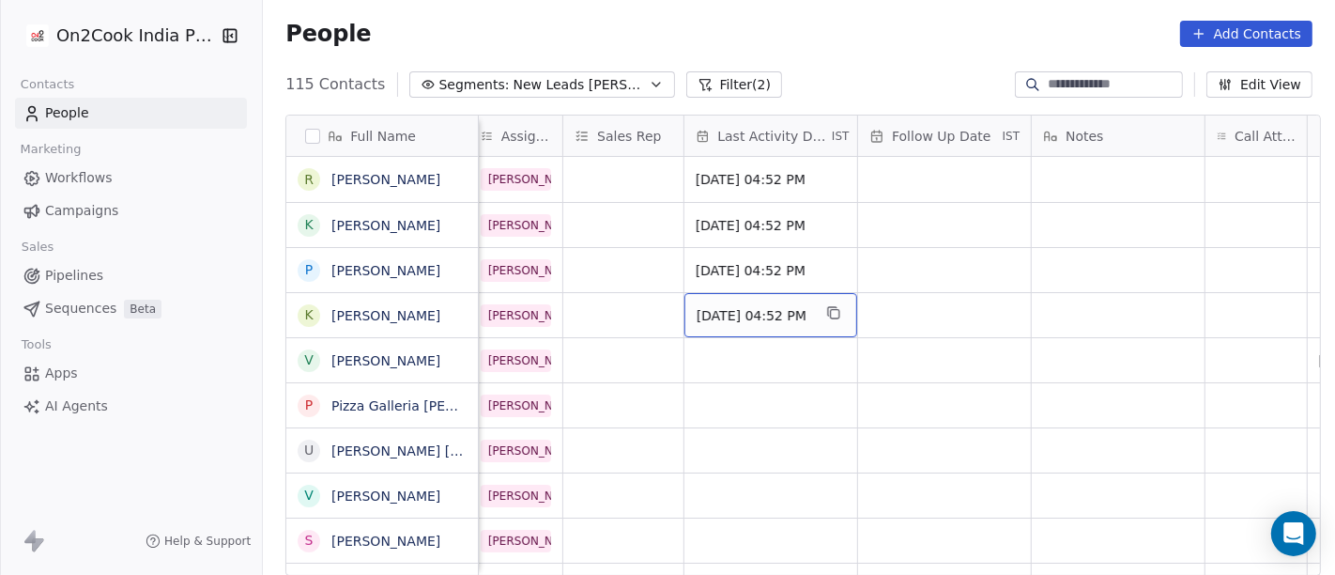
click at [701, 312] on span "[DATE] 04:52 PM" at bounding box center [754, 315] width 115 height 19
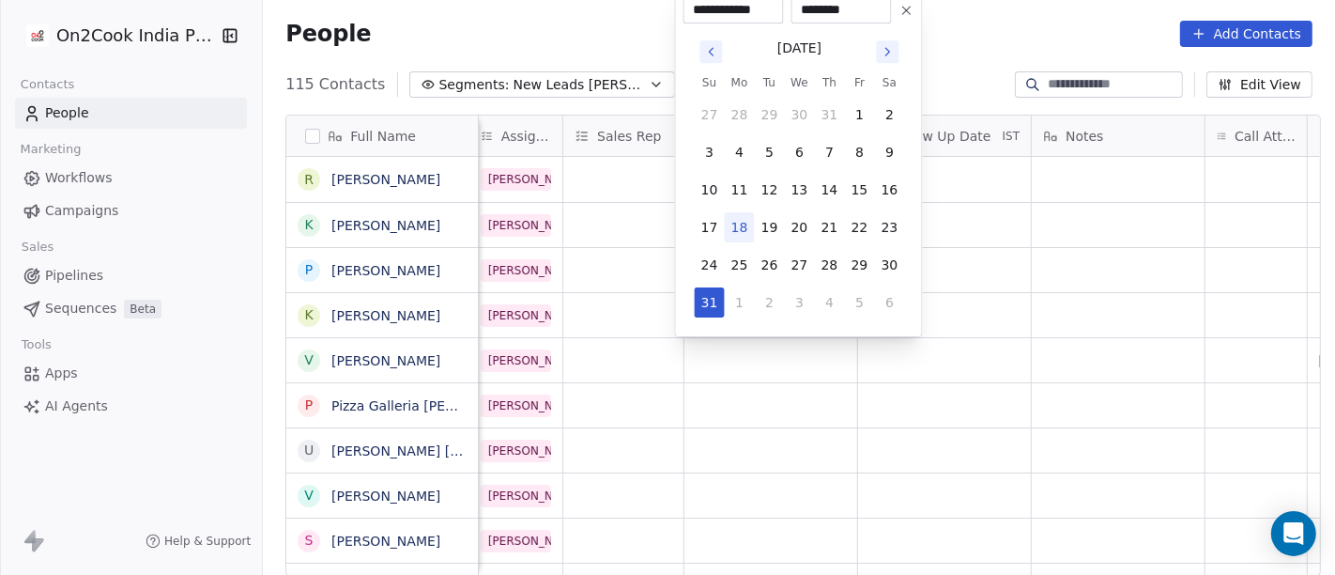
click at [912, 9] on icon at bounding box center [907, 10] width 15 height 15
type input "**********"
type input "********"
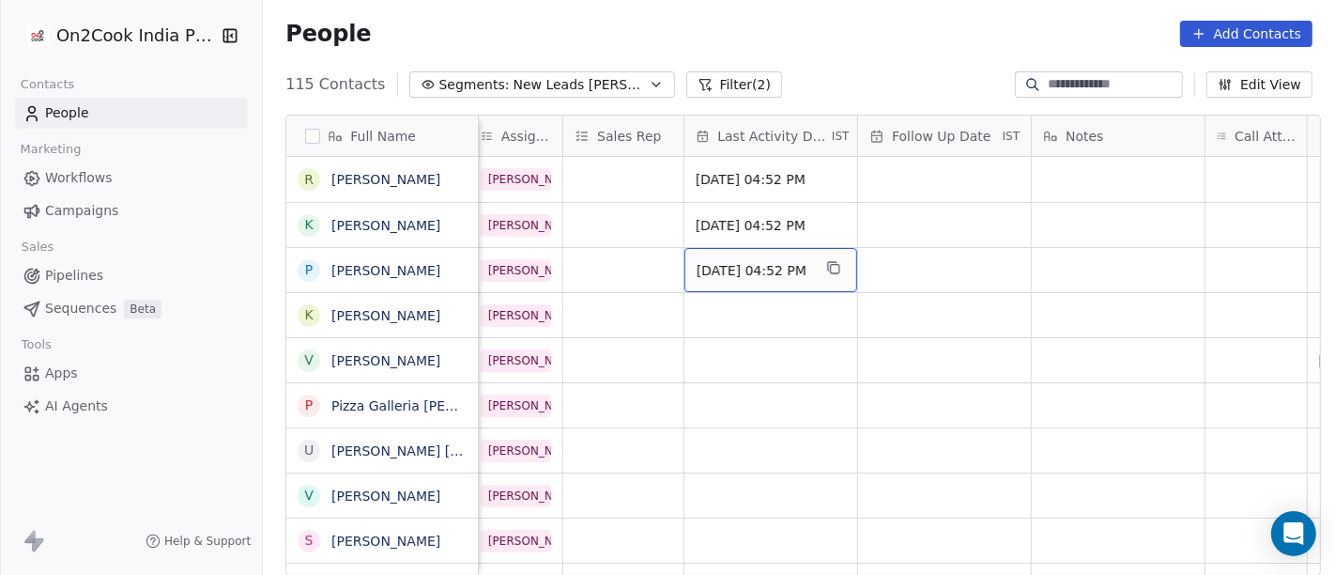
click at [787, 264] on span "[DATE] 04:52 PM" at bounding box center [754, 270] width 115 height 19
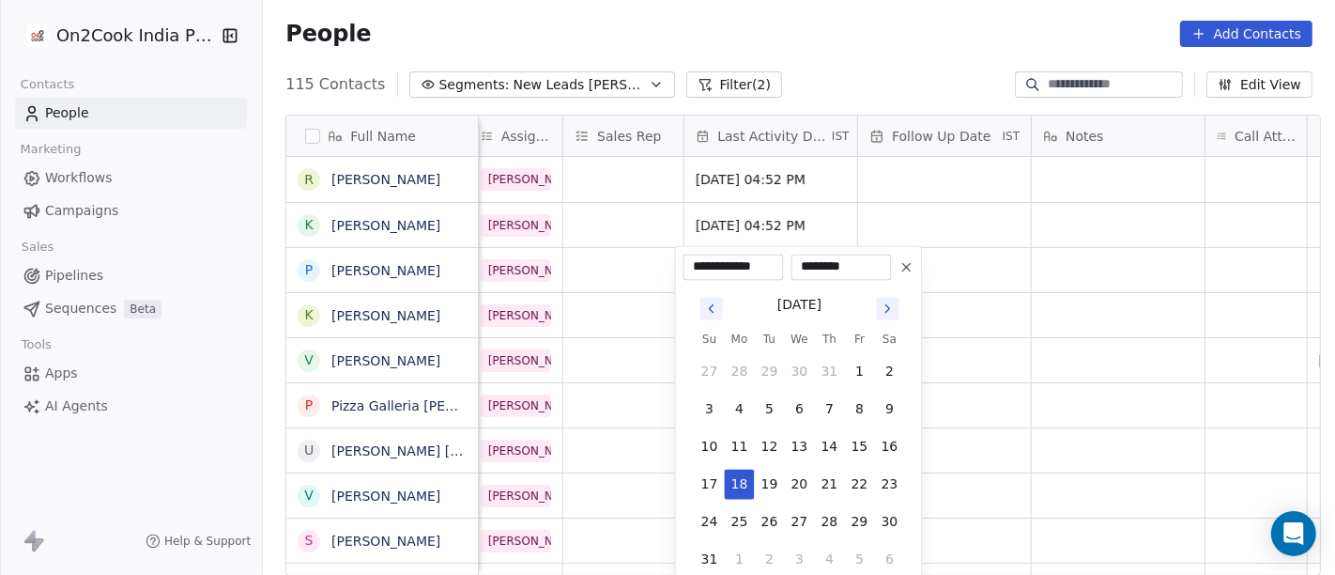
click at [903, 276] on button at bounding box center [907, 266] width 23 height 23
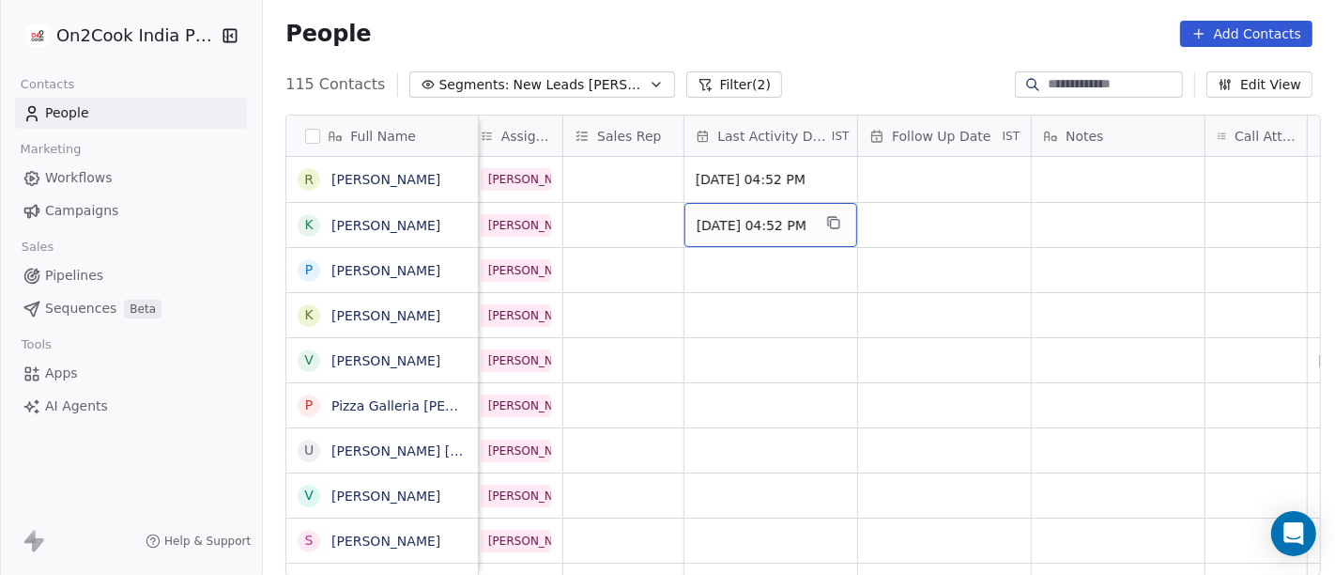
click at [786, 226] on span "[DATE] 04:52 PM" at bounding box center [754, 225] width 115 height 19
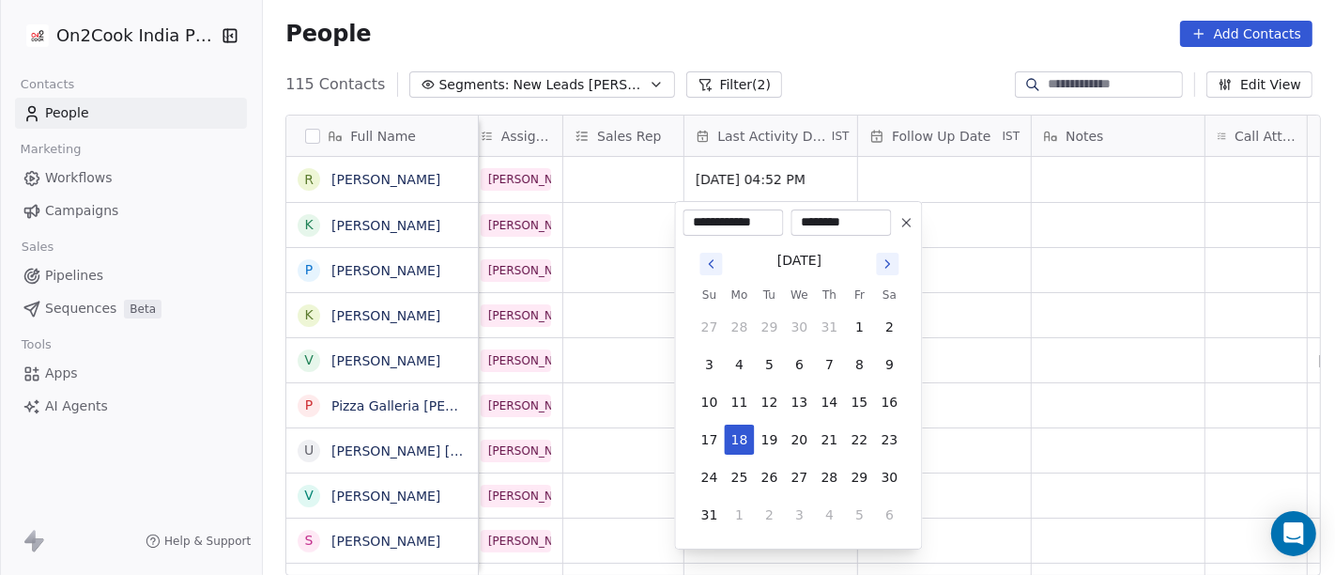
click at [905, 225] on icon at bounding box center [907, 222] width 15 height 15
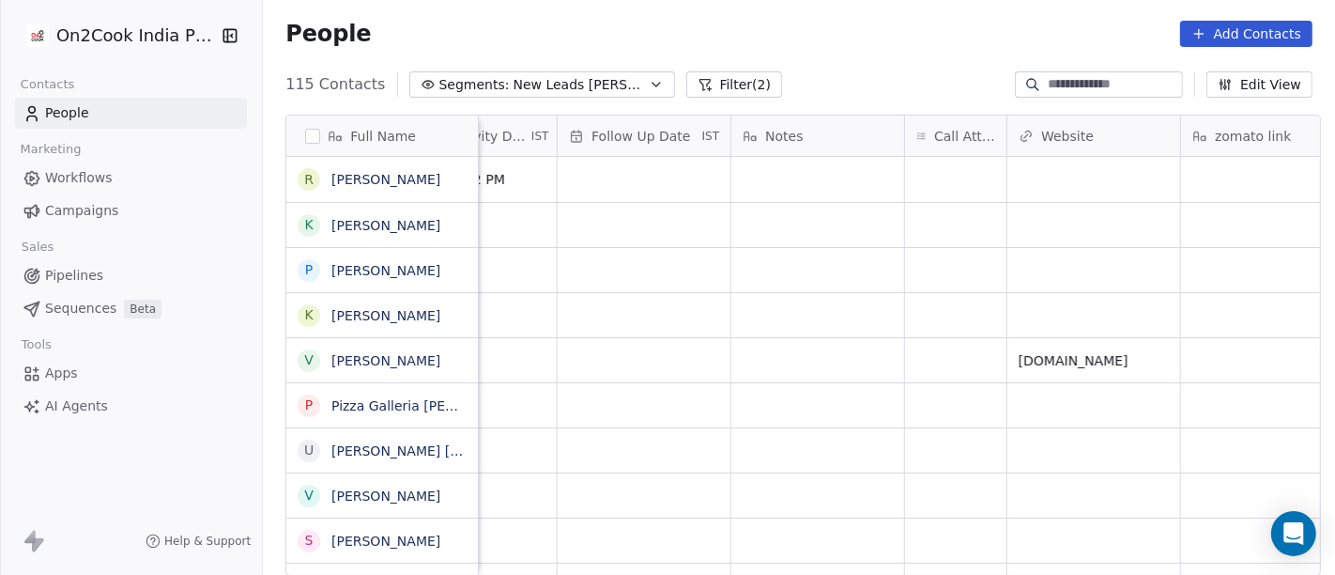
scroll to position [0, 1285]
click at [946, 184] on div "grid" at bounding box center [955, 179] width 101 height 45
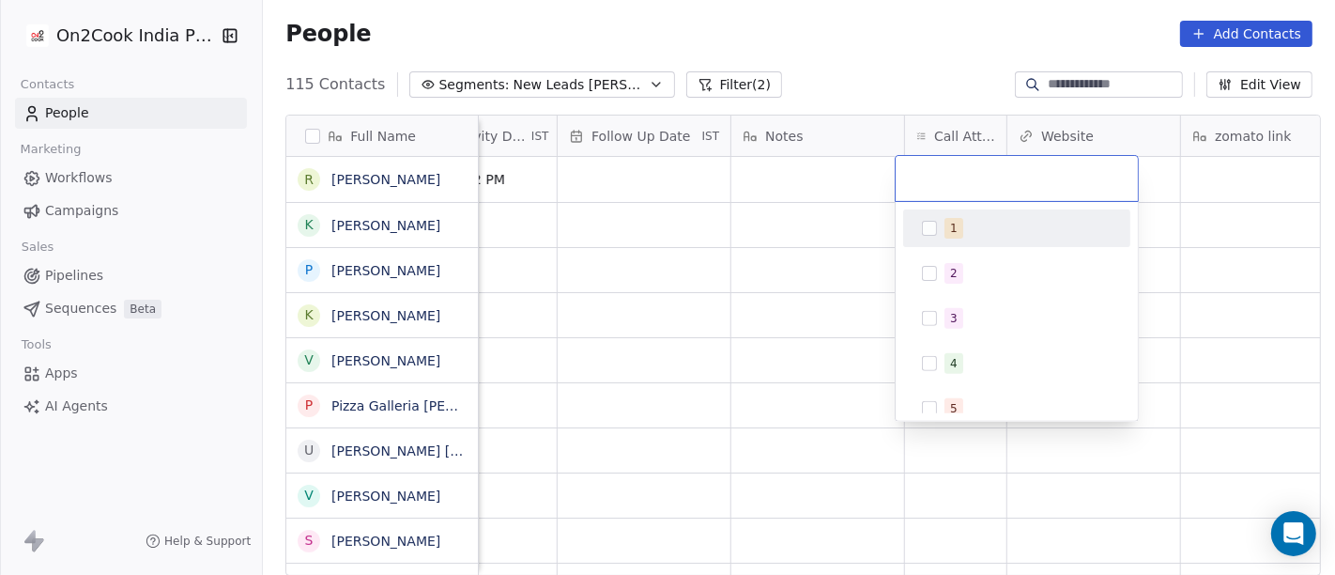
click at [955, 241] on div "1" at bounding box center [1017, 228] width 212 height 30
click at [816, 245] on html "On2Cook India Pvt. Ltd. Contacts People Marketing Workflows Campaigns Sales Pip…" at bounding box center [667, 287] width 1335 height 575
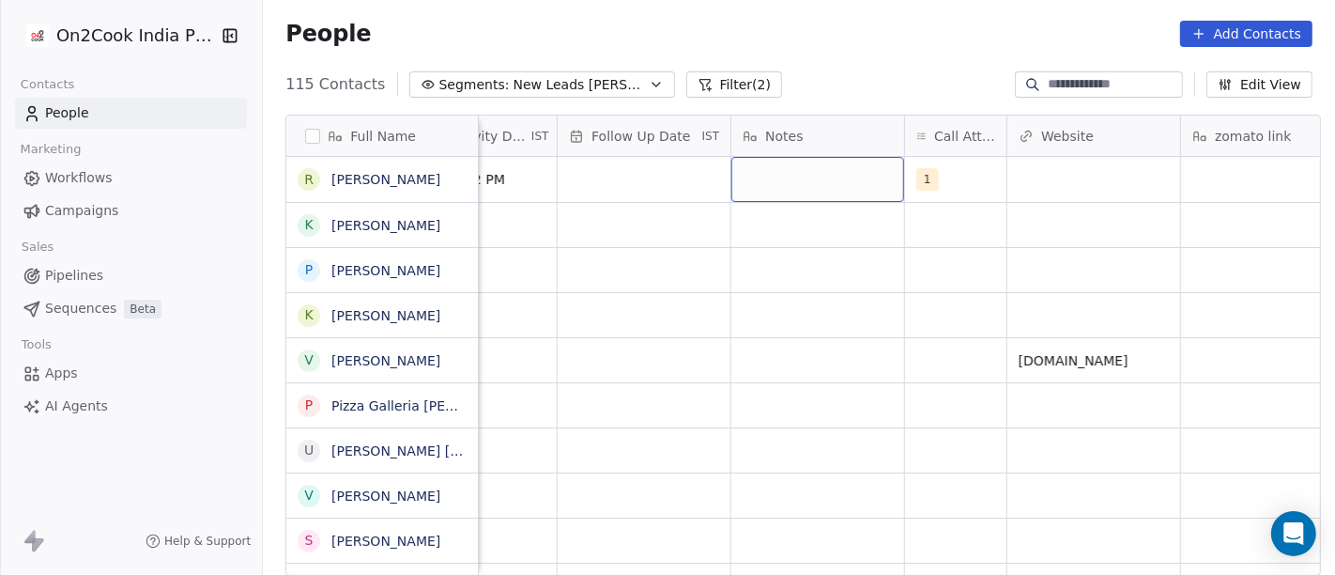
click at [767, 170] on div "grid" at bounding box center [818, 179] width 173 height 45
click at [872, 59] on html "On2Cook India Pvt. Ltd. Contacts People Marketing Workflows Campaigns Sales Pip…" at bounding box center [667, 287] width 1335 height 575
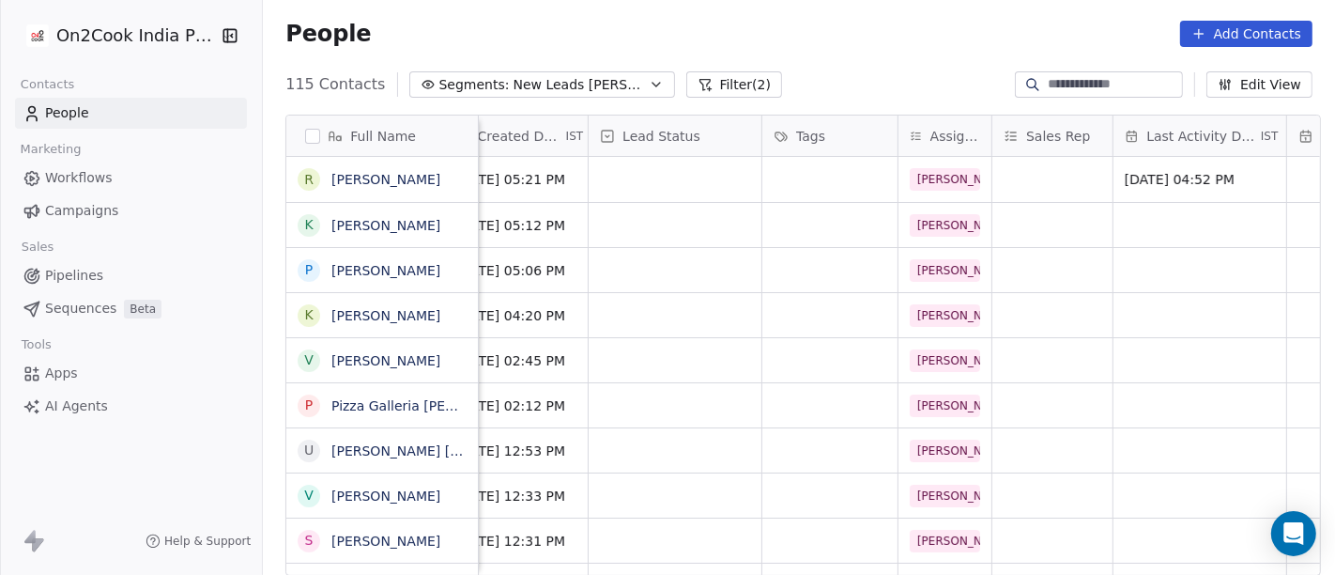
scroll to position [0, 554]
click at [633, 153] on div "Lead Status" at bounding box center [676, 136] width 173 height 40
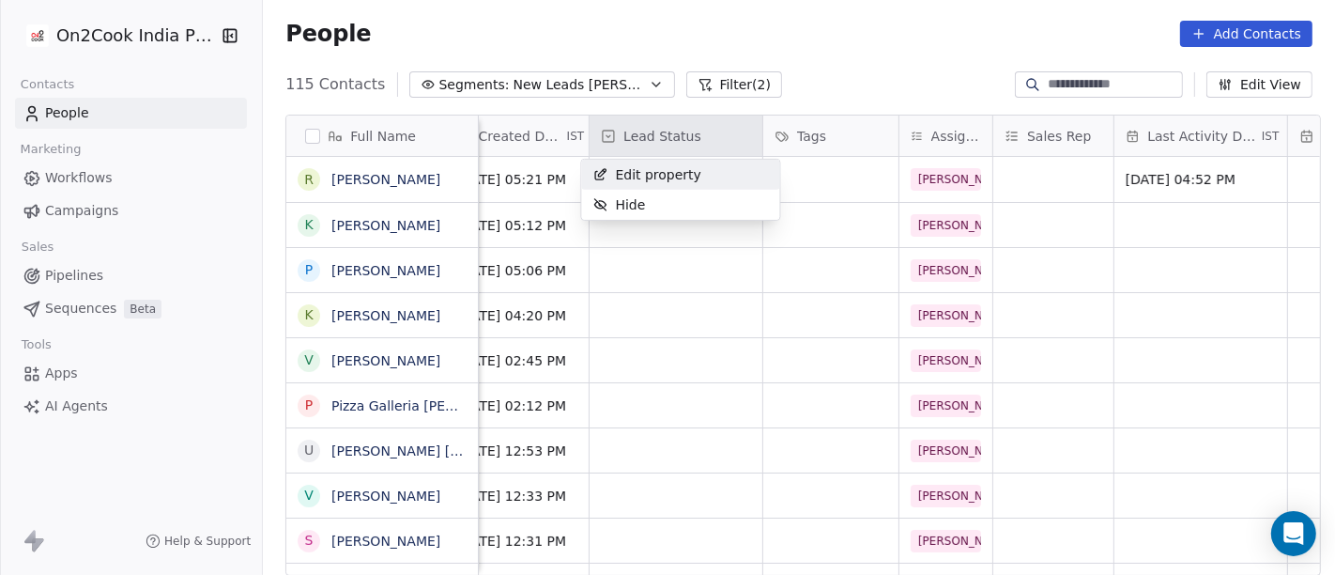
click at [633, 153] on html "On2Cook India Pvt. Ltd. Contacts People Marketing Workflows Campaigns Sales Pip…" at bounding box center [667, 287] width 1335 height 575
click at [791, 83] on html "On2Cook India Pvt. Ltd. Contacts People Marketing Workflows Campaigns Sales Pip…" at bounding box center [667, 287] width 1335 height 575
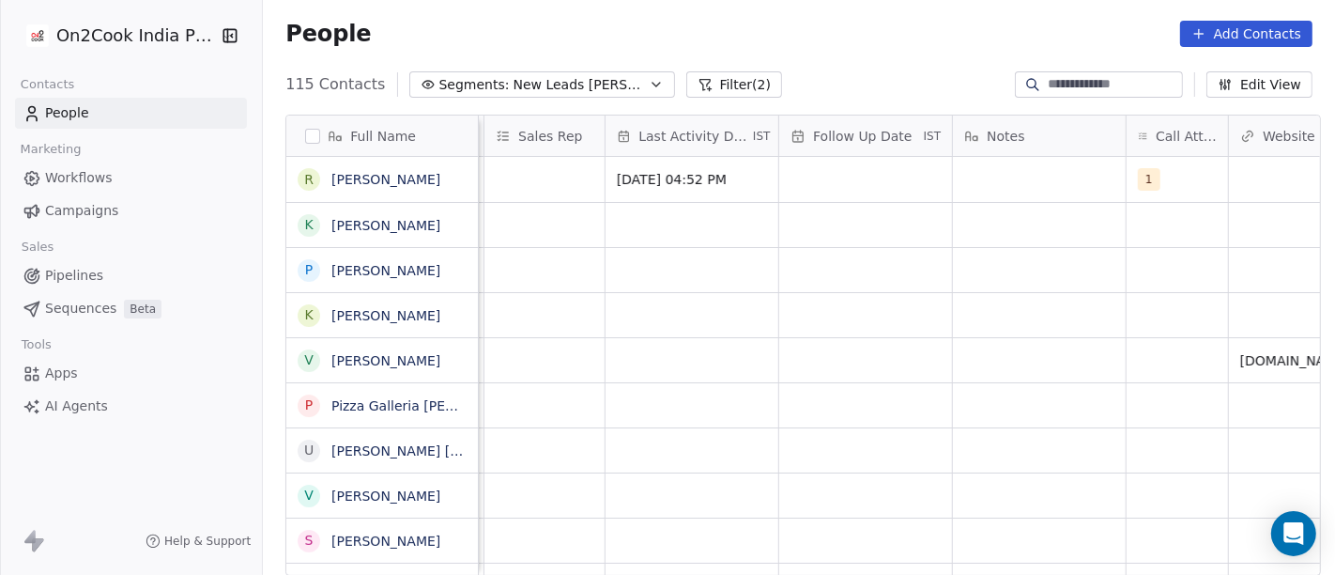
scroll to position [0, 1195]
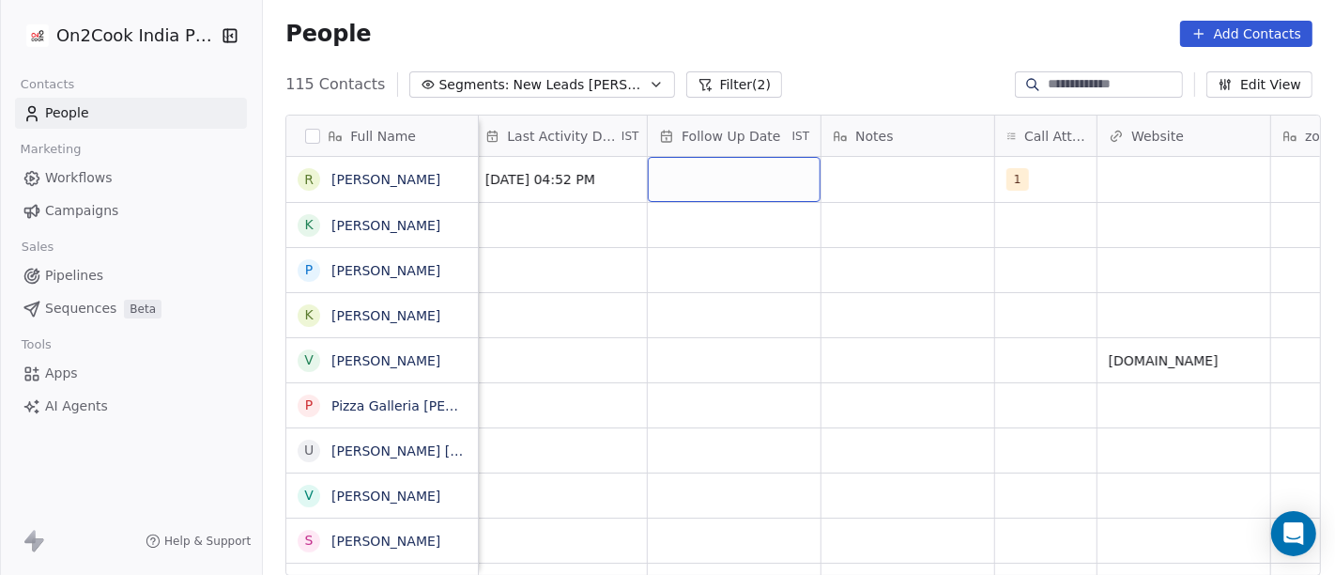
click at [734, 180] on div "grid" at bounding box center [734, 179] width 173 height 45
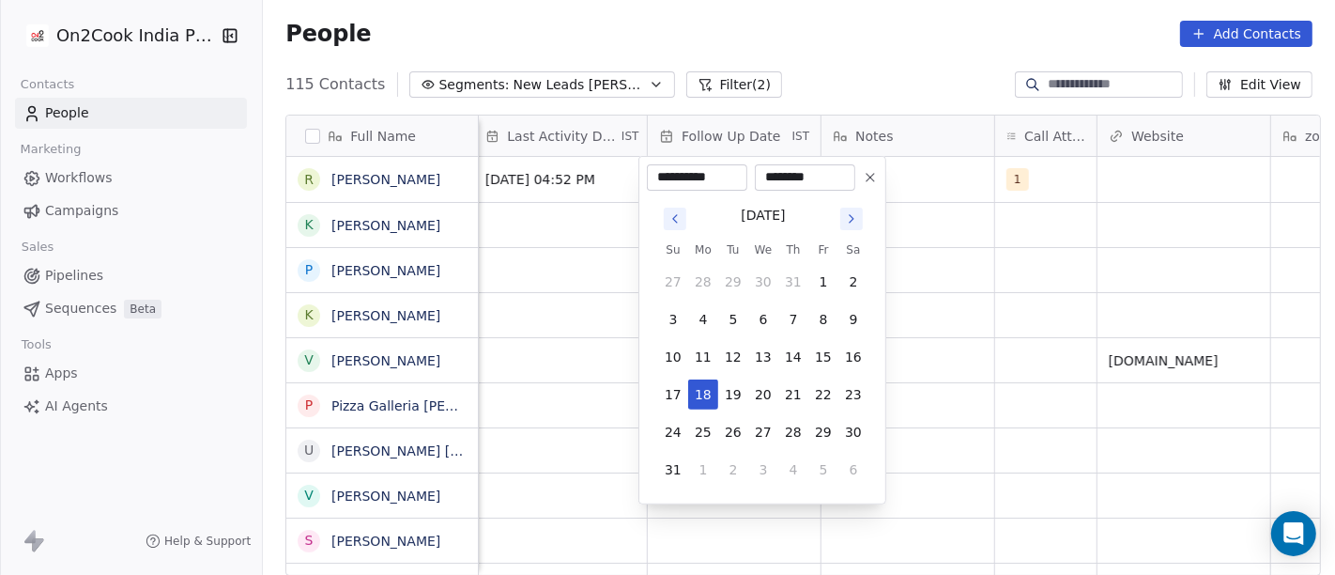
click at [834, 54] on html "On2Cook India Pvt. Ltd. Contacts People Marketing Workflows Campaigns Sales Pip…" at bounding box center [667, 287] width 1335 height 575
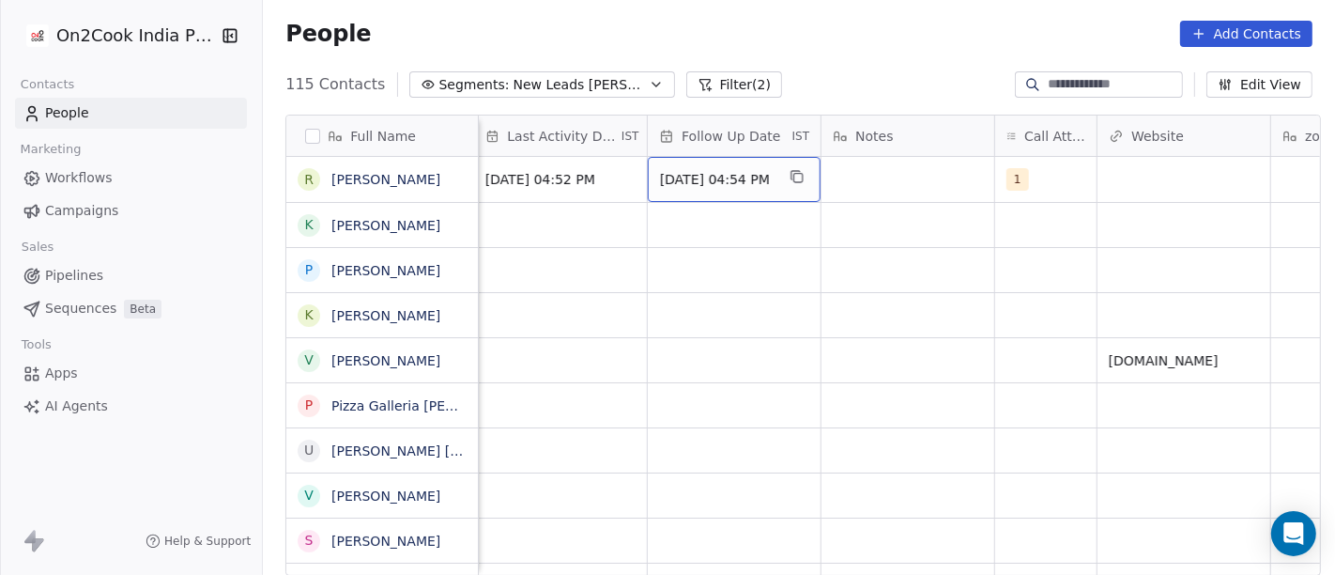
click at [699, 184] on span "[DATE] 04:54 PM" at bounding box center [717, 179] width 115 height 19
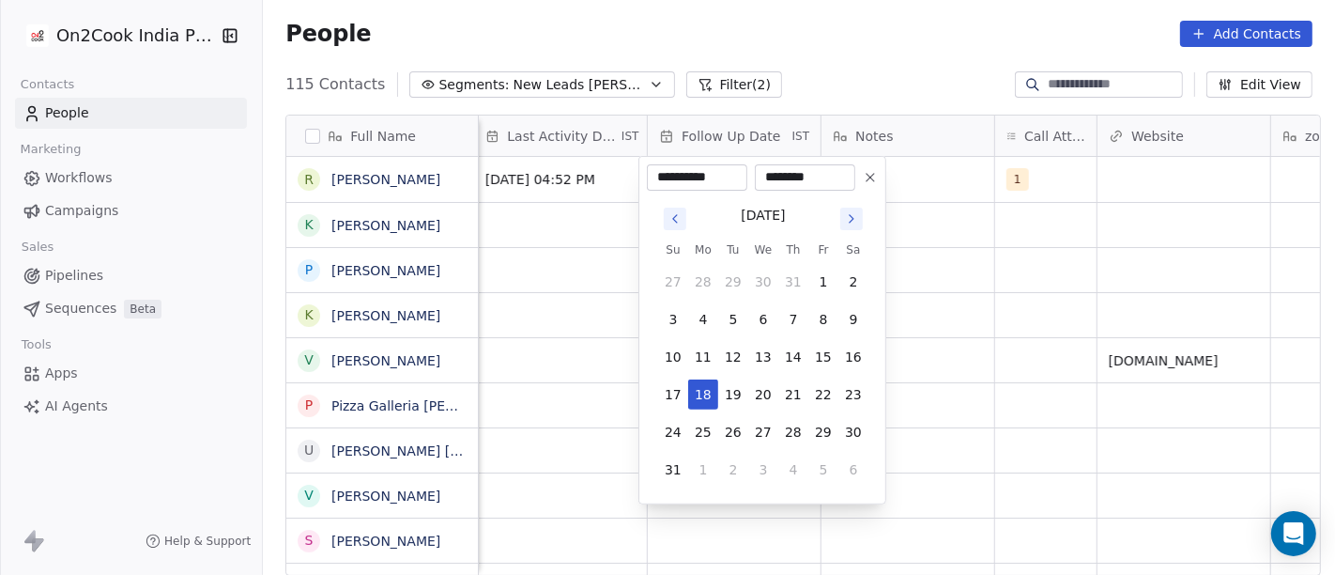
click at [876, 182] on icon at bounding box center [870, 177] width 15 height 15
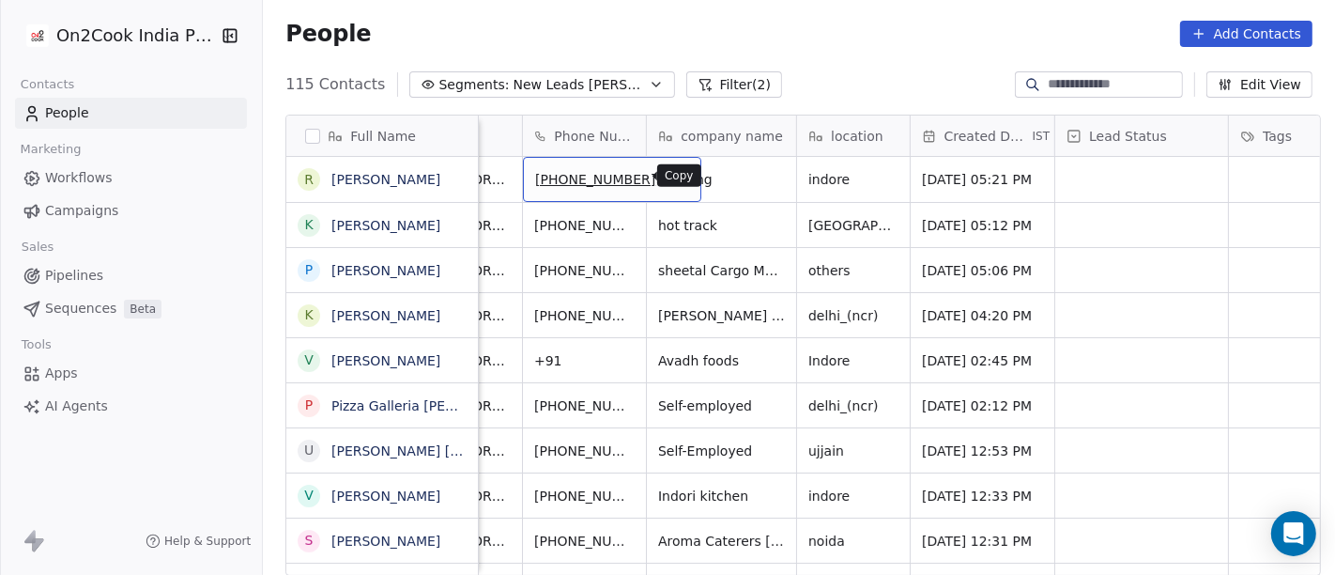
scroll to position [0, 87]
click at [672, 179] on icon "grid" at bounding box center [679, 176] width 15 height 15
click at [868, 41] on div "People Add Contacts" at bounding box center [799, 34] width 1027 height 26
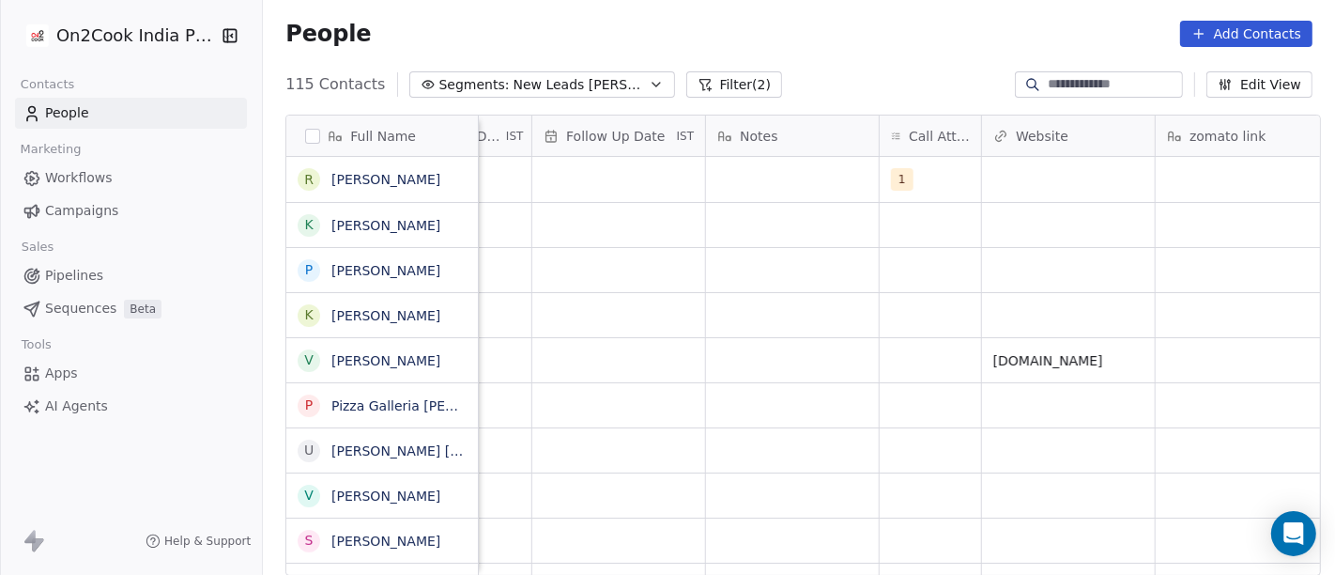
scroll to position [0, 1309]
click at [747, 174] on div "grid" at bounding box center [793, 179] width 173 height 45
click at [747, 174] on textarea at bounding box center [784, 186] width 171 height 58
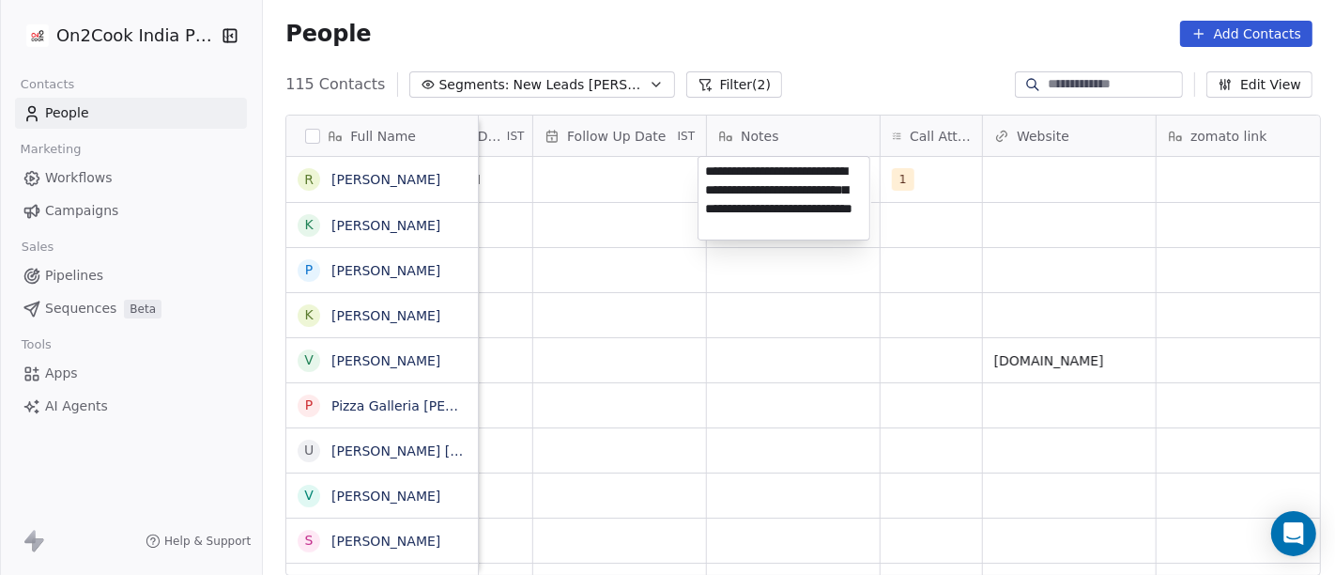
type textarea "**********"
click at [586, 476] on html "On2Cook India Pvt. Ltd. Contacts People Marketing Workflows Campaigns Sales Pip…" at bounding box center [667, 287] width 1335 height 575
click at [611, 170] on html "On2Cook India Pvt. Ltd. Contacts People Marketing Workflows Campaigns Sales Pip…" at bounding box center [667, 287] width 1335 height 575
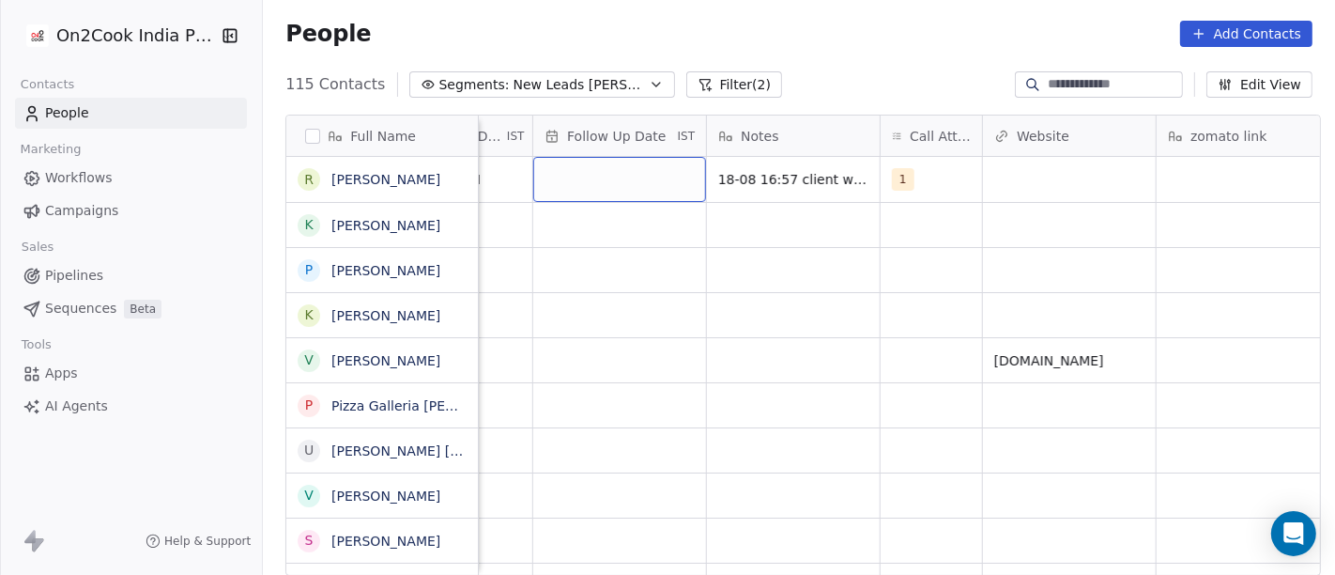
click at [625, 189] on div "grid" at bounding box center [619, 179] width 173 height 45
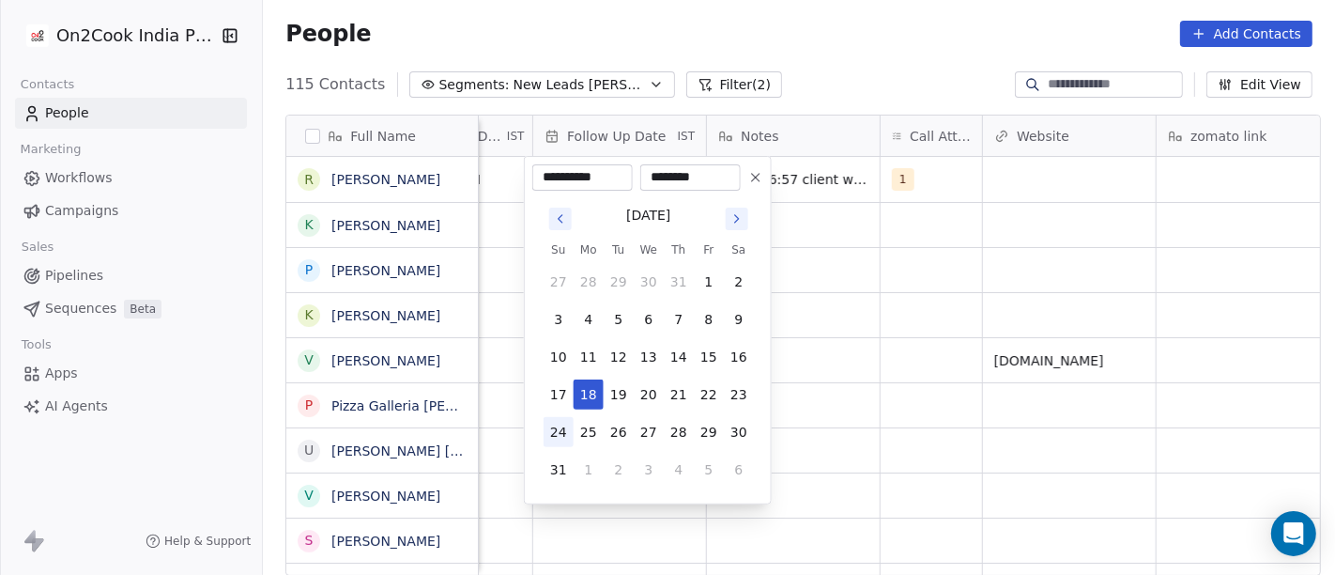
click at [547, 438] on button "24" at bounding box center [559, 432] width 30 height 30
type input "**********"
click at [908, 310] on html "On2Cook India Pvt. Ltd. Contacts People Marketing Workflows Campaigns Sales Pip…" at bounding box center [667, 287] width 1335 height 575
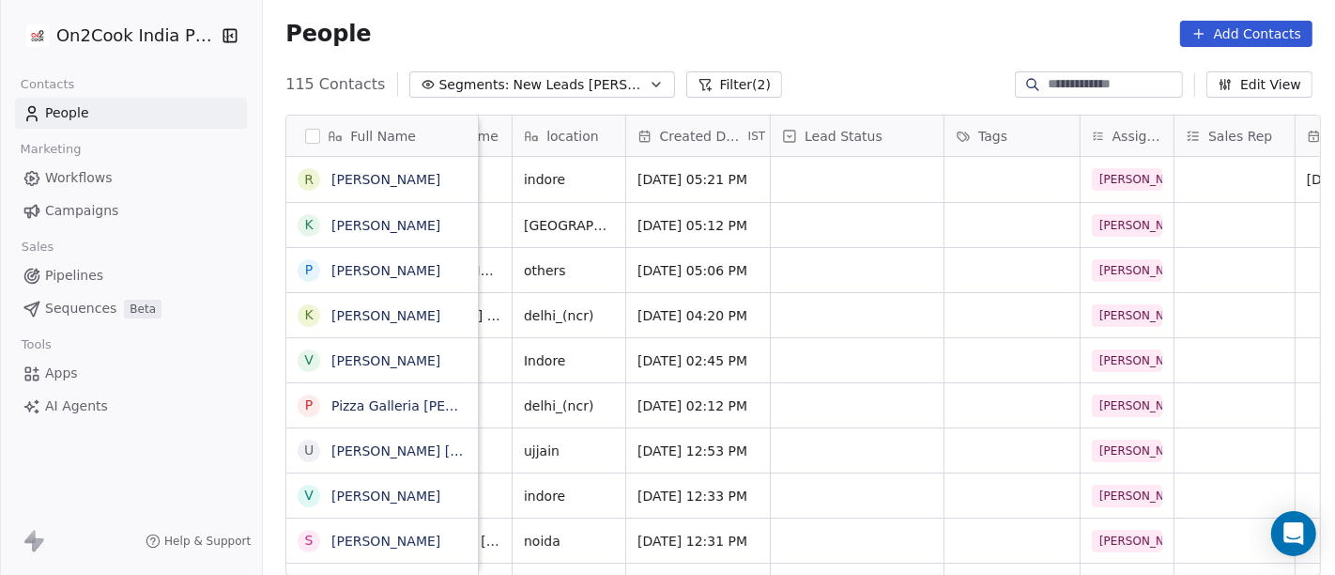
scroll to position [0, 366]
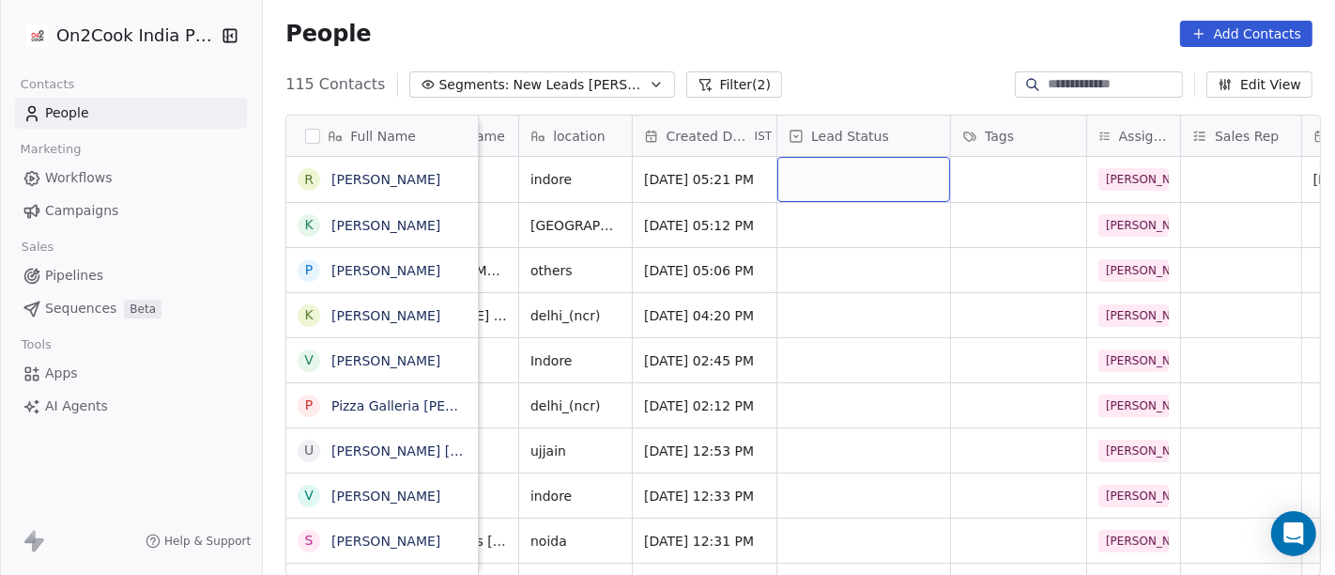
click at [847, 174] on div "grid" at bounding box center [864, 179] width 173 height 45
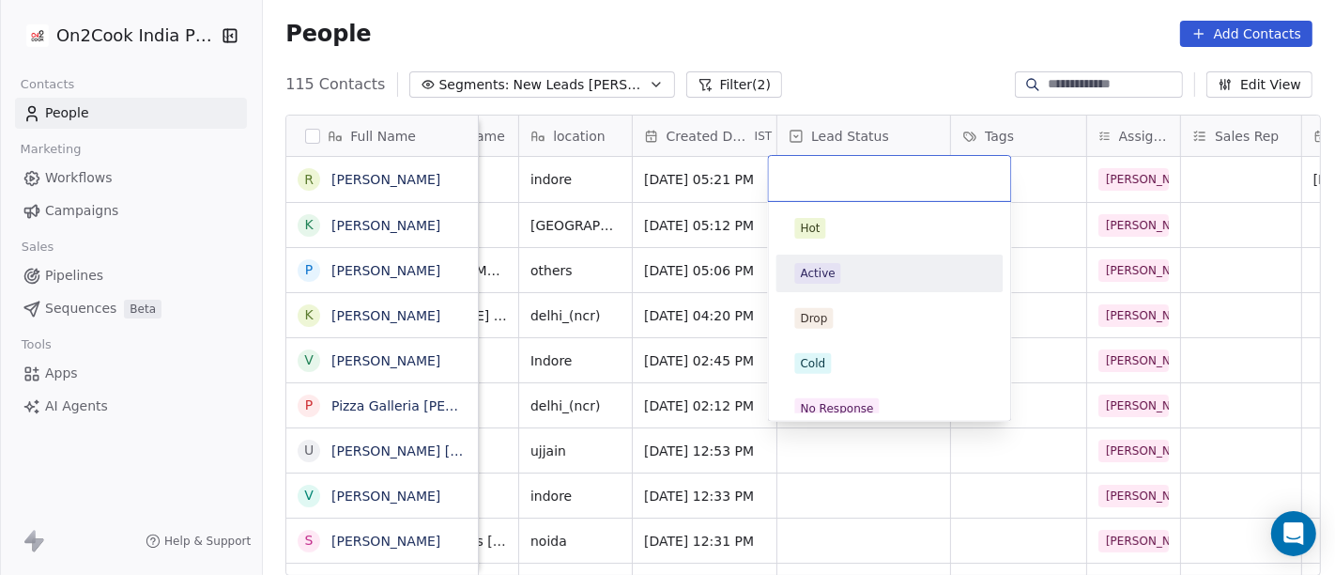
click at [853, 258] on div "Active" at bounding box center [890, 273] width 212 height 30
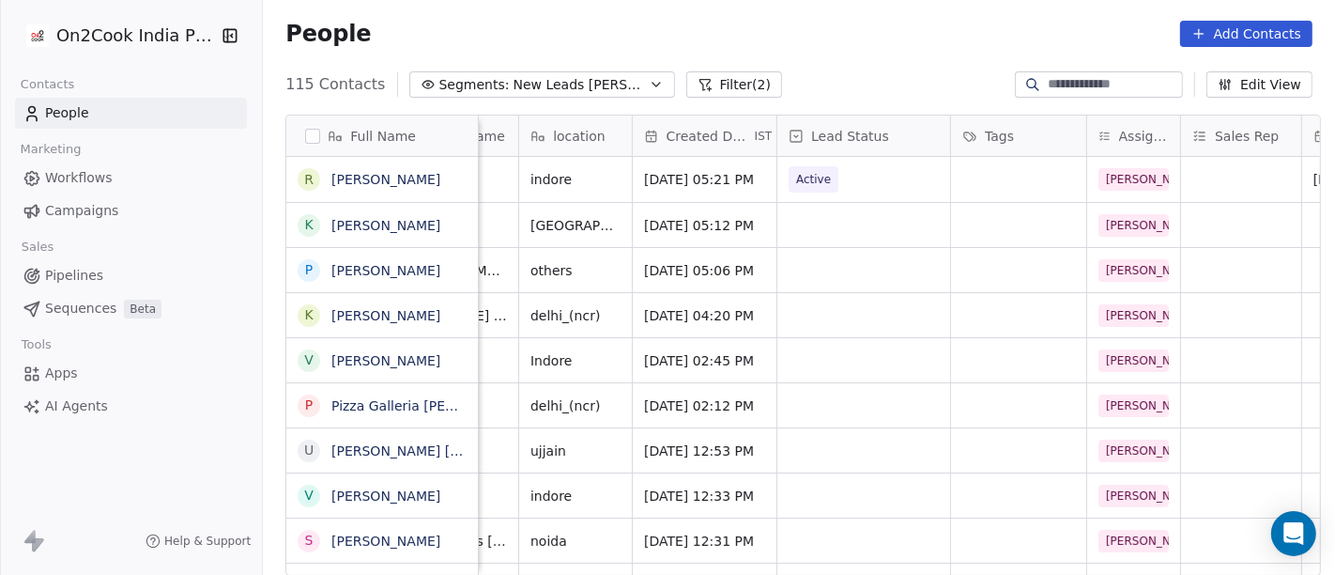
click at [904, 33] on div "People Add Contacts" at bounding box center [799, 34] width 1027 height 26
